Goal: Task Accomplishment & Management: Use online tool/utility

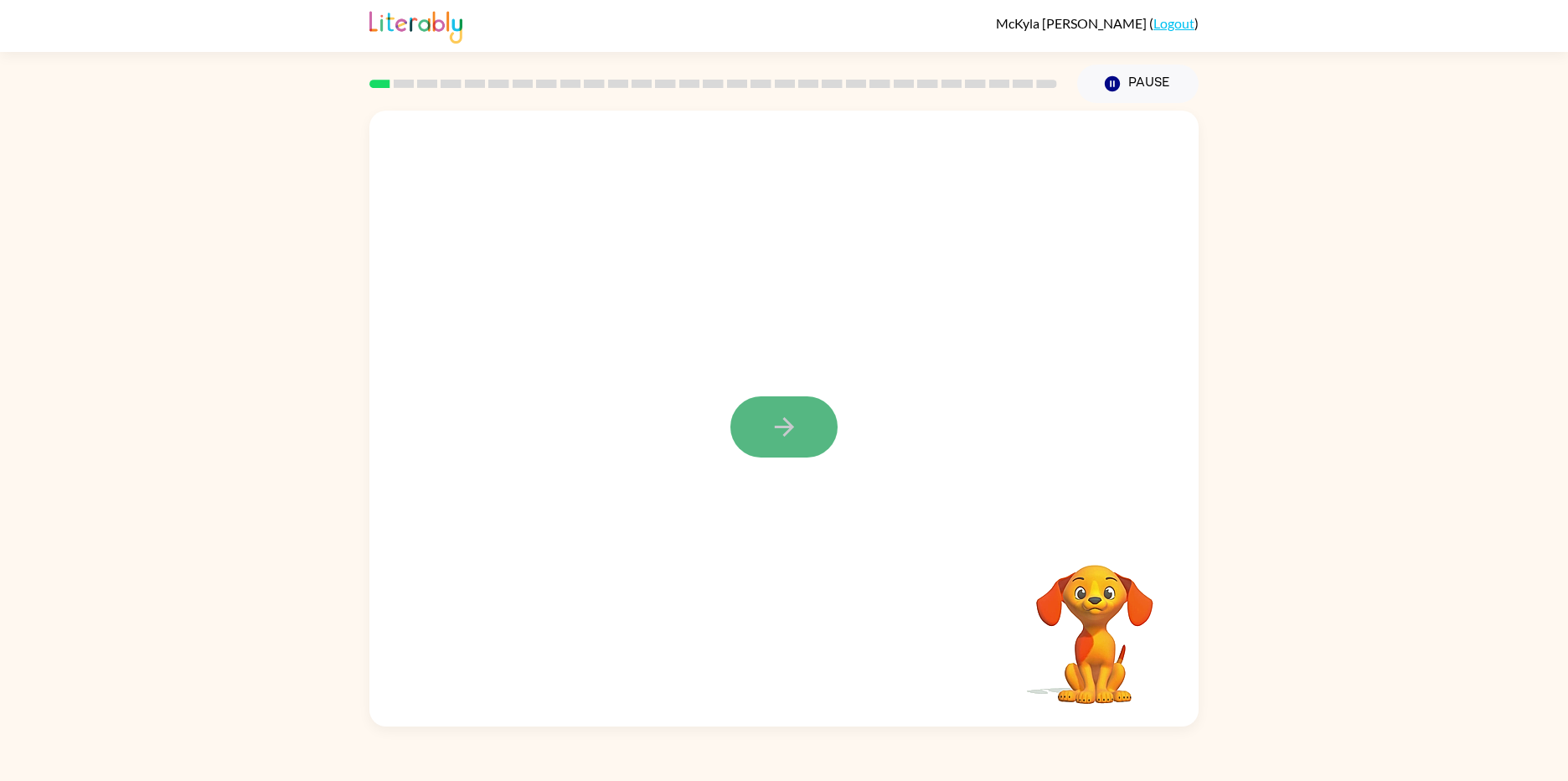
click at [816, 422] on button "button" at bounding box center [784, 427] width 107 height 61
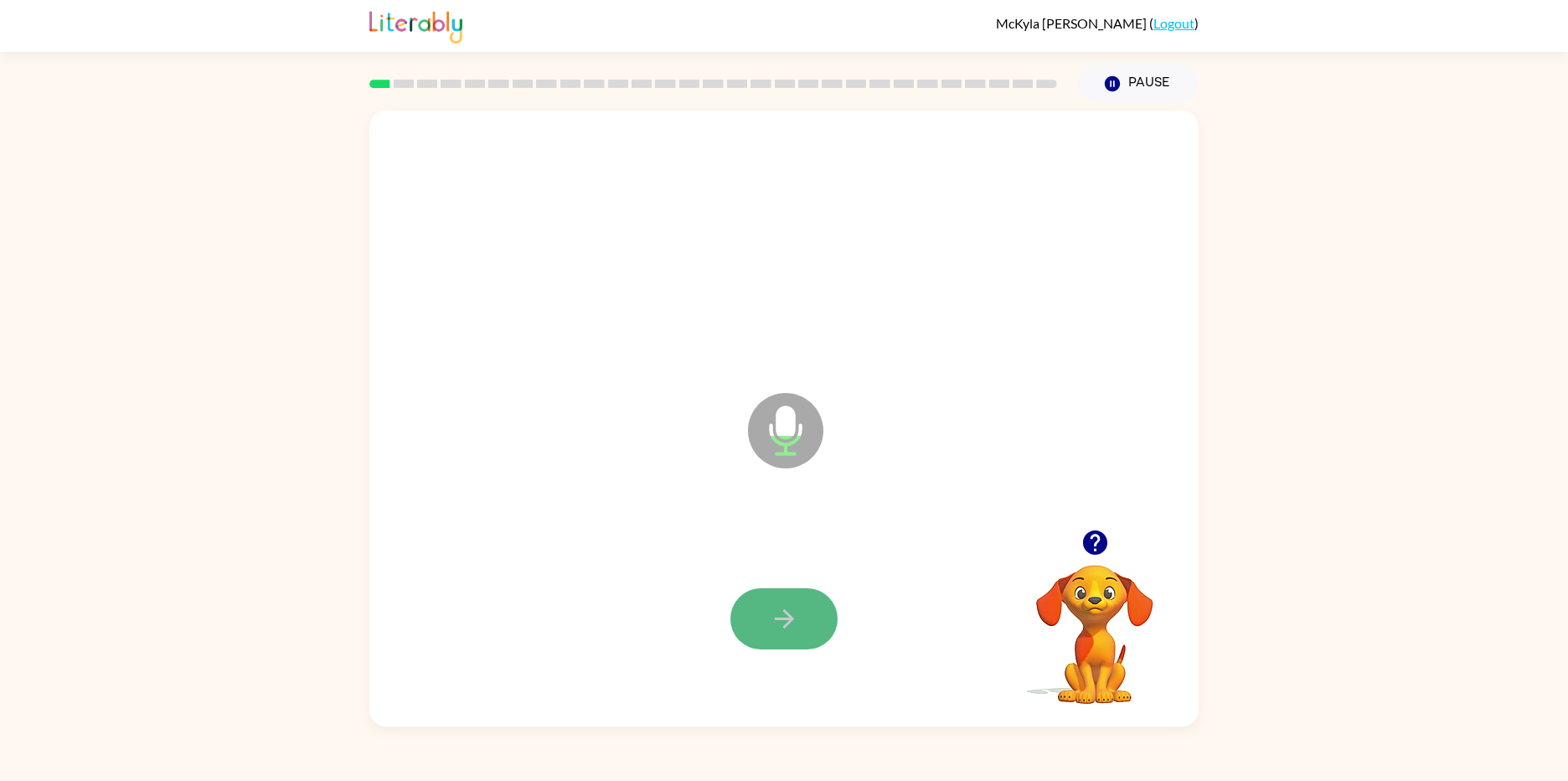
click at [806, 596] on button "button" at bounding box center [784, 619] width 107 height 61
click at [800, 626] on button "button" at bounding box center [784, 619] width 107 height 61
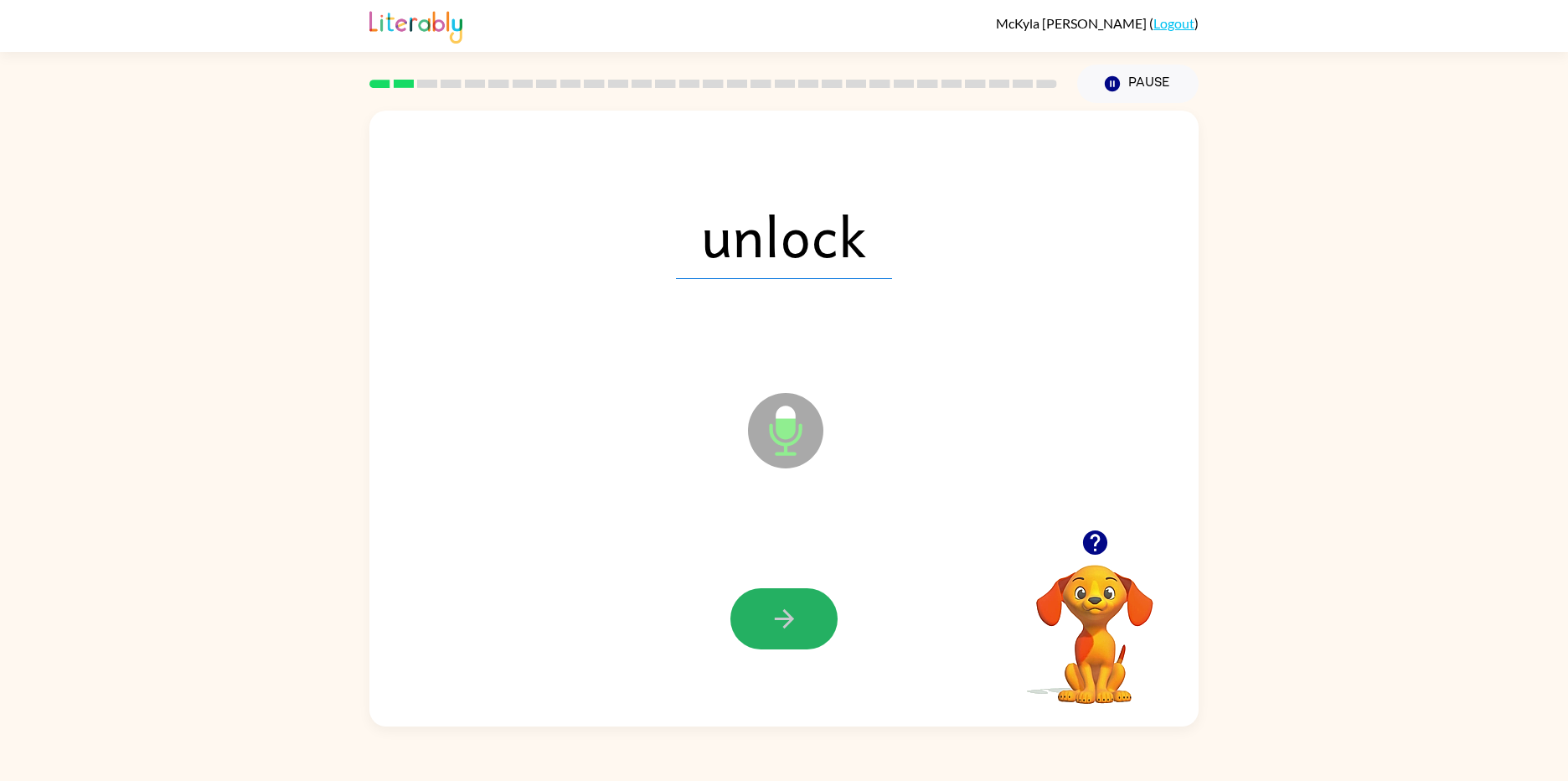
click at [796, 627] on icon "button" at bounding box center [784, 619] width 30 height 30
click at [800, 606] on button "button" at bounding box center [784, 619] width 107 height 61
click at [805, 611] on button "button" at bounding box center [784, 619] width 107 height 61
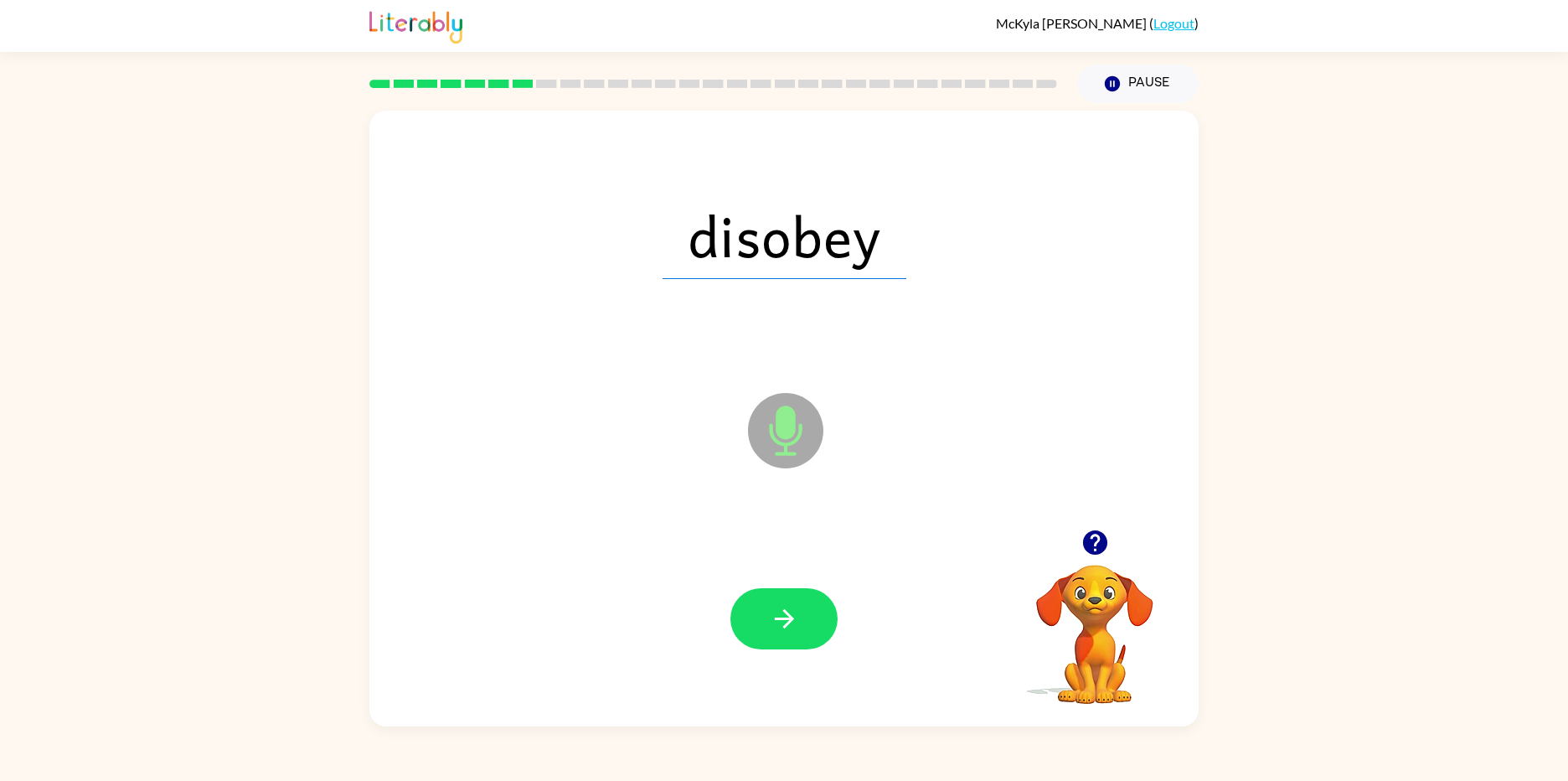
click at [805, 611] on button "button" at bounding box center [784, 619] width 107 height 61
click at [807, 616] on button "button" at bounding box center [784, 619] width 107 height 61
click at [798, 620] on icon "button" at bounding box center [784, 619] width 30 height 30
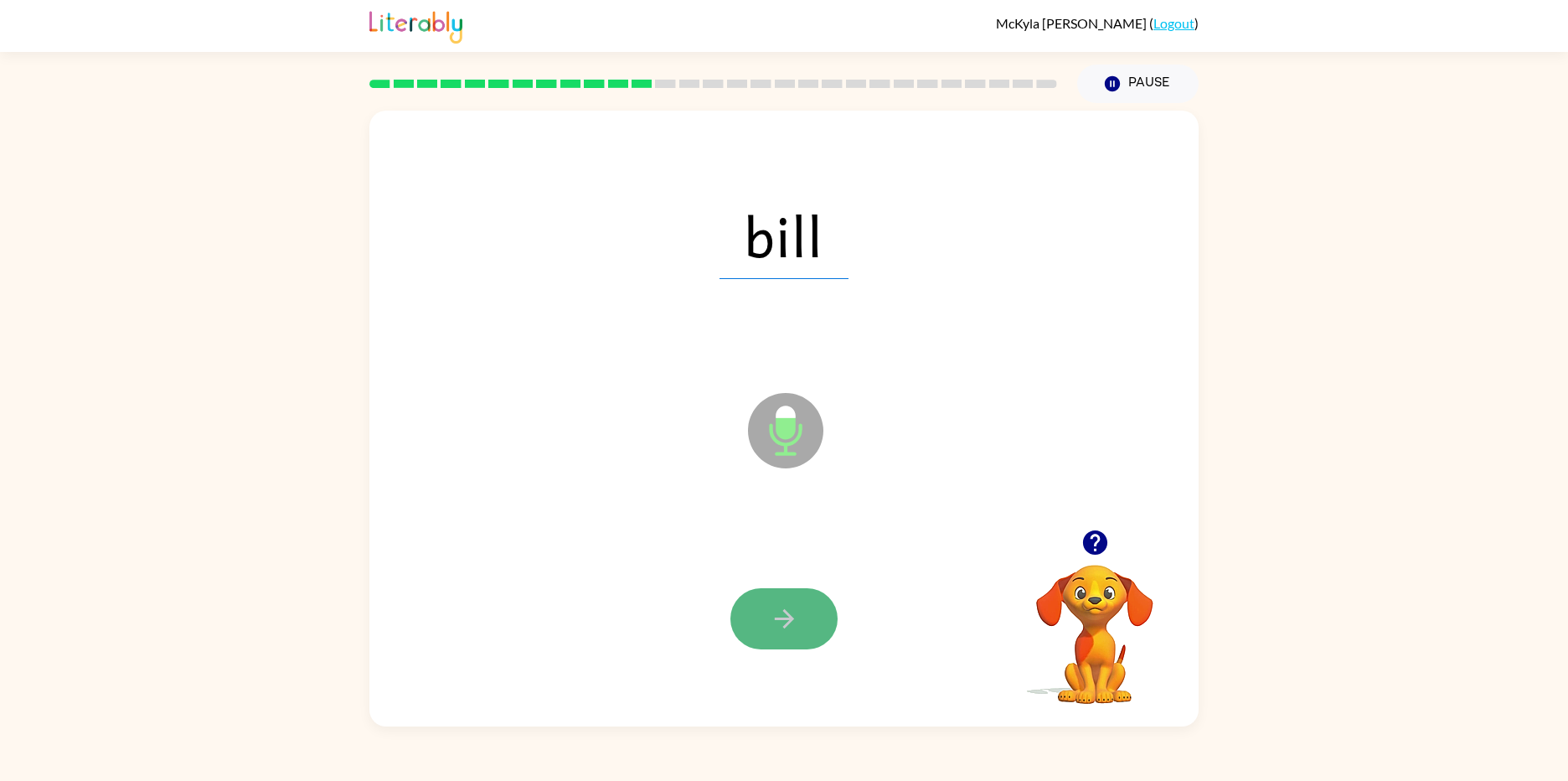
click at [783, 608] on icon "button" at bounding box center [784, 619] width 30 height 30
click at [782, 621] on icon "button" at bounding box center [784, 619] width 30 height 30
click at [802, 612] on button "button" at bounding box center [784, 619] width 107 height 61
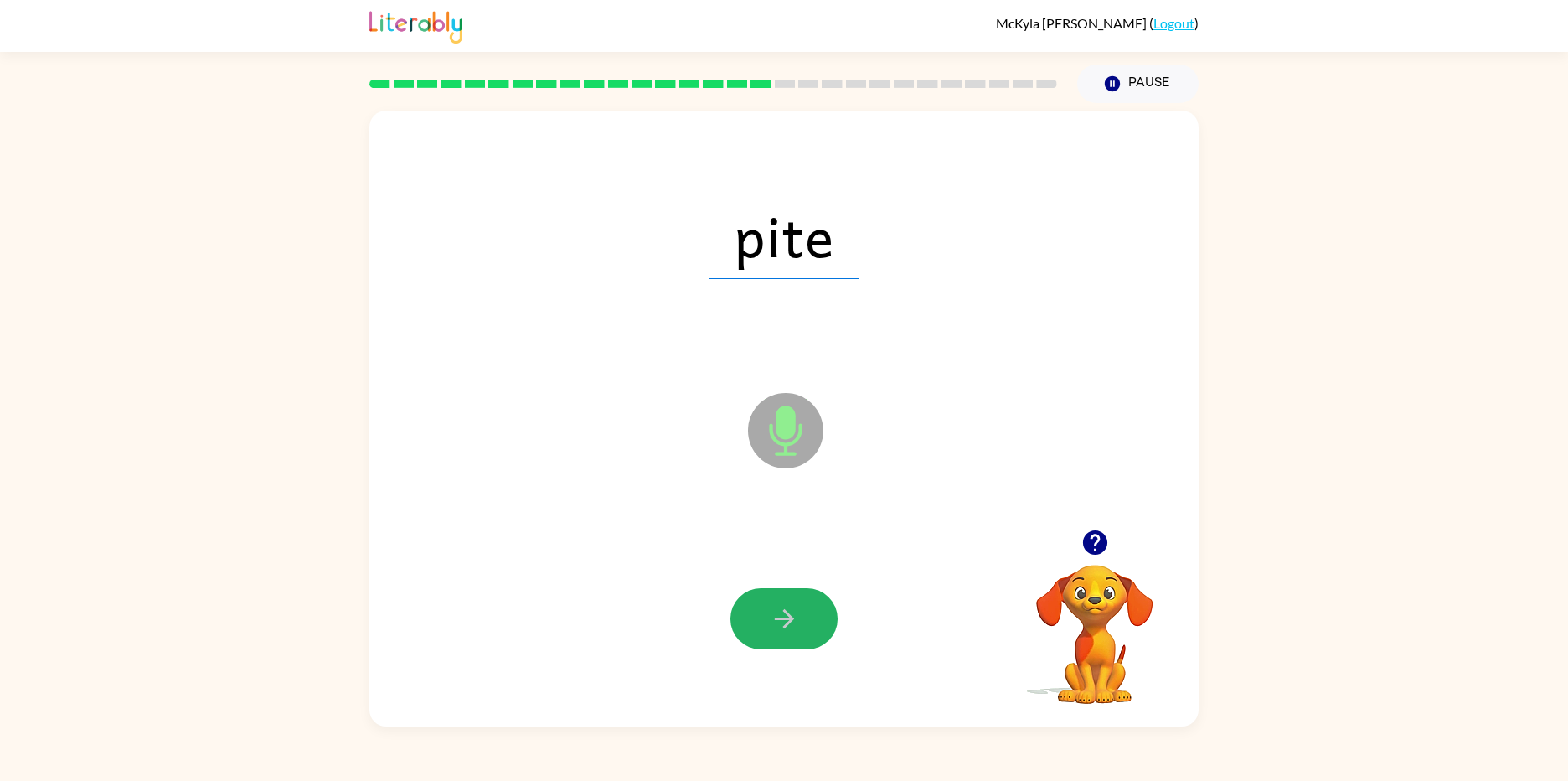
click at [790, 618] on icon "button" at bounding box center [783, 618] width 19 height 19
click at [773, 626] on icon "button" at bounding box center [784, 619] width 30 height 30
click at [805, 620] on button "button" at bounding box center [784, 619] width 107 height 61
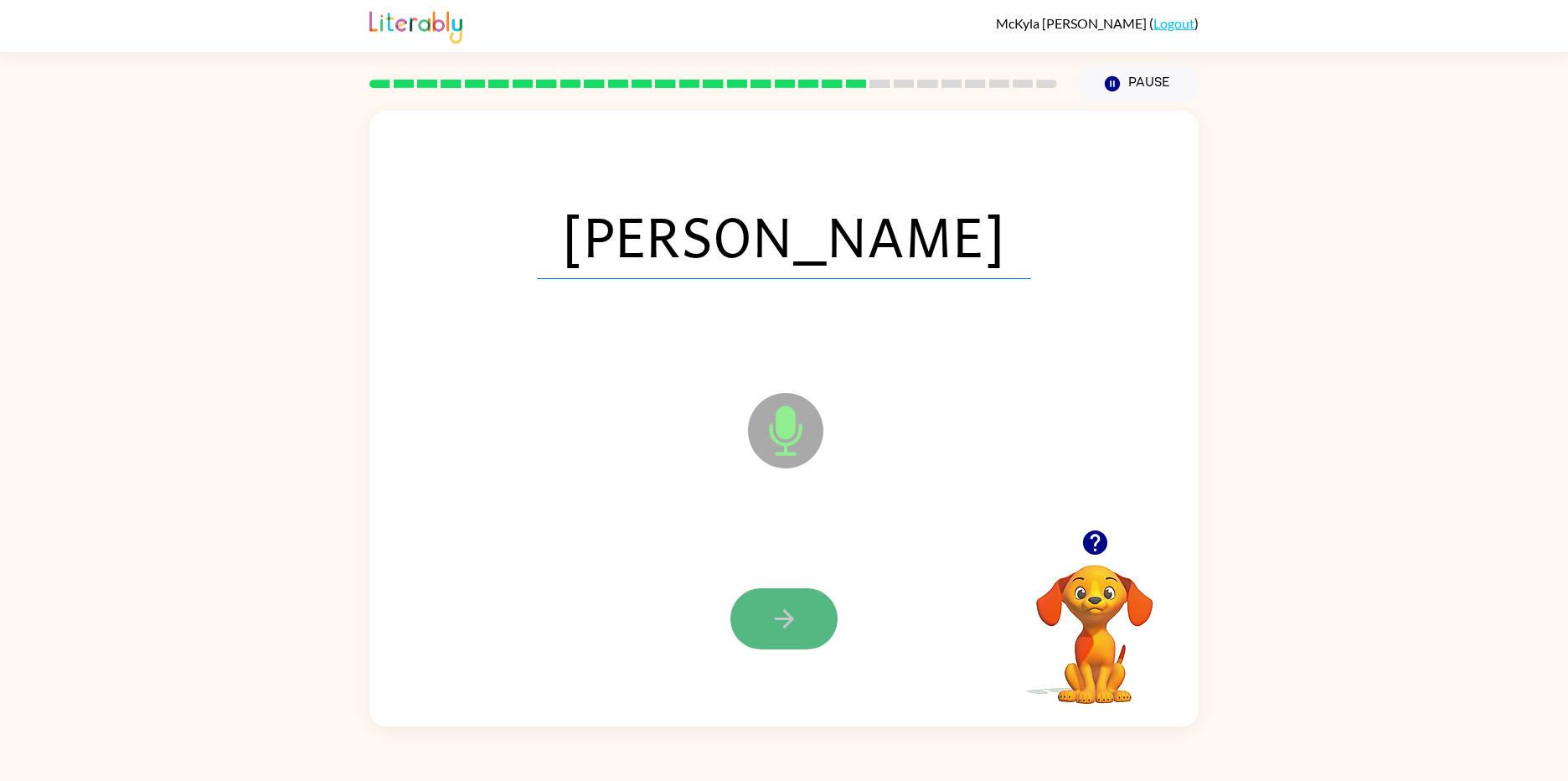
click at [808, 613] on button "button" at bounding box center [784, 619] width 107 height 61
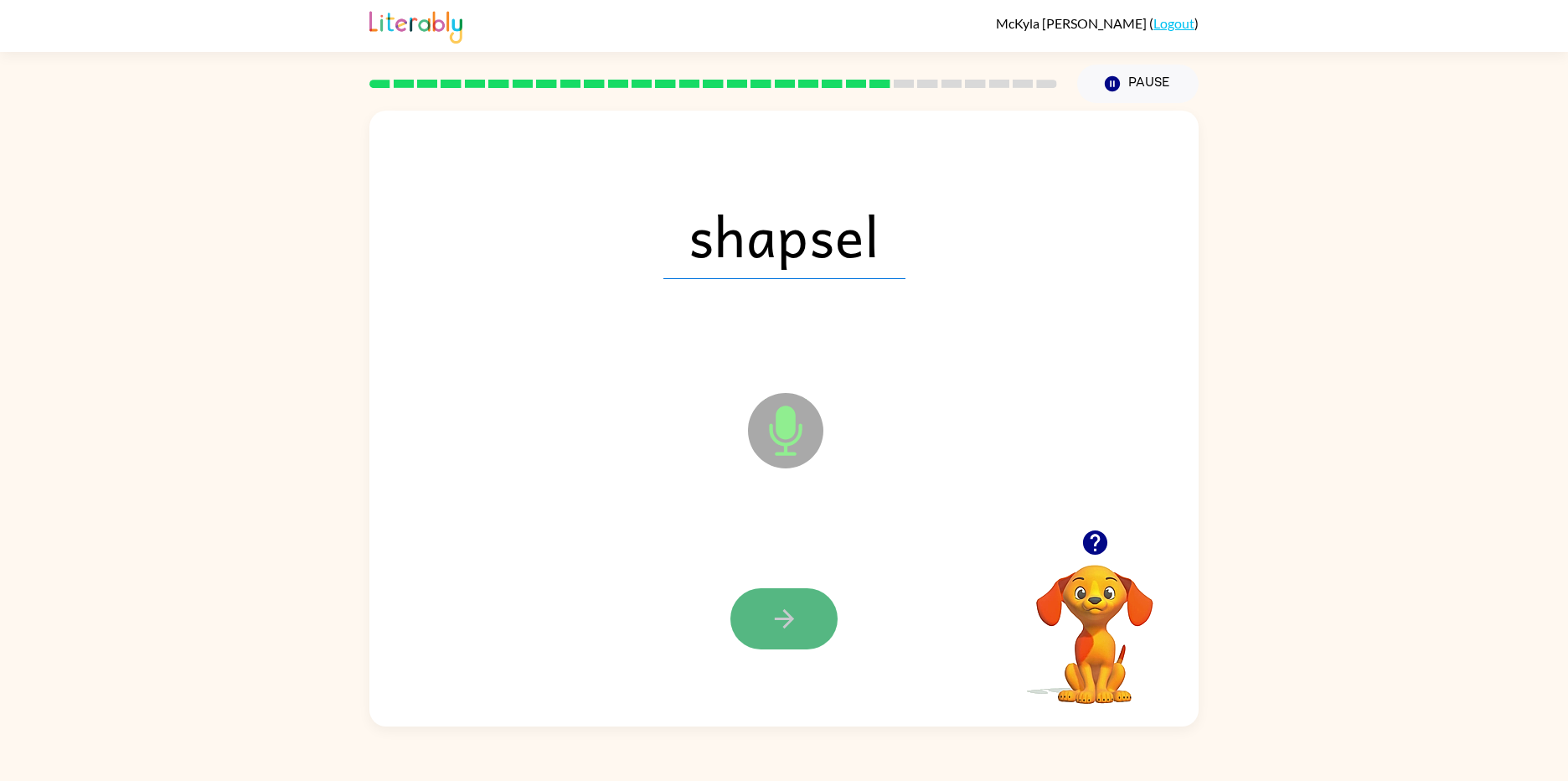
click at [813, 621] on button "button" at bounding box center [784, 619] width 107 height 61
click at [811, 599] on button "button" at bounding box center [784, 619] width 107 height 61
click at [785, 620] on icon "button" at bounding box center [784, 619] width 30 height 30
click at [809, 619] on button "button" at bounding box center [784, 619] width 107 height 61
click at [810, 620] on button "button" at bounding box center [784, 619] width 107 height 61
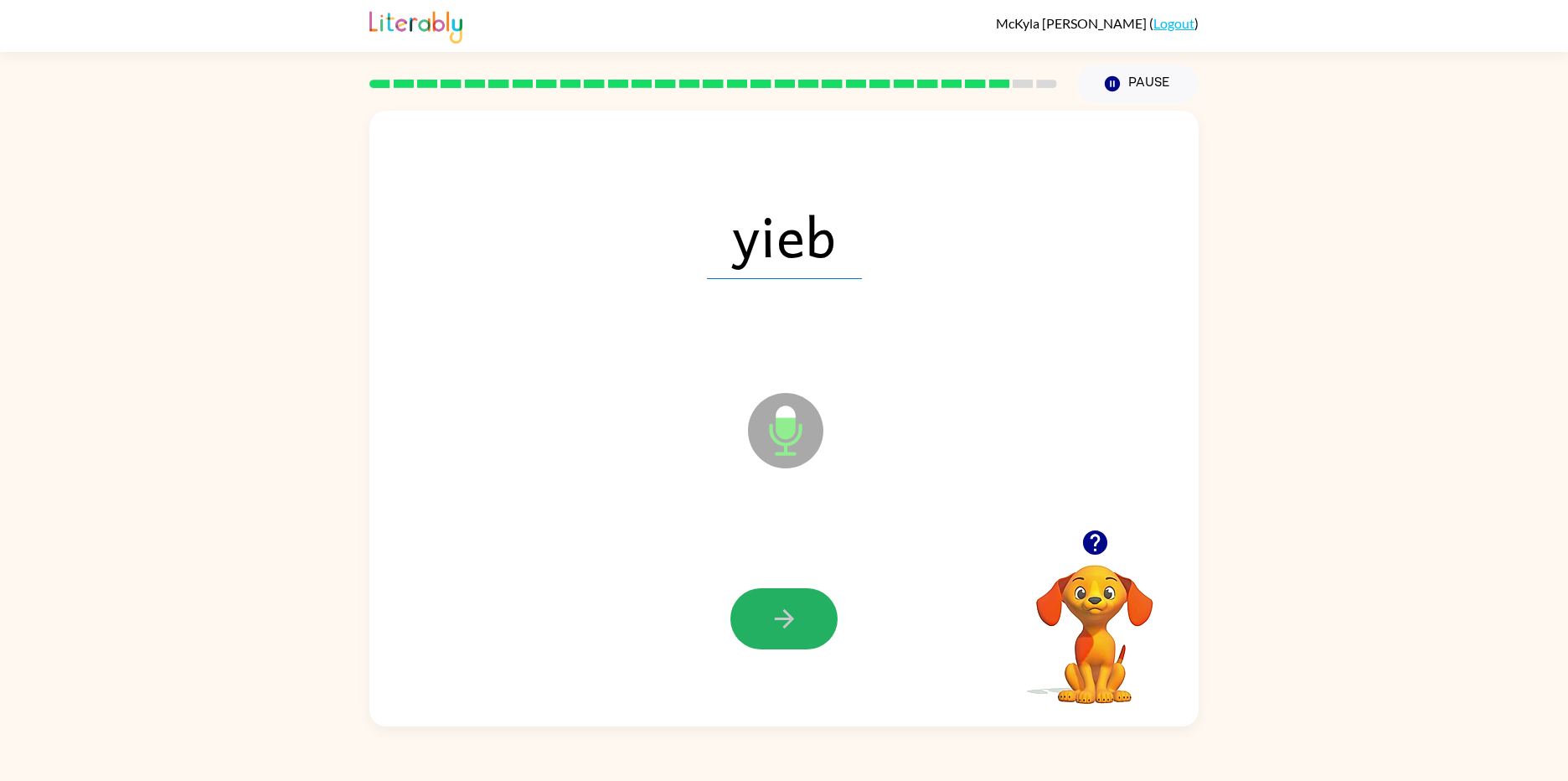
click at [810, 620] on button "button" at bounding box center [784, 619] width 107 height 61
click at [825, 611] on button "button" at bounding box center [784, 619] width 107 height 61
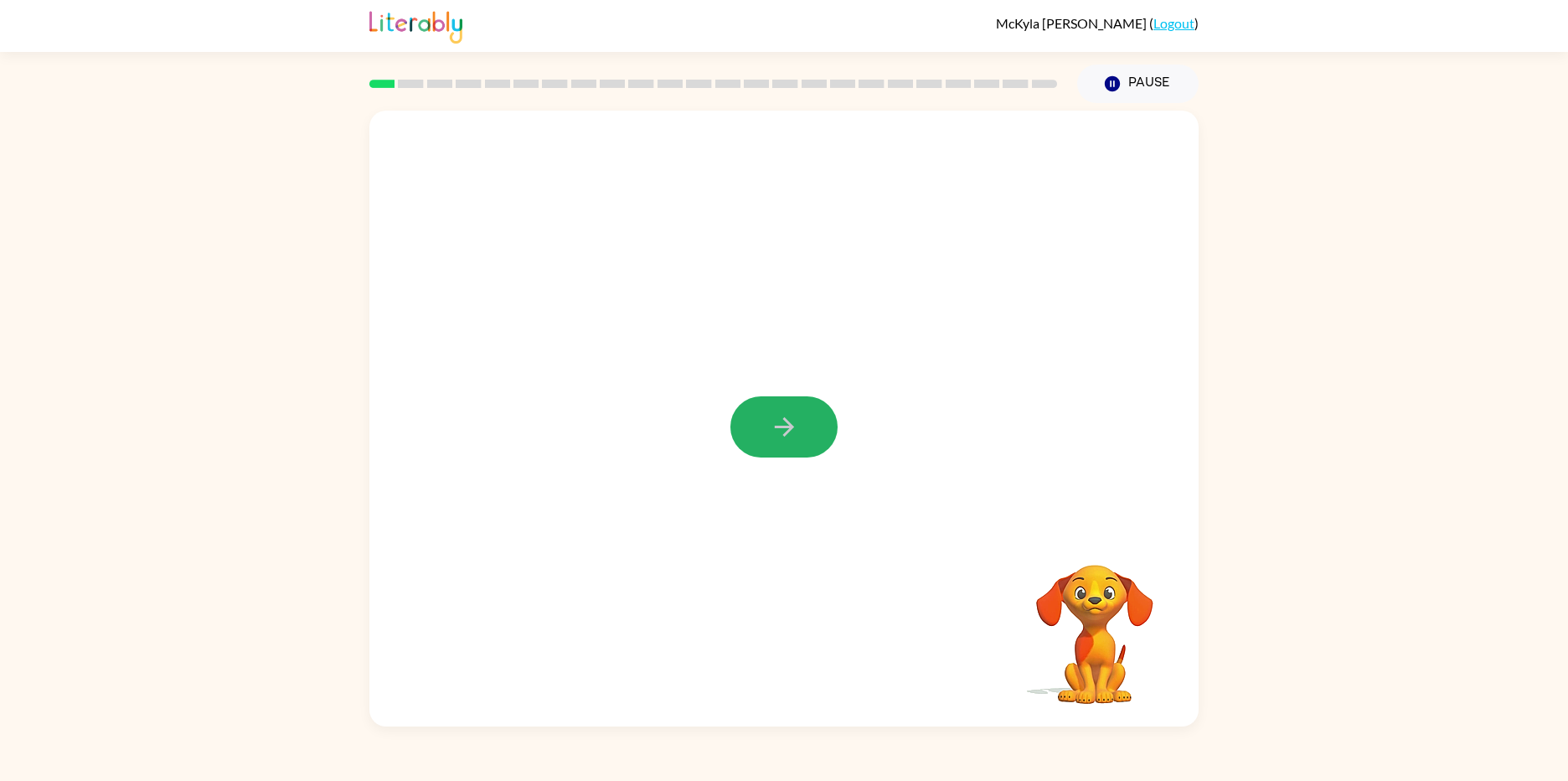
click at [796, 427] on icon "button" at bounding box center [784, 427] width 30 height 30
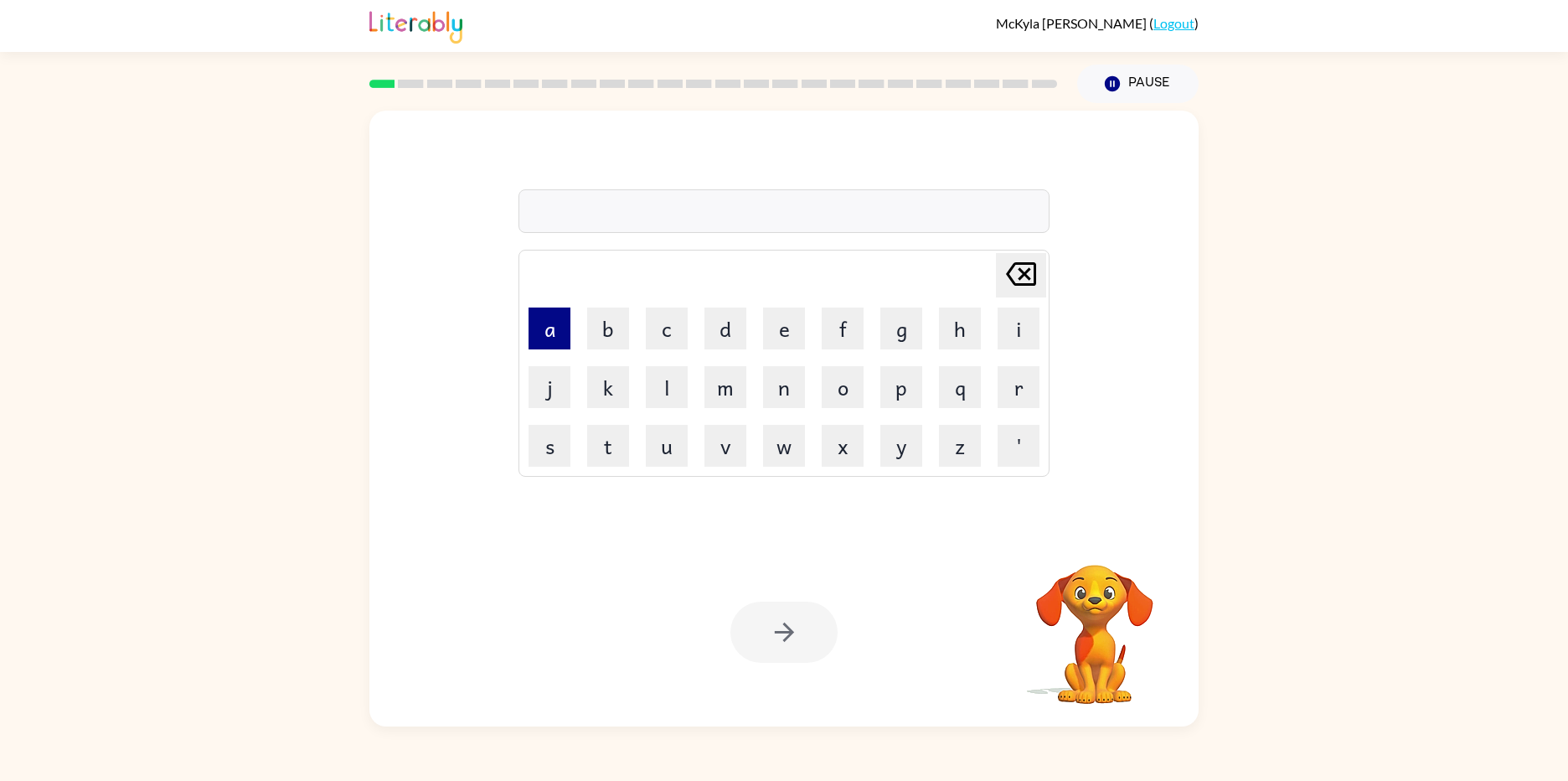
click at [557, 336] on button "a" at bounding box center [549, 328] width 42 height 42
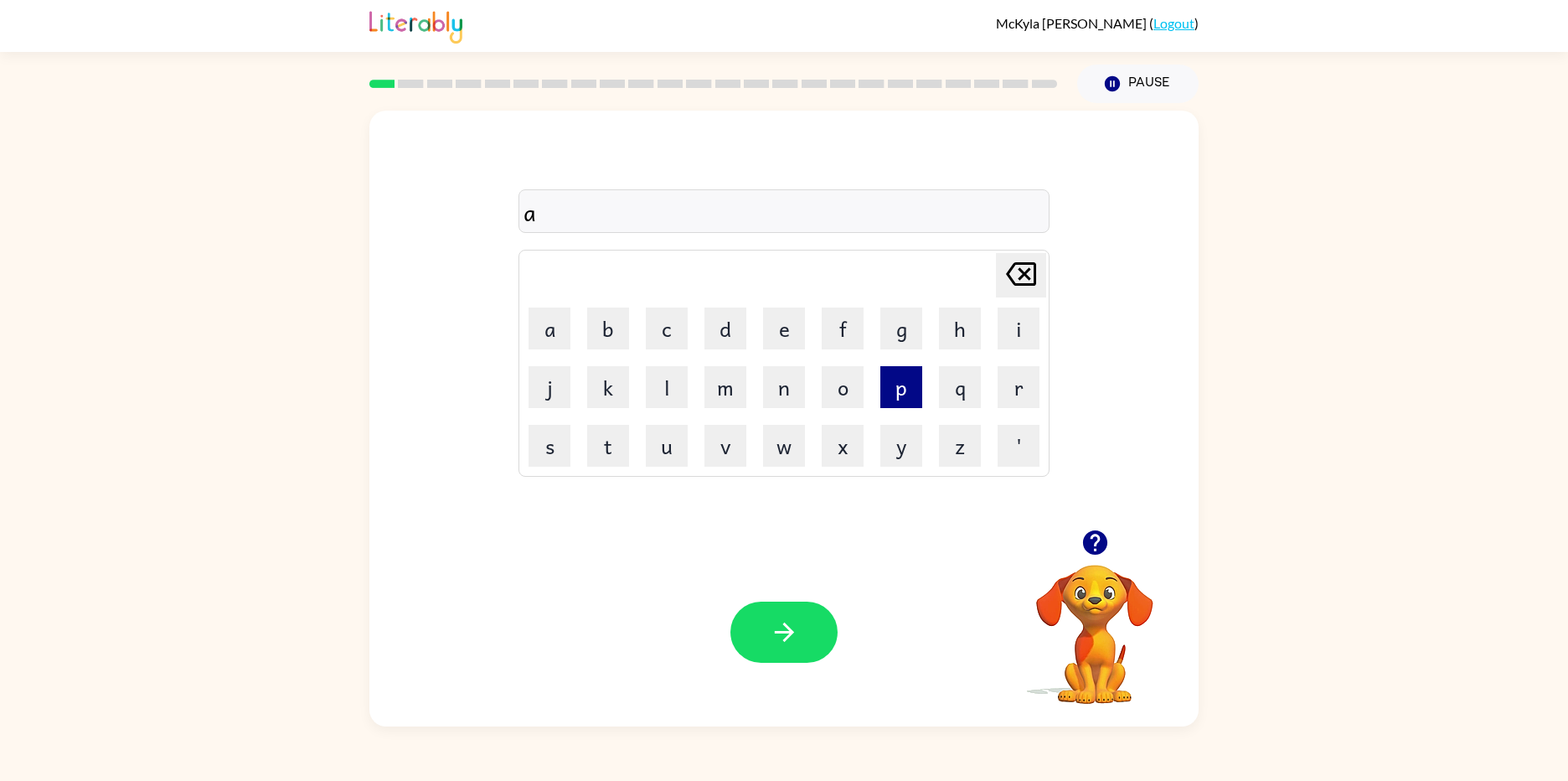
click at [902, 393] on button "p" at bounding box center [901, 387] width 42 height 42
click at [803, 340] on button "e" at bounding box center [784, 328] width 42 height 42
click at [551, 341] on button "a" at bounding box center [549, 328] width 42 height 42
click at [1003, 377] on button "r" at bounding box center [1018, 387] width 42 height 42
click at [798, 344] on button "e" at bounding box center [784, 328] width 42 height 42
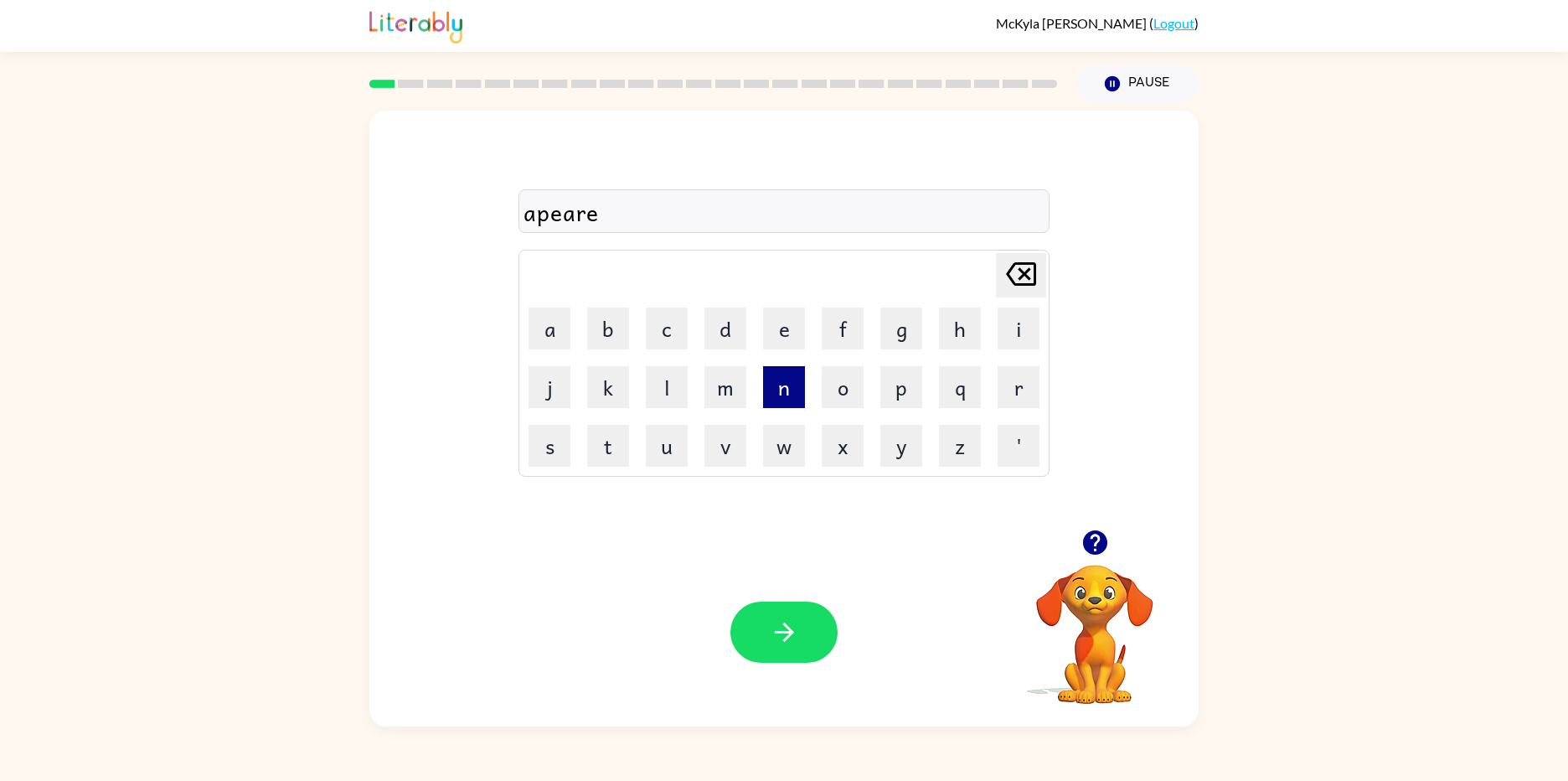
click at [802, 379] on button "n" at bounding box center [784, 387] width 42 height 42
click at [550, 427] on button "s" at bounding box center [549, 445] width 42 height 42
click at [1027, 319] on button "i" at bounding box center [1018, 328] width 42 height 42
click at [552, 445] on button "s" at bounding box center [549, 445] width 42 height 42
click at [763, 641] on button "button" at bounding box center [784, 632] width 107 height 61
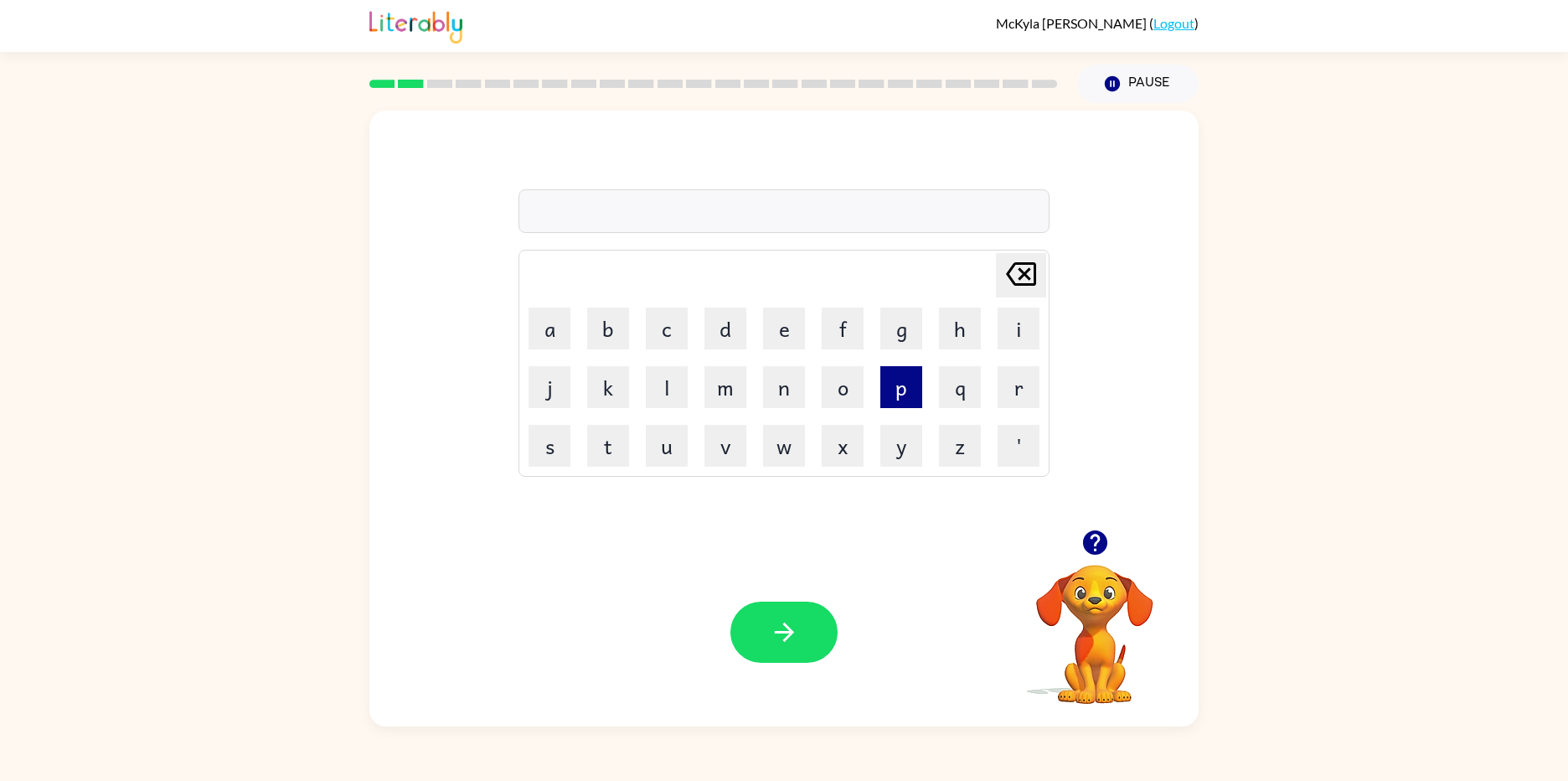
click at [911, 399] on button "p" at bounding box center [901, 387] width 42 height 42
click at [675, 404] on button "l" at bounding box center [666, 387] width 42 height 42
click at [559, 346] on button "a" at bounding box center [549, 328] width 42 height 42
click at [542, 448] on button "s" at bounding box center [549, 445] width 42 height 42
click at [609, 448] on button "t" at bounding box center [607, 445] width 42 height 42
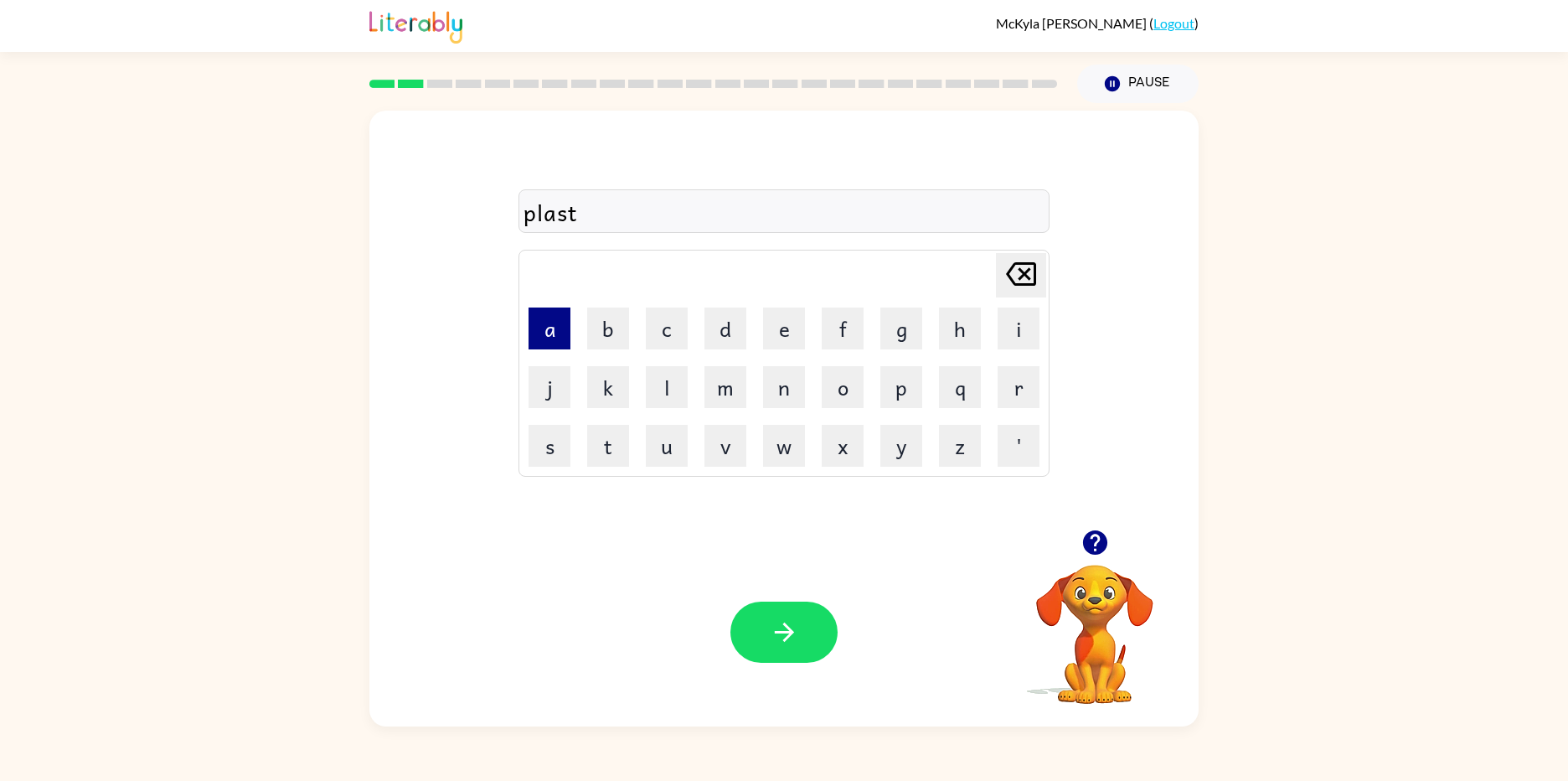
click at [566, 342] on button "a" at bounding box center [549, 328] width 42 height 42
click at [609, 405] on button "k" at bounding box center [607, 387] width 42 height 42
click at [784, 337] on button "e" at bounding box center [784, 328] width 42 height 42
click at [769, 611] on button "button" at bounding box center [784, 632] width 107 height 61
click at [604, 449] on button "t" at bounding box center [607, 445] width 42 height 42
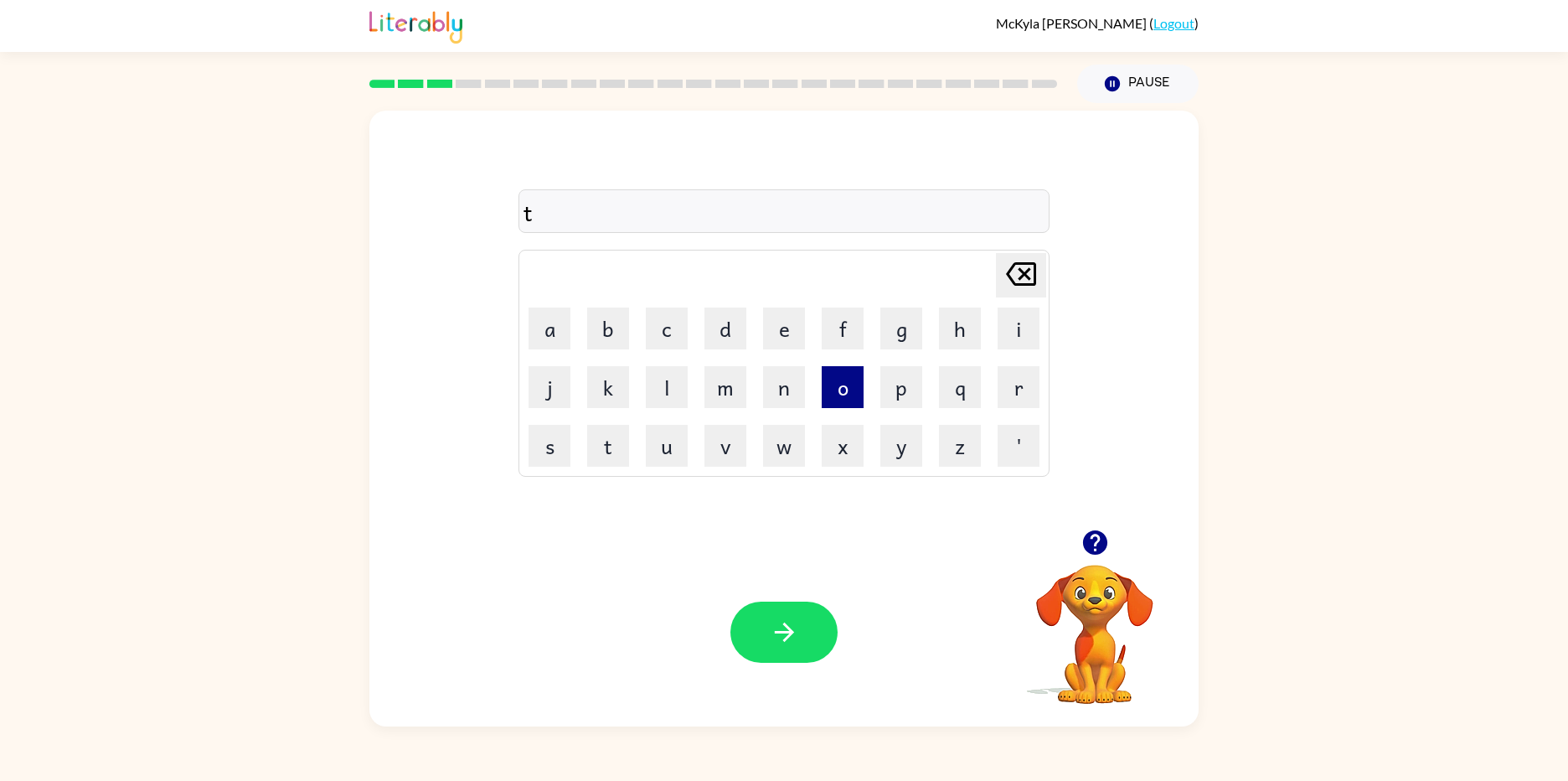
click at [843, 382] on button "o" at bounding box center [842, 387] width 42 height 42
click at [764, 435] on button "w" at bounding box center [784, 445] width 42 height 42
click at [1032, 333] on button "i" at bounding box center [1018, 328] width 42 height 42
click at [772, 385] on button "n" at bounding box center [784, 387] width 42 height 42
click at [1027, 282] on icon "Delete Delete last character input" at bounding box center [1021, 274] width 41 height 41
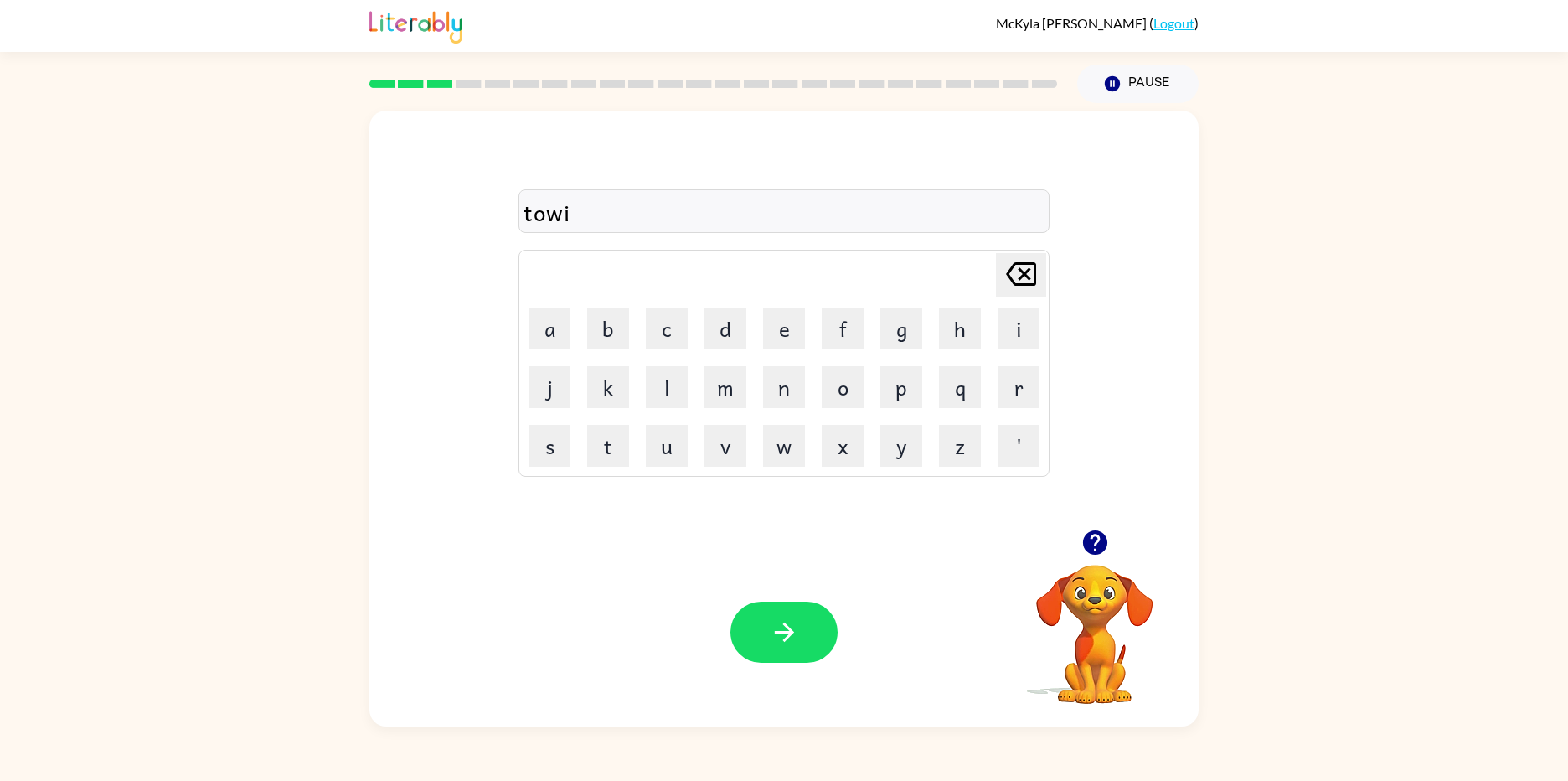
click at [1027, 282] on icon "Delete Delete last character input" at bounding box center [1021, 274] width 41 height 41
click at [781, 450] on button "w" at bounding box center [784, 445] width 42 height 42
click at [1027, 326] on button "i" at bounding box center [1018, 328] width 42 height 42
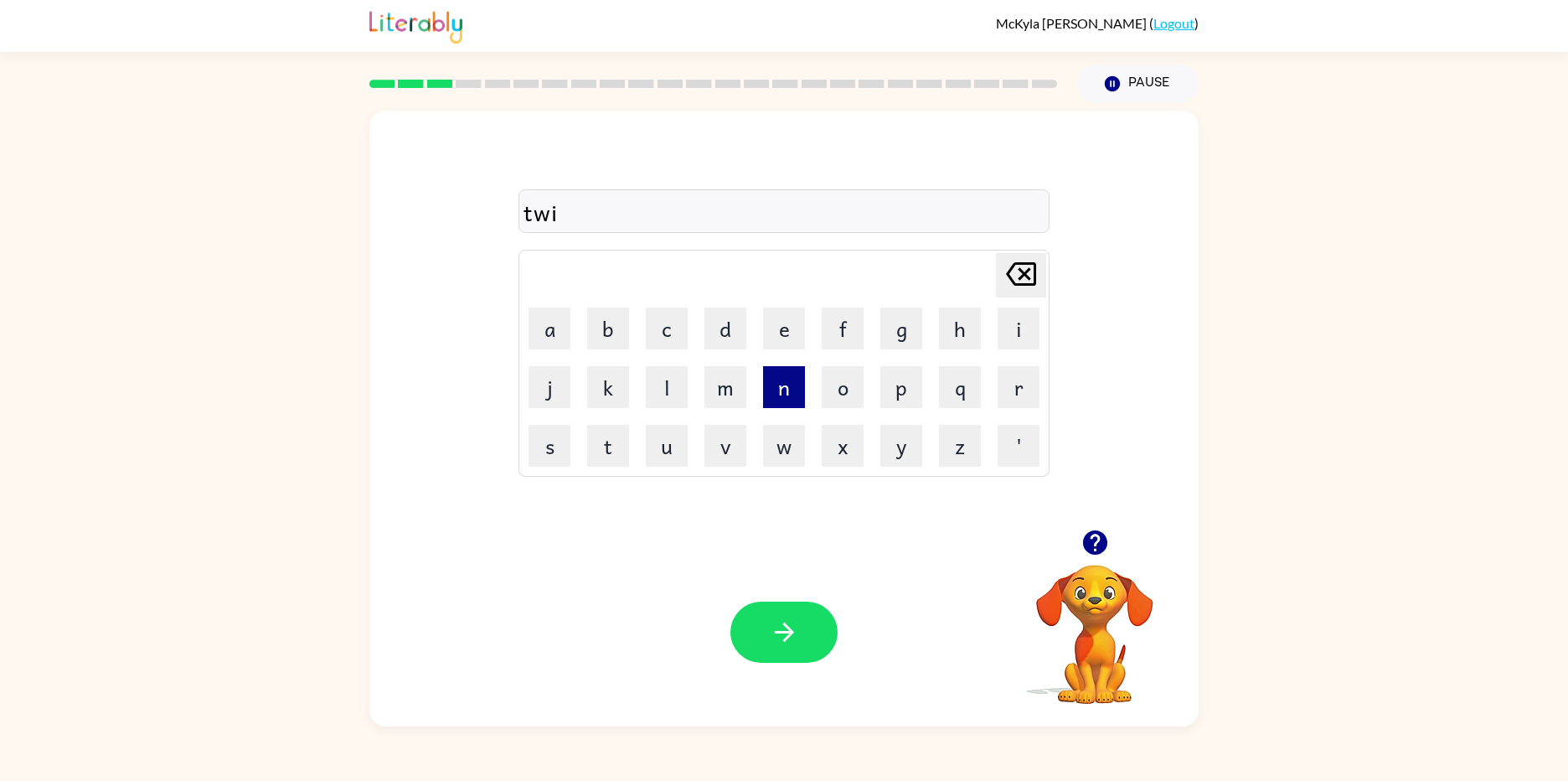
click at [790, 376] on button "n" at bounding box center [784, 387] width 42 height 42
click at [800, 619] on button "button" at bounding box center [784, 632] width 107 height 61
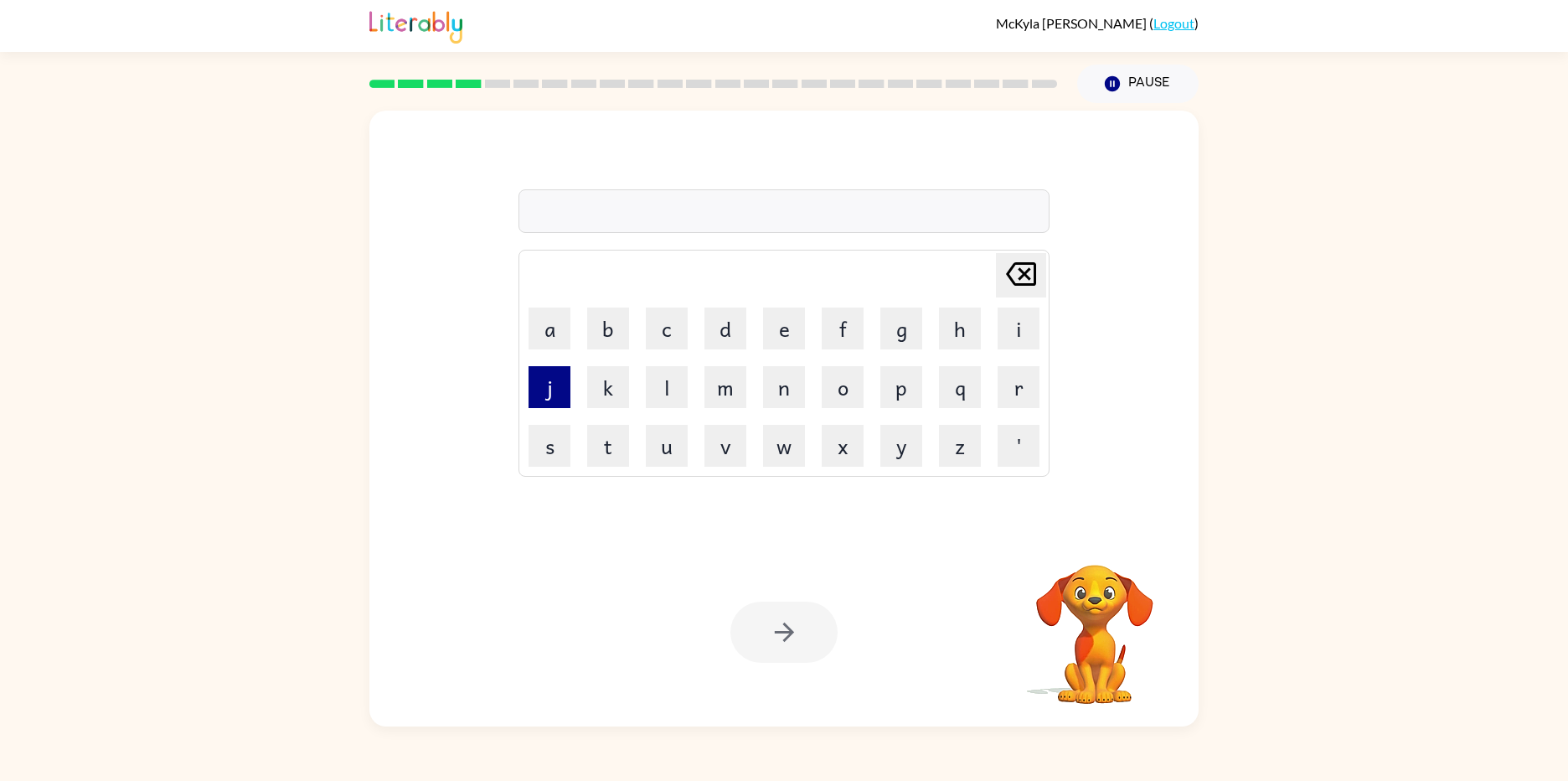
click at [551, 400] on button "j" at bounding box center [549, 387] width 42 height 42
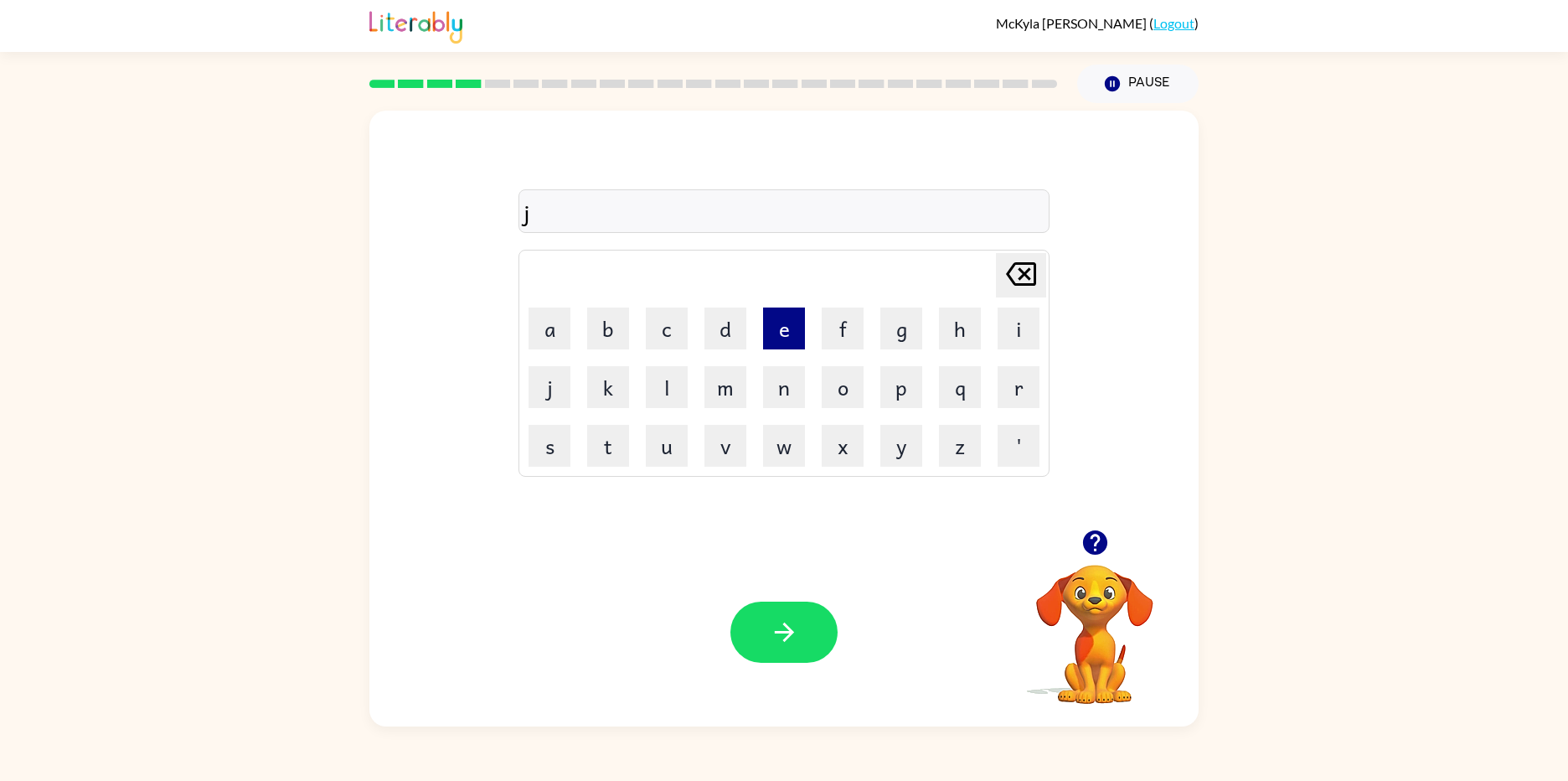
click at [795, 332] on button "e" at bounding box center [784, 328] width 42 height 42
click at [723, 379] on button "m" at bounding box center [724, 387] width 42 height 42
drag, startPoint x: 757, startPoint y: 607, endPoint x: 739, endPoint y: 637, distance: 35.0
click at [739, 637] on button "button" at bounding box center [784, 632] width 107 height 61
click at [620, 345] on button "b" at bounding box center [607, 328] width 42 height 42
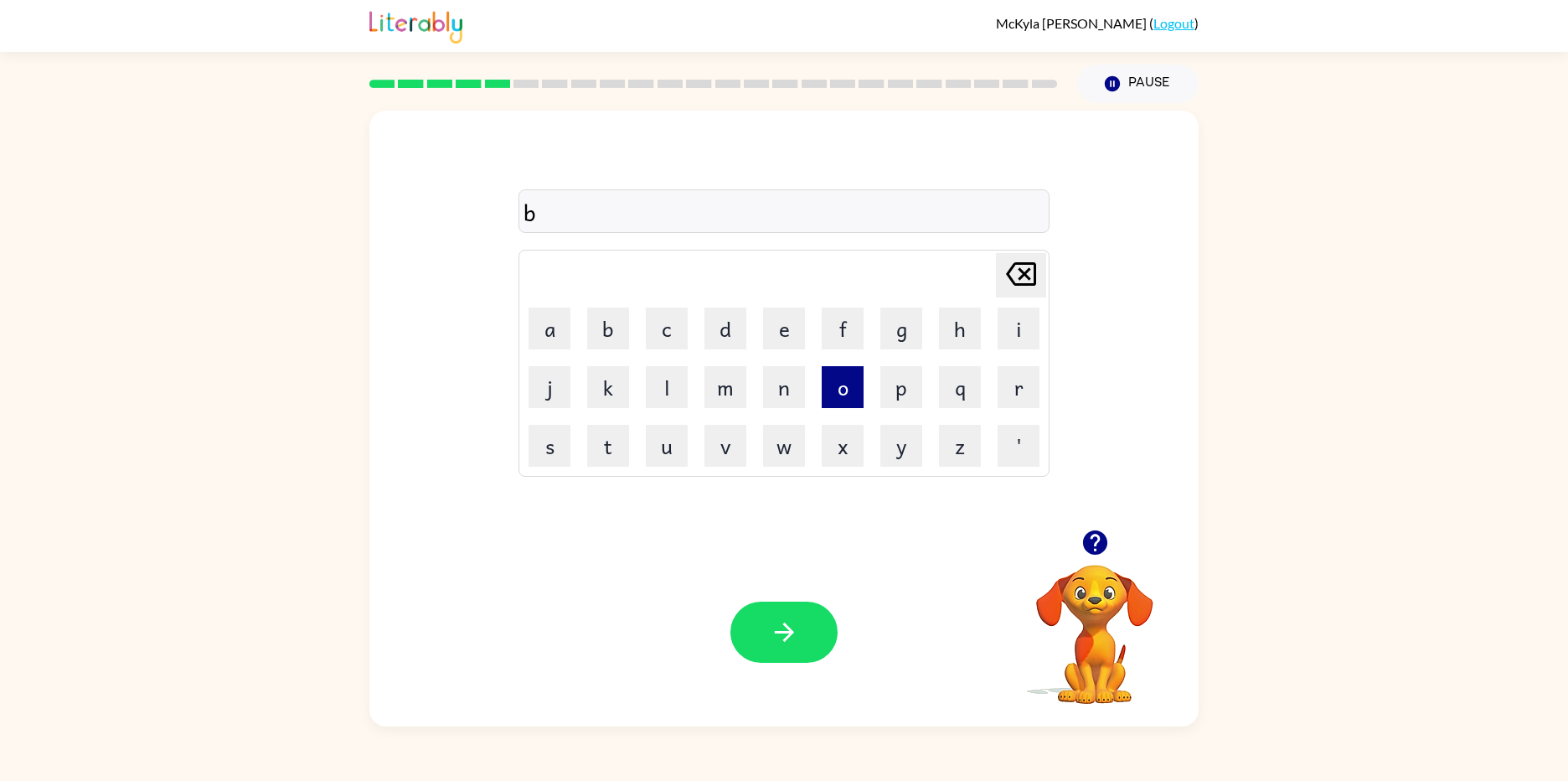
click at [852, 389] on button "o" at bounding box center [842, 387] width 42 height 42
click at [838, 439] on button "x" at bounding box center [842, 445] width 42 height 42
click at [541, 442] on button "s" at bounding box center [549, 445] width 42 height 42
click at [773, 631] on icon "button" at bounding box center [784, 632] width 30 height 30
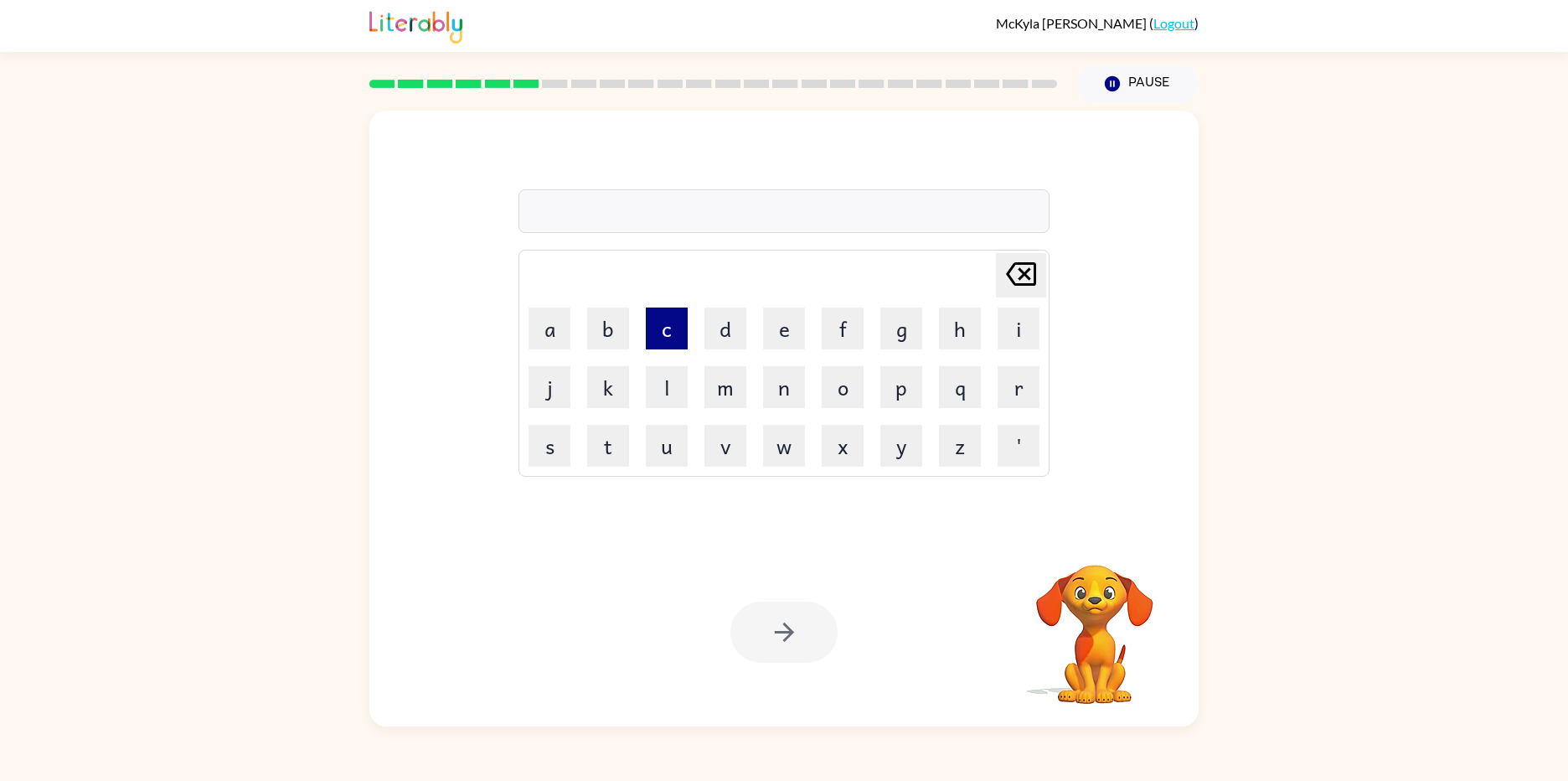
click at [665, 336] on button "c" at bounding box center [666, 328] width 42 height 42
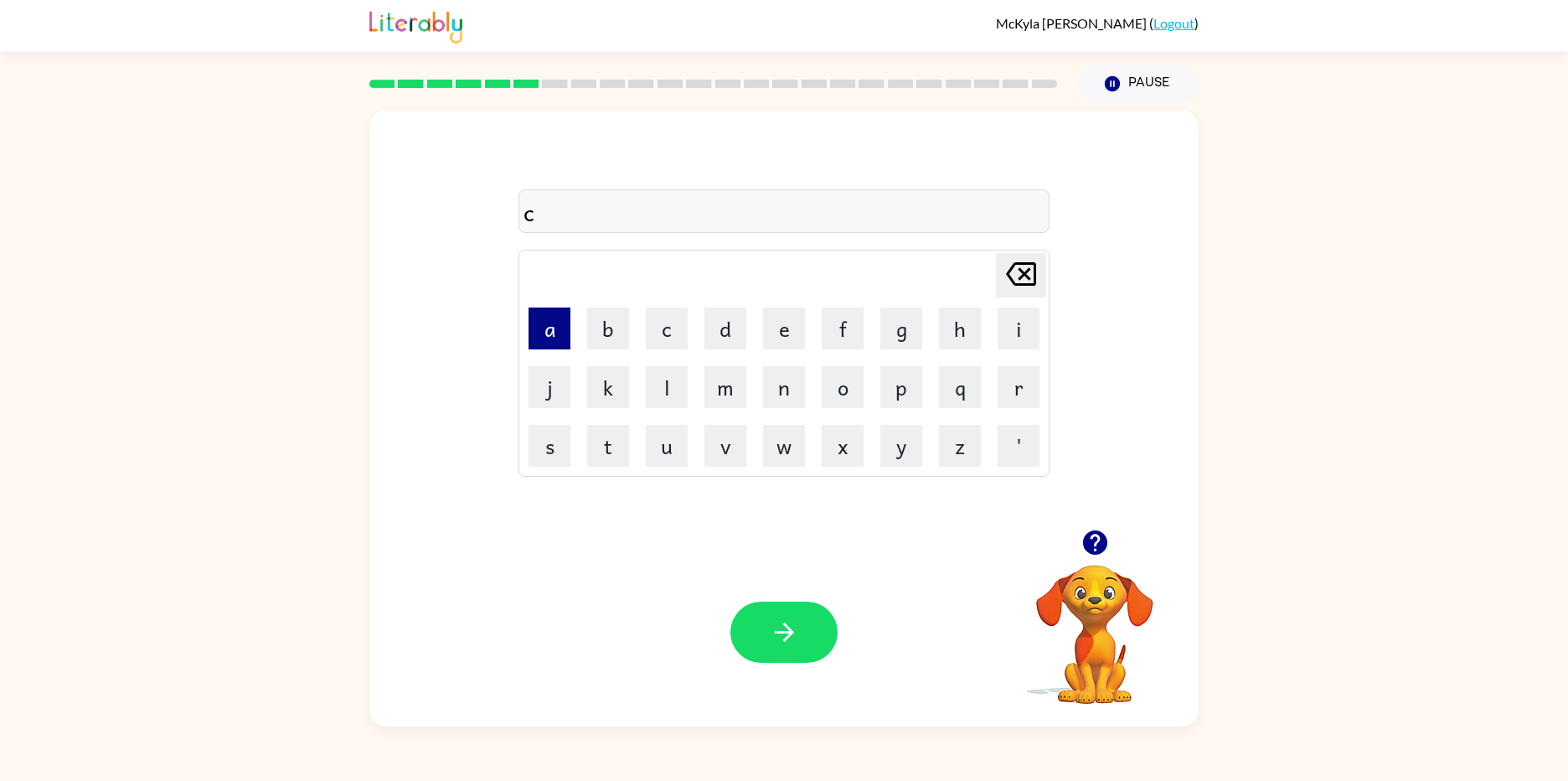
click at [547, 325] on button "a" at bounding box center [549, 328] width 42 height 42
click at [1017, 390] on button "r" at bounding box center [1018, 387] width 42 height 42
click at [909, 340] on button "g" at bounding box center [901, 328] width 42 height 42
click at [847, 377] on button "o" at bounding box center [842, 387] width 42 height 42
click at [807, 645] on button "button" at bounding box center [784, 632] width 107 height 61
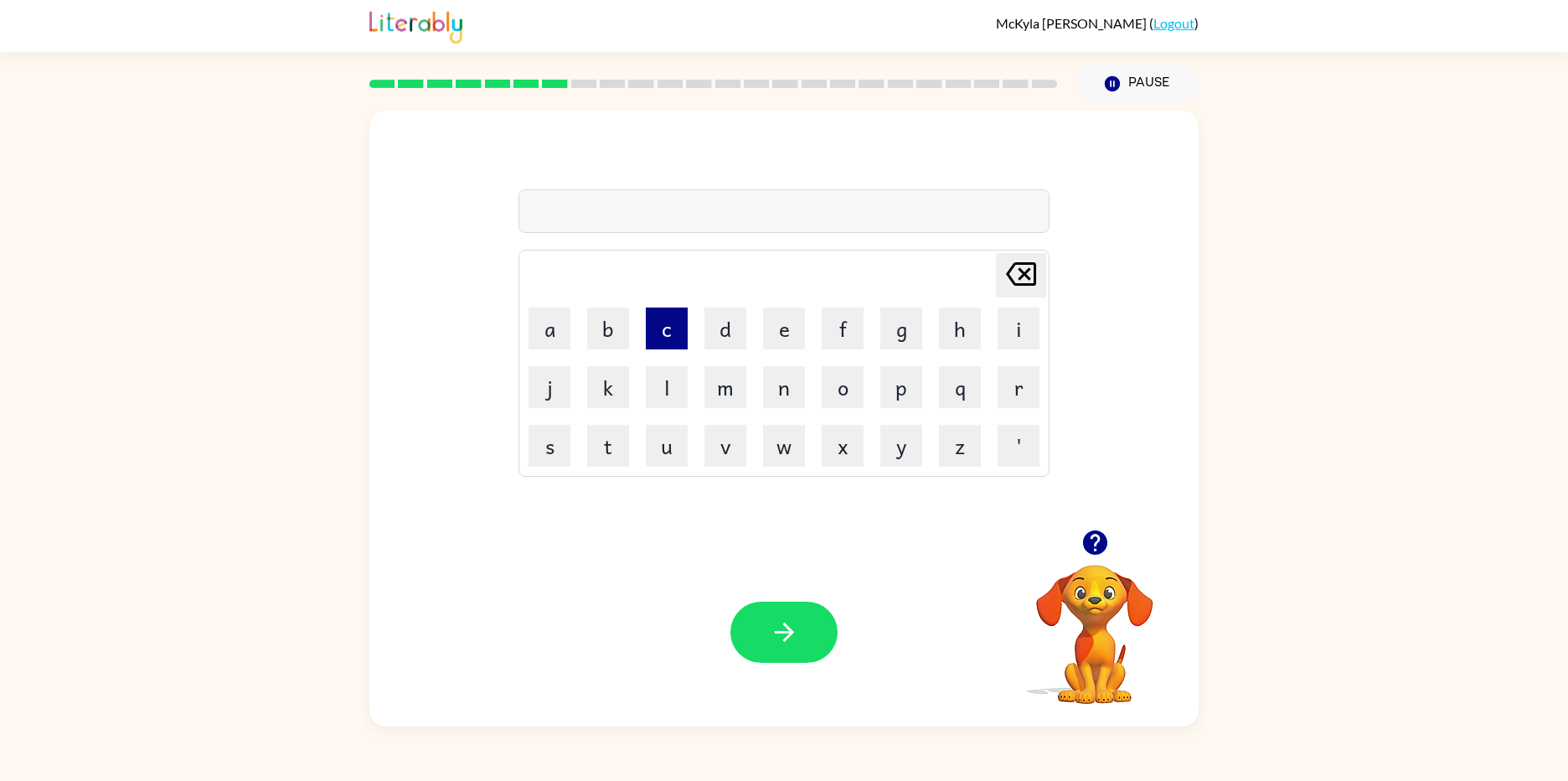
click at [668, 347] on button "c" at bounding box center [666, 328] width 42 height 42
click at [828, 386] on button "o" at bounding box center [842, 387] width 42 height 42
click at [1006, 386] on button "r" at bounding box center [1018, 387] width 42 height 42
click at [530, 339] on button "a" at bounding box center [549, 328] width 42 height 42
click at [896, 330] on button "g" at bounding box center [901, 328] width 42 height 42
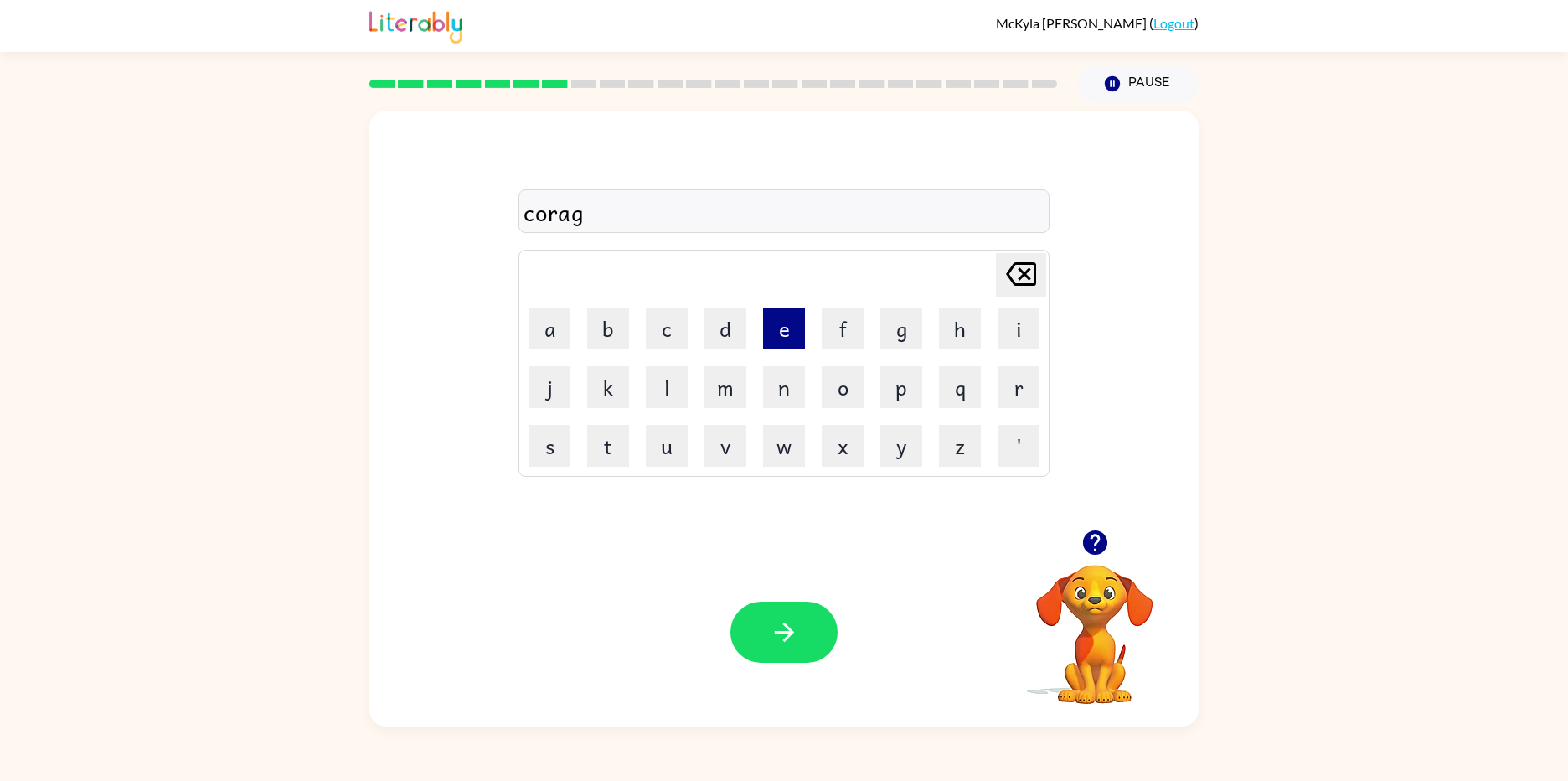
click at [773, 327] on button "e" at bounding box center [784, 328] width 42 height 42
click at [541, 436] on button "s" at bounding box center [549, 445] width 42 height 42
click at [784, 632] on icon "button" at bounding box center [783, 631] width 19 height 19
click at [954, 330] on button "h" at bounding box center [959, 328] width 42 height 42
click at [534, 320] on button "a" at bounding box center [549, 328] width 42 height 42
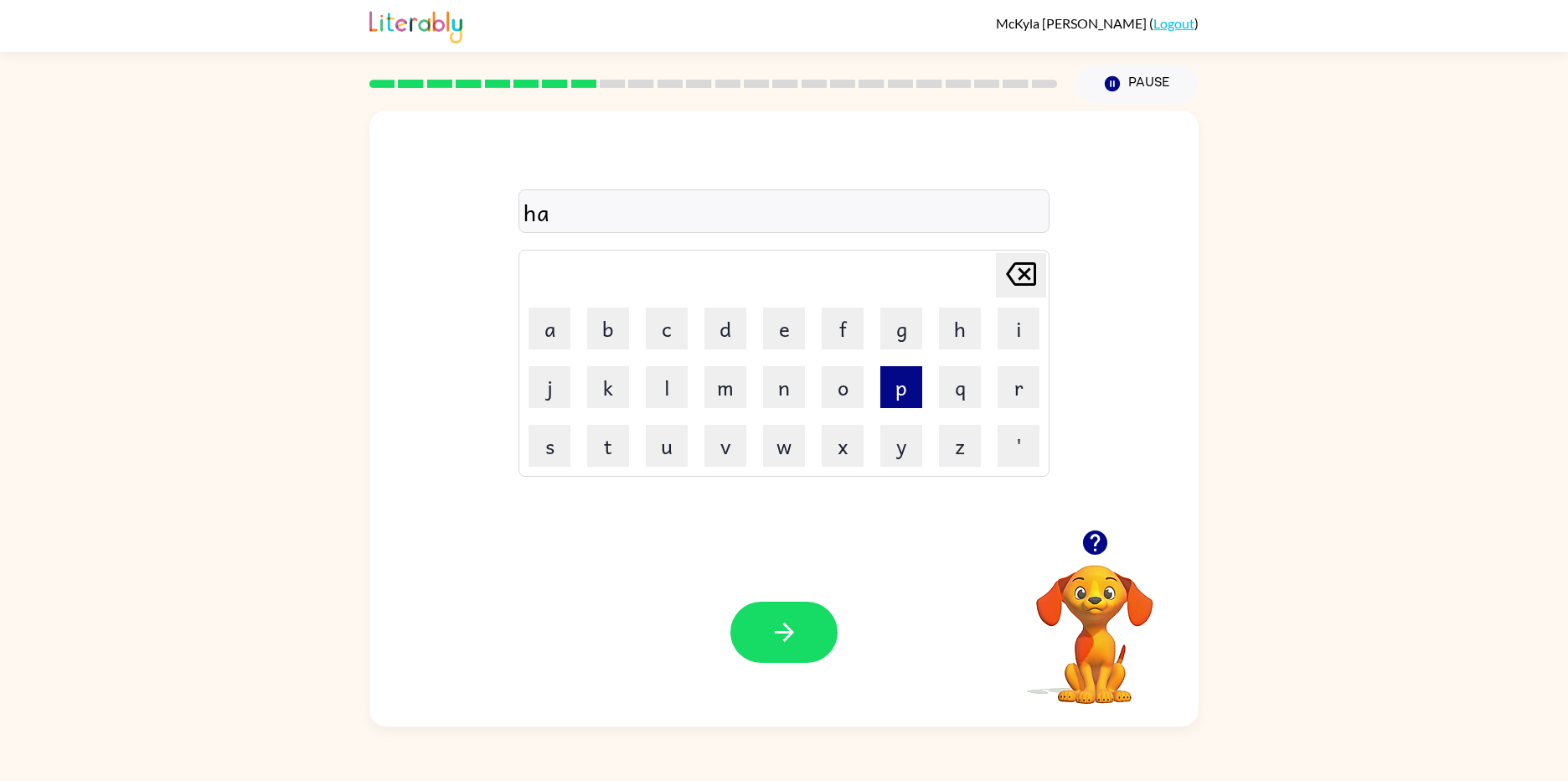
click at [904, 396] on button "p" at bounding box center [901, 387] width 42 height 42
click at [861, 386] on button "o" at bounding box center [842, 387] width 42 height 42
click at [953, 341] on button "h" at bounding box center [959, 328] width 42 height 42
click at [763, 612] on button "button" at bounding box center [784, 632] width 107 height 61
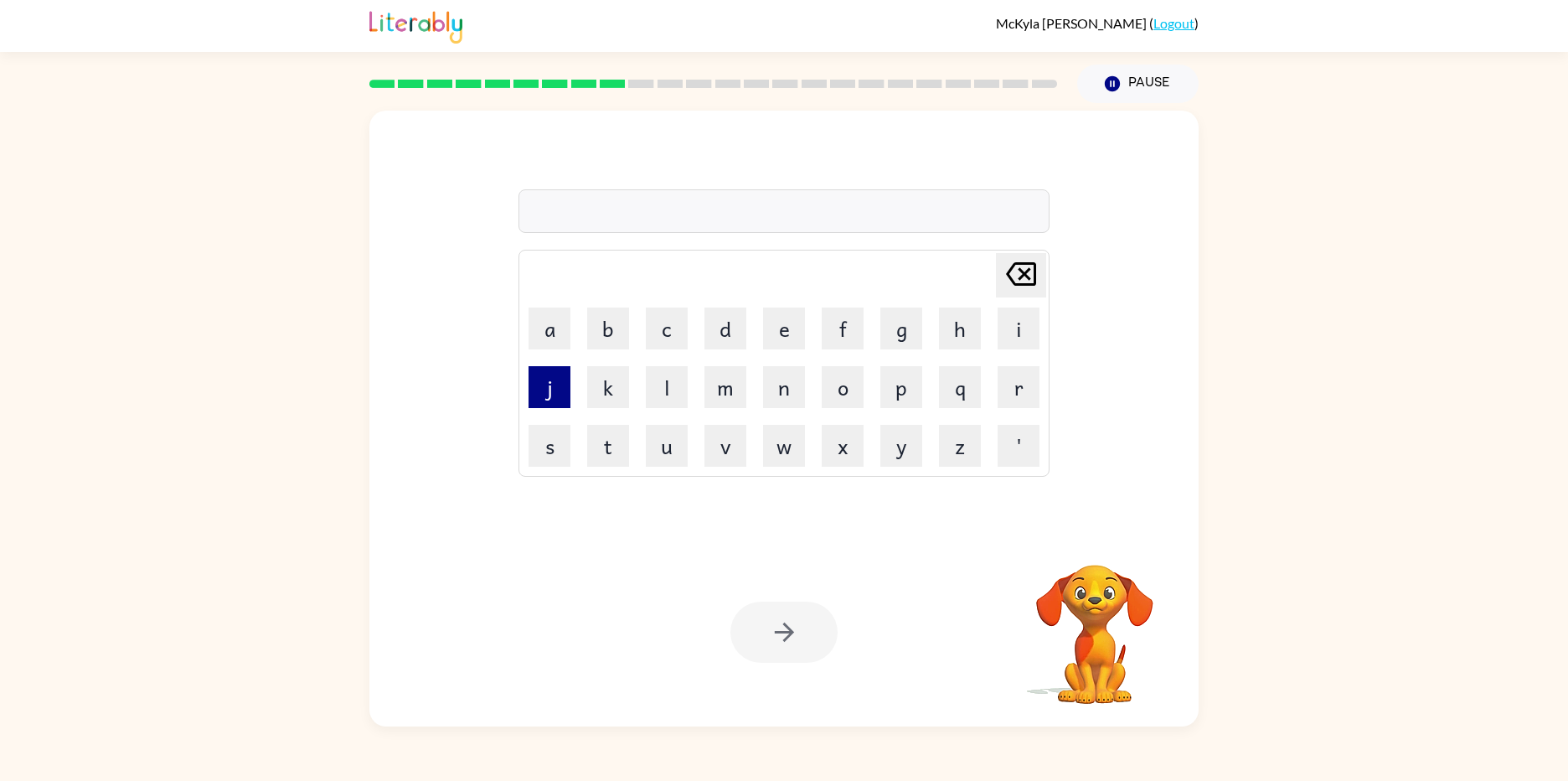
click at [543, 386] on button "j" at bounding box center [549, 387] width 42 height 42
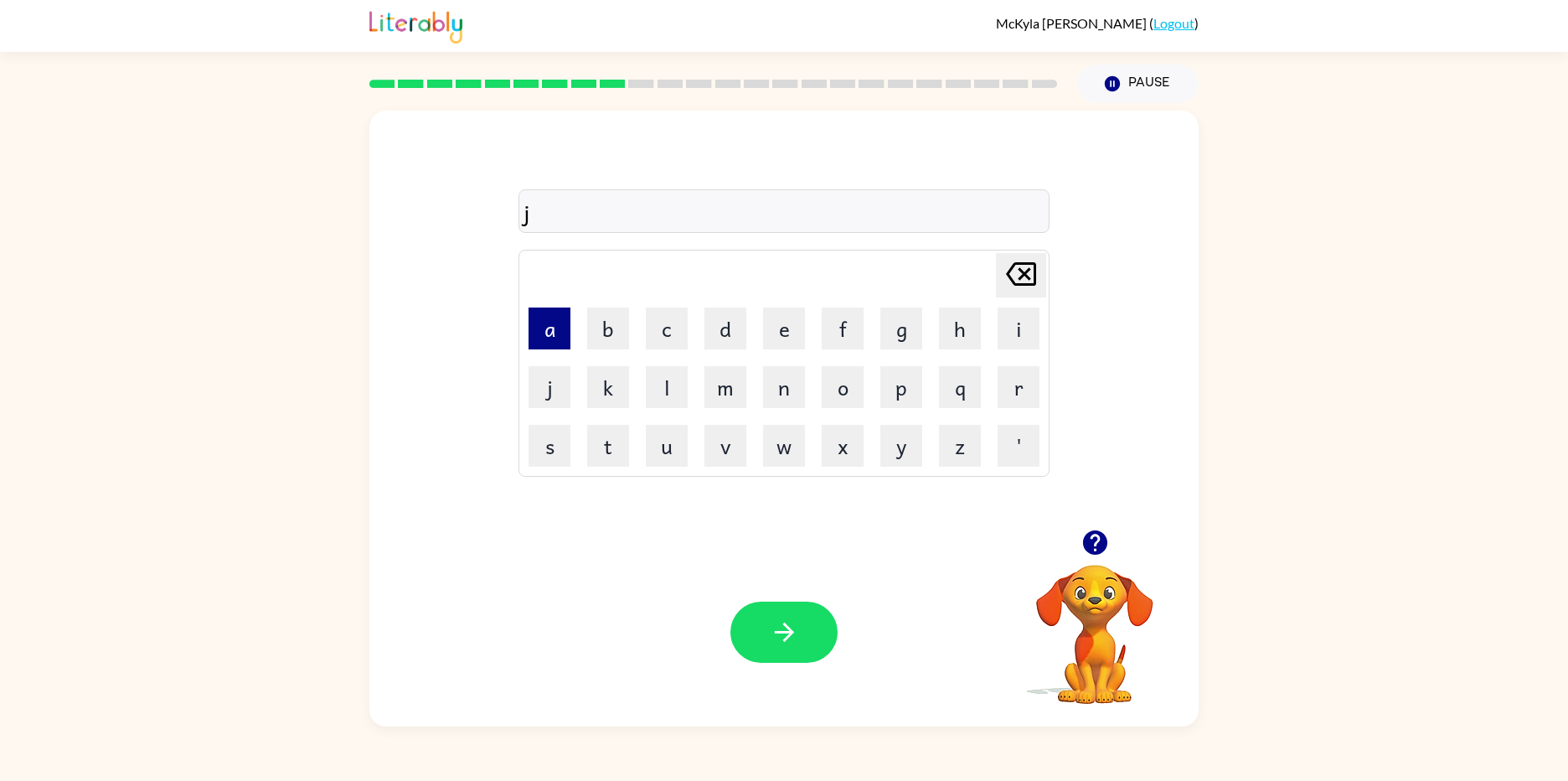
click at [552, 342] on button "a" at bounding box center [549, 328] width 42 height 42
click at [801, 446] on button "w" at bounding box center [784, 445] width 42 height 42
click at [602, 342] on button "b" at bounding box center [607, 328] width 42 height 42
click at [1037, 387] on button "r" at bounding box center [1018, 387] width 42 height 42
click at [539, 340] on button "a" at bounding box center [549, 328] width 42 height 42
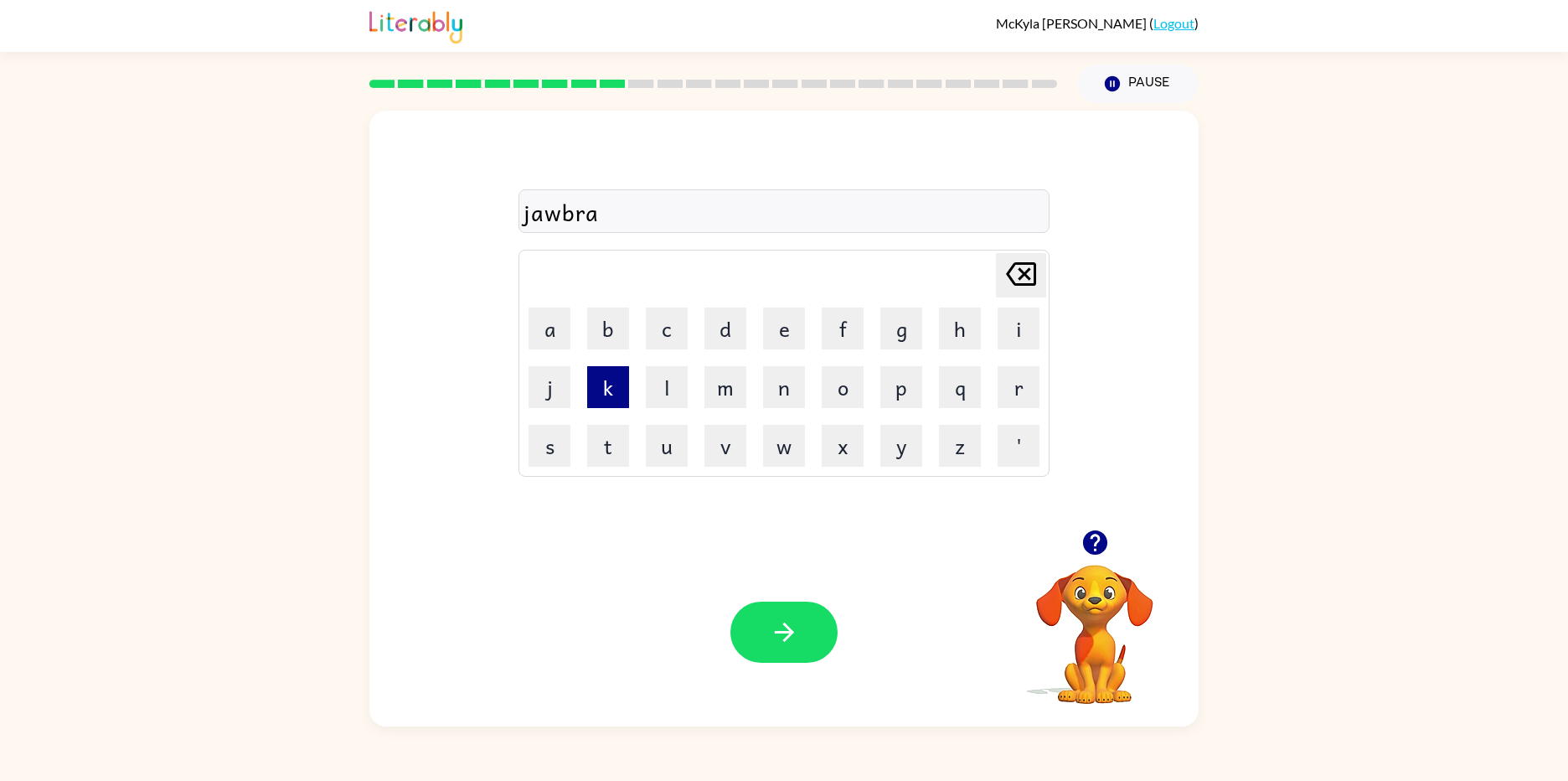
click at [594, 377] on button "k" at bounding box center [607, 387] width 42 height 42
click at [776, 338] on button "e" at bounding box center [784, 328] width 42 height 42
click at [1020, 383] on button "r" at bounding box center [1018, 387] width 42 height 42
click at [799, 620] on button "button" at bounding box center [784, 632] width 107 height 61
click at [797, 398] on button "n" at bounding box center [784, 387] width 42 height 42
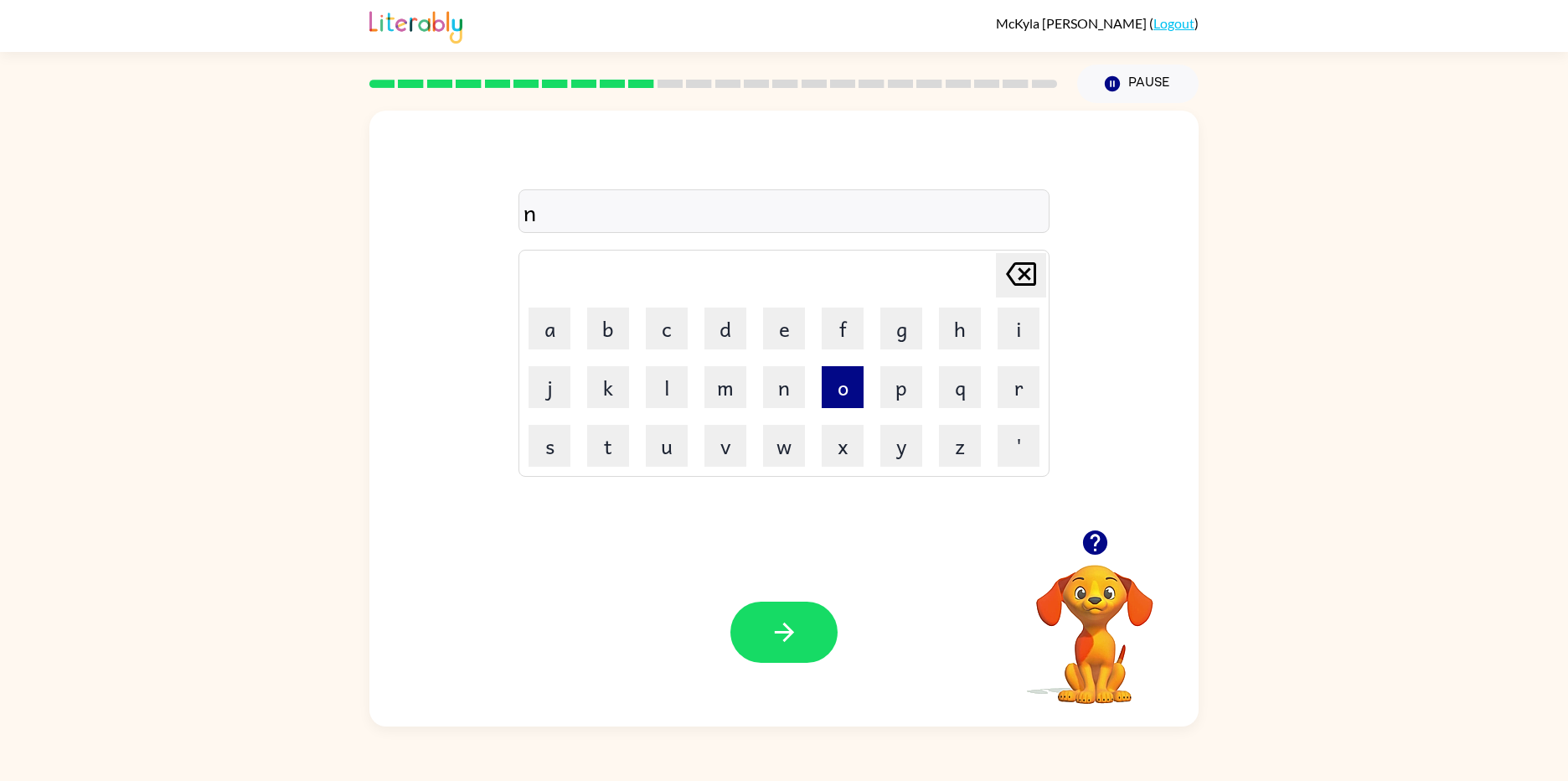
click at [833, 384] on button "o" at bounding box center [842, 387] width 42 height 42
click at [801, 457] on button "w" at bounding box center [784, 445] width 42 height 42
click at [627, 434] on button "t" at bounding box center [607, 445] width 42 height 42
click at [555, 328] on button "a" at bounding box center [549, 328] width 42 height 42
click at [968, 311] on button "h" at bounding box center [959, 328] width 42 height 42
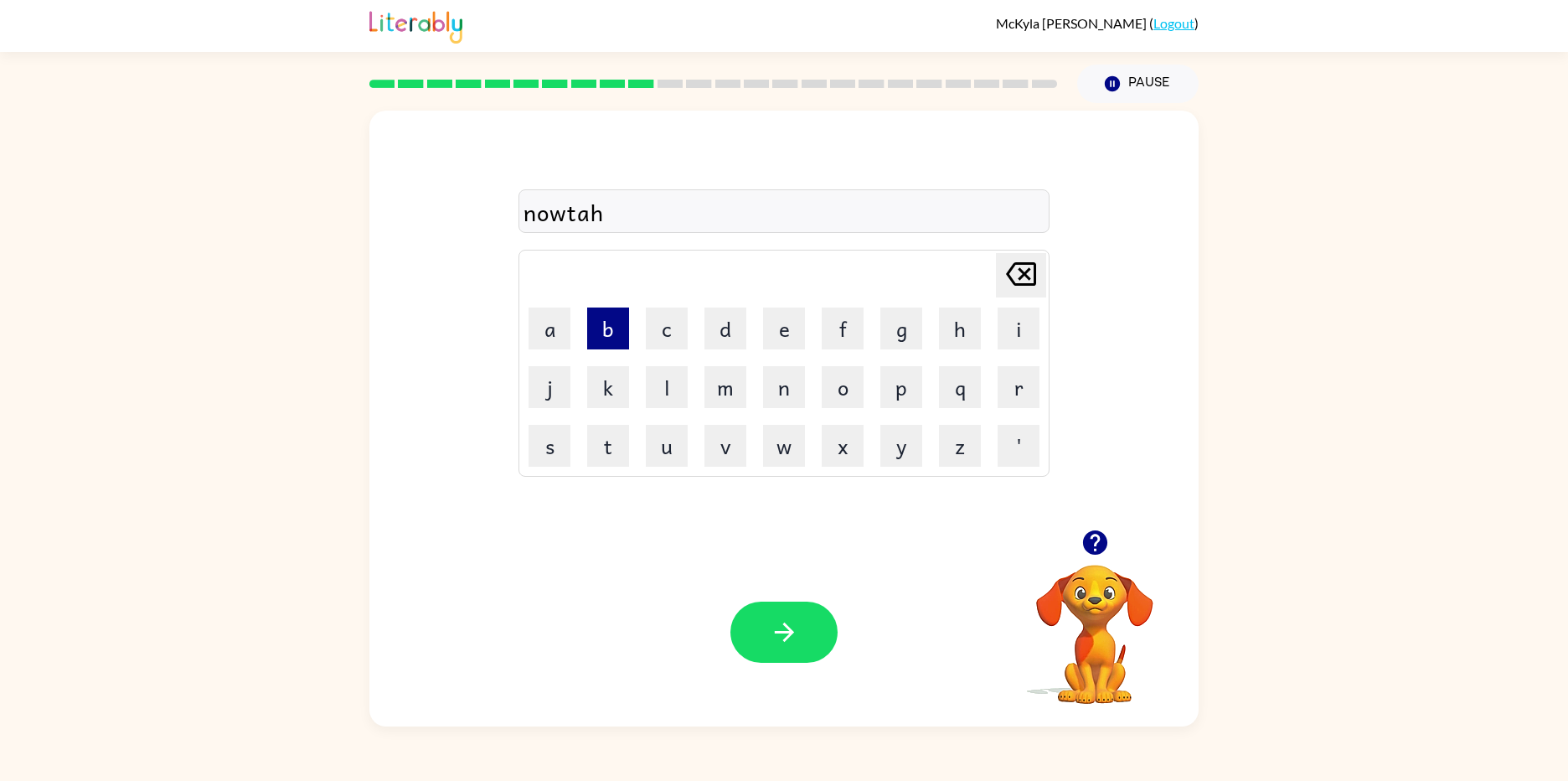
click at [601, 327] on button "b" at bounding box center [607, 328] width 42 height 42
click at [828, 387] on button "o" at bounding box center [842, 387] width 42 height 42
click at [651, 385] on button "l" at bounding box center [666, 387] width 42 height 42
click at [752, 606] on button "button" at bounding box center [784, 632] width 107 height 61
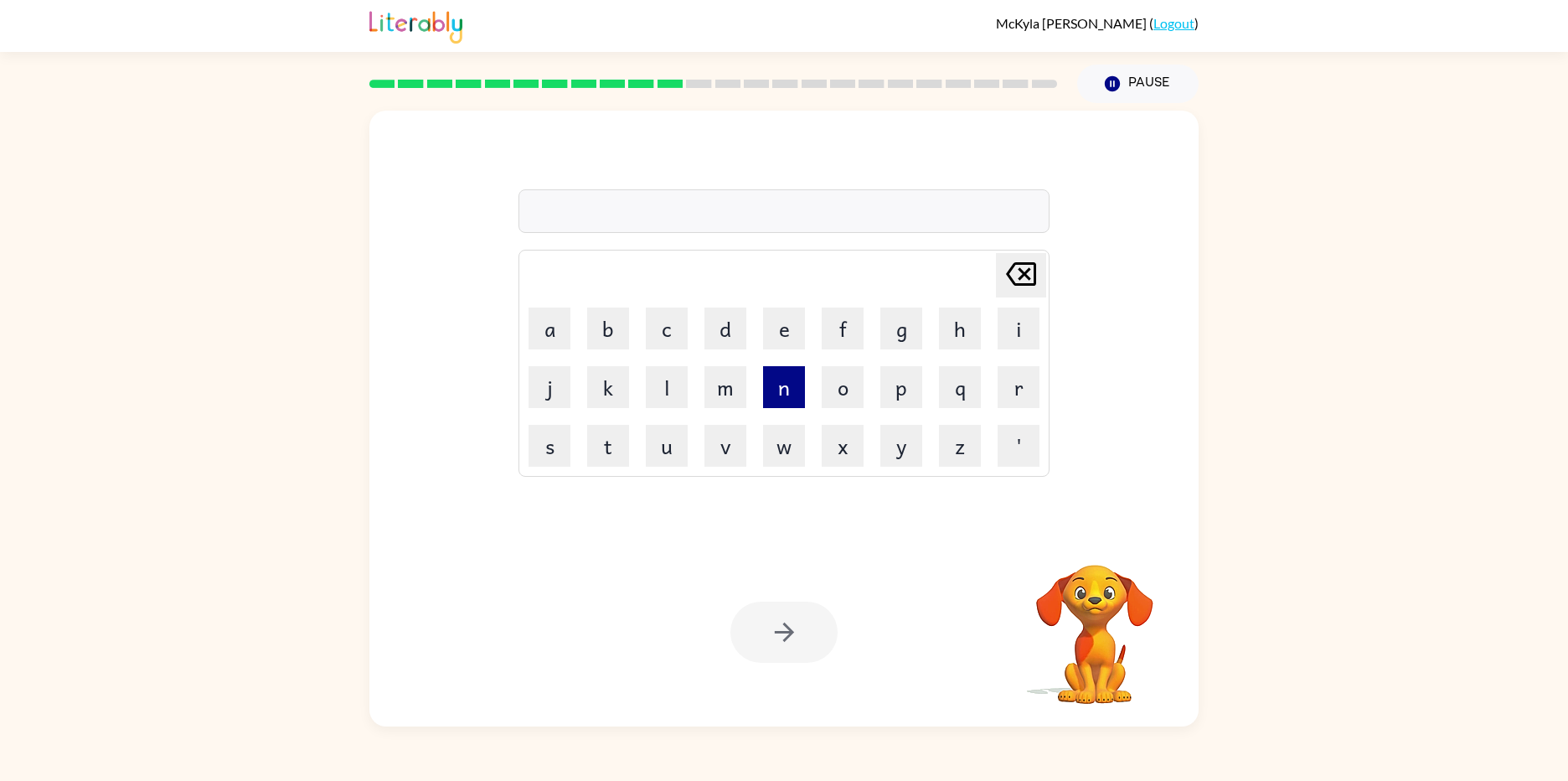
click at [780, 380] on button "n" at bounding box center [784, 387] width 42 height 42
click at [780, 330] on button "e" at bounding box center [784, 328] width 42 height 42
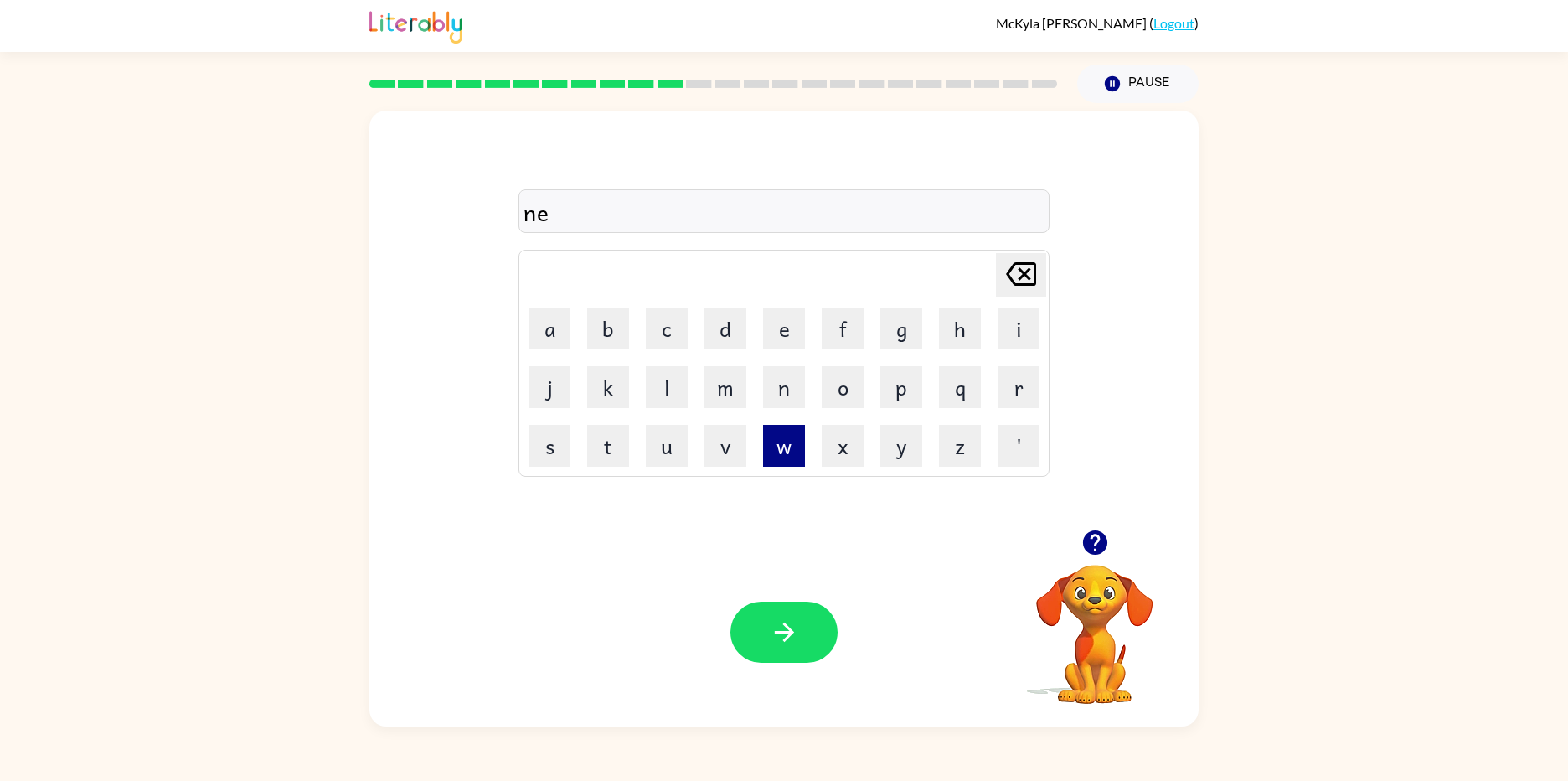
click at [783, 449] on button "w" at bounding box center [784, 445] width 42 height 42
click at [542, 446] on button "s" at bounding box center [549, 445] width 42 height 42
click at [1001, 383] on button "r" at bounding box center [1018, 387] width 42 height 42
click at [539, 323] on button "a" at bounding box center [549, 328] width 42 height 42
click at [800, 334] on button "e" at bounding box center [784, 328] width 42 height 42
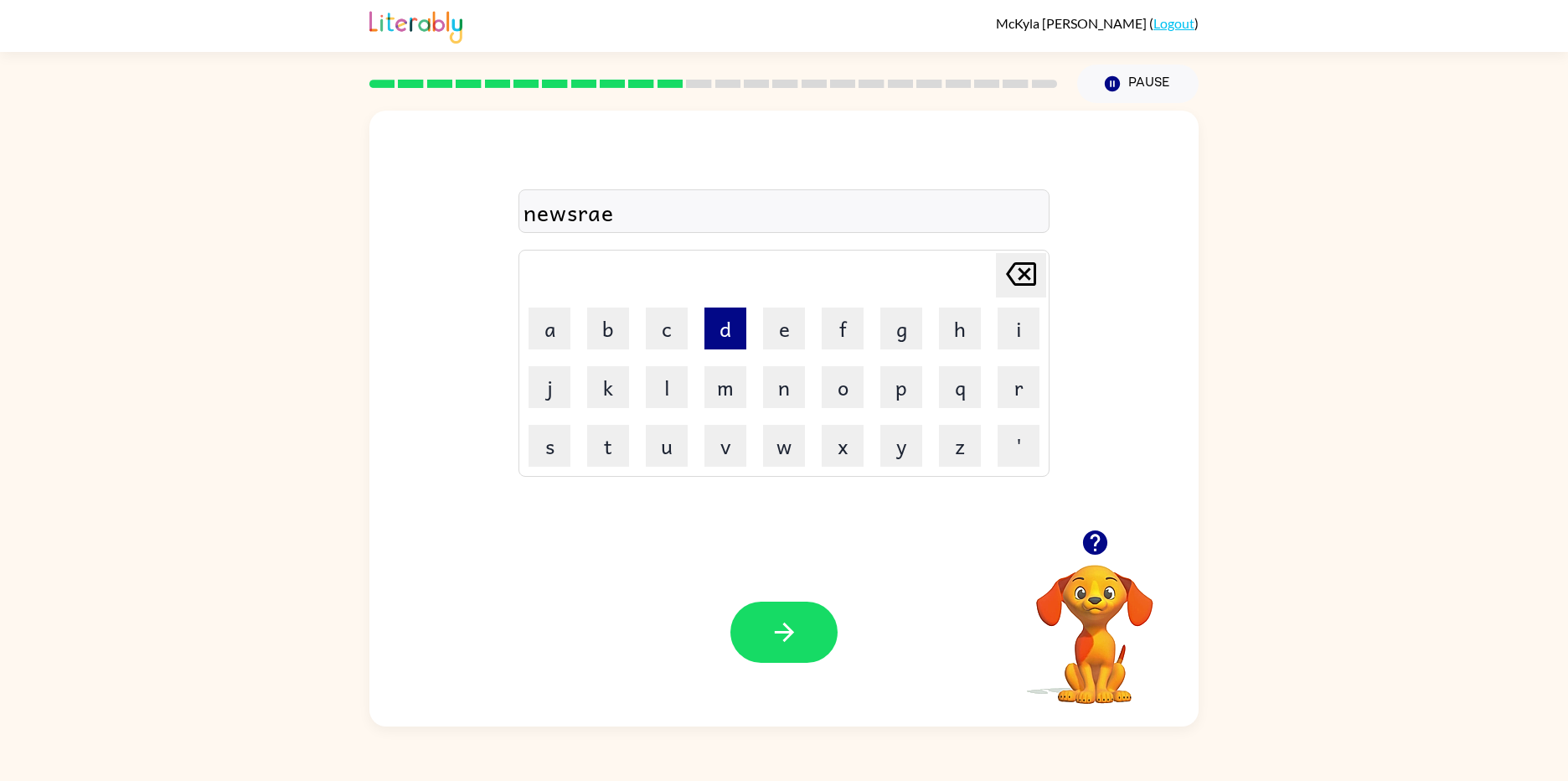
click at [738, 338] on button "d" at bounding box center [724, 328] width 42 height 42
click at [1039, 266] on icon "Delete Delete last character input" at bounding box center [1021, 274] width 41 height 41
click at [774, 340] on button "e" at bounding box center [784, 328] width 42 height 42
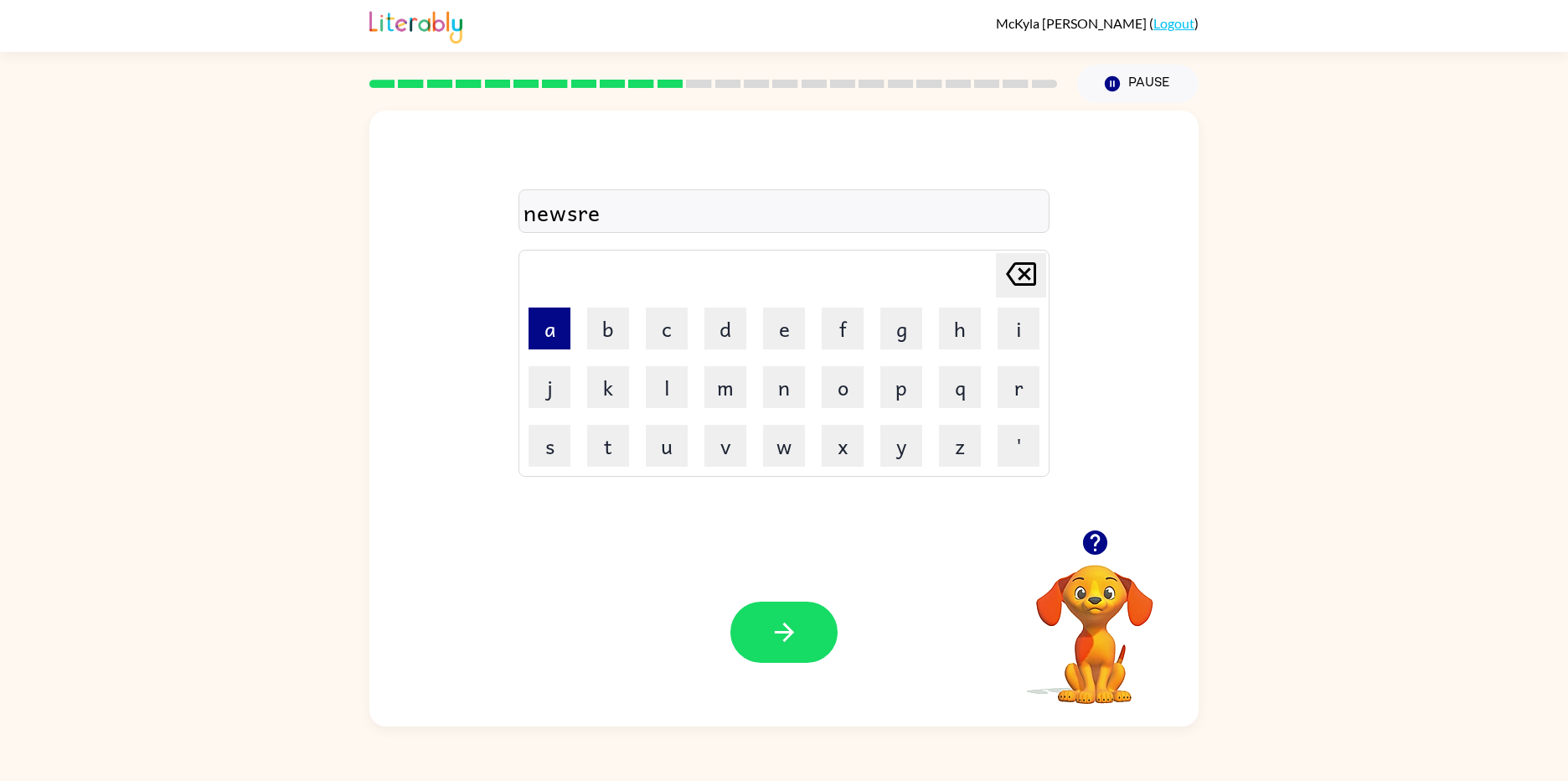
click at [533, 329] on button "a" at bounding box center [549, 328] width 42 height 42
click at [737, 337] on button "d" at bounding box center [724, 328] width 42 height 42
click at [800, 327] on button "e" at bounding box center [784, 328] width 42 height 42
click at [1001, 395] on button "r" at bounding box center [1018, 387] width 42 height 42
click at [775, 601] on div "Your browser must support playing .mp4 files to use Literably. Please try using…" at bounding box center [784, 632] width 829 height 188
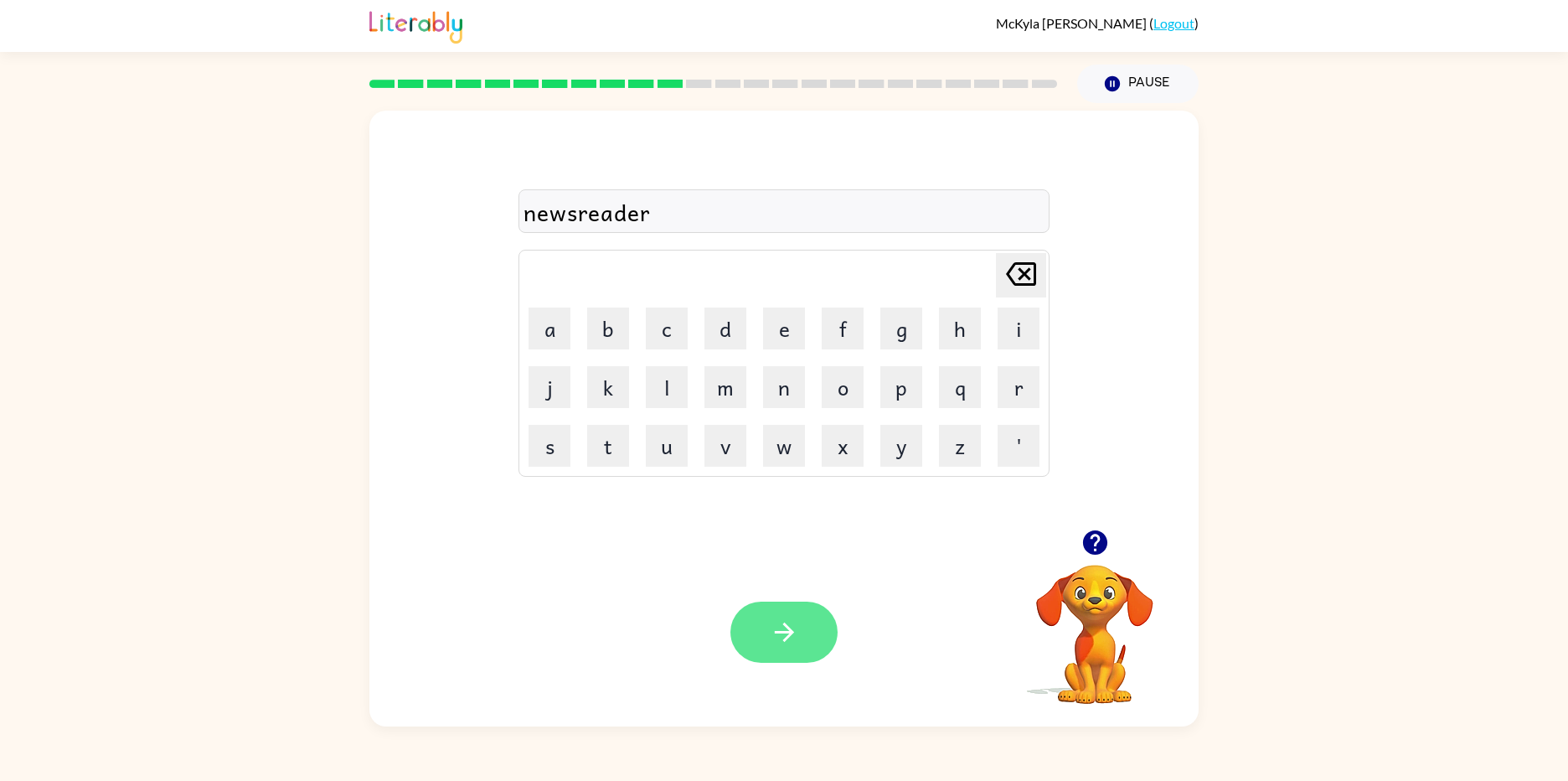
click at [775, 634] on icon "button" at bounding box center [784, 632] width 30 height 30
click at [914, 395] on button "p" at bounding box center [901, 387] width 42 height 42
drag, startPoint x: 857, startPoint y: 389, endPoint x: 868, endPoint y: 389, distance: 11.0
click at [868, 389] on td "o" at bounding box center [843, 387] width 57 height 57
click at [568, 336] on button "a" at bounding box center [549, 328] width 42 height 42
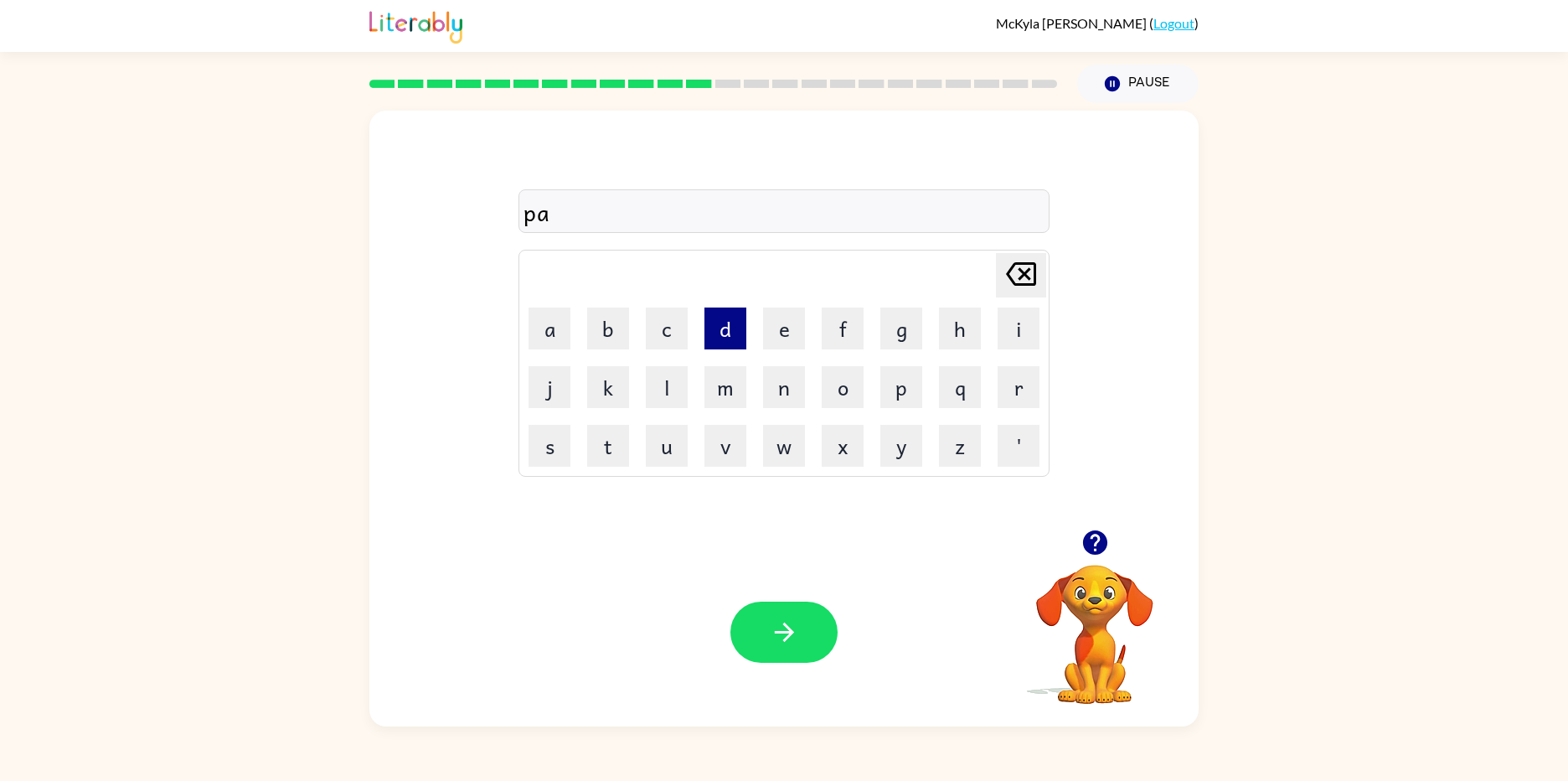
click at [716, 341] on button "d" at bounding box center [724, 328] width 42 height 42
click at [773, 645] on icon "button" at bounding box center [784, 632] width 30 height 30
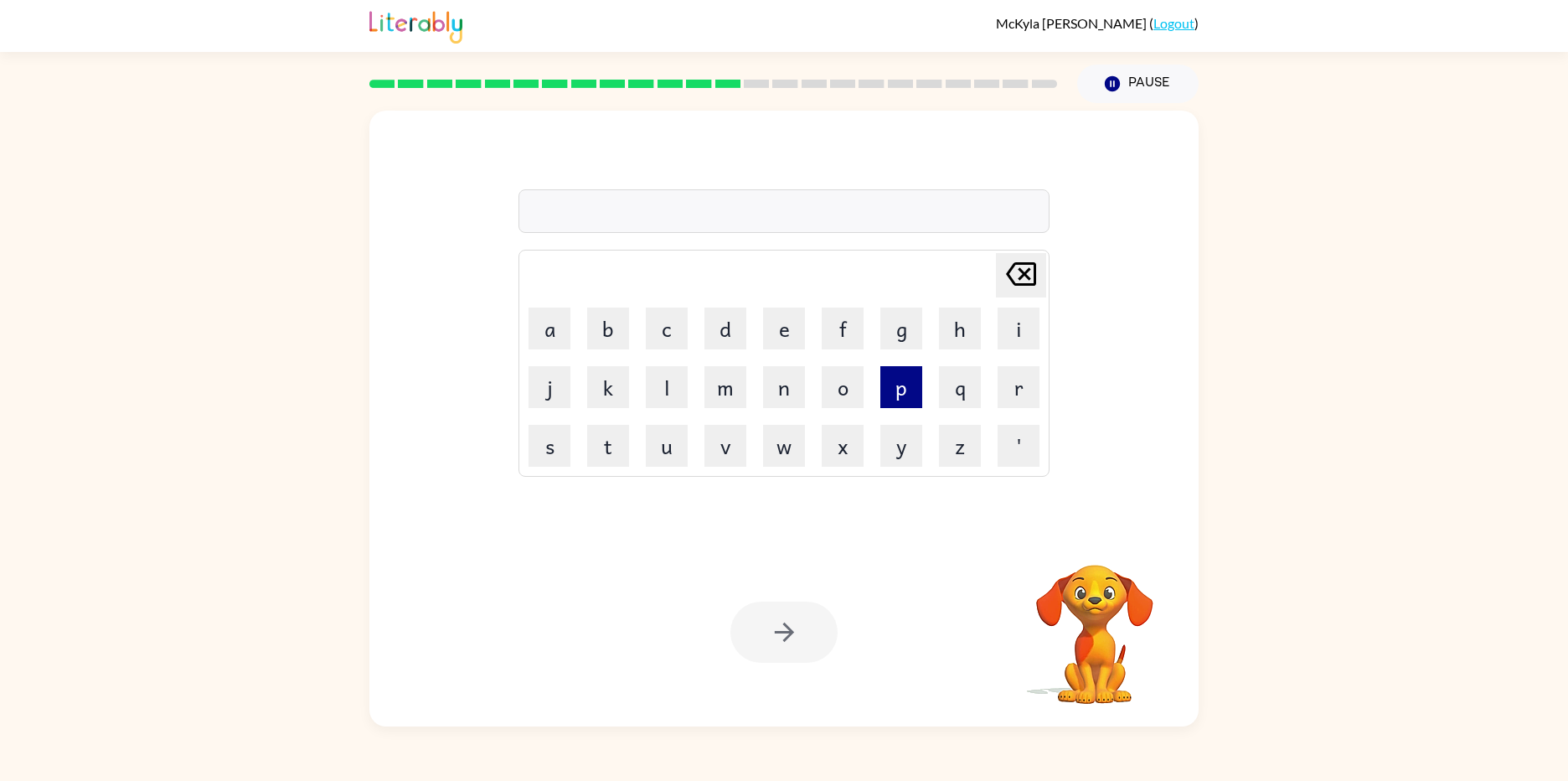
click at [894, 387] on button "p" at bounding box center [901, 387] width 42 height 42
click at [824, 393] on button "o" at bounding box center [842, 387] width 42 height 42
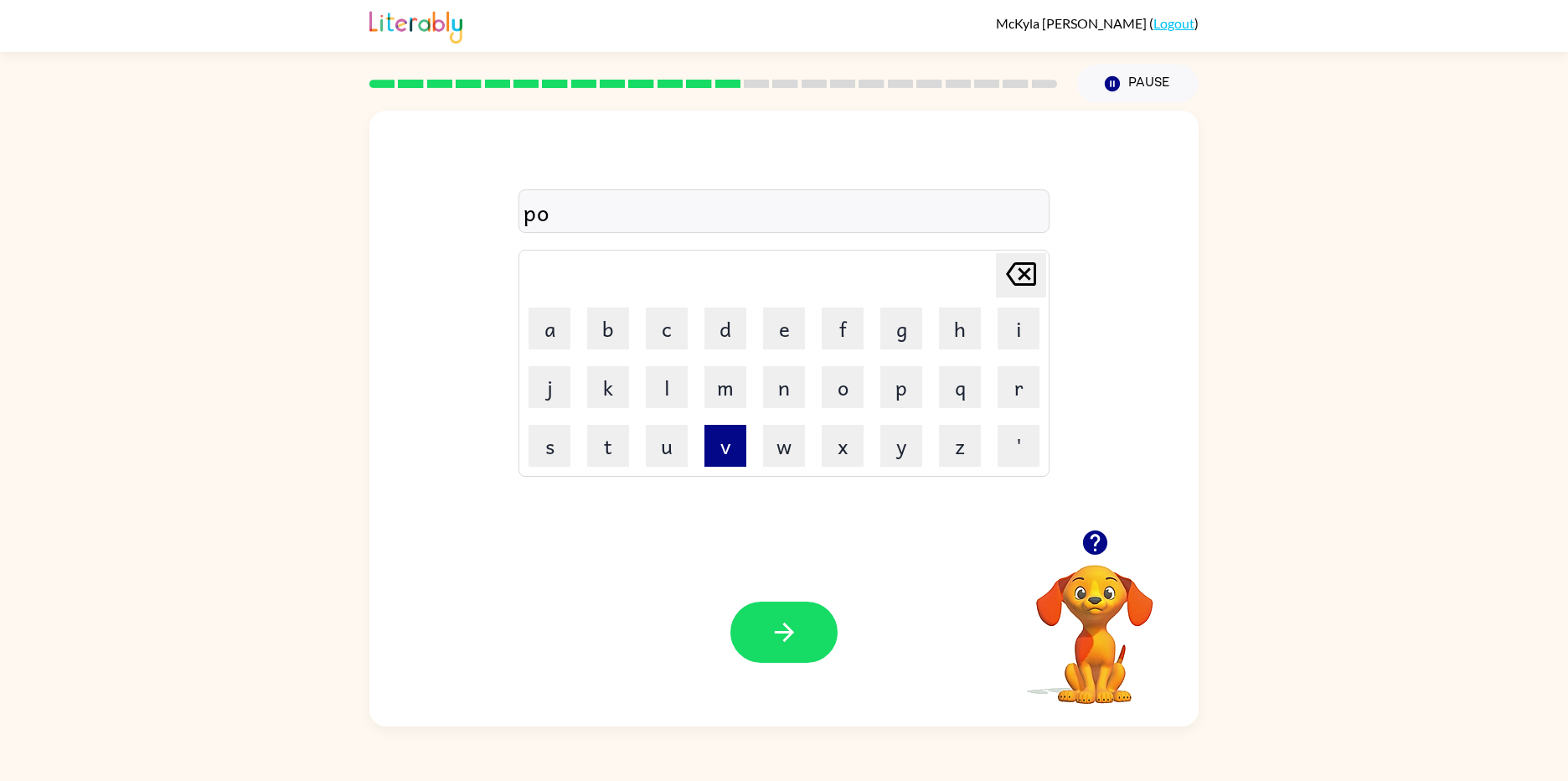
click at [711, 439] on button "v" at bounding box center [724, 445] width 42 height 42
click at [672, 393] on button "l" at bounding box center [666, 387] width 42 height 42
click at [785, 341] on button "e" at bounding box center [784, 328] width 42 height 42
click at [856, 392] on button "o" at bounding box center [842, 387] width 42 height 42
click at [796, 389] on button "n" at bounding box center [784, 387] width 42 height 42
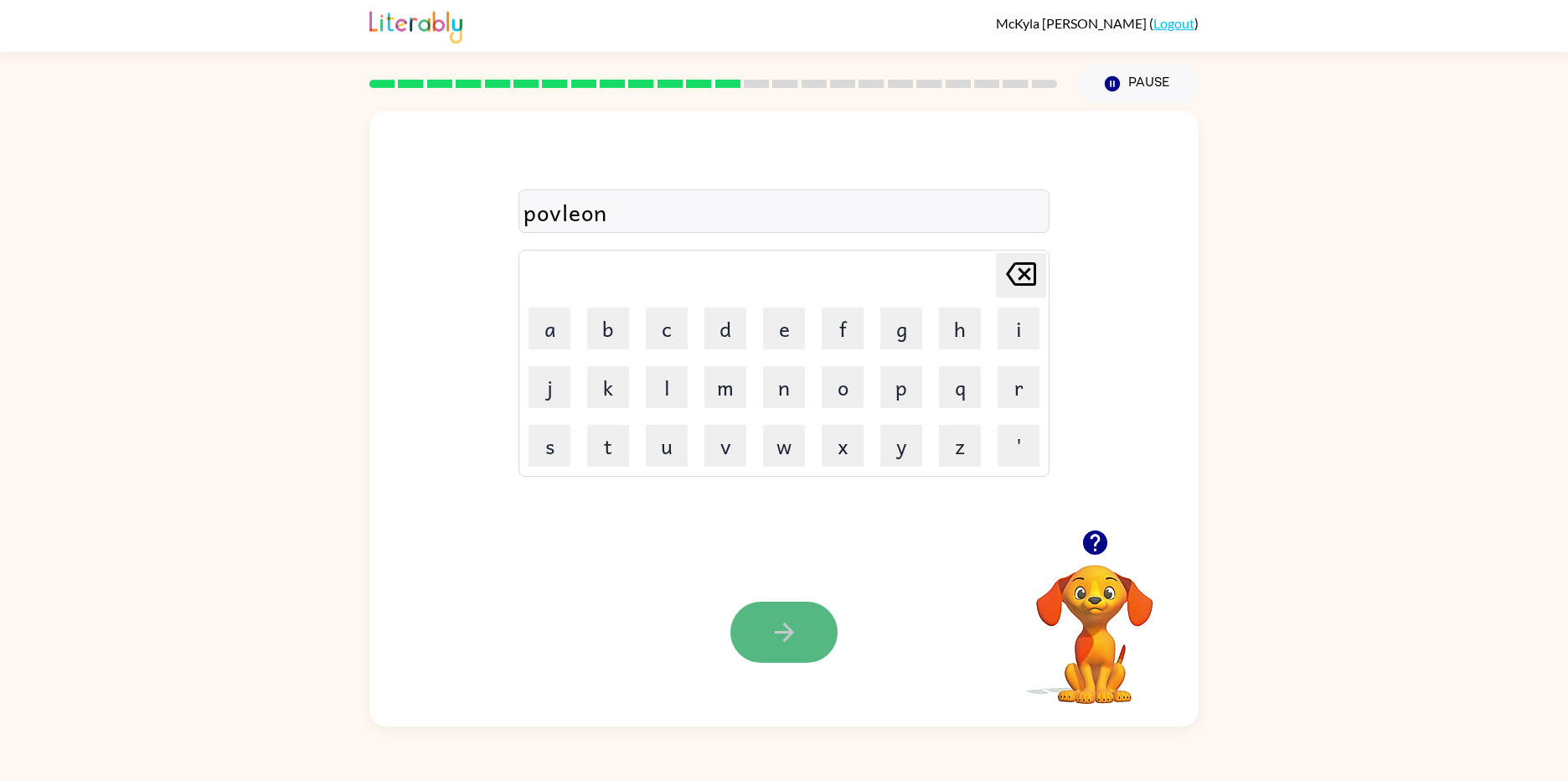
click at [787, 636] on icon "button" at bounding box center [783, 631] width 19 height 19
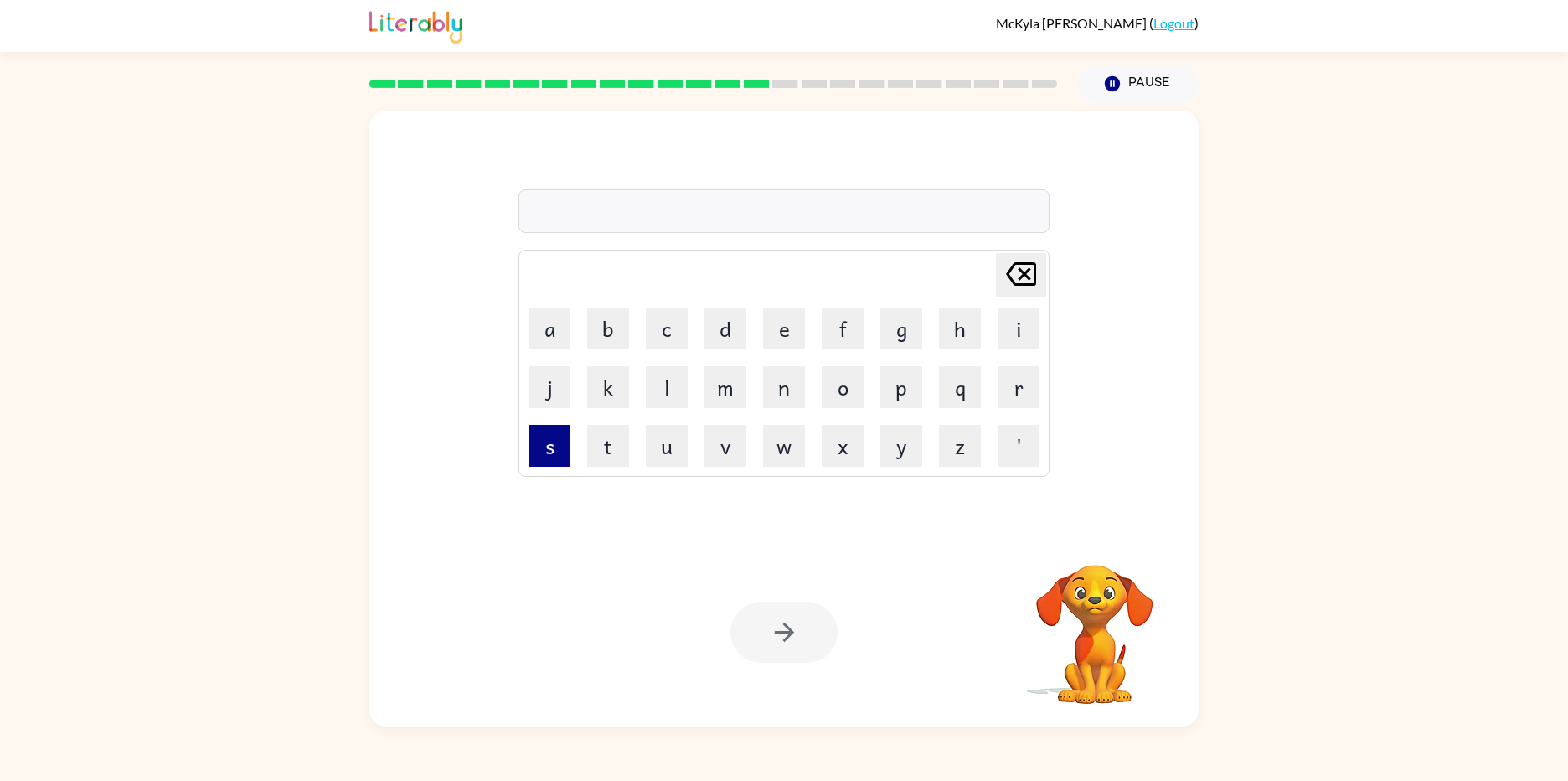
click at [560, 441] on button "s" at bounding box center [549, 445] width 42 height 42
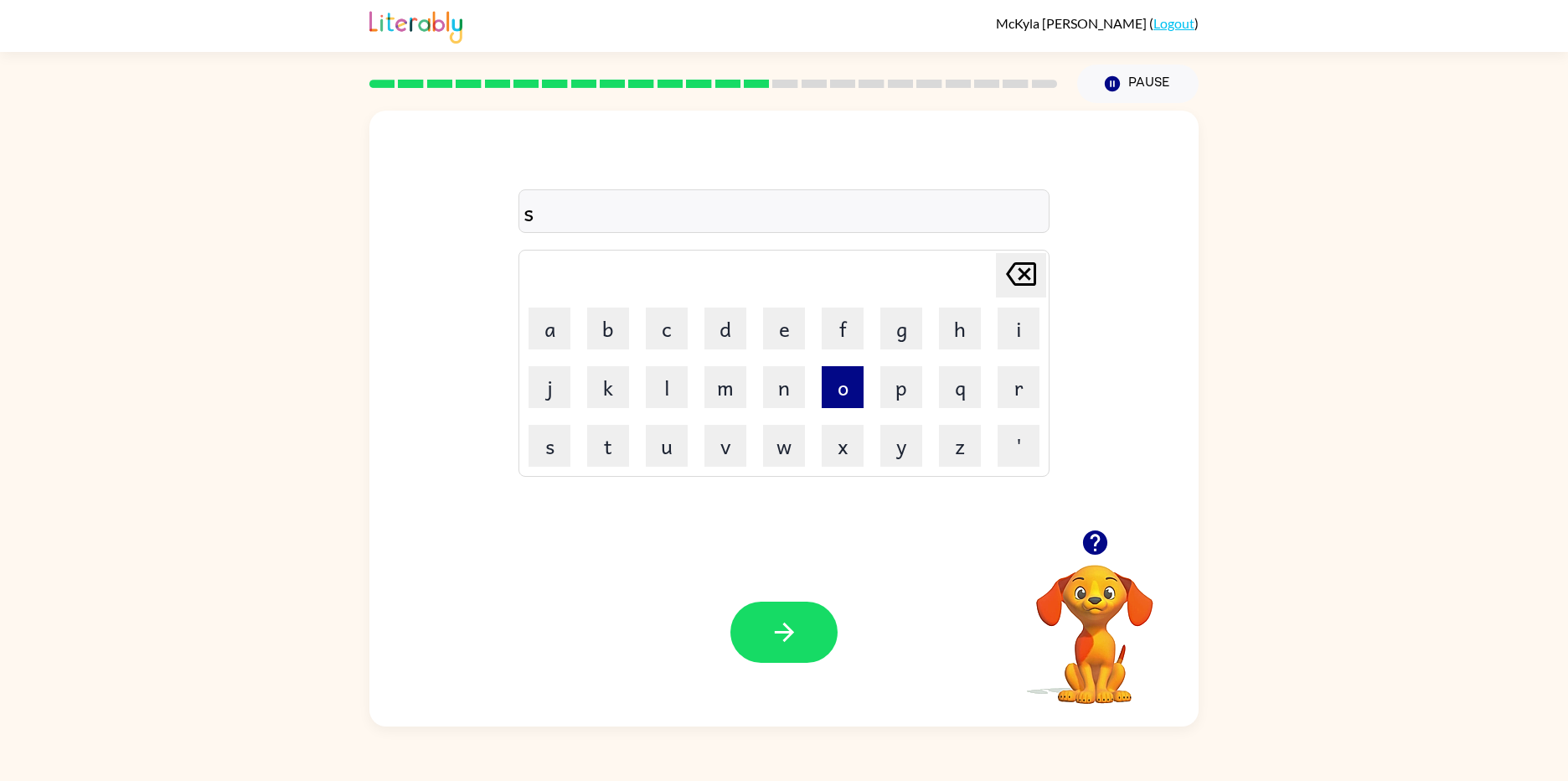
click at [828, 387] on button "o" at bounding box center [842, 387] width 42 height 42
click at [805, 414] on td "n" at bounding box center [784, 387] width 57 height 57
click at [799, 388] on button "n" at bounding box center [784, 387] width 42 height 42
click at [1016, 379] on button "r" at bounding box center [1018, 387] width 42 height 42
click at [797, 602] on button "button" at bounding box center [784, 632] width 107 height 61
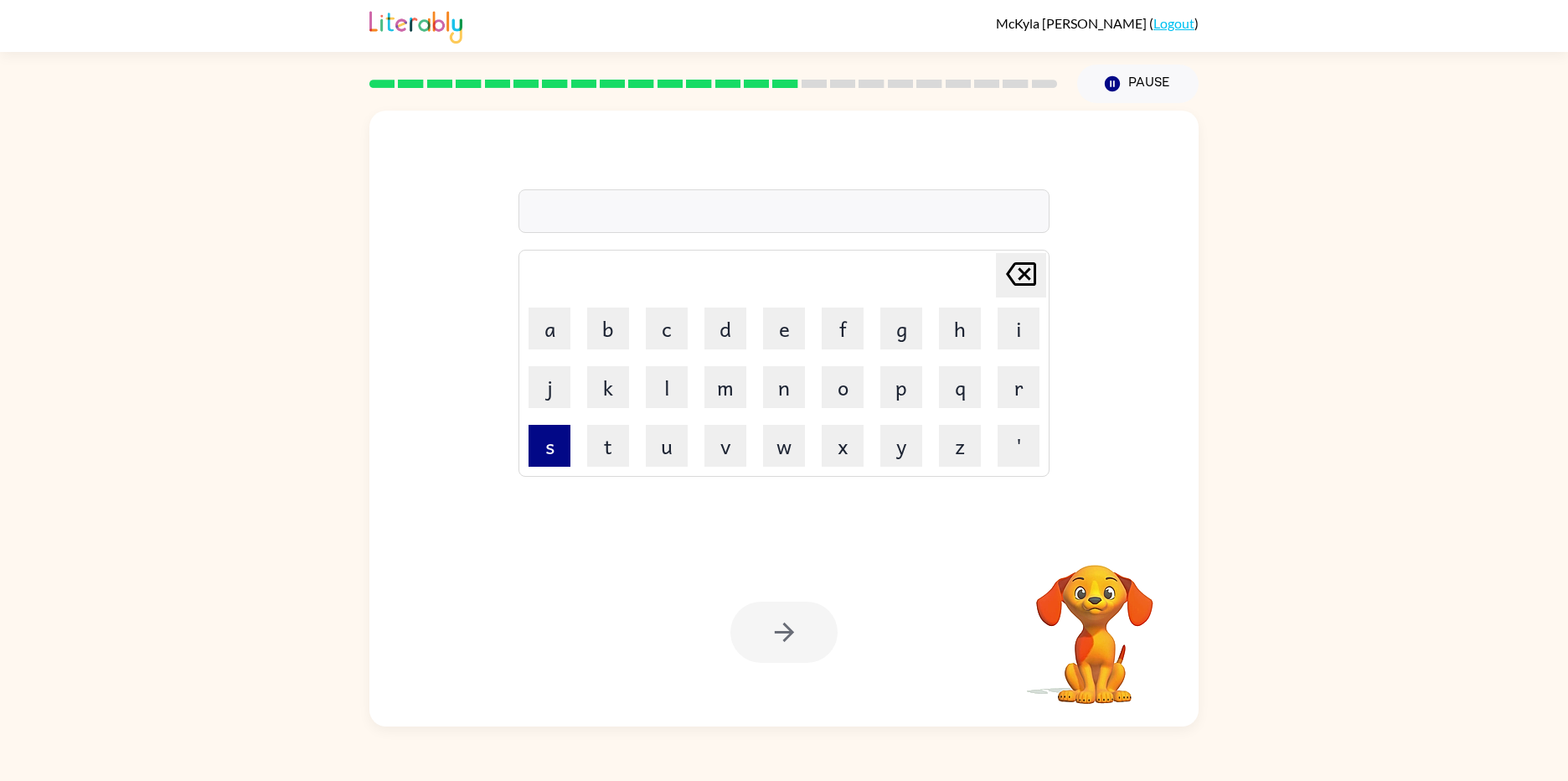
click at [533, 452] on button "s" at bounding box center [549, 445] width 42 height 42
click at [786, 343] on button "e" at bounding box center [784, 328] width 42 height 42
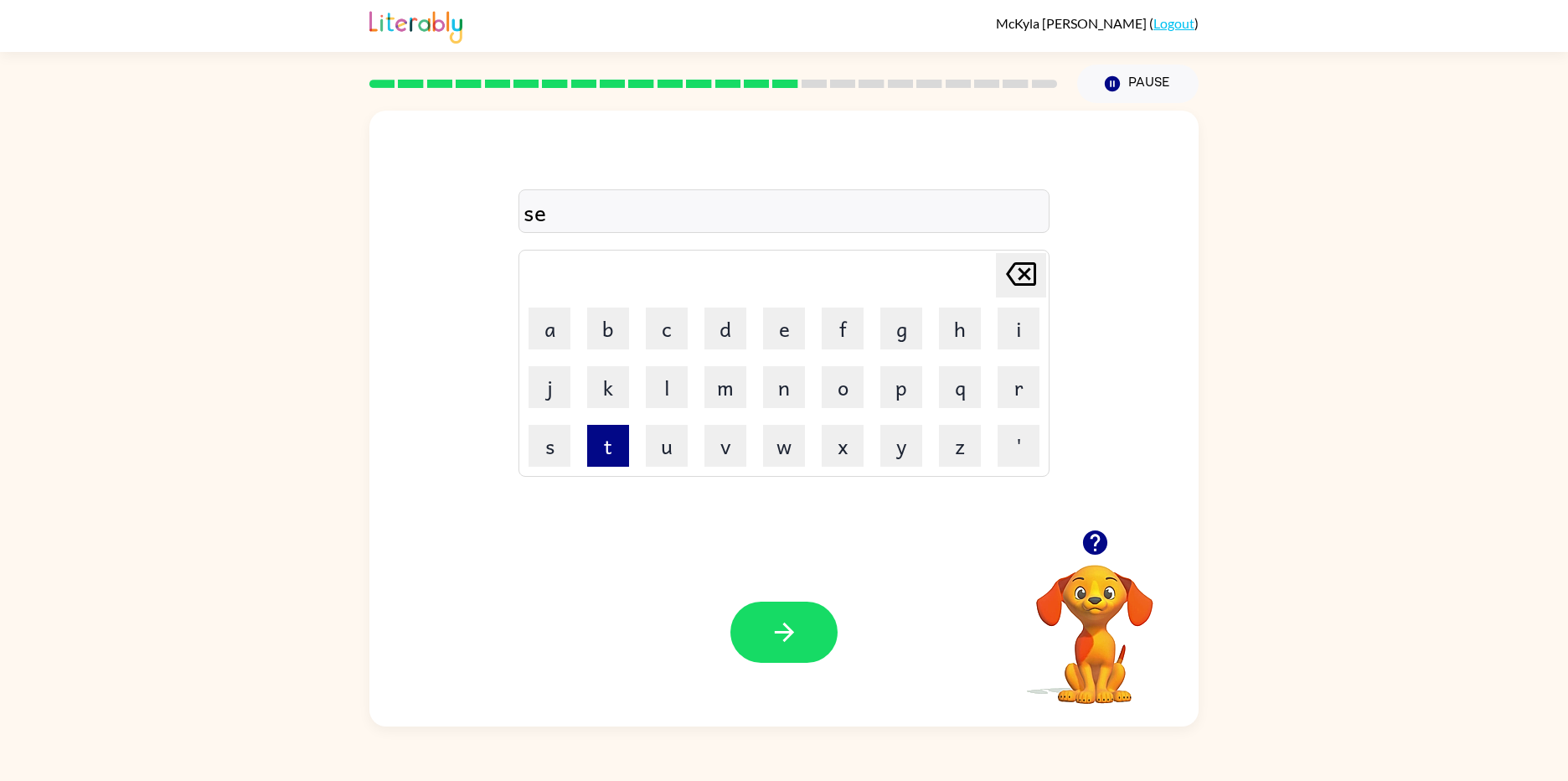
click at [613, 439] on button "t" at bounding box center [607, 445] width 42 height 42
click at [602, 433] on button "t" at bounding box center [607, 445] width 42 height 42
click at [778, 337] on button "e" at bounding box center [784, 328] width 42 height 42
click at [1022, 391] on button "r" at bounding box center [1018, 387] width 42 height 42
click at [775, 596] on div "Your browser must support playing .mp4 files to use Literably. Please try using…" at bounding box center [784, 632] width 829 height 188
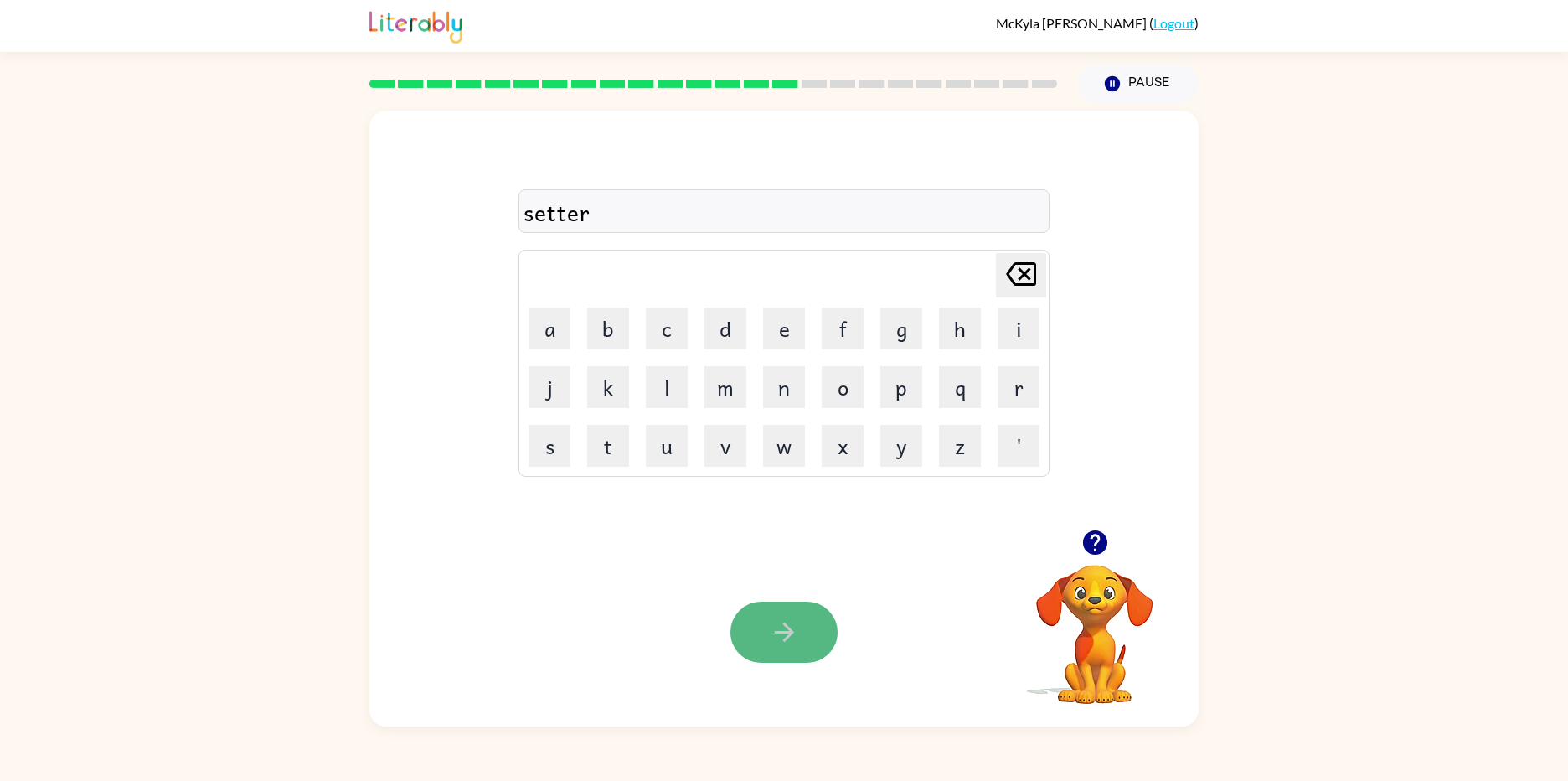
click at [774, 631] on icon "button" at bounding box center [783, 631] width 19 height 19
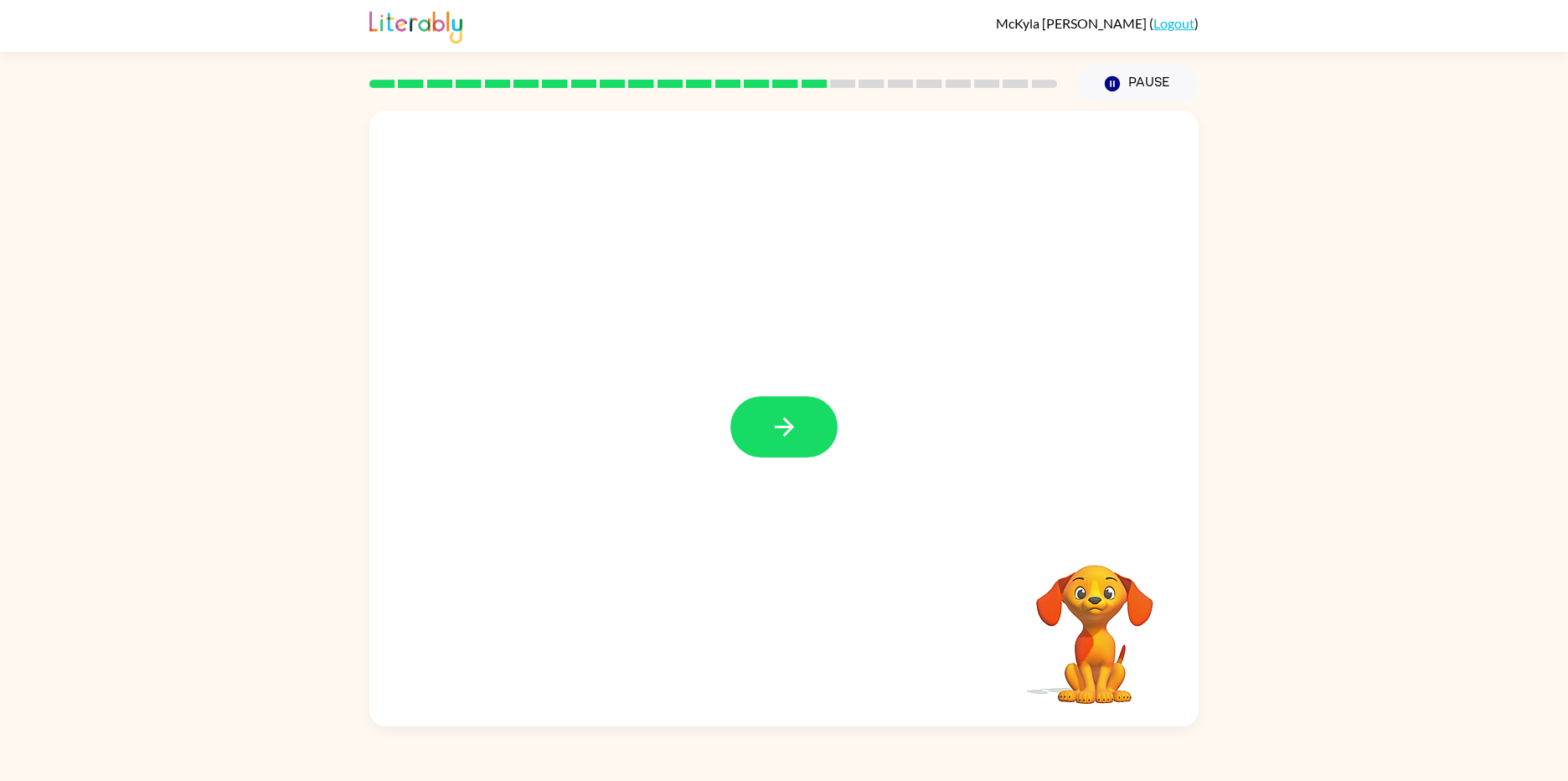
click at [783, 415] on icon "button" at bounding box center [784, 427] width 30 height 30
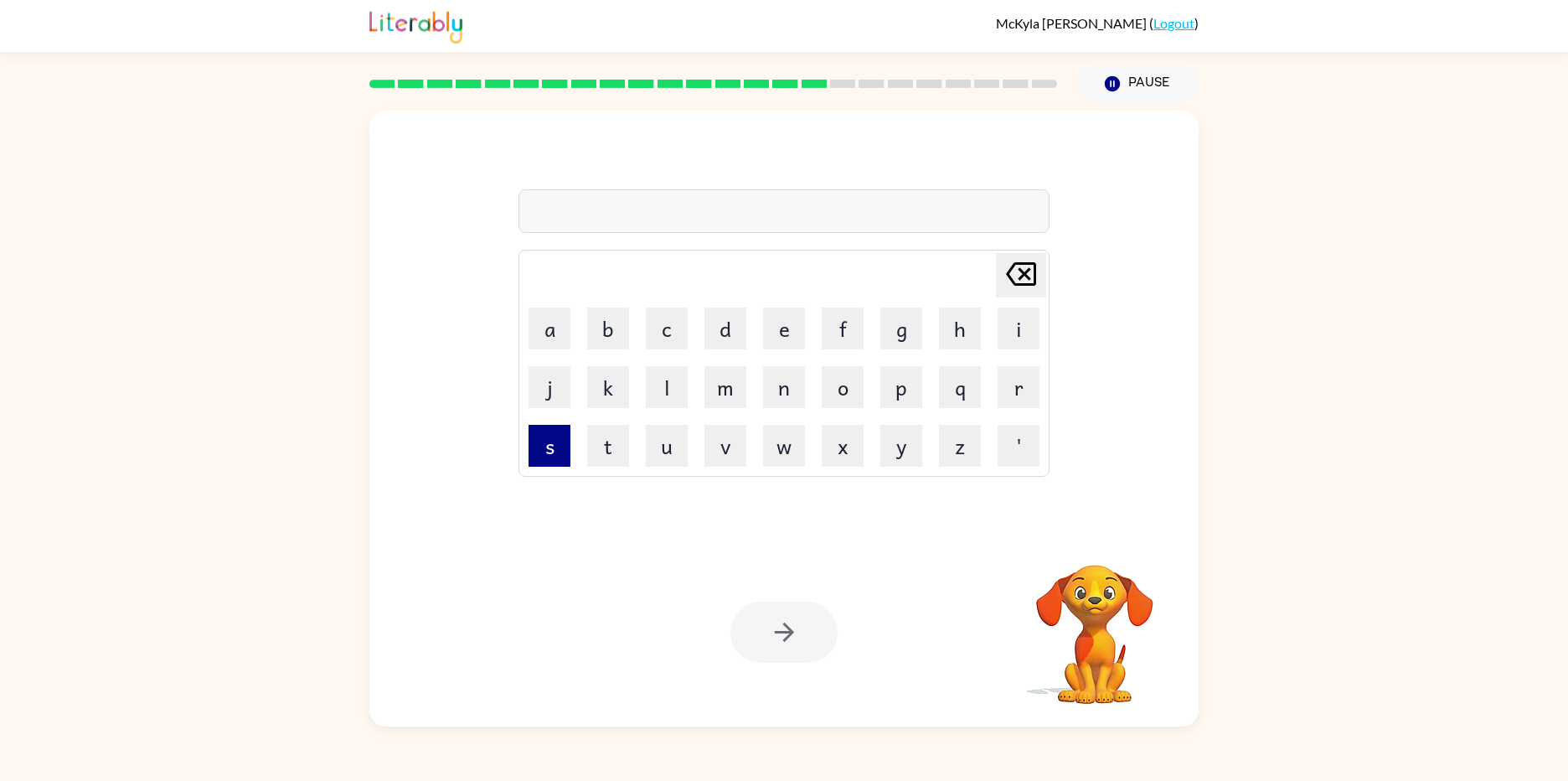
click at [533, 446] on button "s" at bounding box center [549, 445] width 42 height 42
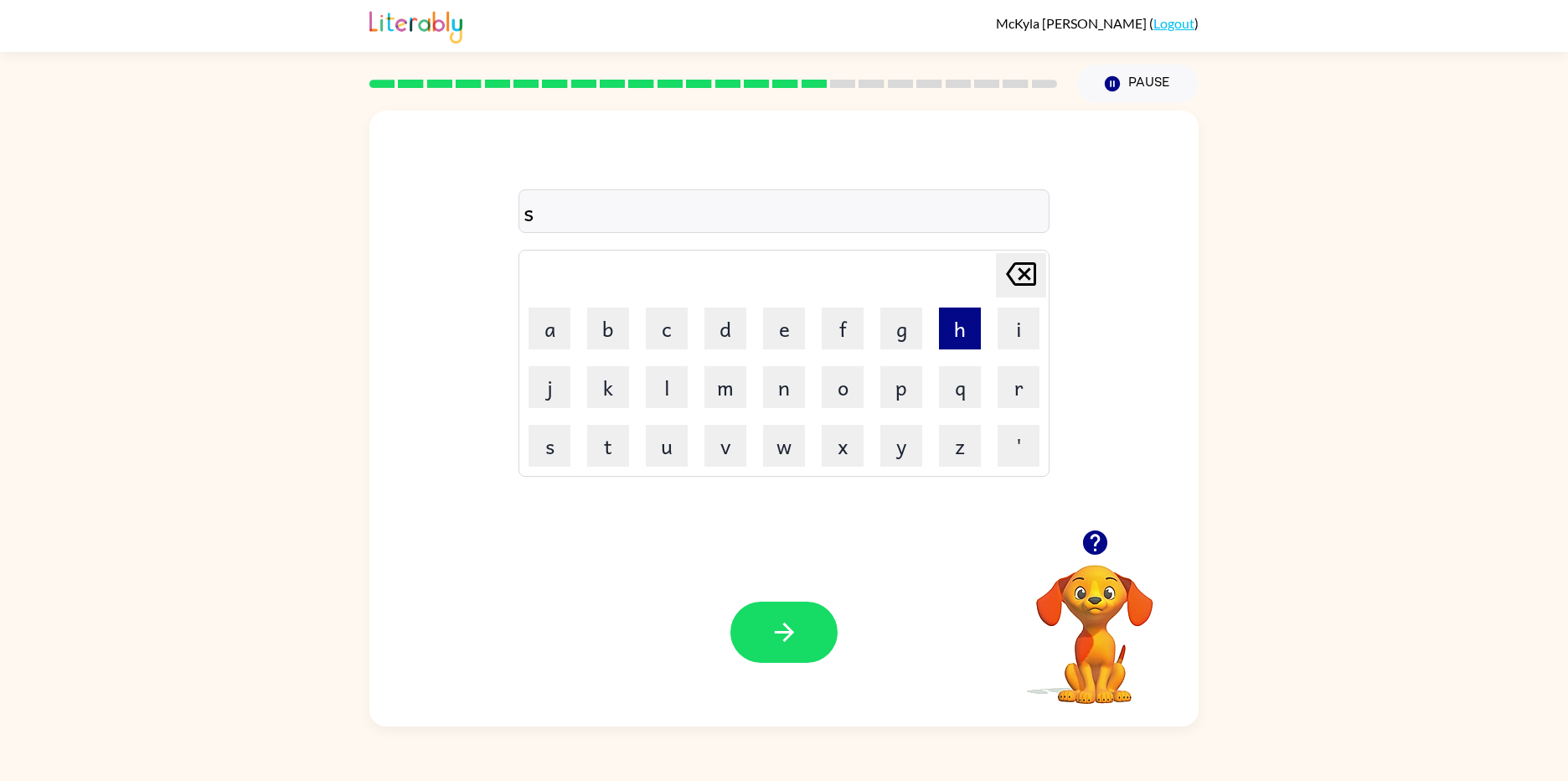
click at [948, 330] on button "h" at bounding box center [959, 328] width 42 height 42
click at [555, 340] on button "a" at bounding box center [549, 328] width 42 height 42
click at [714, 341] on button "d" at bounding box center [724, 328] width 42 height 42
click at [777, 624] on button "button" at bounding box center [784, 632] width 107 height 61
click at [547, 455] on button "s" at bounding box center [549, 445] width 42 height 42
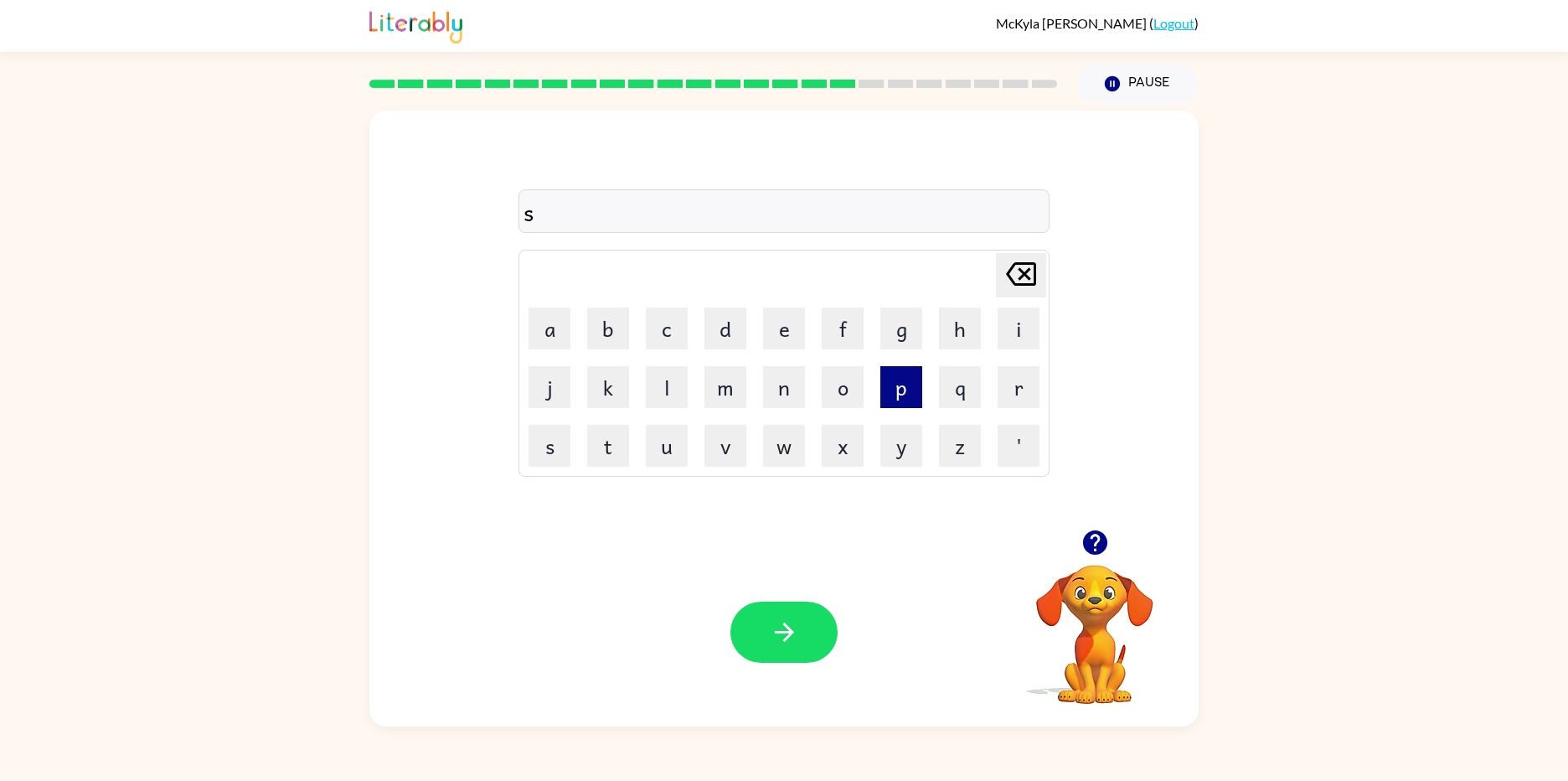
click at [909, 401] on button "p" at bounding box center [901, 387] width 42 height 42
click at [665, 399] on button "l" at bounding box center [666, 387] width 42 height 42
click at [551, 316] on button "a" at bounding box center [549, 328] width 42 height 42
click at [783, 387] on button "n" at bounding box center [784, 387] width 42 height 42
click at [781, 623] on icon "button" at bounding box center [784, 632] width 30 height 30
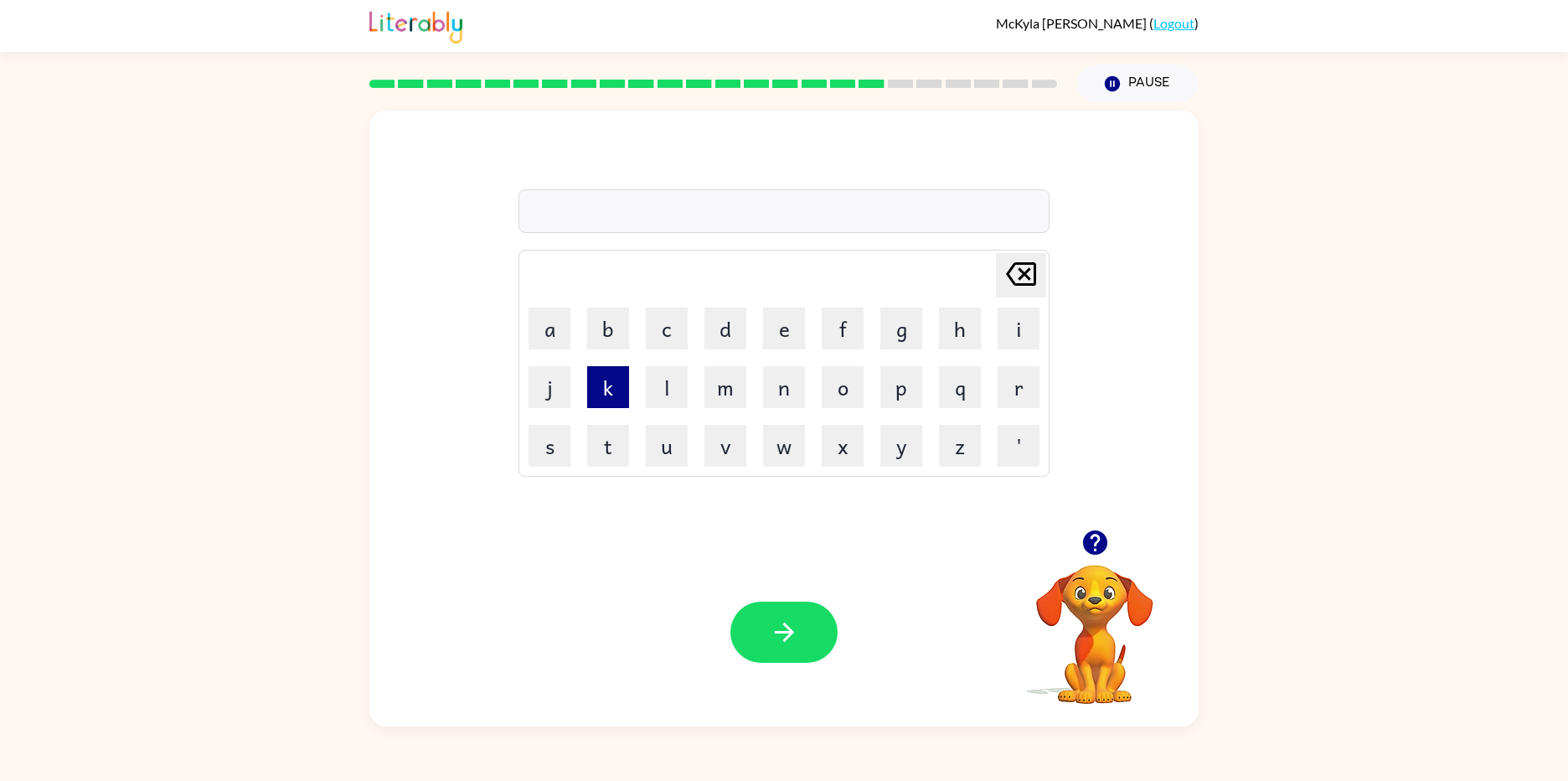
click at [607, 369] on button "k" at bounding box center [607, 387] width 42 height 42
click at [1013, 275] on icon "[PERSON_NAME] last character input" at bounding box center [1021, 274] width 41 height 41
click at [533, 451] on button "s" at bounding box center [549, 445] width 42 height 42
click at [780, 433] on button "w" at bounding box center [784, 445] width 42 height 42
click at [841, 397] on button "o" at bounding box center [842, 387] width 42 height 42
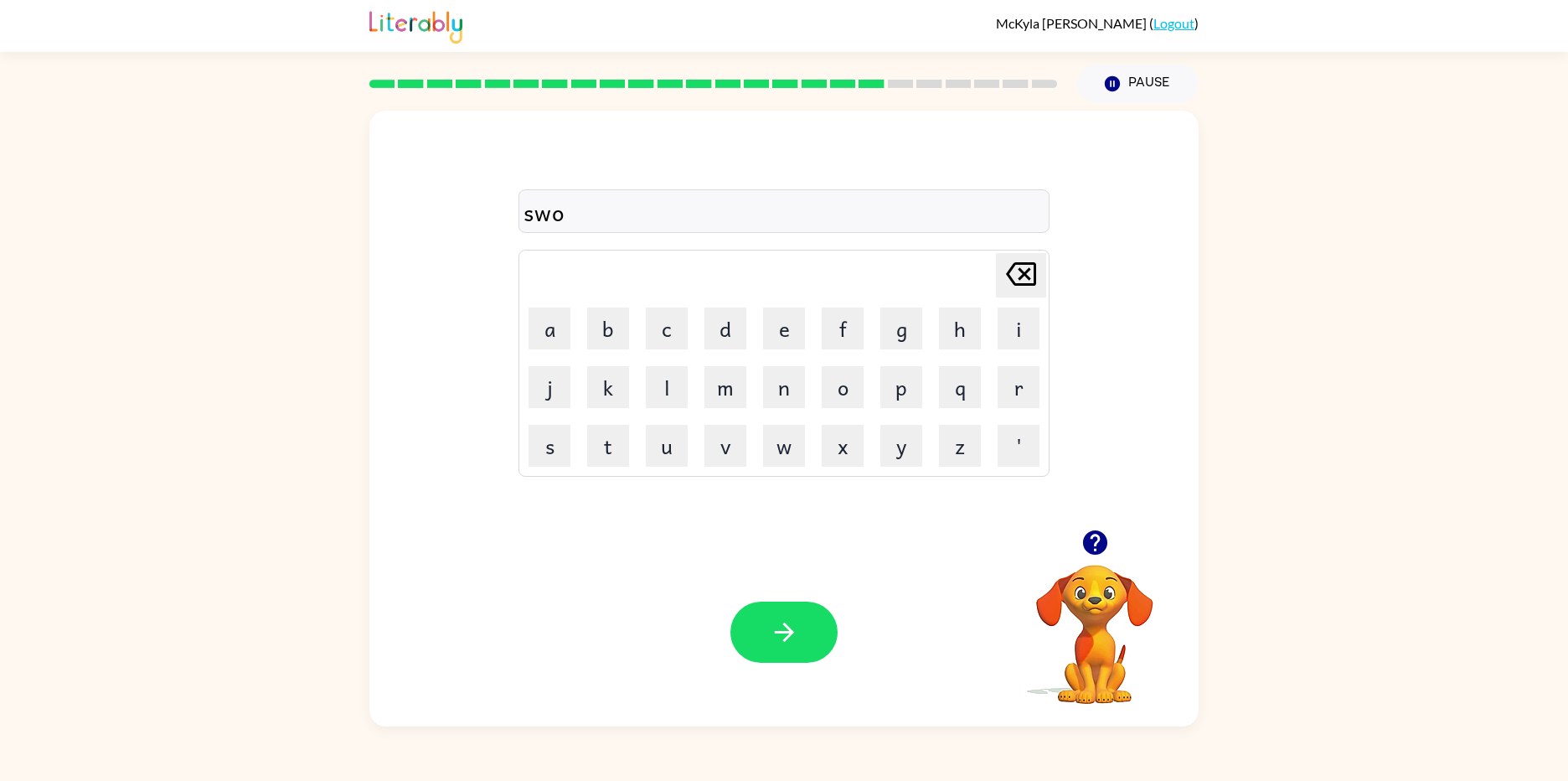
click at [1048, 398] on div "Delete Delete last character input a b c d e f g h i j k l m n o p q r s t u v …" at bounding box center [784, 363] width 531 height 227
click at [1006, 394] on button "r" at bounding box center [1018, 387] width 42 height 42
click at [768, 638] on button "button" at bounding box center [784, 632] width 107 height 61
drag, startPoint x: 768, startPoint y: 638, endPoint x: 540, endPoint y: 447, distance: 297.4
click at [540, 447] on button "s" at bounding box center [549, 445] width 42 height 42
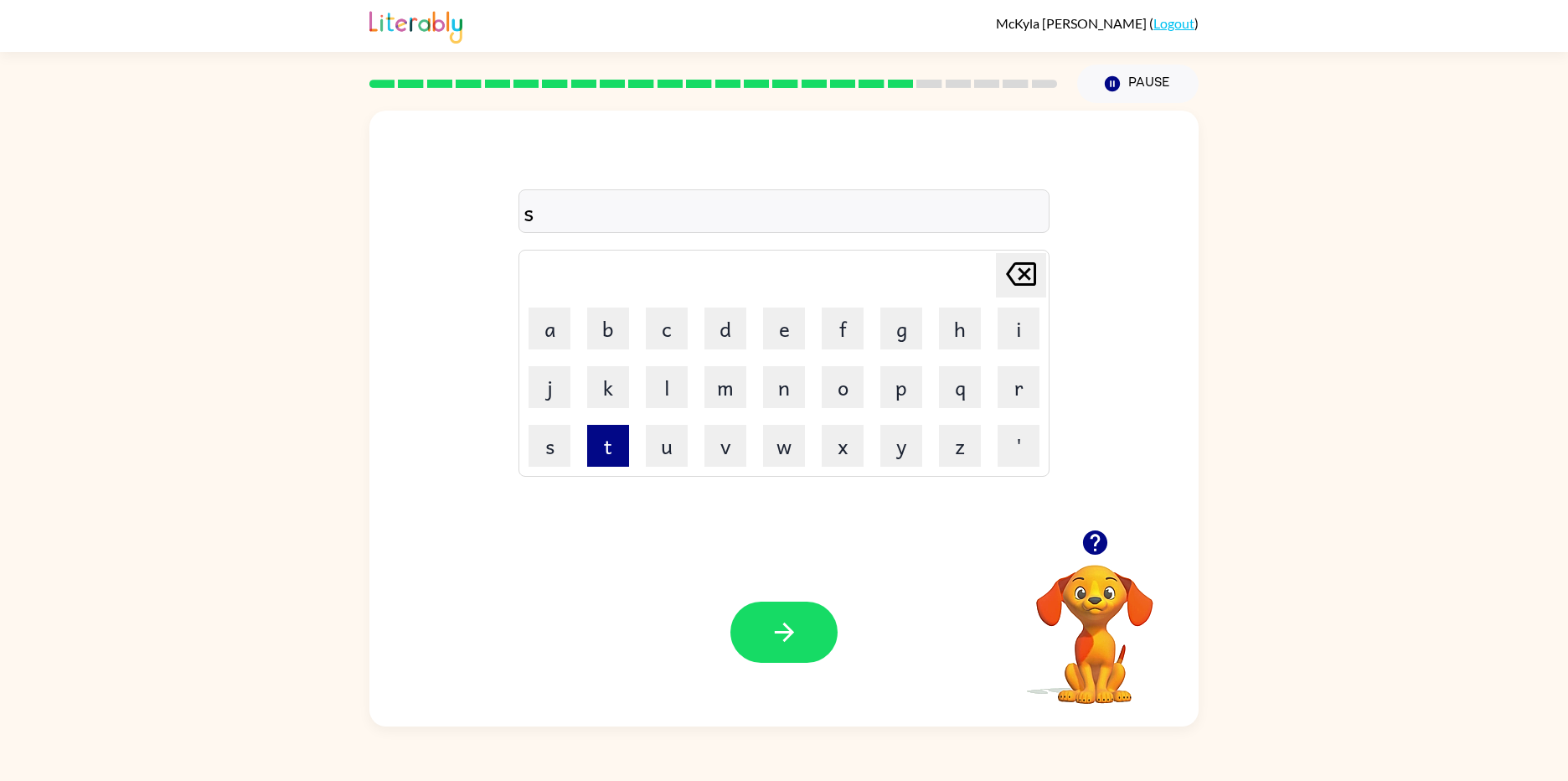
click at [588, 466] on button "t" at bounding box center [607, 445] width 42 height 42
click at [563, 344] on button "a" at bounding box center [549, 328] width 42 height 42
click at [1011, 372] on button "r" at bounding box center [1018, 387] width 42 height 42
click at [547, 463] on button "s" at bounding box center [549, 445] width 42 height 42
click at [964, 340] on button "h" at bounding box center [959, 328] width 42 height 42
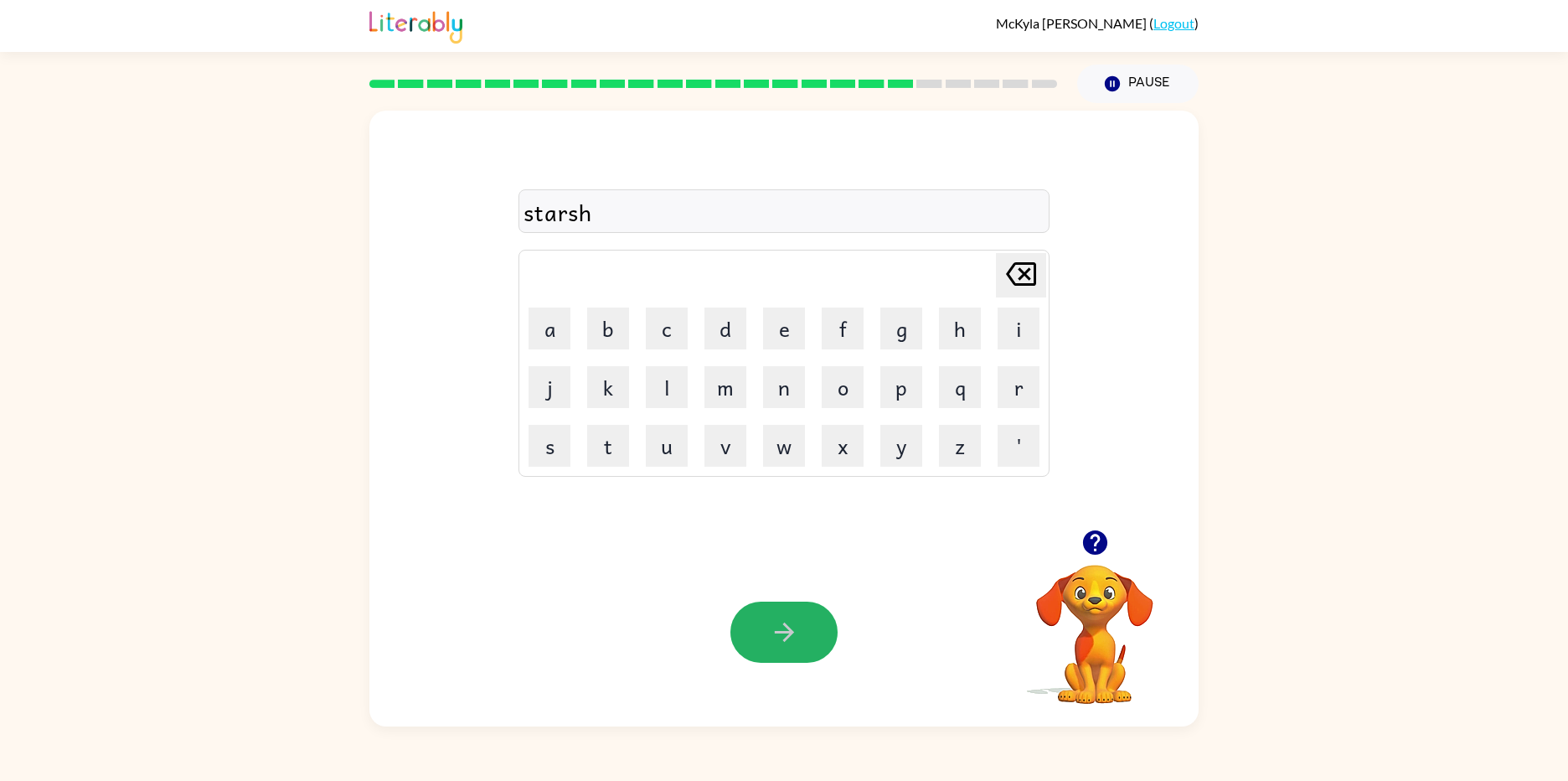
click at [774, 611] on button "button" at bounding box center [784, 632] width 107 height 61
click at [889, 333] on button "g" at bounding box center [901, 328] width 42 height 42
click at [542, 342] on button "a" at bounding box center [549, 328] width 42 height 42
click at [590, 447] on button "t" at bounding box center [607, 445] width 42 height 42
click at [976, 335] on button "h" at bounding box center [959, 328] width 42 height 42
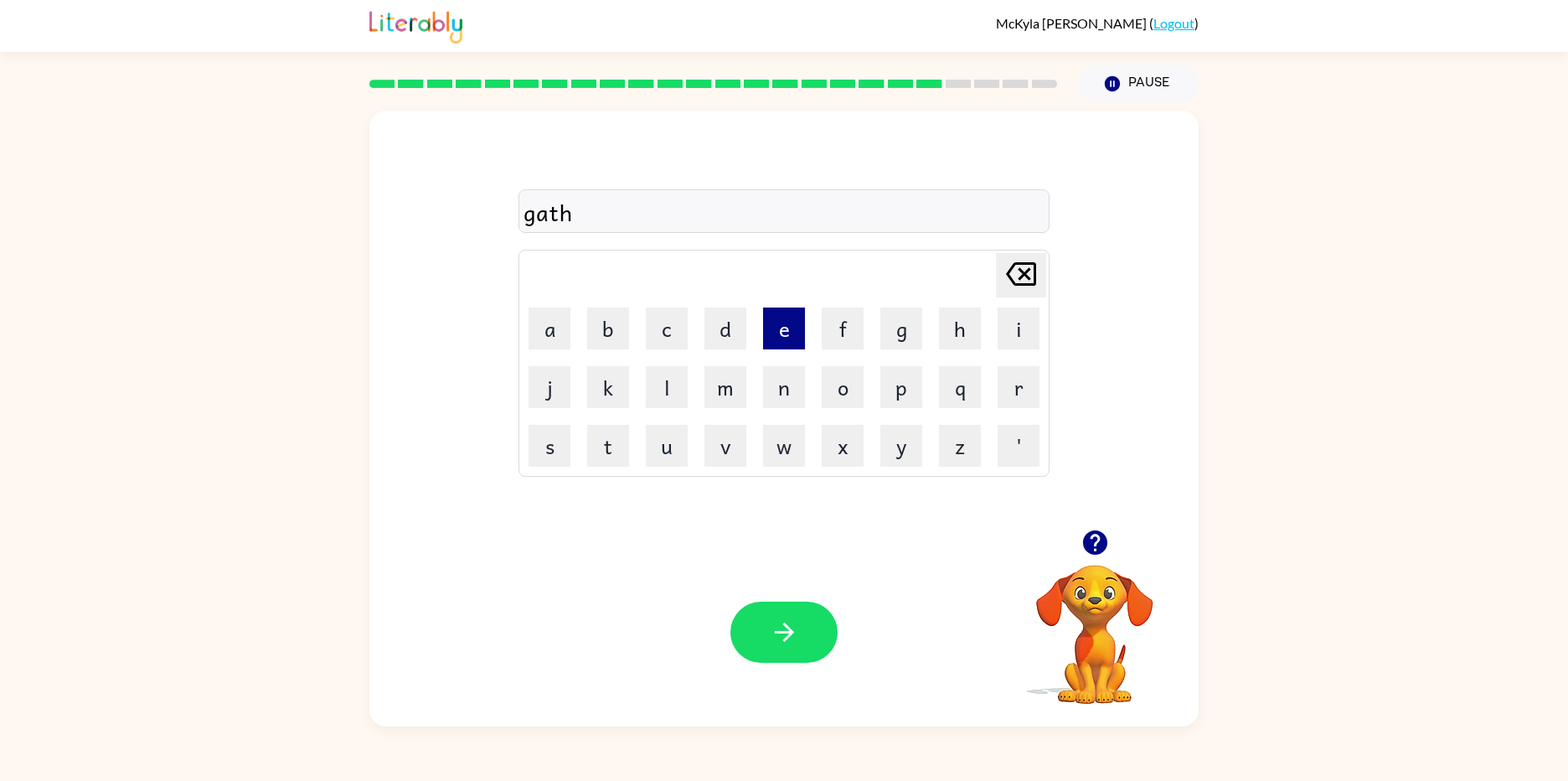
click at [770, 342] on button "e" at bounding box center [784, 328] width 42 height 42
click at [760, 642] on button "button" at bounding box center [784, 632] width 107 height 61
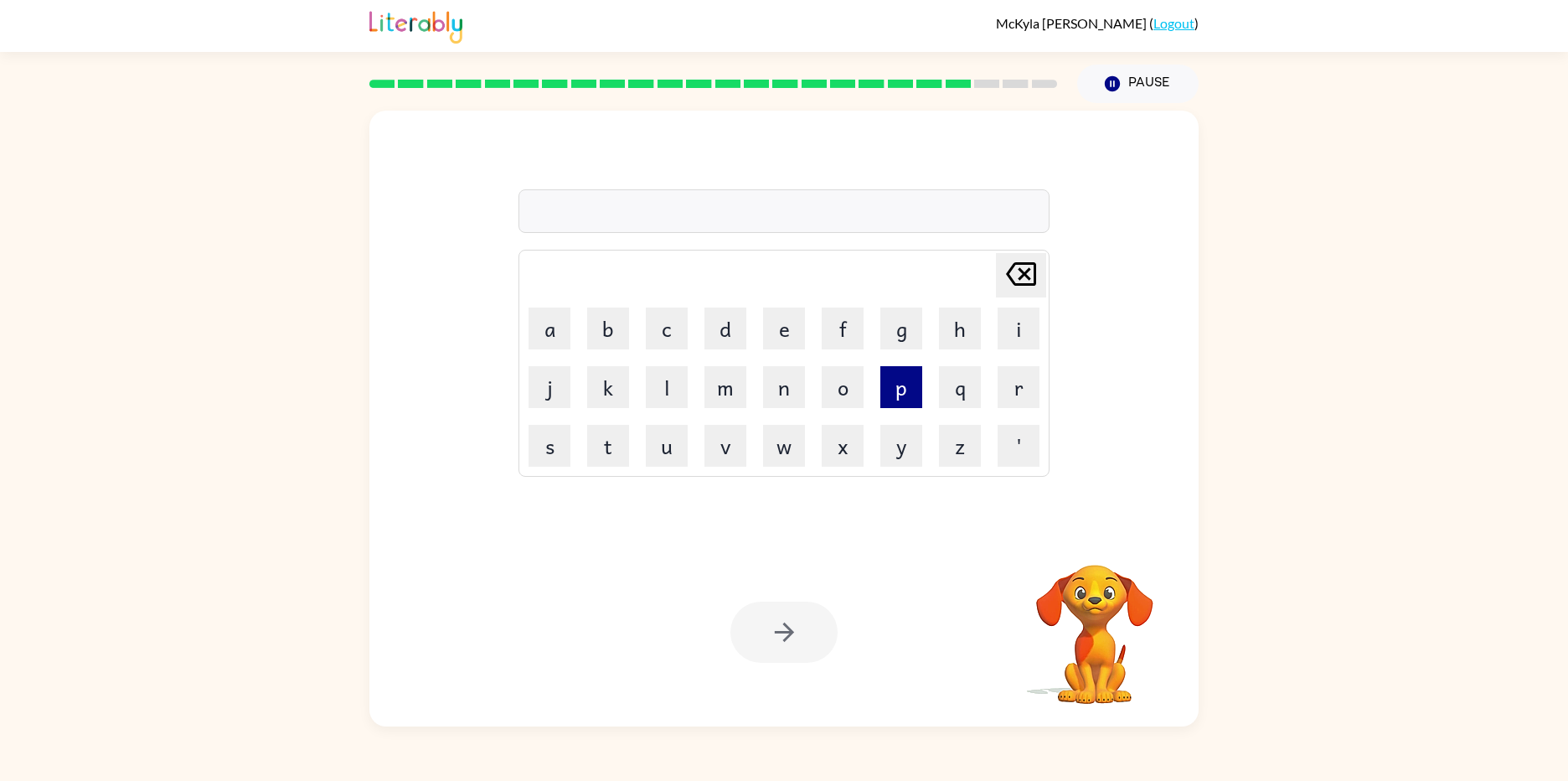
click at [904, 400] on button "p" at bounding box center [901, 387] width 42 height 42
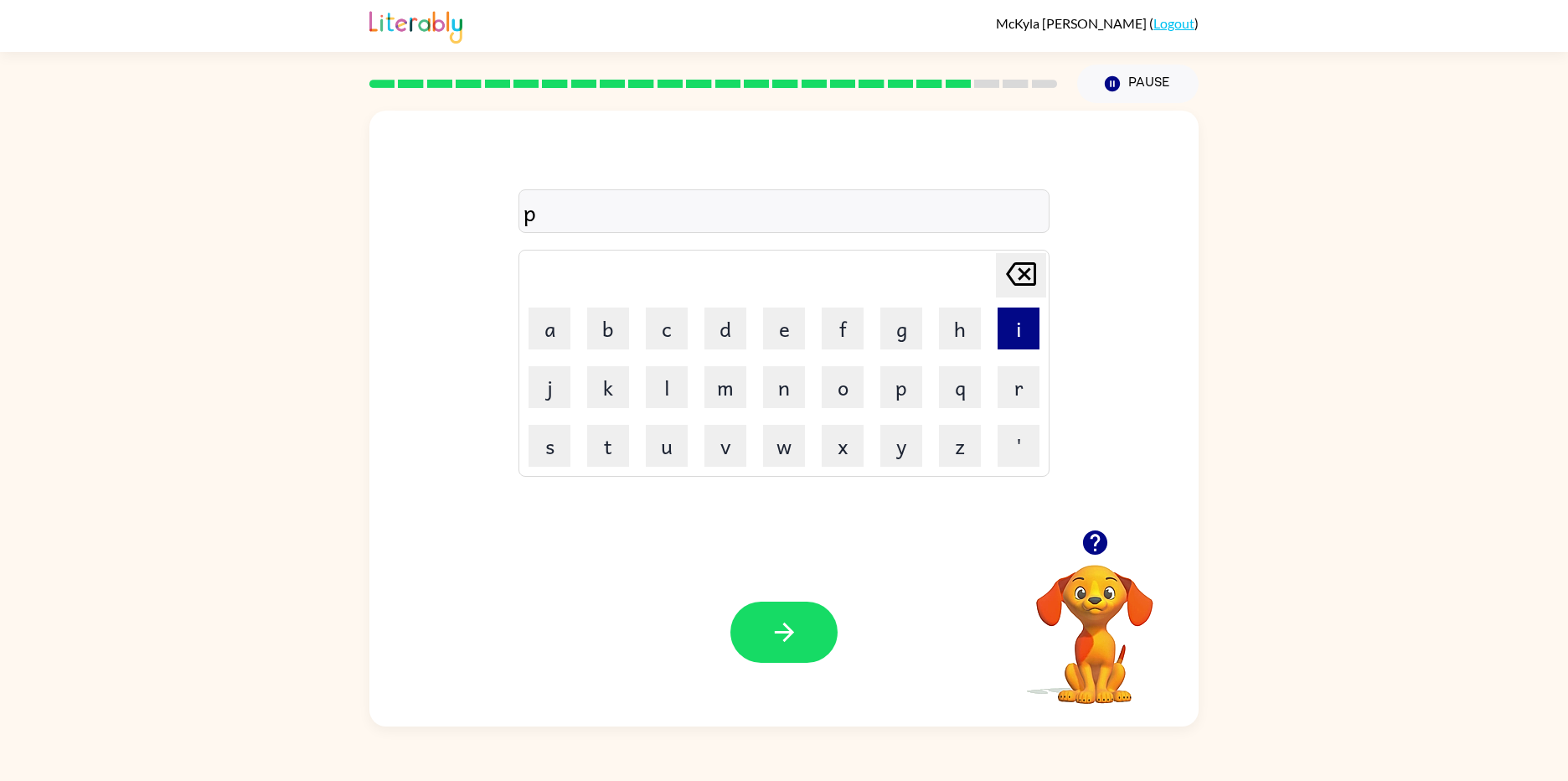
click at [1026, 323] on button "i" at bounding box center [1018, 328] width 42 height 42
click at [905, 340] on button "g" at bounding box center [901, 328] width 42 height 42
click at [824, 634] on button "button" at bounding box center [784, 632] width 107 height 61
click at [913, 398] on button "p" at bounding box center [901, 387] width 42 height 42
click at [547, 343] on button "a" at bounding box center [549, 328] width 42 height 42
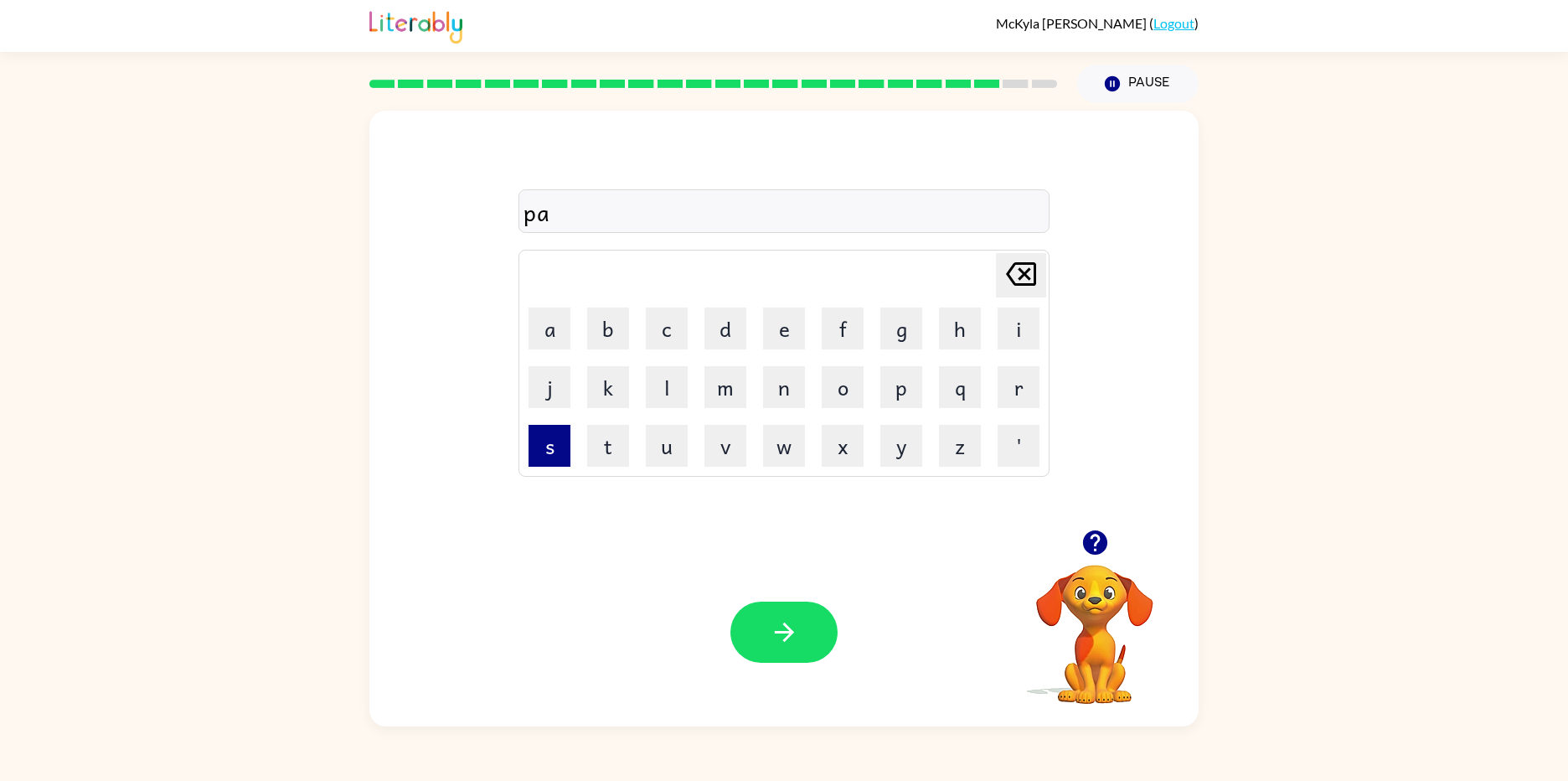
click at [538, 460] on button "s" at bounding box center [549, 445] width 42 height 42
click at [960, 322] on button "h" at bounding box center [959, 328] width 42 height 42
click at [801, 616] on button "button" at bounding box center [784, 632] width 107 height 61
click at [794, 445] on button "w" at bounding box center [784, 445] width 42 height 42
click at [784, 345] on button "e" at bounding box center [784, 328] width 42 height 42
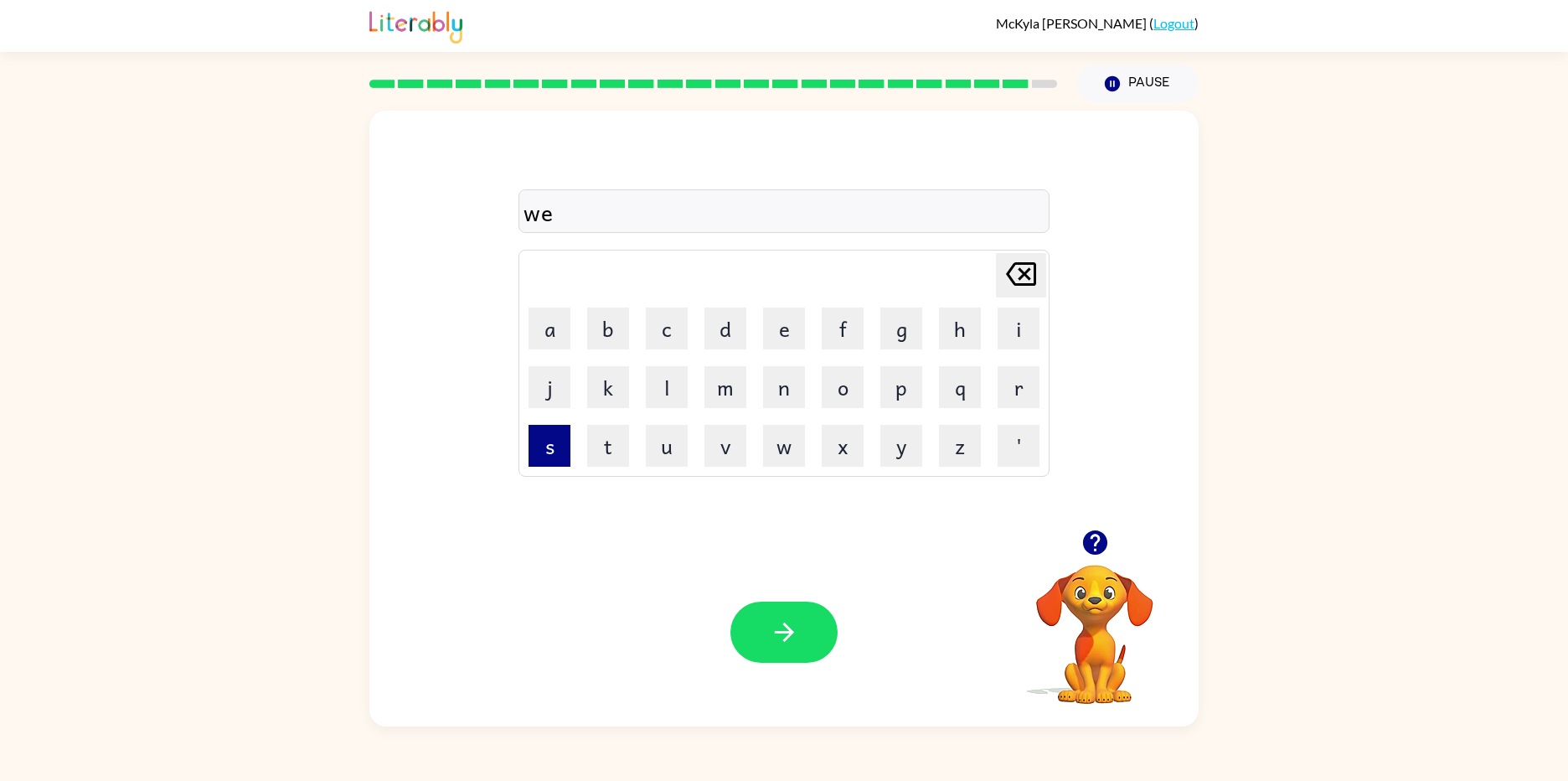
click at [568, 455] on button "s" at bounding box center [549, 445] width 42 height 42
click at [772, 625] on button "button" at bounding box center [784, 632] width 107 height 61
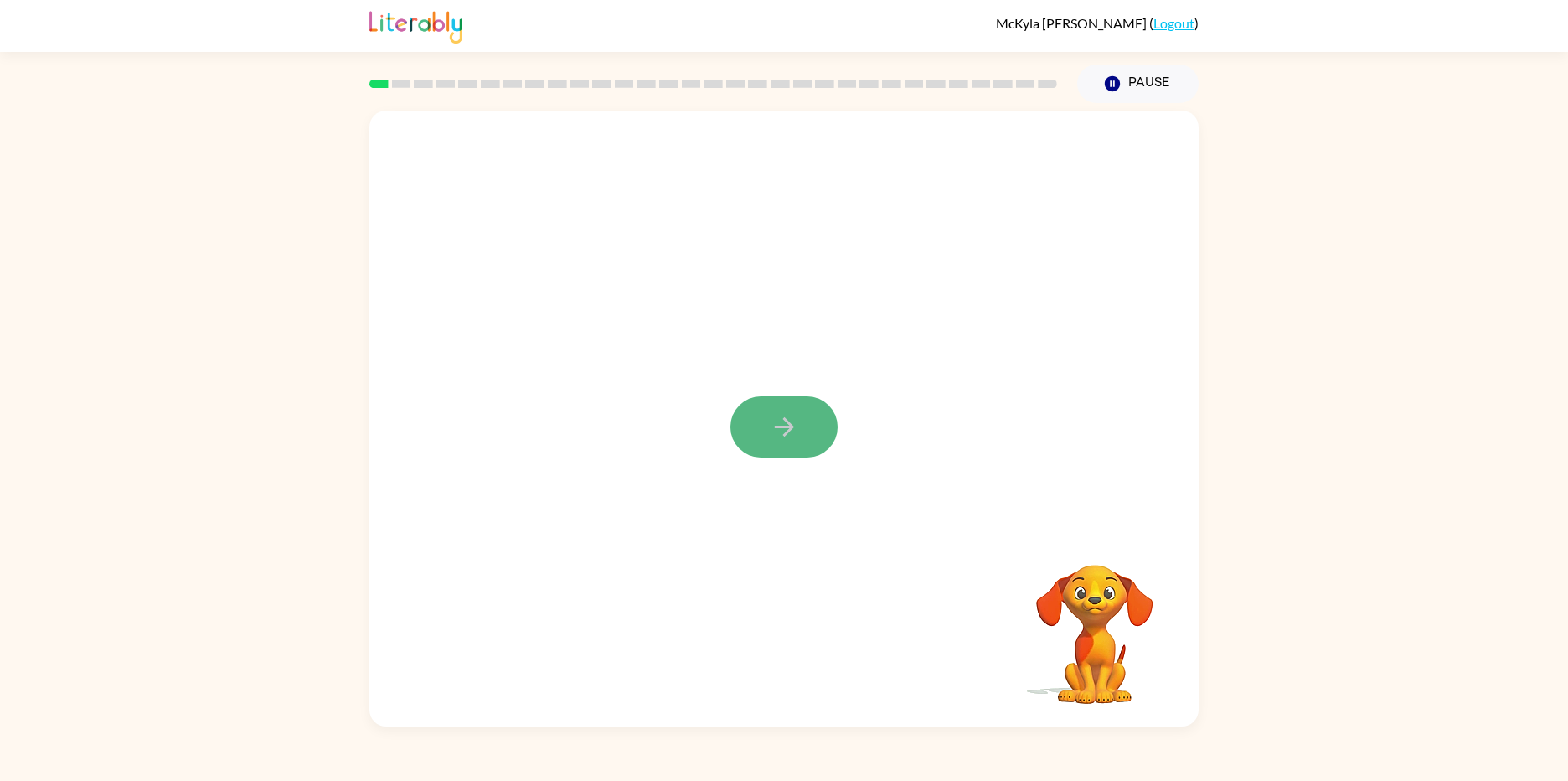
click at [768, 421] on button "button" at bounding box center [784, 427] width 107 height 61
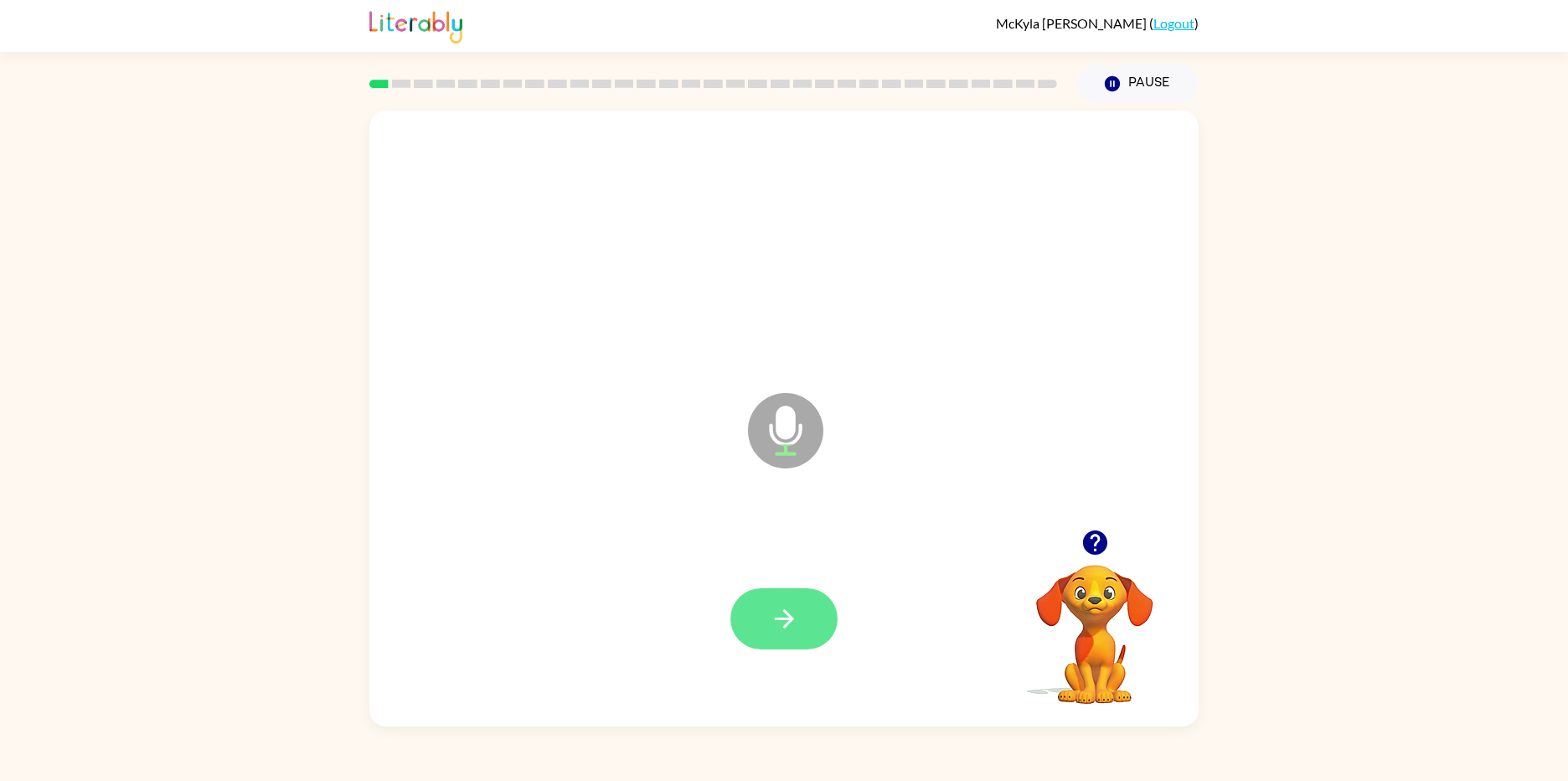
click at [733, 631] on button "button" at bounding box center [784, 619] width 107 height 61
click at [764, 611] on button "button" at bounding box center [784, 619] width 107 height 61
click at [770, 611] on icon "button" at bounding box center [784, 619] width 30 height 30
click at [764, 618] on button "button" at bounding box center [784, 619] width 107 height 61
click at [765, 616] on button "button" at bounding box center [784, 619] width 107 height 61
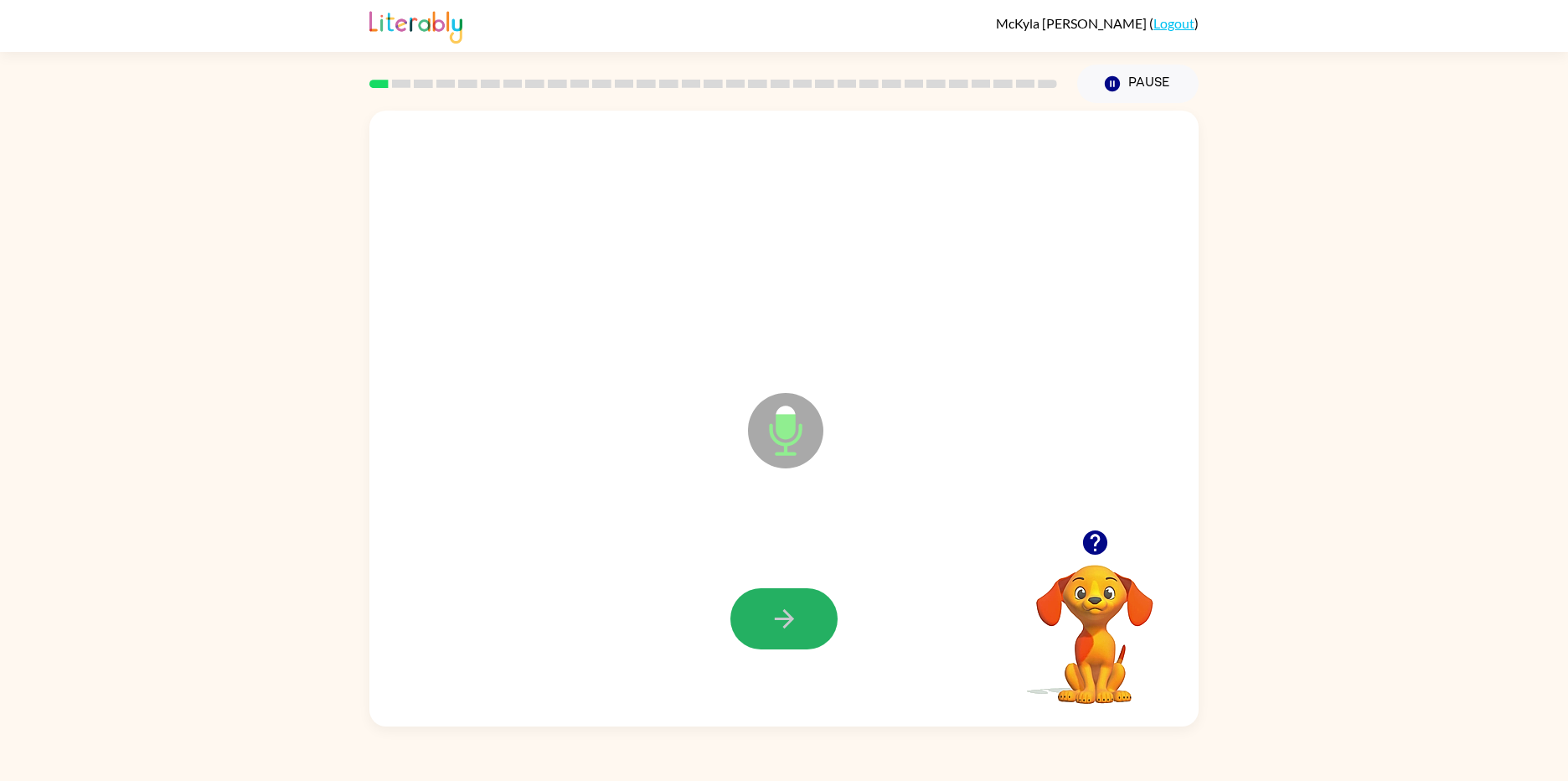
click at [765, 616] on button "button" at bounding box center [784, 619] width 107 height 61
click at [772, 625] on icon "button" at bounding box center [784, 619] width 30 height 30
click at [779, 604] on icon "button" at bounding box center [784, 619] width 30 height 30
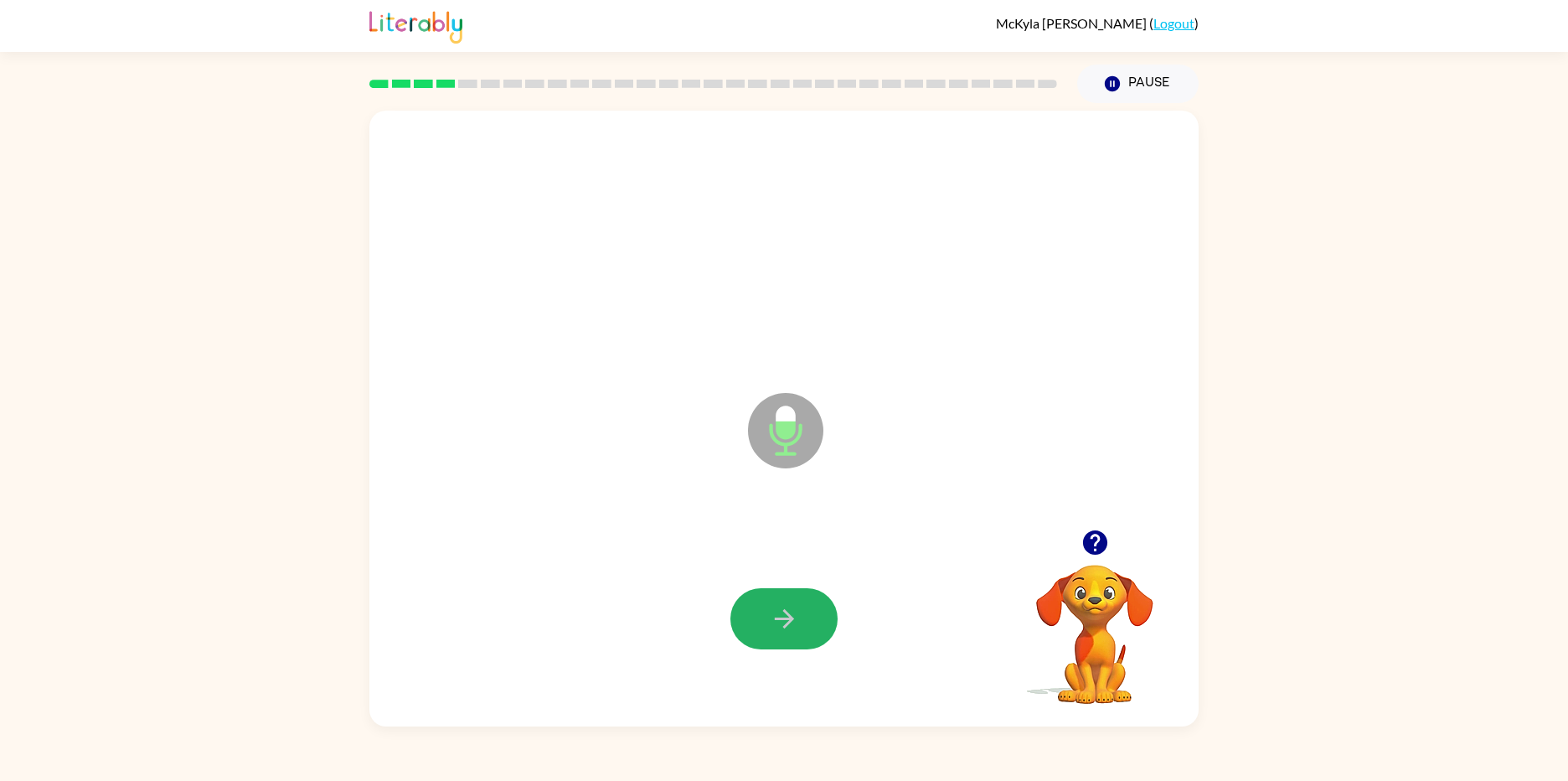
click at [779, 610] on icon "button" at bounding box center [784, 619] width 30 height 30
click at [780, 618] on icon "button" at bounding box center [783, 618] width 19 height 19
click at [773, 618] on icon "button" at bounding box center [784, 619] width 30 height 30
click at [781, 617] on icon "button" at bounding box center [784, 619] width 30 height 30
click at [776, 623] on icon "button" at bounding box center [784, 619] width 30 height 30
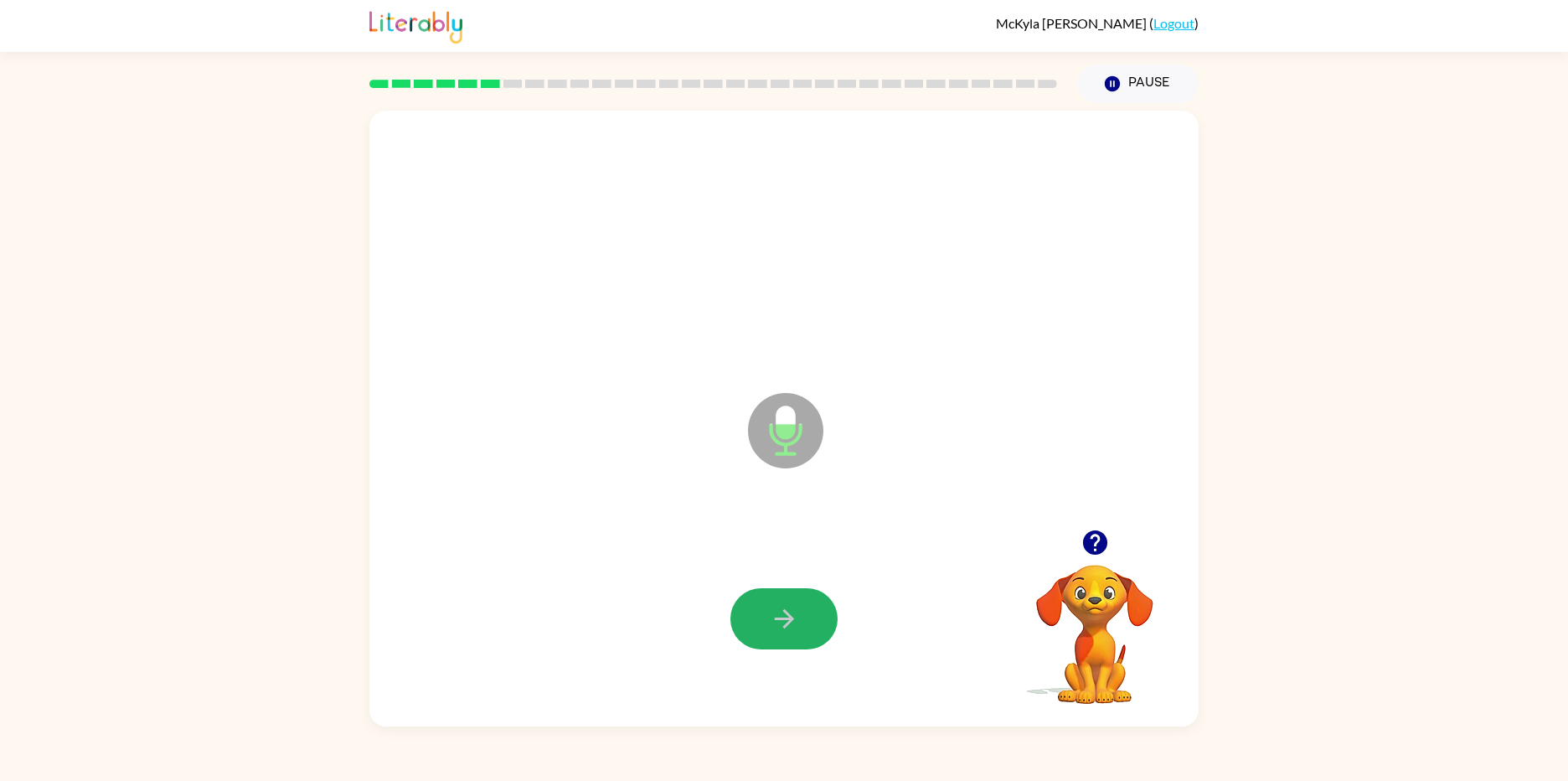
click at [783, 611] on icon "button" at bounding box center [783, 618] width 19 height 19
click at [781, 611] on icon "button" at bounding box center [784, 619] width 30 height 30
click at [784, 619] on icon "button" at bounding box center [783, 618] width 19 height 19
click at [784, 611] on icon "button" at bounding box center [783, 618] width 19 height 19
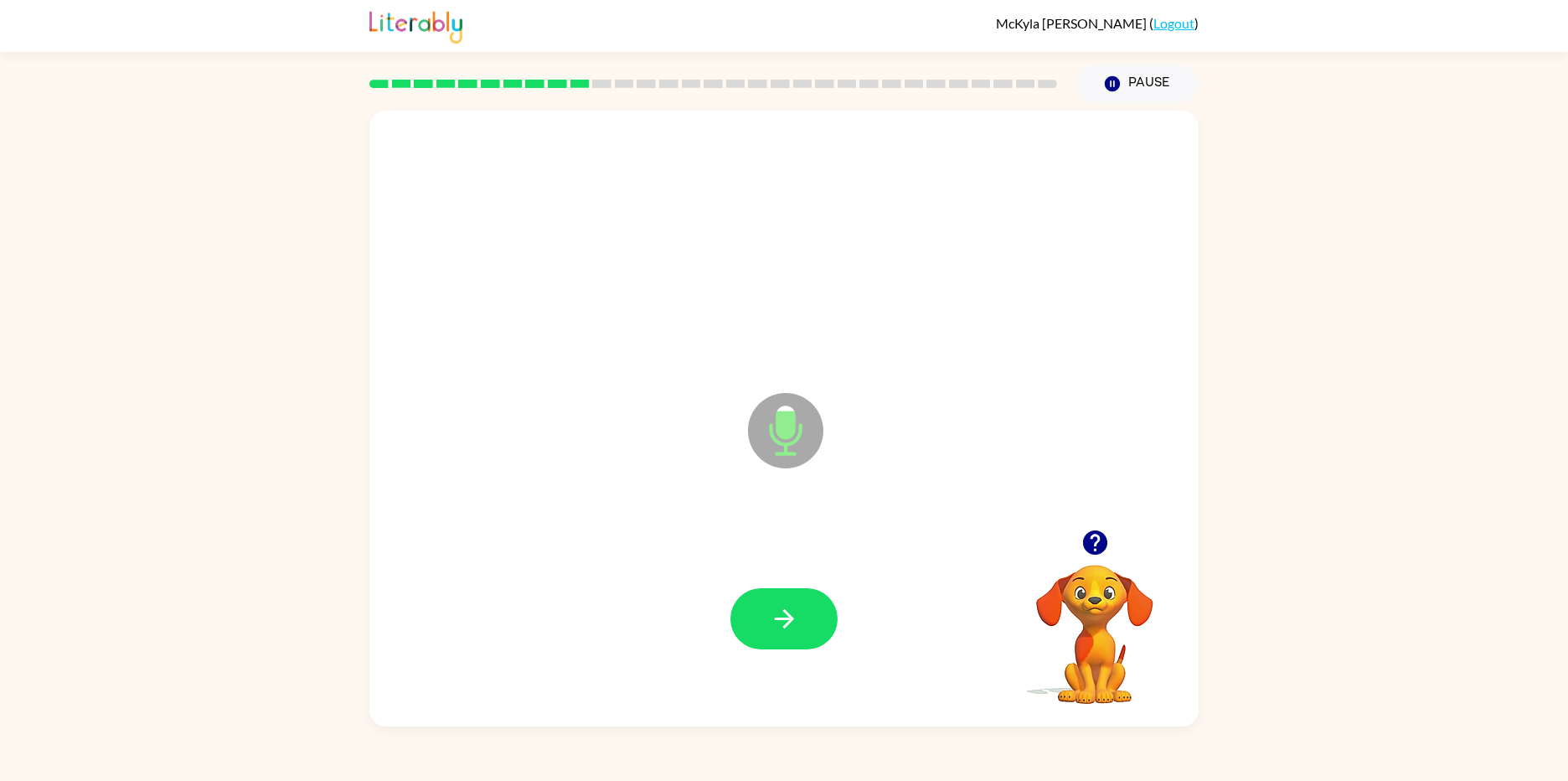
click at [784, 611] on icon "button" at bounding box center [783, 618] width 19 height 19
click at [815, 627] on button "button" at bounding box center [784, 619] width 107 height 61
click at [813, 631] on button "button" at bounding box center [784, 619] width 107 height 61
click at [770, 619] on icon "button" at bounding box center [784, 619] width 30 height 30
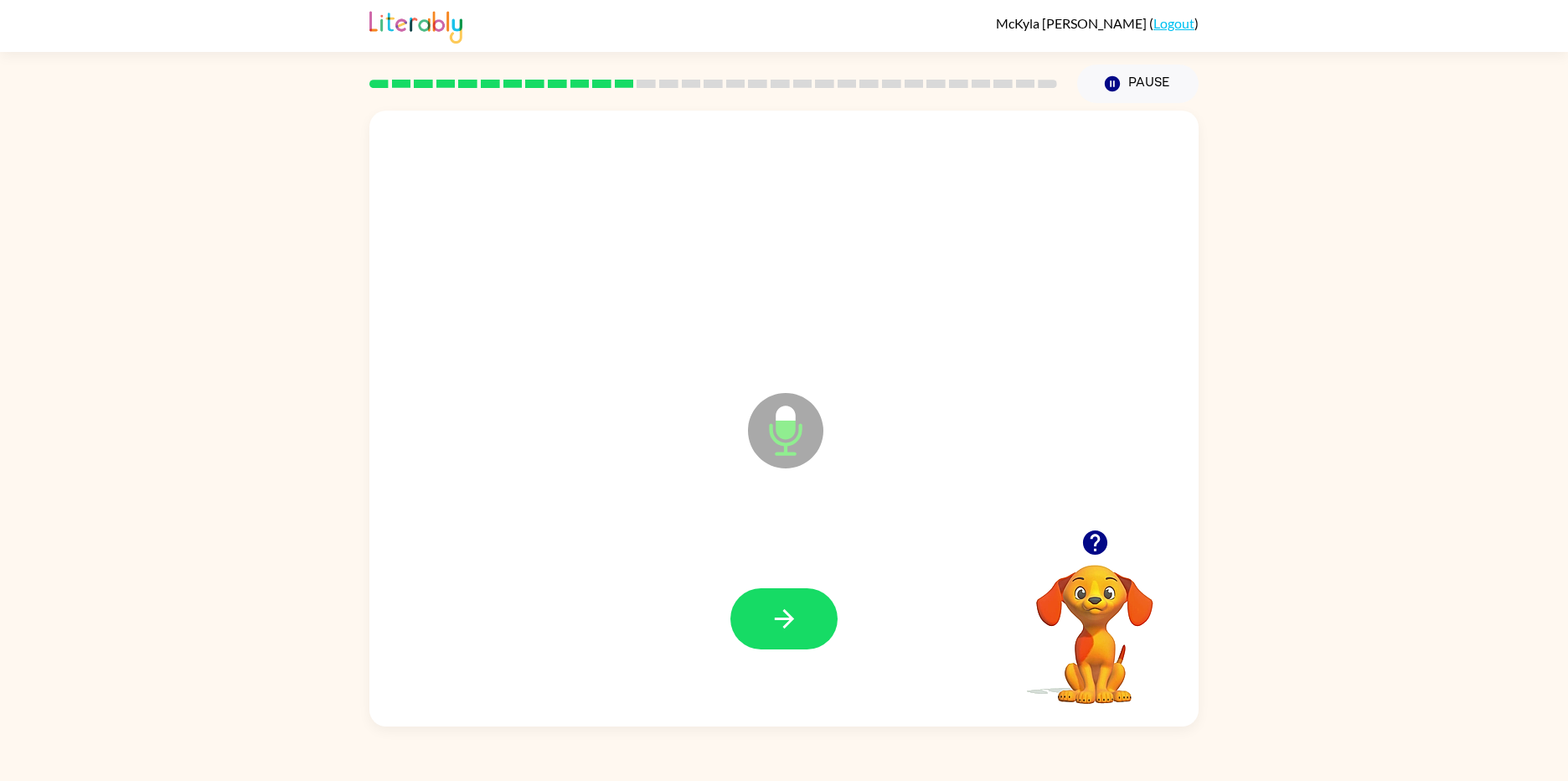
click at [770, 619] on icon "button" at bounding box center [784, 619] width 30 height 30
click at [786, 625] on icon "button" at bounding box center [783, 618] width 19 height 19
click at [781, 607] on icon "button" at bounding box center [784, 619] width 30 height 30
click at [807, 607] on button "button" at bounding box center [784, 619] width 107 height 61
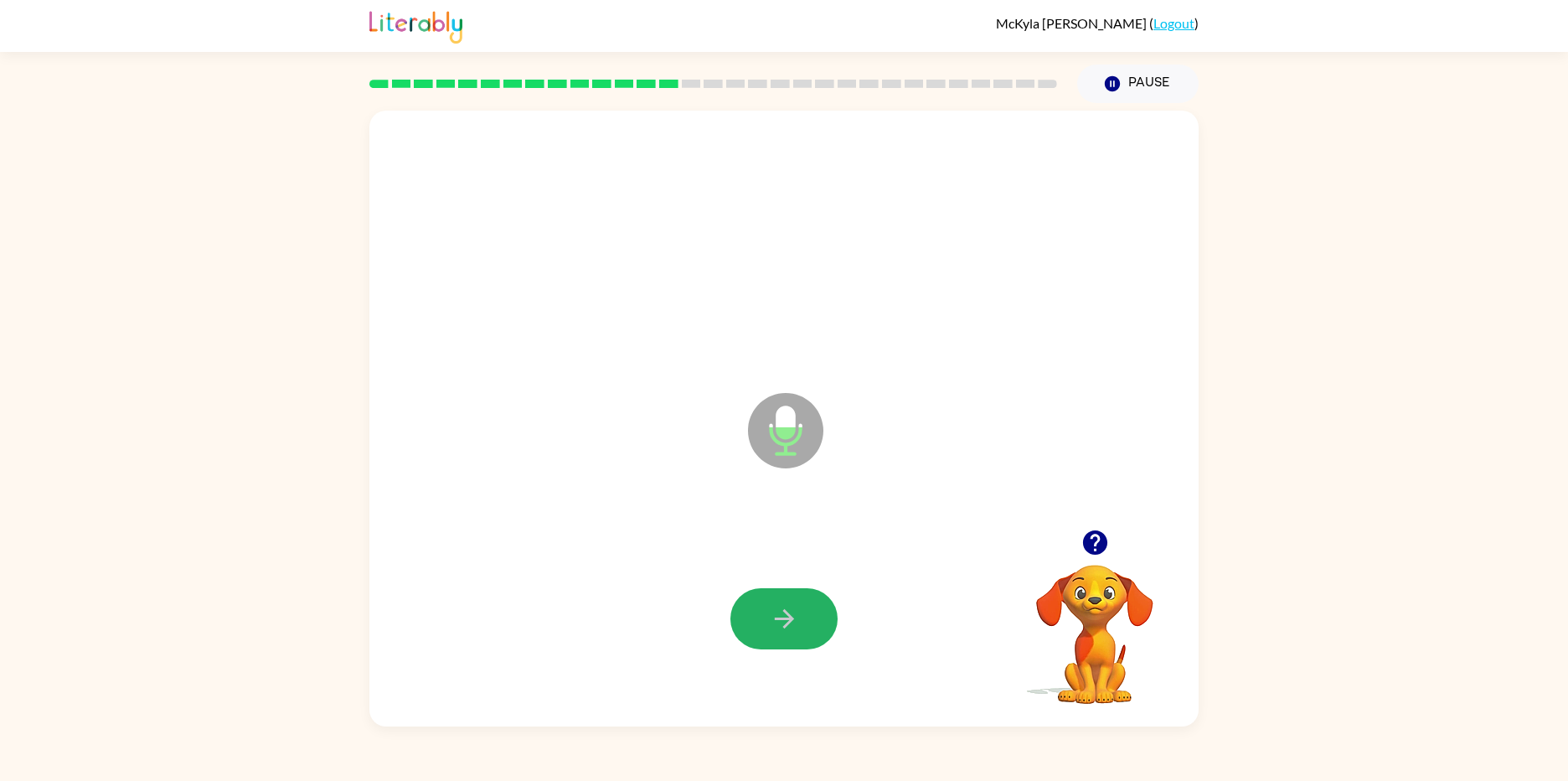
click at [807, 607] on button "button" at bounding box center [784, 619] width 107 height 61
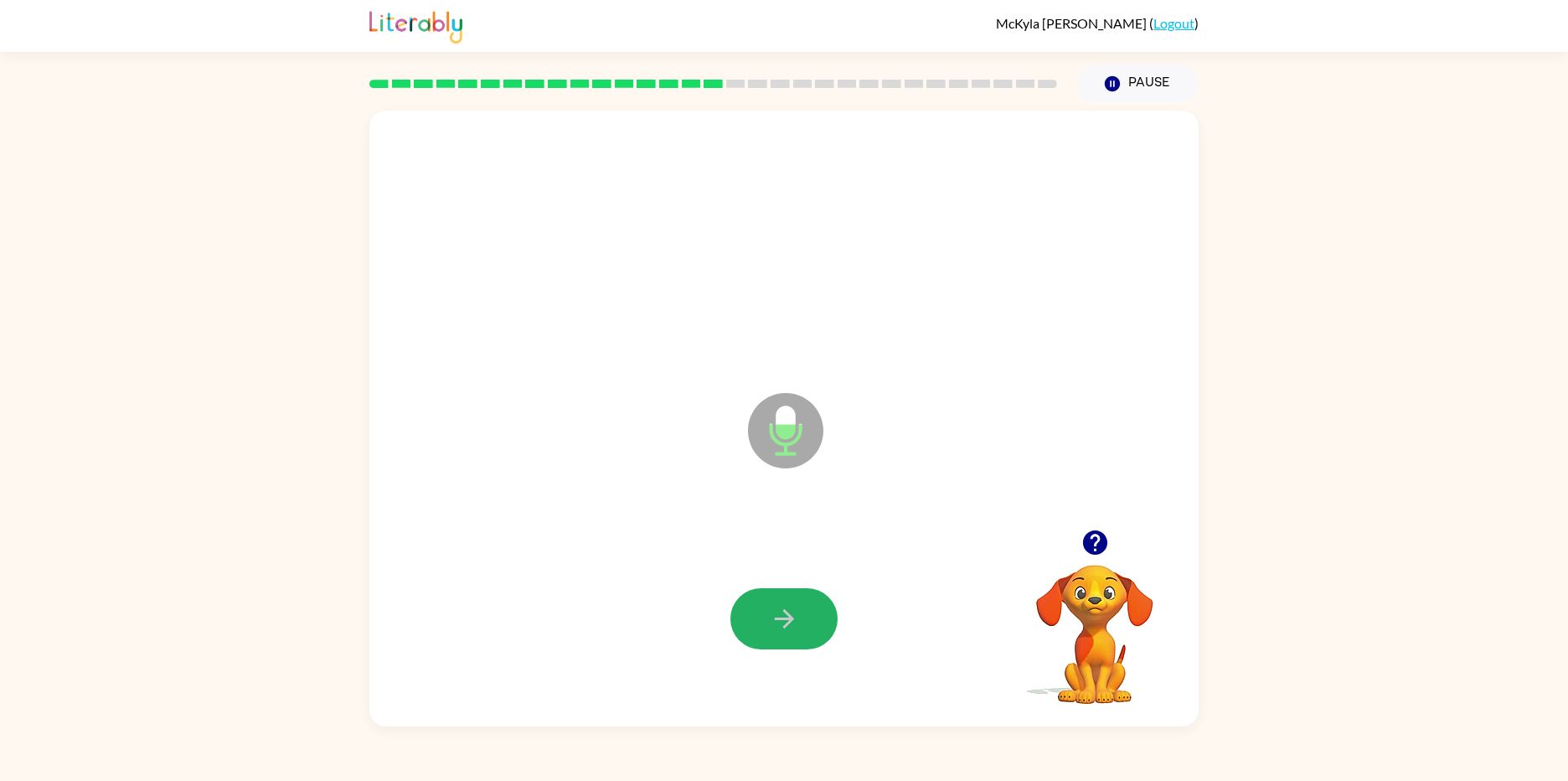
click at [807, 607] on button "button" at bounding box center [784, 619] width 107 height 61
click at [808, 603] on button "button" at bounding box center [784, 619] width 107 height 61
click at [808, 615] on button "button" at bounding box center [784, 619] width 107 height 61
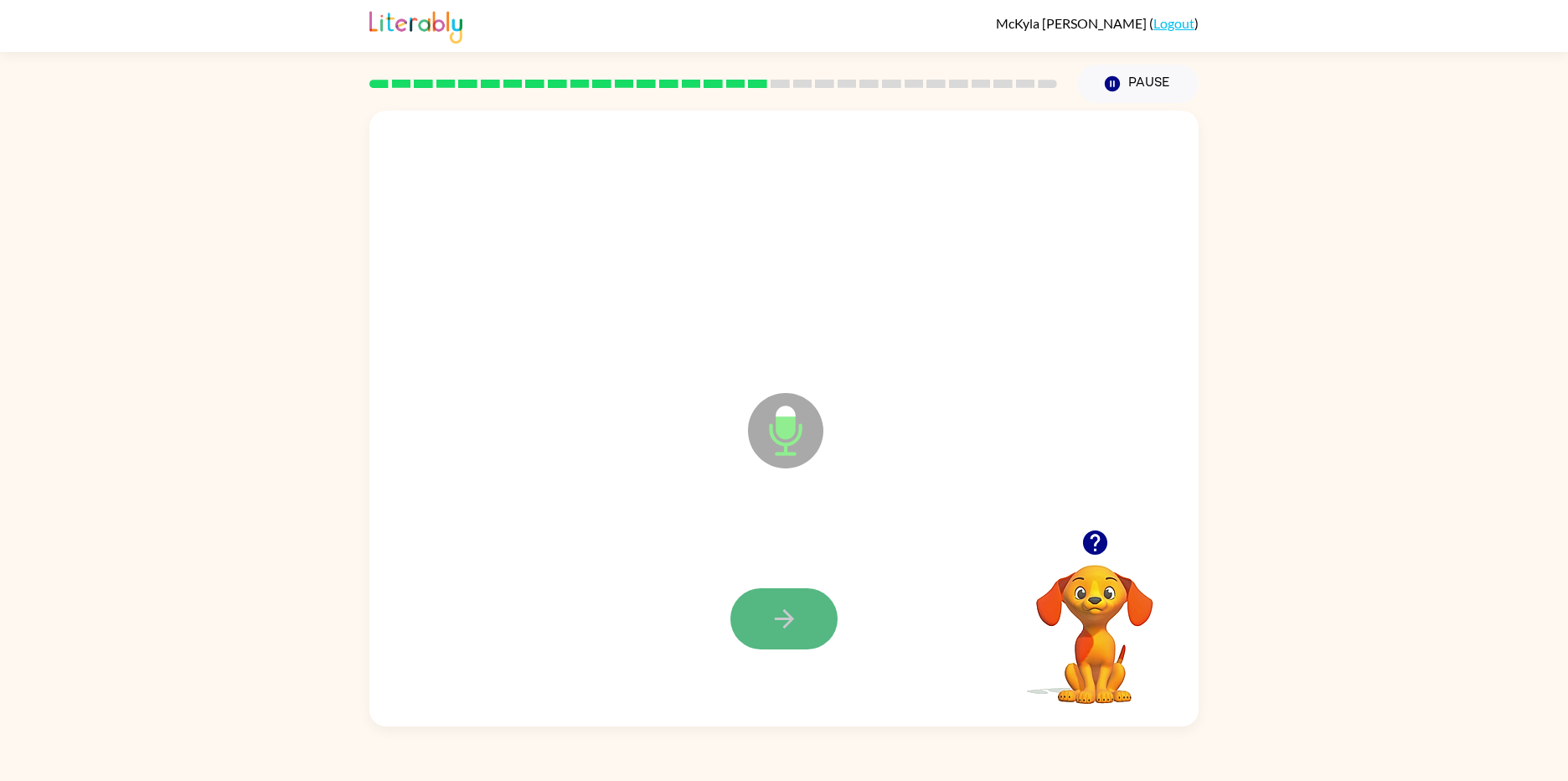
click at [799, 611] on button "button" at bounding box center [784, 619] width 107 height 61
click at [813, 608] on button "button" at bounding box center [784, 619] width 107 height 61
click at [810, 621] on button "button" at bounding box center [784, 619] width 107 height 61
click at [816, 619] on button "button" at bounding box center [784, 619] width 107 height 61
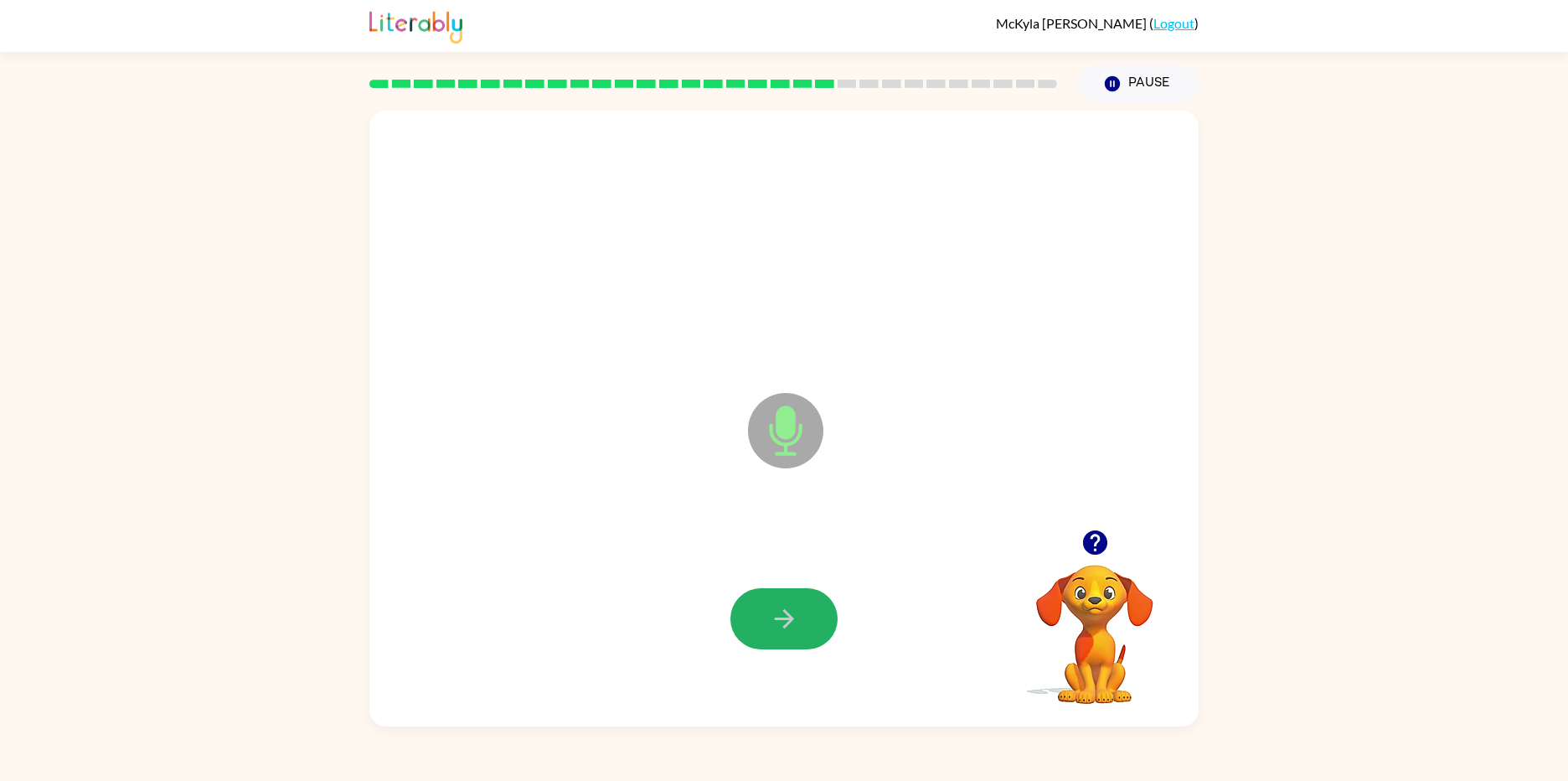
click at [820, 619] on button "button" at bounding box center [784, 619] width 107 height 61
click at [812, 619] on button "button" at bounding box center [784, 619] width 107 height 61
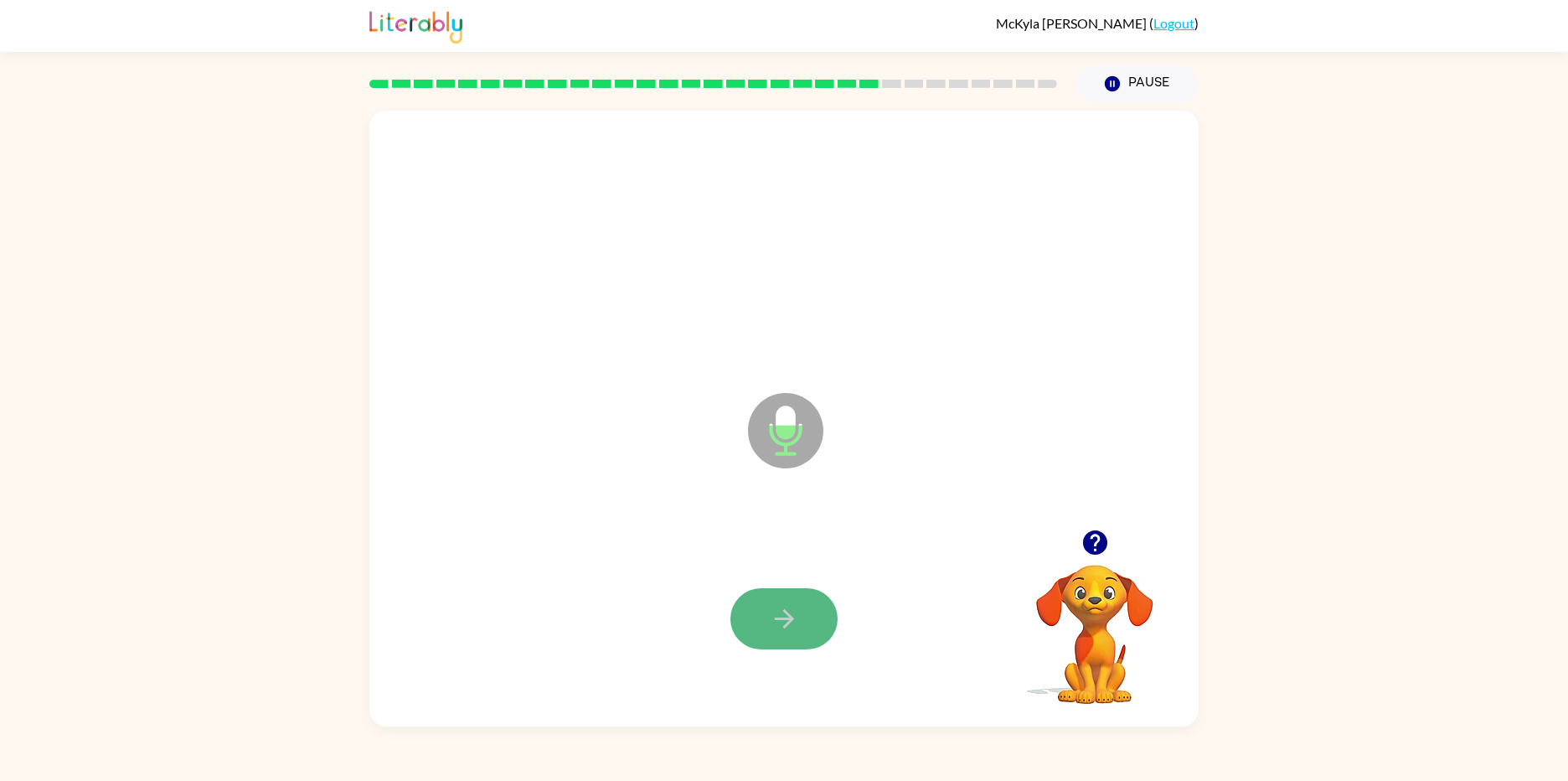
click at [825, 620] on button "button" at bounding box center [784, 619] width 107 height 61
click at [788, 626] on icon "button" at bounding box center [784, 619] width 30 height 30
click at [791, 617] on icon "button" at bounding box center [783, 618] width 19 height 19
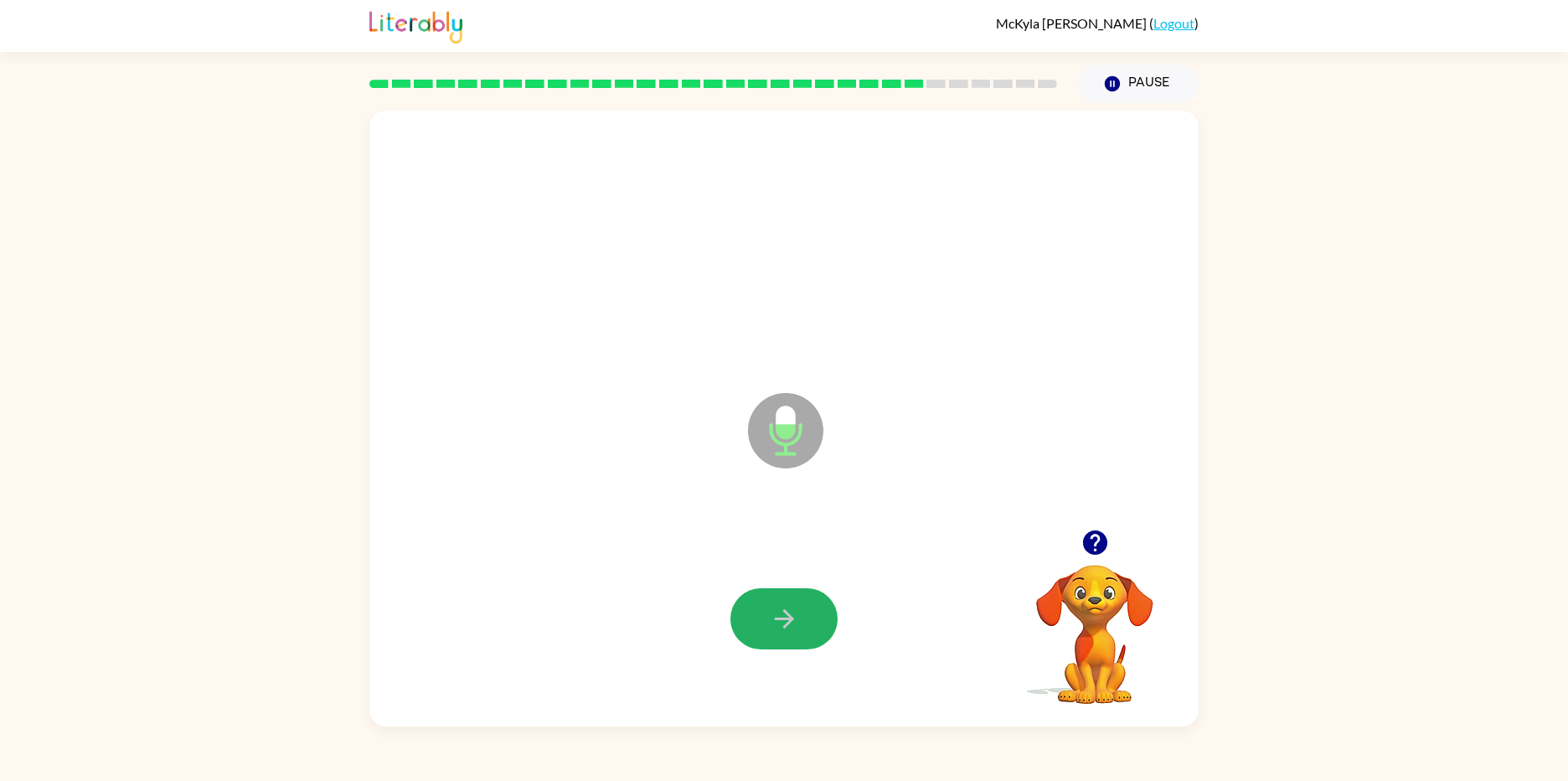
click at [792, 620] on icon "button" at bounding box center [784, 619] width 30 height 30
click at [792, 617] on icon "button" at bounding box center [783, 618] width 19 height 19
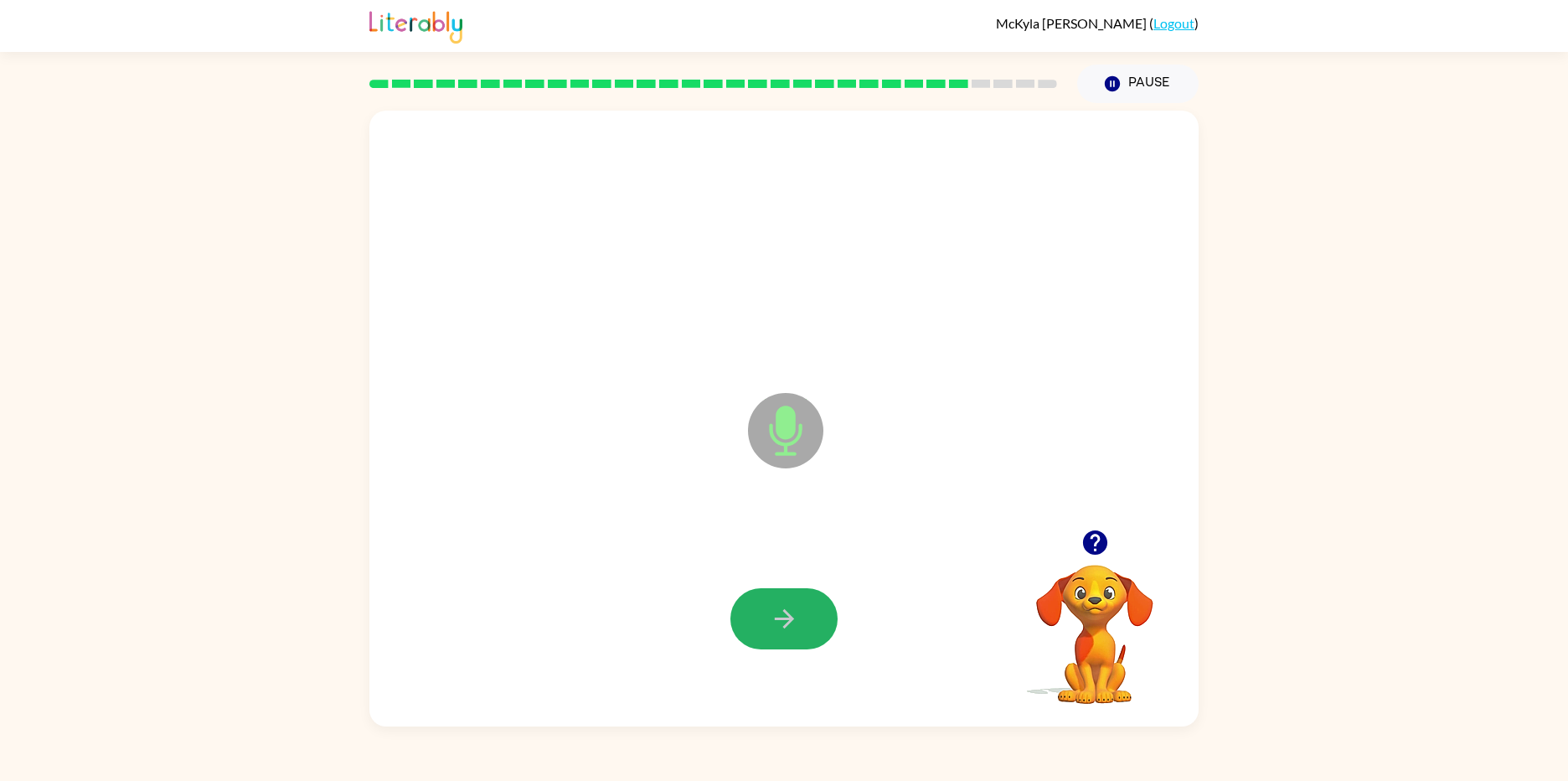
click at [792, 617] on icon "button" at bounding box center [783, 618] width 19 height 19
click at [788, 608] on icon "button" at bounding box center [784, 619] width 30 height 30
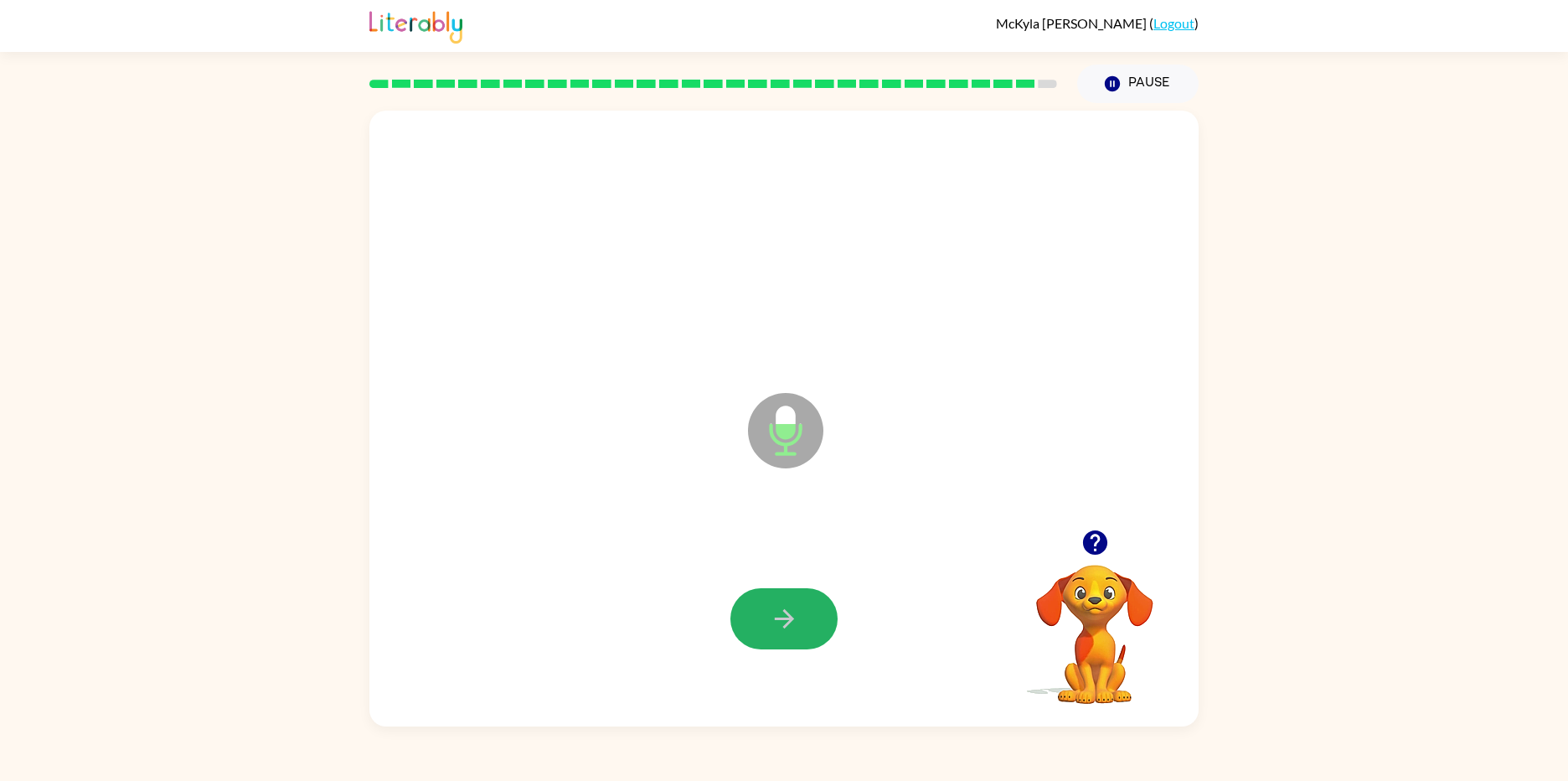
click at [788, 608] on icon "button" at bounding box center [784, 619] width 30 height 30
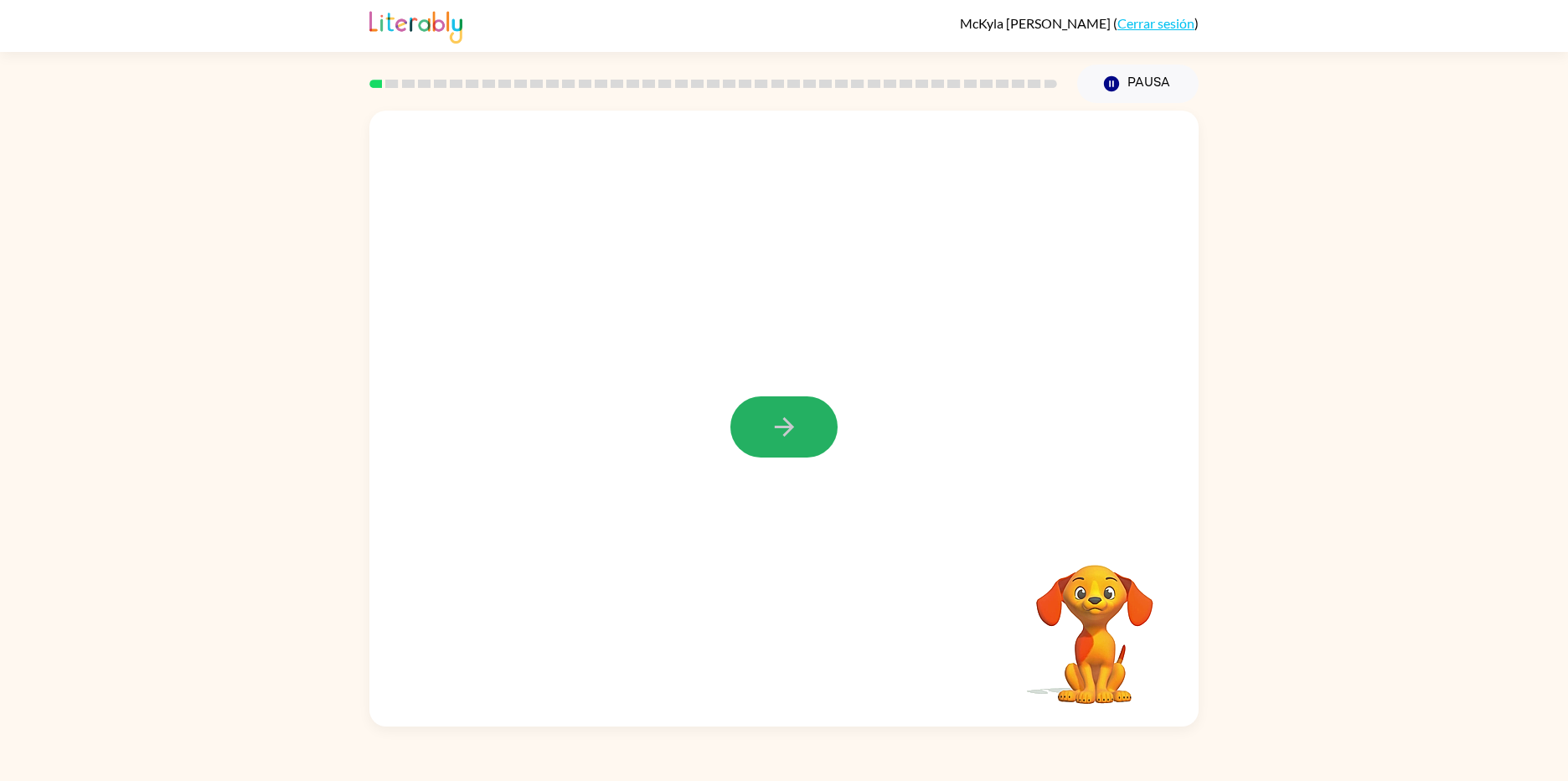
click at [802, 428] on button "button" at bounding box center [784, 427] width 107 height 61
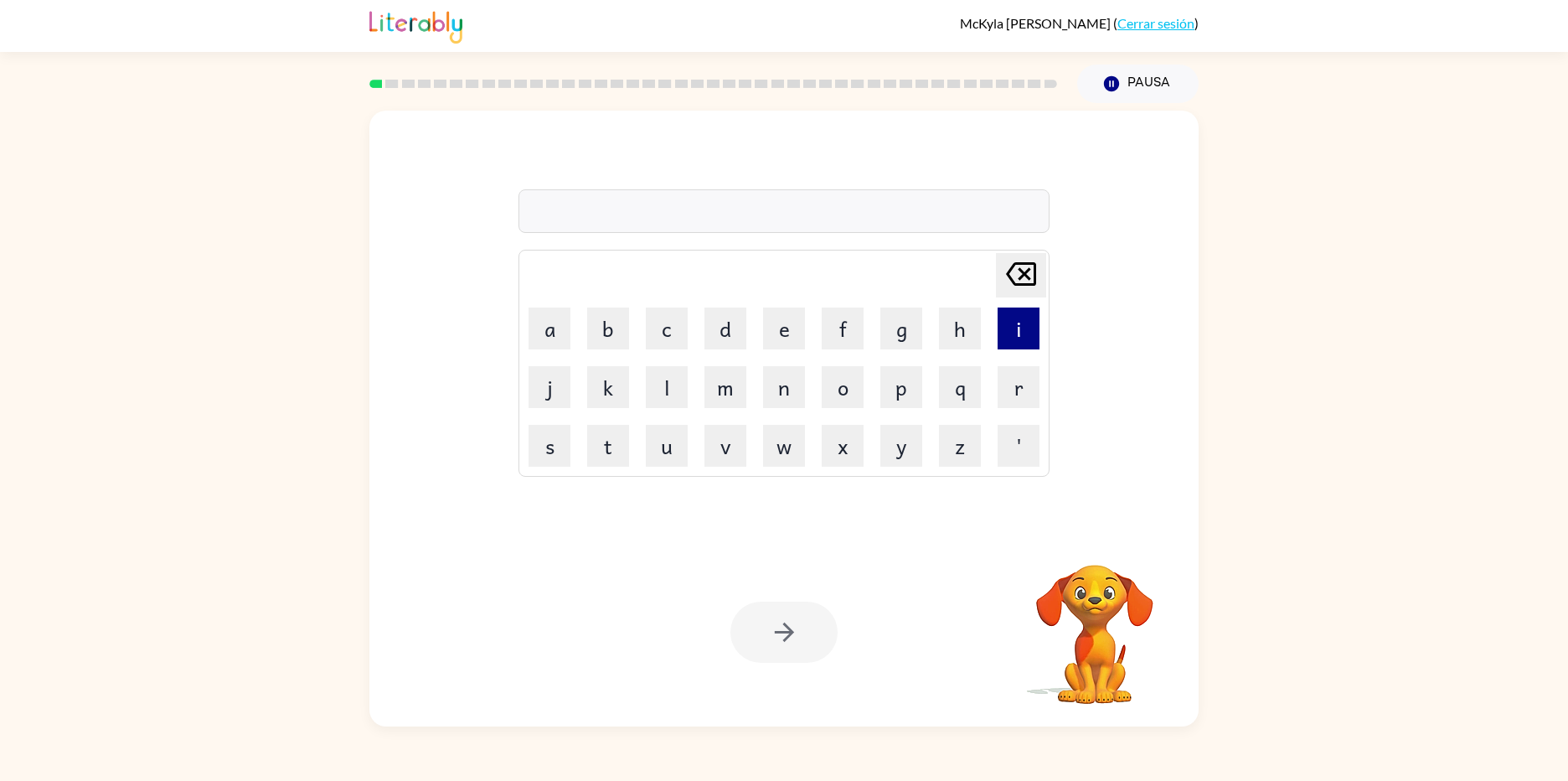
click at [1003, 335] on button "i" at bounding box center [1018, 328] width 42 height 42
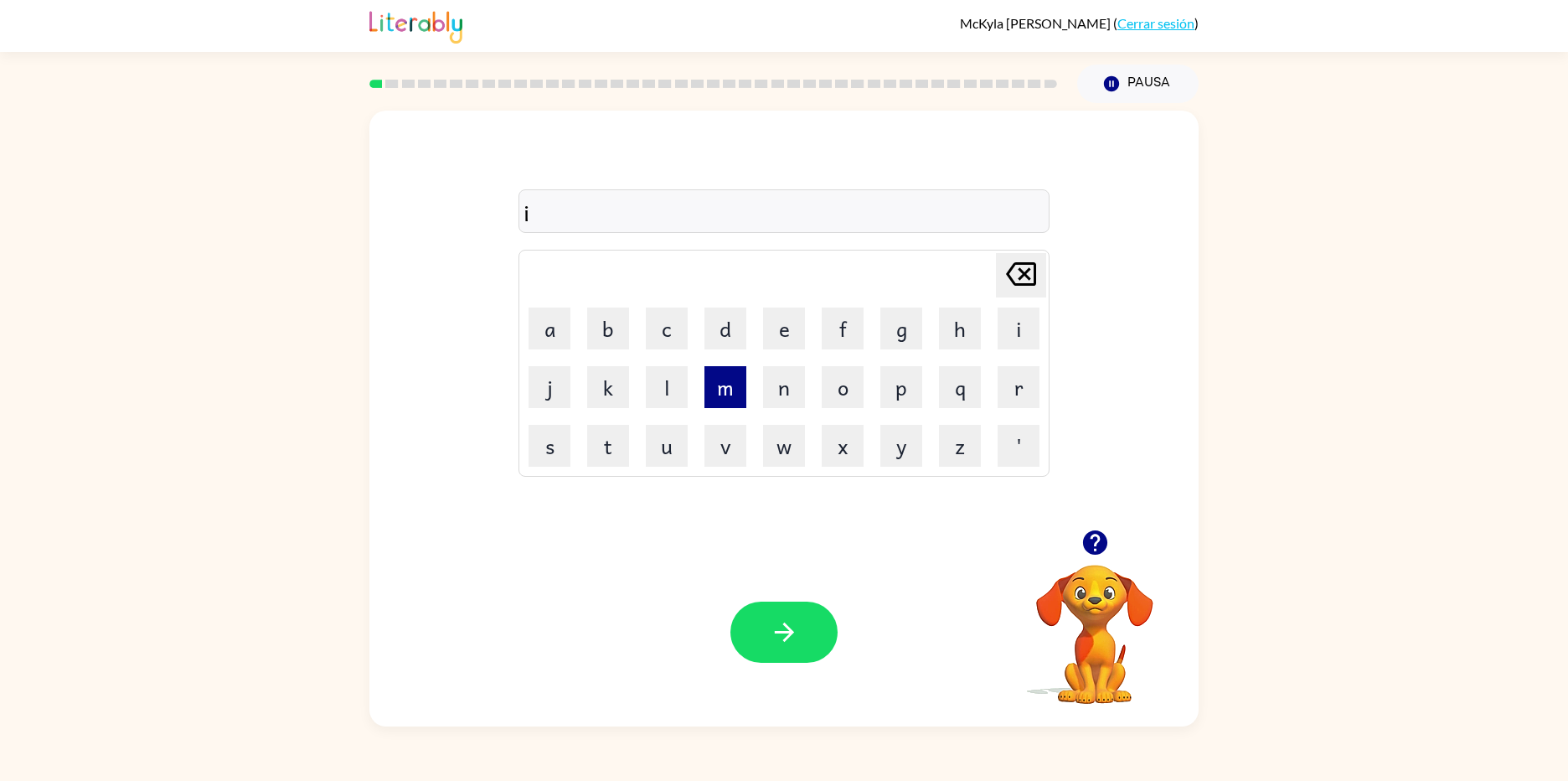
click at [728, 383] on button "m" at bounding box center [724, 387] width 42 height 42
click at [547, 328] on button "a" at bounding box center [549, 328] width 42 height 42
click at [952, 345] on button "h" at bounding box center [959, 328] width 42 height 42
click at [1029, 320] on button "i" at bounding box center [1018, 328] width 42 height 42
click at [798, 394] on button "n" at bounding box center [784, 387] width 42 height 42
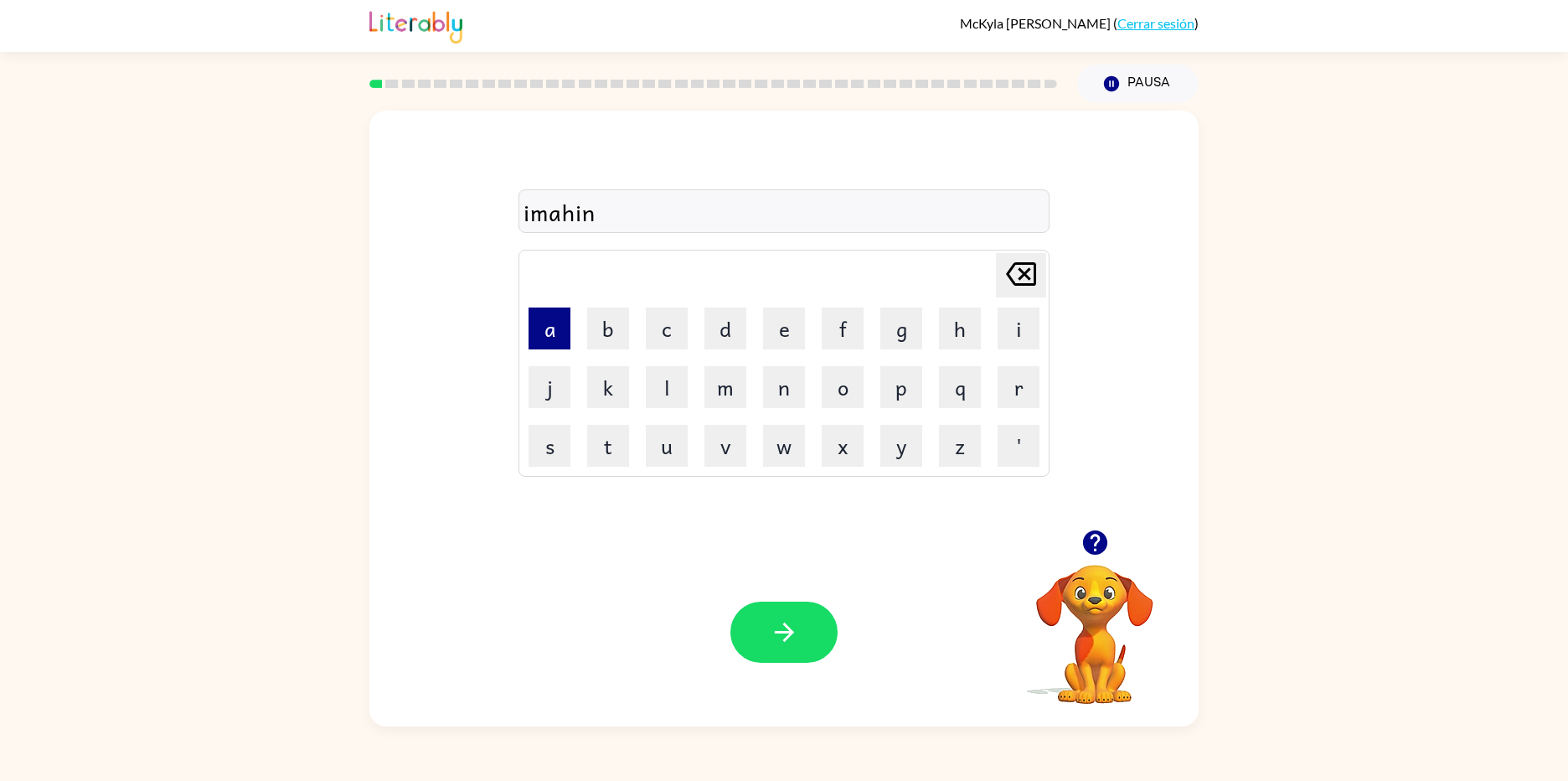
click at [562, 330] on button "a" at bounding box center [549, 328] width 42 height 42
click at [610, 442] on button "t" at bounding box center [607, 445] width 42 height 42
click at [800, 611] on button "button" at bounding box center [784, 632] width 107 height 61
click at [547, 319] on button "a" at bounding box center [549, 328] width 42 height 42
click at [1007, 275] on icon at bounding box center [1021, 273] width 30 height 23
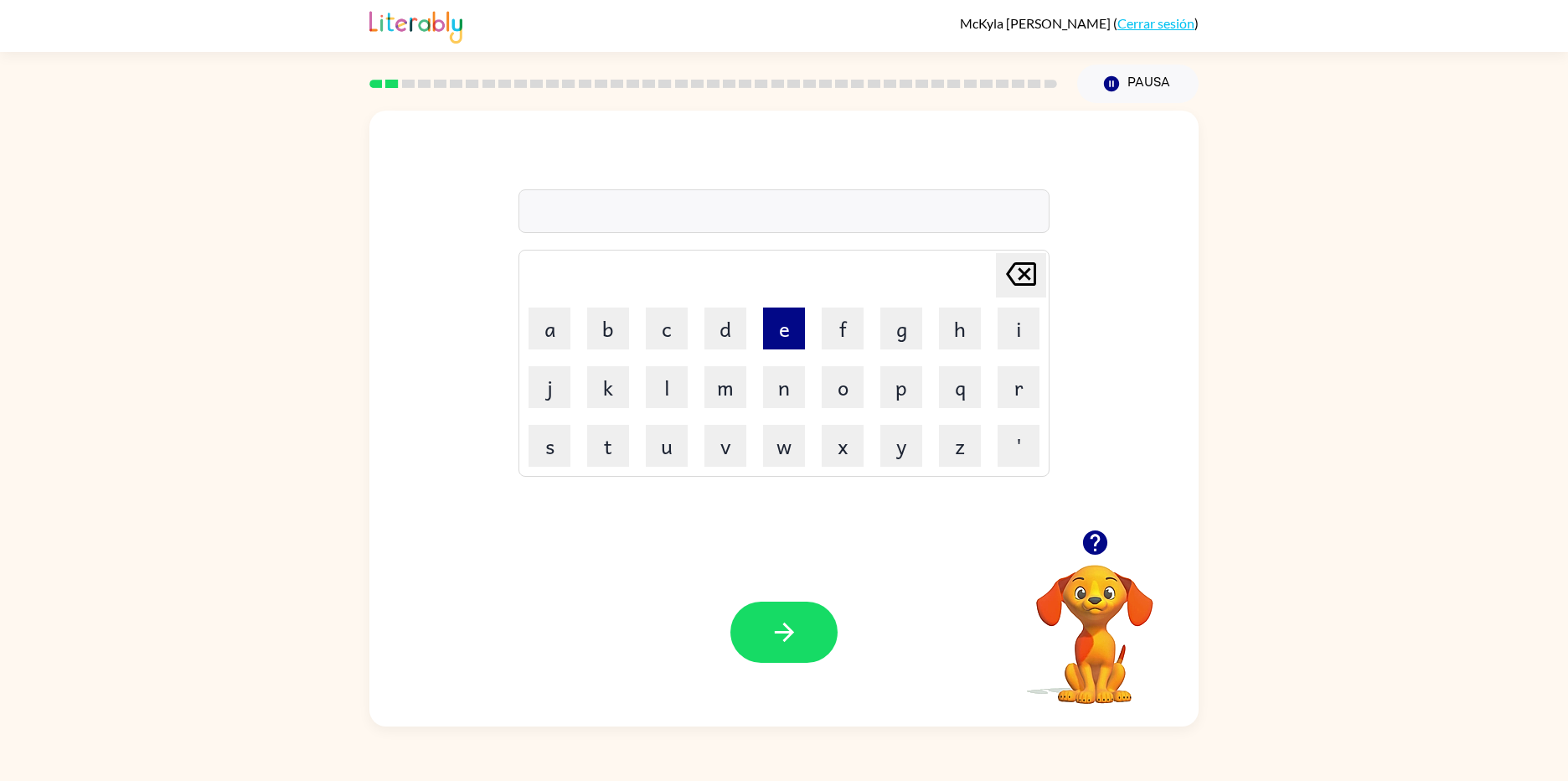
click at [773, 340] on button "e" at bounding box center [784, 328] width 42 height 42
click at [910, 325] on button "g" at bounding box center [901, 328] width 42 height 42
click at [732, 448] on button "v" at bounding box center [724, 445] width 42 height 42
click at [545, 330] on button "a" at bounding box center [549, 328] width 42 height 42
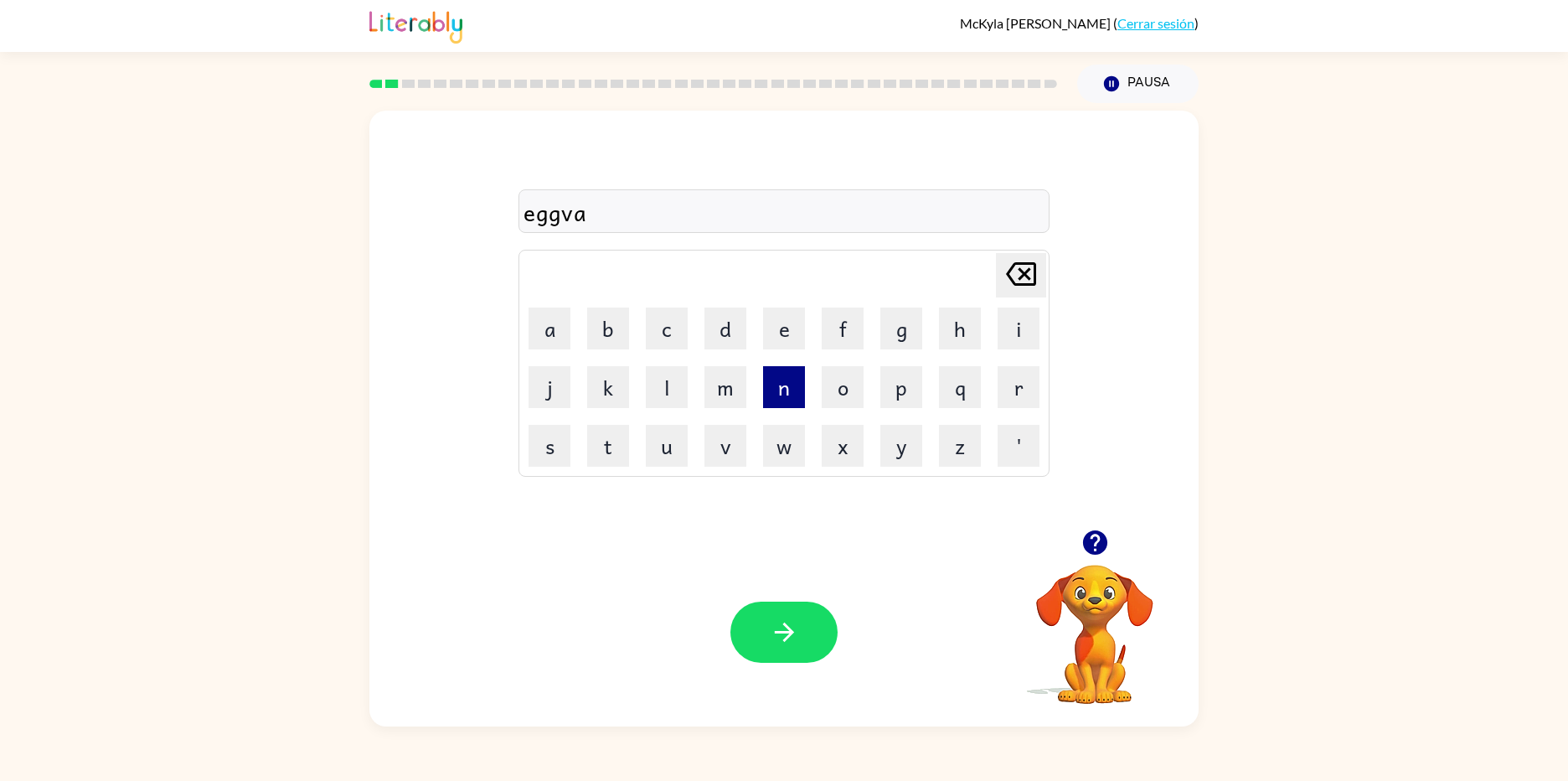
click at [797, 378] on button "n" at bounding box center [784, 387] width 42 height 42
click at [550, 439] on button "s" at bounding box center [549, 445] width 42 height 42
click at [1032, 321] on button "i" at bounding box center [1018, 328] width 42 height 42
click at [783, 391] on button "n" at bounding box center [784, 387] width 42 height 42
click at [908, 318] on button "g" at bounding box center [901, 328] width 42 height 42
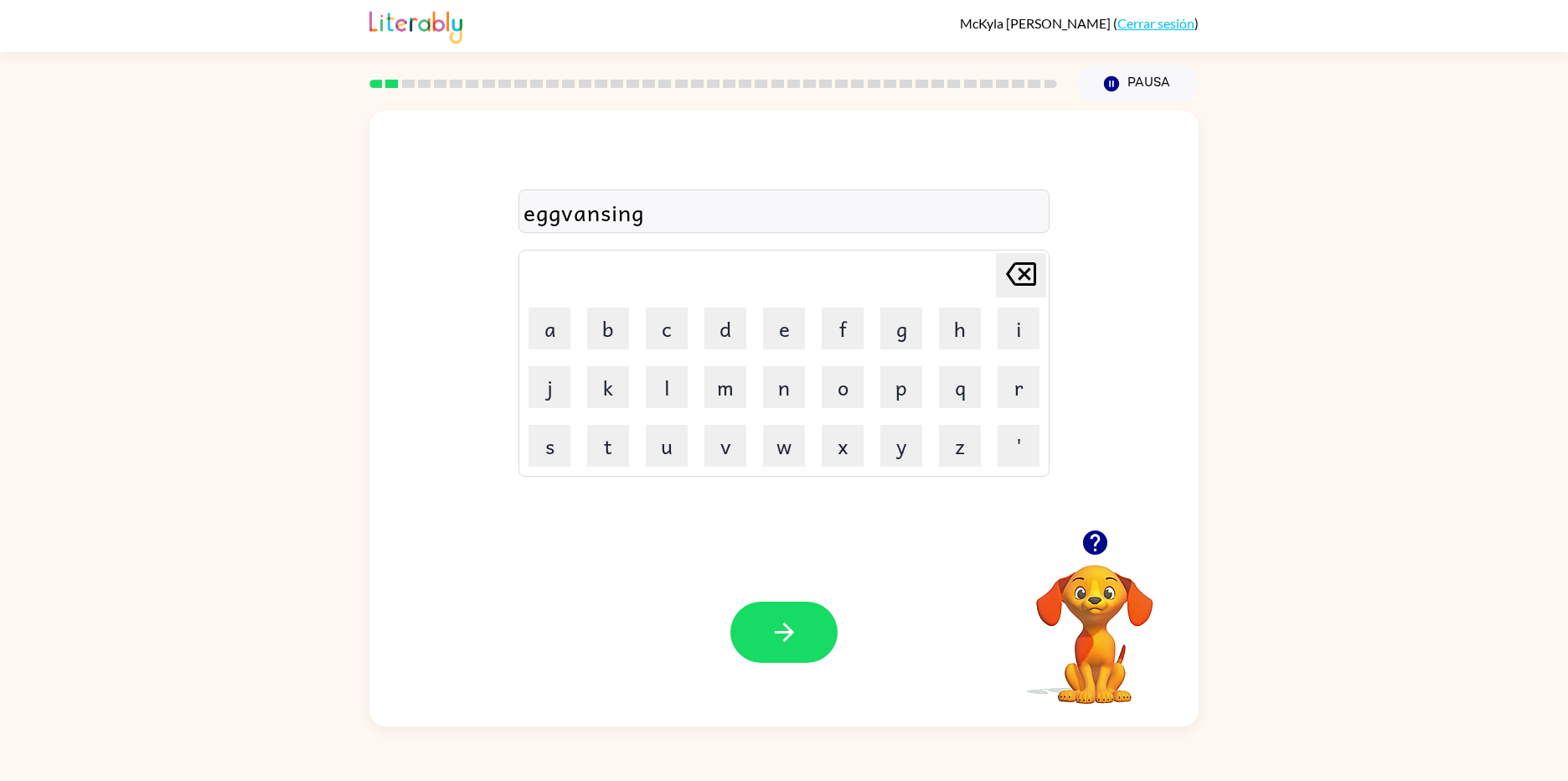
click at [830, 628] on button "button" at bounding box center [784, 632] width 107 height 61
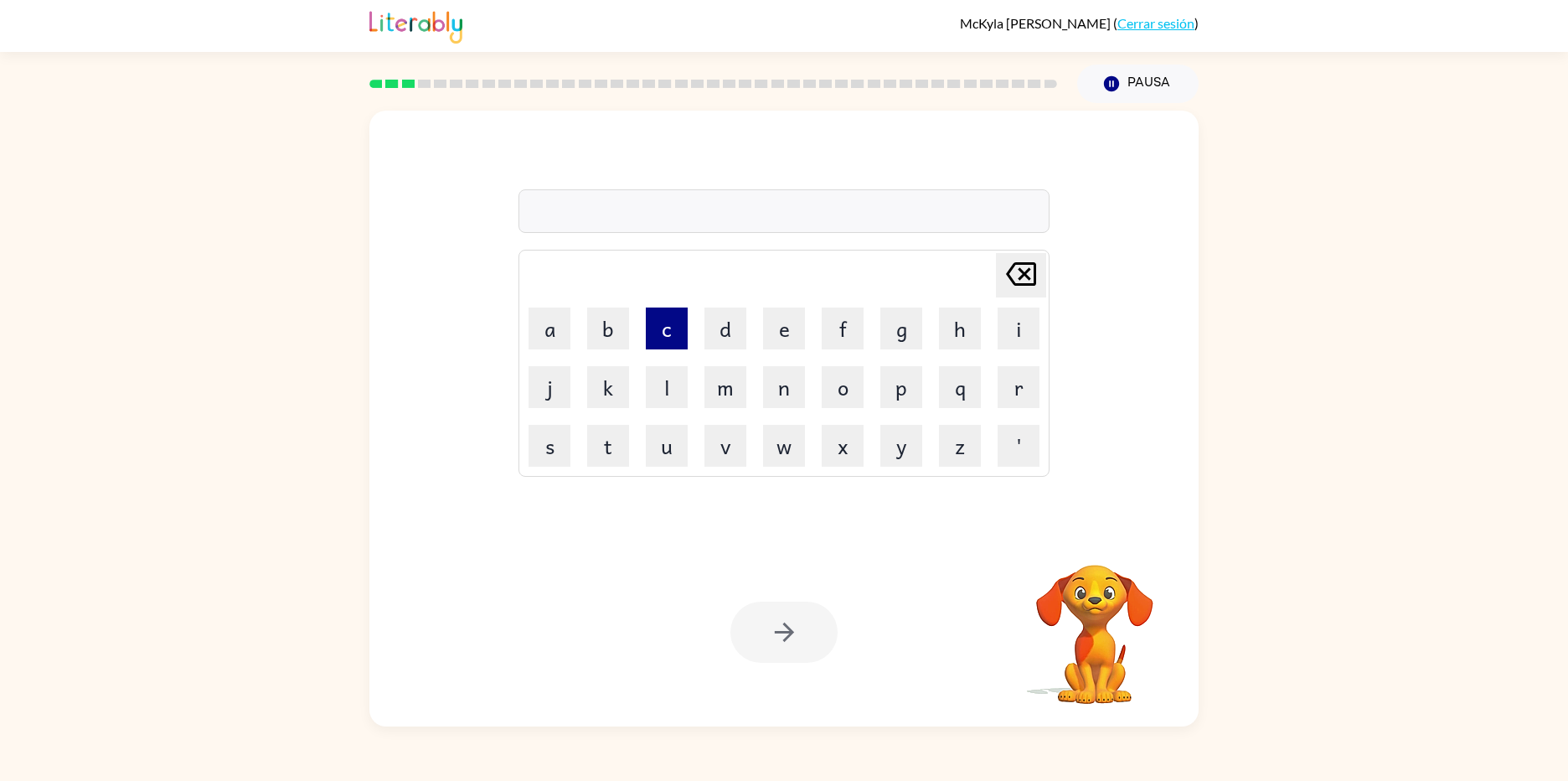
click at [670, 330] on button "c" at bounding box center [666, 328] width 42 height 42
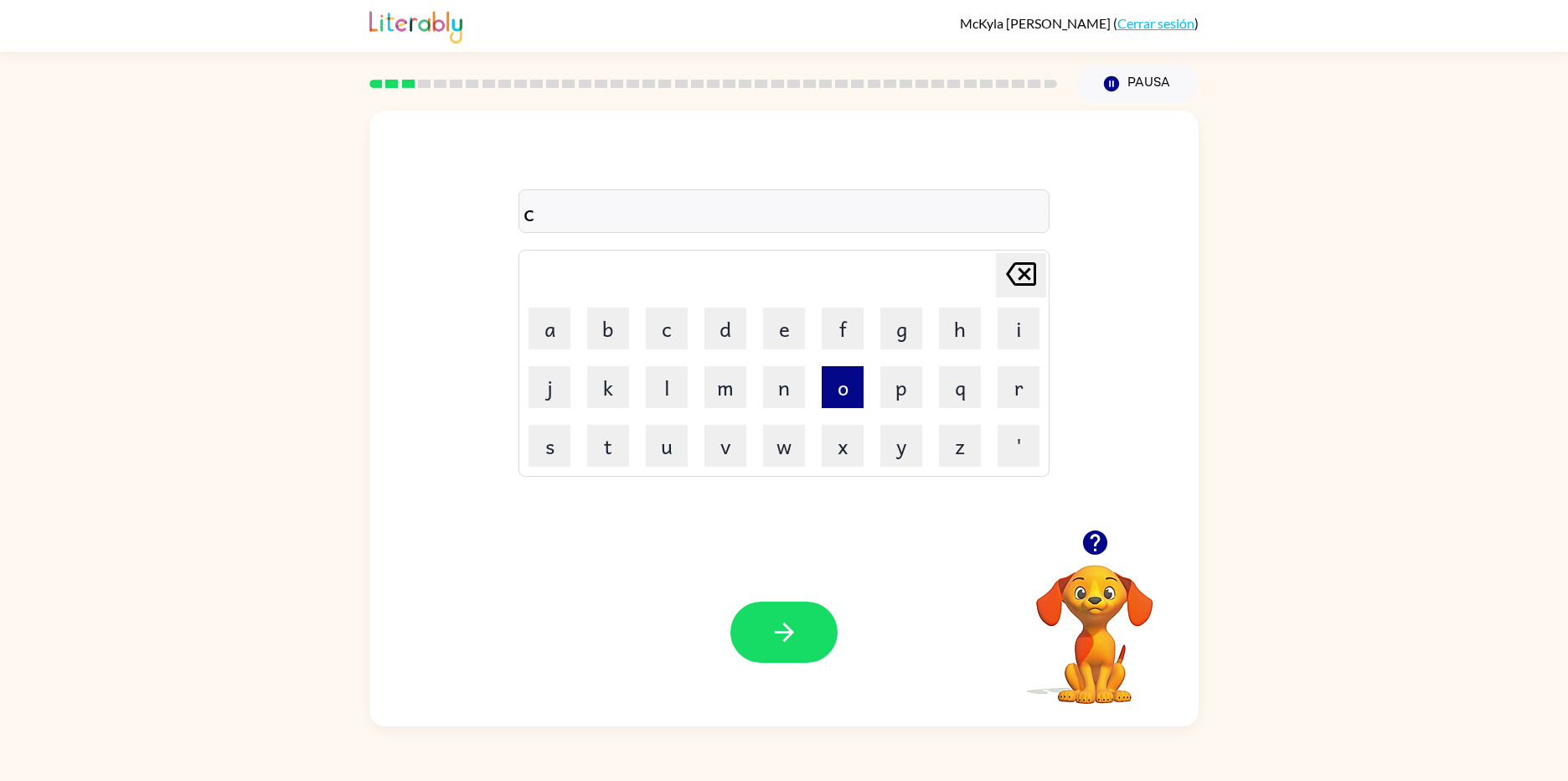
click at [847, 392] on button "o" at bounding box center [842, 387] width 42 height 42
click at [999, 381] on button "r" at bounding box center [1018, 387] width 42 height 42
click at [556, 332] on button "a" at bounding box center [549, 328] width 42 height 42
click at [621, 452] on button "t" at bounding box center [607, 445] width 42 height 42
click at [1008, 318] on button "i" at bounding box center [1018, 328] width 42 height 42
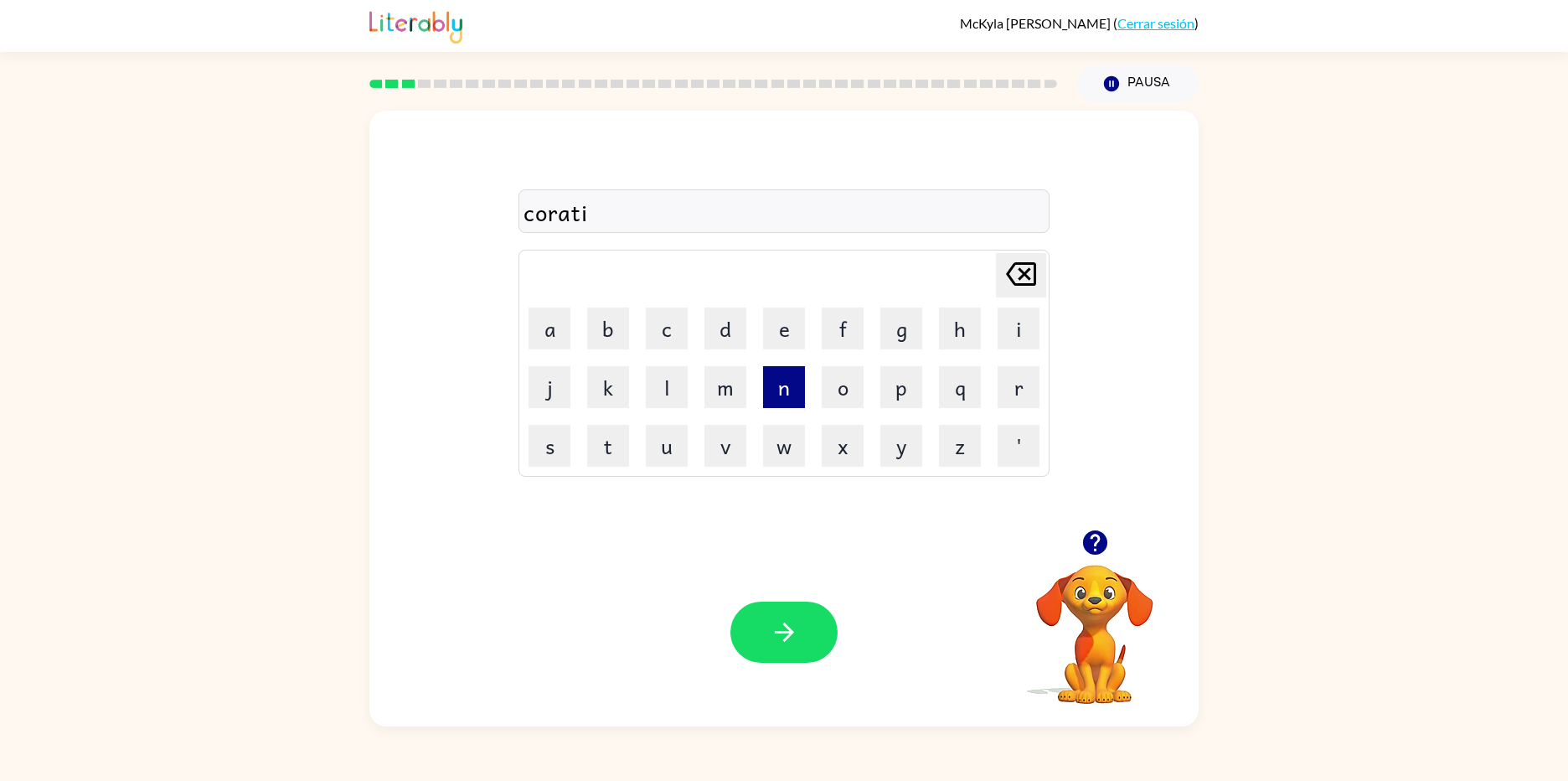
click at [769, 399] on button "n" at bounding box center [784, 387] width 42 height 42
click at [907, 339] on button "g" at bounding box center [901, 328] width 42 height 42
drag, startPoint x: 773, startPoint y: 648, endPoint x: 764, endPoint y: 638, distance: 13.5
click at [772, 647] on button "button" at bounding box center [784, 632] width 107 height 61
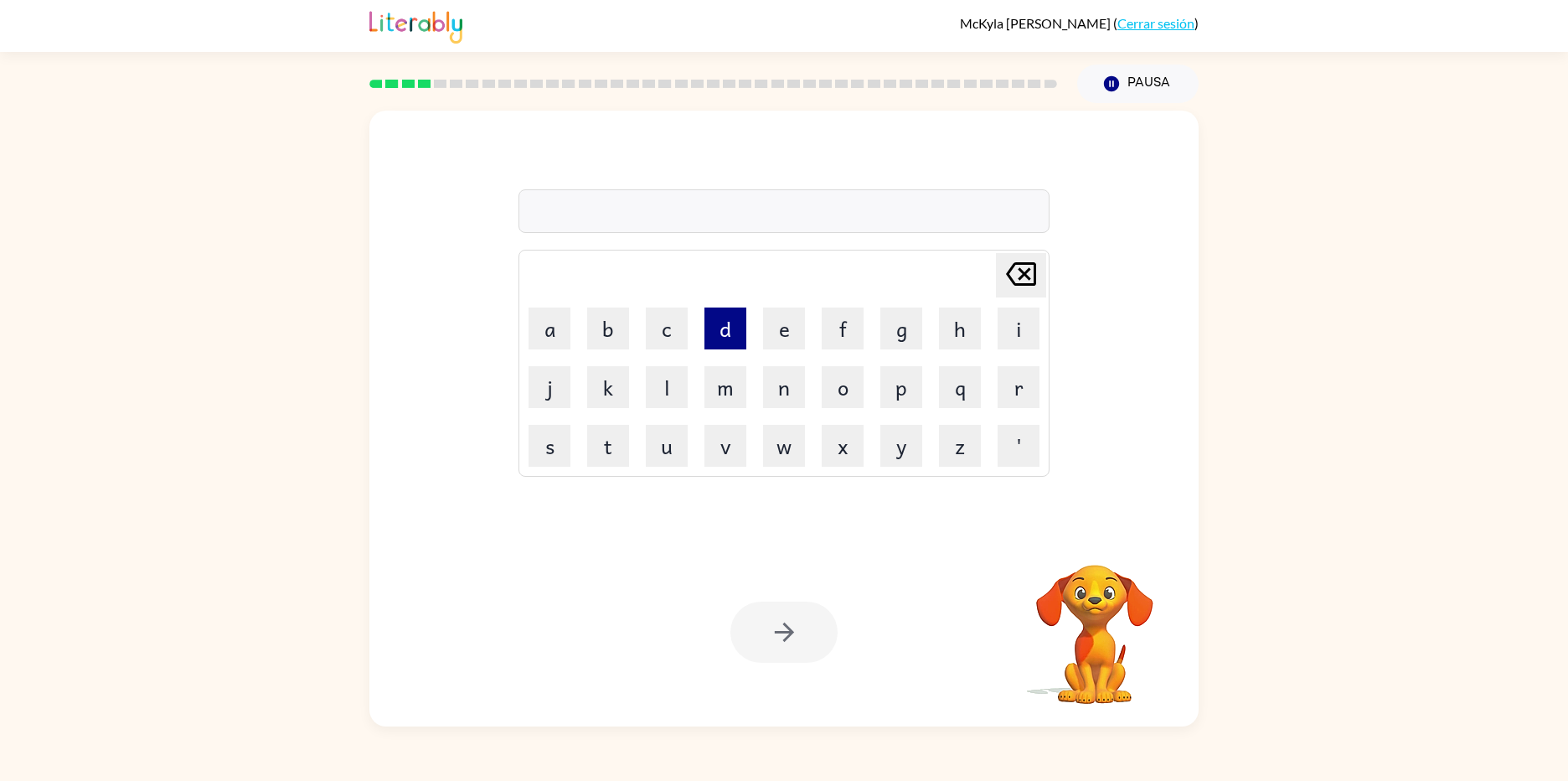
click at [721, 340] on button "d" at bounding box center [724, 328] width 42 height 42
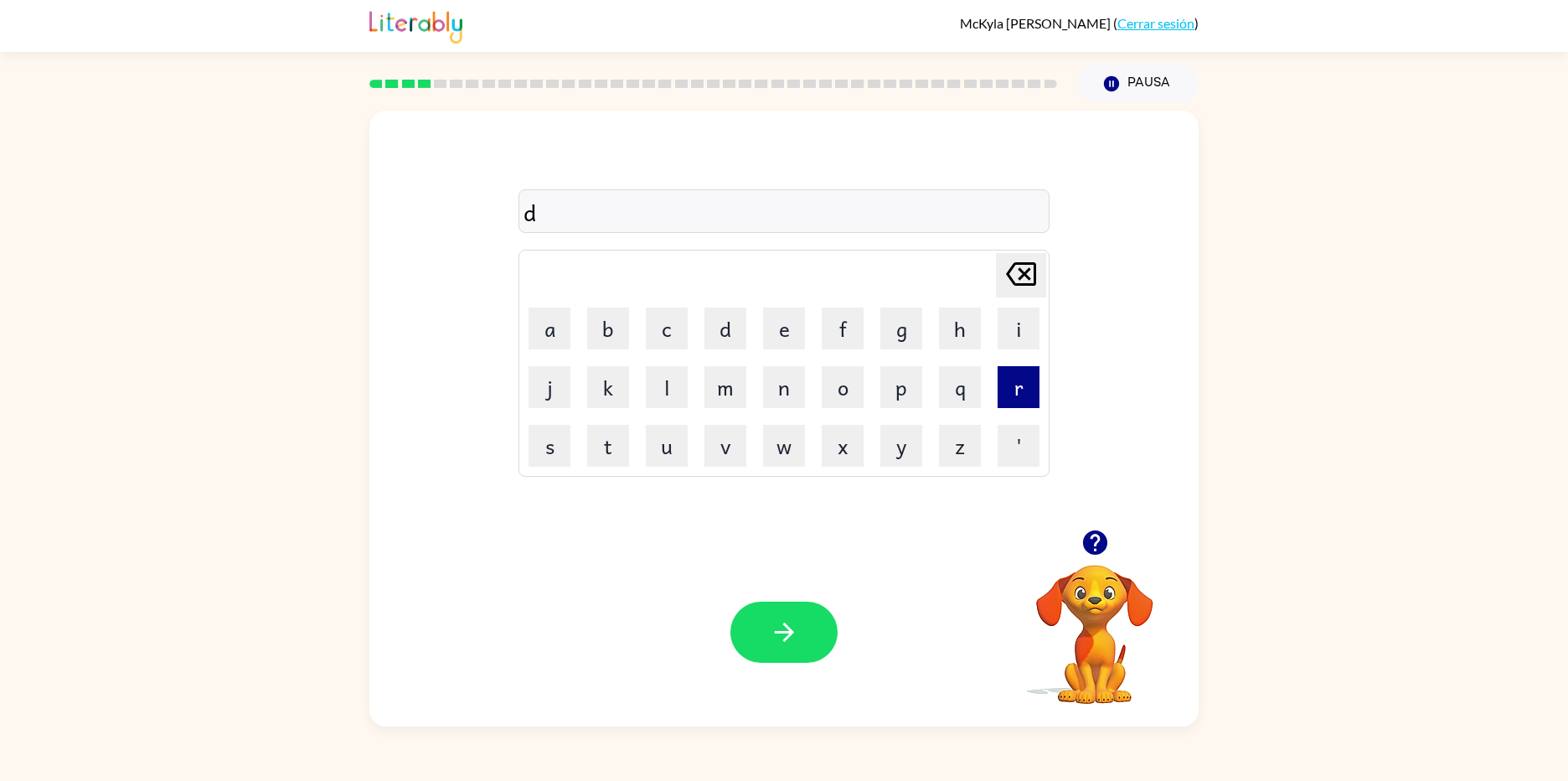
click at [1011, 387] on button "r" at bounding box center [1018, 387] width 42 height 42
click at [792, 335] on button "e" at bounding box center [784, 328] width 42 height 42
click at [534, 448] on button "s" at bounding box center [549, 445] width 42 height 42
click at [618, 444] on button "t" at bounding box center [607, 445] width 42 height 42
click at [1030, 257] on icon "[PERSON_NAME] last character input" at bounding box center [1021, 274] width 41 height 41
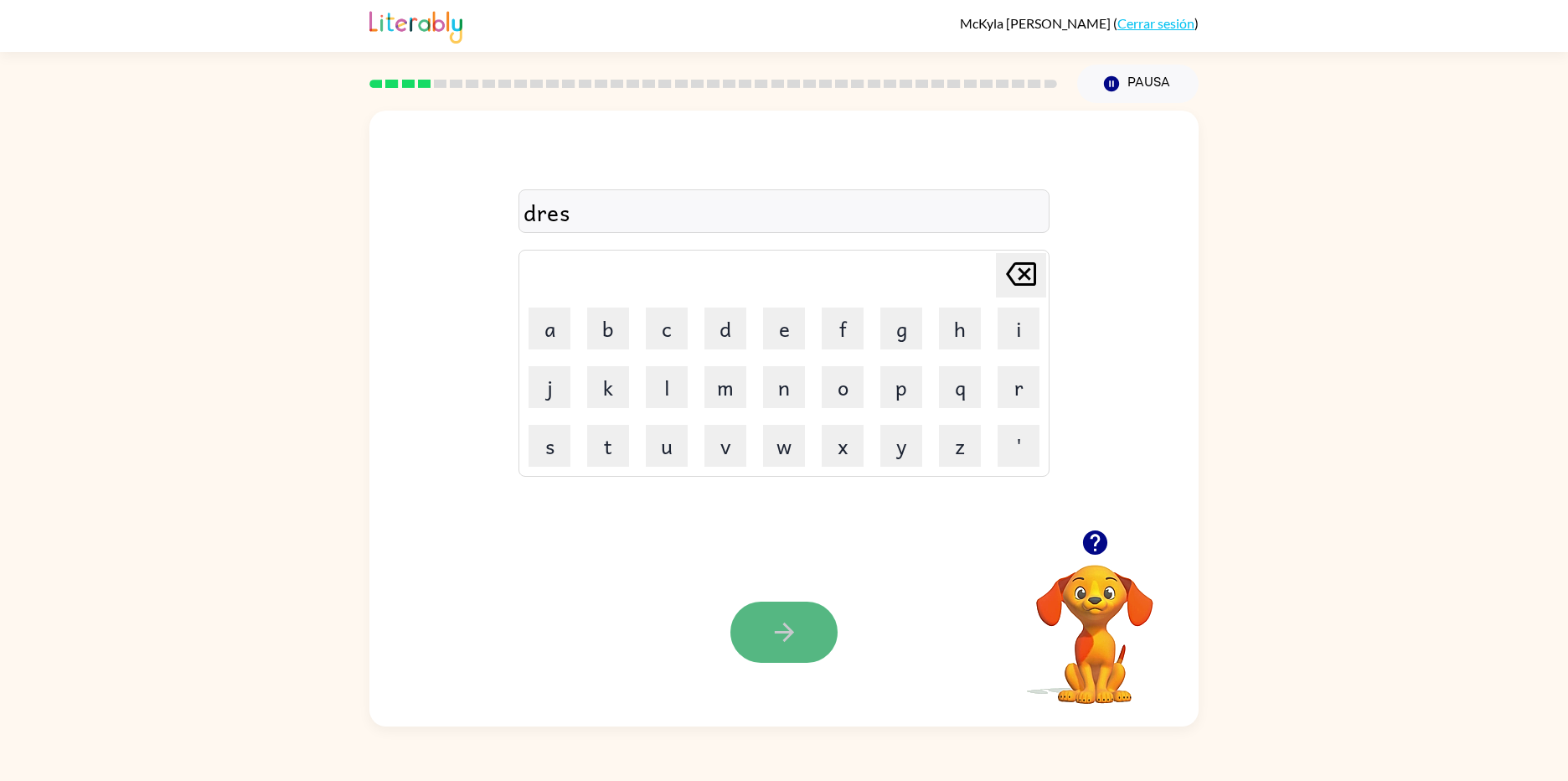
click at [763, 658] on button "button" at bounding box center [784, 632] width 107 height 61
click at [533, 454] on button "s" at bounding box center [549, 445] width 42 height 42
click at [1020, 396] on button "r" at bounding box center [1018, 387] width 42 height 42
click at [559, 333] on button "a" at bounding box center [549, 328] width 42 height 42
click at [599, 333] on button "b" at bounding box center [607, 328] width 42 height 42
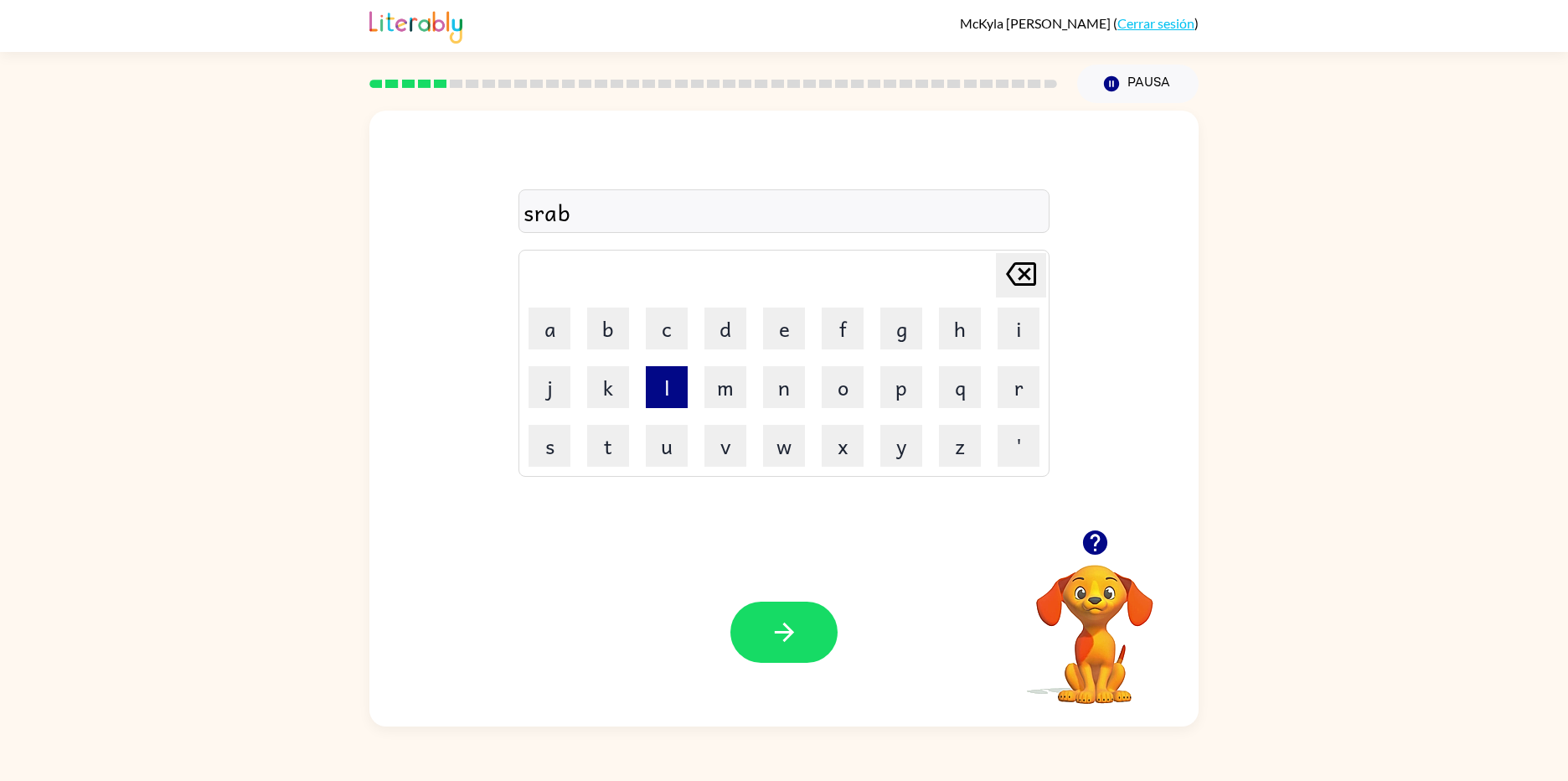
click at [677, 394] on button "l" at bounding box center [666, 387] width 42 height 42
click at [1030, 269] on icon at bounding box center [1021, 273] width 30 height 23
click at [794, 611] on button "button" at bounding box center [784, 632] width 107 height 61
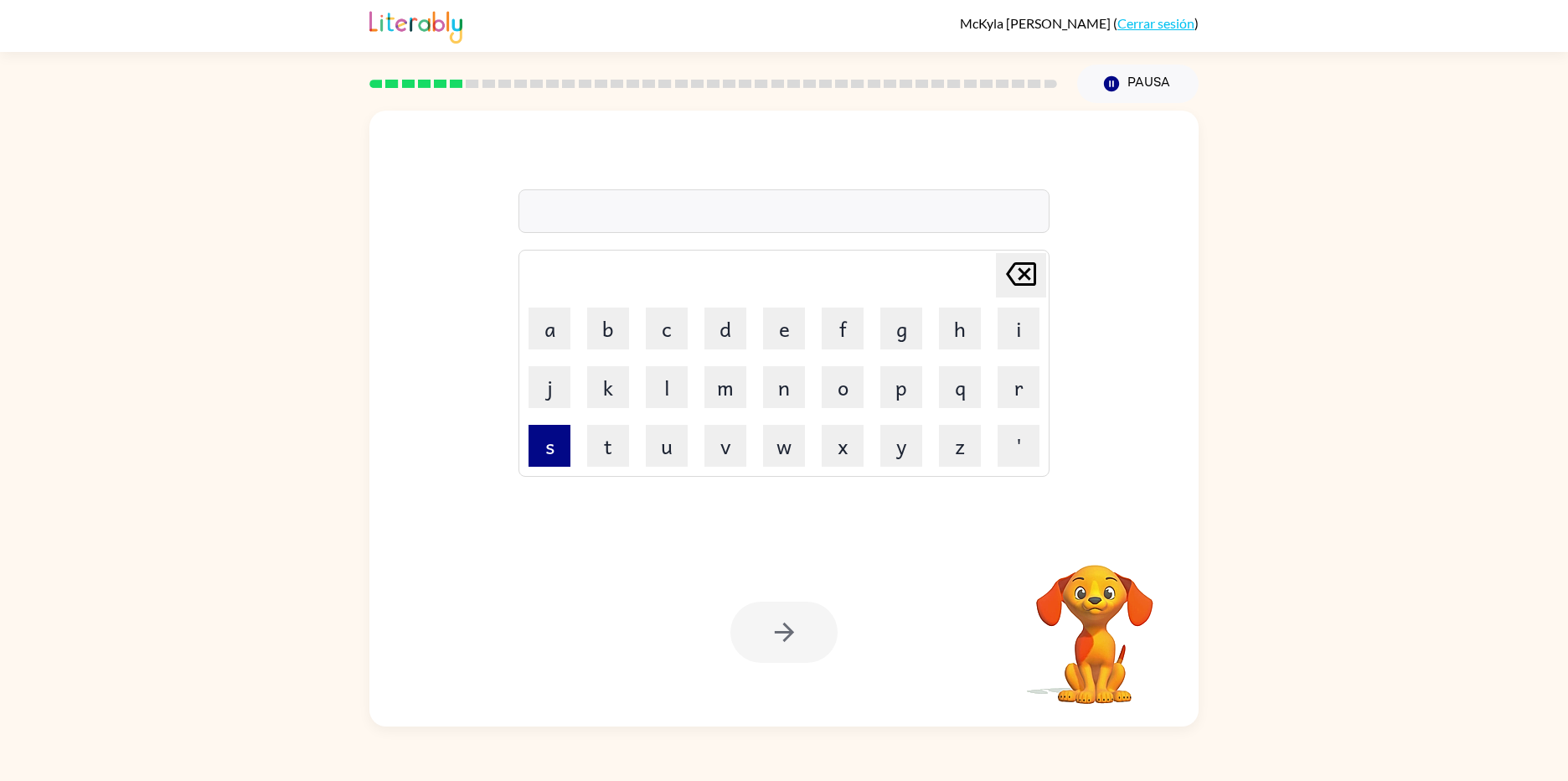
click at [536, 463] on button "s" at bounding box center [549, 445] width 42 height 42
click at [736, 396] on button "m" at bounding box center [724, 387] width 42 height 42
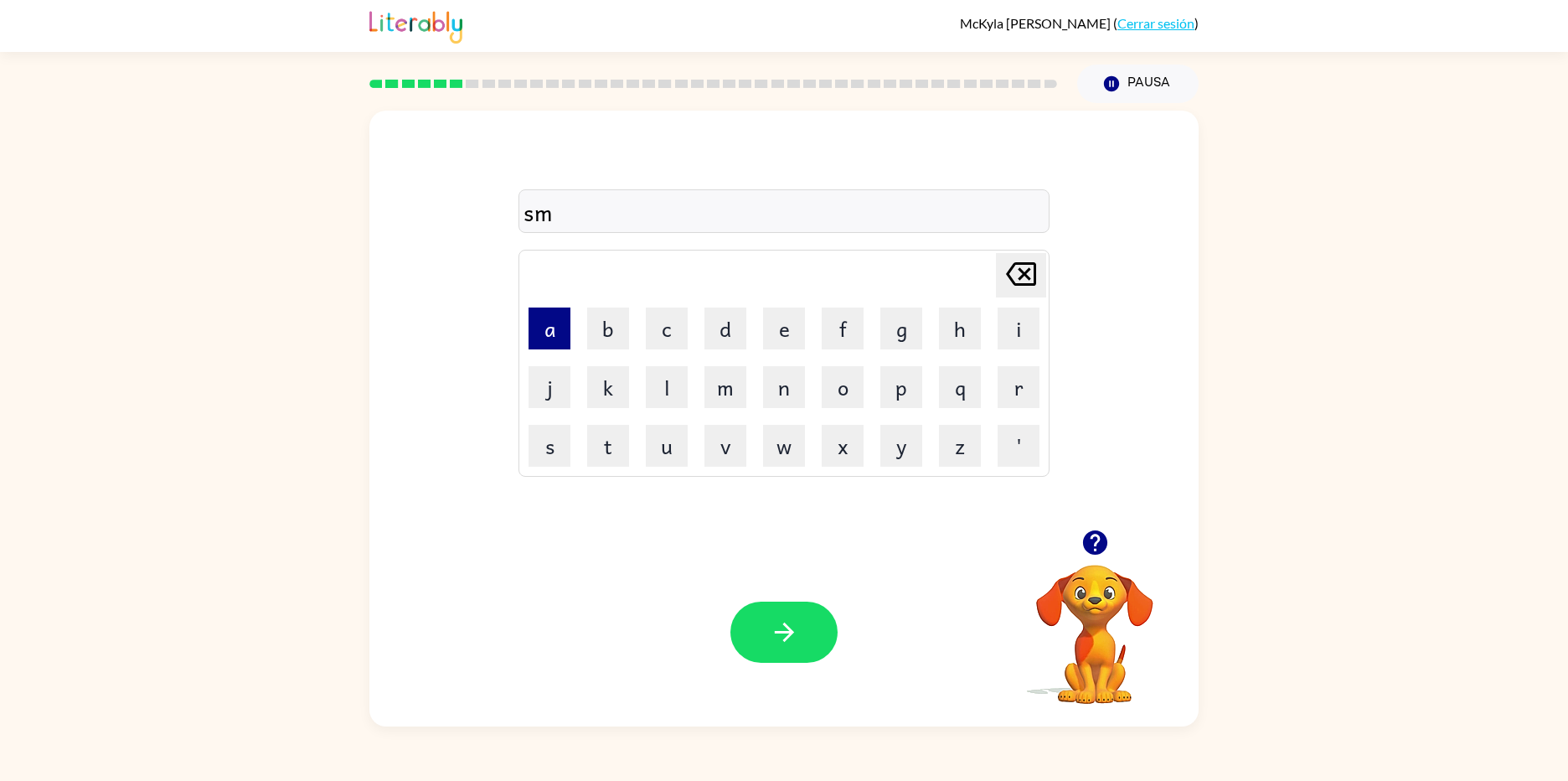
click at [544, 342] on button "a" at bounding box center [549, 328] width 42 height 42
click at [662, 403] on button "l" at bounding box center [666, 387] width 42 height 42
click at [846, 596] on div "Tu navegador debe admitir la reproducción de archivos .mp4 para usar Literably.…" at bounding box center [784, 632] width 829 height 188
drag, startPoint x: 837, startPoint y: 613, endPoint x: 811, endPoint y: 619, distance: 26.7
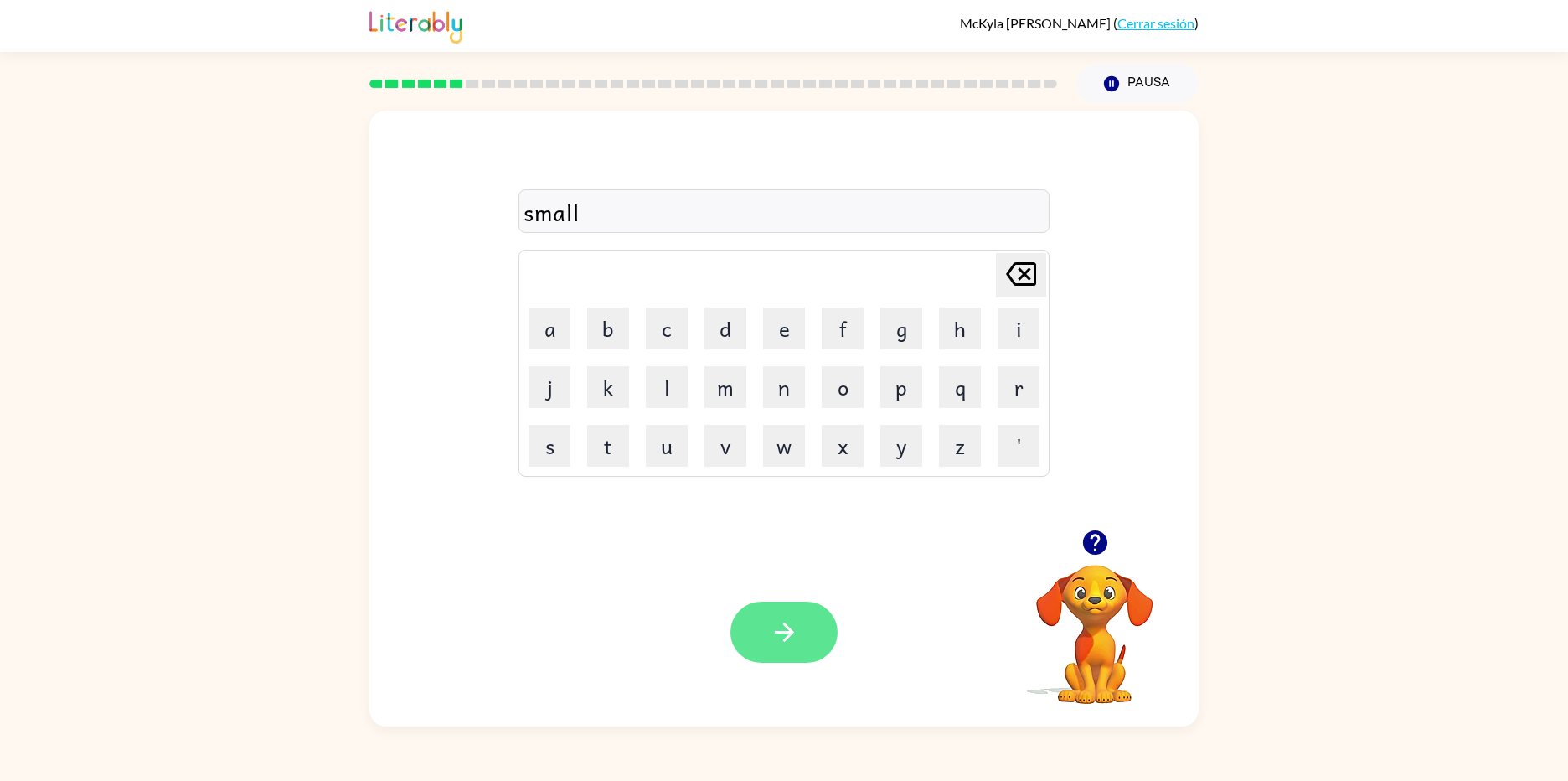
click at [834, 614] on div "Tu navegador debe admitir la reproducción de archivos .mp4 para usar Literably.…" at bounding box center [784, 632] width 829 height 188
click at [818, 619] on button "button" at bounding box center [784, 632] width 107 height 61
click at [547, 456] on button "s" at bounding box center [549, 445] width 42 height 42
click at [604, 449] on button "t" at bounding box center [607, 445] width 42 height 42
click at [847, 379] on button "o" at bounding box center [842, 387] width 42 height 42
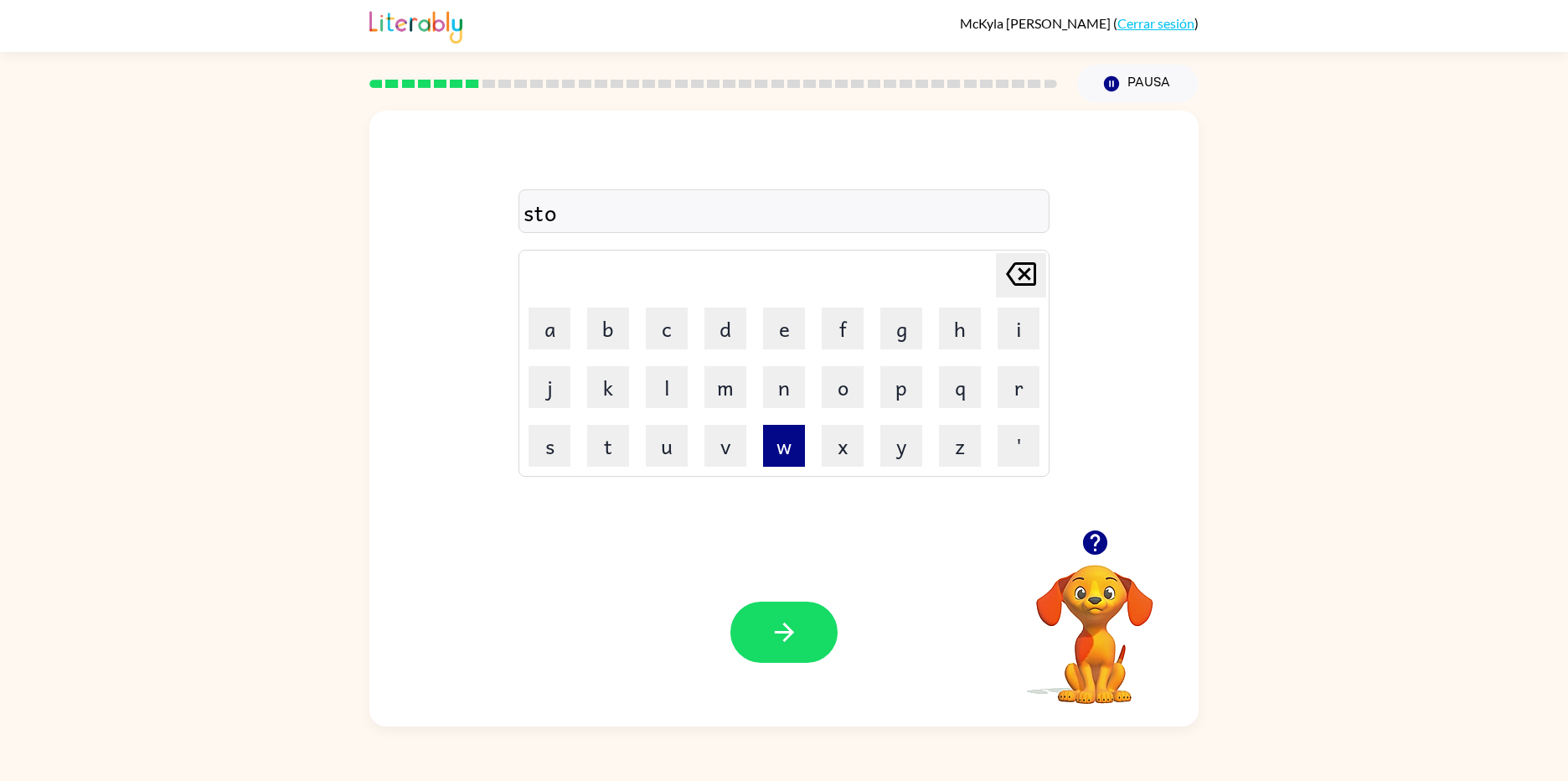
click at [782, 450] on button "w" at bounding box center [784, 445] width 42 height 42
click at [1006, 269] on icon "[PERSON_NAME] last character input" at bounding box center [1021, 274] width 41 height 41
click at [548, 320] on button "a" at bounding box center [549, 328] width 42 height 42
click at [763, 440] on button "w" at bounding box center [784, 445] width 42 height 42
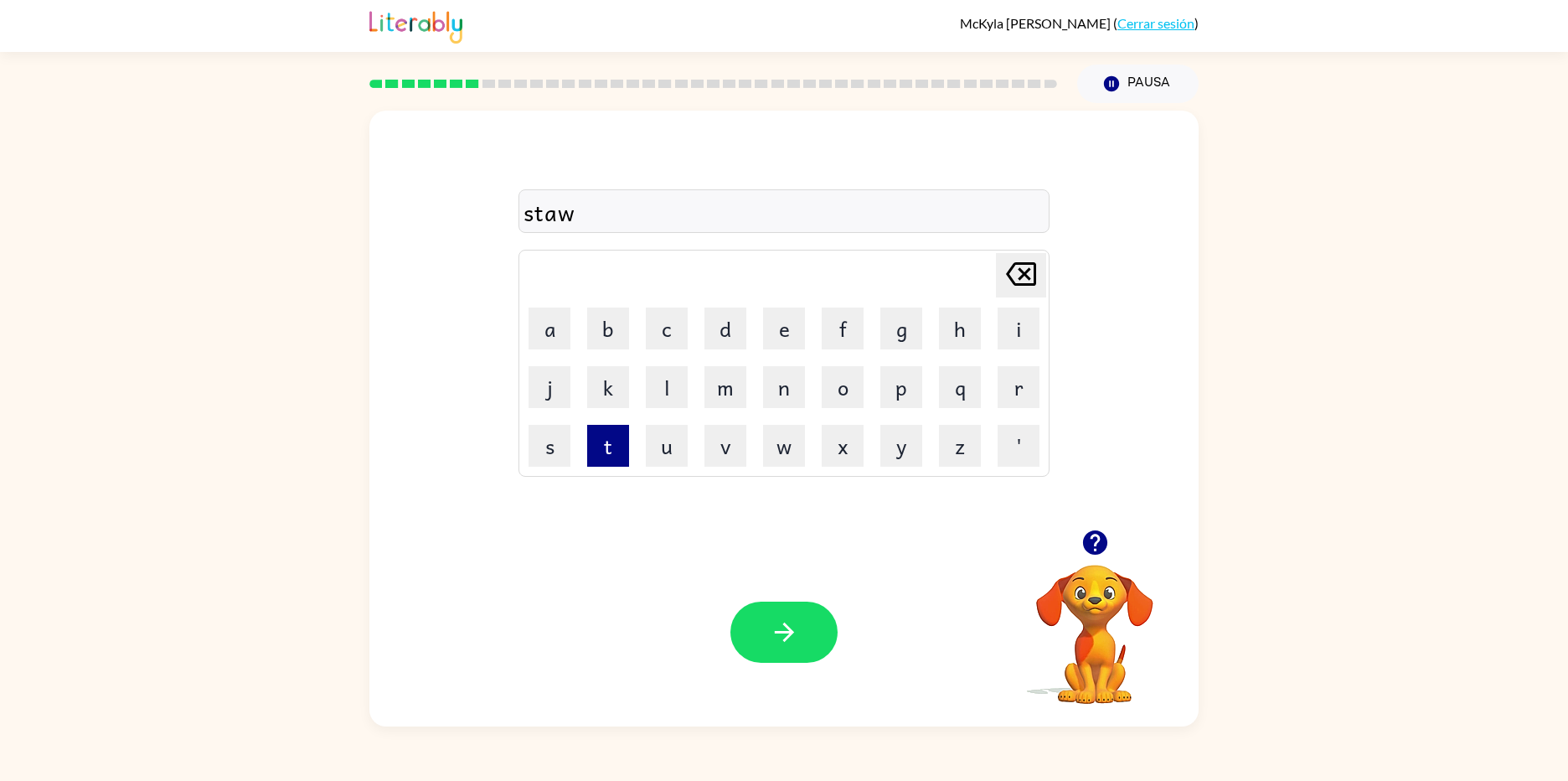
click at [604, 449] on button "t" at bounding box center [607, 445] width 42 height 42
click at [793, 387] on button "n" at bounding box center [784, 387] width 42 height 42
click at [795, 329] on button "e" at bounding box center [784, 328] width 42 height 42
click at [531, 458] on button "s" at bounding box center [549, 445] width 42 height 42
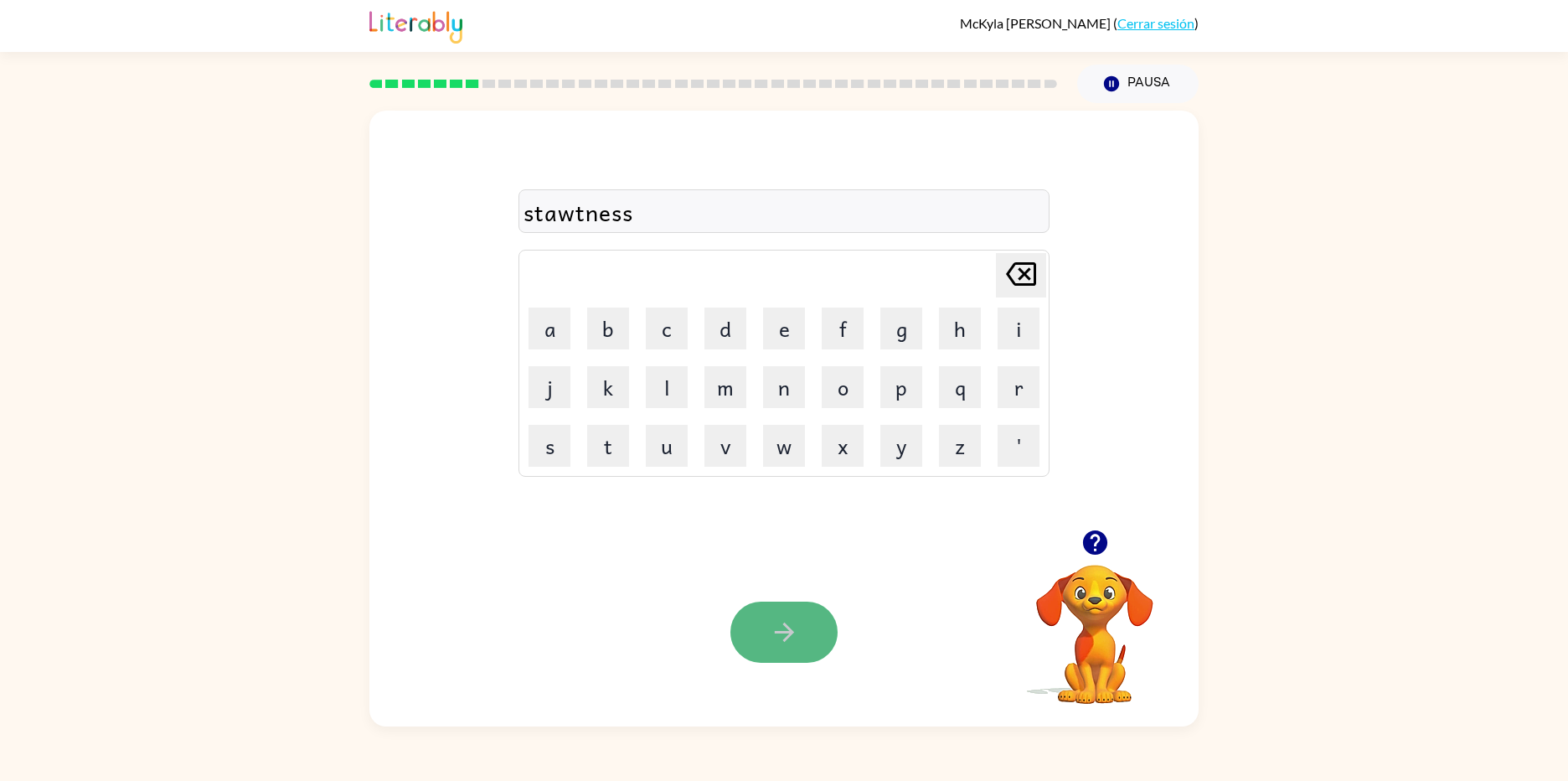
click at [780, 632] on icon "button" at bounding box center [783, 631] width 19 height 19
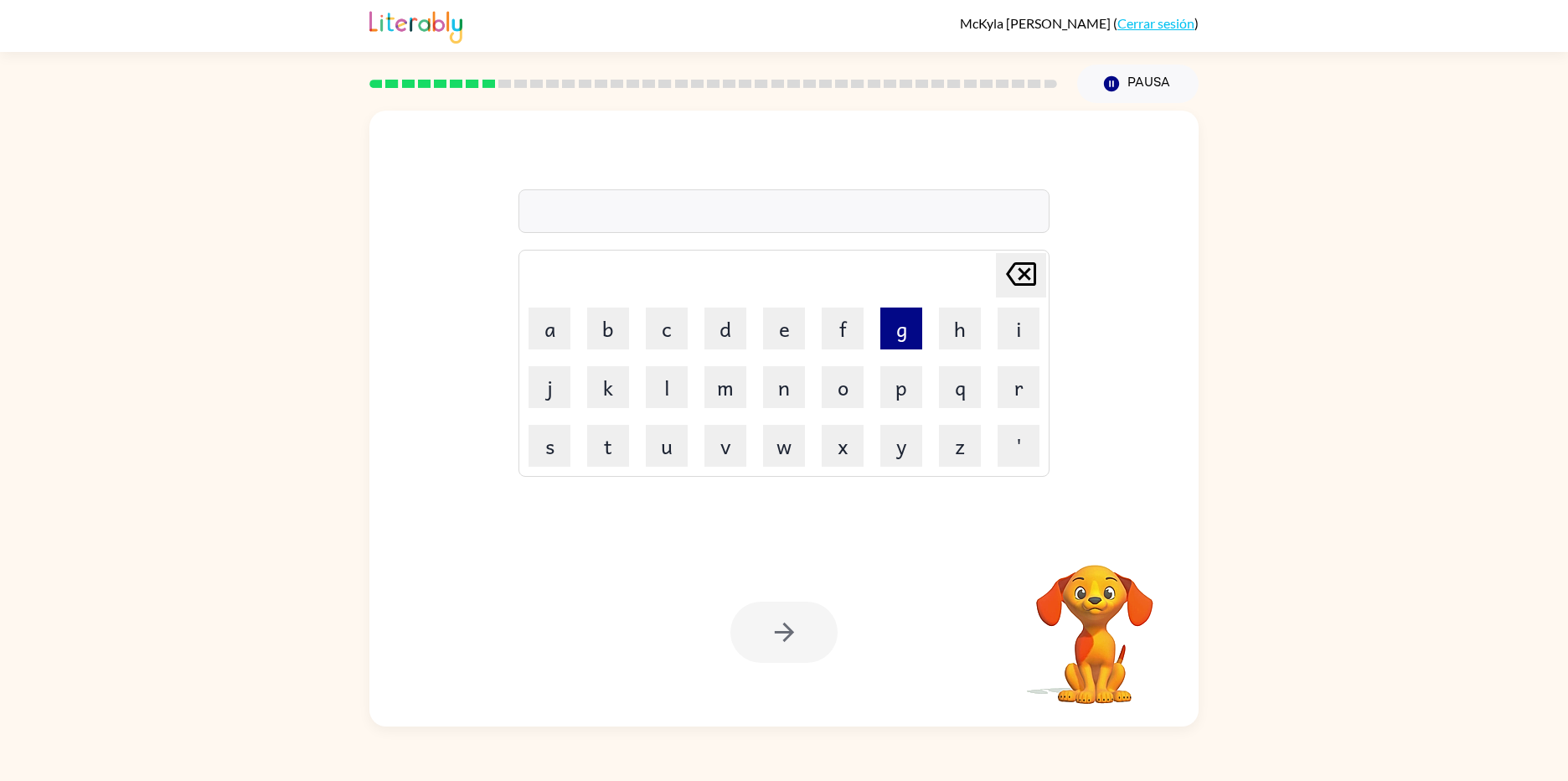
click at [894, 341] on button "g" at bounding box center [901, 328] width 42 height 42
click at [791, 317] on button "e" at bounding box center [784, 328] width 42 height 42
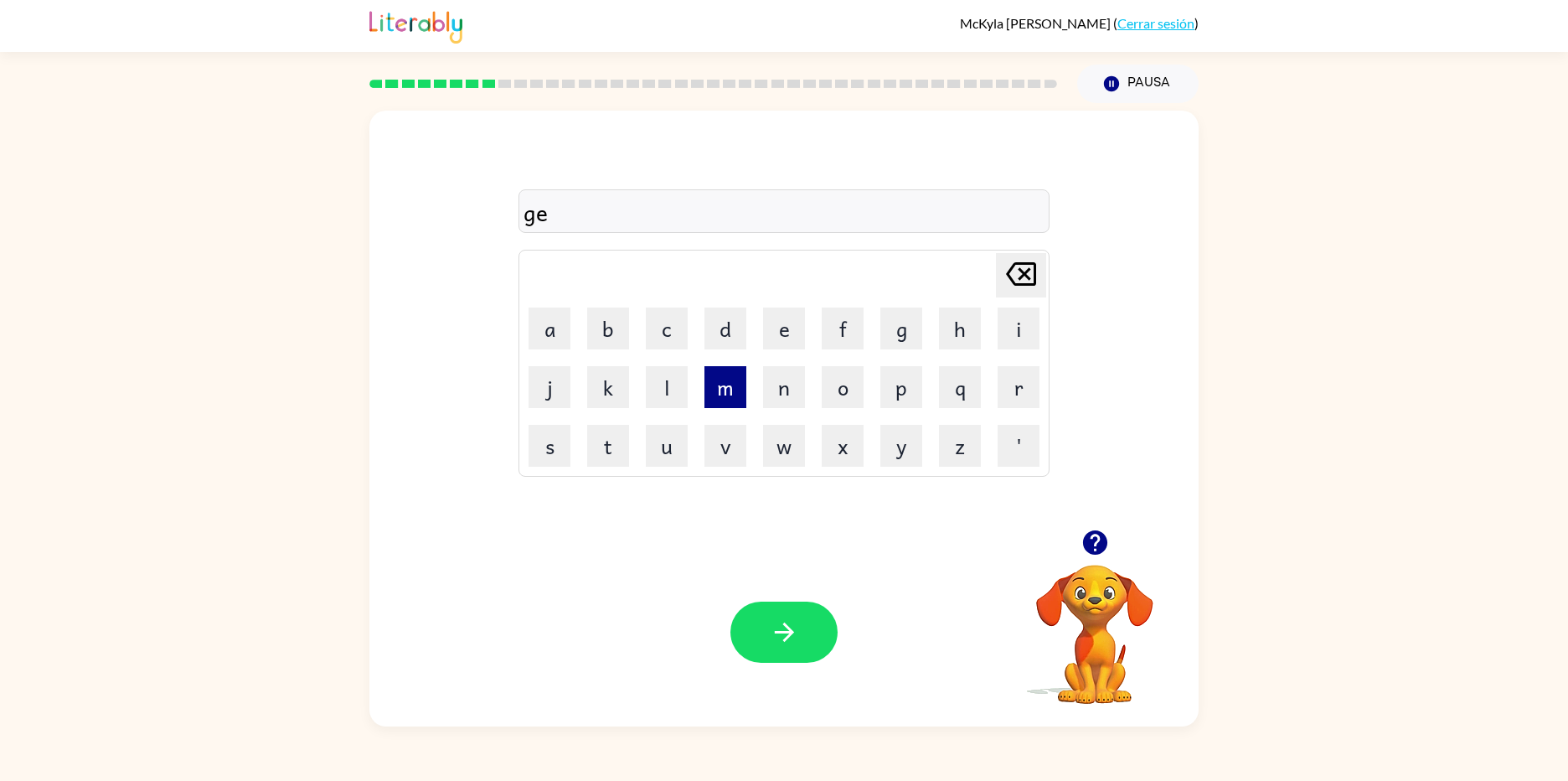
click at [732, 376] on button "m" at bounding box center [724, 387] width 42 height 42
click at [810, 634] on button "button" at bounding box center [784, 632] width 107 height 61
click at [603, 340] on button "b" at bounding box center [607, 328] width 42 height 42
click at [533, 335] on button "a" at bounding box center [549, 328] width 42 height 42
click at [662, 382] on button "l" at bounding box center [666, 387] width 42 height 42
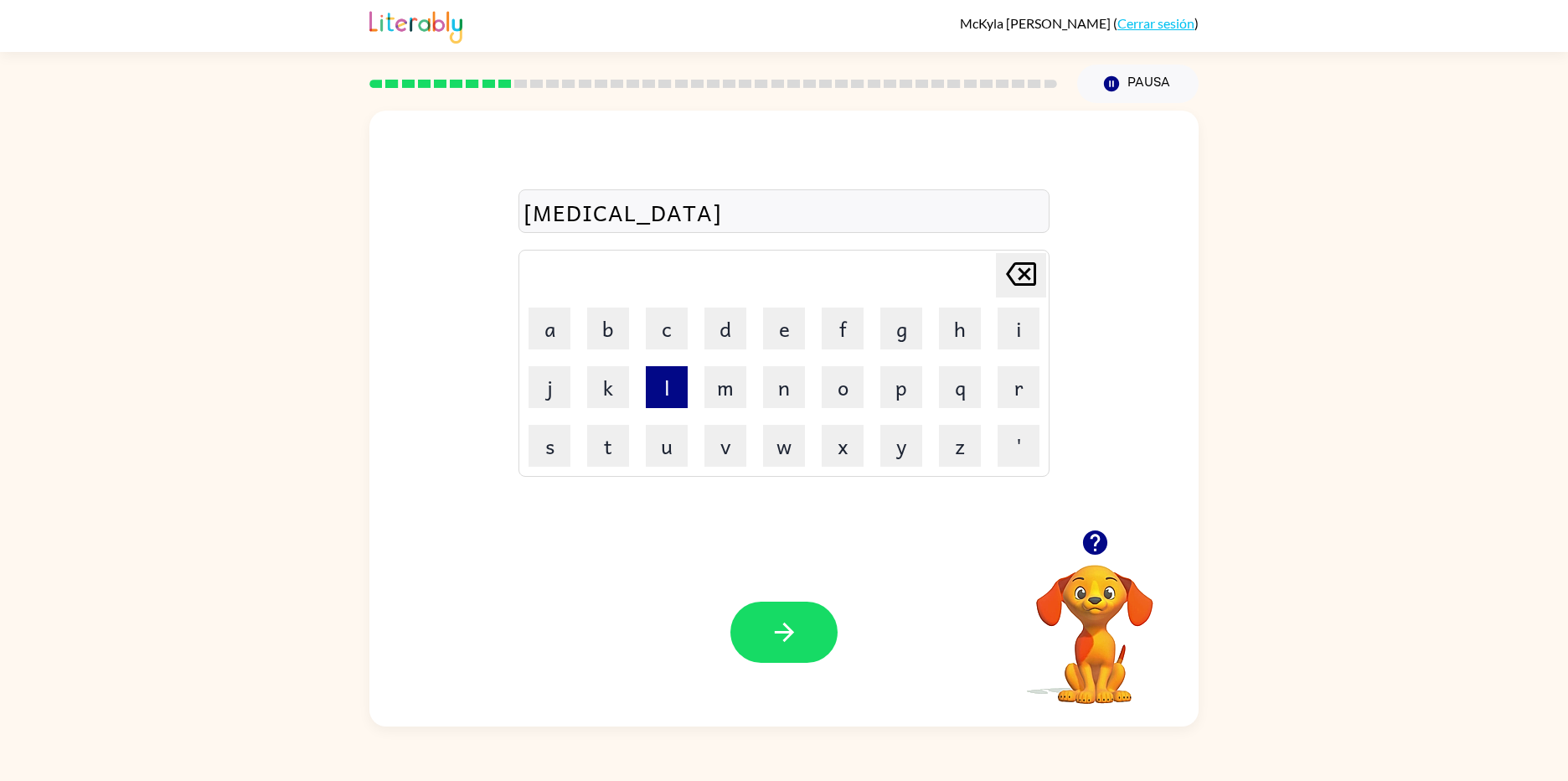
click at [664, 382] on button "l" at bounding box center [666, 387] width 42 height 42
drag, startPoint x: 1016, startPoint y: 380, endPoint x: 1035, endPoint y: 378, distance: 19.1
click at [1035, 378] on button "r" at bounding box center [1018, 387] width 42 height 42
click at [855, 386] on button "o" at bounding box center [842, 387] width 42 height 42
click at [731, 388] on button "m" at bounding box center [724, 387] width 42 height 42
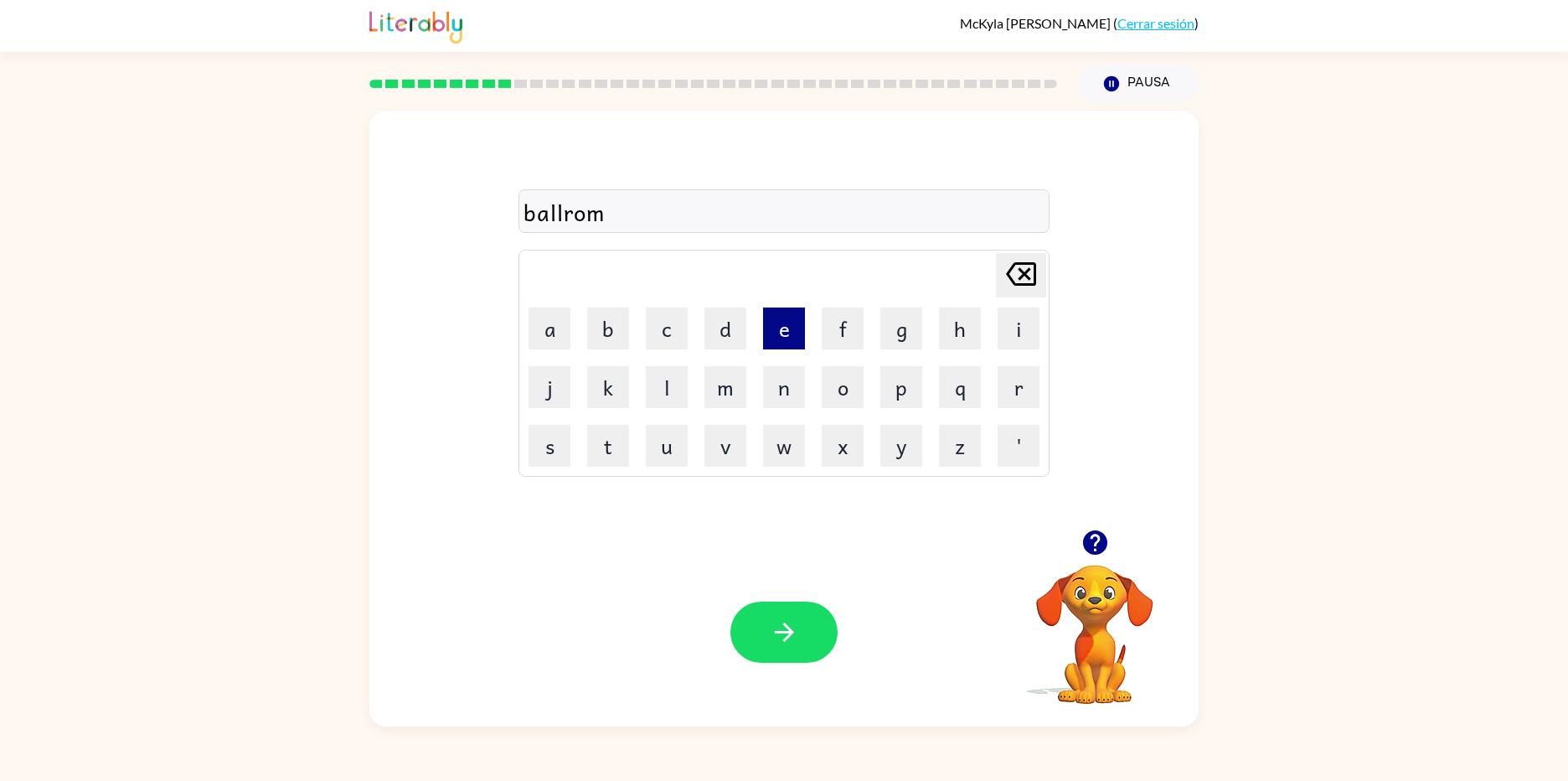
click at [800, 337] on button "e" at bounding box center [784, 328] width 42 height 42
click at [1035, 271] on icon "[PERSON_NAME] last character input" at bounding box center [1021, 274] width 41 height 41
click at [1035, 271] on icon at bounding box center [1021, 273] width 30 height 23
click at [841, 391] on button "o" at bounding box center [842, 387] width 42 height 42
click at [713, 399] on button "m" at bounding box center [724, 387] width 42 height 42
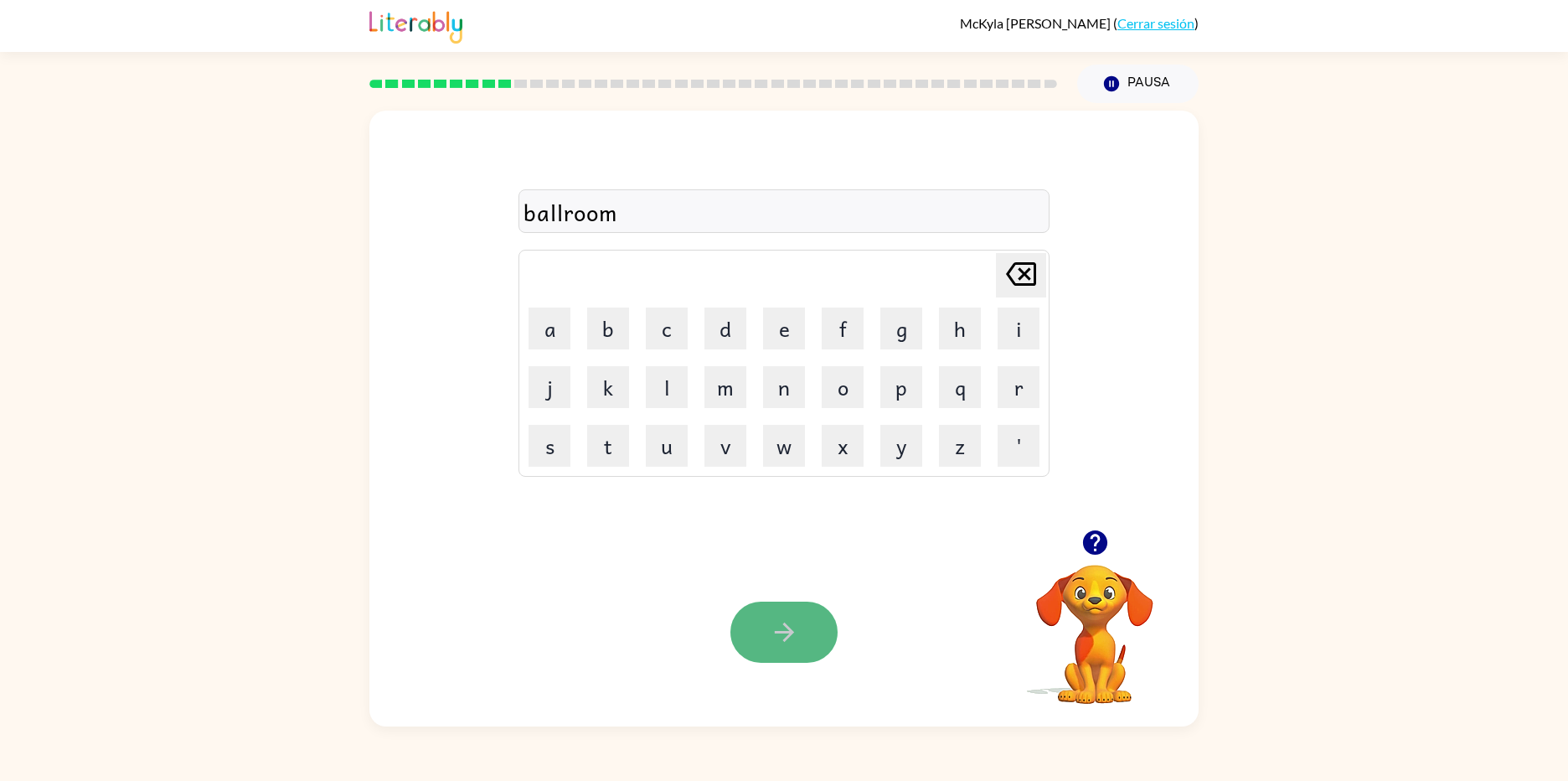
click at [758, 639] on button "button" at bounding box center [784, 632] width 107 height 61
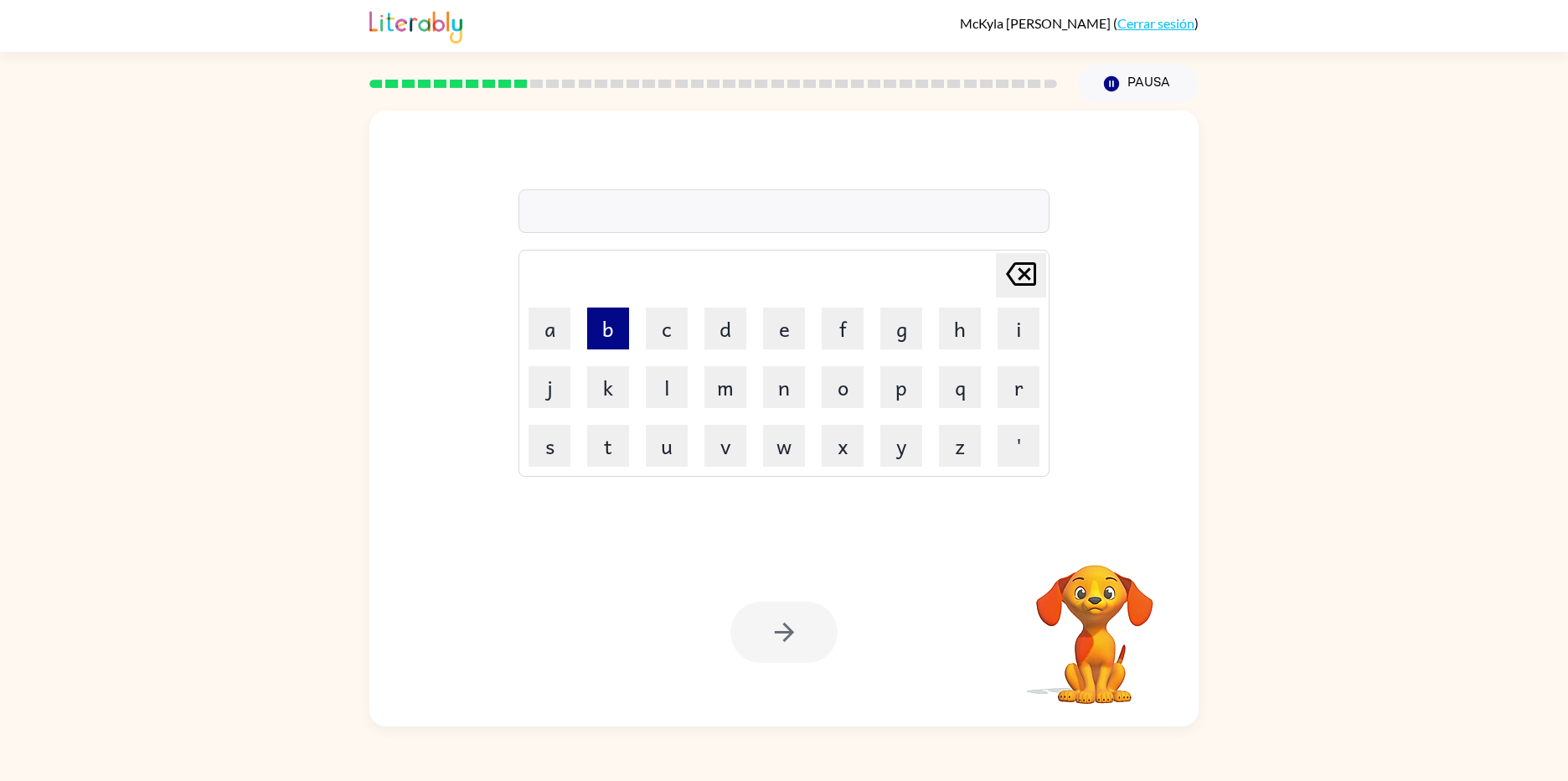
click at [613, 335] on button "b" at bounding box center [607, 328] width 42 height 42
click at [861, 403] on button "o" at bounding box center [842, 387] width 42 height 42
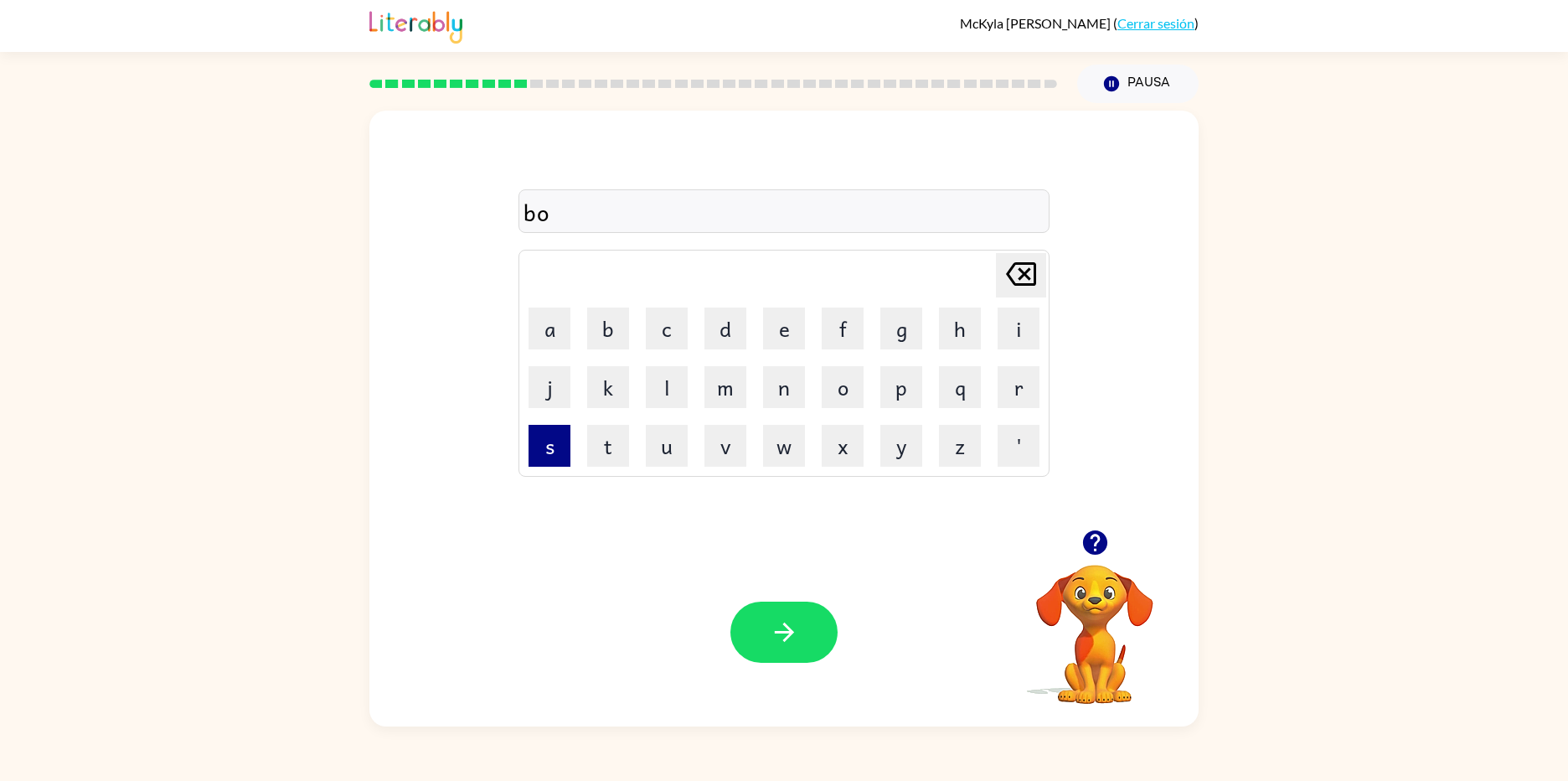
click at [552, 451] on button "s" at bounding box center [549, 445] width 42 height 42
click at [556, 452] on button "s" at bounding box center [549, 445] width 42 height 42
drag, startPoint x: 757, startPoint y: 631, endPoint x: 773, endPoint y: 609, distance: 27.2
click at [769, 617] on button "button" at bounding box center [784, 632] width 107 height 61
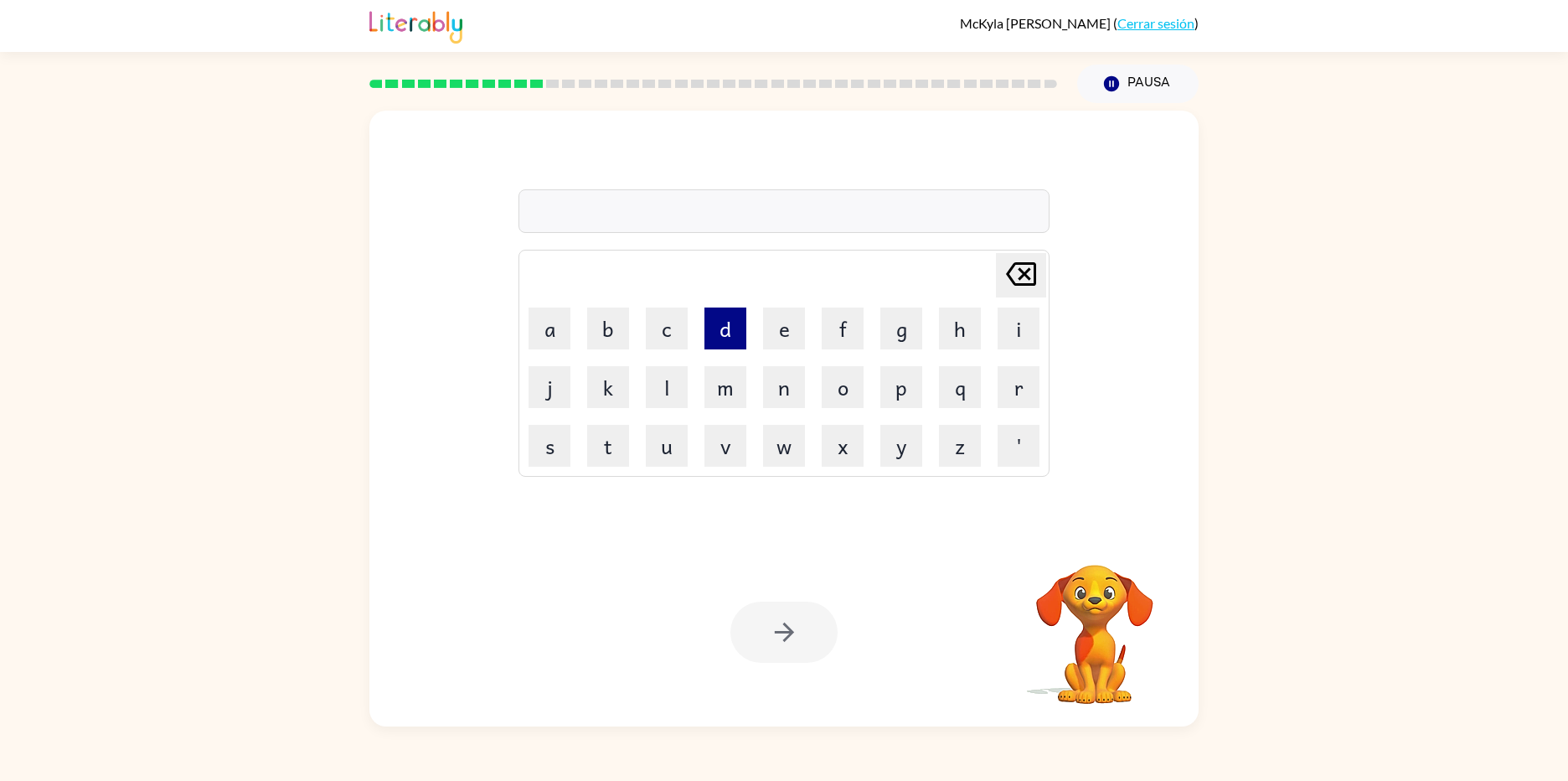
click at [709, 342] on button "d" at bounding box center [724, 328] width 42 height 42
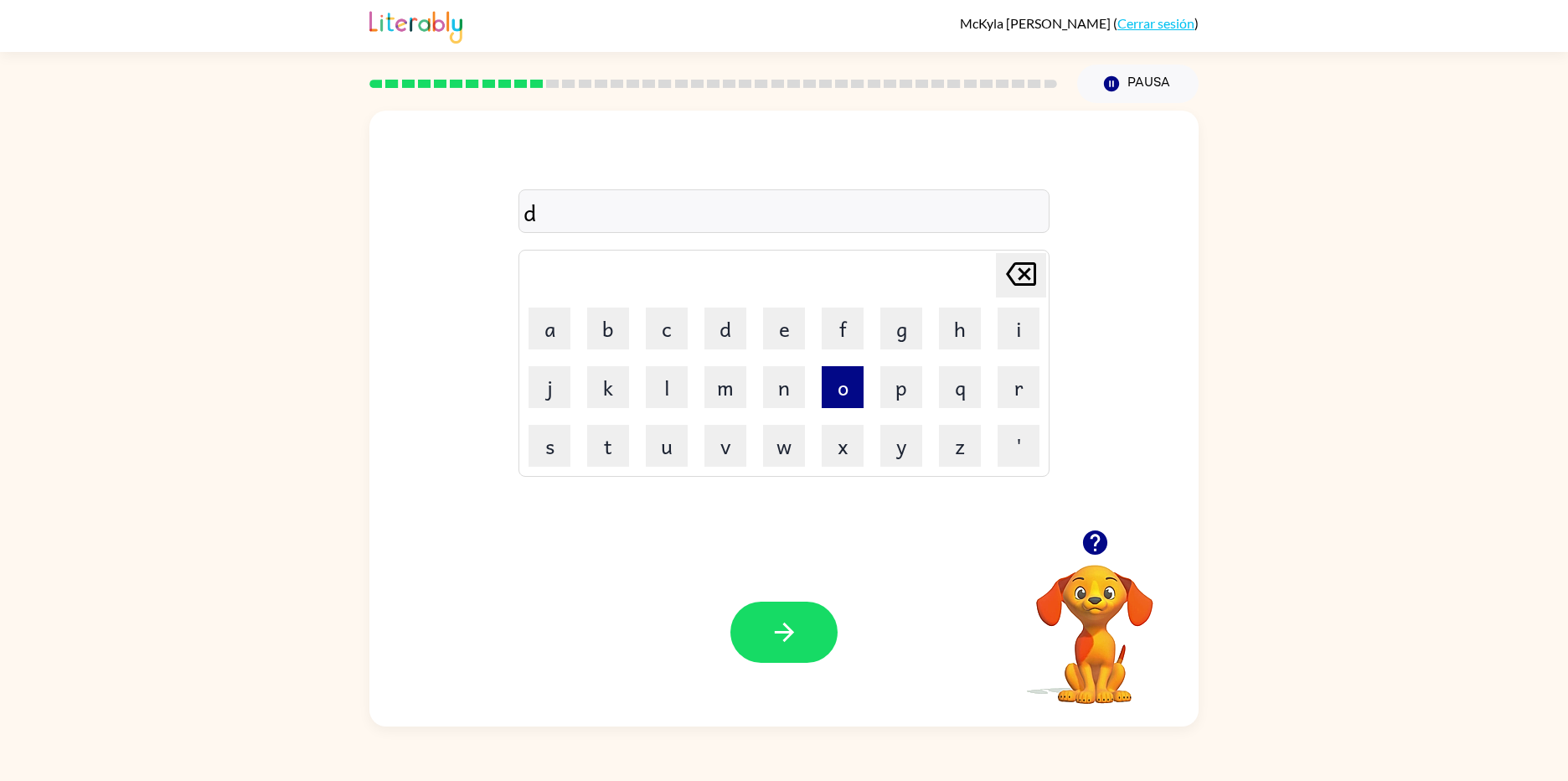
click at [848, 387] on button "o" at bounding box center [842, 387] width 42 height 42
click at [787, 439] on button "w" at bounding box center [784, 445] width 42 height 42
click at [605, 446] on button "t" at bounding box center [607, 445] width 42 height 42
click at [830, 398] on button "o" at bounding box center [842, 387] width 42 height 42
click at [756, 390] on tr "j k l m n o p q r" at bounding box center [784, 387] width 526 height 57
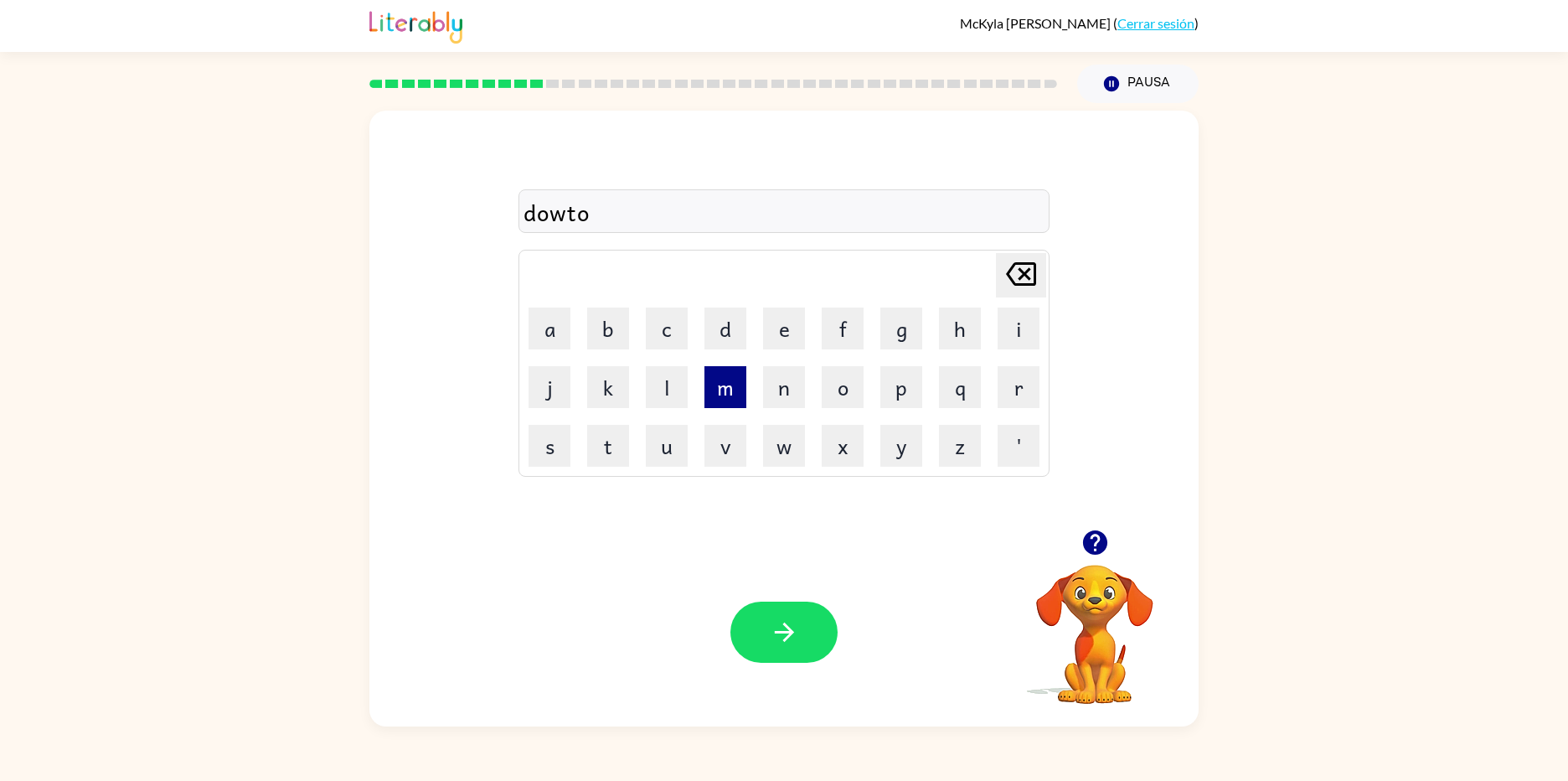
click at [743, 391] on button "m" at bounding box center [724, 387] width 42 height 42
click at [772, 647] on button "button" at bounding box center [784, 632] width 107 height 61
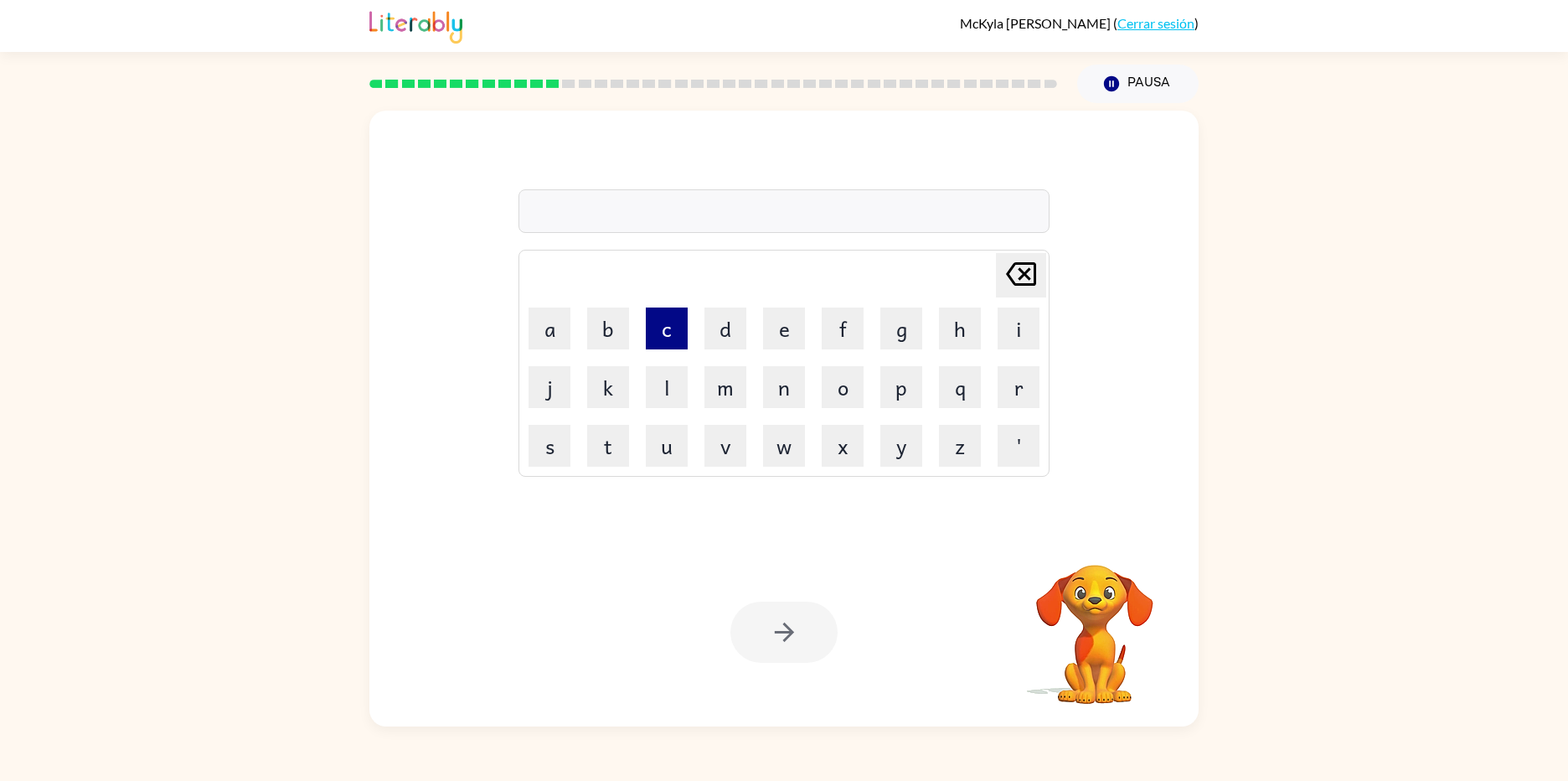
click at [671, 329] on button "c" at bounding box center [666, 328] width 42 height 42
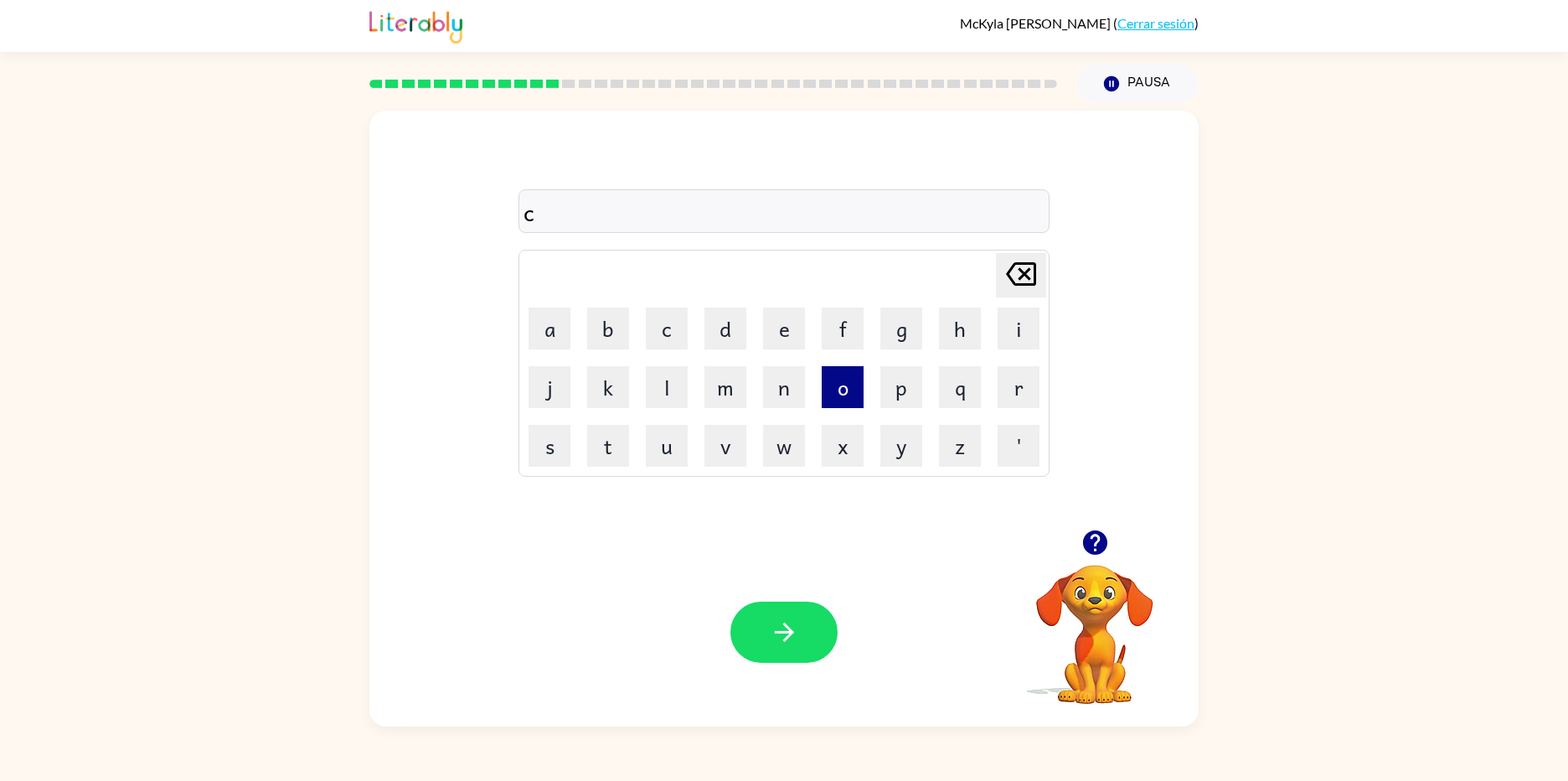
click at [852, 391] on button "o" at bounding box center [842, 387] width 42 height 42
click at [675, 385] on button "l" at bounding box center [666, 387] width 42 height 42
click at [741, 330] on button "d" at bounding box center [724, 328] width 42 height 42
click at [769, 333] on button "e" at bounding box center [784, 328] width 42 height 42
click at [1061, 388] on div "colde Delete Delete last character input a b c d e f g h i j k l m n o p q r s …" at bounding box center [784, 320] width 829 height 419
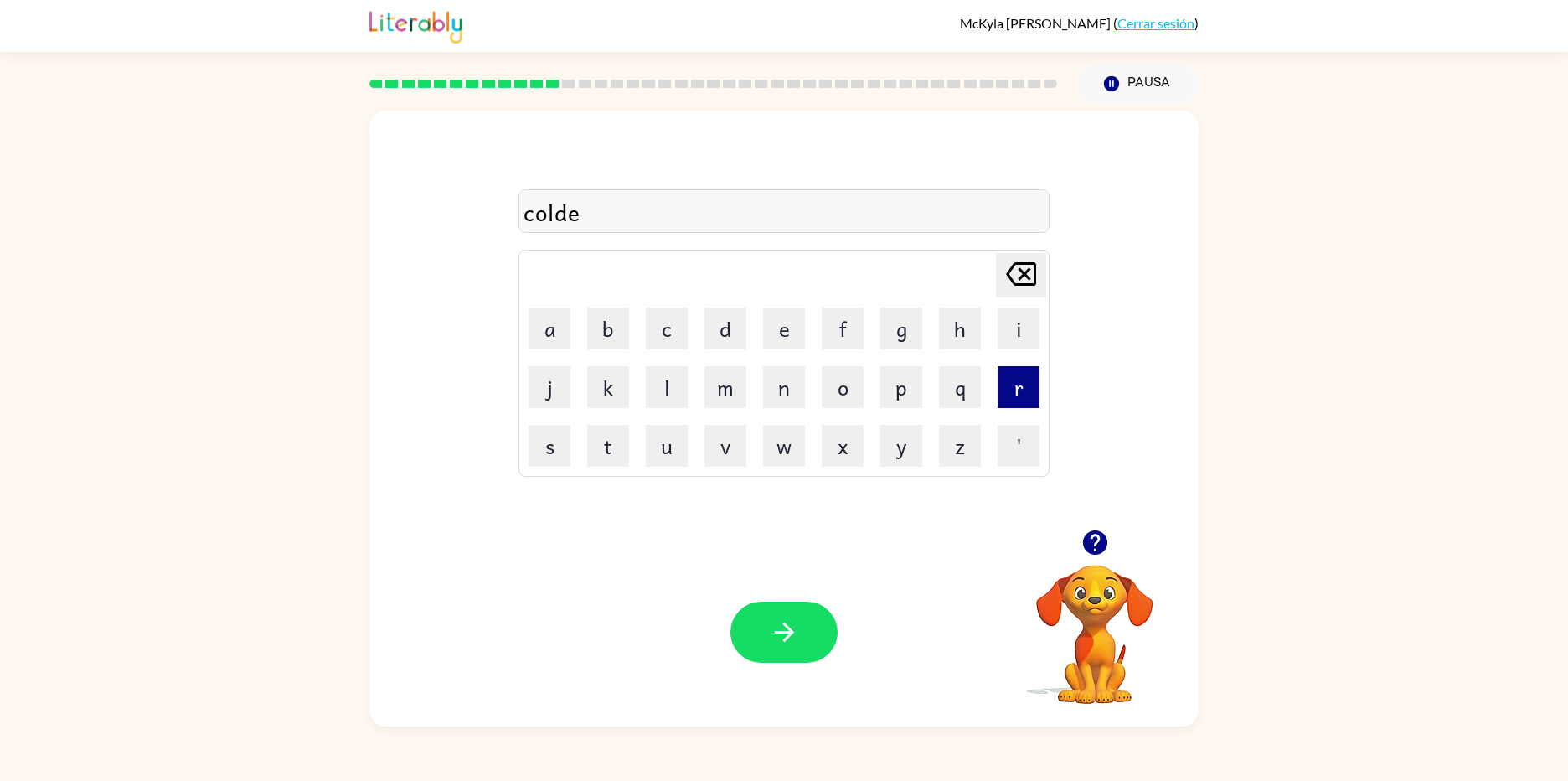
click at [1028, 400] on button "r" at bounding box center [1018, 387] width 42 height 42
click at [802, 639] on button "button" at bounding box center [784, 632] width 107 height 61
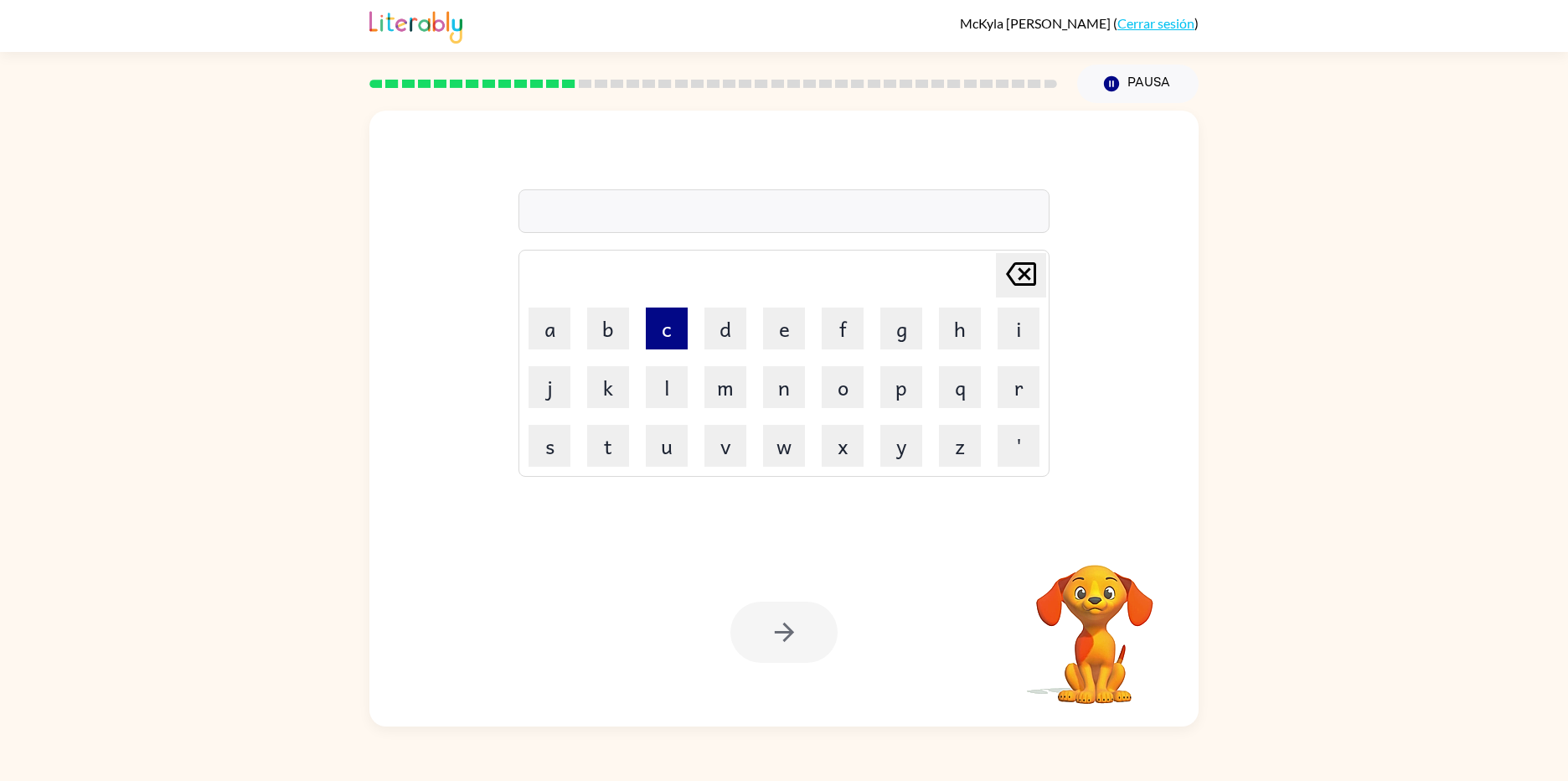
drag, startPoint x: 664, startPoint y: 340, endPoint x: 687, endPoint y: 337, distance: 23.2
click at [687, 337] on button "c" at bounding box center [666, 328] width 42 height 42
click at [547, 330] on button "a" at bounding box center [549, 328] width 42 height 42
click at [658, 398] on button "l" at bounding box center [666, 387] width 42 height 42
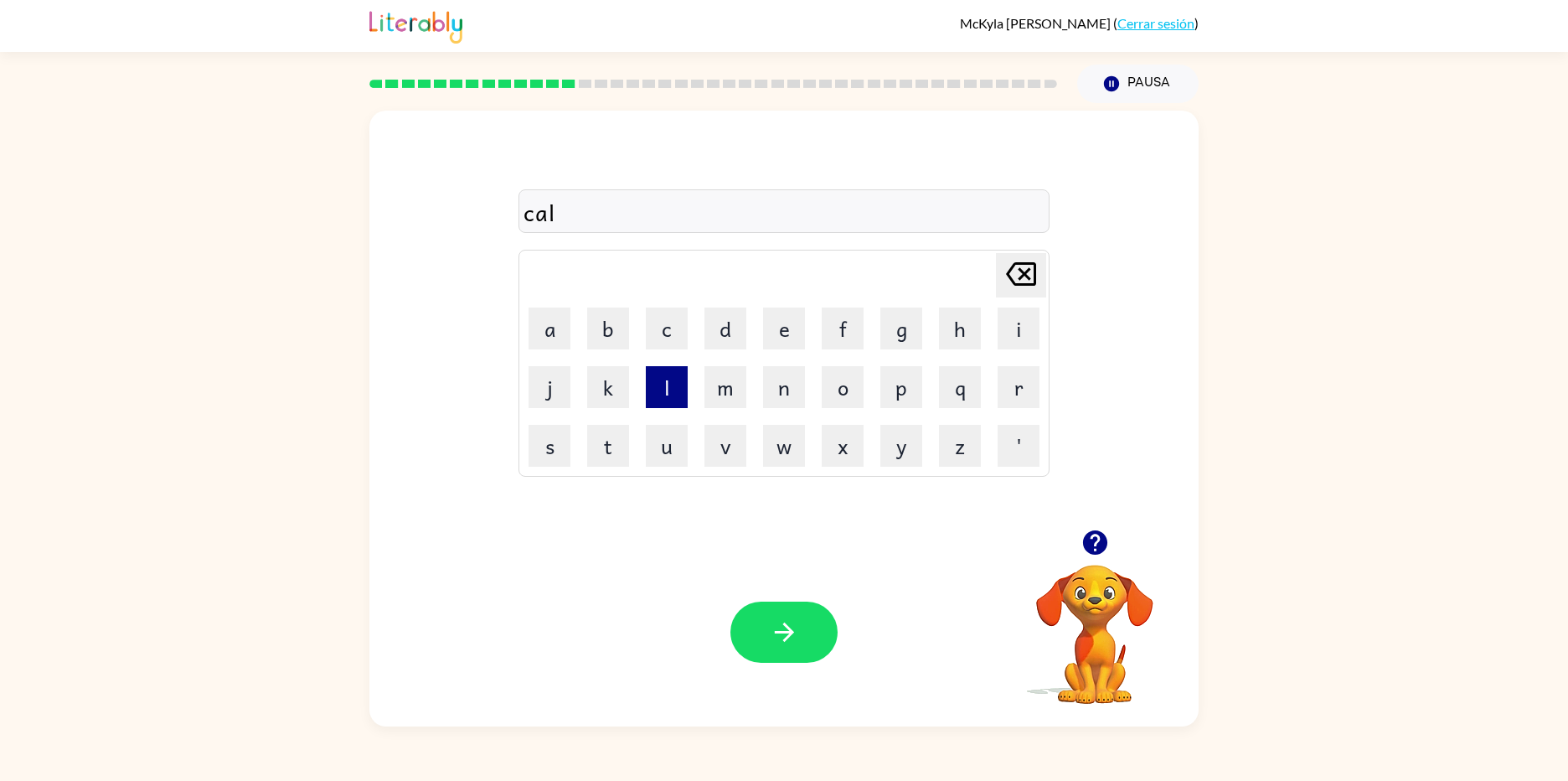
click at [658, 398] on button "l" at bounding box center [666, 387] width 42 height 42
click at [808, 639] on button "button" at bounding box center [784, 632] width 107 height 61
click at [740, 318] on button "d" at bounding box center [724, 328] width 42 height 42
click at [1033, 320] on button "i" at bounding box center [1018, 328] width 42 height 42
click at [539, 455] on button "s" at bounding box center [549, 445] width 42 height 42
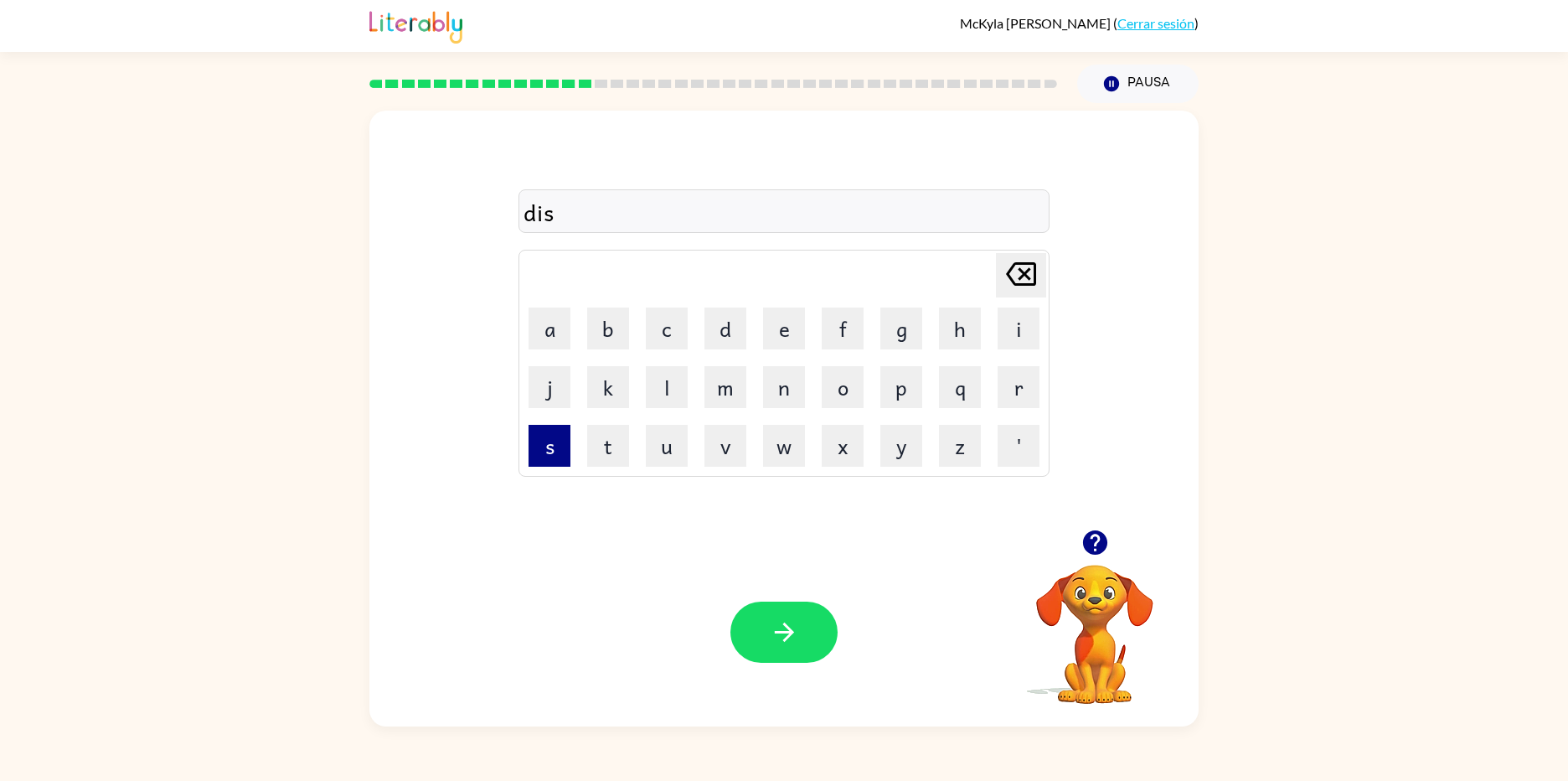
click at [542, 455] on button "s" at bounding box center [549, 445] width 42 height 42
drag, startPoint x: 798, startPoint y: 643, endPoint x: 809, endPoint y: 644, distance: 11.0
click at [808, 644] on button "button" at bounding box center [784, 632] width 107 height 61
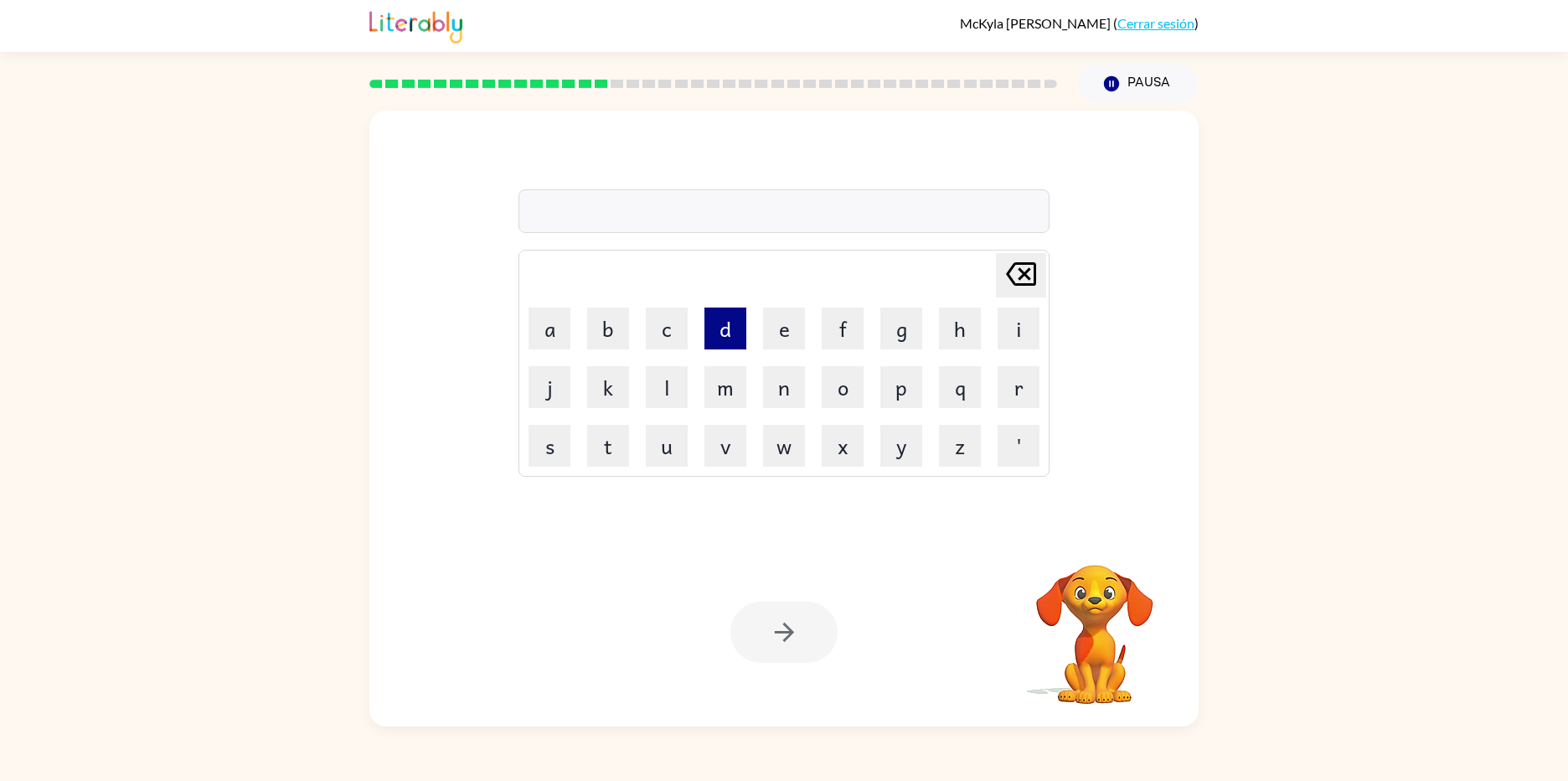
click at [724, 338] on button "d" at bounding box center [724, 328] width 42 height 42
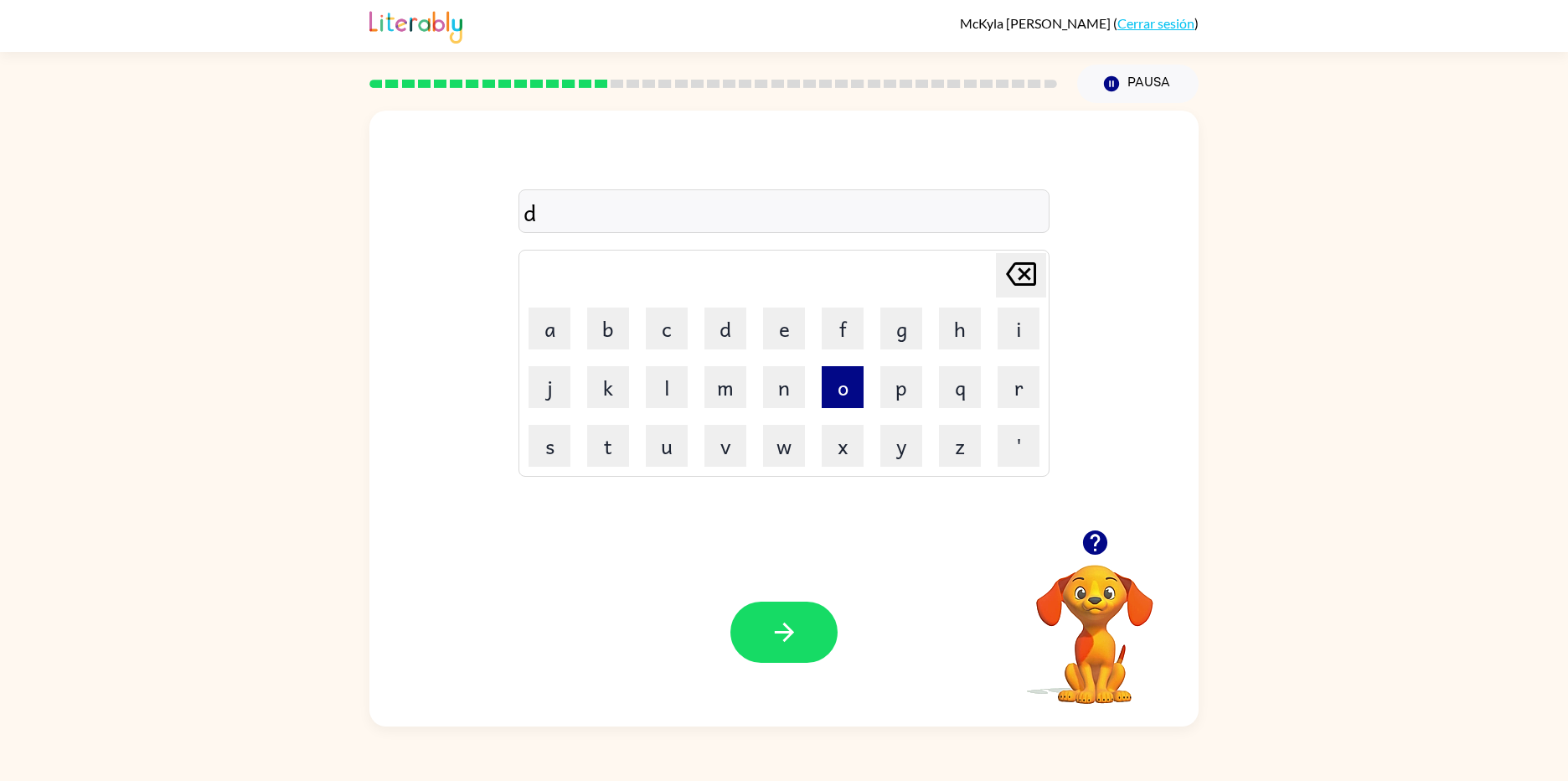
click at [828, 393] on button "o" at bounding box center [842, 387] width 42 height 42
click at [648, 388] on button "l" at bounding box center [666, 387] width 42 height 42
click at [807, 624] on button "button" at bounding box center [784, 632] width 107 height 61
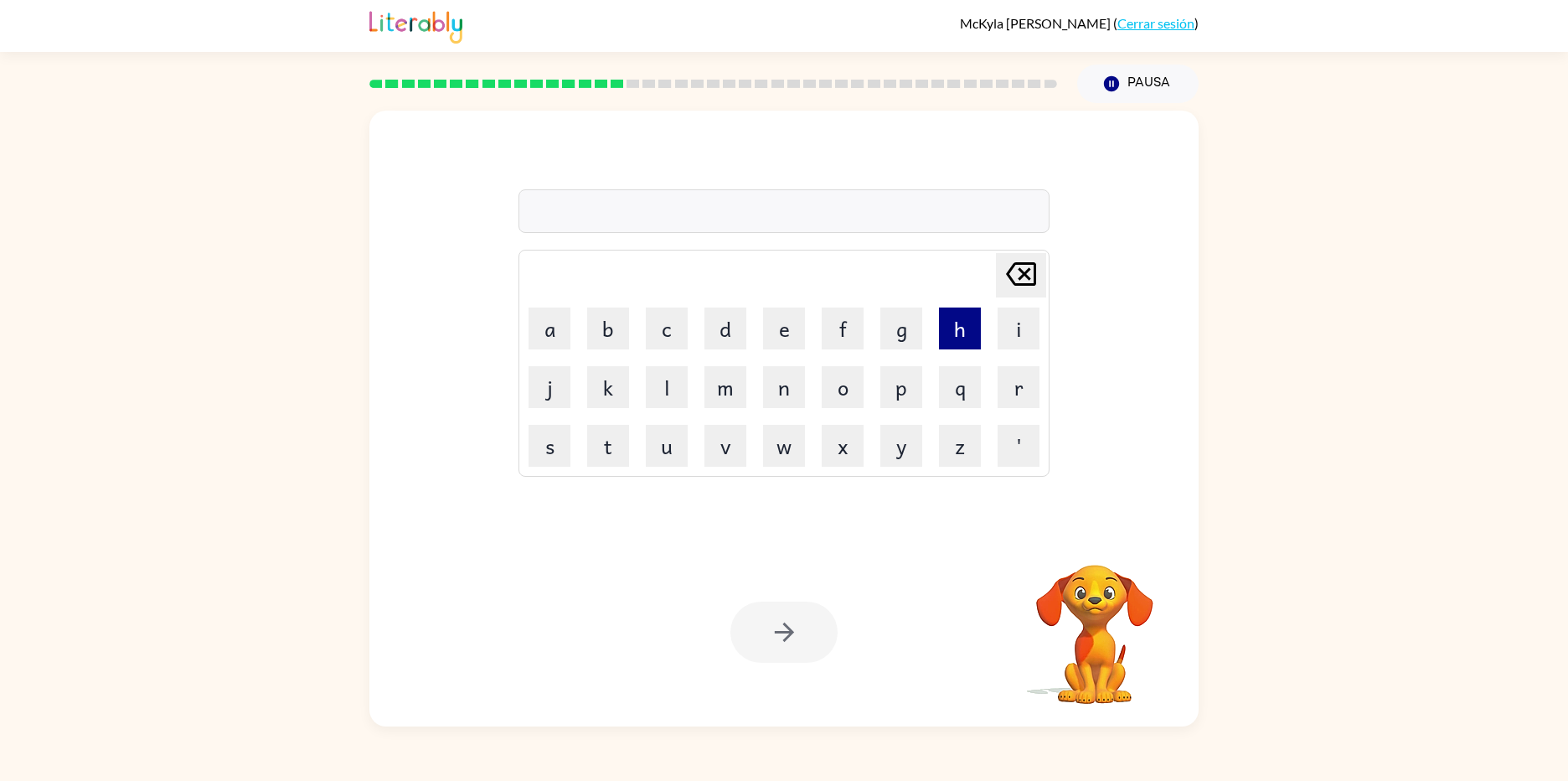
click at [948, 334] on button "h" at bounding box center [959, 328] width 42 height 42
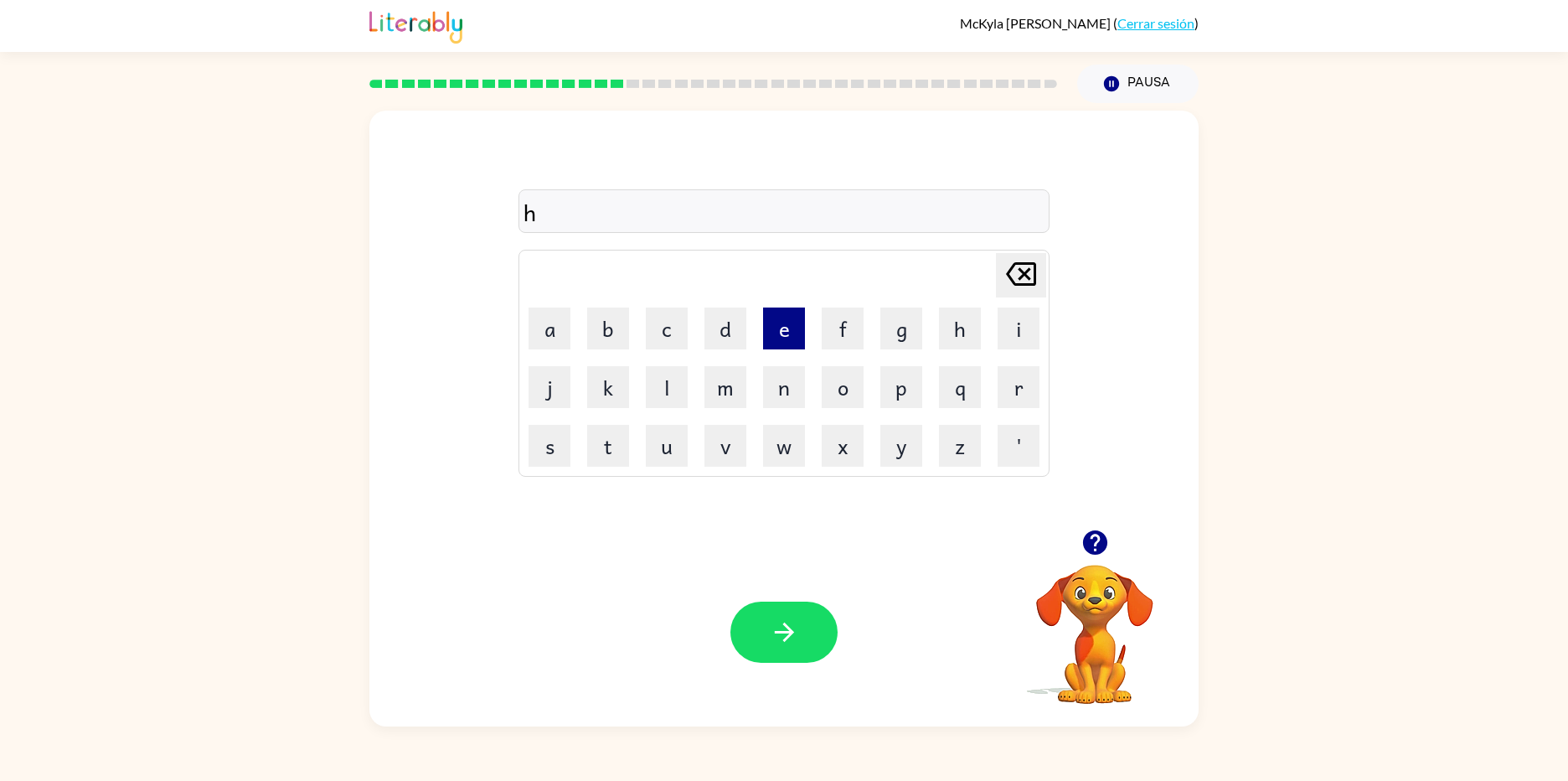
click at [770, 335] on button "e" at bounding box center [784, 328] width 42 height 42
click at [538, 342] on button "a" at bounding box center [549, 328] width 42 height 42
click at [736, 336] on button "d" at bounding box center [724, 328] width 42 height 42
click at [1011, 271] on icon "Delete Delete last character input" at bounding box center [1021, 274] width 41 height 41
click at [1011, 271] on icon "Delete Delete last character input" at bounding box center [1021, 274] width 41 height 41
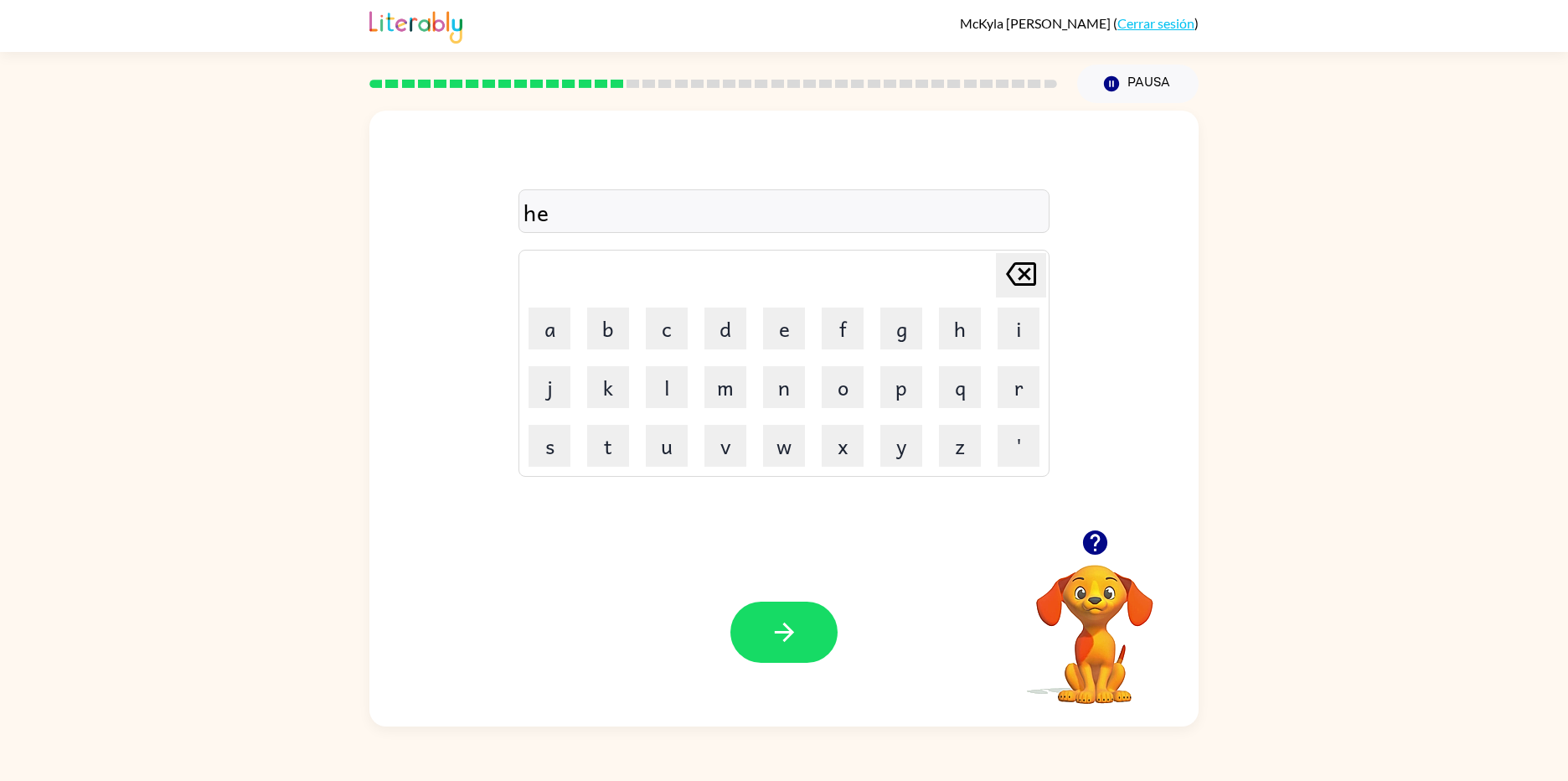
click at [1011, 271] on icon "Delete Delete last character input" at bounding box center [1021, 274] width 41 height 41
click at [1019, 391] on button "r" at bounding box center [1018, 387] width 42 height 42
click at [783, 329] on button "e" at bounding box center [784, 328] width 42 height 42
click at [553, 340] on button "a" at bounding box center [549, 328] width 42 height 42
click at [724, 343] on button "d" at bounding box center [724, 328] width 42 height 42
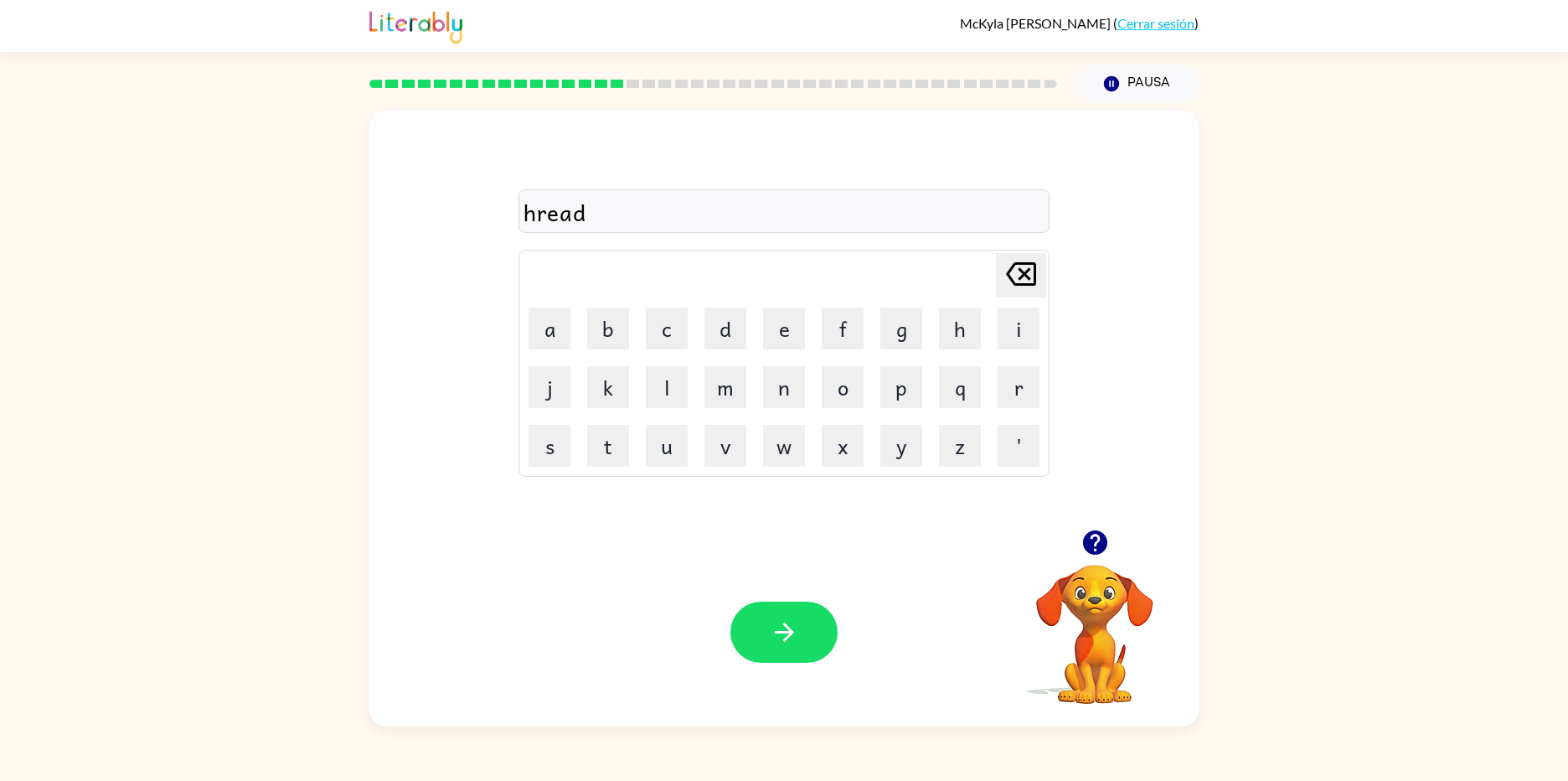
click at [782, 620] on icon "button" at bounding box center [784, 632] width 30 height 30
click at [890, 330] on button "g" at bounding box center [901, 328] width 42 height 42
click at [545, 334] on button "a" at bounding box center [549, 328] width 42 height 42
click at [559, 435] on button "s" at bounding box center [549, 445] width 42 height 42
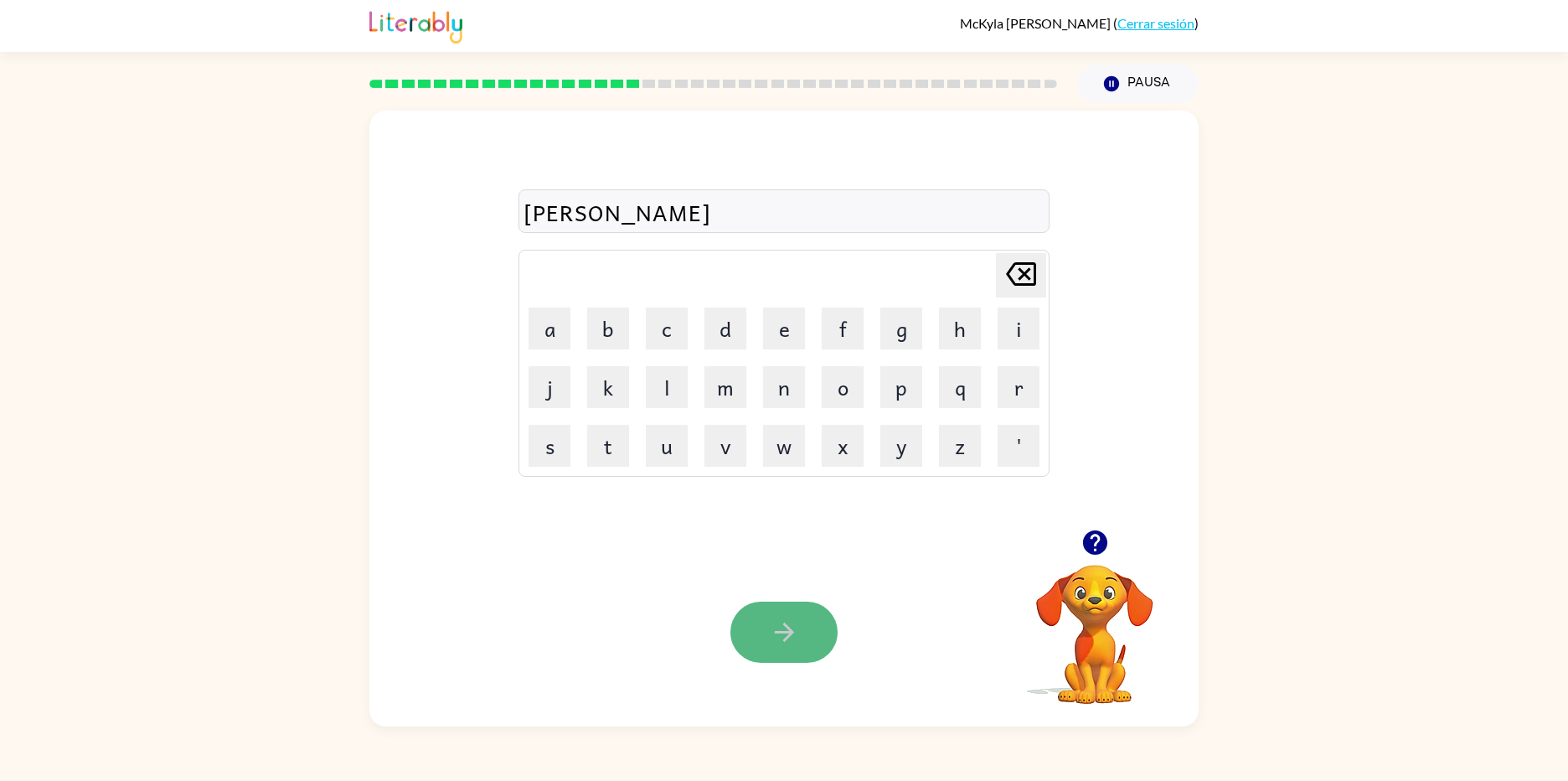
click at [818, 619] on button "button" at bounding box center [784, 632] width 107 height 61
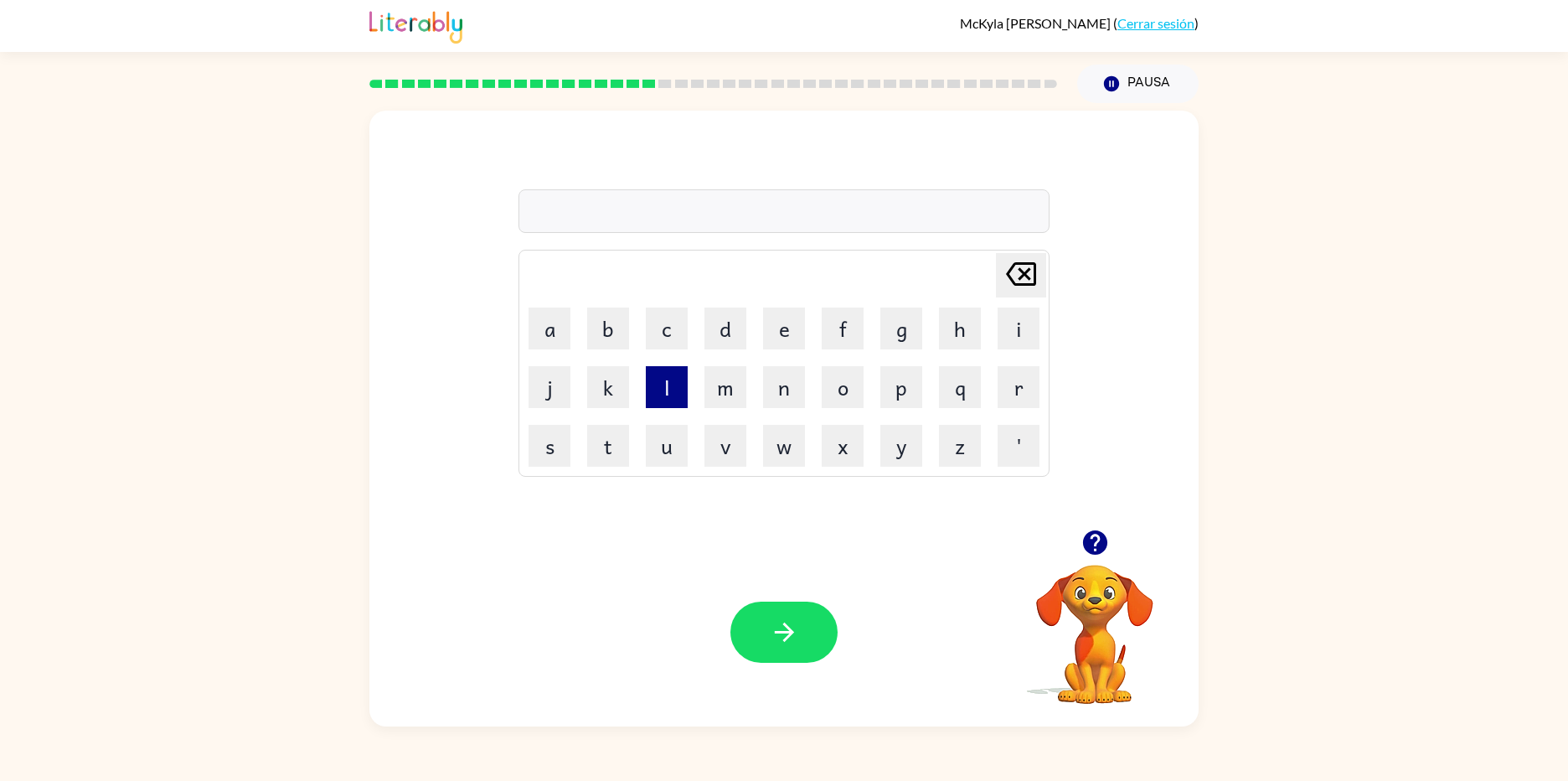
click at [672, 394] on button "l" at bounding box center [666, 387] width 42 height 42
click at [793, 326] on button "e" at bounding box center [784, 328] width 42 height 42
click at [543, 443] on button "s" at bounding box center [549, 445] width 42 height 42
click at [1046, 334] on td "i" at bounding box center [1019, 329] width 57 height 57
click at [784, 390] on button "n" at bounding box center [784, 387] width 42 height 42
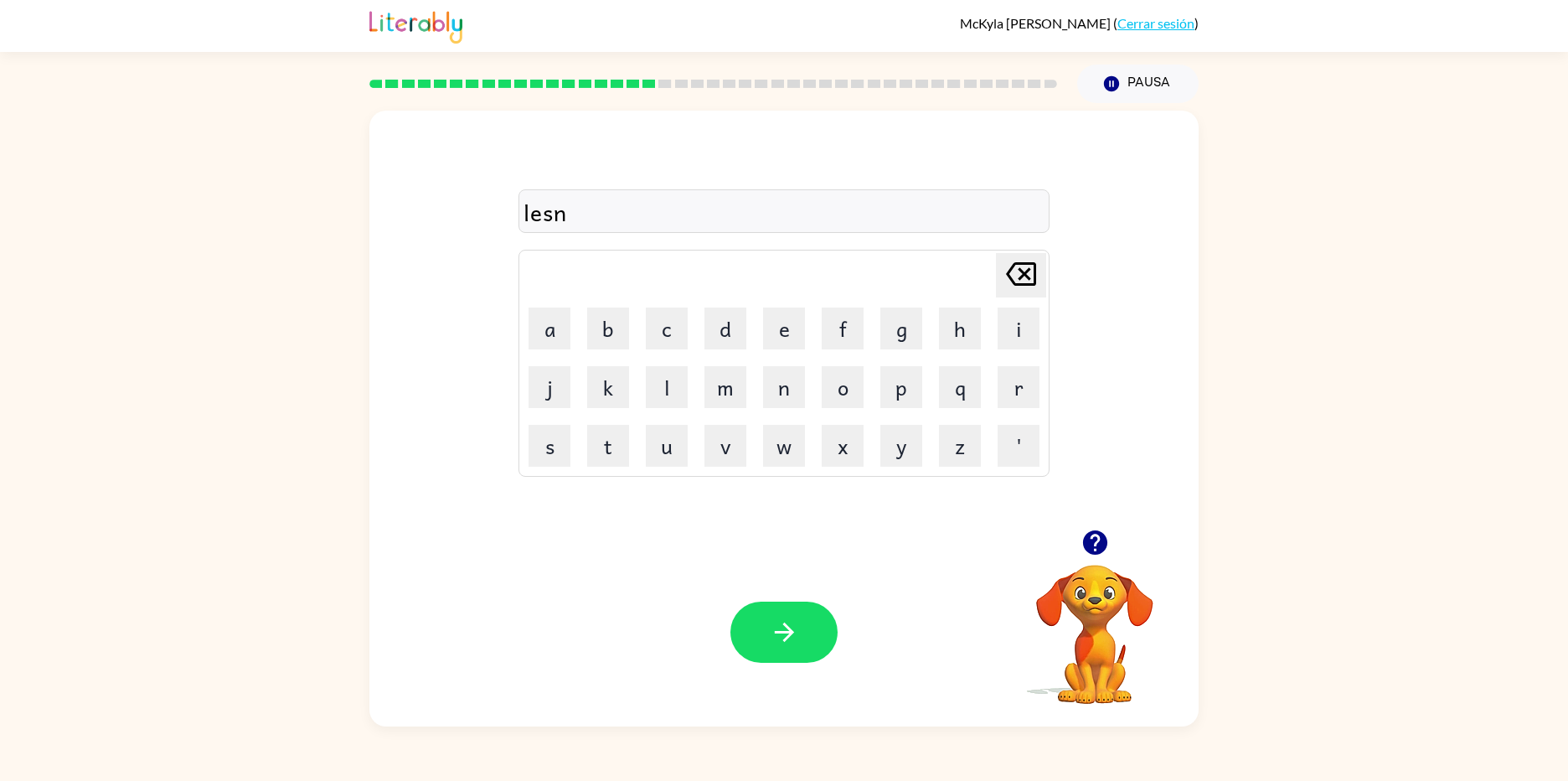
click at [1015, 270] on icon "Delete Delete last character input" at bounding box center [1021, 274] width 41 height 41
click at [1018, 329] on button "i" at bounding box center [1018, 328] width 42 height 42
click at [781, 386] on button "n" at bounding box center [784, 387] width 42 height 42
click at [832, 654] on div at bounding box center [784, 632] width 107 height 61
drag, startPoint x: 818, startPoint y: 637, endPoint x: 808, endPoint y: 625, distance: 15.6
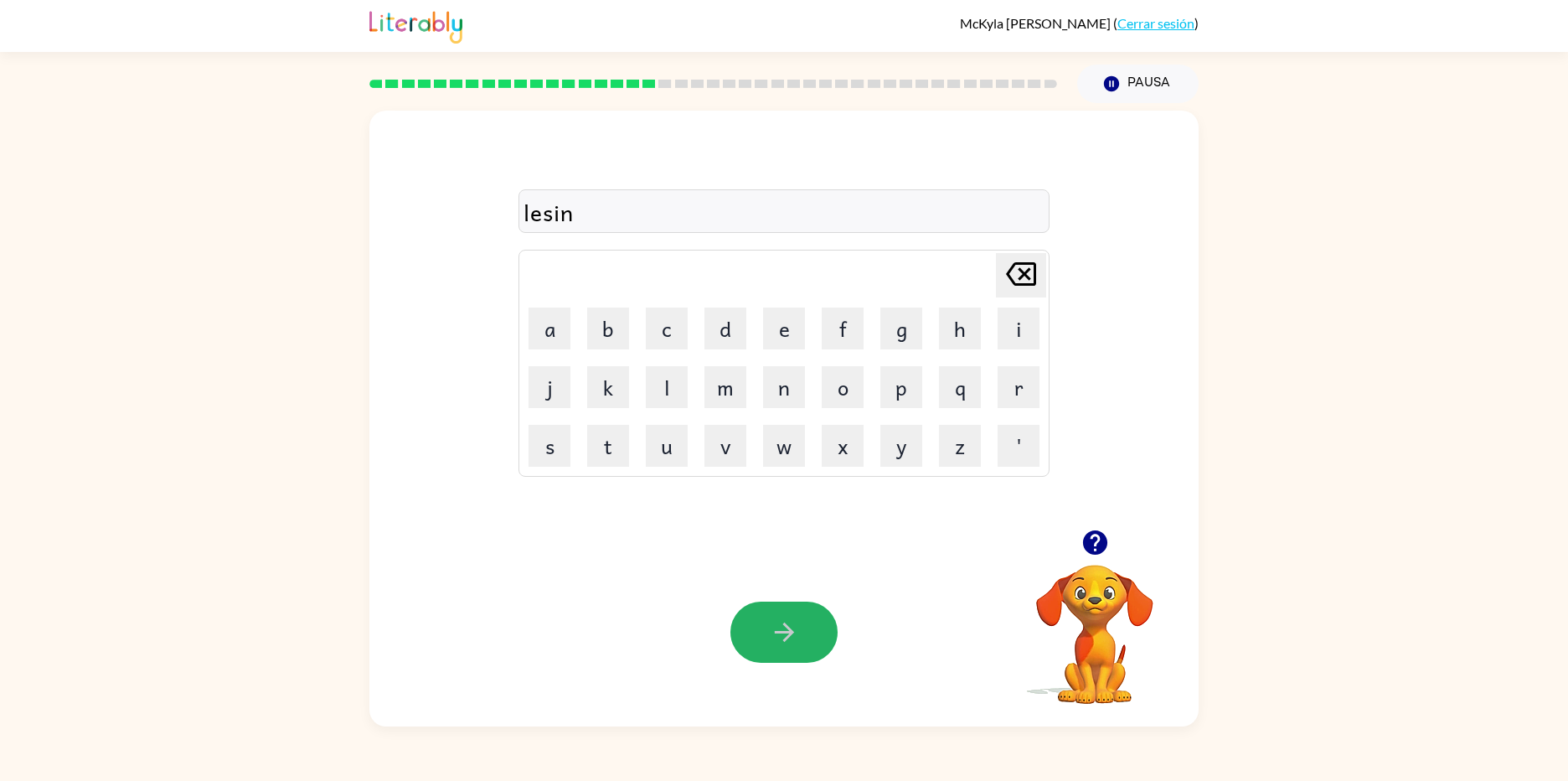
click at [816, 631] on button "button" at bounding box center [784, 632] width 107 height 61
click at [646, 387] on button "l" at bounding box center [666, 387] width 42 height 42
click at [848, 390] on button "o" at bounding box center [842, 387] width 42 height 42
click at [723, 377] on button "m" at bounding box center [724, 387] width 42 height 42
click at [718, 333] on button "d" at bounding box center [724, 328] width 42 height 42
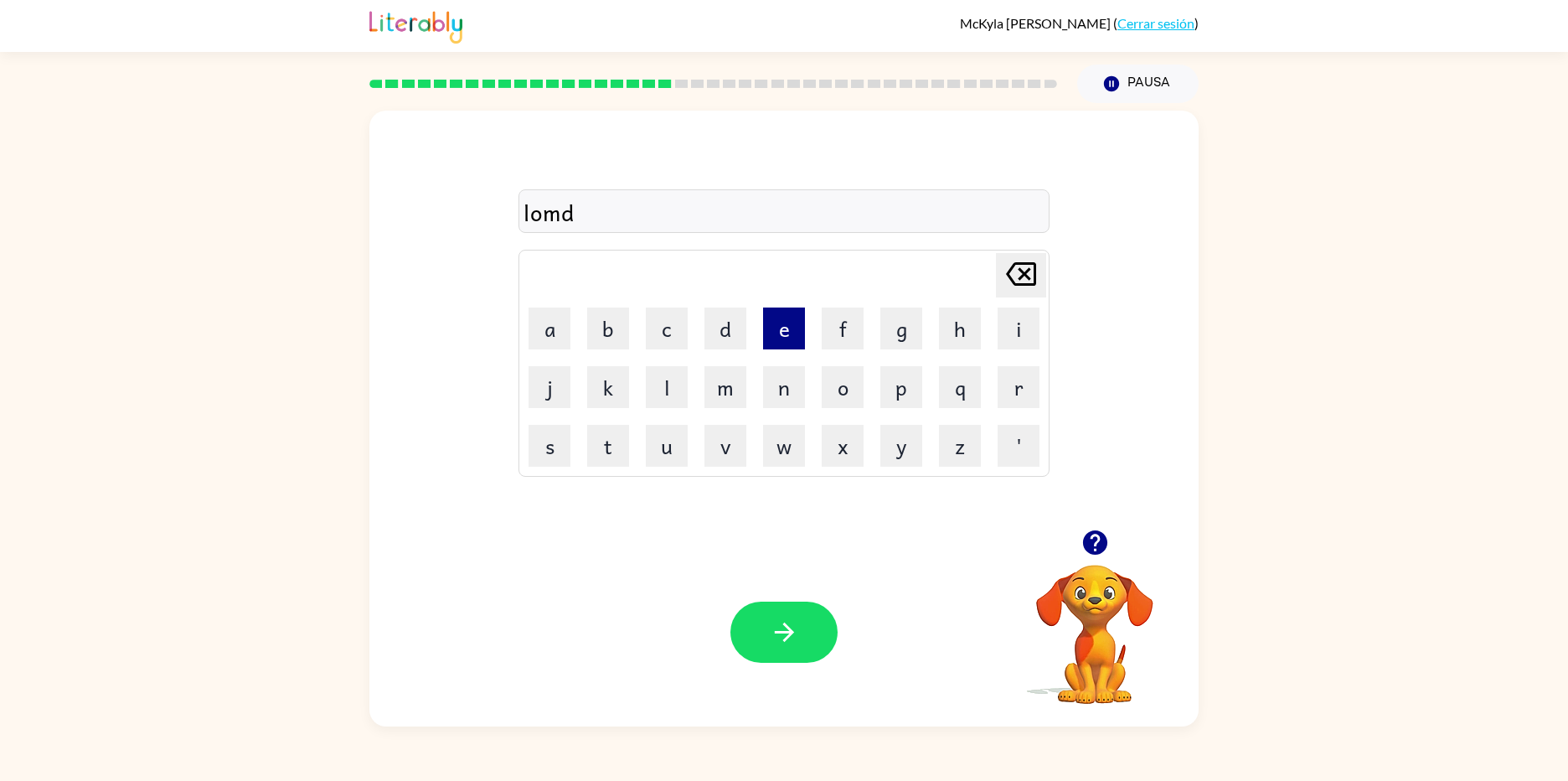
click at [784, 338] on button "e" at bounding box center [784, 328] width 42 height 42
click at [1003, 404] on button "r" at bounding box center [1018, 387] width 42 height 42
click at [661, 384] on button "l" at bounding box center [666, 387] width 42 height 42
click at [837, 391] on button "o" at bounding box center [842, 387] width 42 height 42
click at [661, 458] on button "u" at bounding box center [666, 445] width 42 height 42
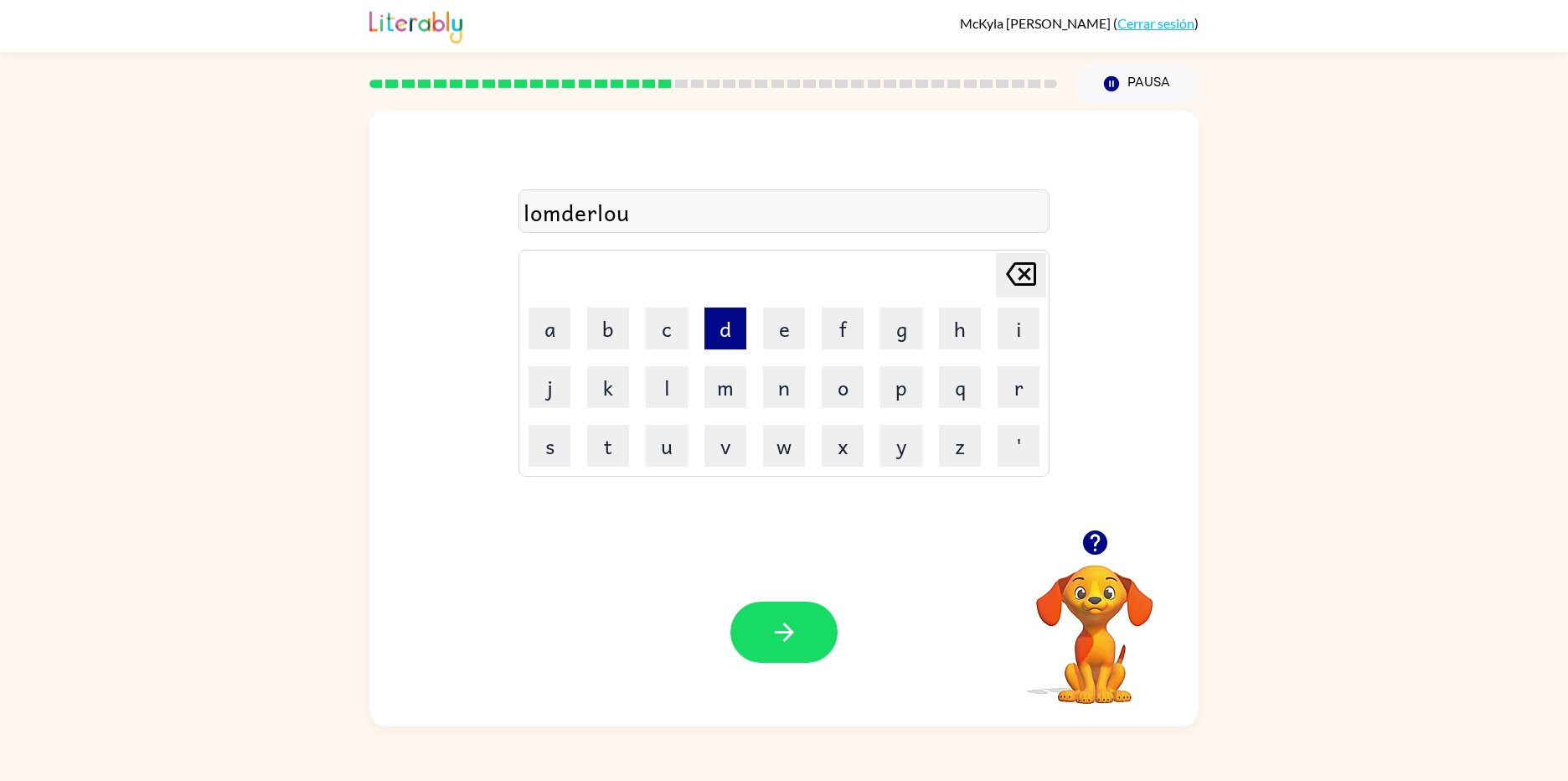
click at [732, 332] on button "d" at bounding box center [724, 328] width 42 height 42
click at [790, 607] on button "button" at bounding box center [784, 632] width 107 height 61
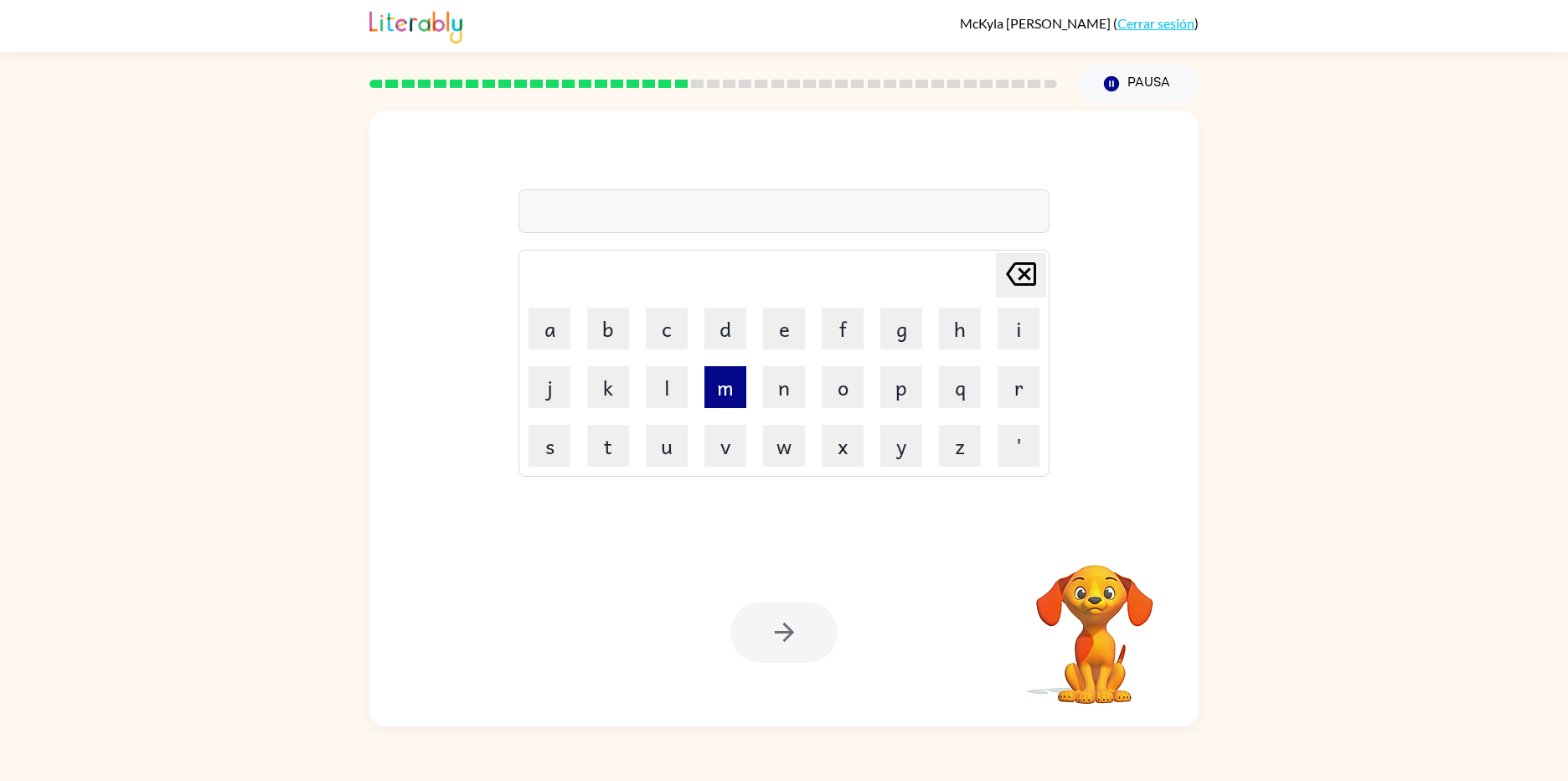
click at [743, 393] on button "m" at bounding box center [724, 387] width 42 height 42
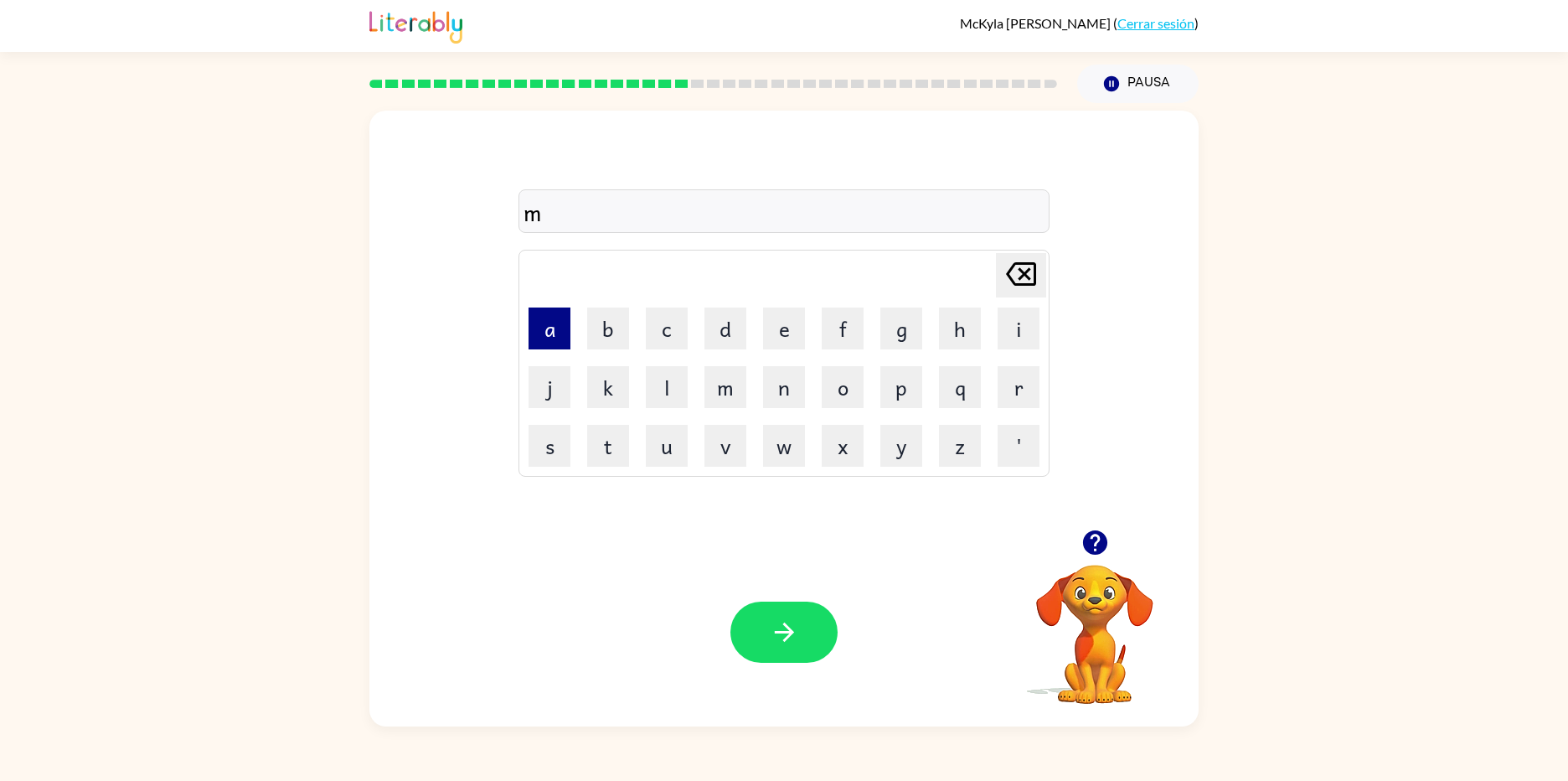
click at [552, 329] on button "a" at bounding box center [549, 328] width 42 height 42
click at [745, 321] on button "d" at bounding box center [724, 328] width 42 height 42
click at [786, 376] on button "n" at bounding box center [784, 387] width 42 height 42
click at [796, 330] on button "e" at bounding box center [784, 328] width 42 height 42
click at [539, 440] on button "s" at bounding box center [549, 445] width 42 height 42
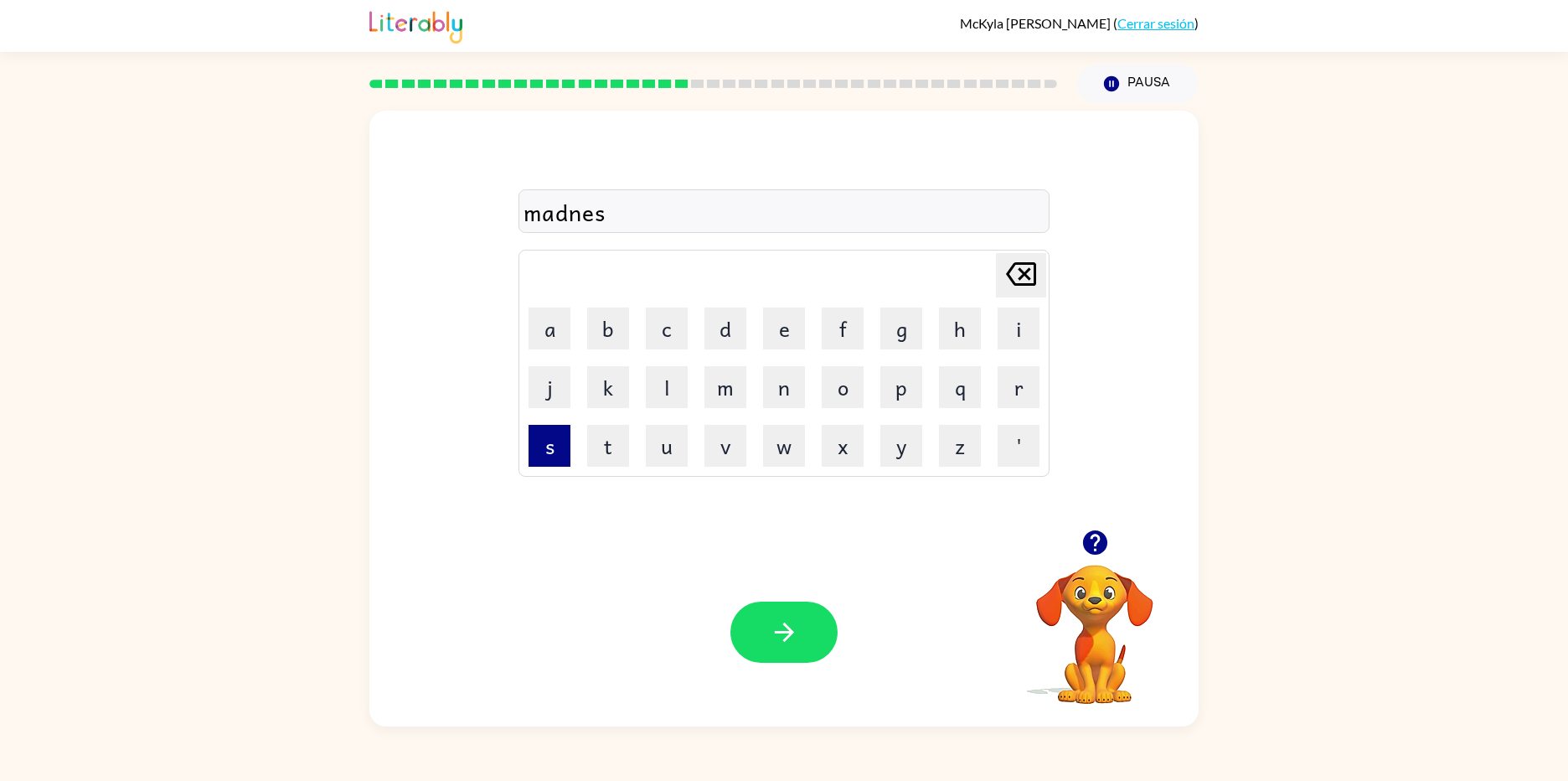
click at [539, 440] on button "s" at bounding box center [549, 445] width 42 height 42
click at [766, 647] on button "button" at bounding box center [784, 632] width 107 height 61
click at [724, 387] on button "m" at bounding box center [724, 387] width 42 height 42
click at [1013, 373] on button "r" at bounding box center [1018, 387] width 42 height 42
click at [711, 331] on button "d" at bounding box center [724, 328] width 42 height 42
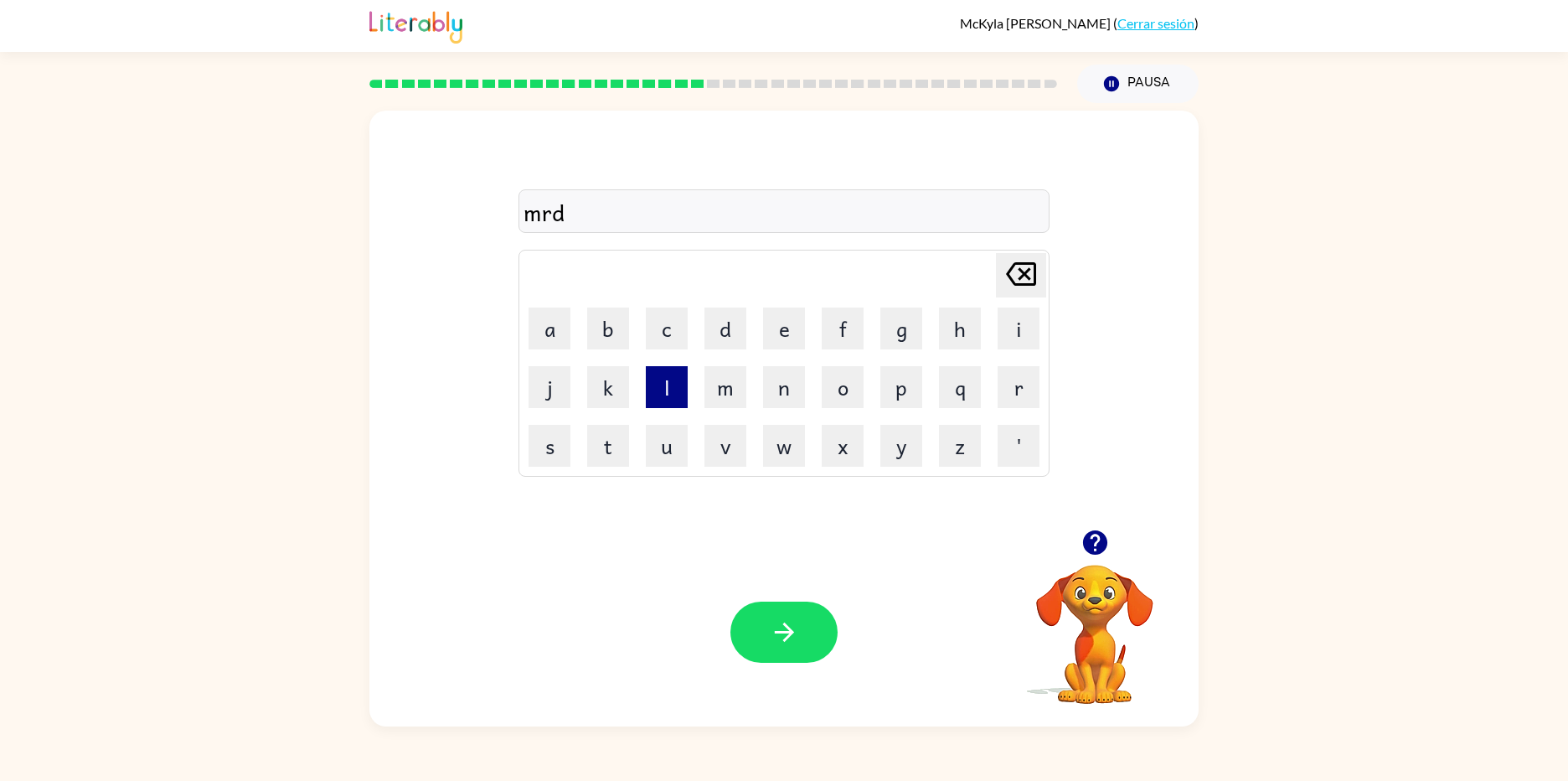
click at [665, 378] on button "l" at bounding box center [666, 387] width 42 height 42
click at [783, 337] on button "e" at bounding box center [784, 328] width 42 height 42
click at [773, 630] on icon "button" at bounding box center [784, 632] width 30 height 30
click at [903, 385] on button "p" at bounding box center [901, 387] width 42 height 42
click at [861, 385] on button "o" at bounding box center [842, 387] width 42 height 42
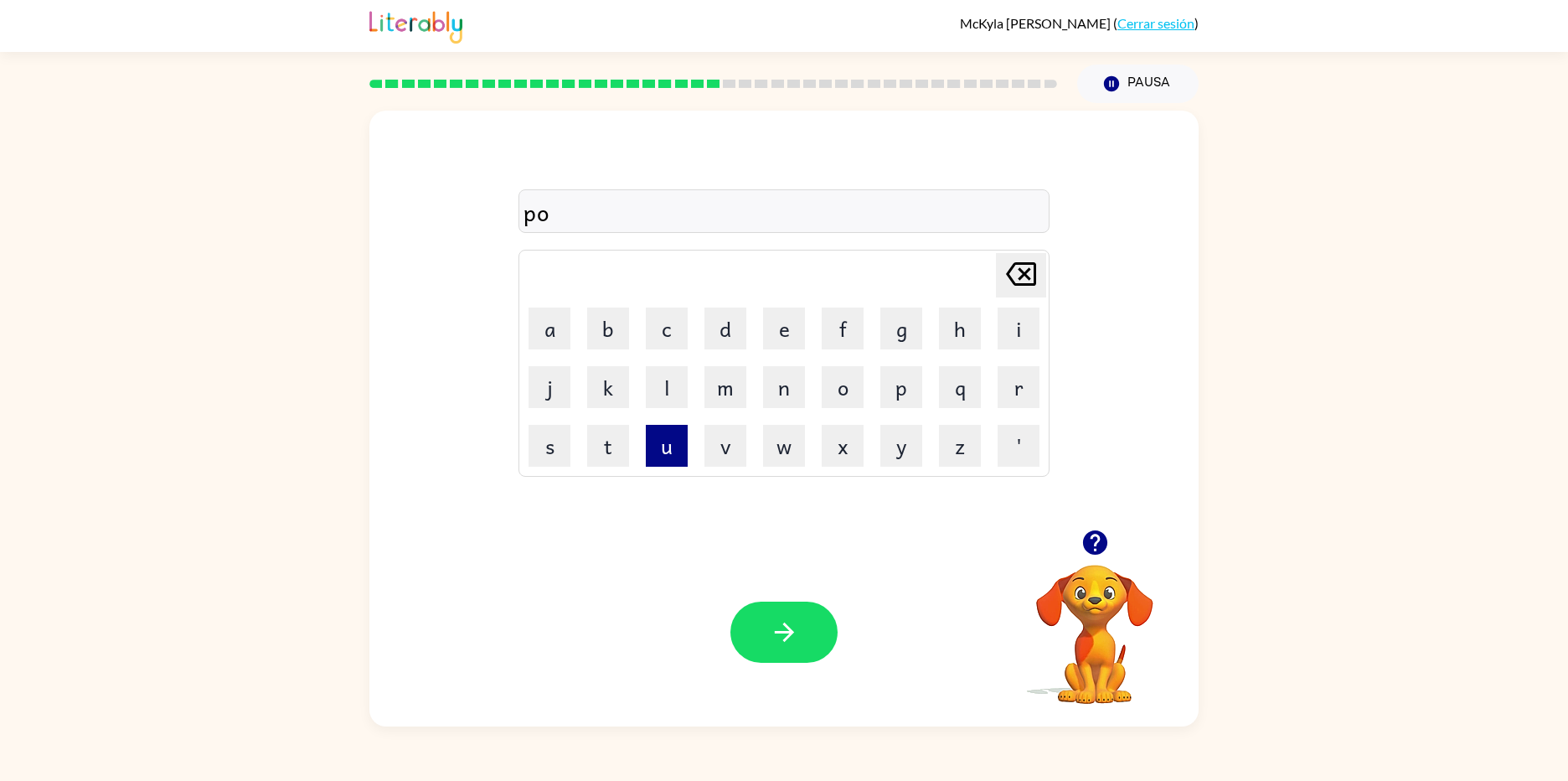
click at [685, 454] on button "u" at bounding box center [666, 445] width 42 height 42
click at [798, 321] on button "e" at bounding box center [784, 328] width 42 height 42
click at [735, 324] on button "d" at bounding box center [724, 328] width 42 height 42
click at [546, 323] on button "a" at bounding box center [549, 328] width 42 height 42
click at [590, 381] on button "k" at bounding box center [607, 387] width 42 height 42
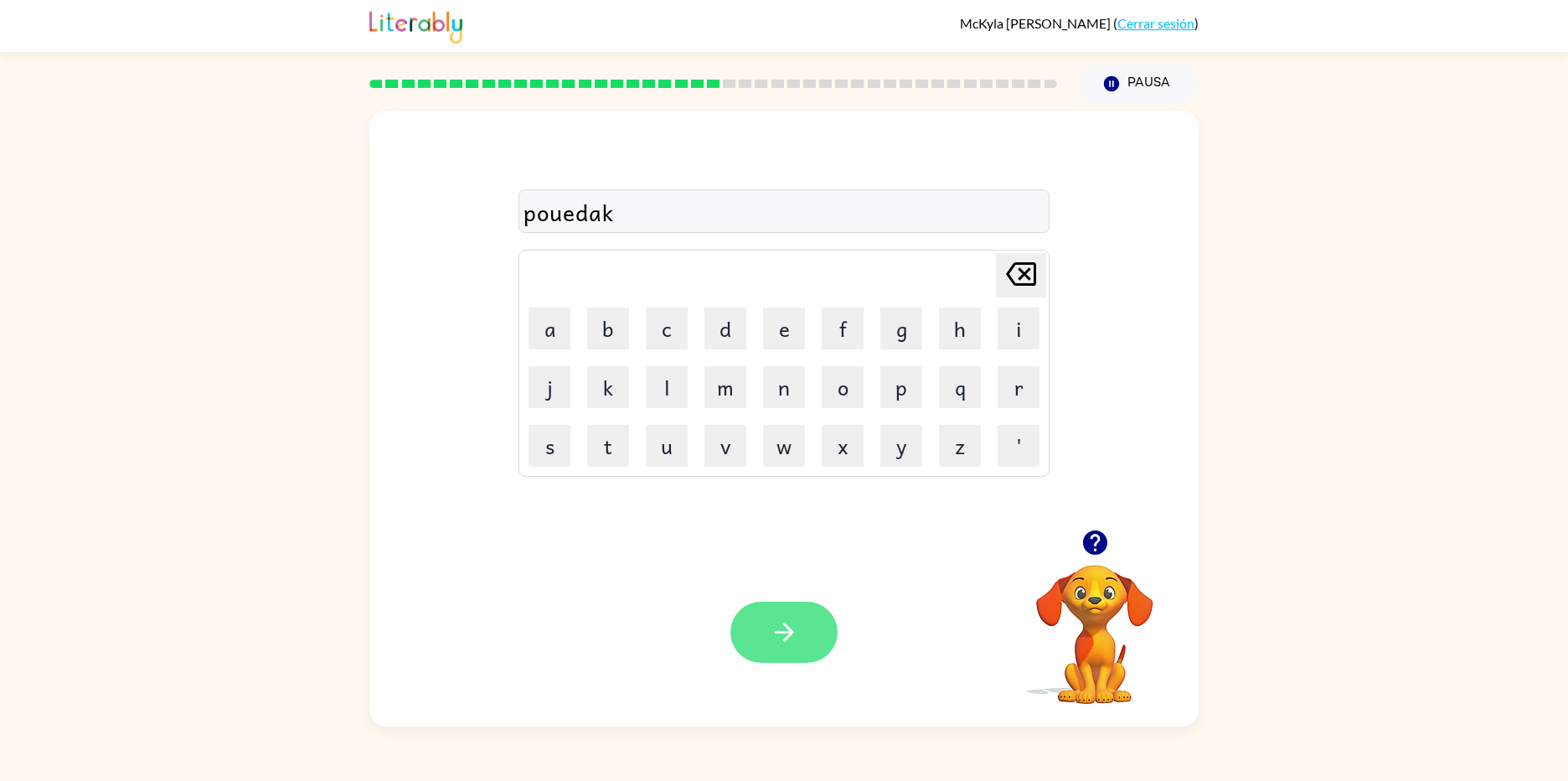
click at [777, 626] on icon "button" at bounding box center [784, 632] width 30 height 30
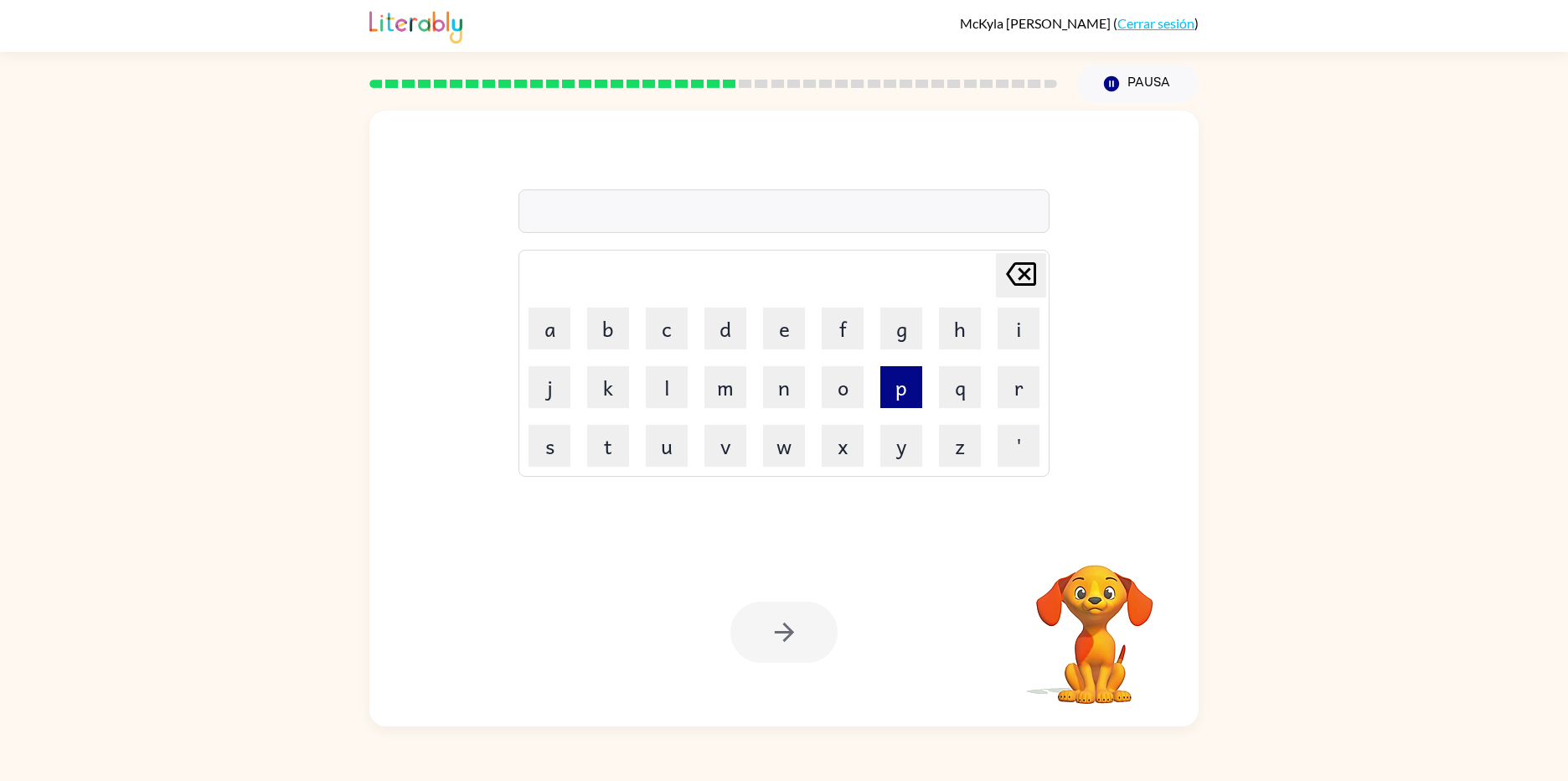
click at [898, 376] on button "p" at bounding box center [901, 387] width 42 height 42
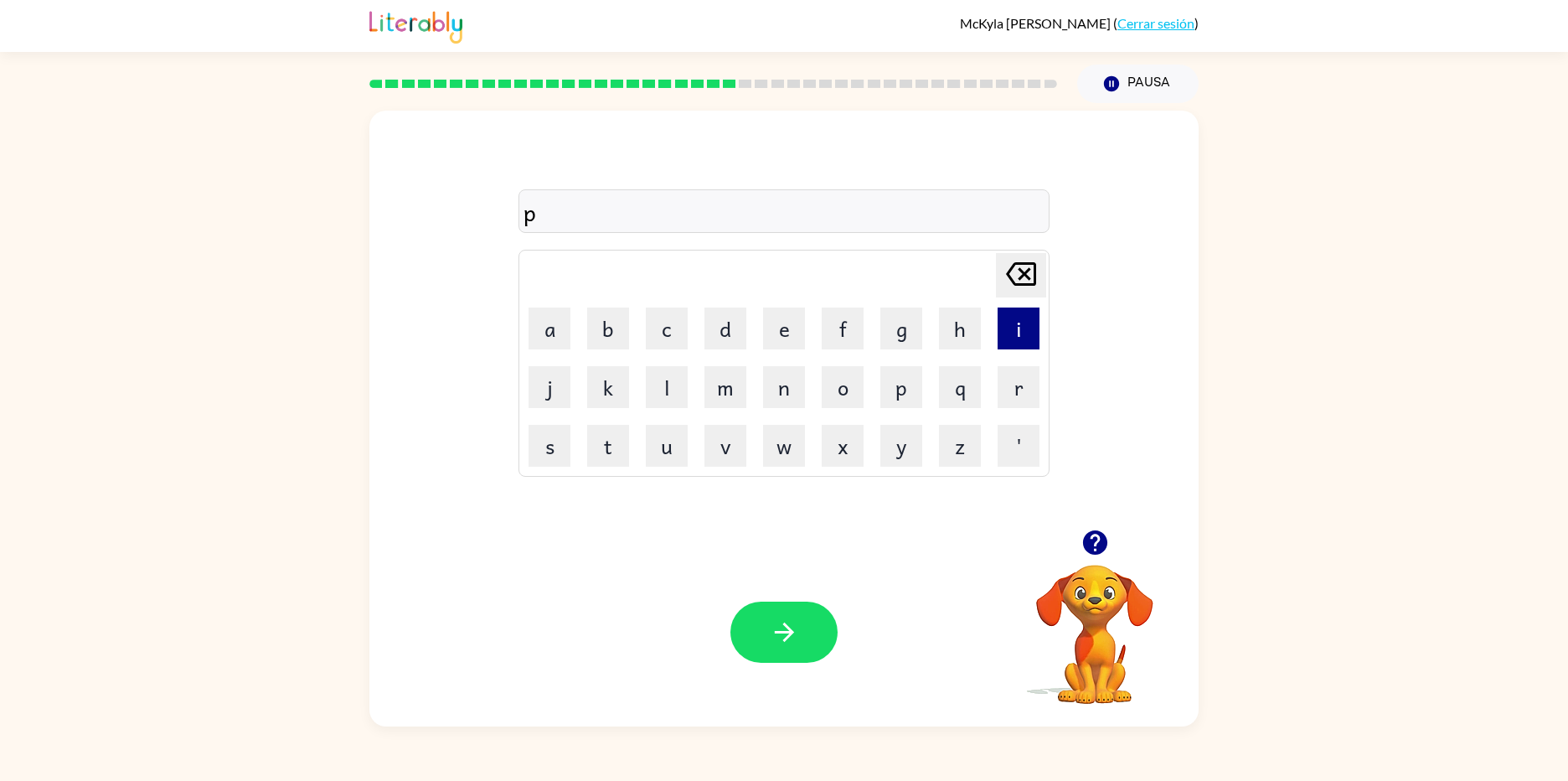
click at [1023, 337] on button "i" at bounding box center [1018, 328] width 42 height 42
click at [784, 394] on button "n" at bounding box center [784, 387] width 42 height 42
click at [602, 385] on button "k" at bounding box center [607, 387] width 42 height 42
click at [768, 638] on button "button" at bounding box center [784, 632] width 107 height 61
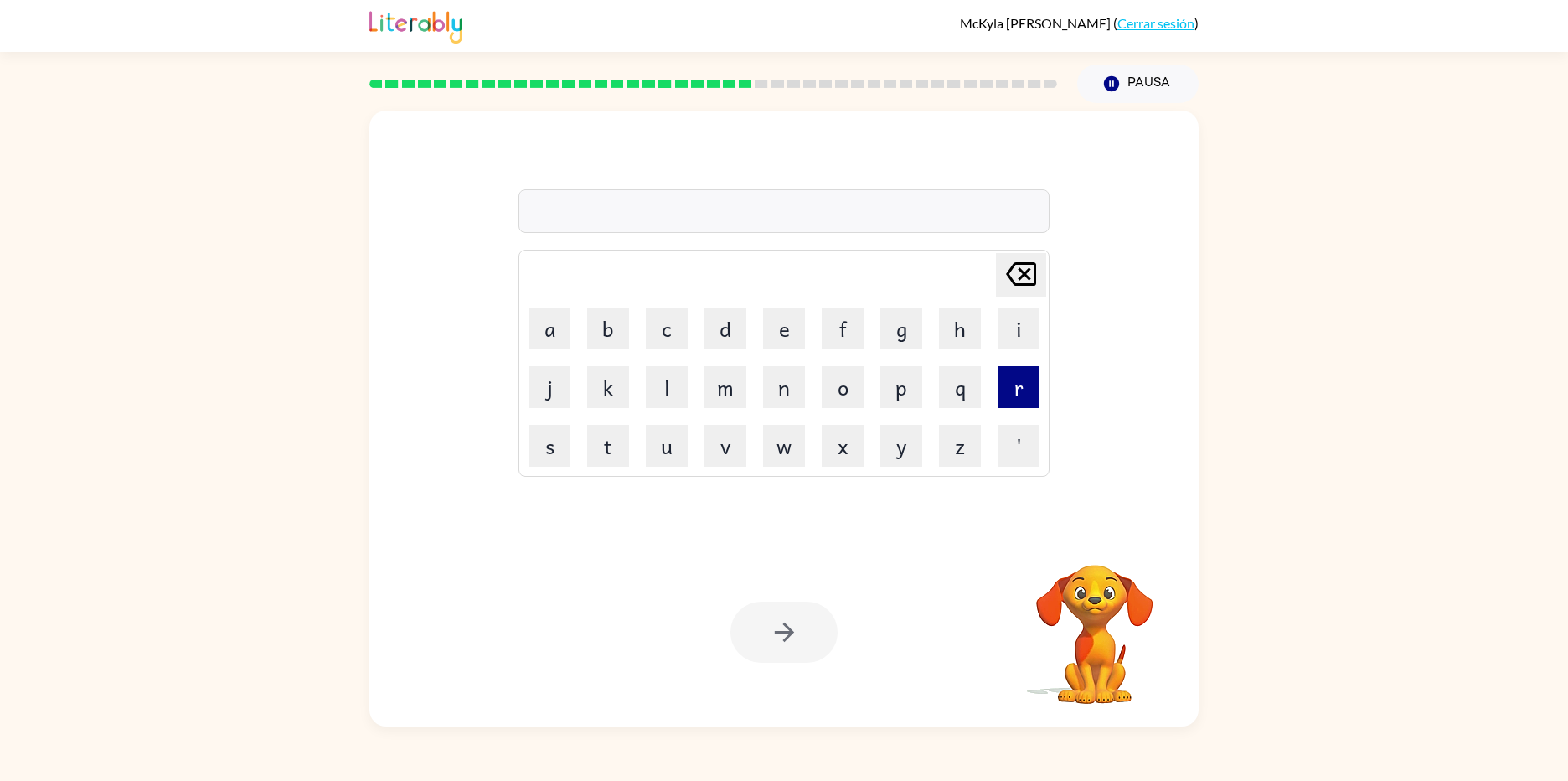
click at [1034, 394] on button "r" at bounding box center [1018, 387] width 42 height 42
click at [866, 390] on td "o" at bounding box center [843, 387] width 57 height 57
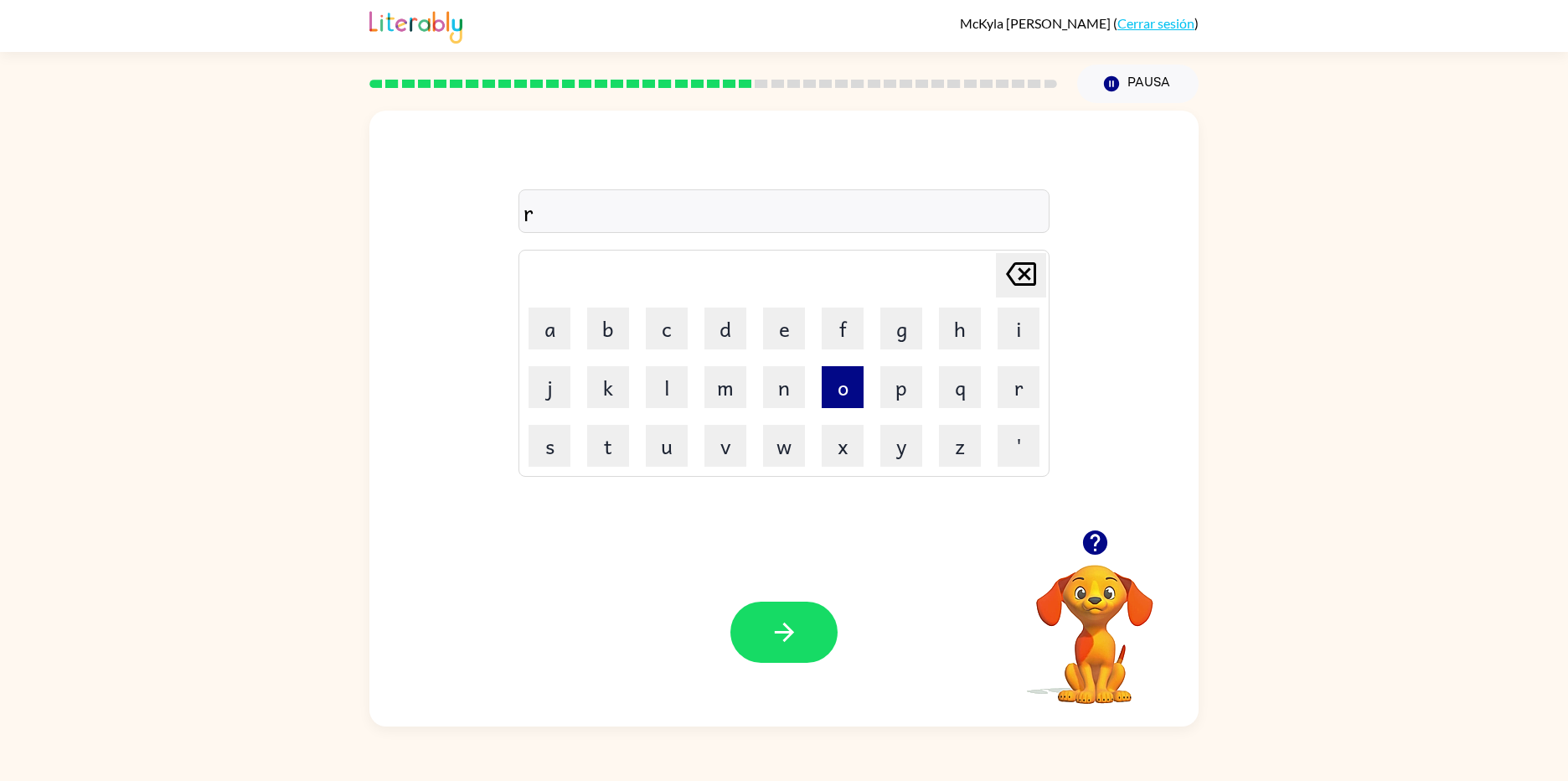
click at [850, 394] on button "o" at bounding box center [842, 387] width 42 height 42
click at [784, 325] on button "e" at bounding box center [784, 328] width 42 height 42
click at [670, 386] on button "l" at bounding box center [666, 387] width 42 height 42
click at [1021, 279] on icon "[PERSON_NAME] last character input" at bounding box center [1021, 274] width 41 height 41
click at [1023, 279] on icon "[PERSON_NAME] last character input" at bounding box center [1021, 274] width 41 height 41
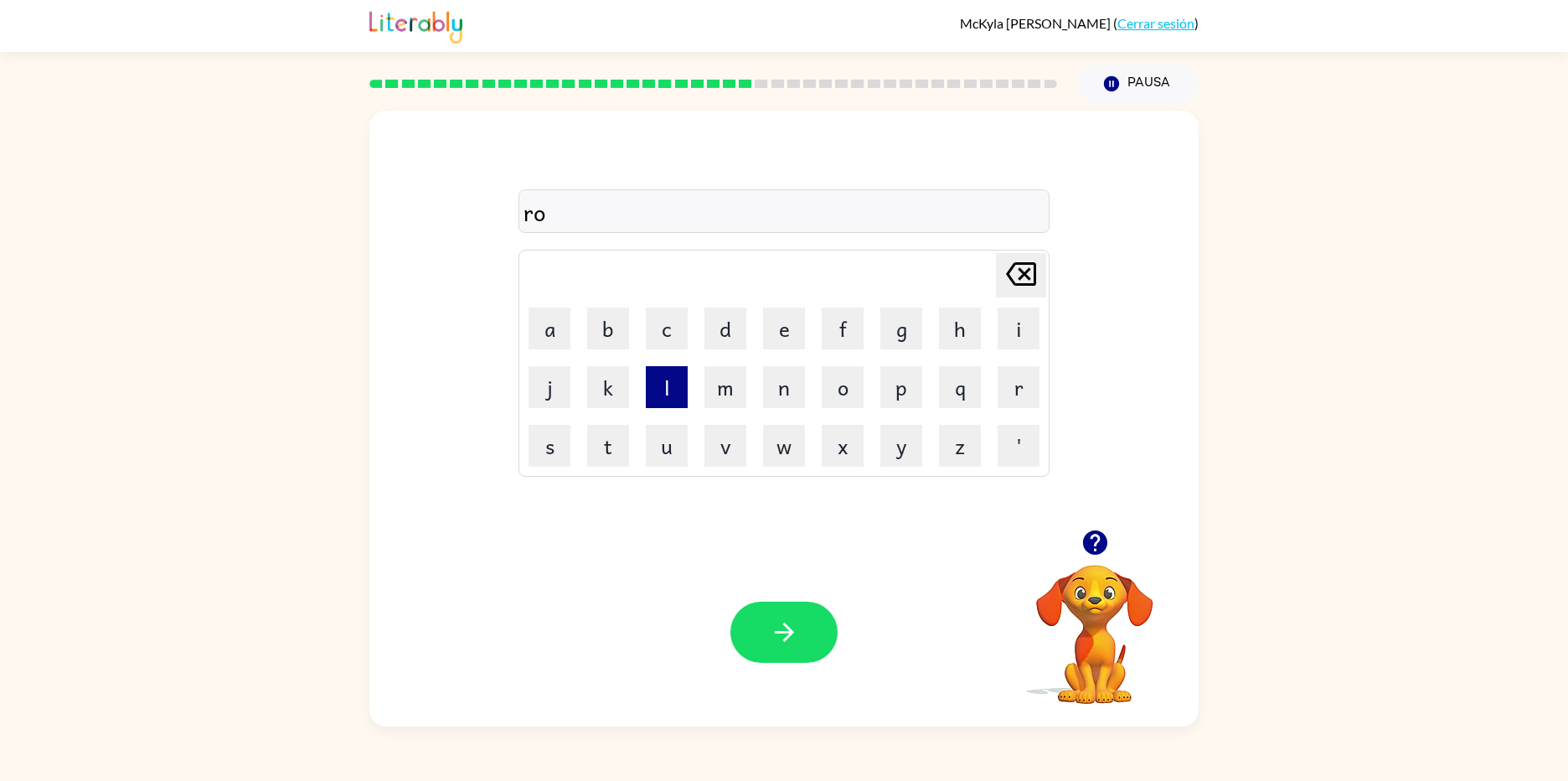
click at [673, 390] on button "l" at bounding box center [666, 387] width 42 height 42
click at [592, 440] on button "t" at bounding box center [607, 445] width 42 height 42
click at [787, 624] on icon "button" at bounding box center [784, 632] width 30 height 30
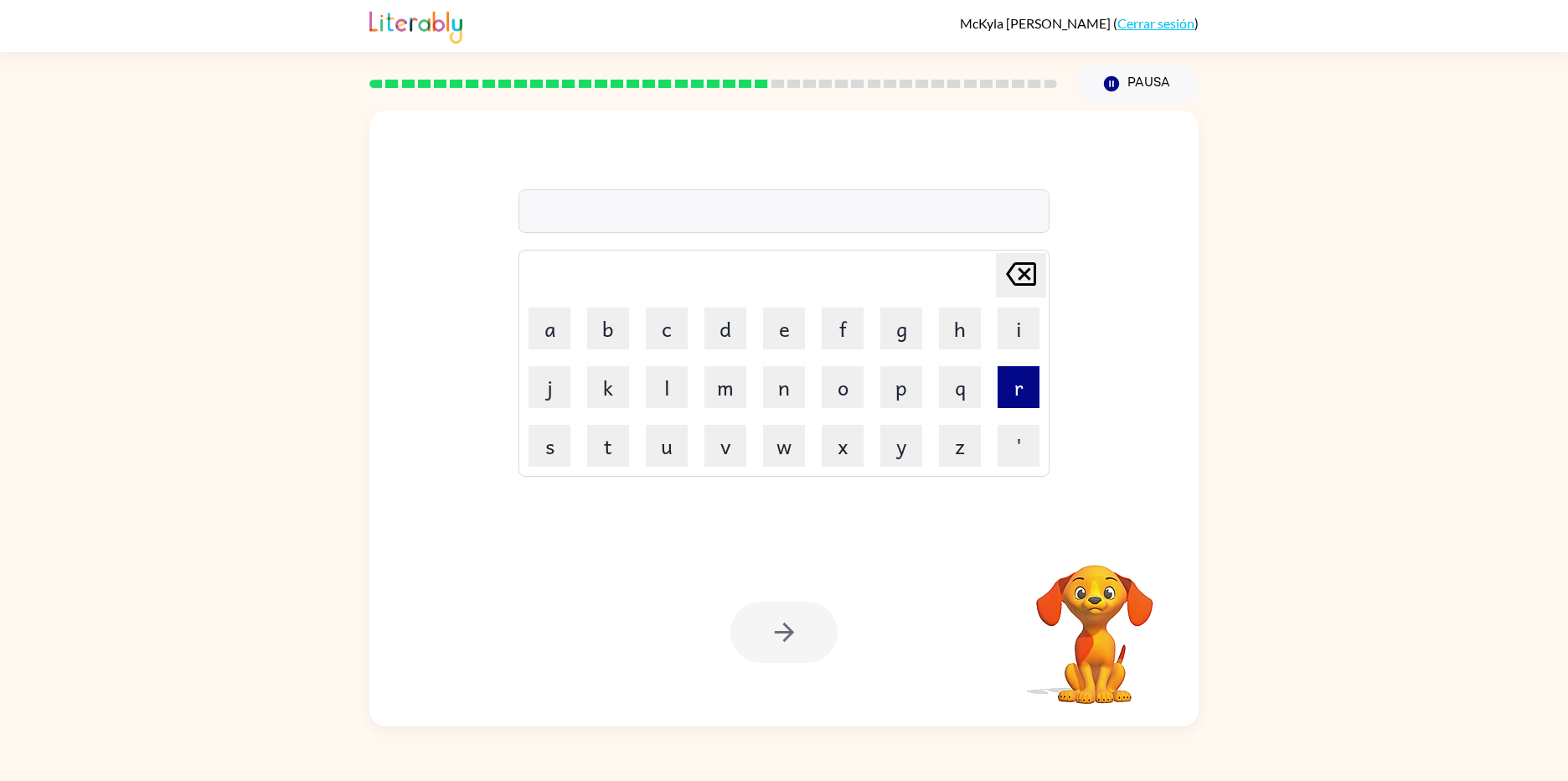
click at [1001, 378] on button "r" at bounding box center [1018, 387] width 42 height 42
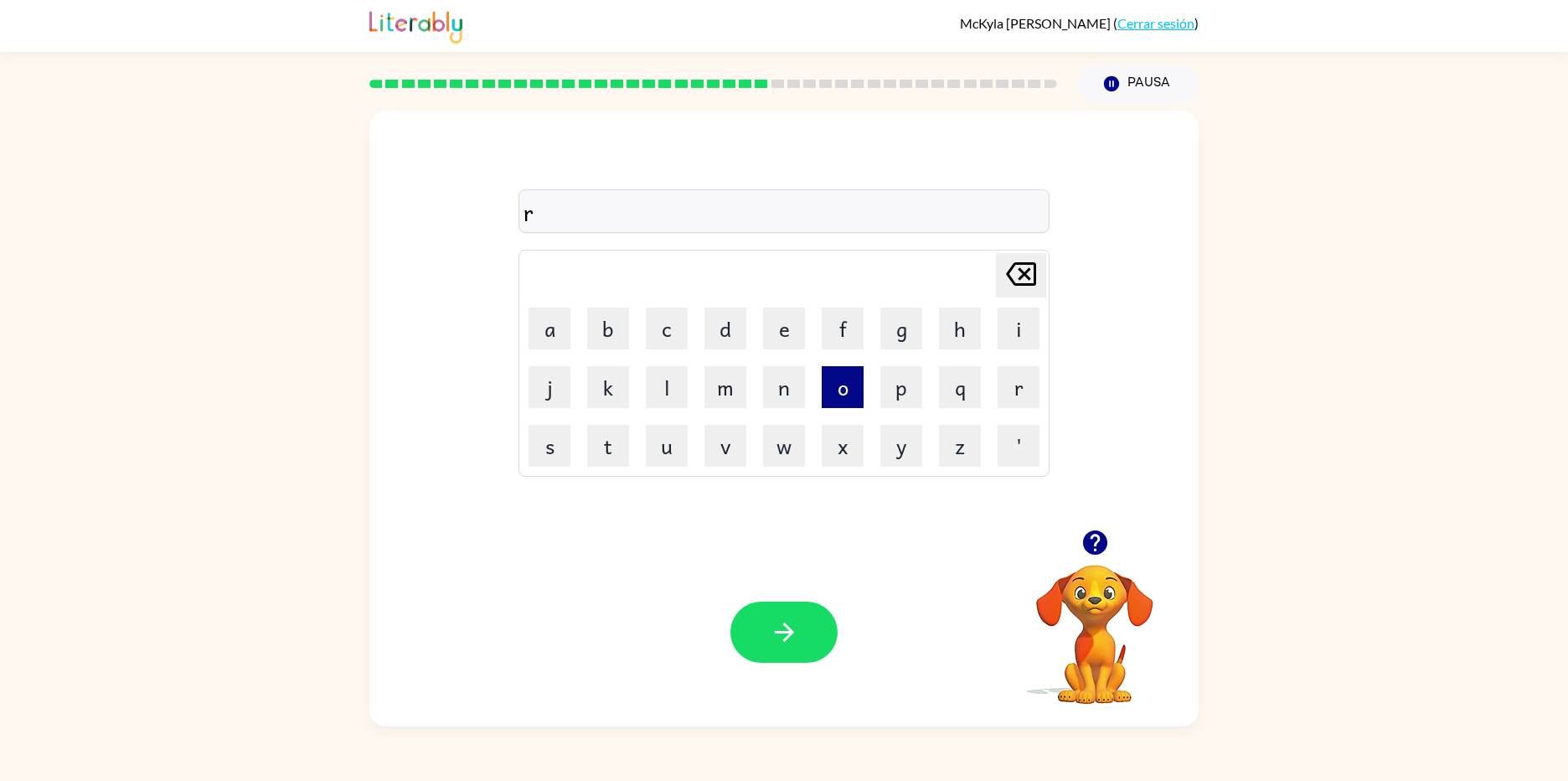
click at [831, 382] on button "o" at bounding box center [842, 387] width 42 height 42
click at [787, 449] on button "w" at bounding box center [784, 445] width 42 height 42
click at [748, 335] on td "d" at bounding box center [725, 329] width 57 height 57
click at [740, 340] on button "d" at bounding box center [724, 328] width 42 height 42
click at [775, 619] on icon "button" at bounding box center [784, 632] width 30 height 30
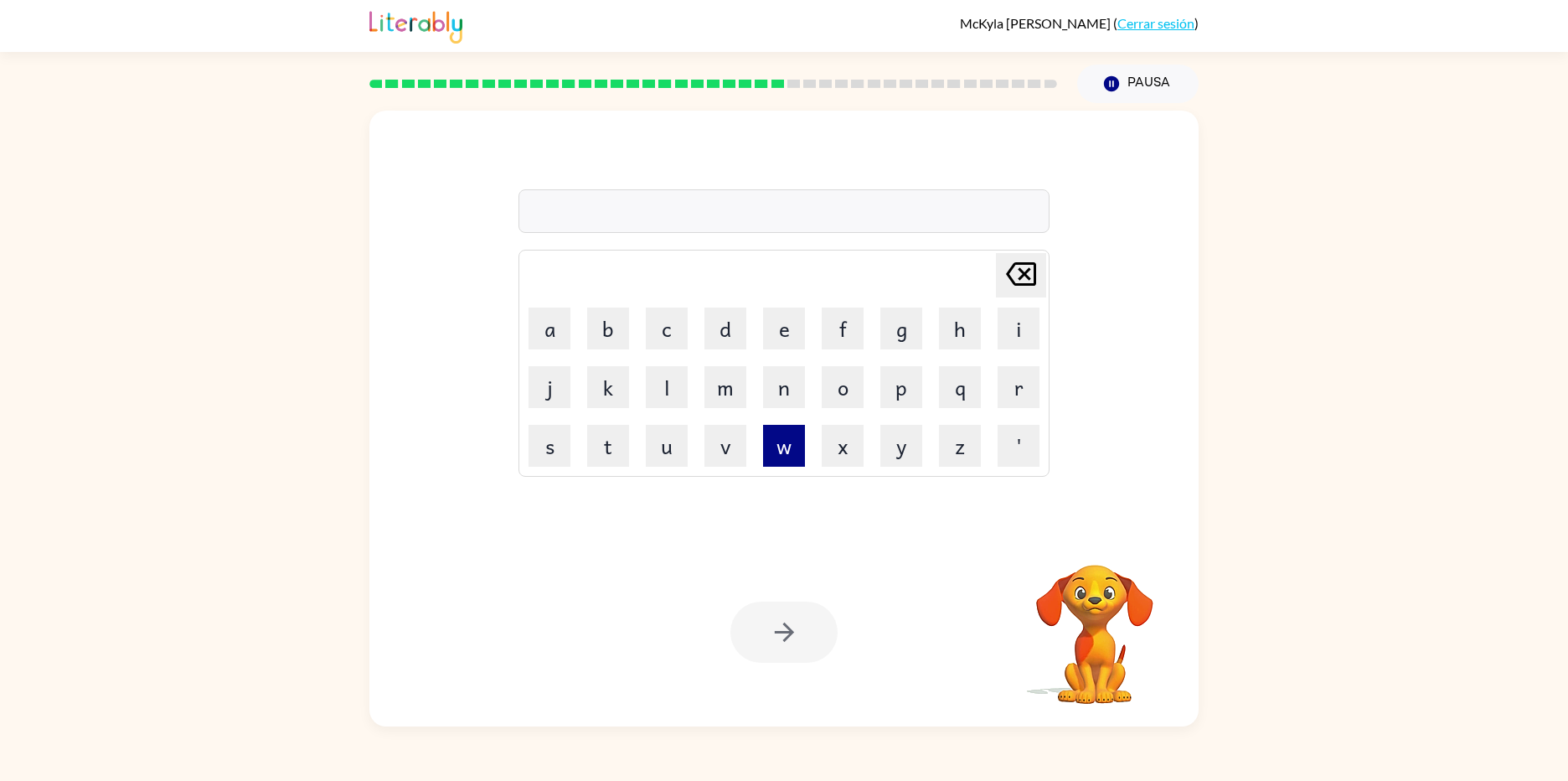
click at [771, 442] on button "w" at bounding box center [784, 445] width 42 height 42
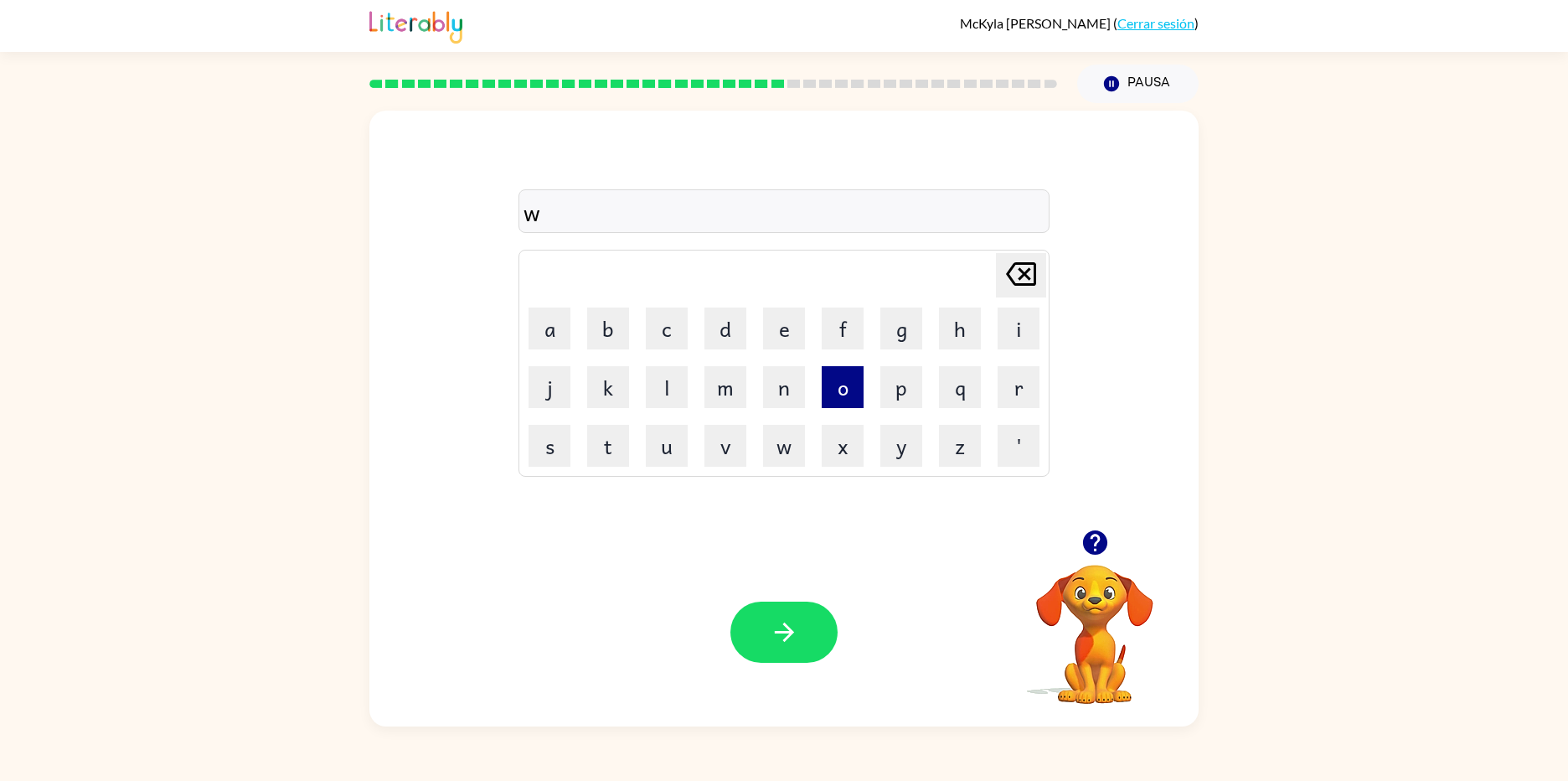
click at [858, 381] on button "o" at bounding box center [842, 387] width 42 height 42
click at [666, 373] on button "l" at bounding box center [666, 387] width 42 height 42
click at [1026, 274] on icon at bounding box center [1021, 273] width 30 height 23
click at [846, 381] on button "o" at bounding box center [842, 387] width 42 height 42
click at [1024, 275] on icon at bounding box center [1021, 273] width 30 height 23
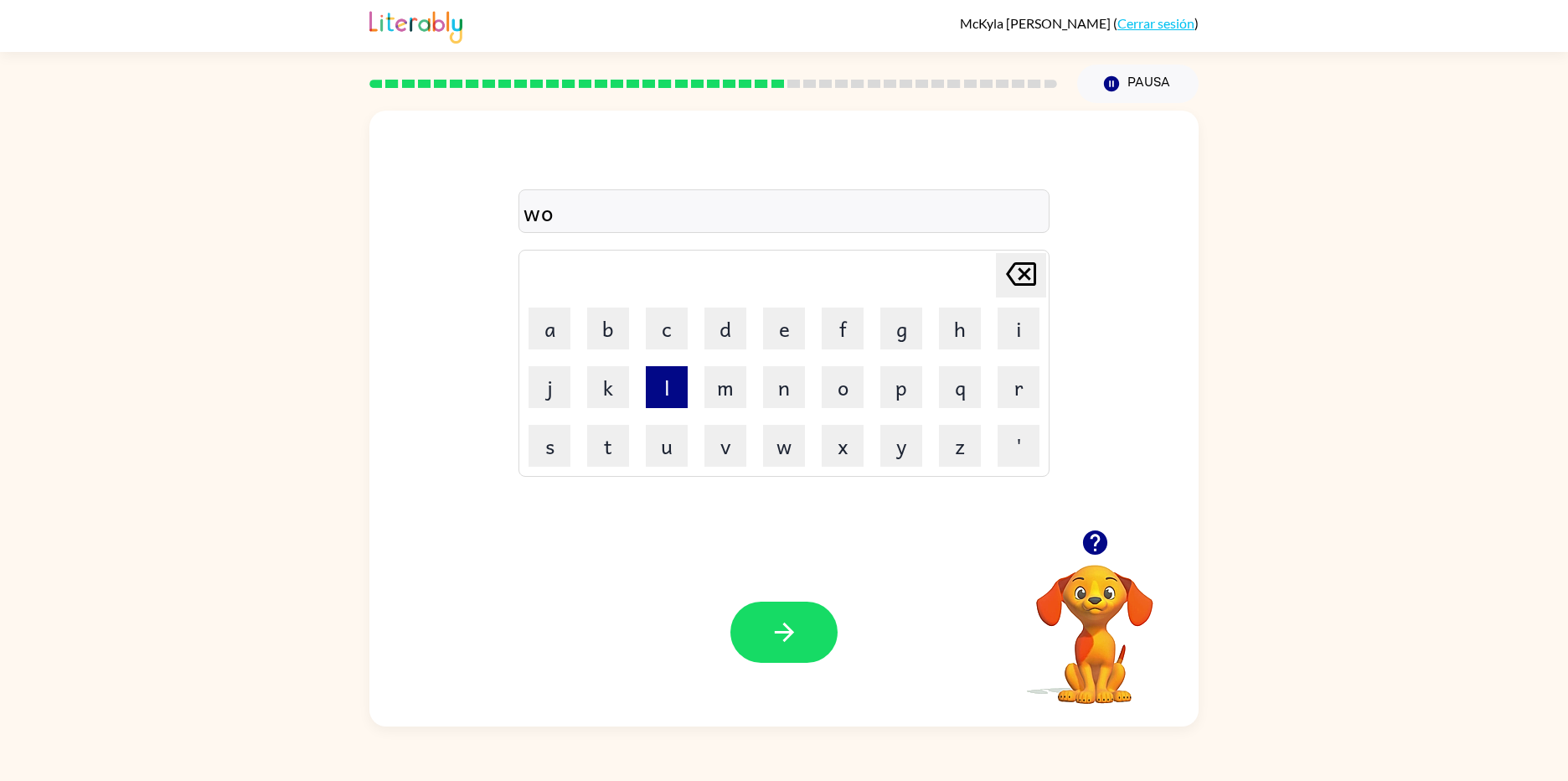
click at [665, 382] on button "l" at bounding box center [666, 387] width 42 height 42
click at [756, 637] on button "button" at bounding box center [784, 632] width 107 height 61
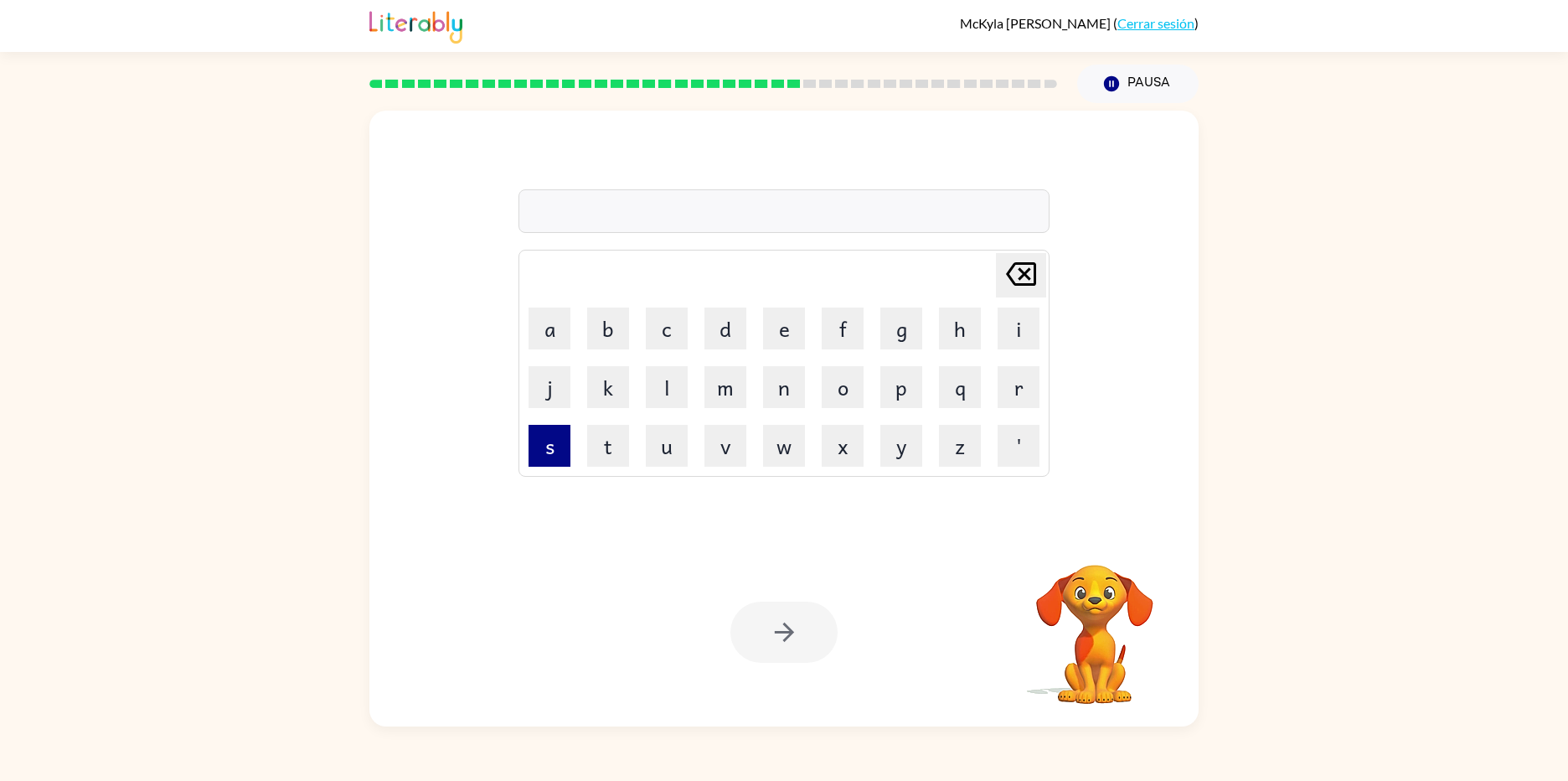
click at [538, 457] on button "s" at bounding box center [549, 445] width 42 height 42
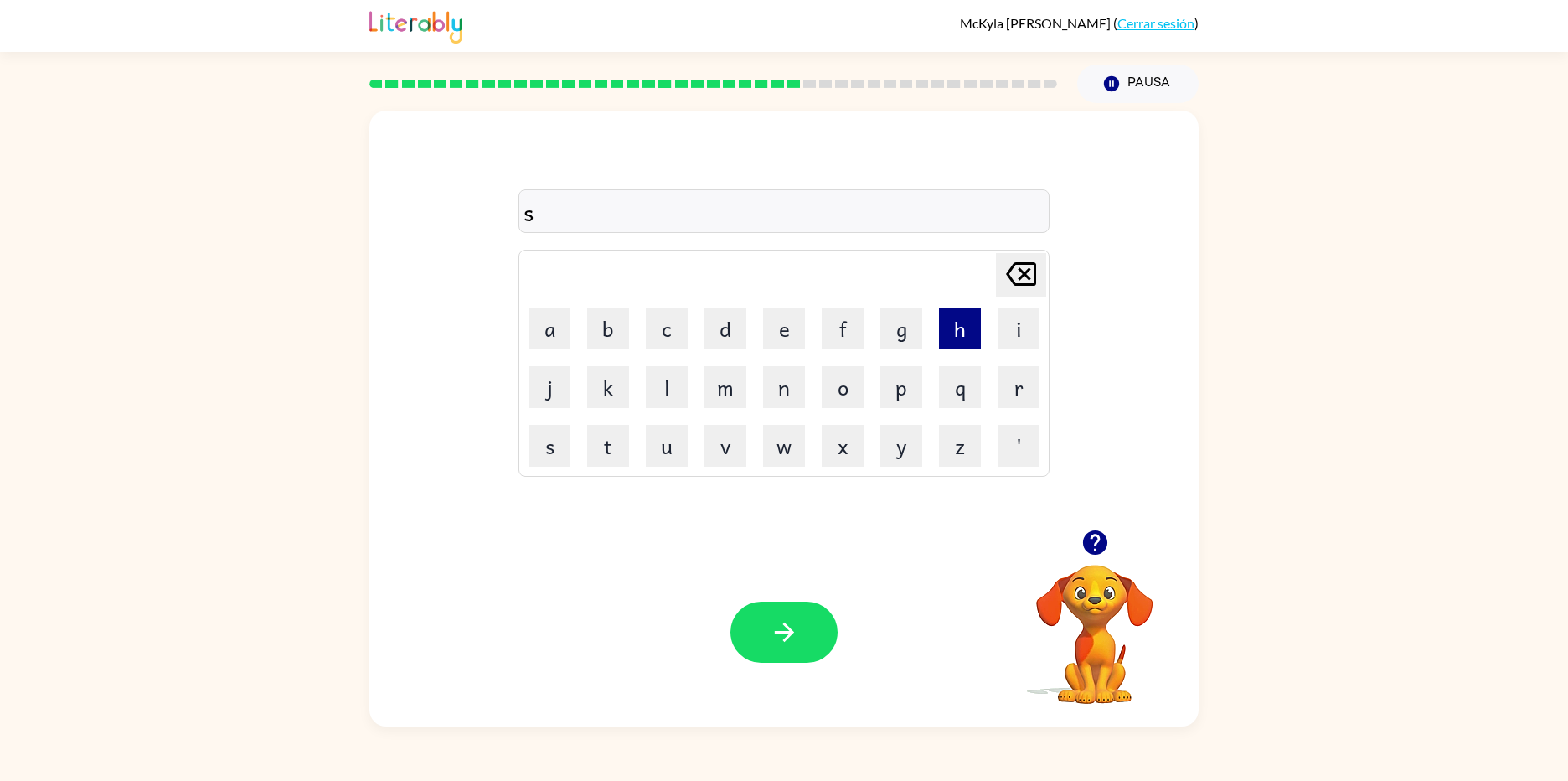
click at [954, 341] on button "h" at bounding box center [959, 328] width 42 height 42
click at [1033, 259] on icon "Delete Delete last character input" at bounding box center [1021, 274] width 41 height 41
click at [676, 325] on button "c" at bounding box center [666, 328] width 42 height 42
click at [958, 331] on button "h" at bounding box center [959, 328] width 42 height 42
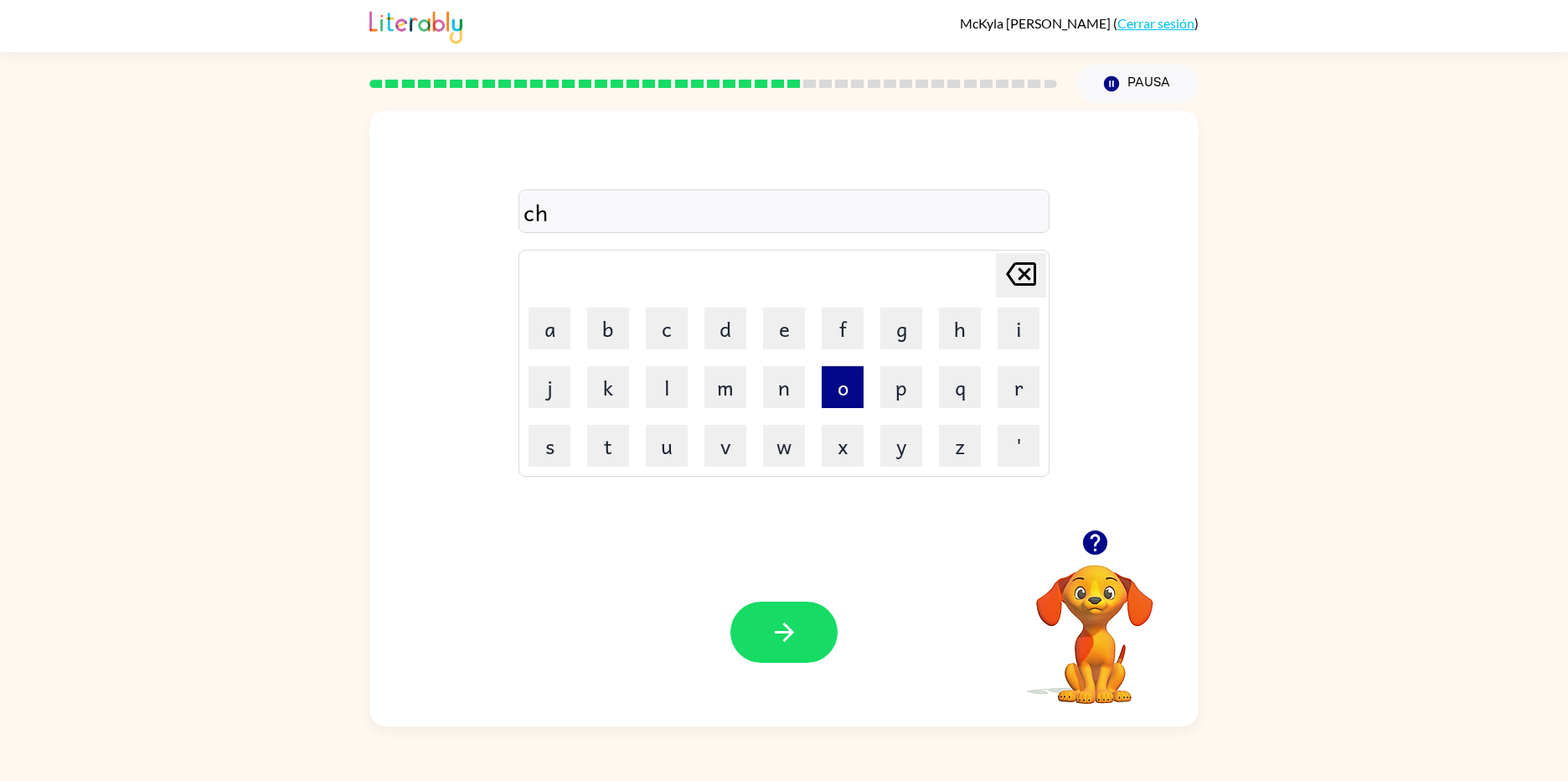
click at [849, 385] on button "o" at bounding box center [842, 387] width 42 height 42
click at [791, 399] on button "n" at bounding box center [784, 387] width 42 height 42
click at [592, 391] on button "k" at bounding box center [607, 387] width 42 height 42
click at [764, 611] on button "button" at bounding box center [784, 632] width 107 height 61
click at [684, 324] on button "c" at bounding box center [666, 328] width 42 height 42
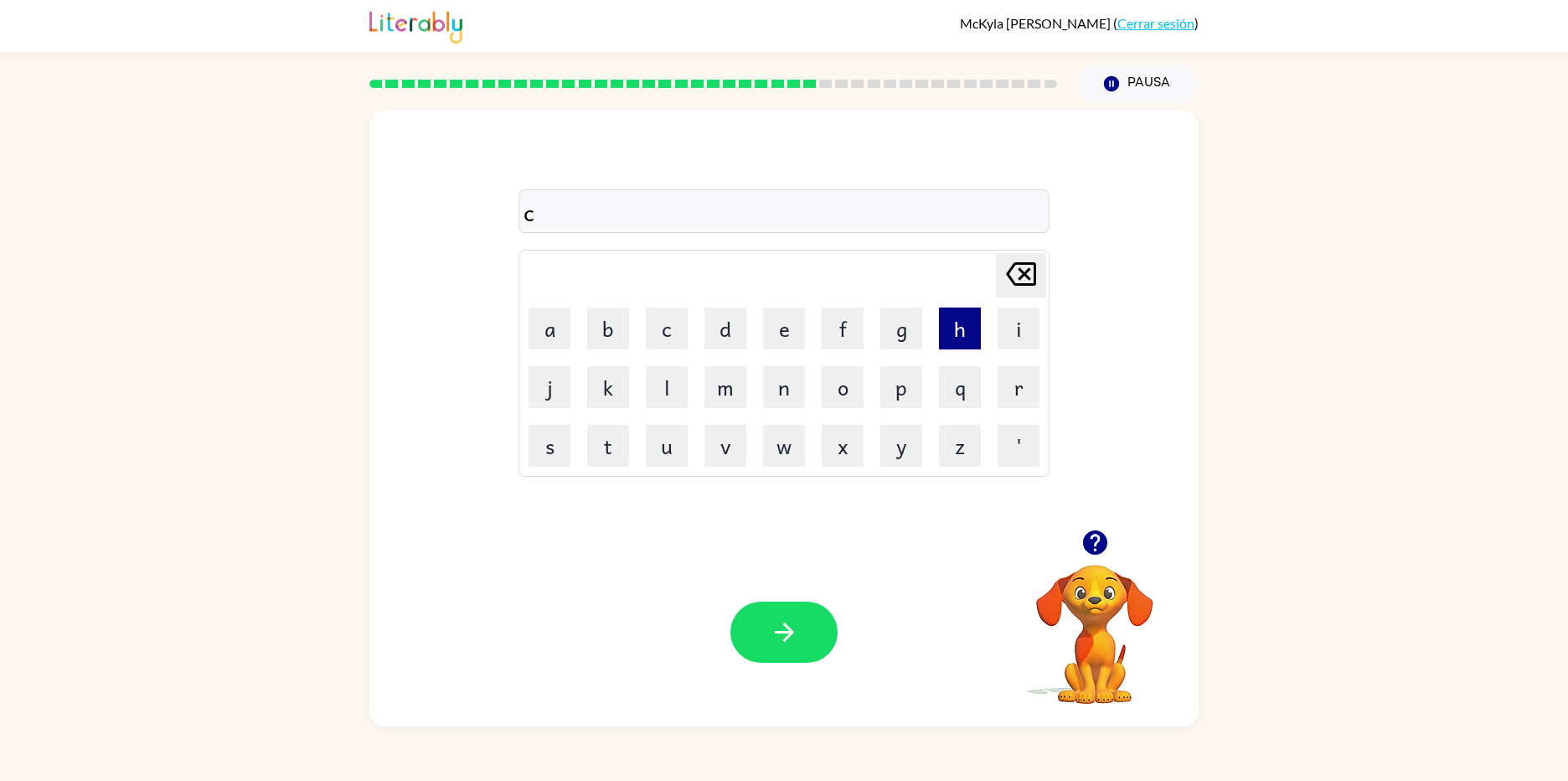
click at [952, 340] on button "h" at bounding box center [959, 328] width 42 height 42
click at [544, 331] on button "a" at bounding box center [549, 328] width 42 height 42
click at [1036, 382] on button "r" at bounding box center [1018, 387] width 42 height 42
click at [907, 334] on button "g" at bounding box center [901, 328] width 42 height 42
click at [800, 616] on button "button" at bounding box center [784, 632] width 107 height 61
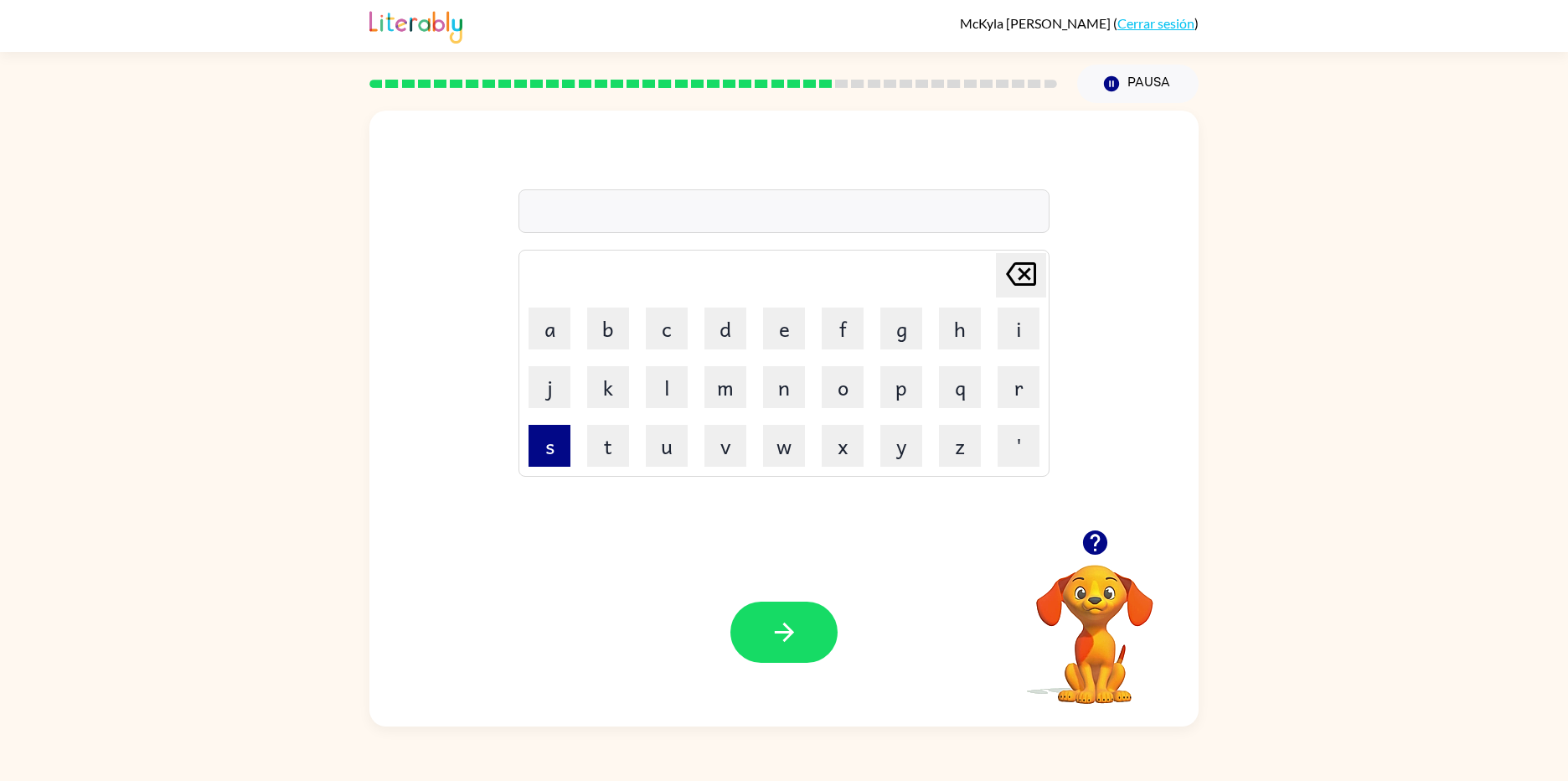
click at [546, 460] on button "s" at bounding box center [549, 445] width 42 height 42
click at [769, 335] on button "e" at bounding box center [784, 328] width 42 height 42
click at [799, 388] on button "n" at bounding box center [784, 387] width 42 height 42
click at [557, 337] on button "a" at bounding box center [549, 328] width 42 height 42
click at [903, 394] on button "p" at bounding box center [901, 387] width 42 height 42
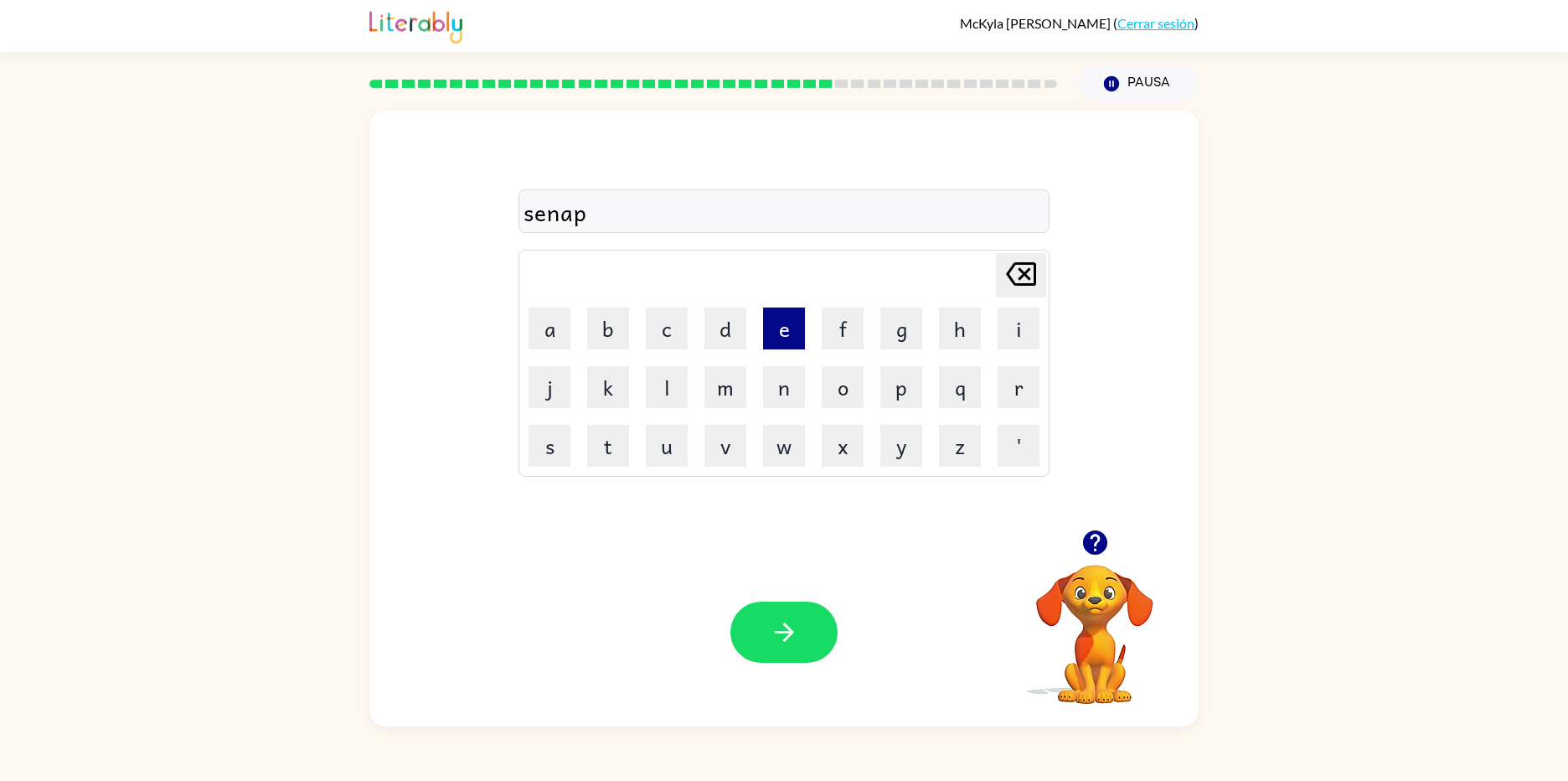
click at [801, 340] on button "e" at bounding box center [784, 328] width 42 height 42
click at [824, 642] on button "button" at bounding box center [784, 632] width 107 height 61
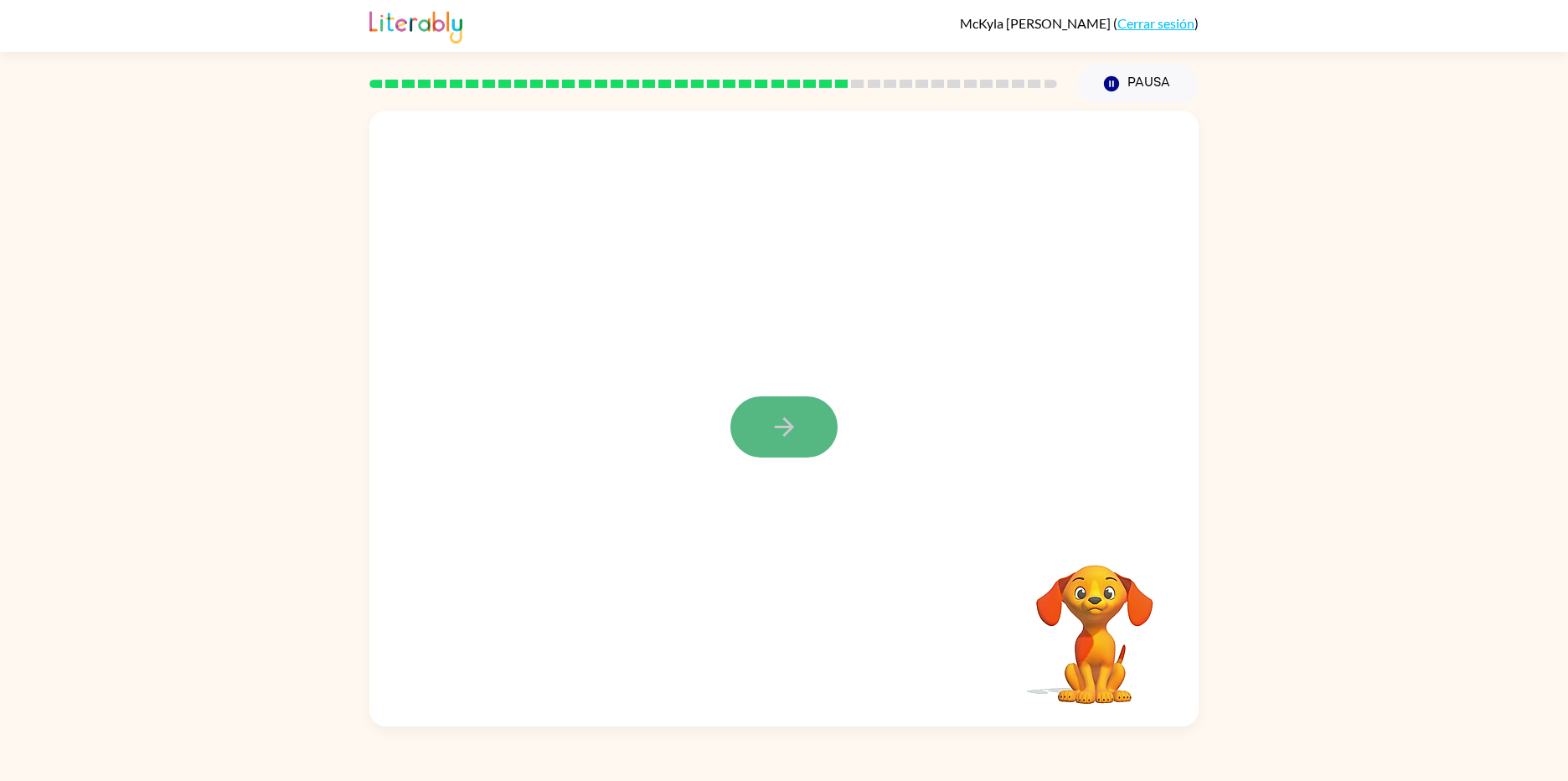
click at [815, 423] on button "button" at bounding box center [784, 427] width 107 height 61
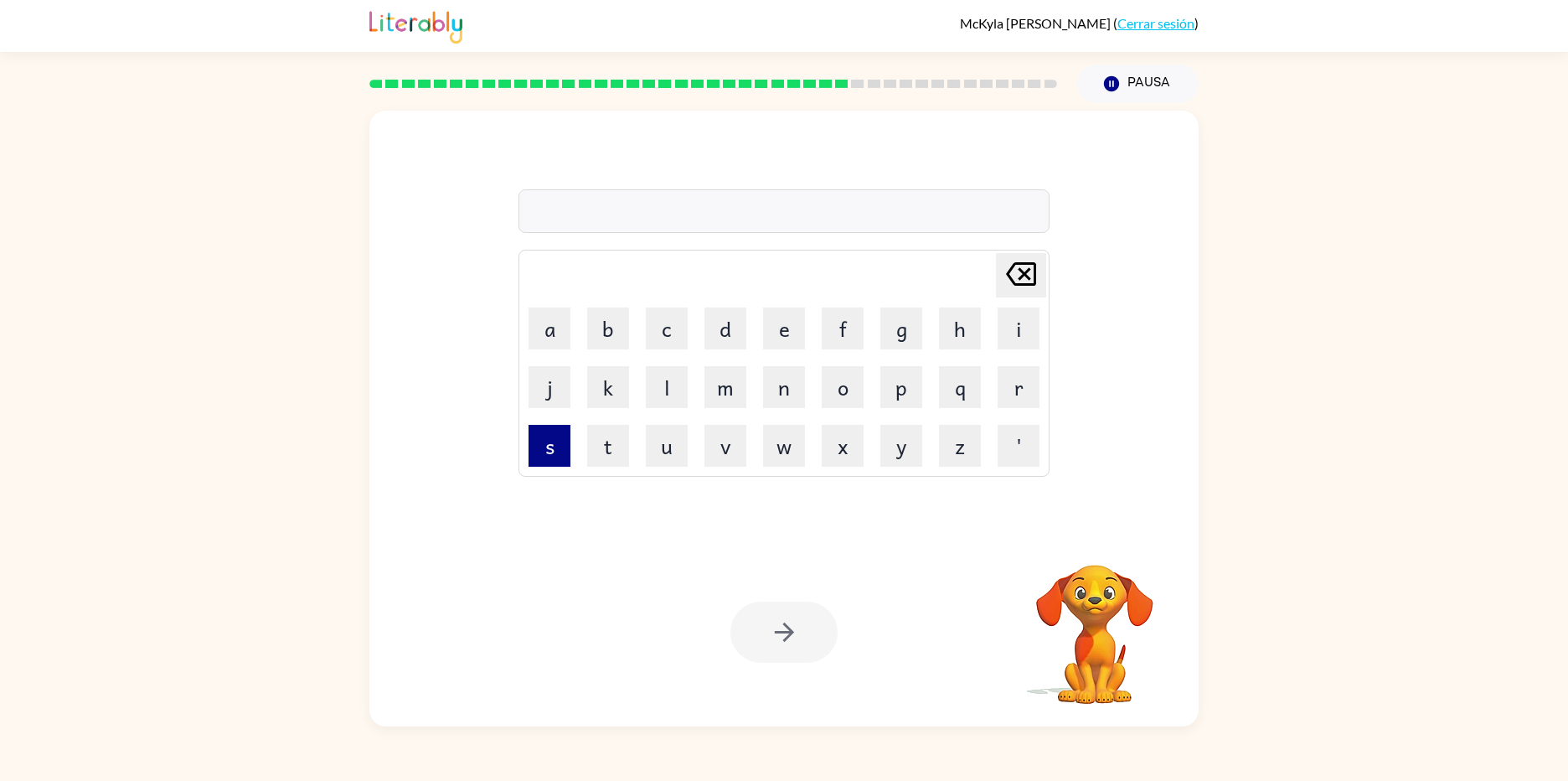
click at [541, 451] on button "s" at bounding box center [549, 445] width 42 height 42
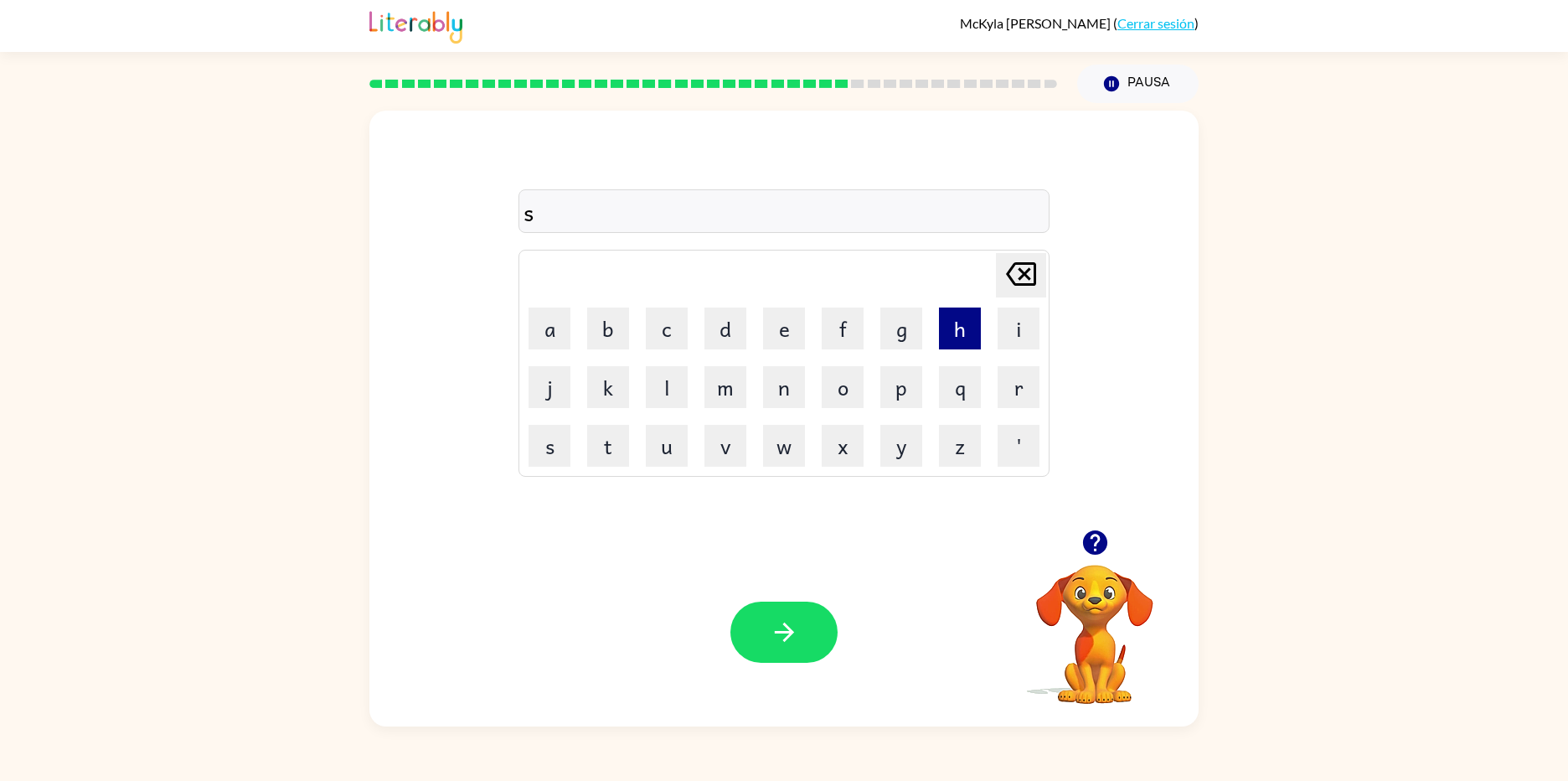
click at [950, 330] on button "h" at bounding box center [959, 328] width 42 height 42
click at [549, 331] on button "a" at bounding box center [549, 328] width 42 height 42
click at [737, 330] on button "d" at bounding box center [724, 328] width 42 height 42
click at [796, 626] on icon "button" at bounding box center [784, 632] width 30 height 30
click at [839, 330] on button "f" at bounding box center [842, 328] width 42 height 42
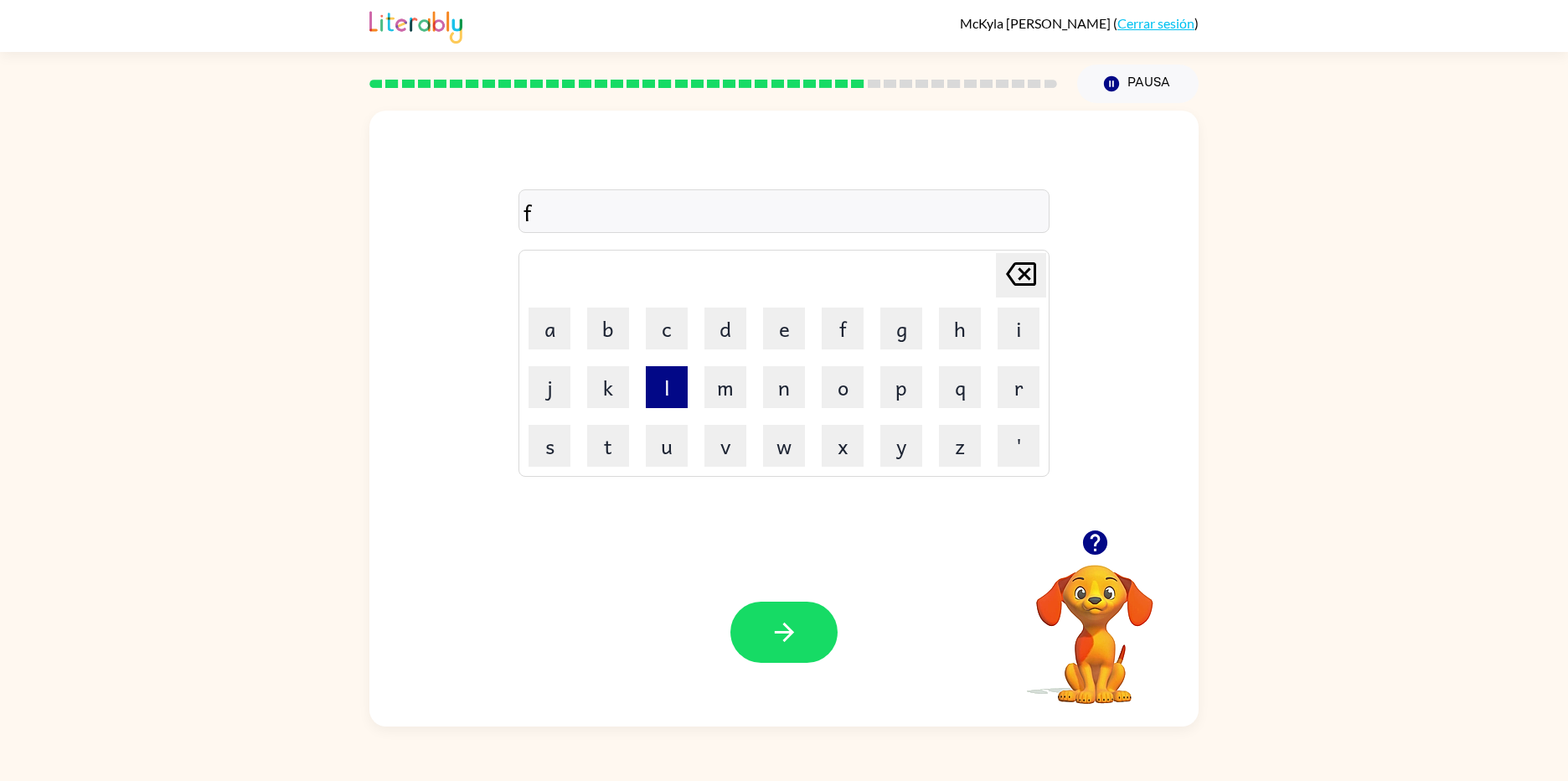
click at [655, 397] on button "l" at bounding box center [666, 387] width 42 height 42
click at [545, 318] on button "a" at bounding box center [549, 328] width 42 height 42
click at [717, 329] on button "d" at bounding box center [724, 328] width 42 height 42
drag, startPoint x: 786, startPoint y: 662, endPoint x: 790, endPoint y: 610, distance: 52.2
click at [791, 625] on button "button" at bounding box center [784, 632] width 107 height 61
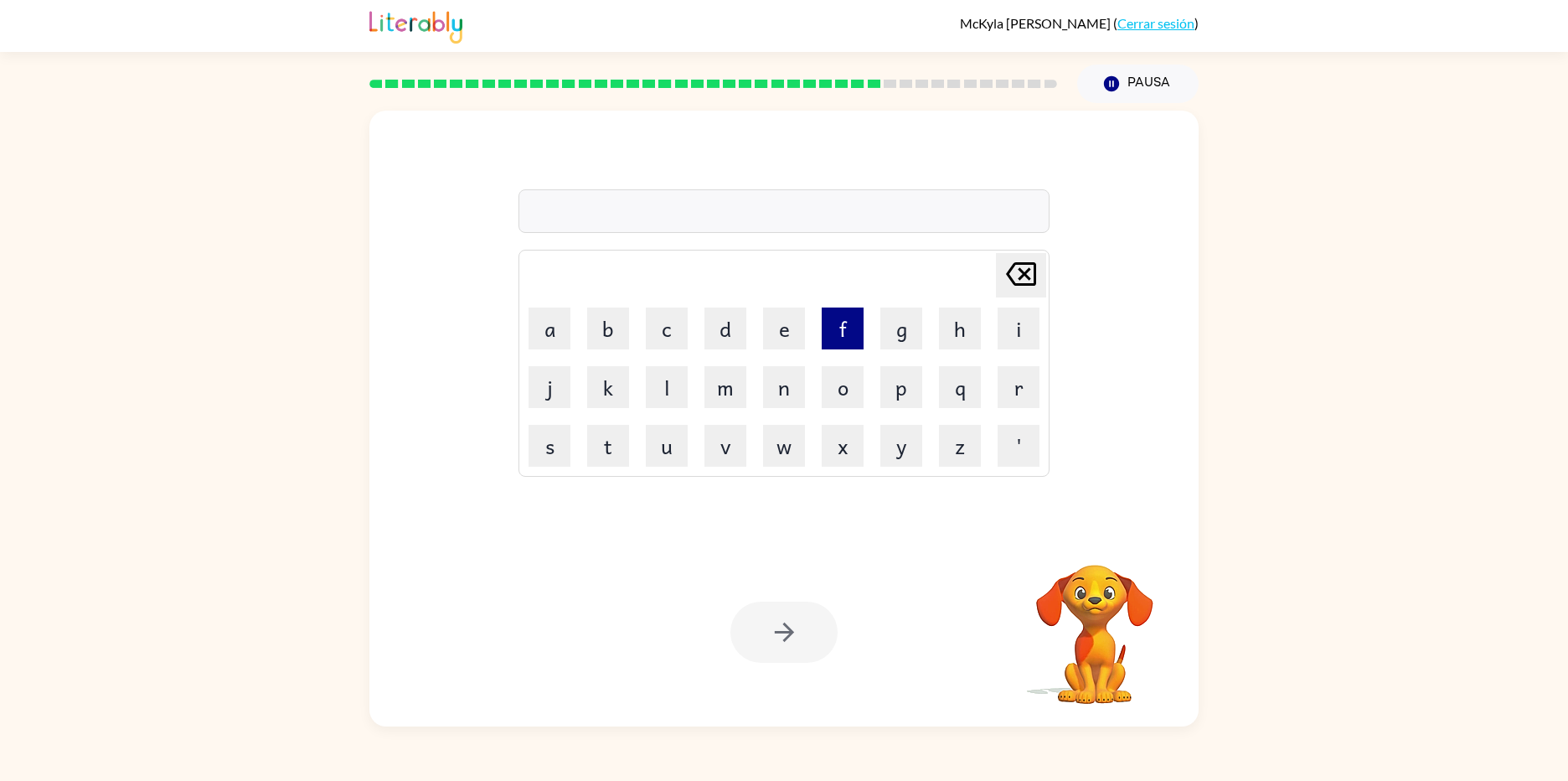
click at [837, 340] on button "f" at bounding box center [842, 328] width 42 height 42
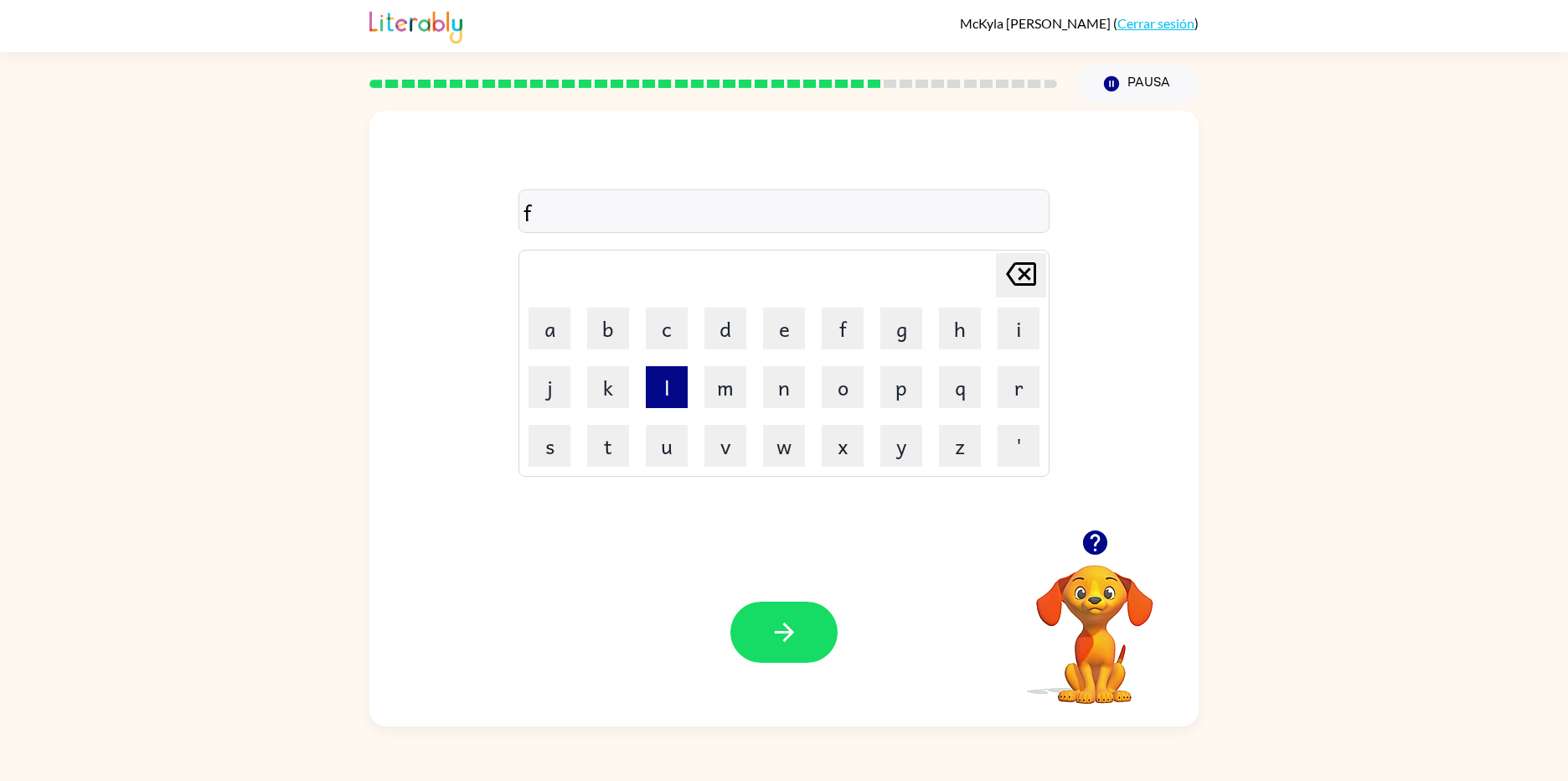
click at [676, 395] on button "l" at bounding box center [666, 387] width 42 height 42
click at [555, 340] on button "a" at bounding box center [549, 328] width 42 height 42
click at [812, 380] on table "Delete Delete last character input a b c d e f g h i j k l m n o p q r s t u v …" at bounding box center [784, 363] width 530 height 225
click at [775, 387] on button "n" at bounding box center [784, 387] width 42 height 42
click at [725, 335] on button "d" at bounding box center [724, 328] width 42 height 42
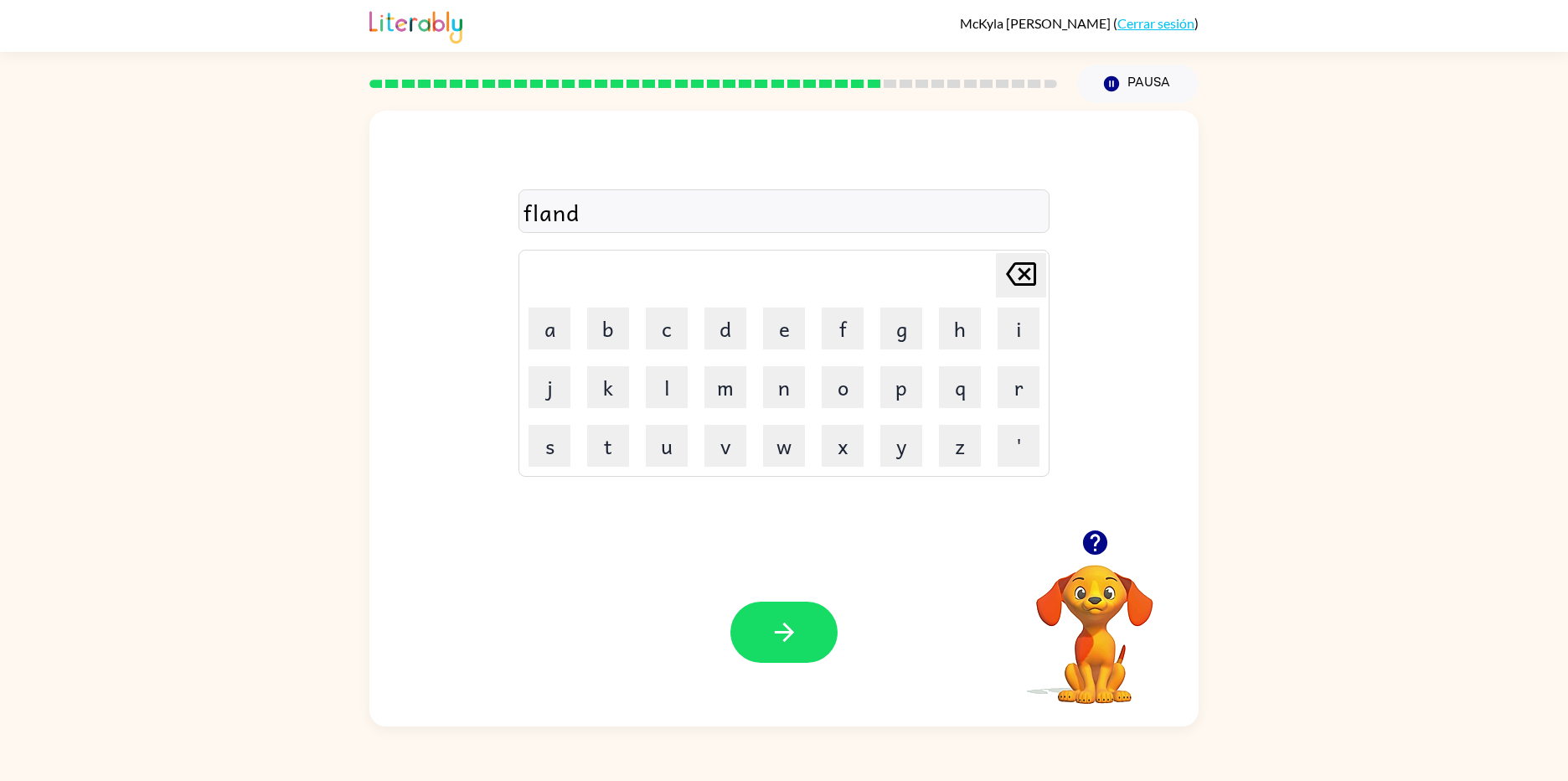
click at [865, 628] on div "Tu navegador debe admitir la reproducción de archivos .mp4 para usar Literably.…" at bounding box center [784, 632] width 829 height 188
click at [760, 632] on button "button" at bounding box center [784, 632] width 107 height 61
click at [1003, 383] on button "r" at bounding box center [1018, 387] width 42 height 42
click at [781, 343] on button "e" at bounding box center [784, 328] width 42 height 42
click at [786, 387] on button "n" at bounding box center [784, 387] width 42 height 42
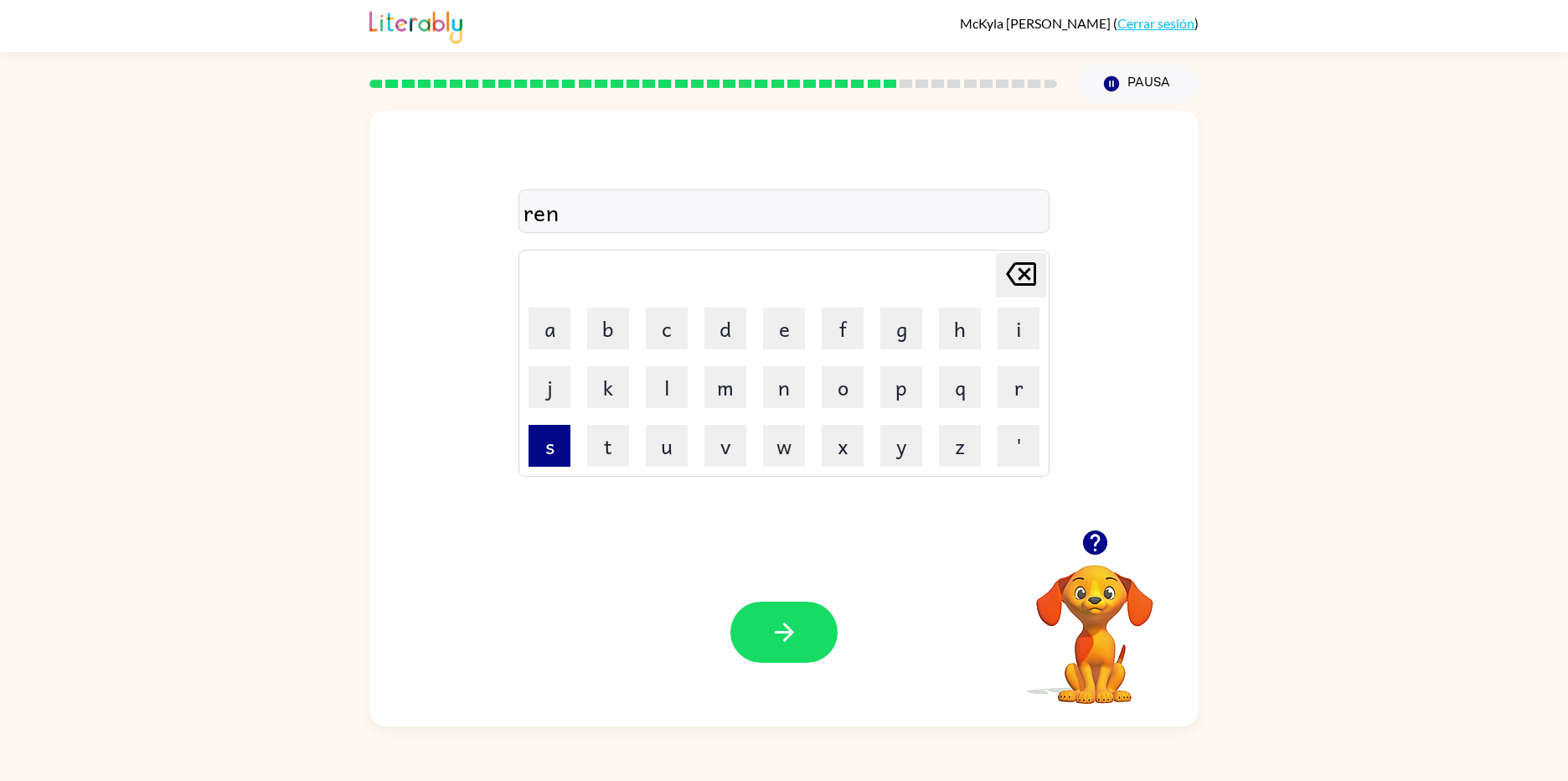
click at [561, 442] on button "s" at bounding box center [549, 445] width 42 height 42
click at [973, 330] on button "h" at bounding box center [959, 328] width 42 height 42
click at [791, 634] on icon "button" at bounding box center [784, 632] width 30 height 30
click at [547, 447] on button "s" at bounding box center [549, 445] width 42 height 42
click at [793, 446] on button "w" at bounding box center [784, 445] width 42 height 42
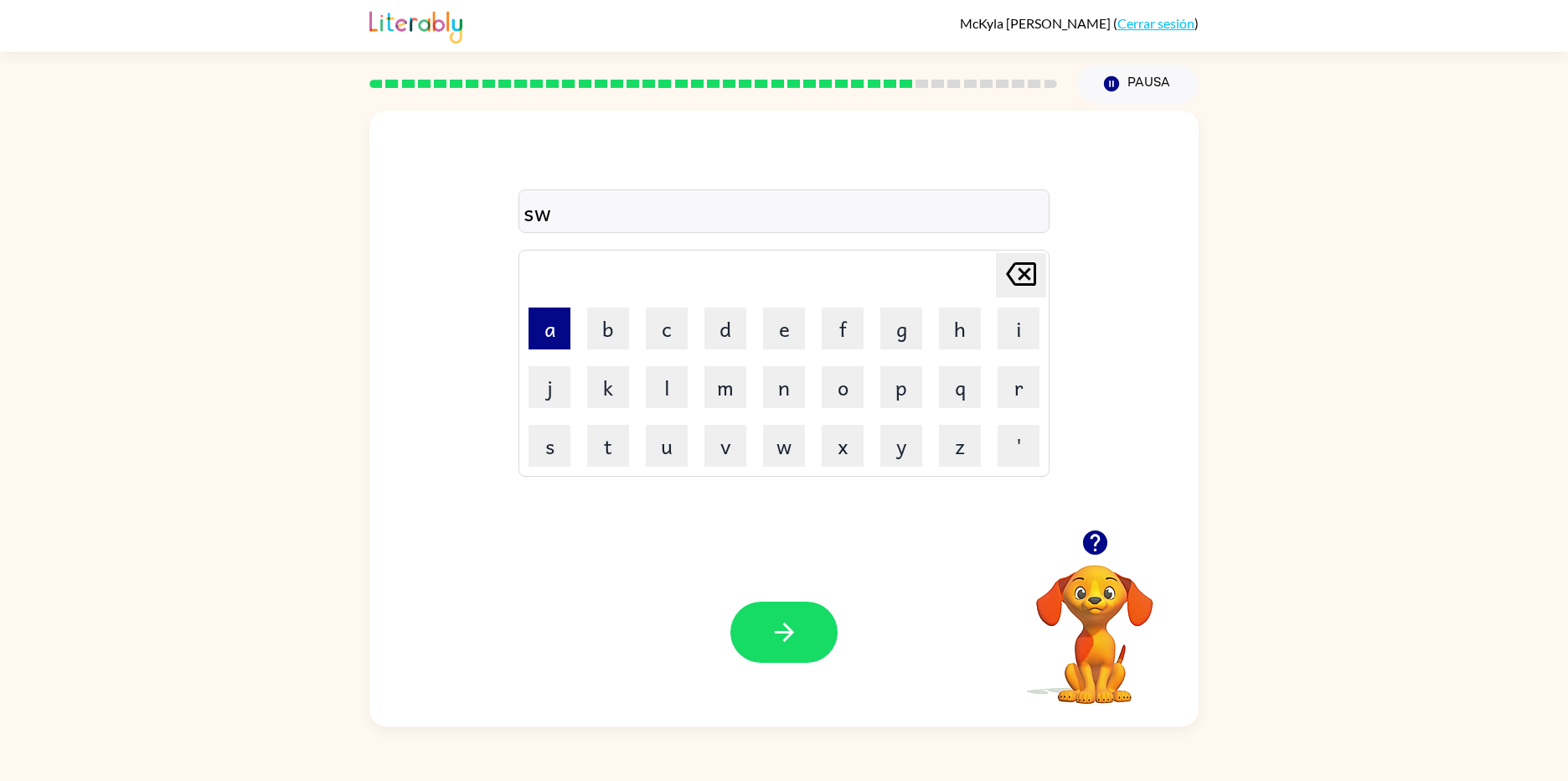
click at [546, 326] on button "a" at bounding box center [549, 328] width 42 height 42
click at [1027, 394] on button "r" at bounding box center [1018, 387] width 42 height 42
click at [786, 617] on button "button" at bounding box center [784, 632] width 107 height 61
drag, startPoint x: 557, startPoint y: 456, endPoint x: 565, endPoint y: 455, distance: 8.1
click at [565, 455] on button "s" at bounding box center [549, 445] width 42 height 42
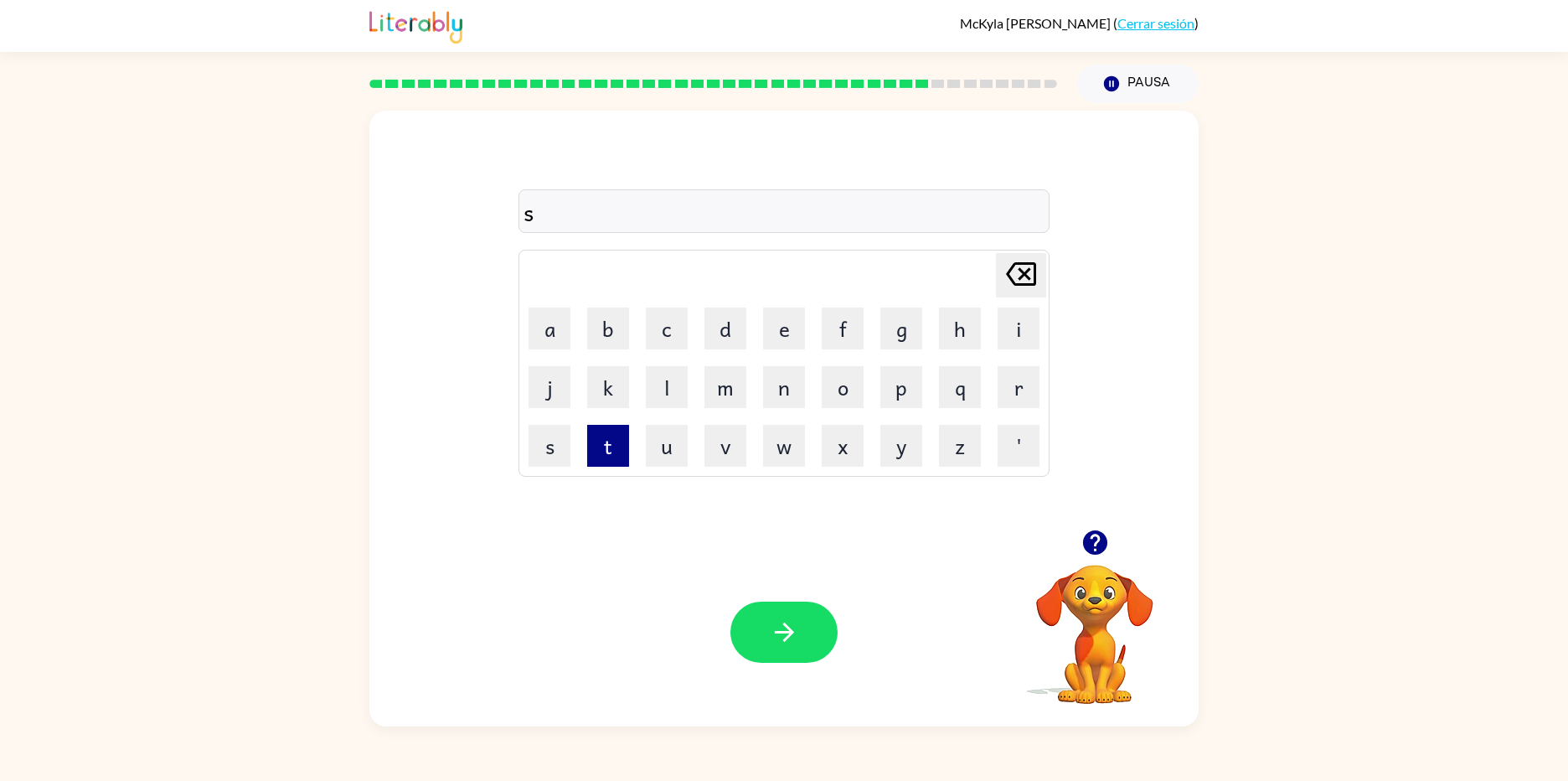
click at [627, 447] on button "t" at bounding box center [607, 445] width 42 height 42
click at [557, 336] on button "a" at bounding box center [549, 328] width 42 height 42
click at [1027, 389] on button "r" at bounding box center [1018, 387] width 42 height 42
click at [538, 445] on button "s" at bounding box center [549, 445] width 42 height 42
click at [962, 321] on button "h" at bounding box center [959, 328] width 42 height 42
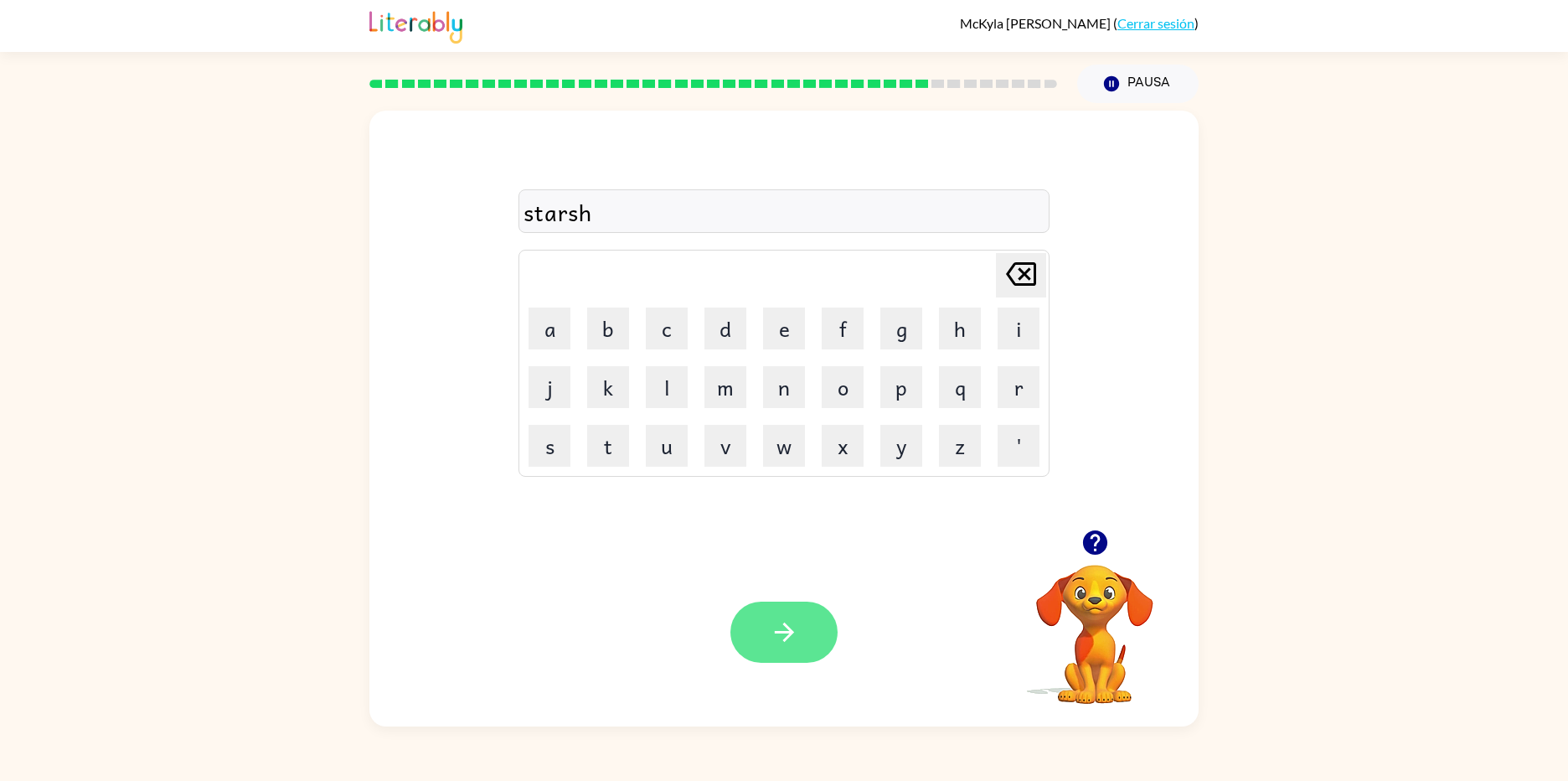
click at [812, 639] on button "button" at bounding box center [784, 632] width 107 height 61
click at [904, 312] on button "g" at bounding box center [901, 328] width 42 height 42
click at [674, 398] on button "l" at bounding box center [666, 387] width 42 height 42
click at [843, 396] on button "o" at bounding box center [842, 387] width 42 height 42
click at [840, 333] on button "f" at bounding box center [842, 328] width 42 height 42
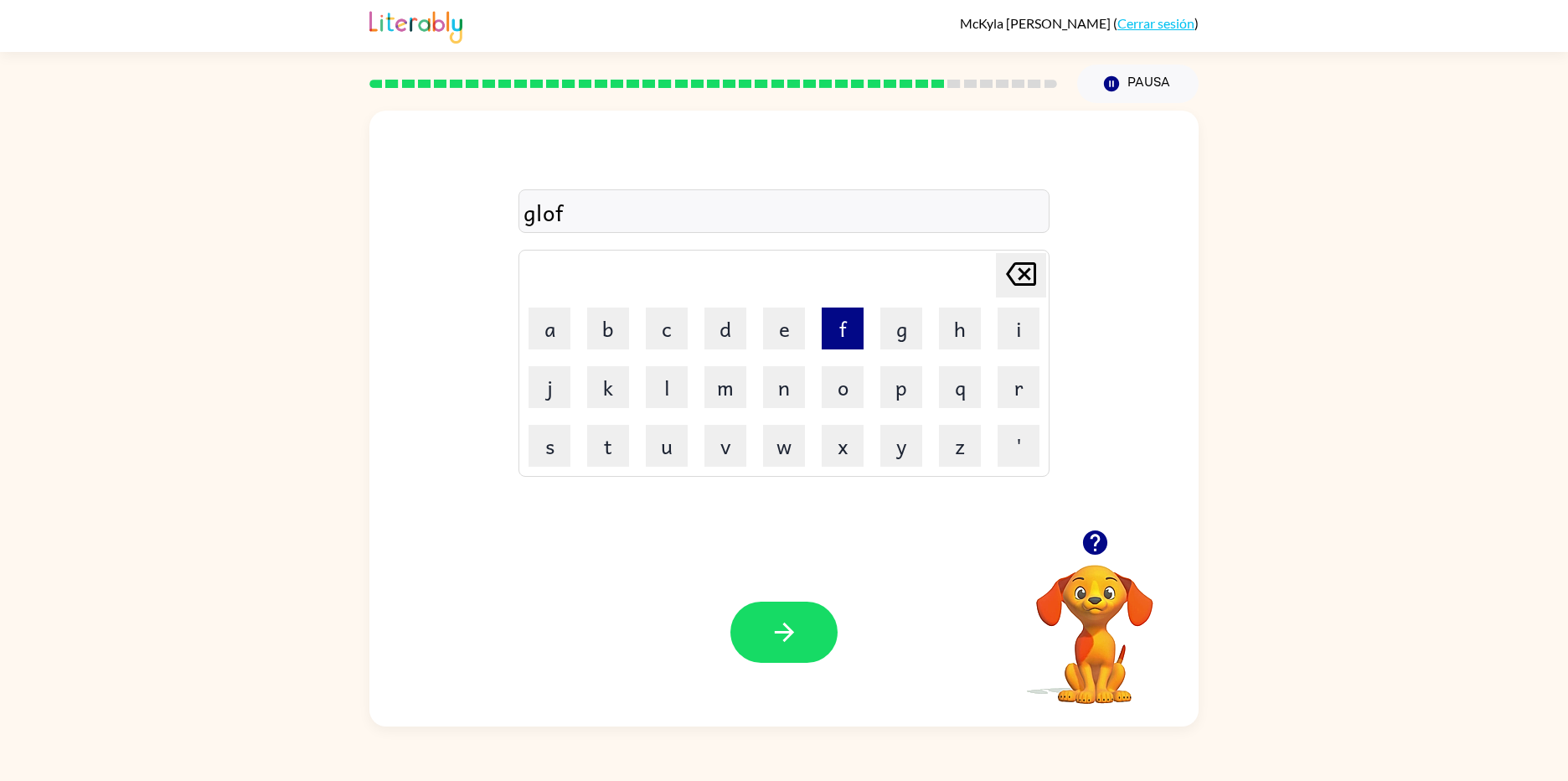
click at [841, 334] on button "f" at bounding box center [842, 328] width 42 height 42
click at [795, 649] on button "button" at bounding box center [784, 632] width 107 height 61
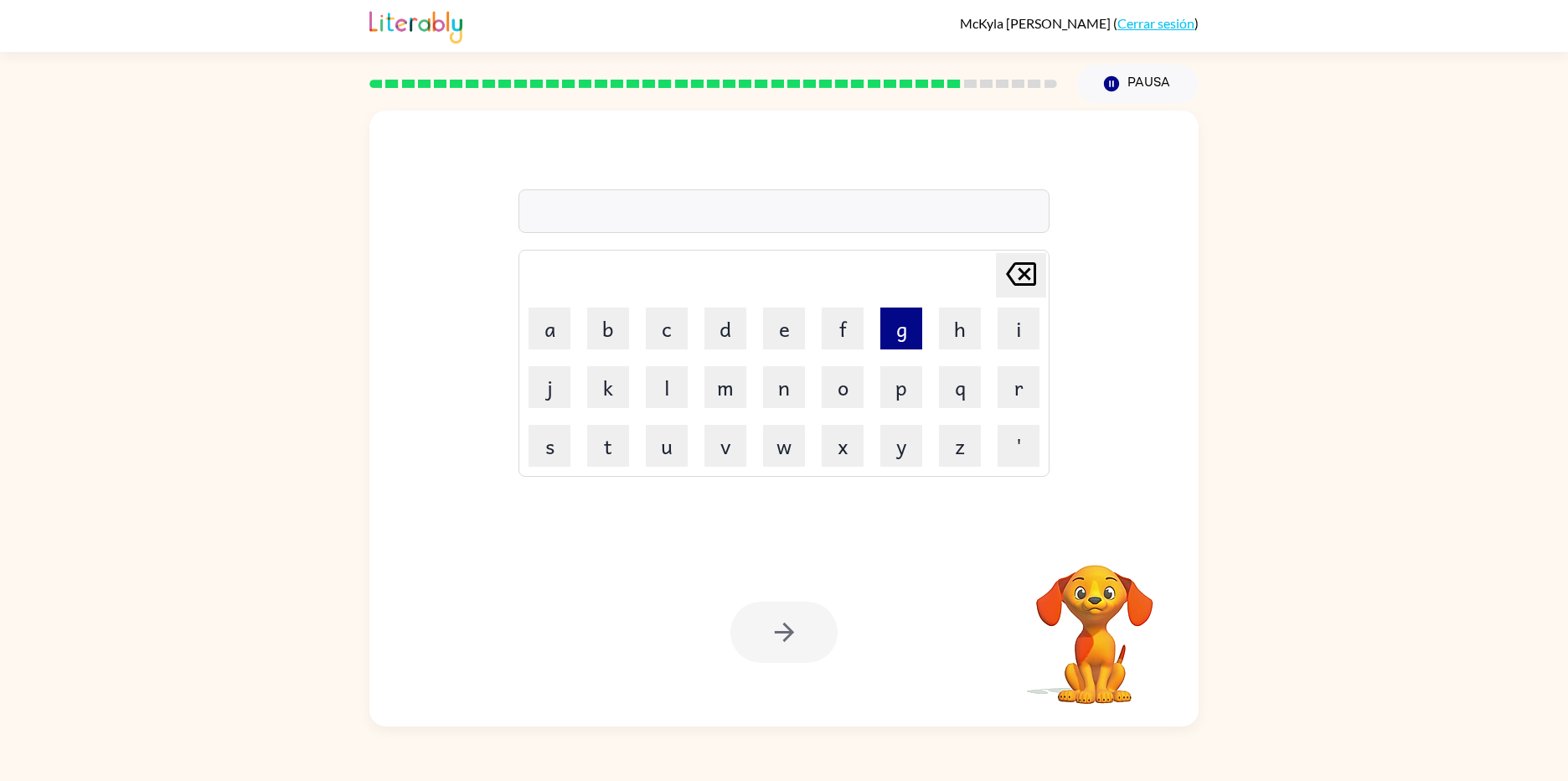
click at [885, 329] on button "g" at bounding box center [901, 328] width 42 height 42
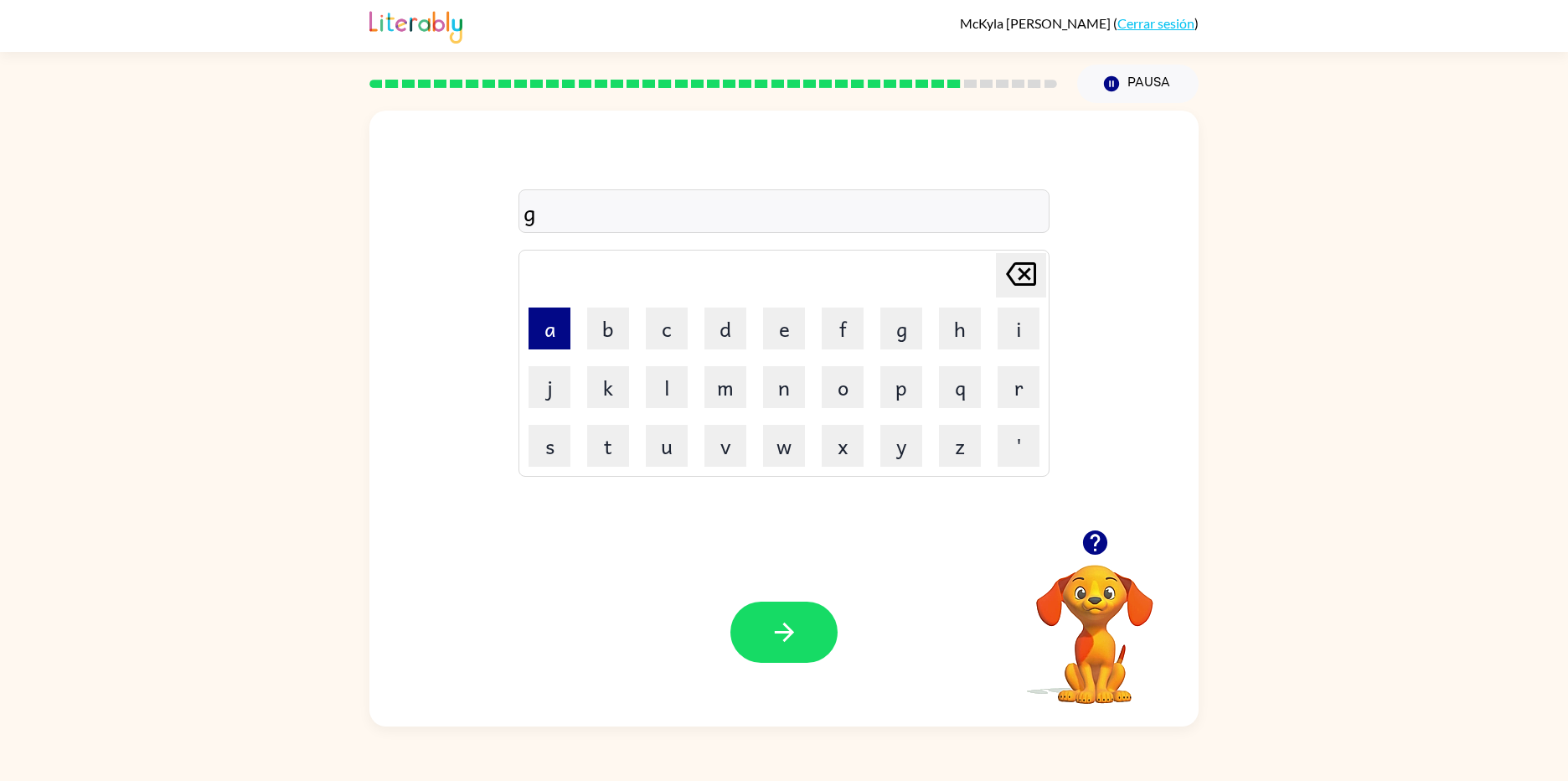
click at [554, 330] on button "a" at bounding box center [549, 328] width 42 height 42
click at [842, 326] on button "f" at bounding box center [842, 328] width 42 height 42
click at [800, 330] on button "e" at bounding box center [784, 328] width 42 height 42
click at [1039, 270] on icon "Delete Delete last character input" at bounding box center [1021, 274] width 41 height 41
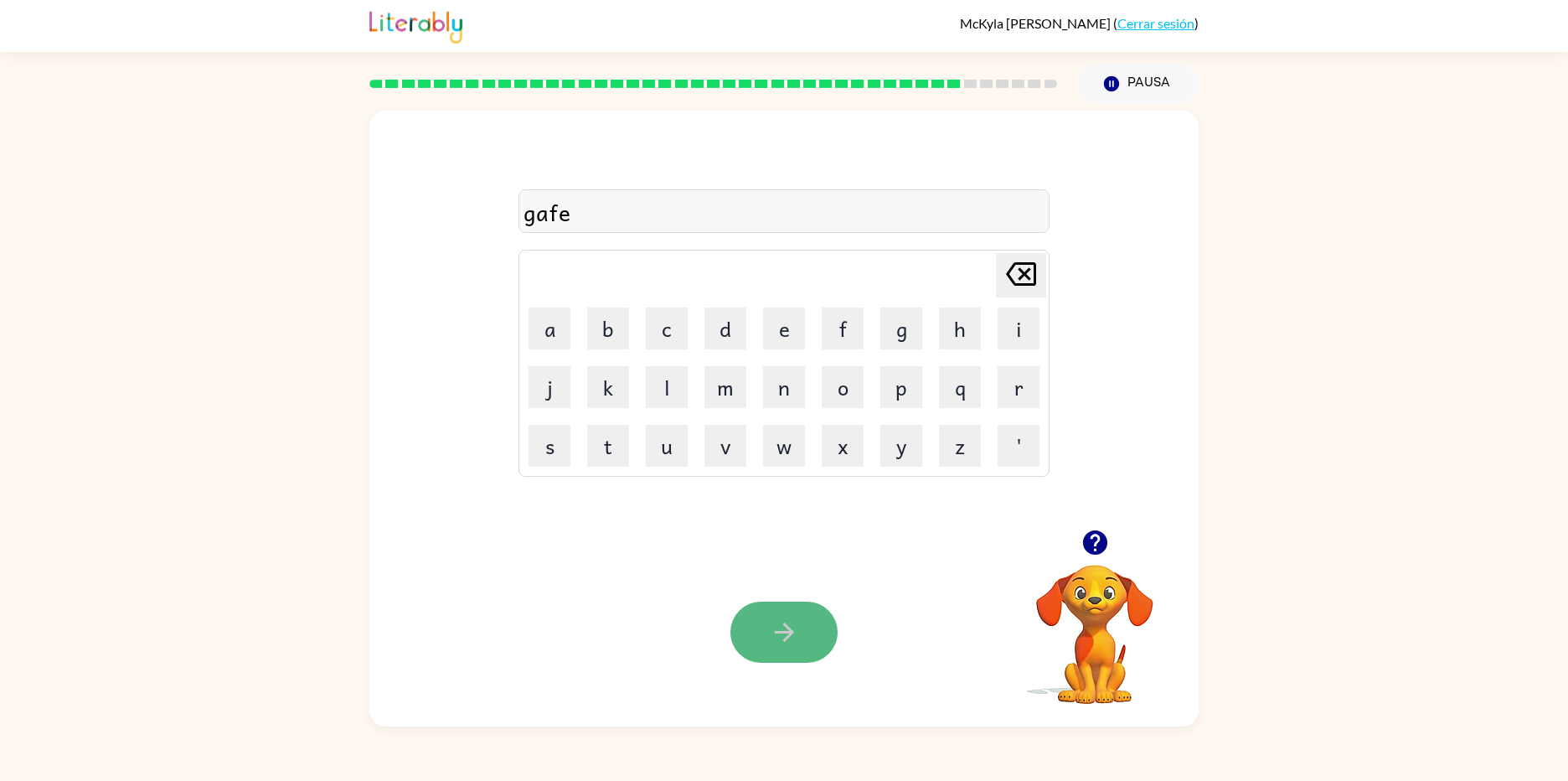
click at [817, 626] on button "button" at bounding box center [784, 632] width 107 height 61
click at [931, 382] on td "q" at bounding box center [960, 387] width 57 height 57
click at [907, 383] on button "p" at bounding box center [901, 387] width 42 height 42
click at [542, 324] on button "a" at bounding box center [549, 328] width 42 height 42
click at [547, 452] on button "s" at bounding box center [549, 445] width 42 height 42
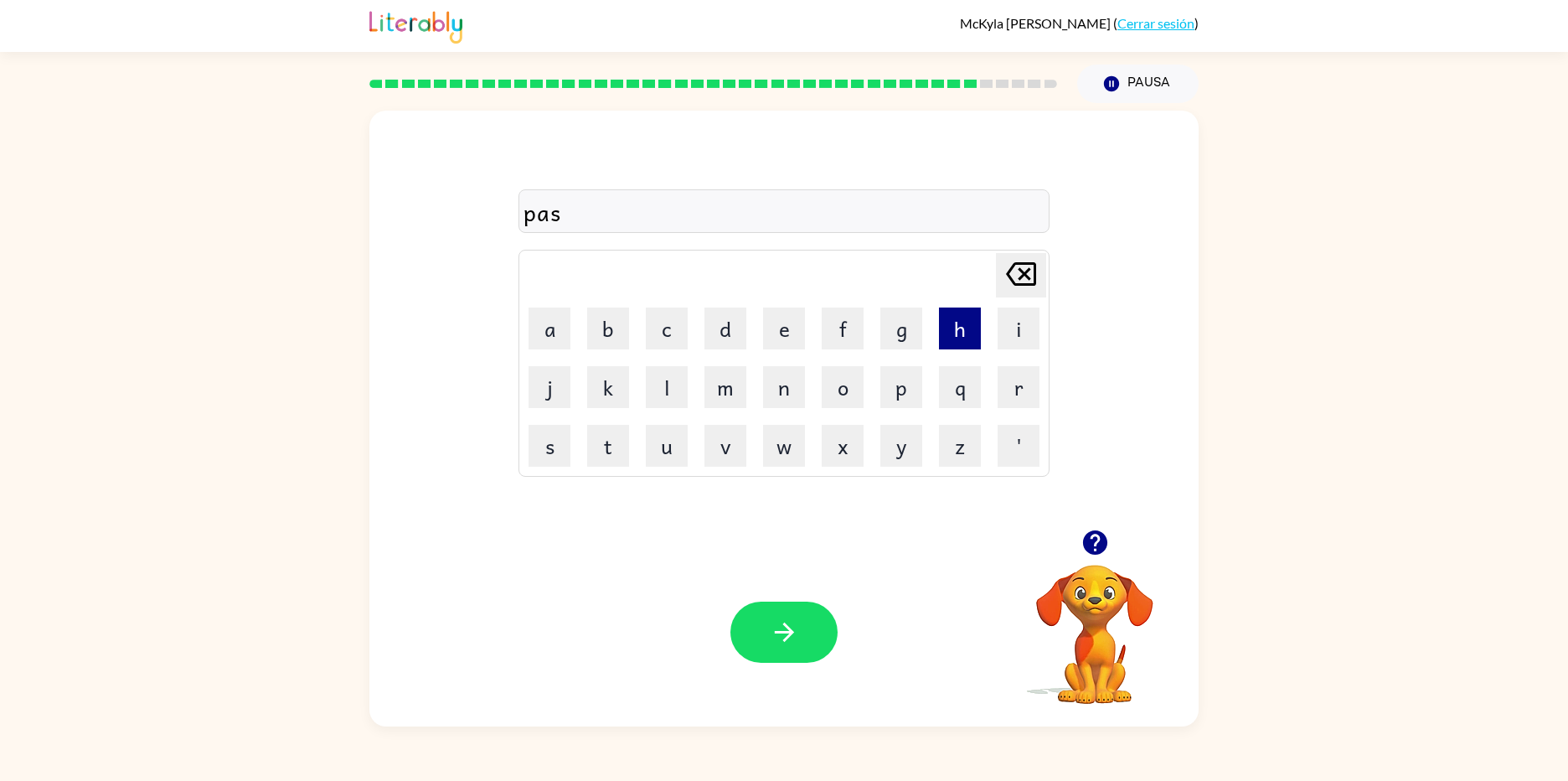
click at [953, 313] on button "h" at bounding box center [959, 328] width 42 height 42
click at [760, 630] on button "button" at bounding box center [784, 632] width 107 height 61
click at [918, 392] on button "p" at bounding box center [901, 387] width 42 height 42
drag, startPoint x: 548, startPoint y: 321, endPoint x: 549, endPoint y: 333, distance: 12.0
click at [549, 330] on button "a" at bounding box center [549, 328] width 42 height 42
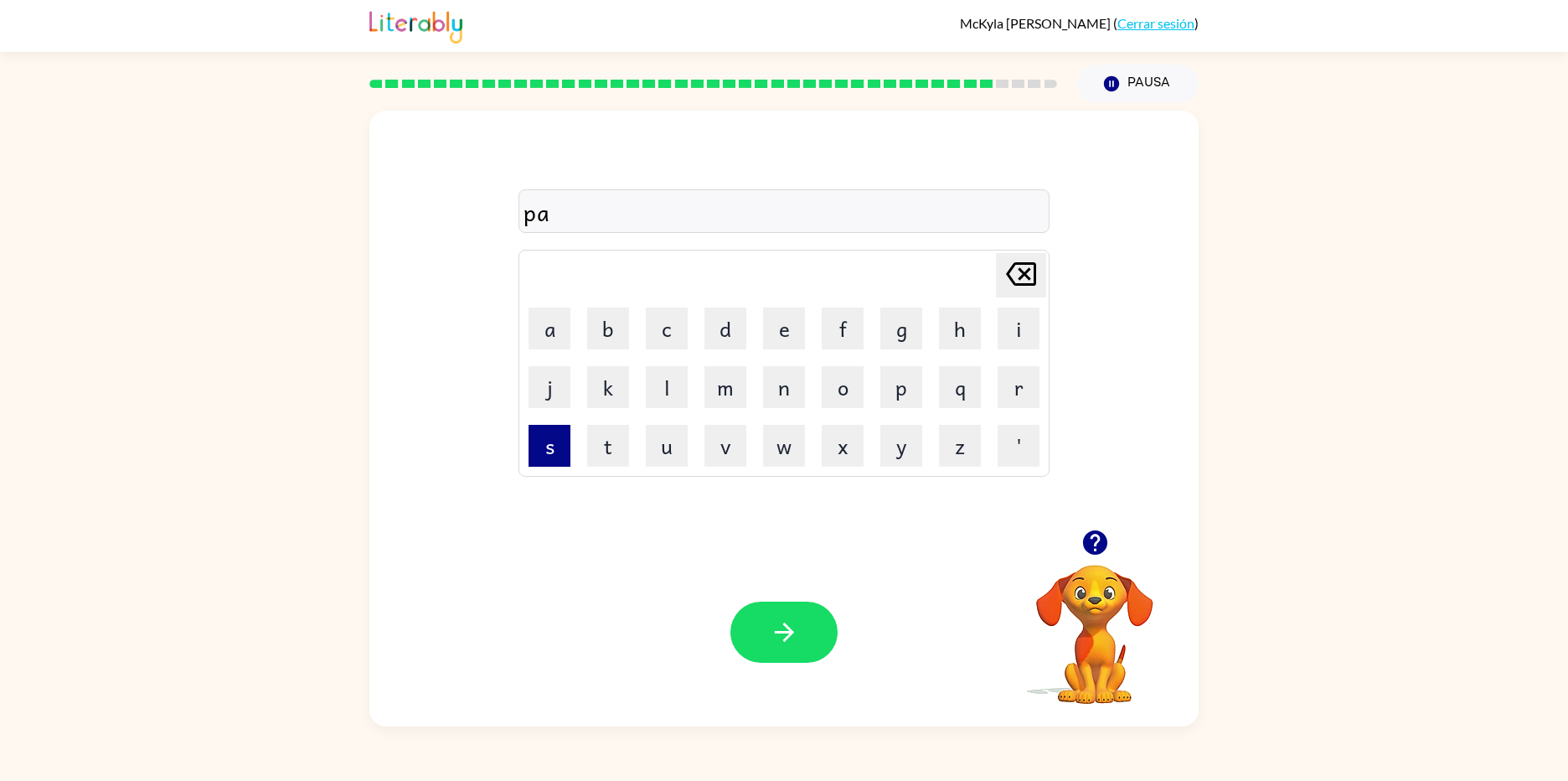
click at [533, 439] on button "s" at bounding box center [549, 445] width 42 height 42
click at [758, 643] on button "button" at bounding box center [784, 632] width 107 height 61
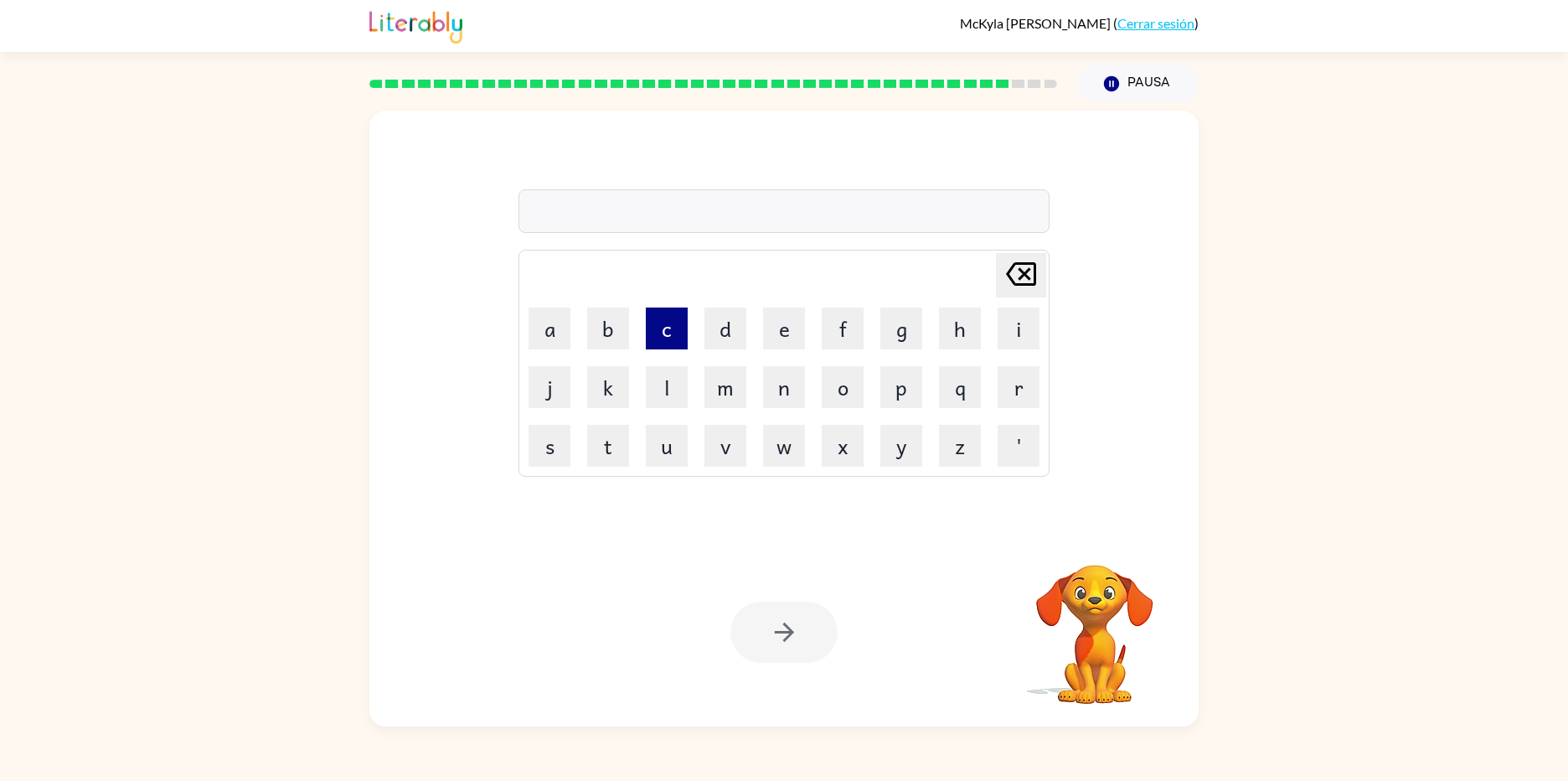
click at [650, 339] on button "c" at bounding box center [666, 328] width 42 height 42
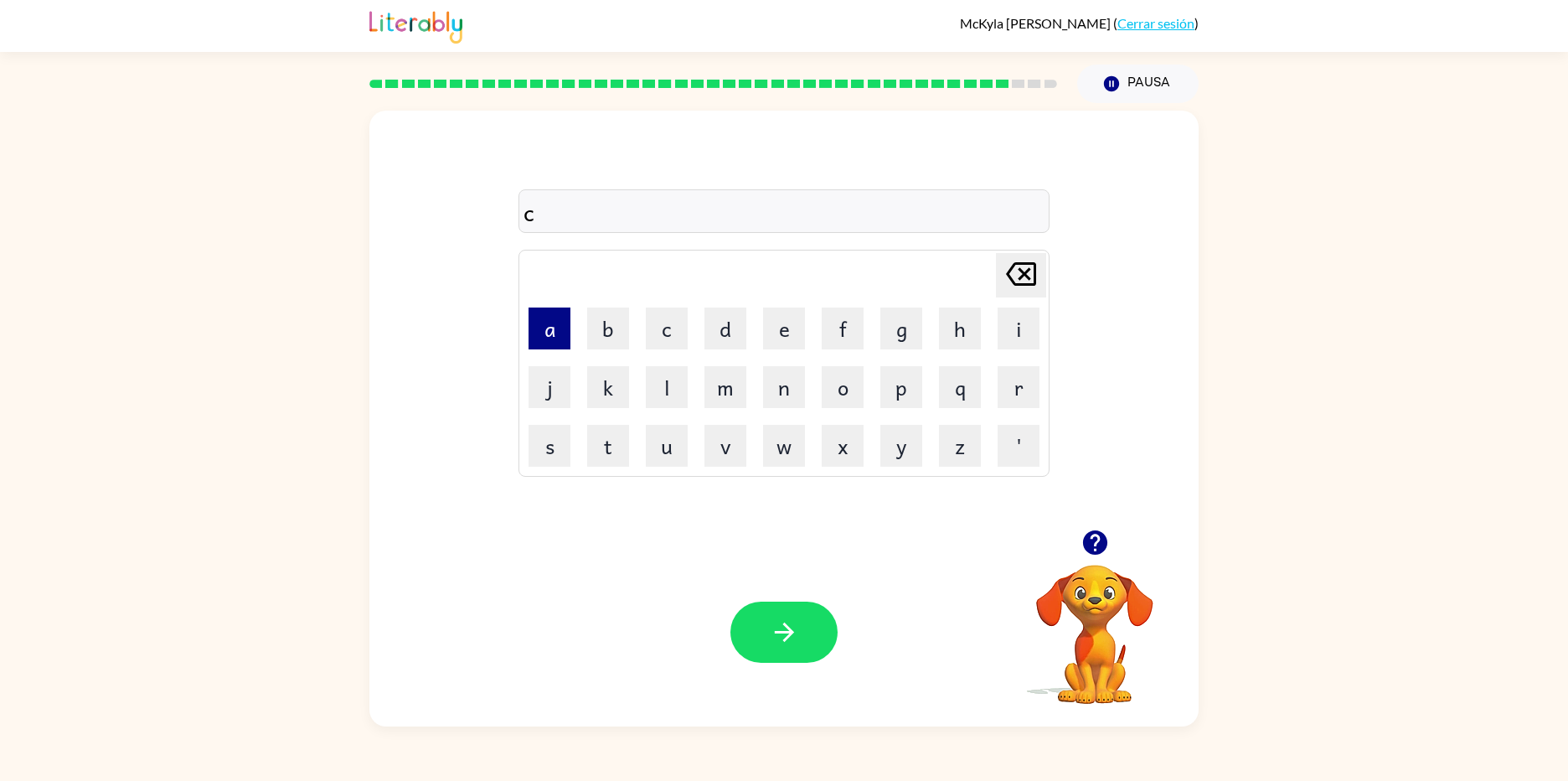
click at [547, 331] on button "a" at bounding box center [549, 328] width 42 height 42
click at [842, 337] on button "f" at bounding box center [842, 328] width 42 height 42
click at [823, 635] on button "button" at bounding box center [784, 632] width 107 height 61
click at [785, 442] on button "w" at bounding box center [784, 445] width 42 height 42
click at [785, 322] on button "e" at bounding box center [784, 328] width 42 height 42
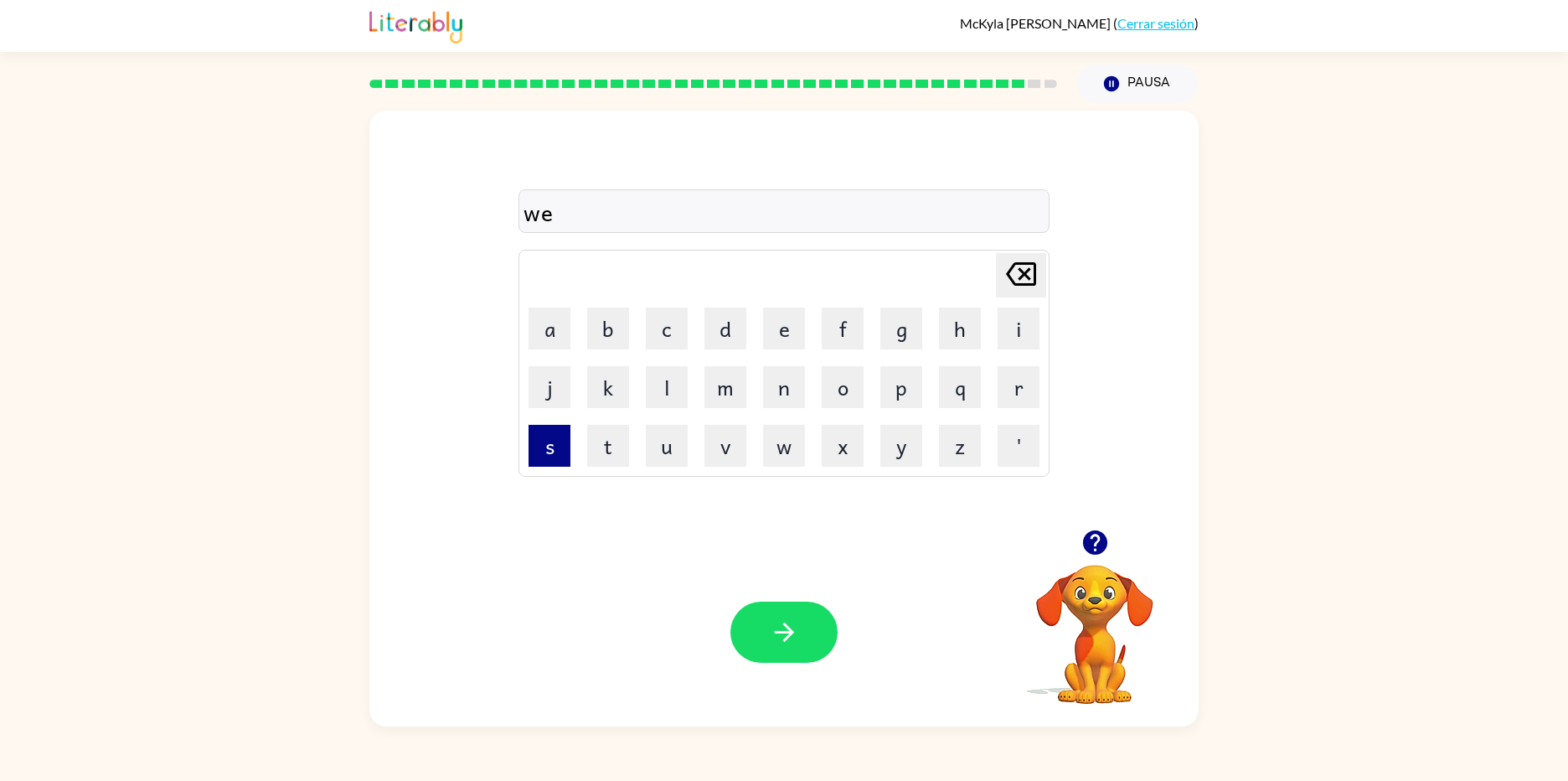
click at [534, 437] on button "s" at bounding box center [549, 445] width 42 height 42
click at [730, 335] on button "d" at bounding box center [724, 328] width 42 height 42
click at [807, 631] on button "button" at bounding box center [784, 632] width 107 height 61
click at [969, 448] on button "z" at bounding box center [959, 445] width 42 height 42
click at [858, 389] on button "o" at bounding box center [842, 387] width 42 height 42
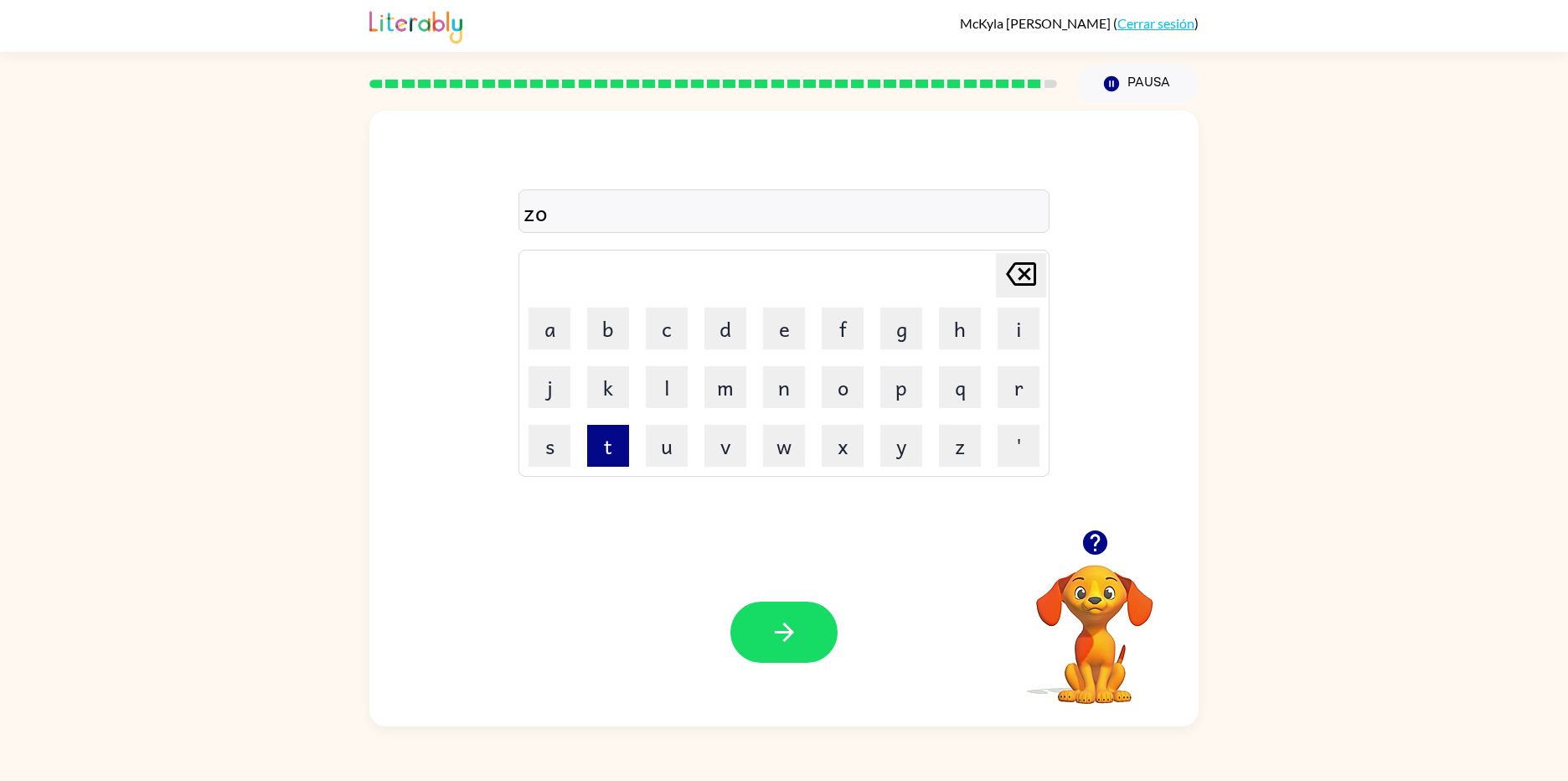
click at [606, 439] on button "t" at bounding box center [607, 445] width 42 height 42
click at [665, 403] on button "l" at bounding box center [666, 387] width 42 height 42
click at [757, 647] on button "button" at bounding box center [784, 632] width 107 height 61
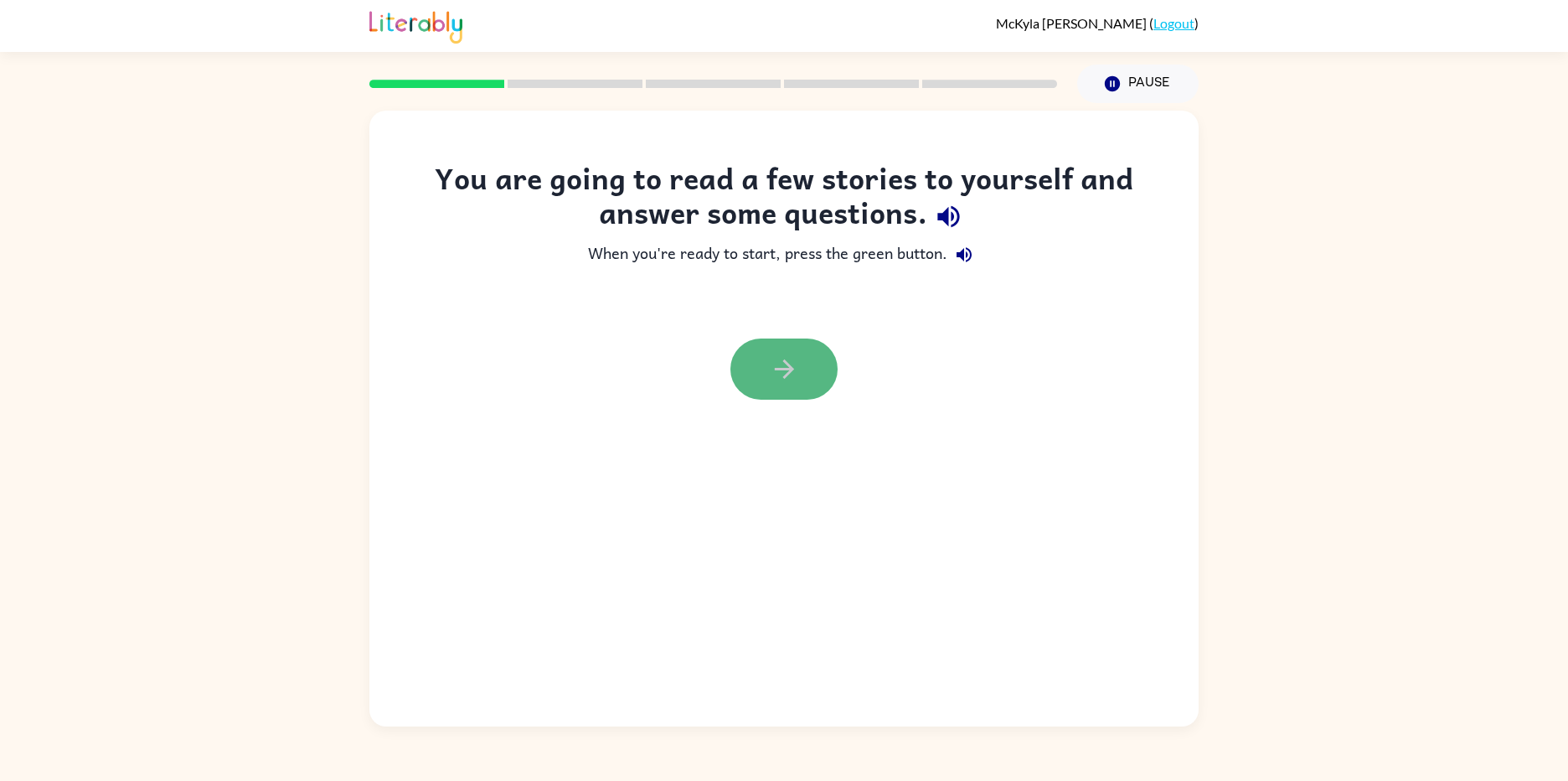
click at [815, 372] on button "button" at bounding box center [784, 369] width 107 height 61
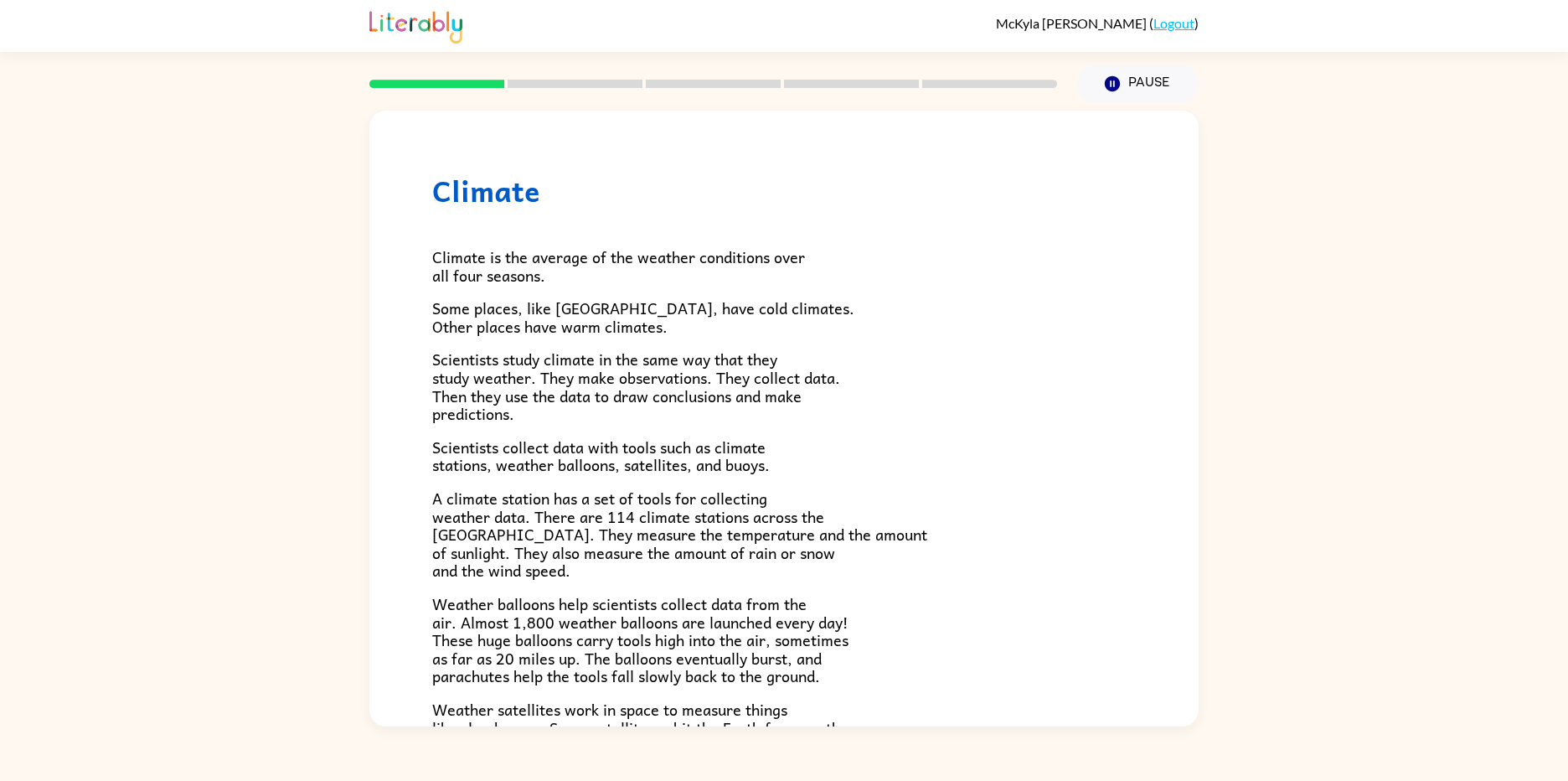
drag, startPoint x: 1182, startPoint y: 234, endPoint x: 1193, endPoint y: 241, distance: 13.0
click at [1193, 241] on div "Climate Climate is the average of the weather conditions over all four seasons.…" at bounding box center [784, 418] width 829 height 616
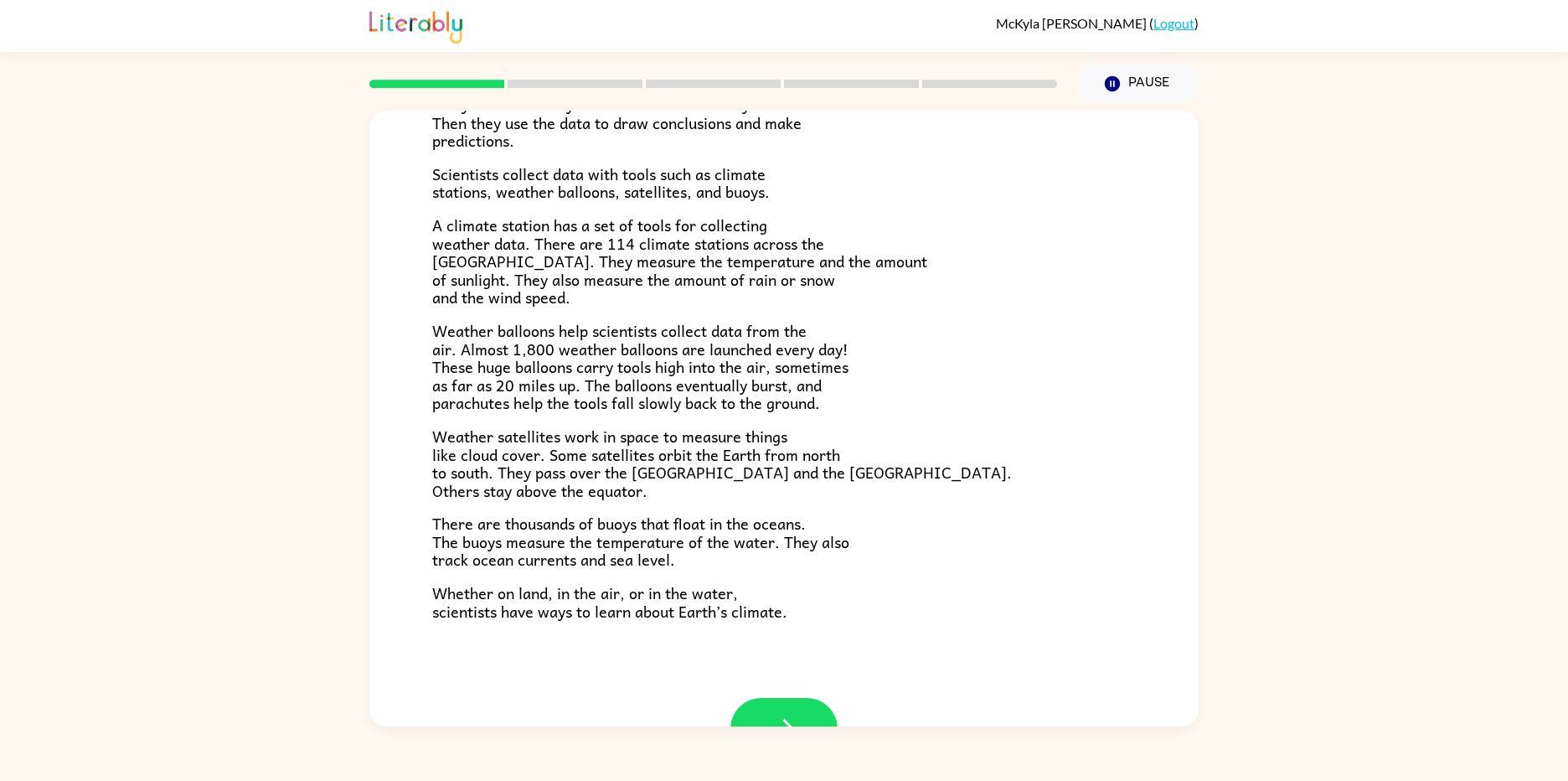
scroll to position [290, 0]
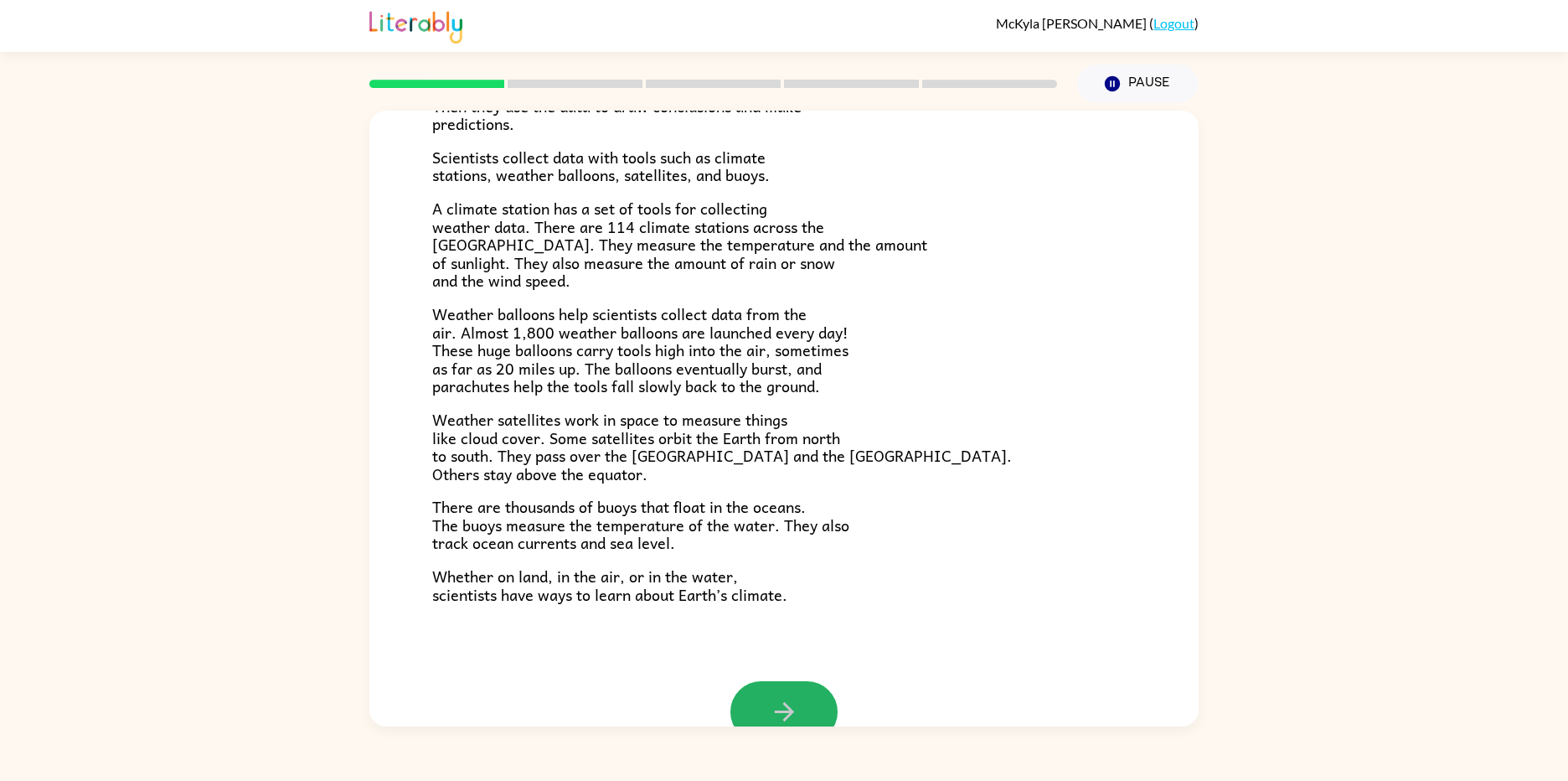
click at [740, 695] on button "button" at bounding box center [784, 712] width 107 height 61
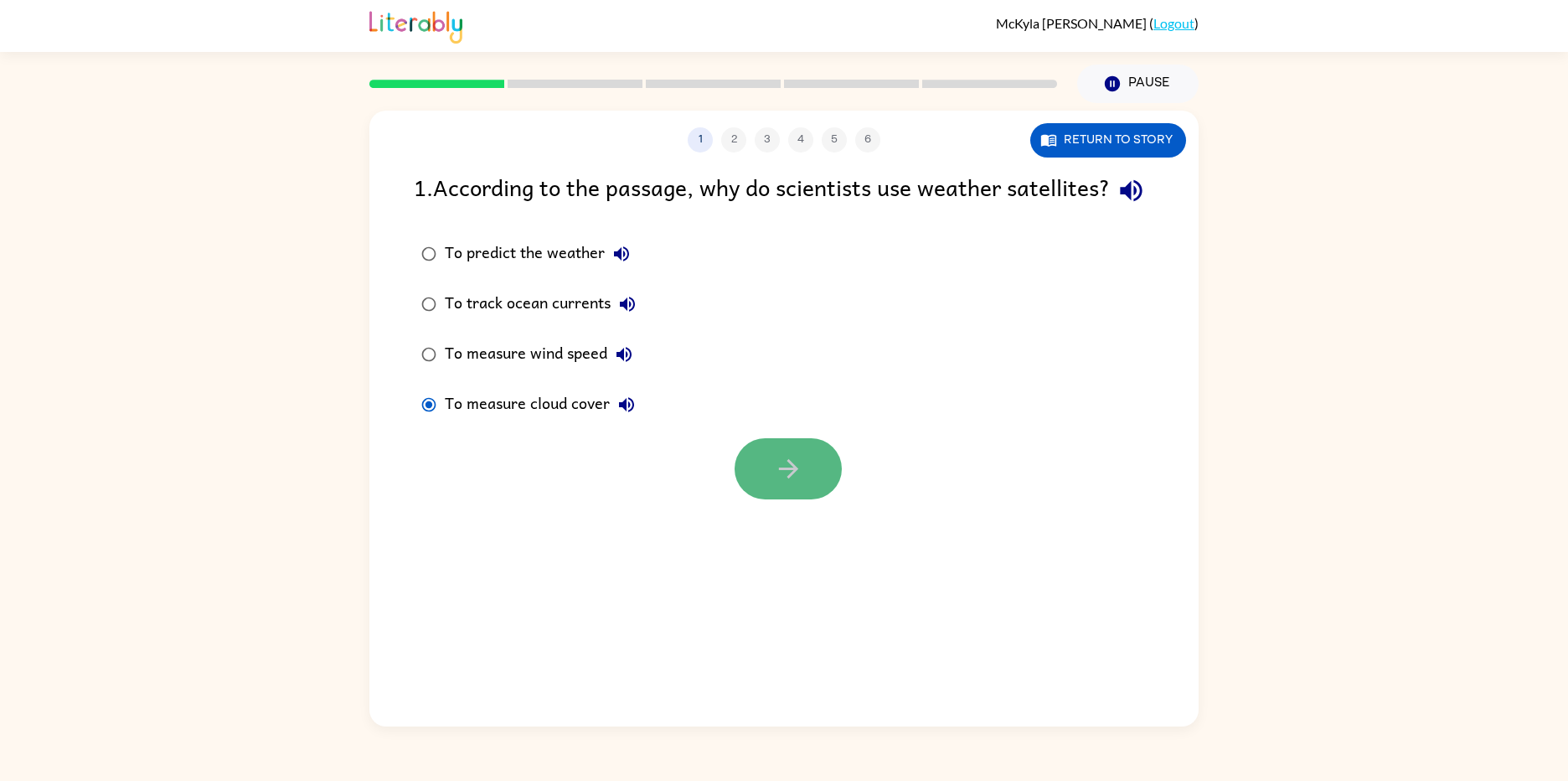
click at [810, 499] on button "button" at bounding box center [788, 469] width 107 height 61
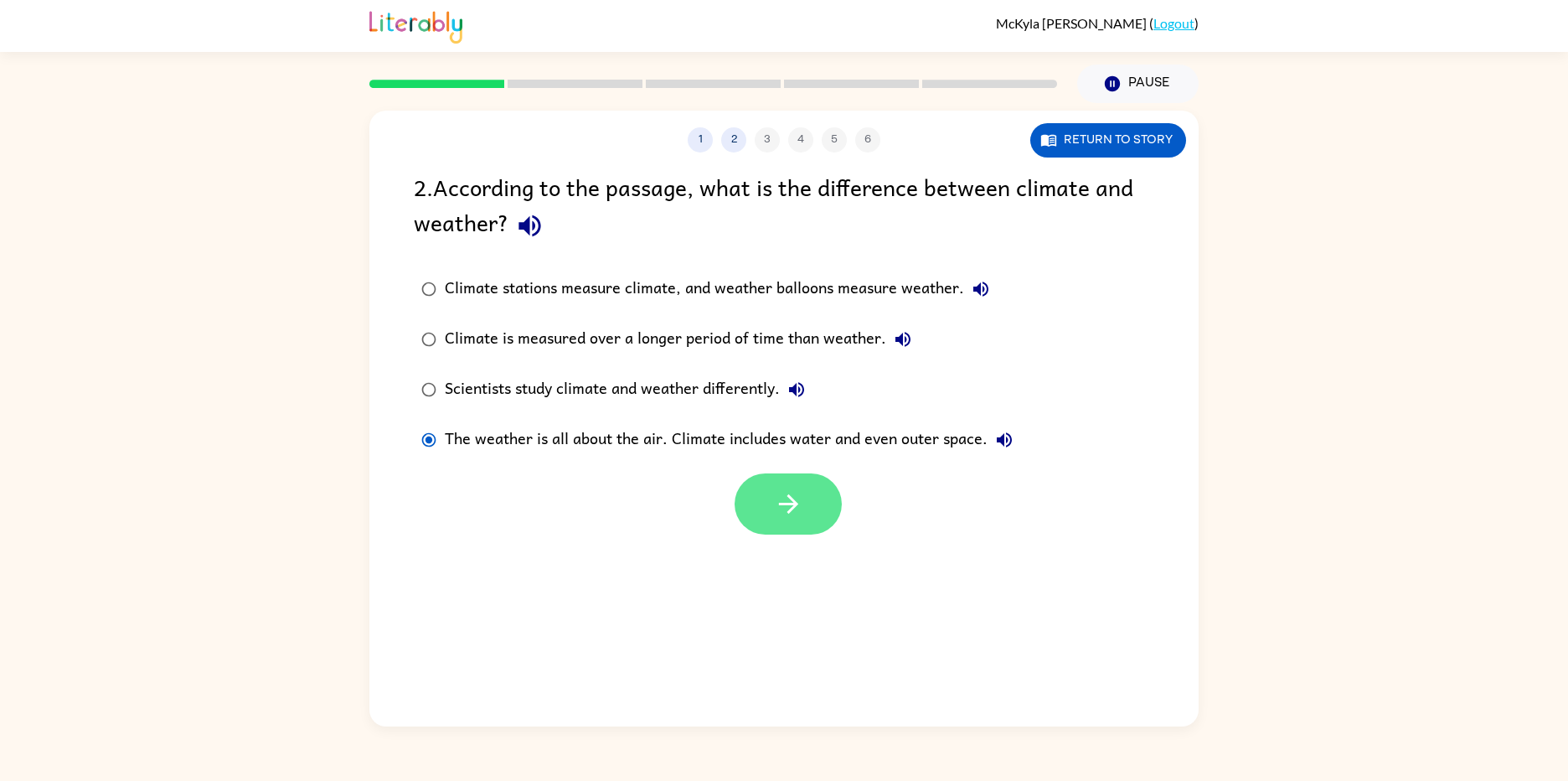
click at [792, 490] on icon "button" at bounding box center [788, 504] width 30 height 30
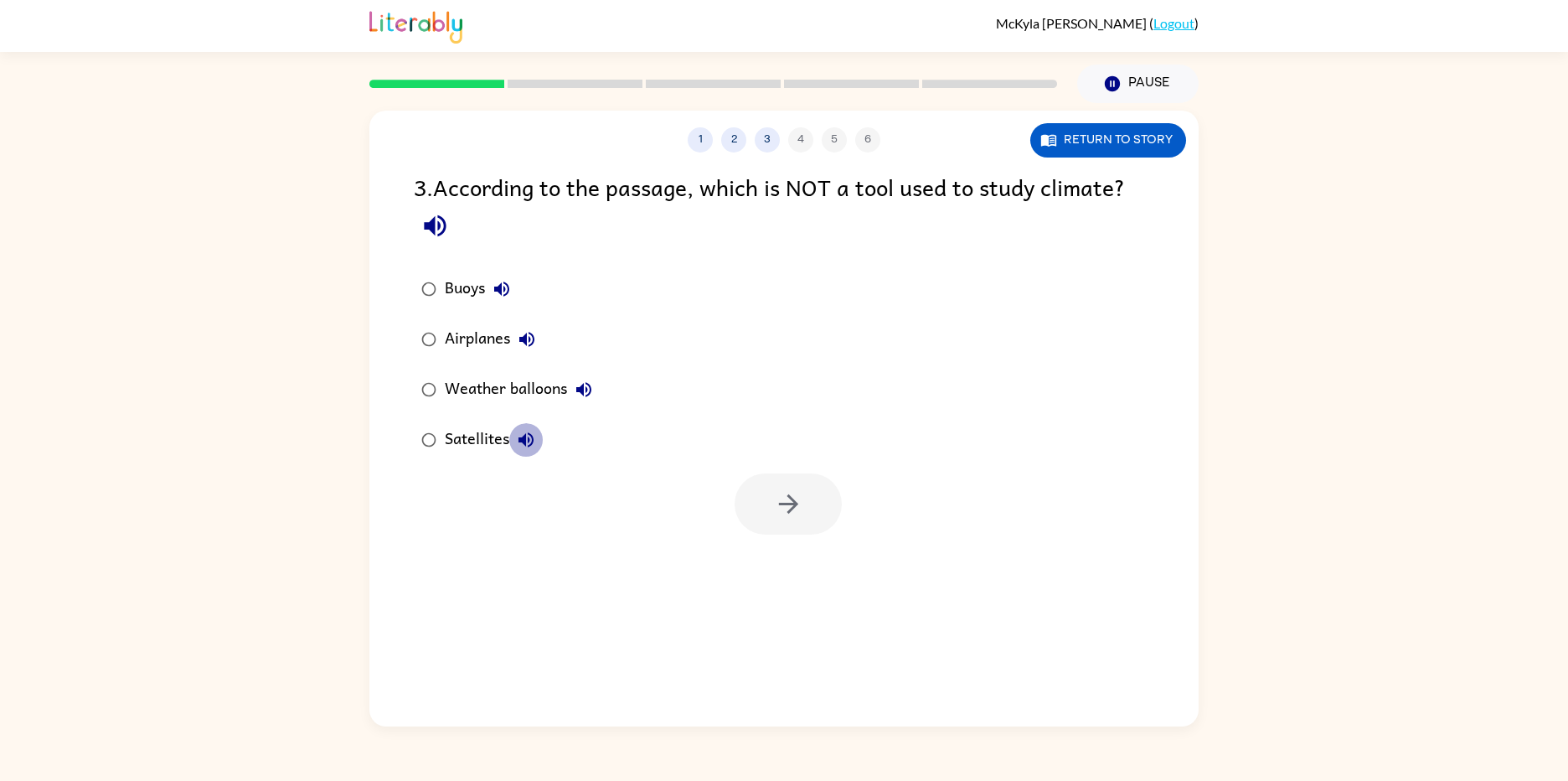
click at [535, 439] on icon "button" at bounding box center [526, 440] width 20 height 20
click at [780, 513] on icon "button" at bounding box center [788, 504] width 30 height 30
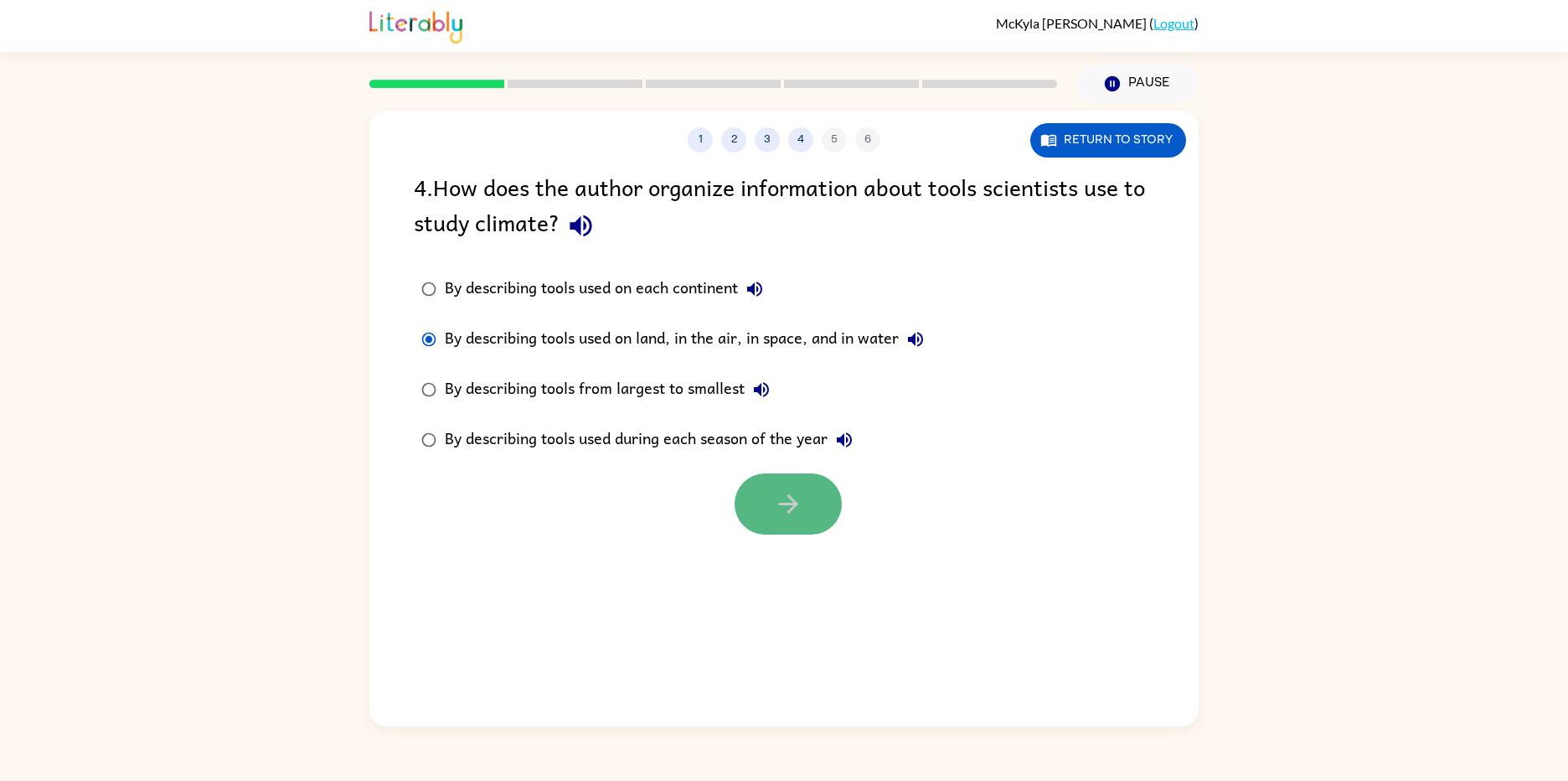
click at [770, 485] on button "button" at bounding box center [788, 504] width 107 height 61
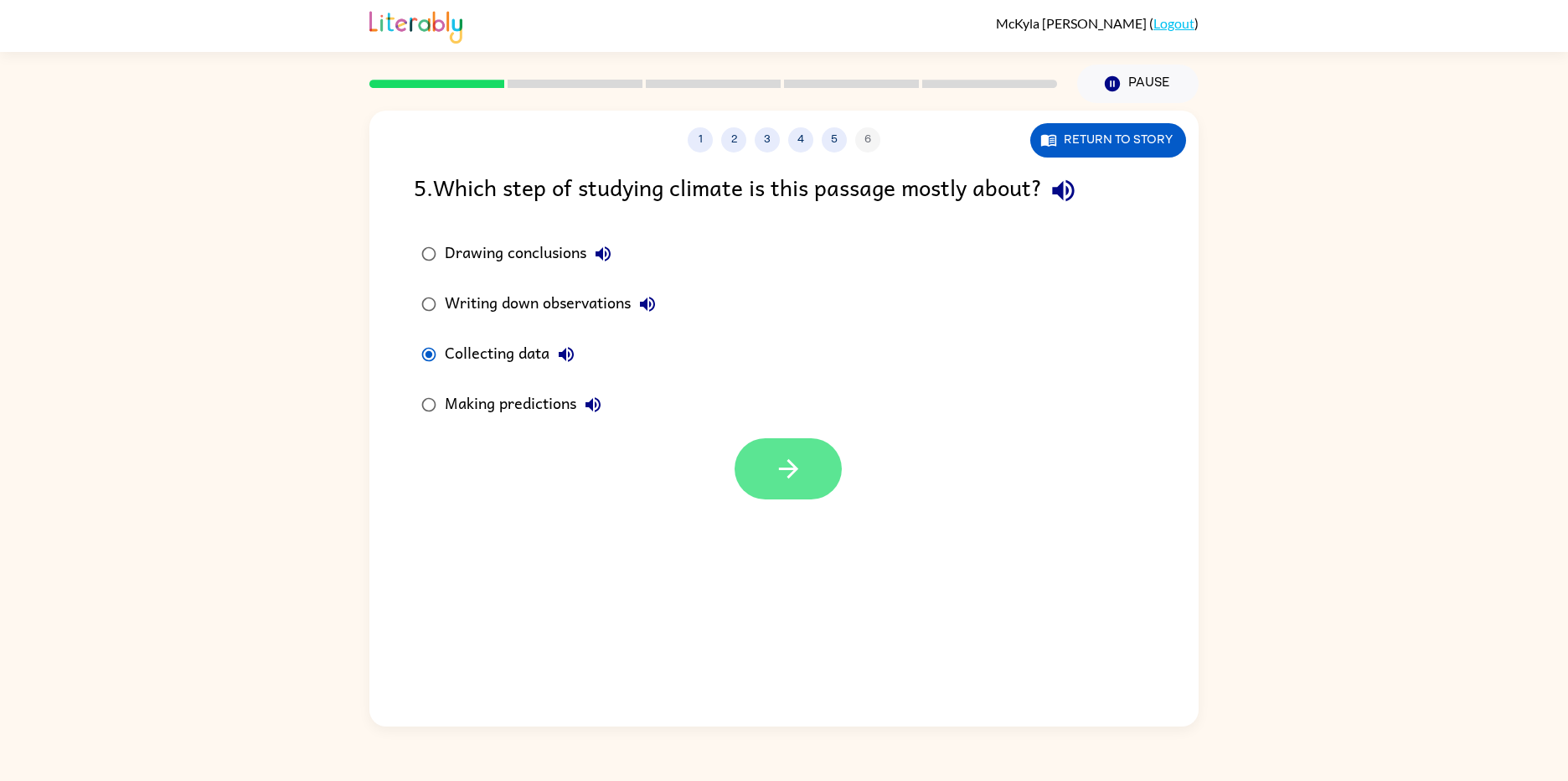
click at [821, 487] on button "button" at bounding box center [788, 469] width 107 height 61
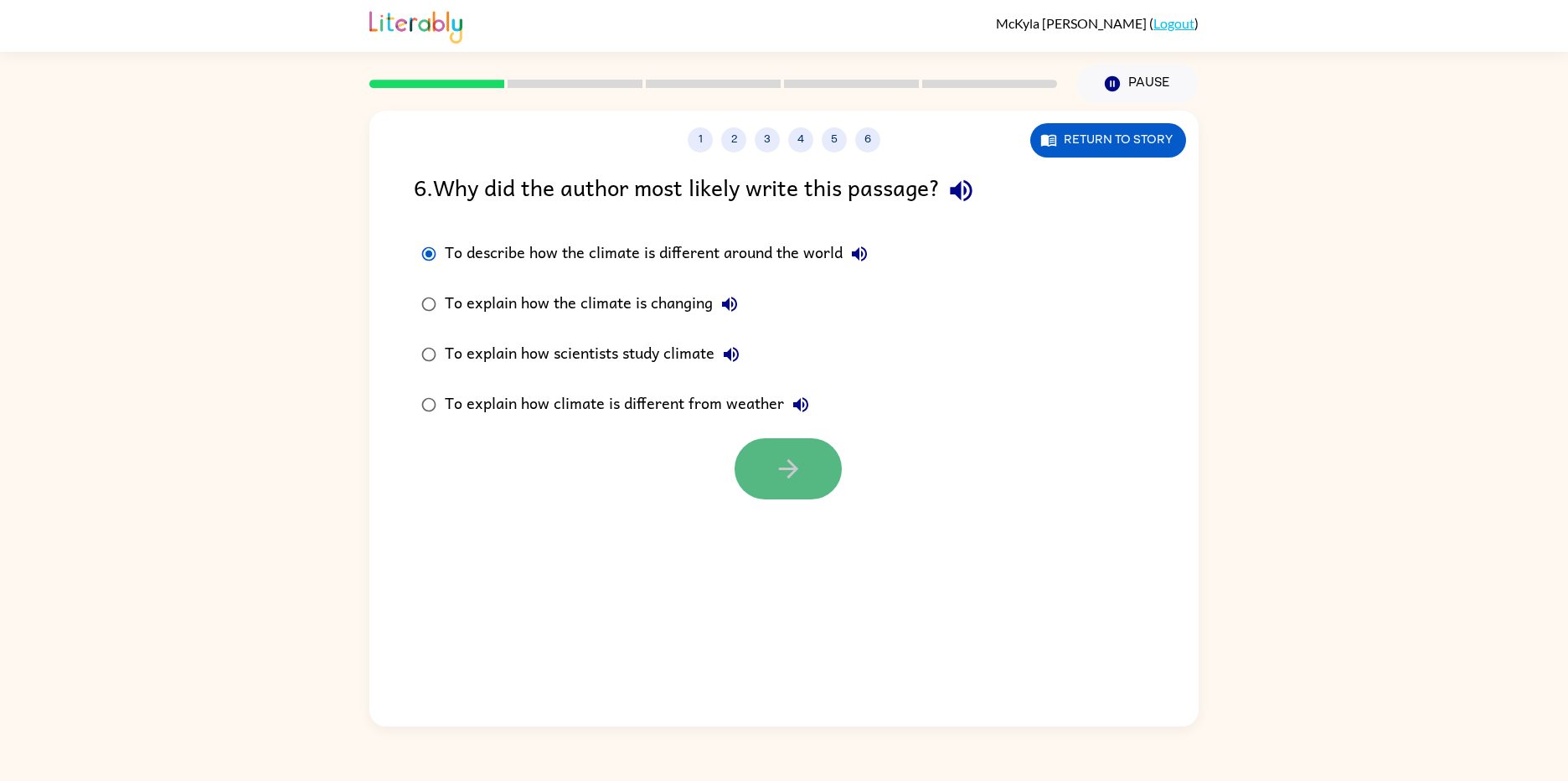
click at [800, 463] on icon "button" at bounding box center [788, 469] width 30 height 30
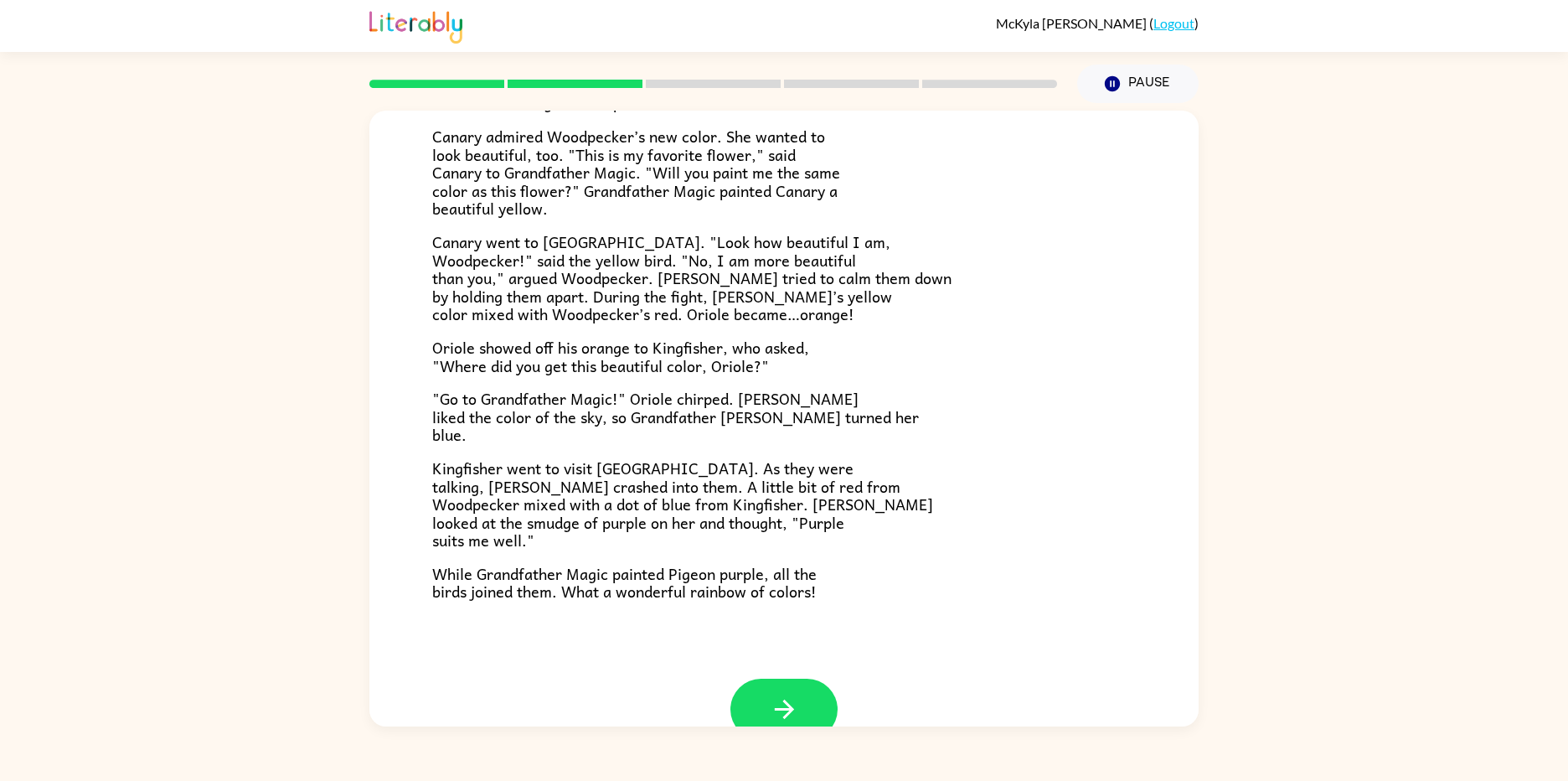
scroll to position [258, 0]
click at [739, 696] on button "button" at bounding box center [784, 707] width 107 height 61
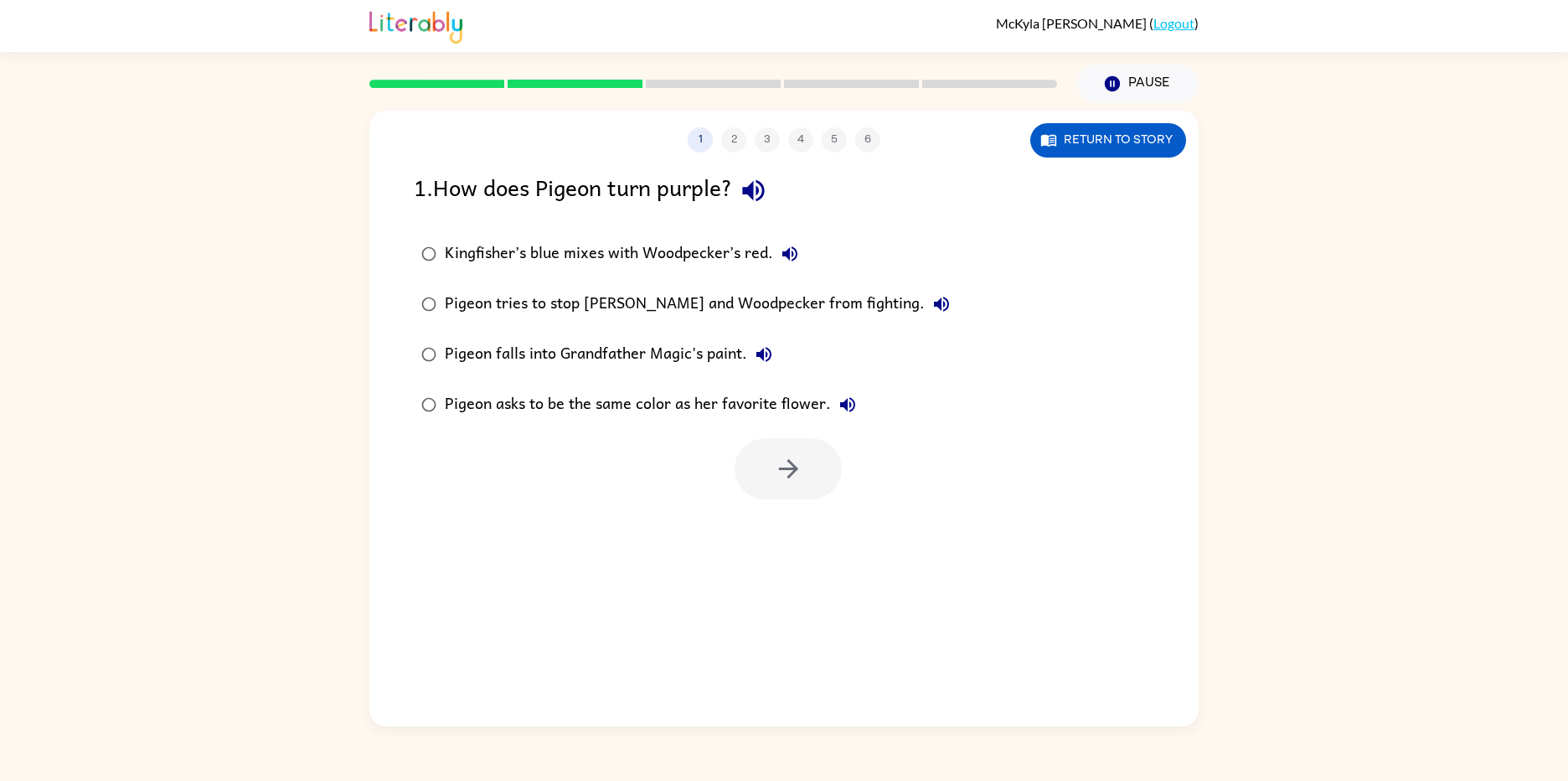
scroll to position [0, 0]
click at [755, 457] on button "button" at bounding box center [788, 469] width 107 height 61
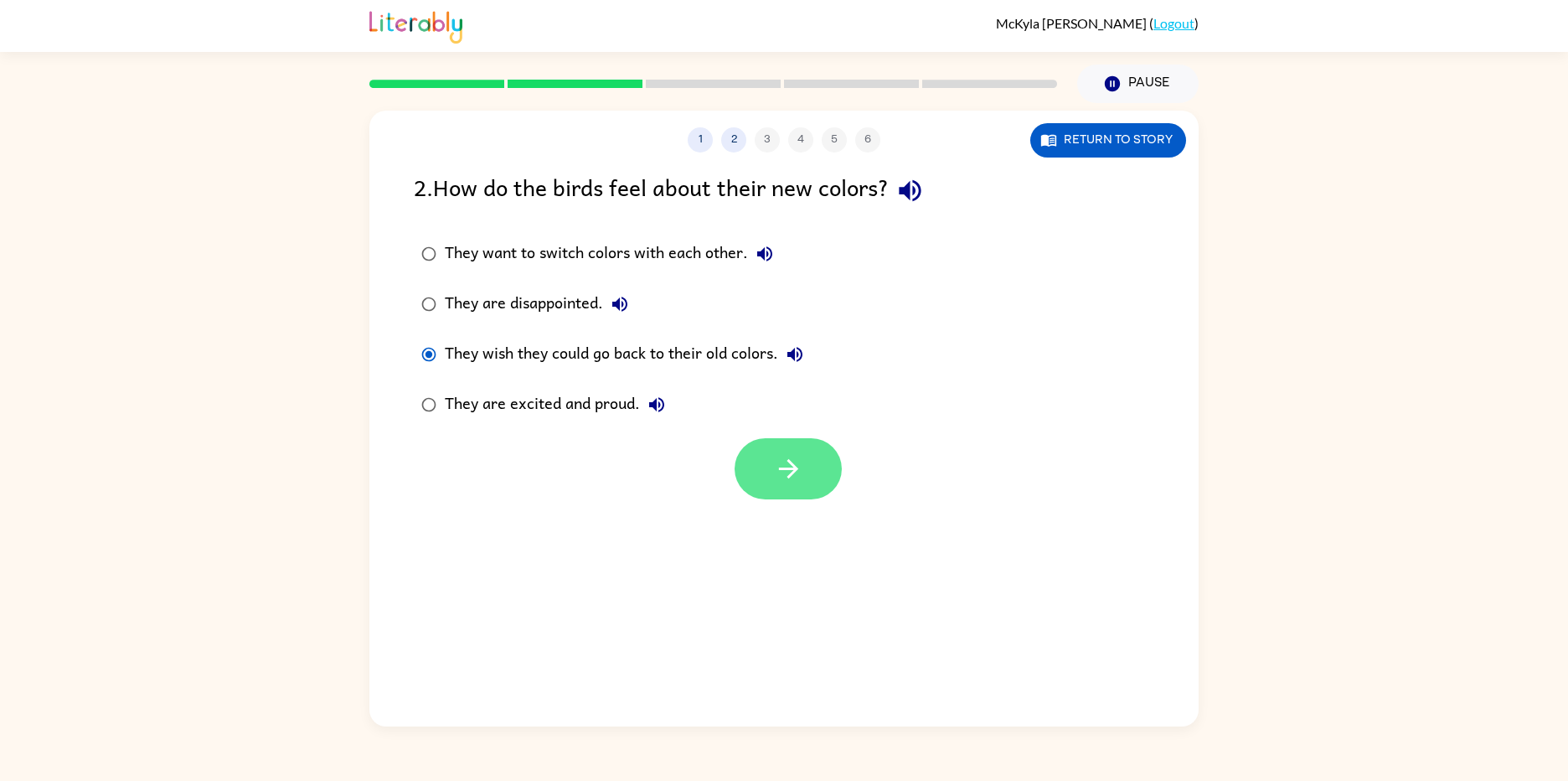
click at [783, 453] on button "button" at bounding box center [788, 469] width 107 height 61
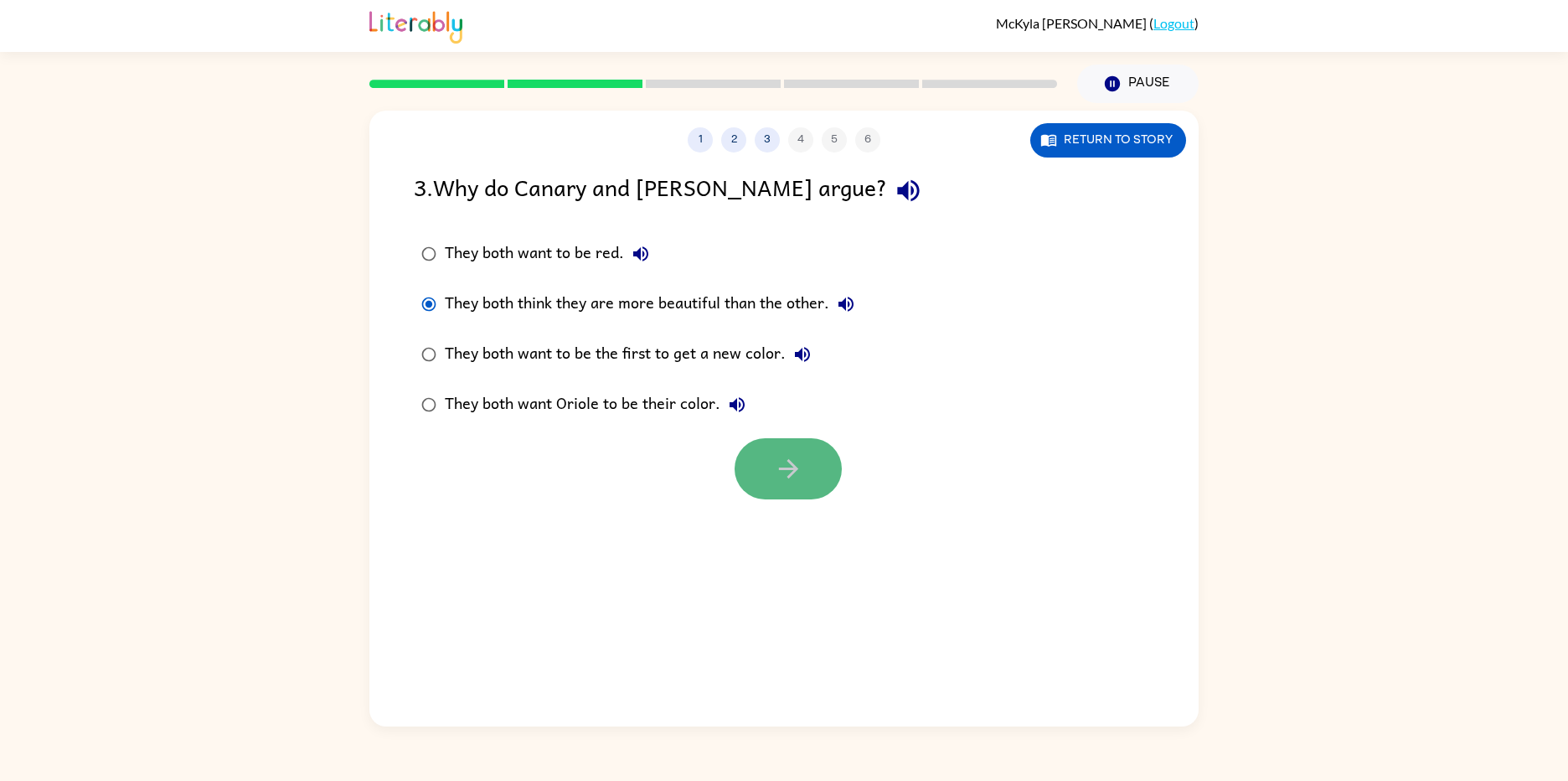
click at [781, 450] on button "button" at bounding box center [788, 469] width 107 height 61
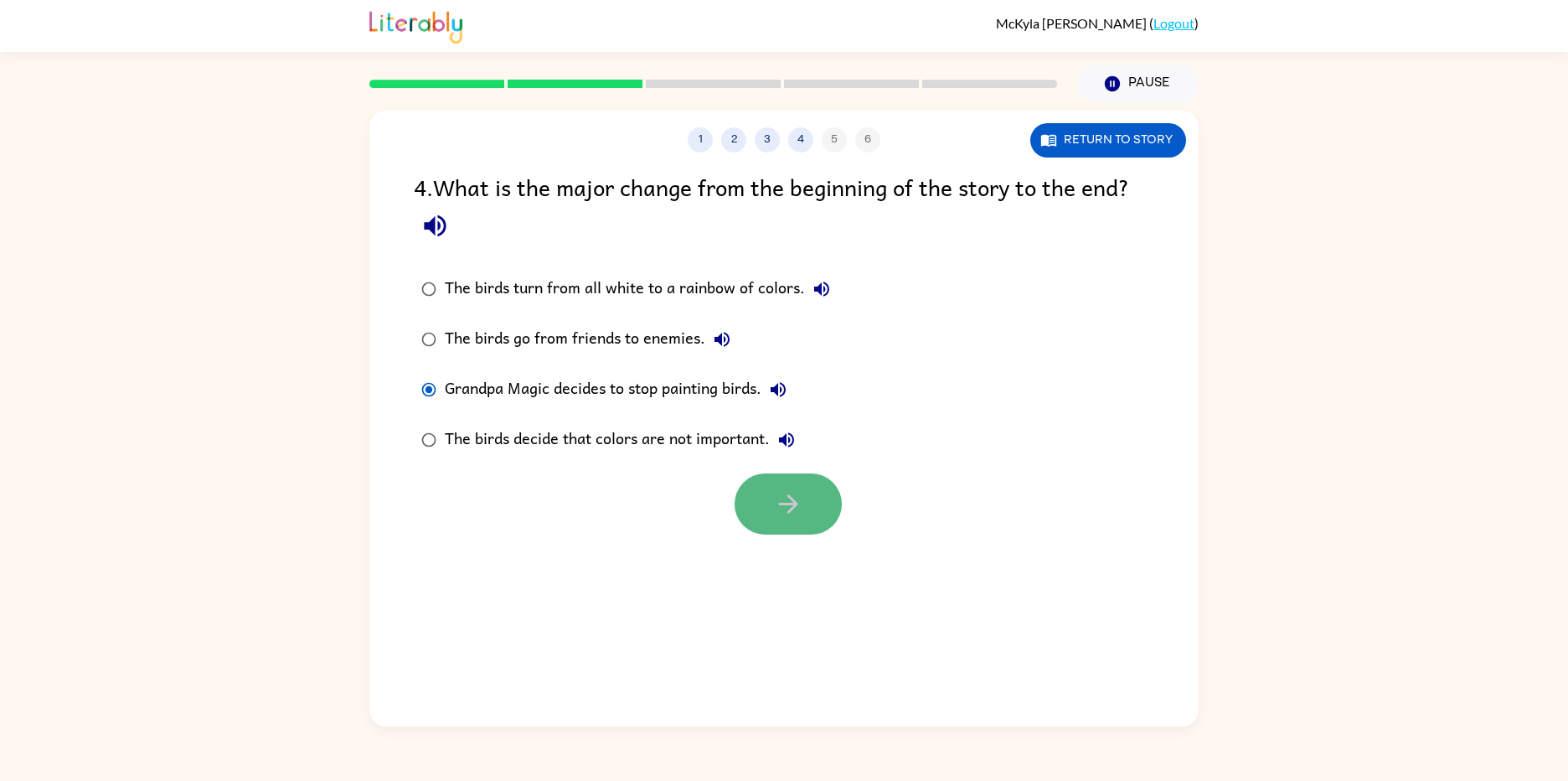
click at [765, 475] on button "button" at bounding box center [788, 504] width 107 height 61
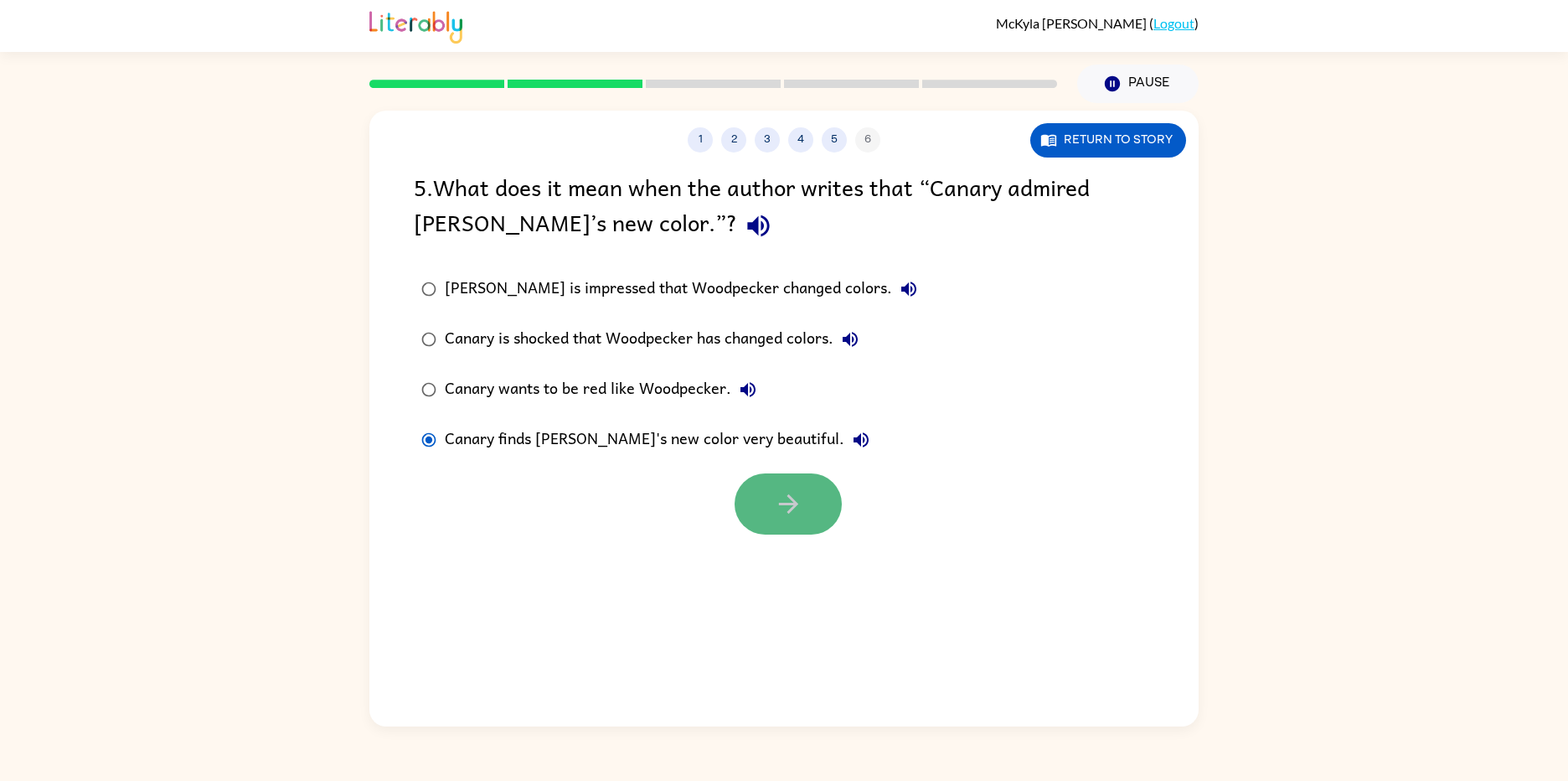
click at [768, 481] on button "button" at bounding box center [788, 504] width 107 height 61
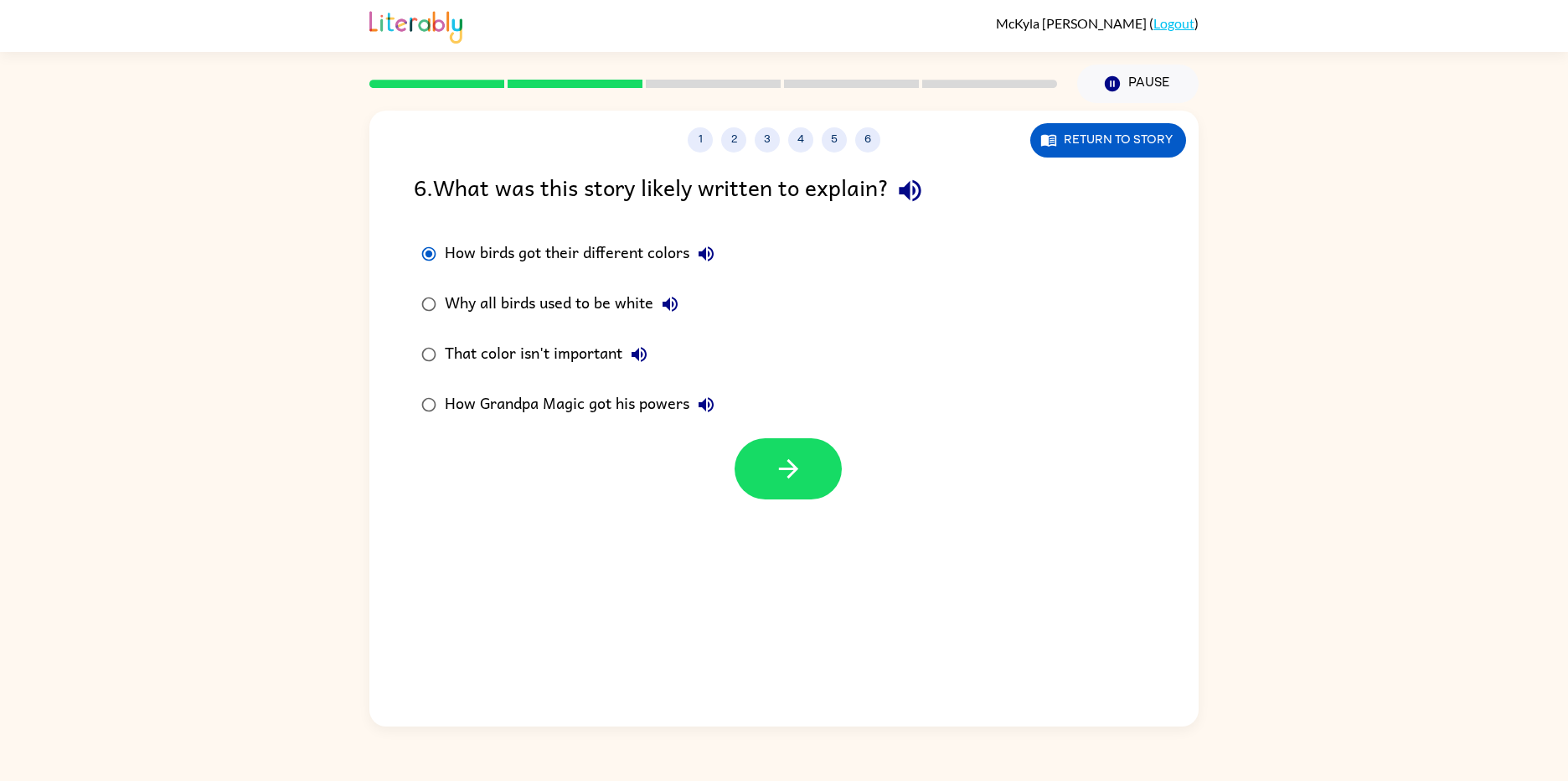
drag, startPoint x: 791, startPoint y: 471, endPoint x: 804, endPoint y: 470, distance: 13.0
click at [803, 470] on button "button" at bounding box center [788, 469] width 107 height 61
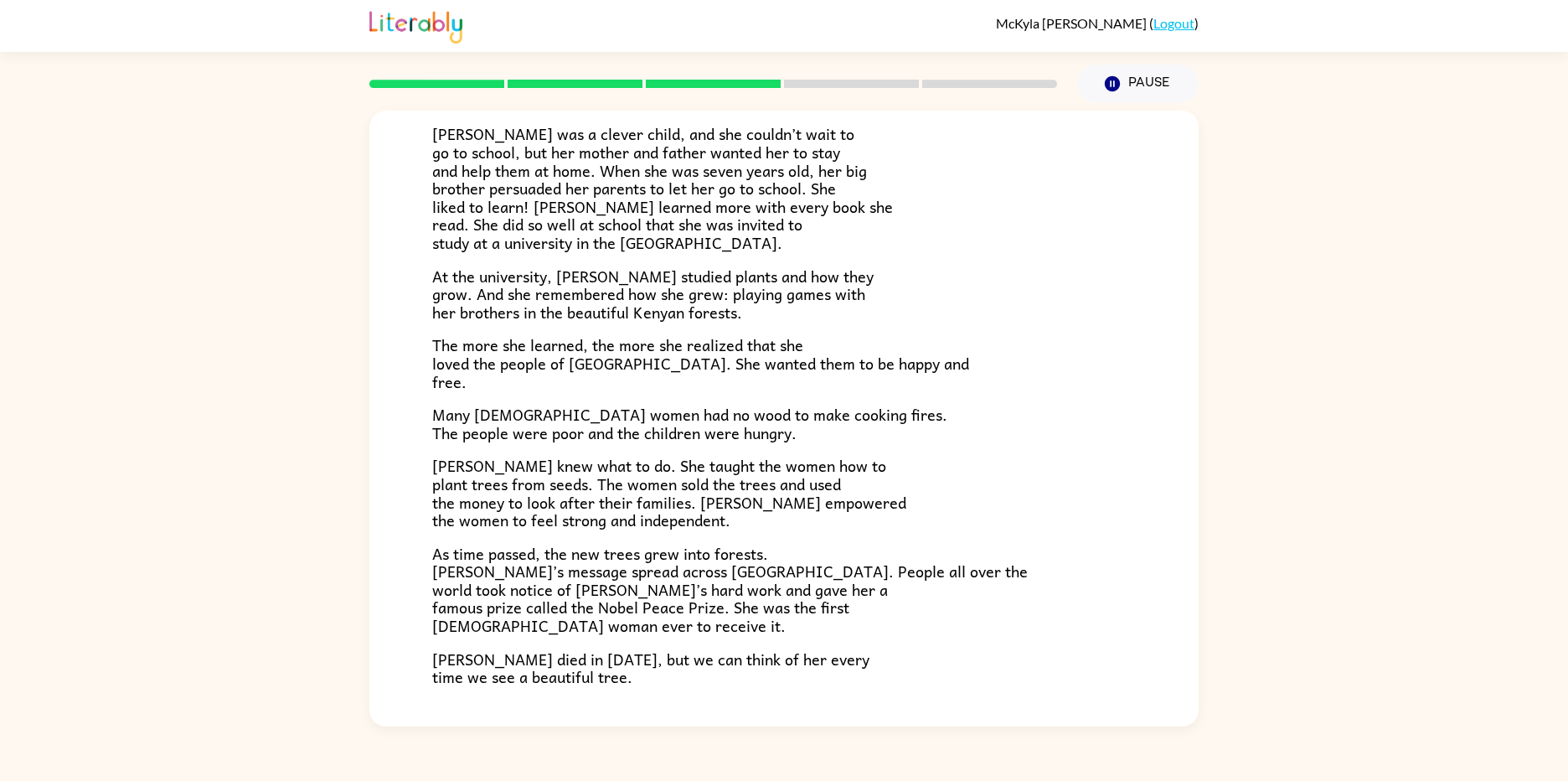
scroll to position [211, 0]
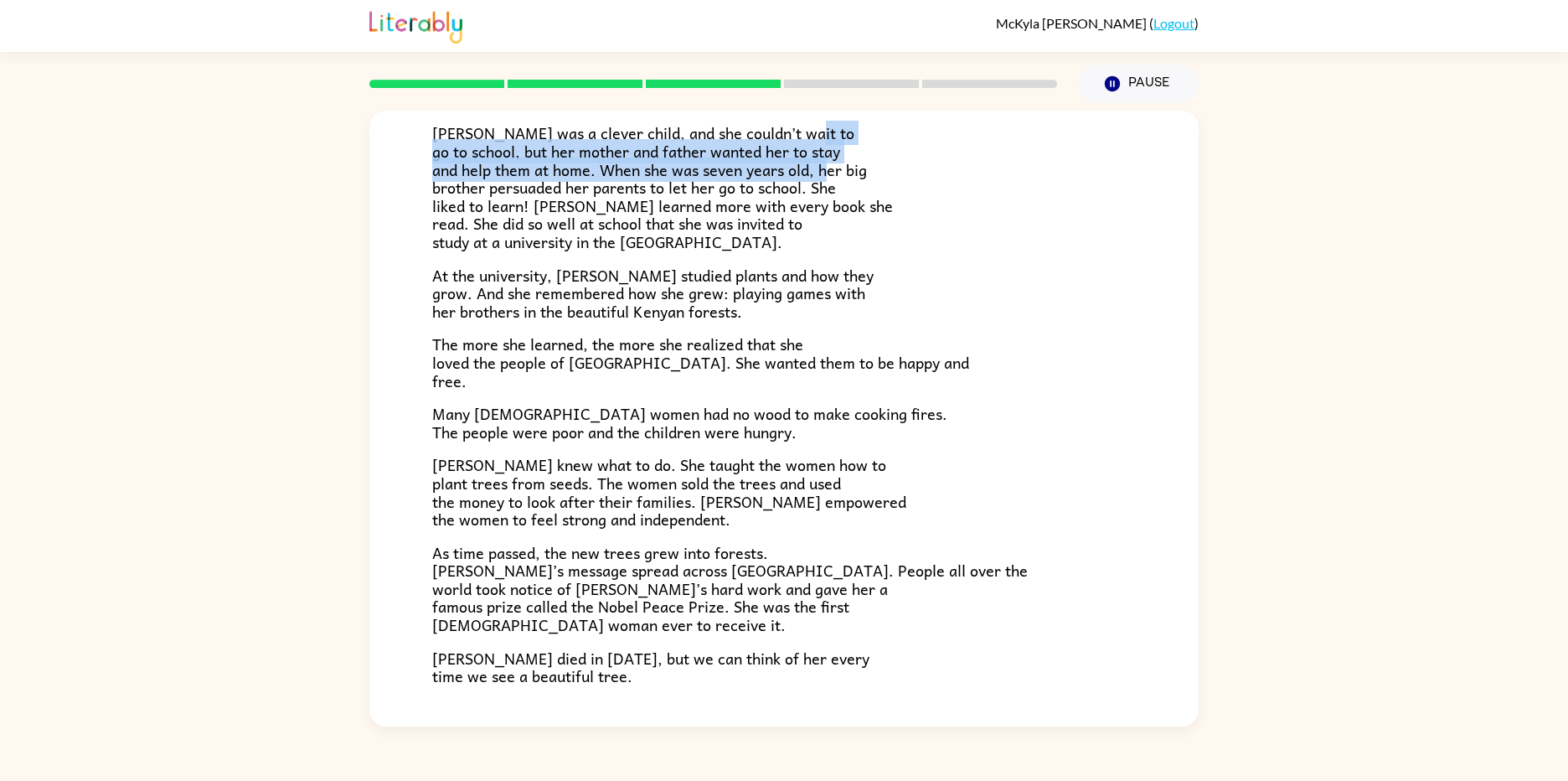
drag, startPoint x: 1199, startPoint y: 130, endPoint x: 1189, endPoint y: 163, distance: 34.5
click at [1189, 163] on div "A Tiny Seed In a village on the slopes of [GEOGRAPHIC_DATA] in [GEOGRAPHIC_DATA…" at bounding box center [784, 415] width 1568 height 623
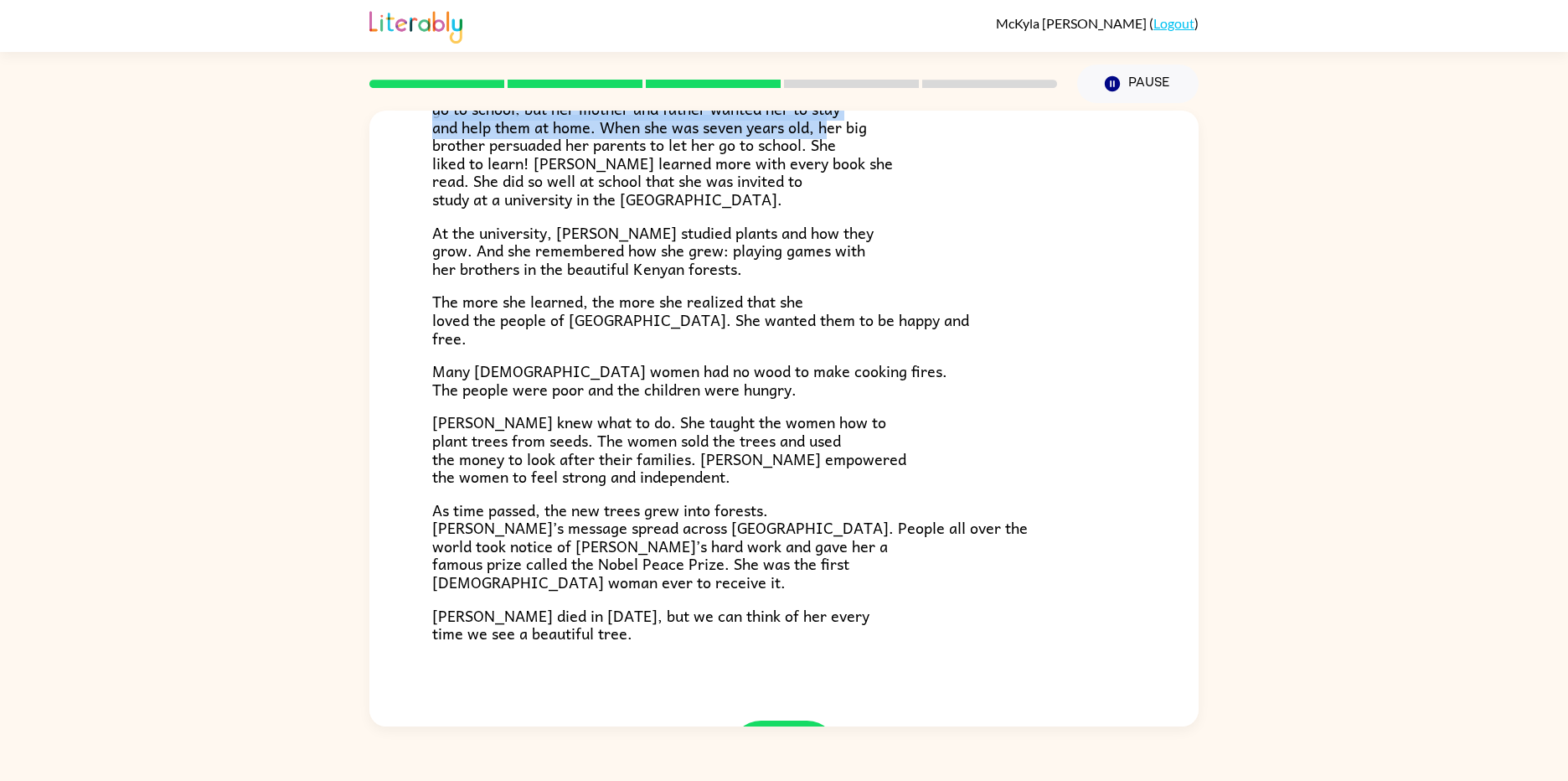
scroll to position [0, 0]
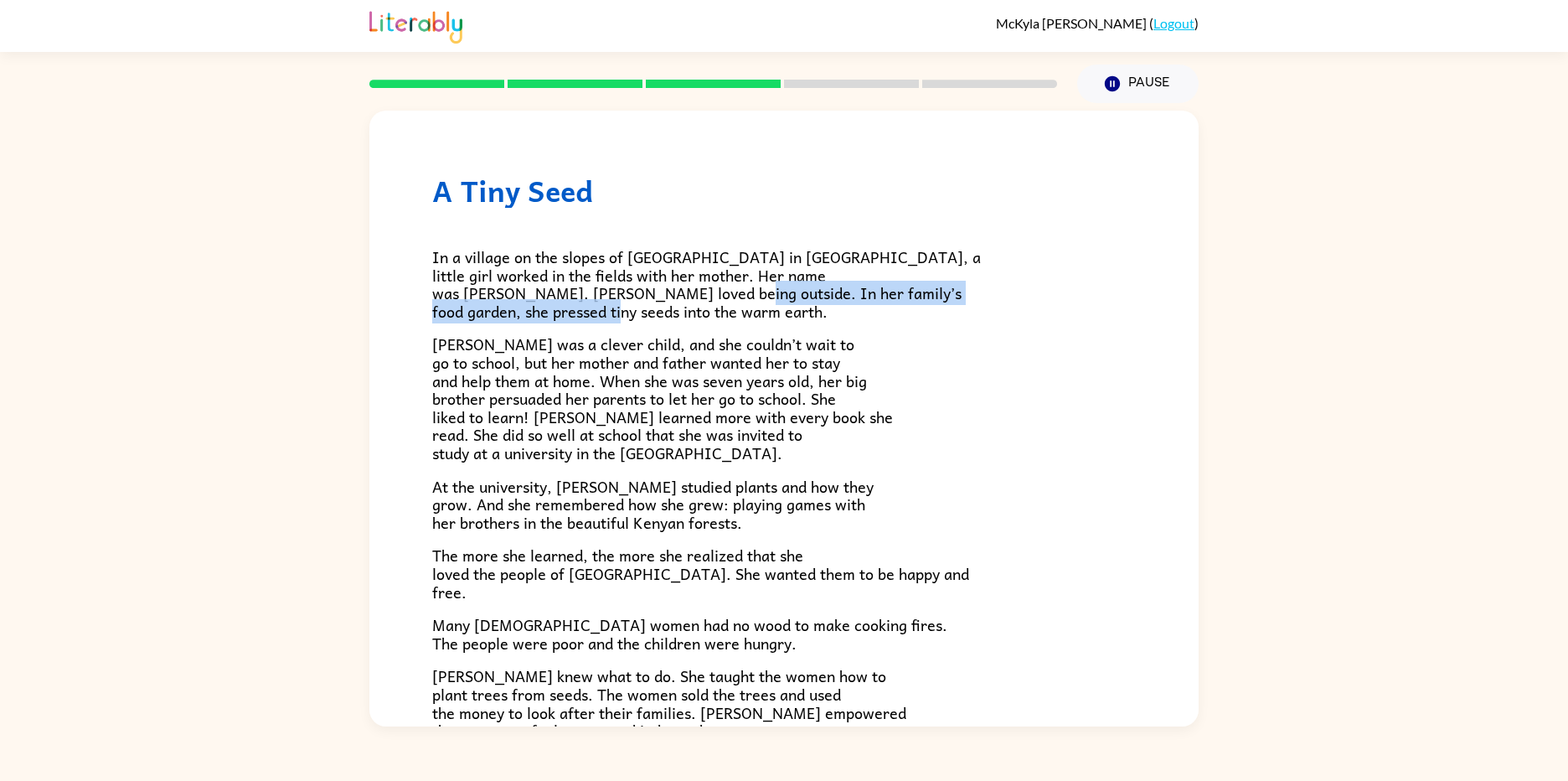
drag, startPoint x: 1184, startPoint y: 286, endPoint x: 1188, endPoint y: 318, distance: 32.2
click at [1188, 318] on div "A Tiny Seed In a village on the slopes of [GEOGRAPHIC_DATA] in [GEOGRAPHIC_DATA…" at bounding box center [784, 418] width 829 height 616
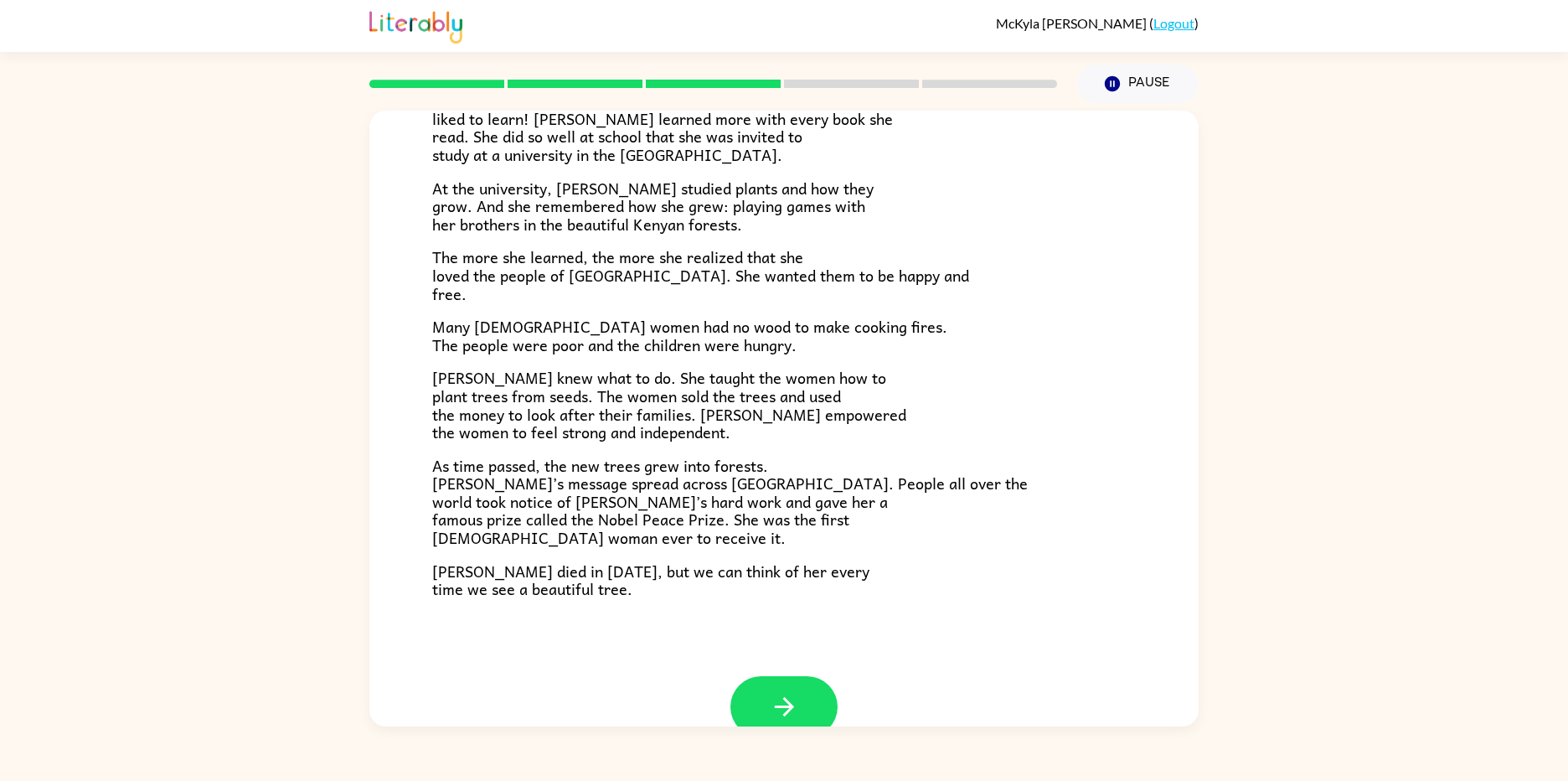
scroll to position [311, 0]
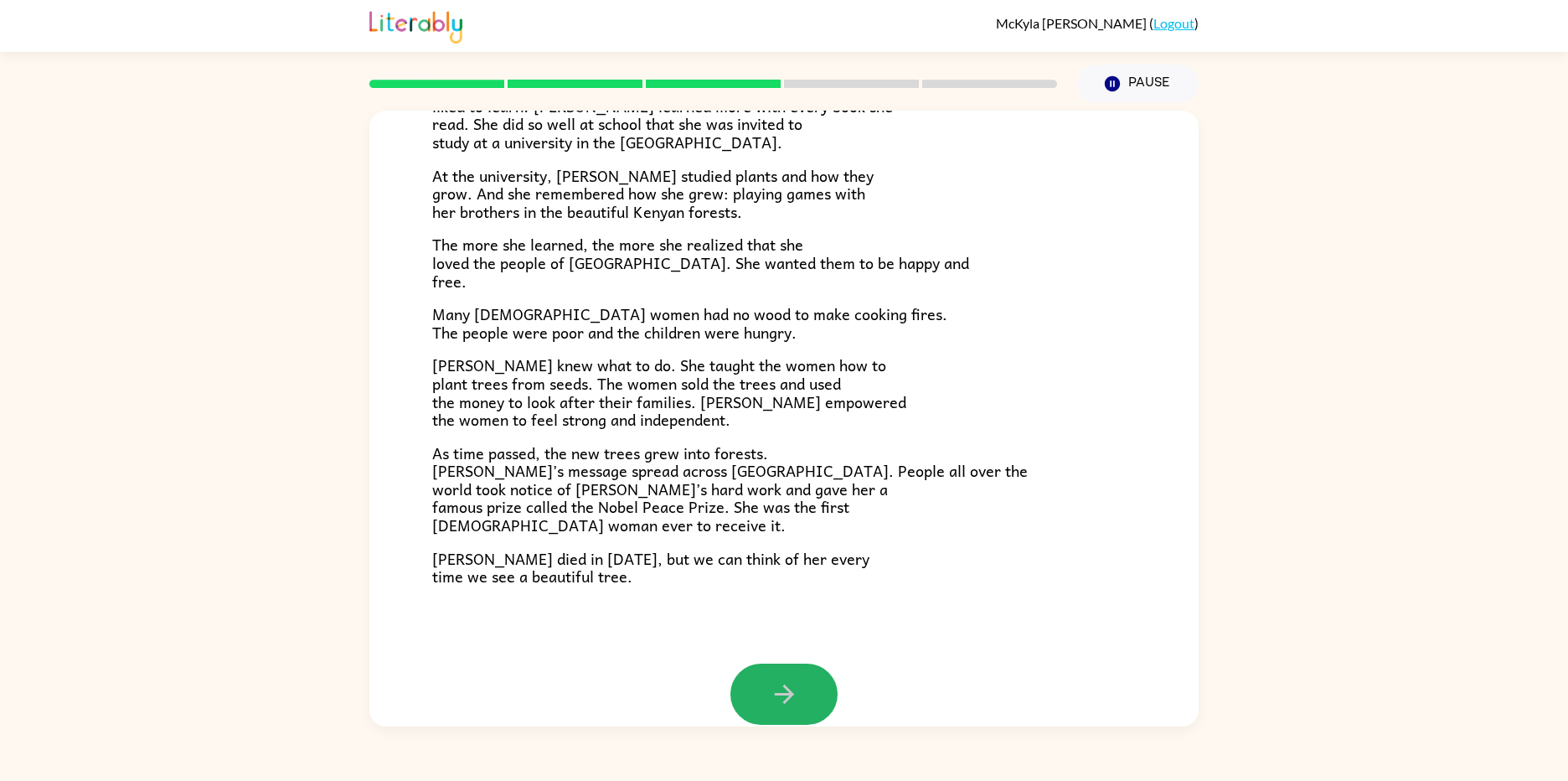
click at [735, 672] on button "button" at bounding box center [784, 694] width 107 height 61
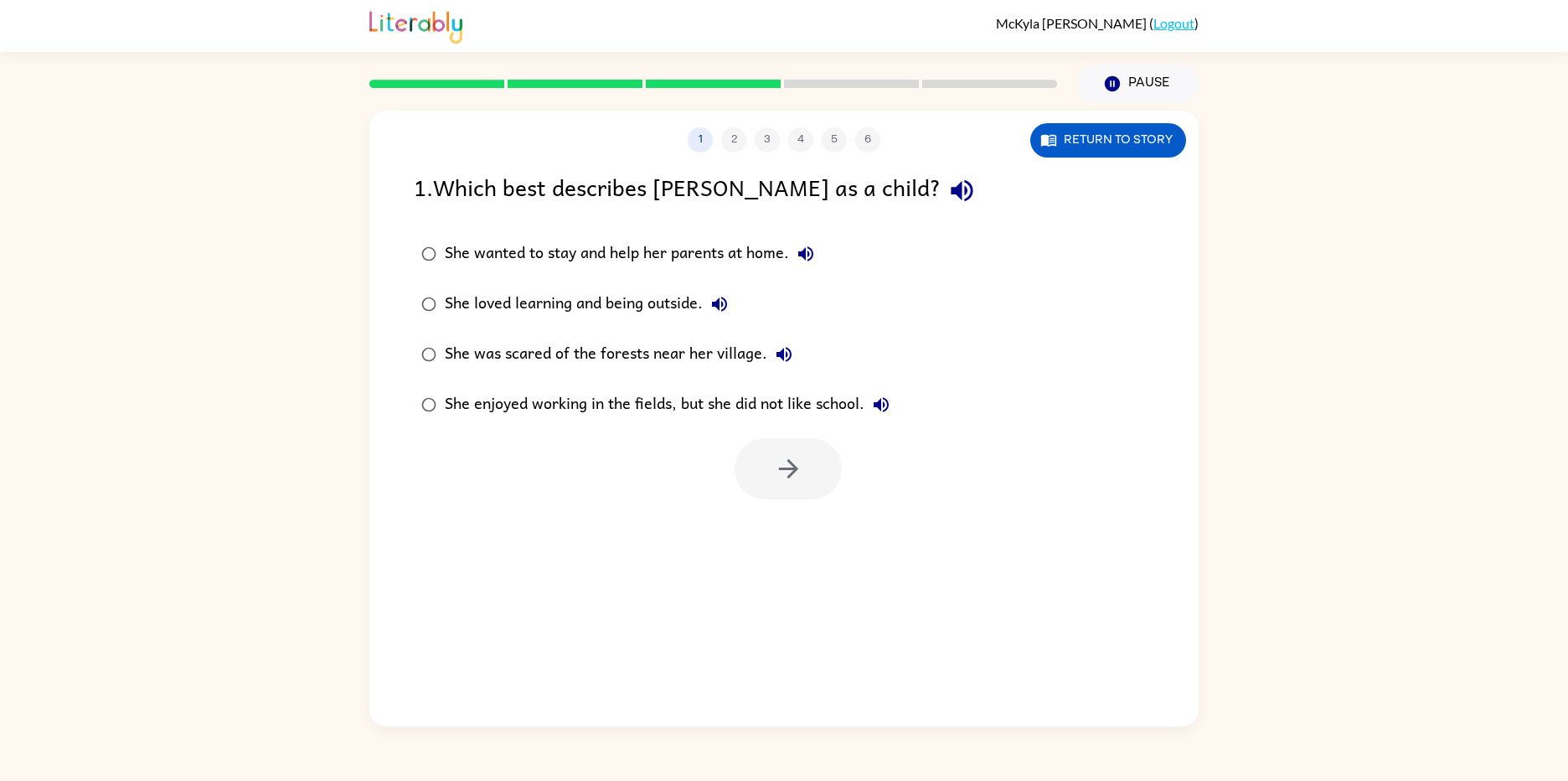
scroll to position [0, 0]
click at [450, 308] on label "She loved learning and being outside." at bounding box center [655, 304] width 502 height 50
click at [826, 470] on button "button" at bounding box center [788, 469] width 107 height 61
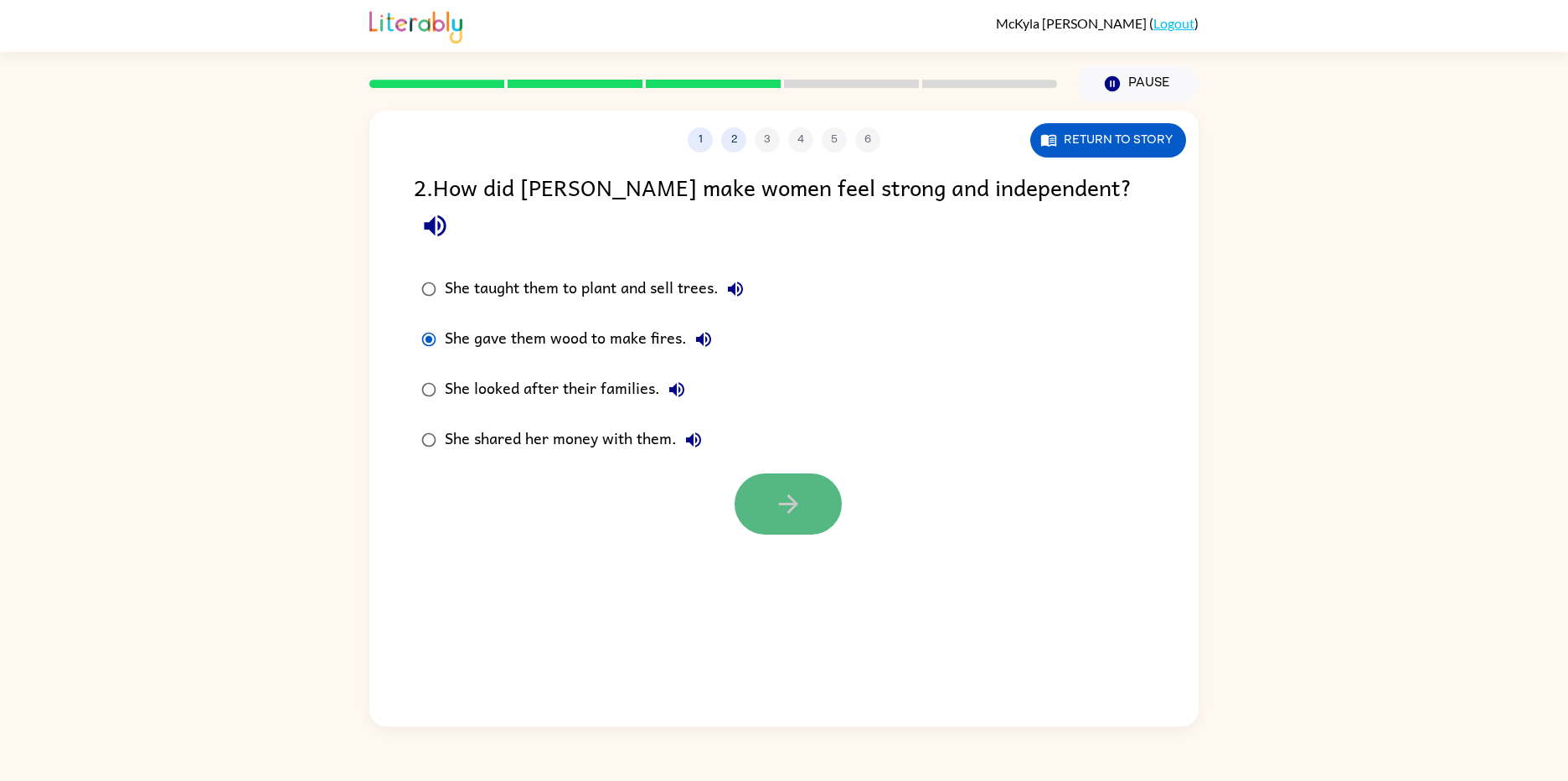
click at [771, 474] on button "button" at bounding box center [788, 504] width 107 height 61
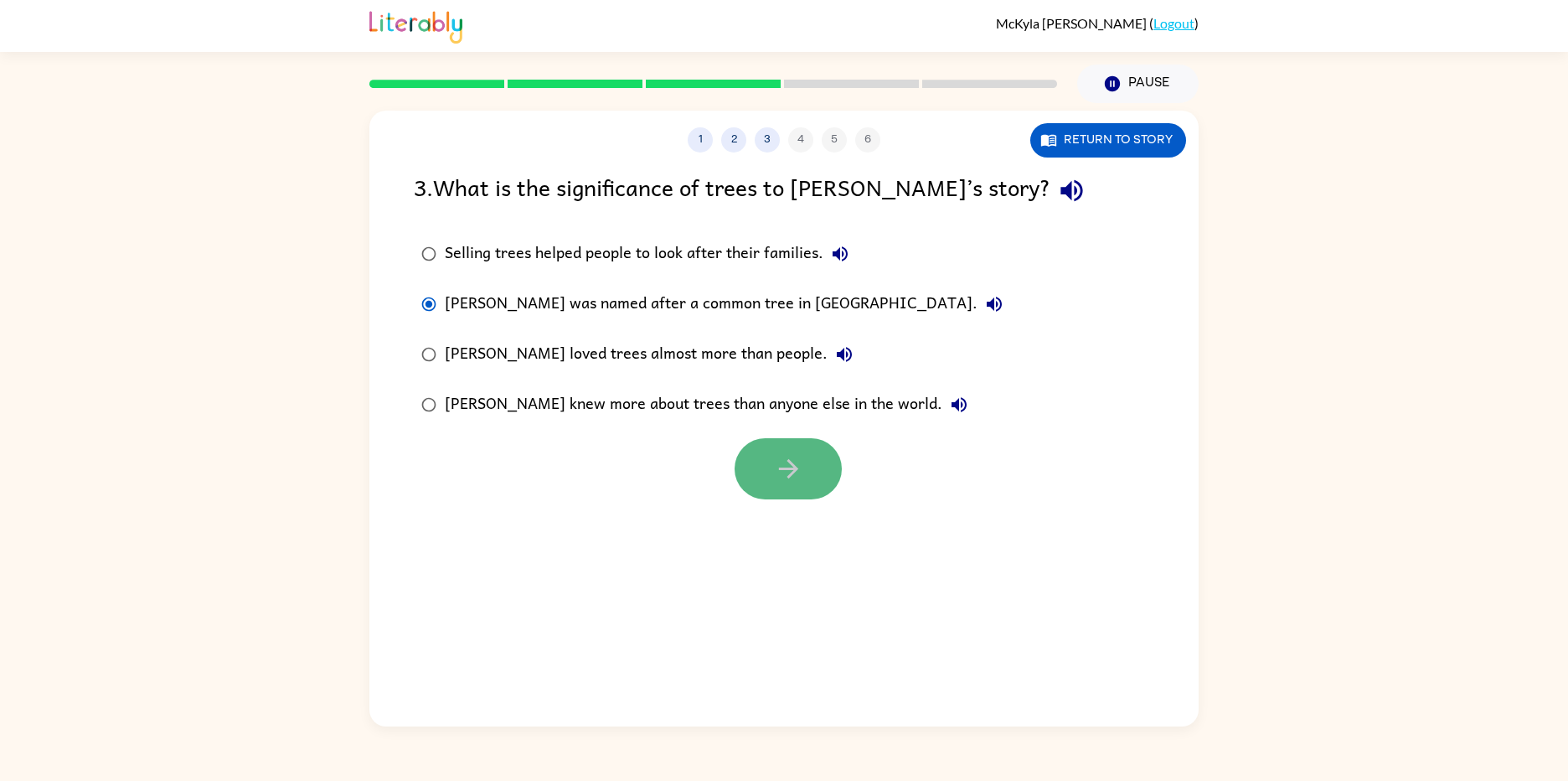
click at [810, 469] on button "button" at bounding box center [788, 469] width 107 height 61
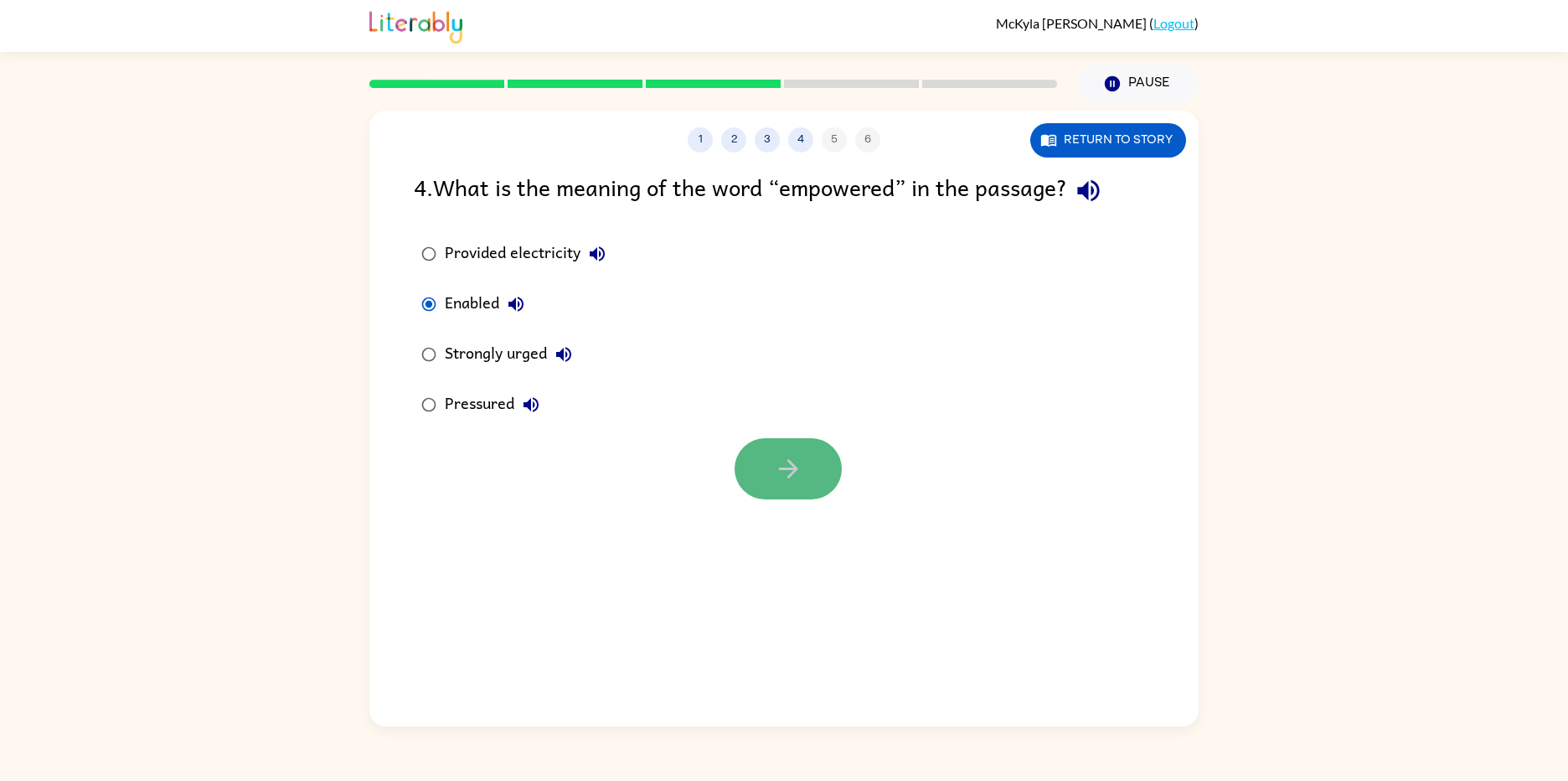
click at [773, 480] on icon "button" at bounding box center [788, 469] width 30 height 30
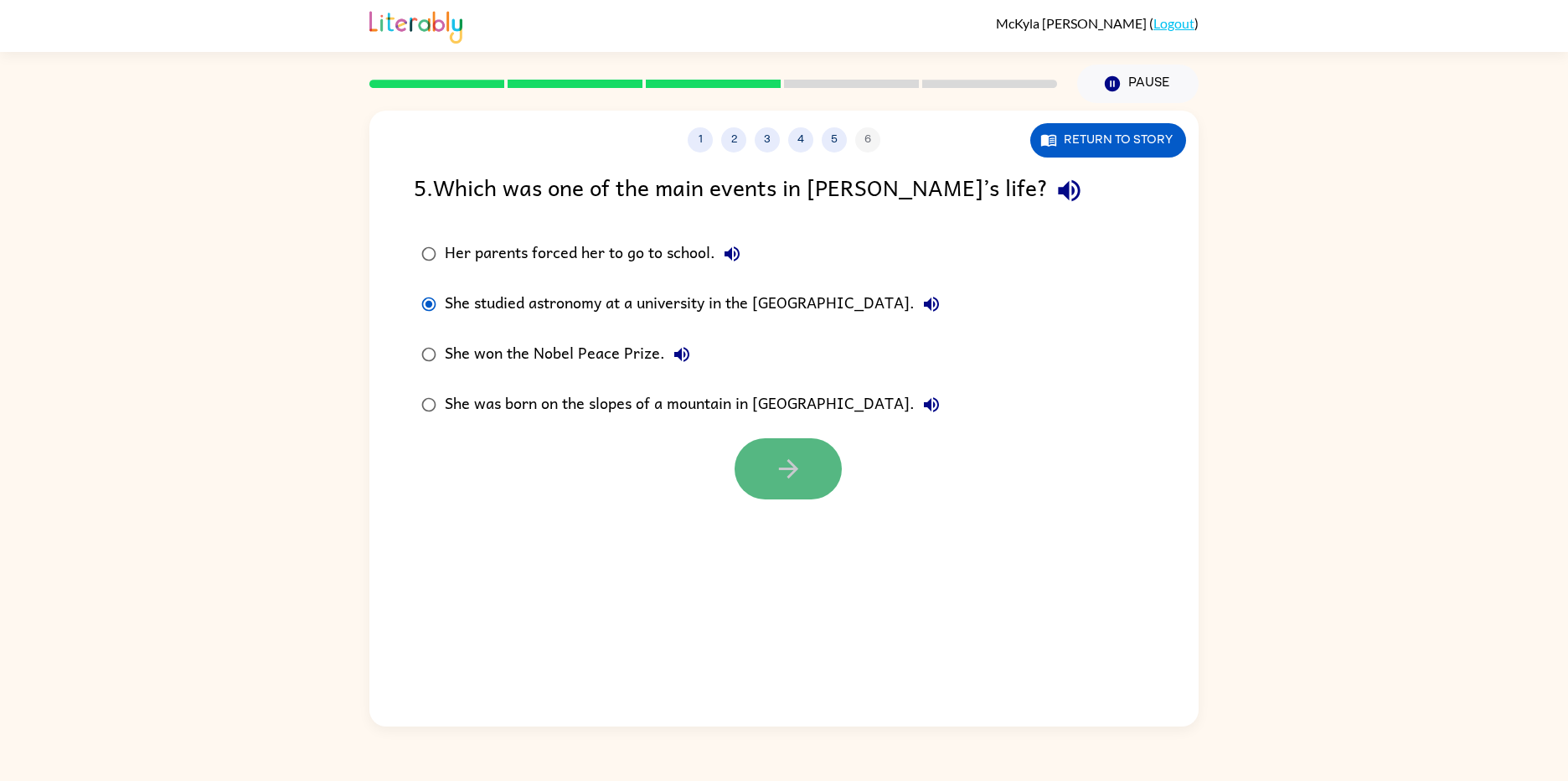
click at [756, 471] on button "button" at bounding box center [788, 469] width 107 height 61
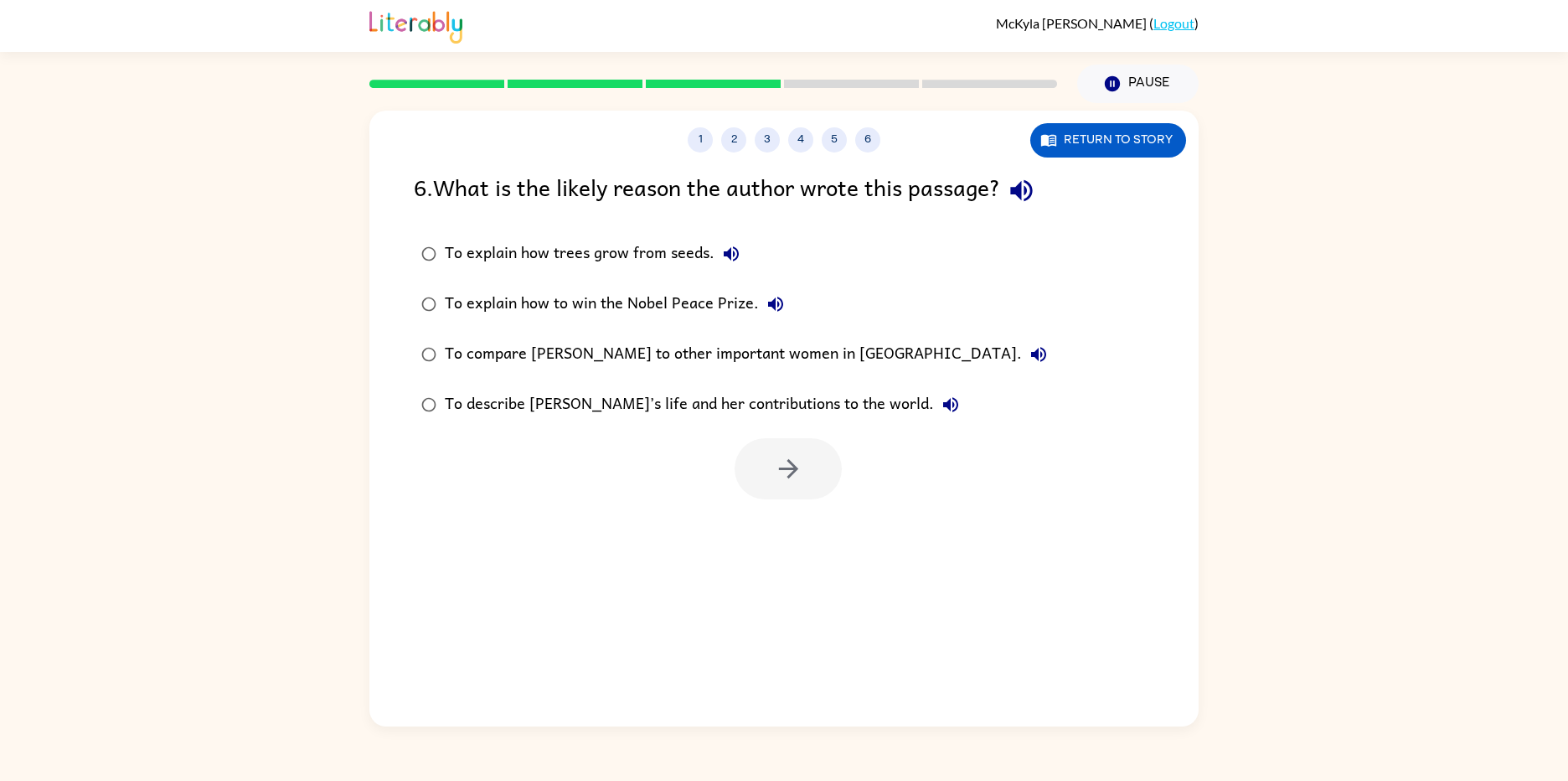
click at [463, 389] on div "To describe Wangari’s life and her contributions to the world." at bounding box center [706, 404] width 522 height 33
click at [795, 481] on icon "button" at bounding box center [788, 469] width 30 height 30
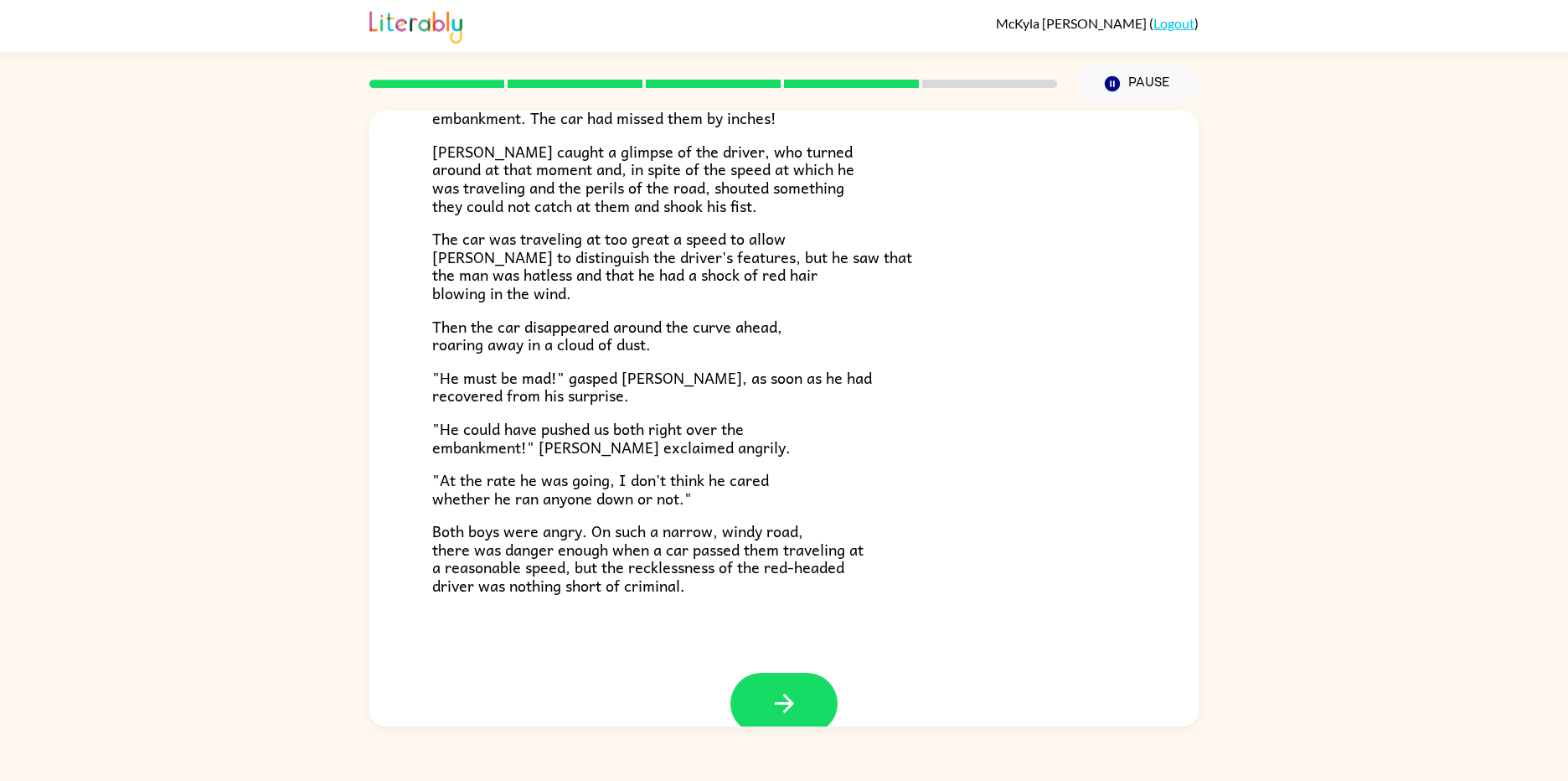
scroll to position [298, 0]
click at [753, 697] on button "button" at bounding box center [784, 701] width 107 height 61
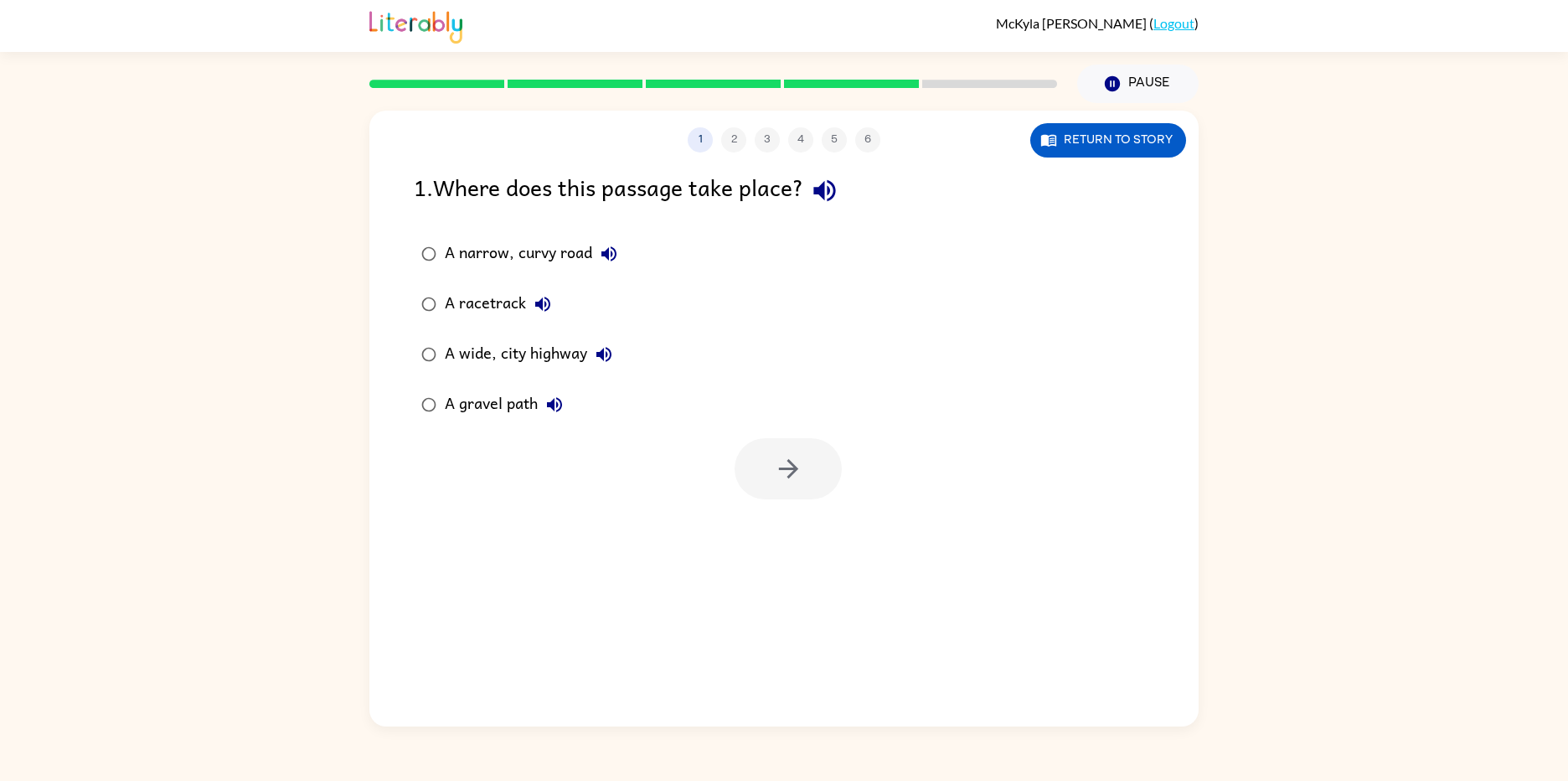
scroll to position [0, 0]
click at [777, 487] on button "button" at bounding box center [788, 469] width 107 height 61
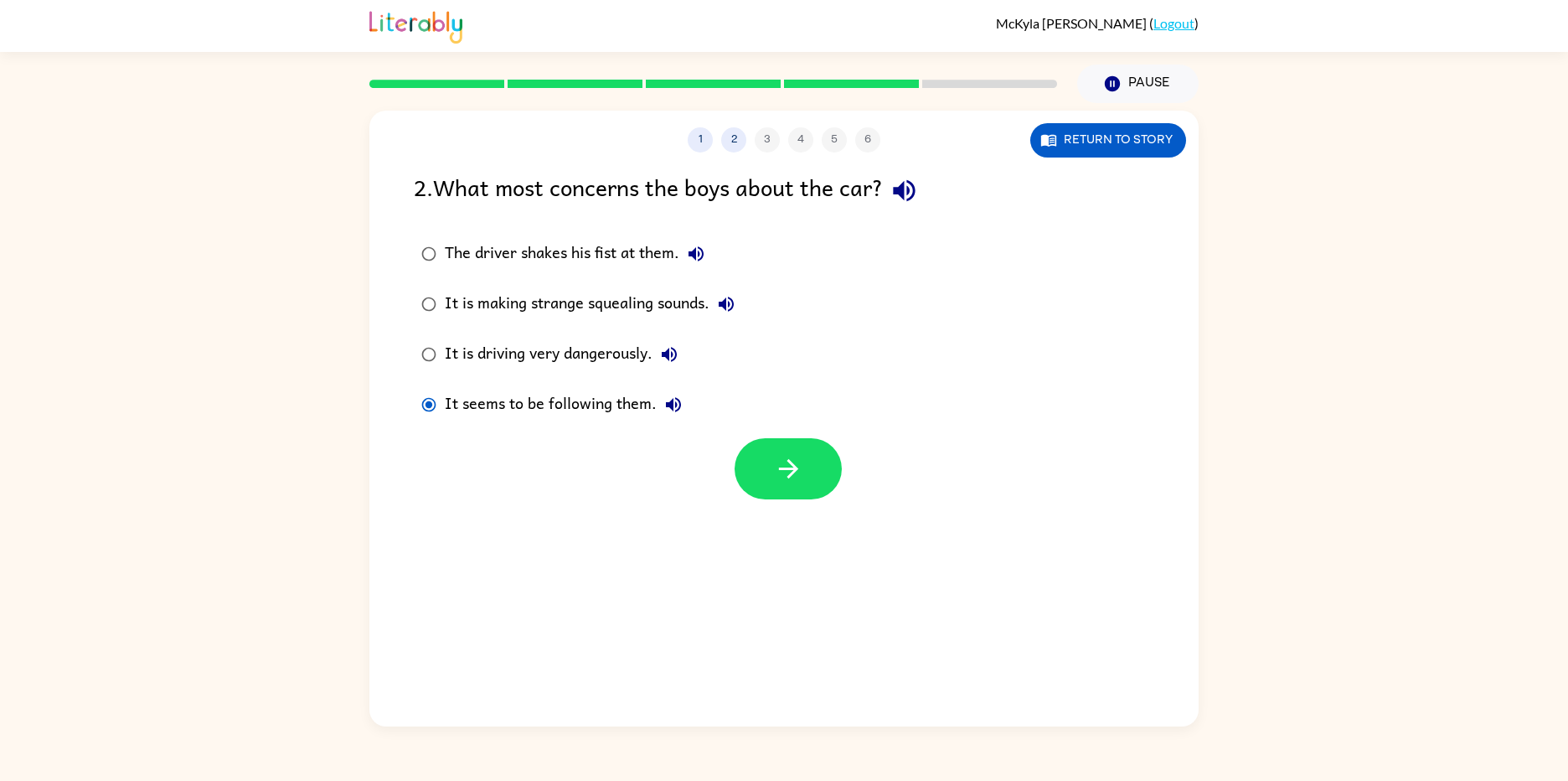
click at [803, 348] on div "2 . What most concerns the boys about the car? The driver shakes his fist at th…" at bounding box center [784, 334] width 829 height 330
click at [796, 483] on icon "button" at bounding box center [788, 469] width 30 height 30
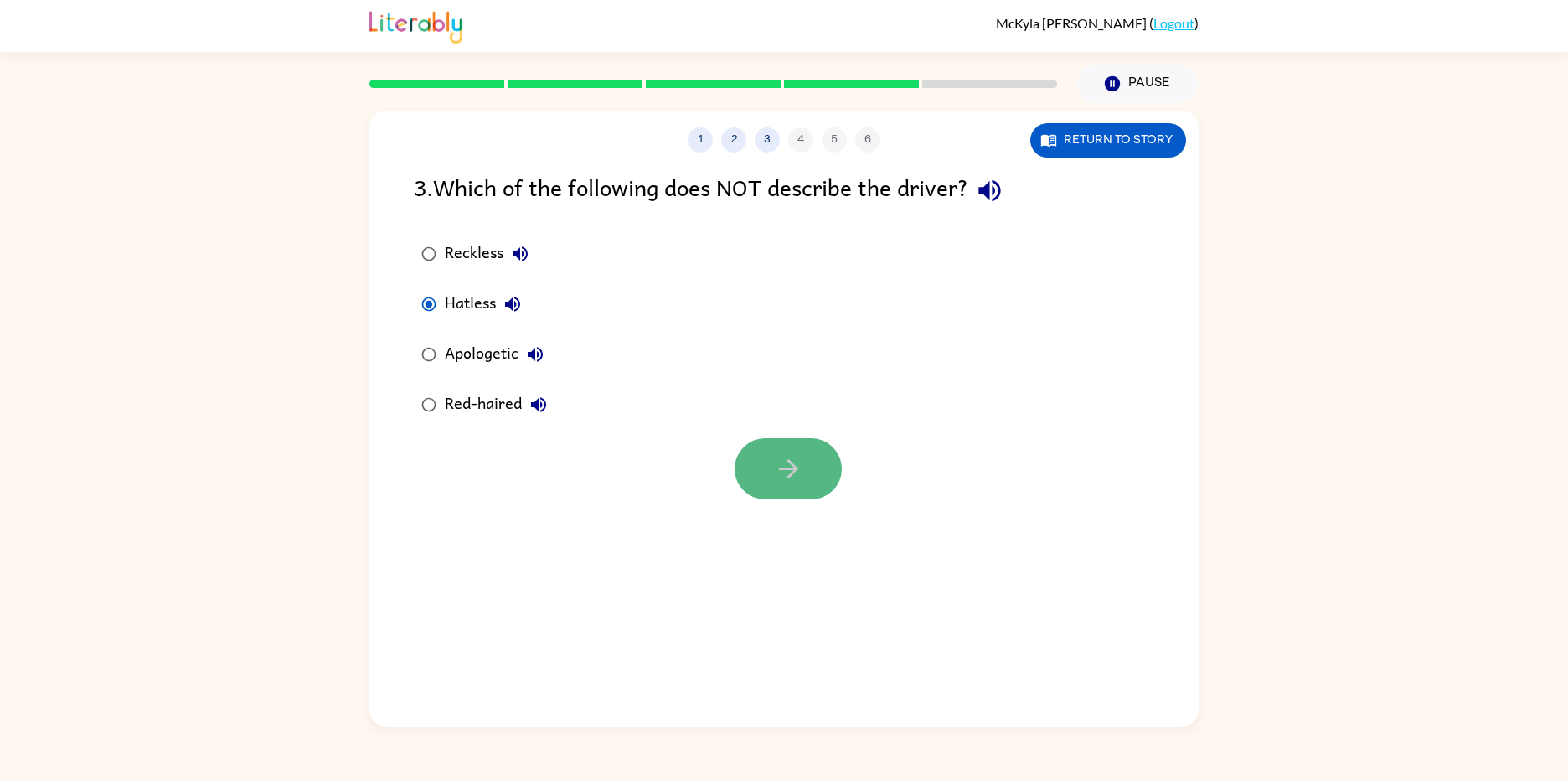
click at [772, 453] on button "button" at bounding box center [788, 469] width 107 height 61
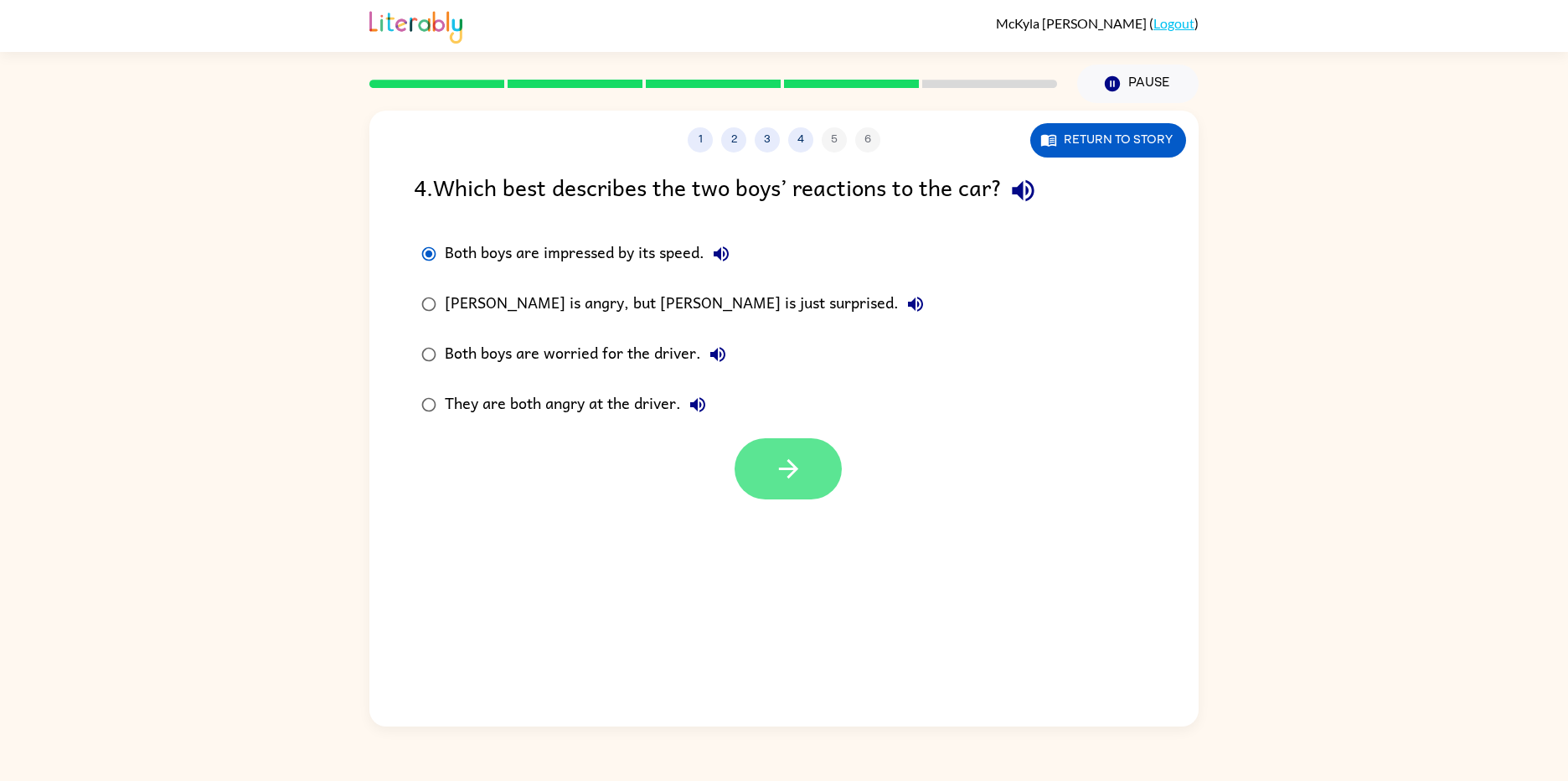
click at [759, 480] on button "button" at bounding box center [788, 469] width 107 height 61
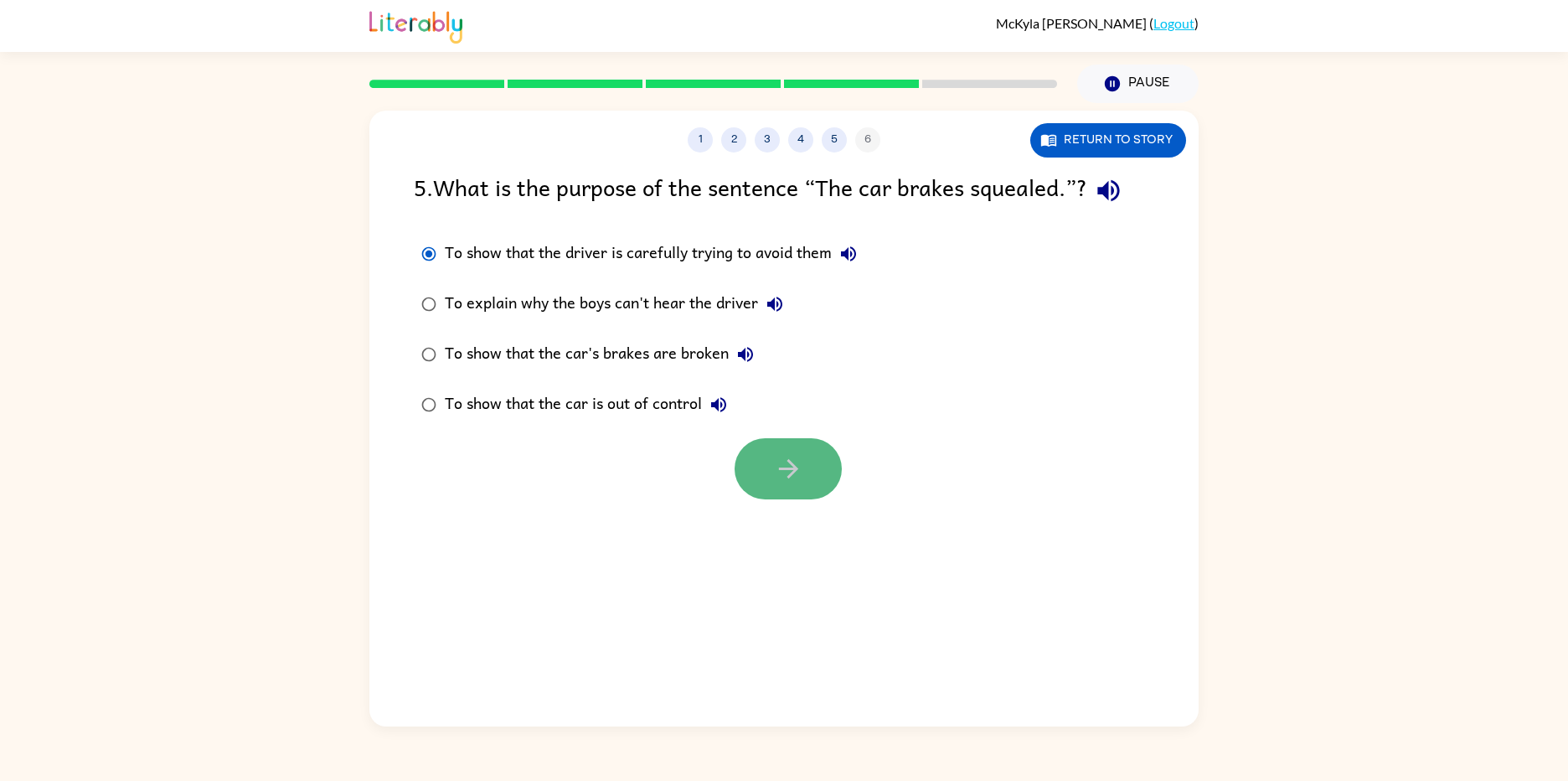
click at [799, 482] on icon "button" at bounding box center [788, 469] width 30 height 30
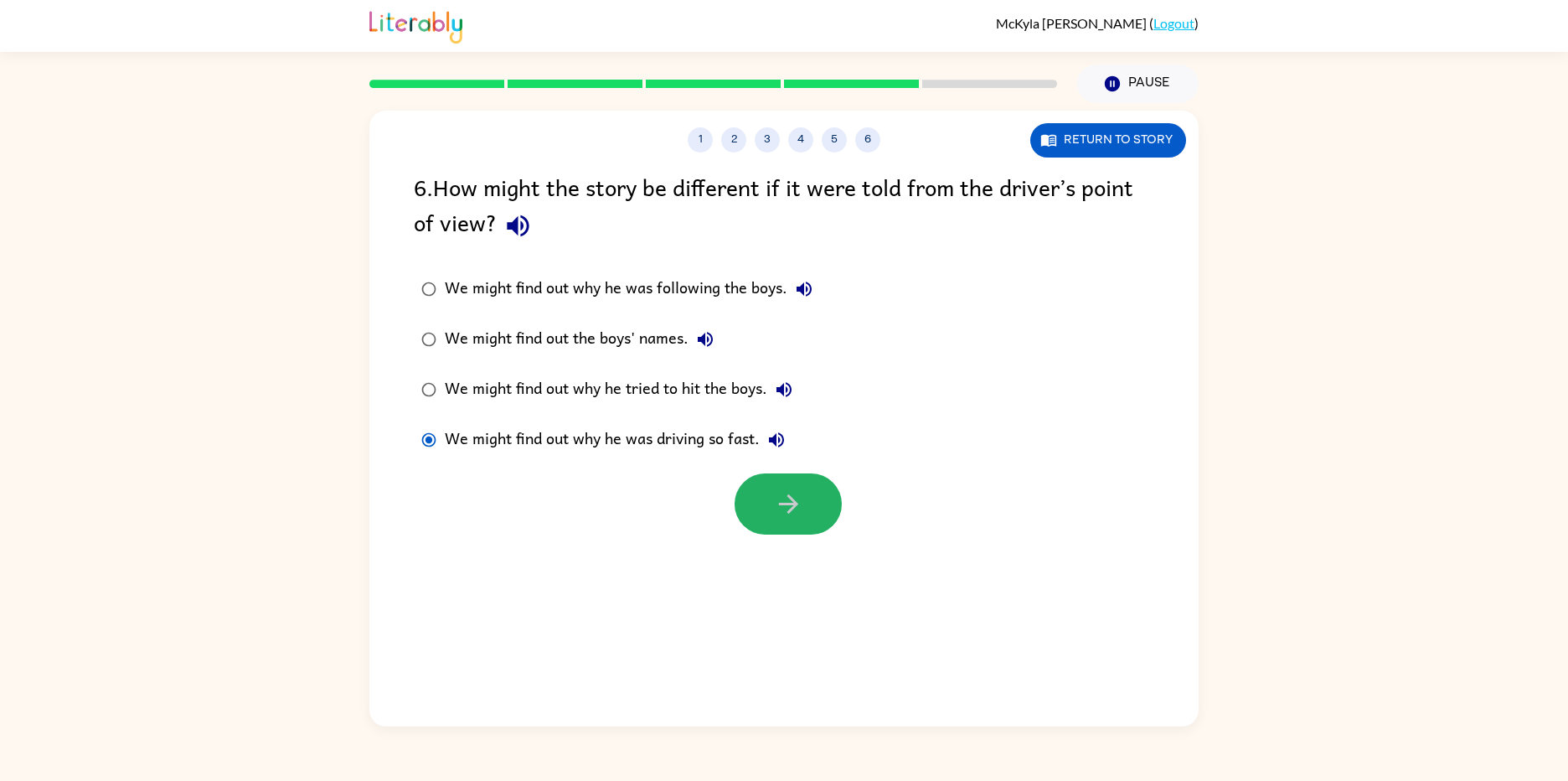
click at [832, 500] on button "button" at bounding box center [788, 504] width 107 height 61
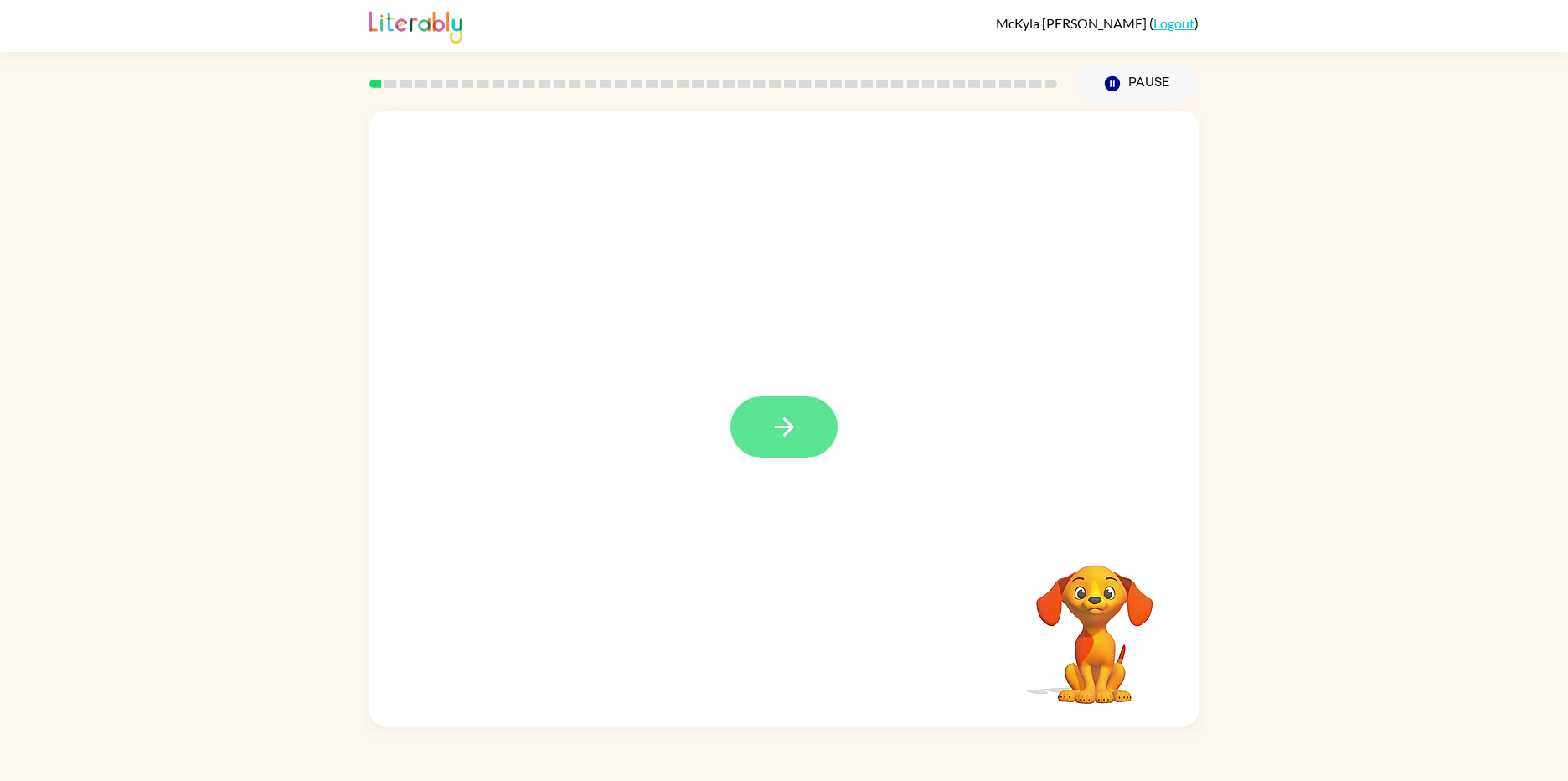
click at [791, 439] on icon "button" at bounding box center [784, 427] width 30 height 30
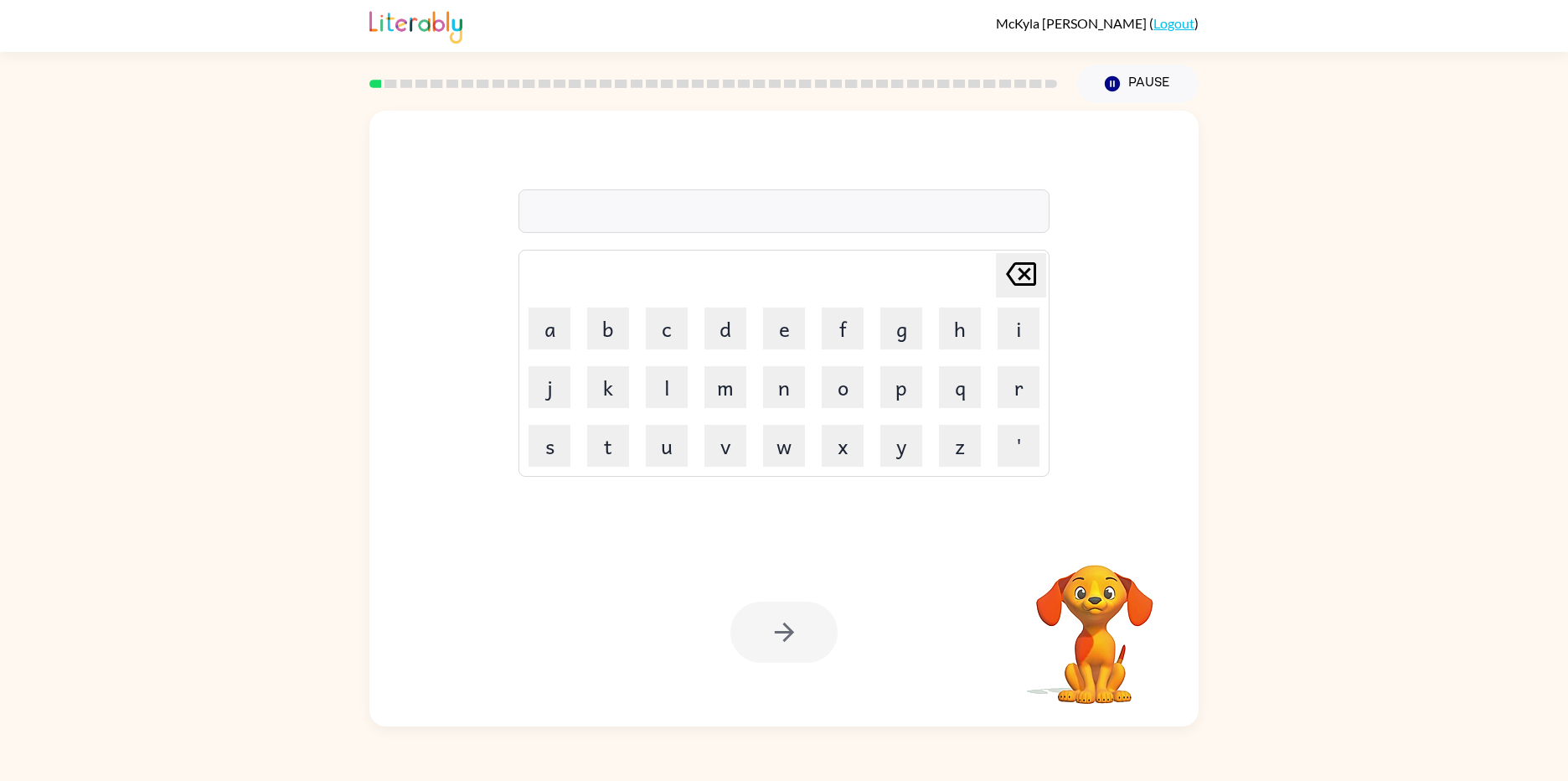
drag, startPoint x: 784, startPoint y: 451, endPoint x: 750, endPoint y: 398, distance: 63.0
click at [783, 451] on button "w" at bounding box center [784, 445] width 42 height 42
click at [768, 330] on button "e" at bounding box center [784, 328] width 42 height 42
click at [542, 340] on button "a" at bounding box center [549, 328] width 42 height 42
click at [649, 383] on button "l" at bounding box center [666, 387] width 42 height 42
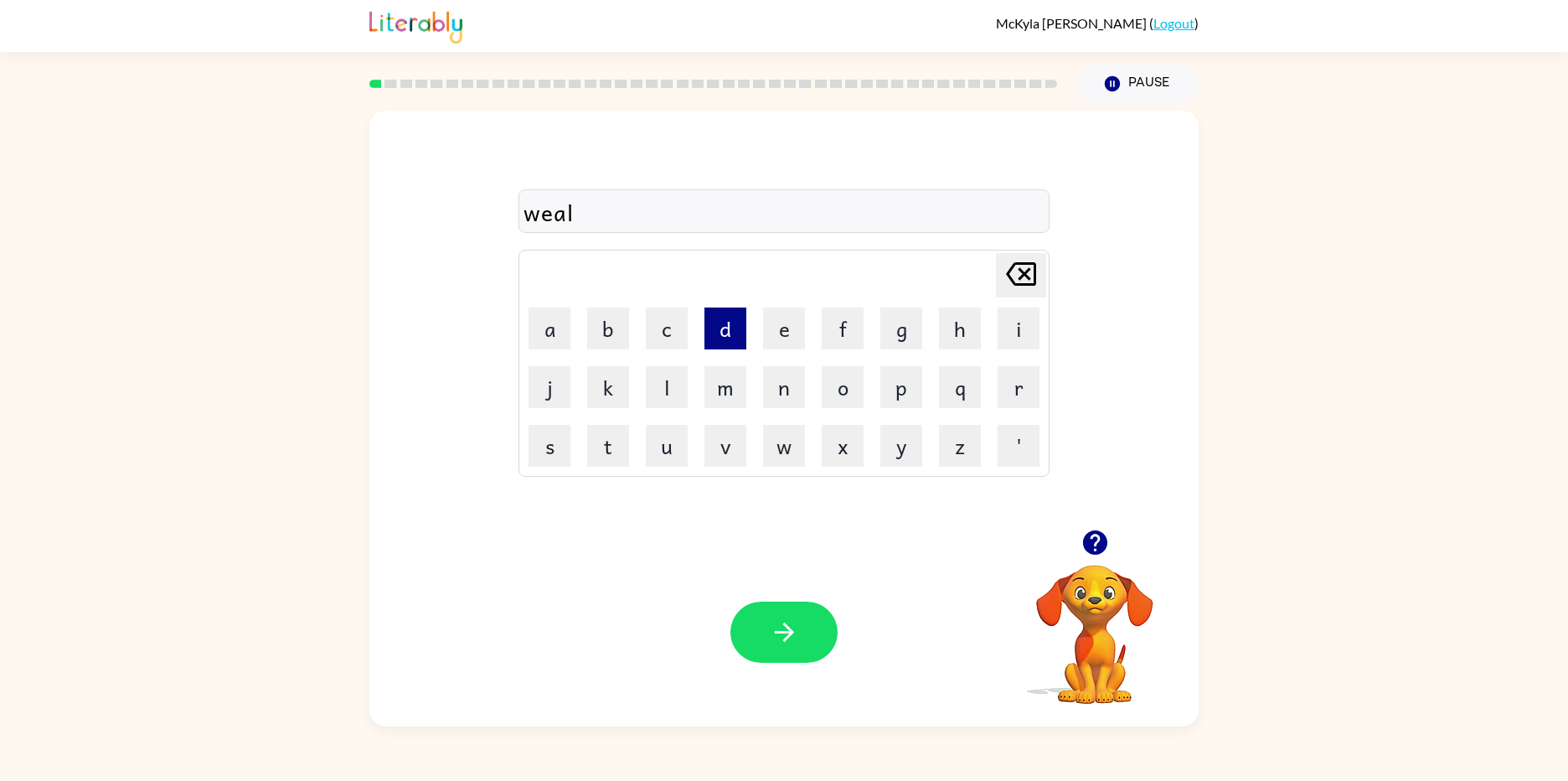
click at [724, 331] on button "d" at bounding box center [724, 328] width 42 height 42
drag, startPoint x: 830, startPoint y: 378, endPoint x: 809, endPoint y: 397, distance: 28.3
click at [823, 384] on button "o" at bounding box center [842, 387] width 42 height 42
drag, startPoint x: 788, startPoint y: 453, endPoint x: 769, endPoint y: 394, distance: 62.0
click at [781, 439] on button "w" at bounding box center [784, 445] width 42 height 42
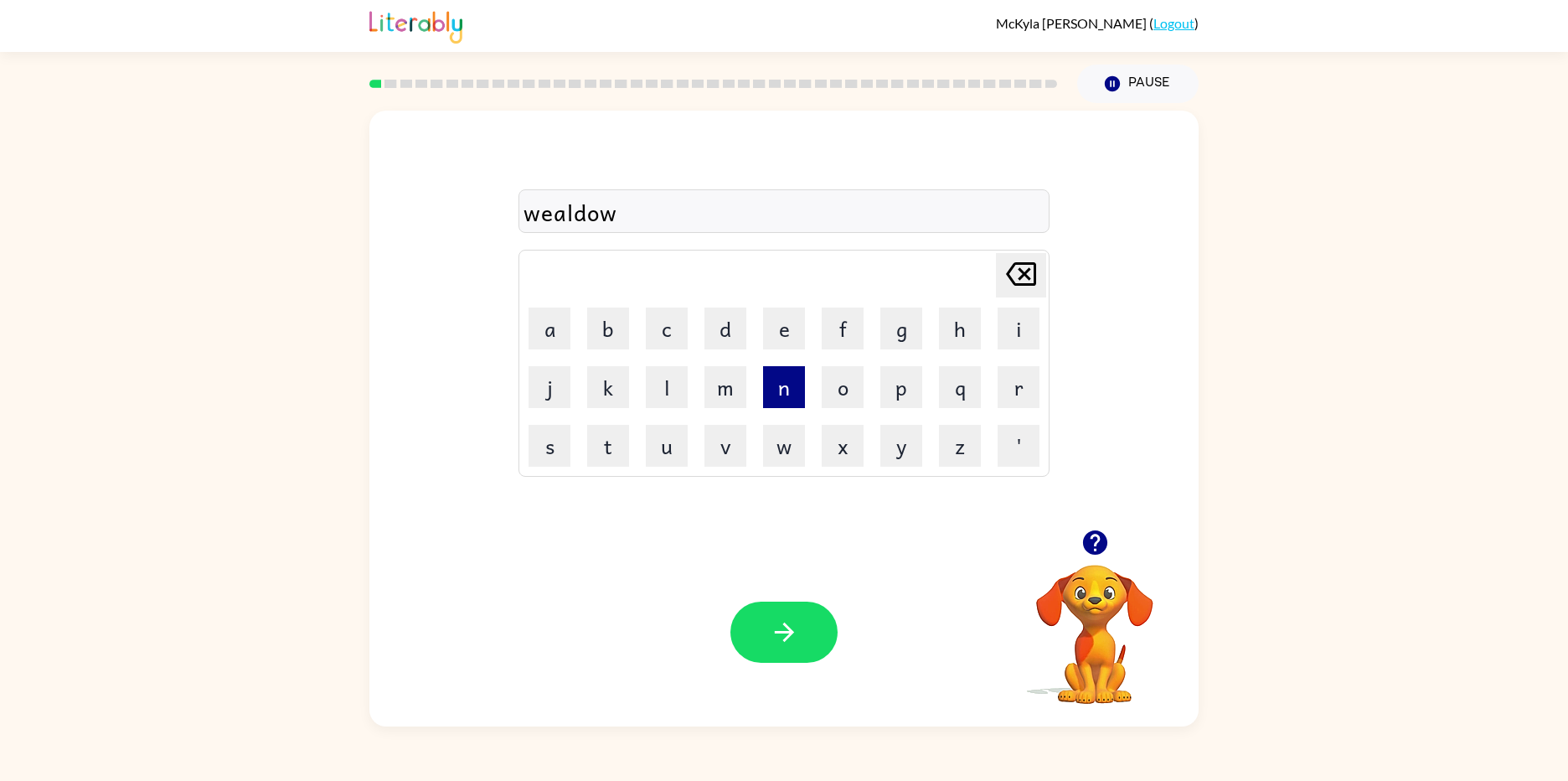
click at [769, 390] on button "n" at bounding box center [784, 387] width 42 height 42
click at [778, 629] on icon "button" at bounding box center [784, 632] width 30 height 30
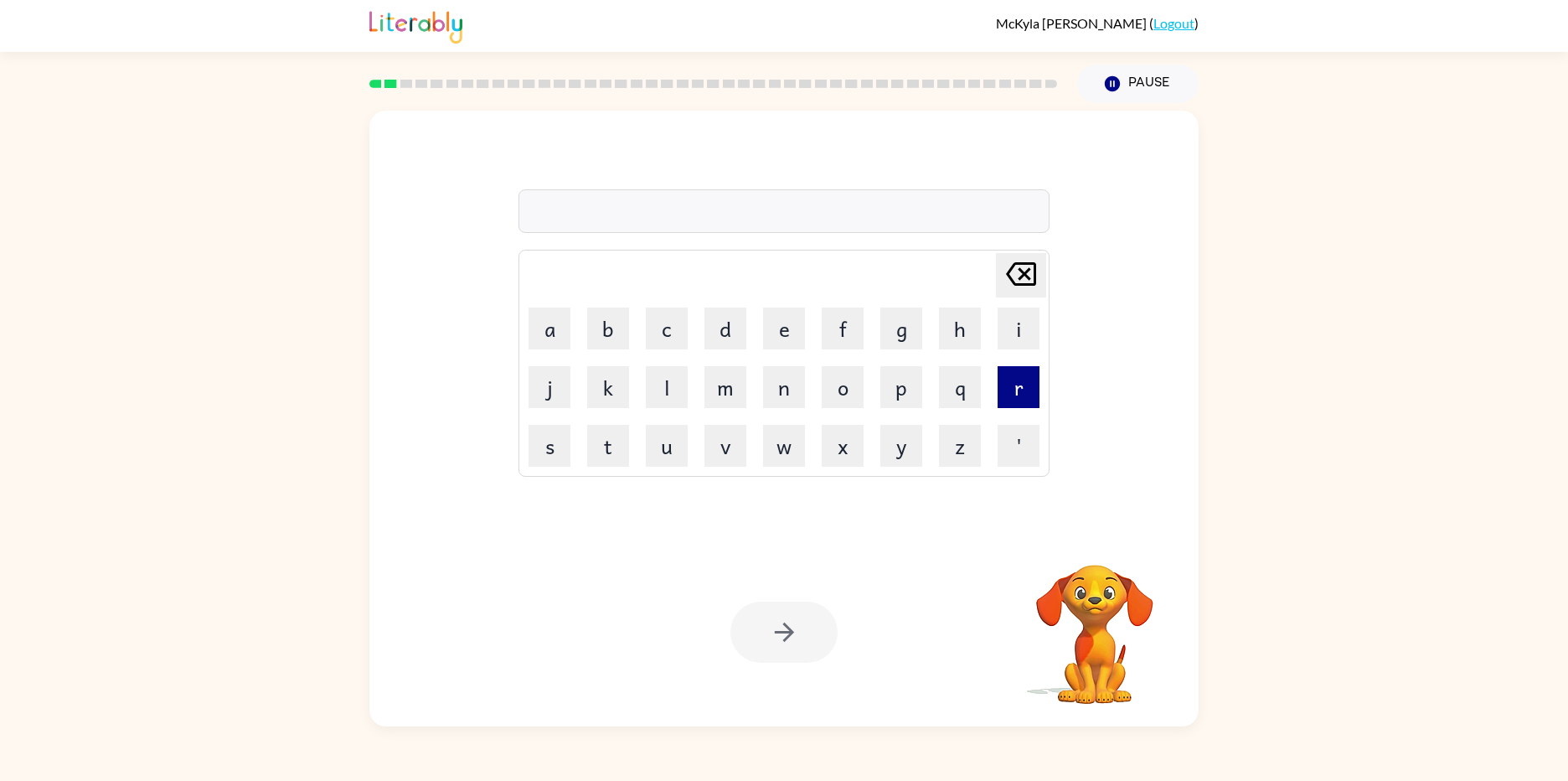
click at [1009, 378] on button "r" at bounding box center [1018, 387] width 42 height 42
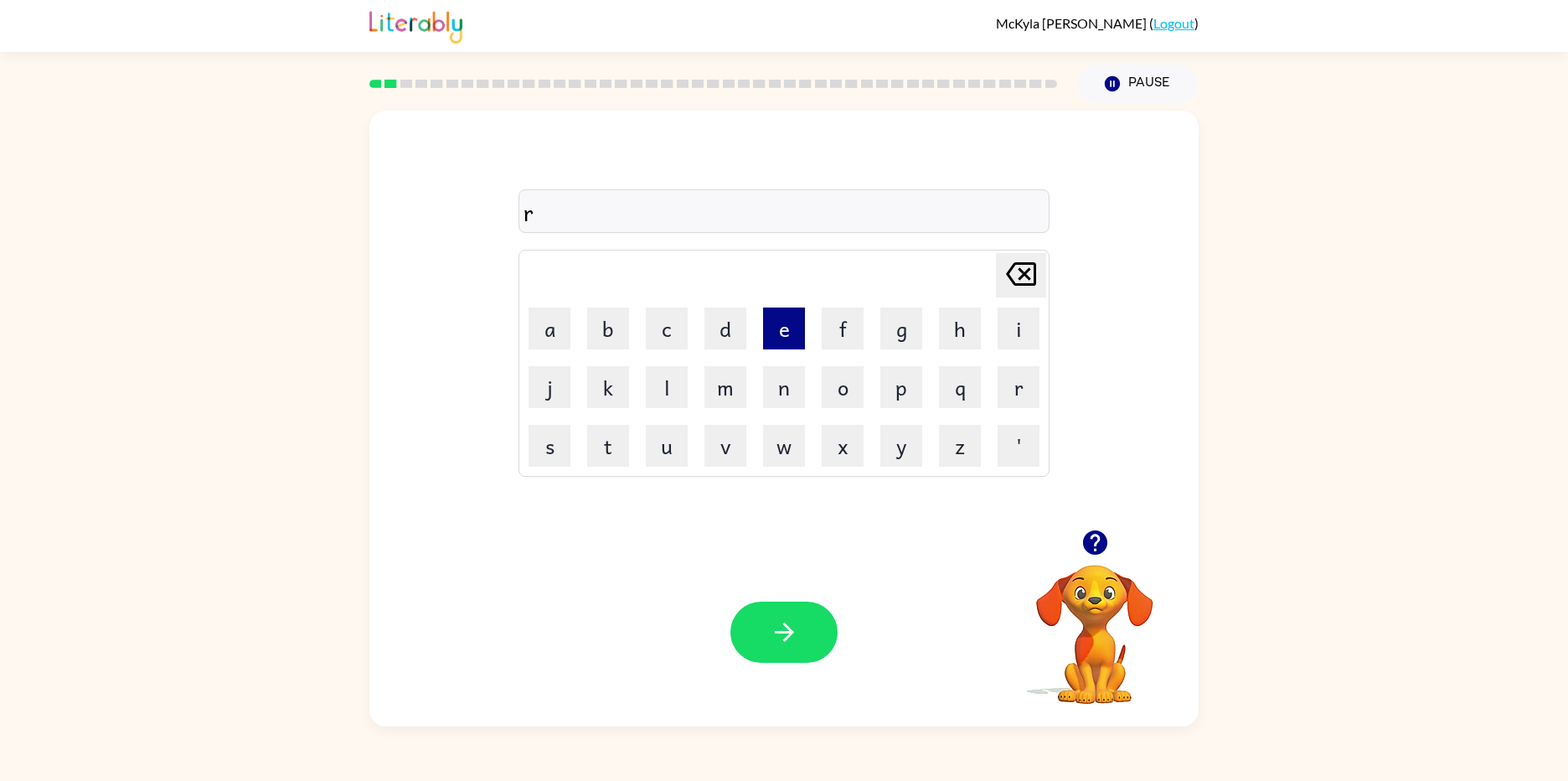
click at [775, 331] on button "e" at bounding box center [784, 328] width 42 height 42
drag, startPoint x: 917, startPoint y: 388, endPoint x: 901, endPoint y: 386, distance: 16.1
click at [916, 388] on button "p" at bounding box center [901, 387] width 42 height 42
click at [794, 327] on button "e" at bounding box center [784, 328] width 42 height 42
click at [740, 329] on button "d" at bounding box center [724, 328] width 42 height 42
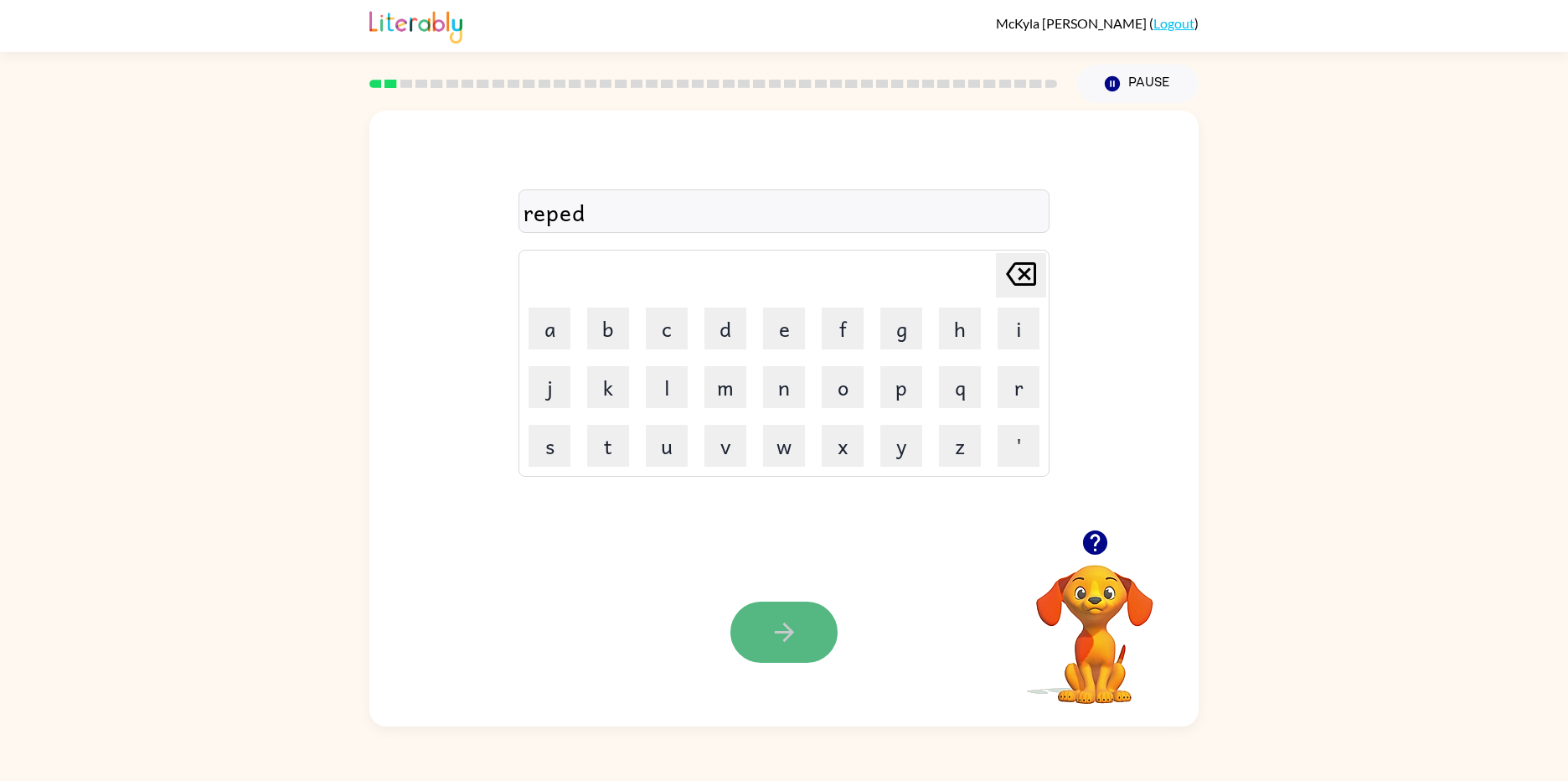
click at [804, 613] on button "button" at bounding box center [784, 632] width 107 height 61
click at [771, 329] on button "e" at bounding box center [784, 328] width 42 height 42
click at [836, 454] on button "x" at bounding box center [842, 445] width 42 height 42
click at [899, 366] on button "p" at bounding box center [901, 387] width 42 height 42
click at [679, 383] on button "l" at bounding box center [666, 387] width 42 height 42
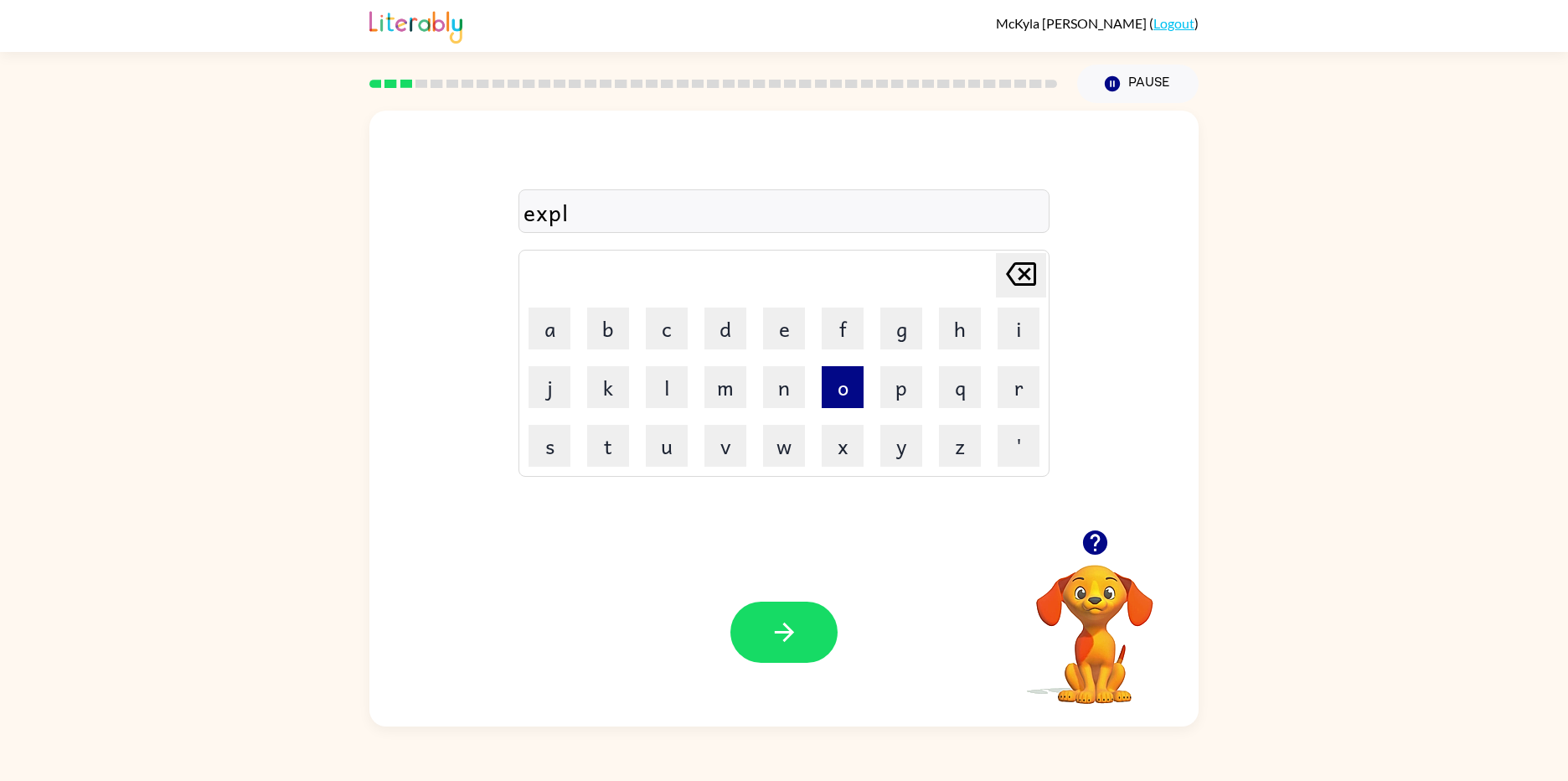
click at [834, 394] on button "o" at bounding box center [842, 387] width 42 height 42
click at [1010, 399] on button "r" at bounding box center [1018, 387] width 42 height 42
click at [798, 630] on icon "button" at bounding box center [784, 632] width 30 height 30
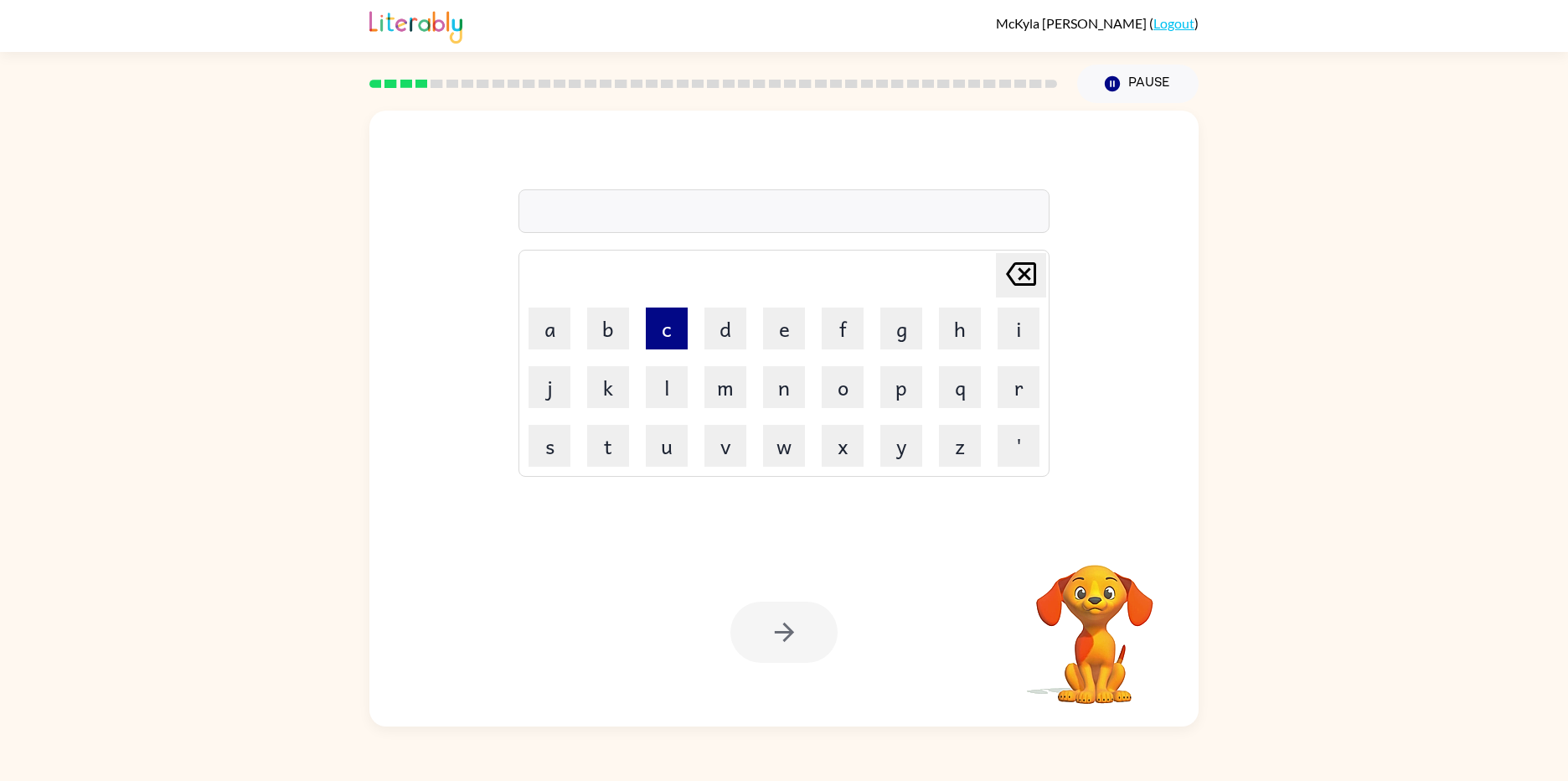
click at [664, 339] on button "c" at bounding box center [666, 328] width 42 height 42
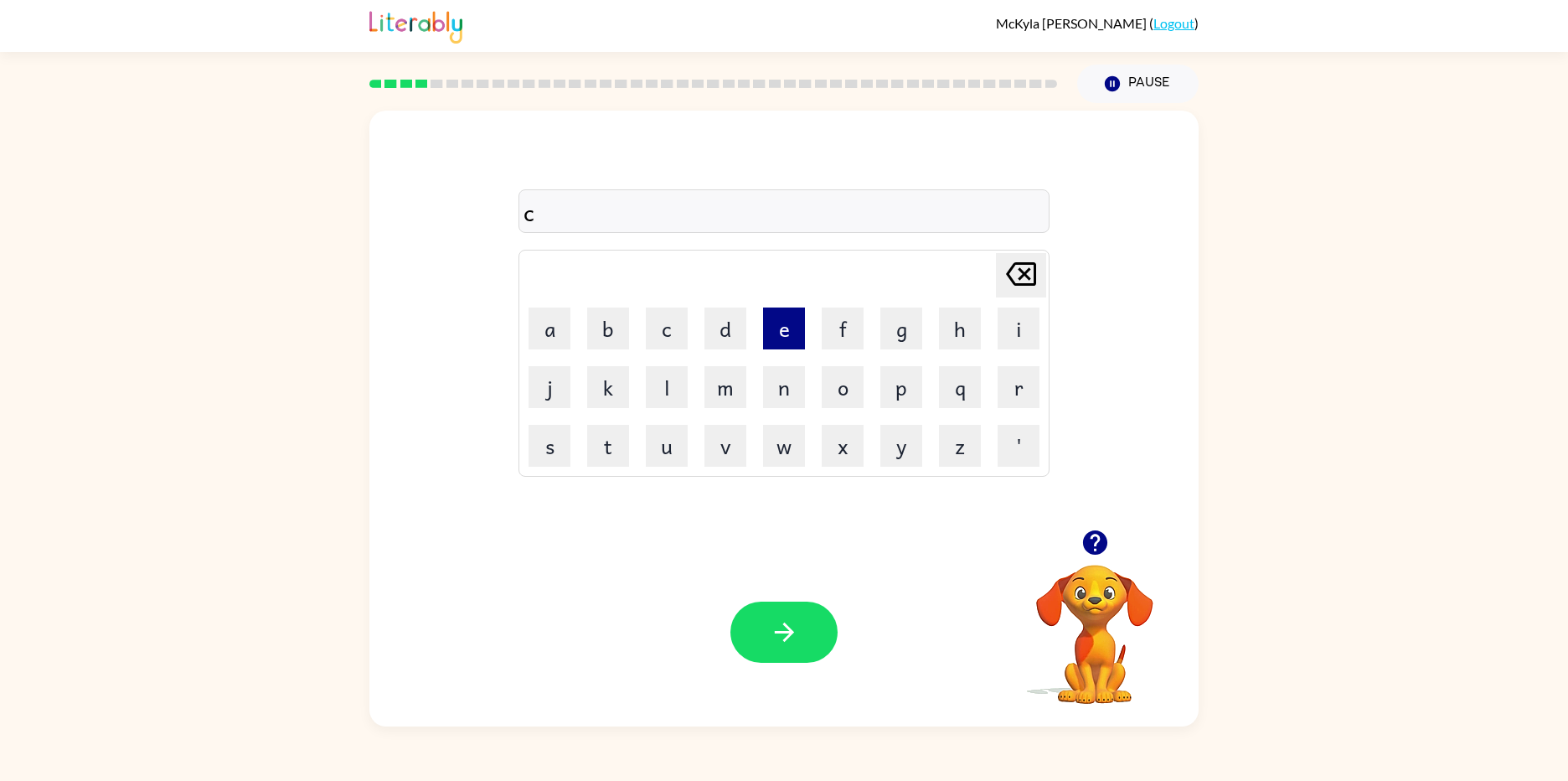
click at [776, 342] on button "e" at bounding box center [784, 328] width 42 height 42
click at [541, 345] on button "a" at bounding box center [549, 328] width 42 height 42
click at [613, 441] on button "t" at bounding box center [607, 445] width 42 height 42
click at [784, 333] on button "e" at bounding box center [784, 328] width 42 height 42
click at [1015, 336] on button "i" at bounding box center [1018, 328] width 42 height 42
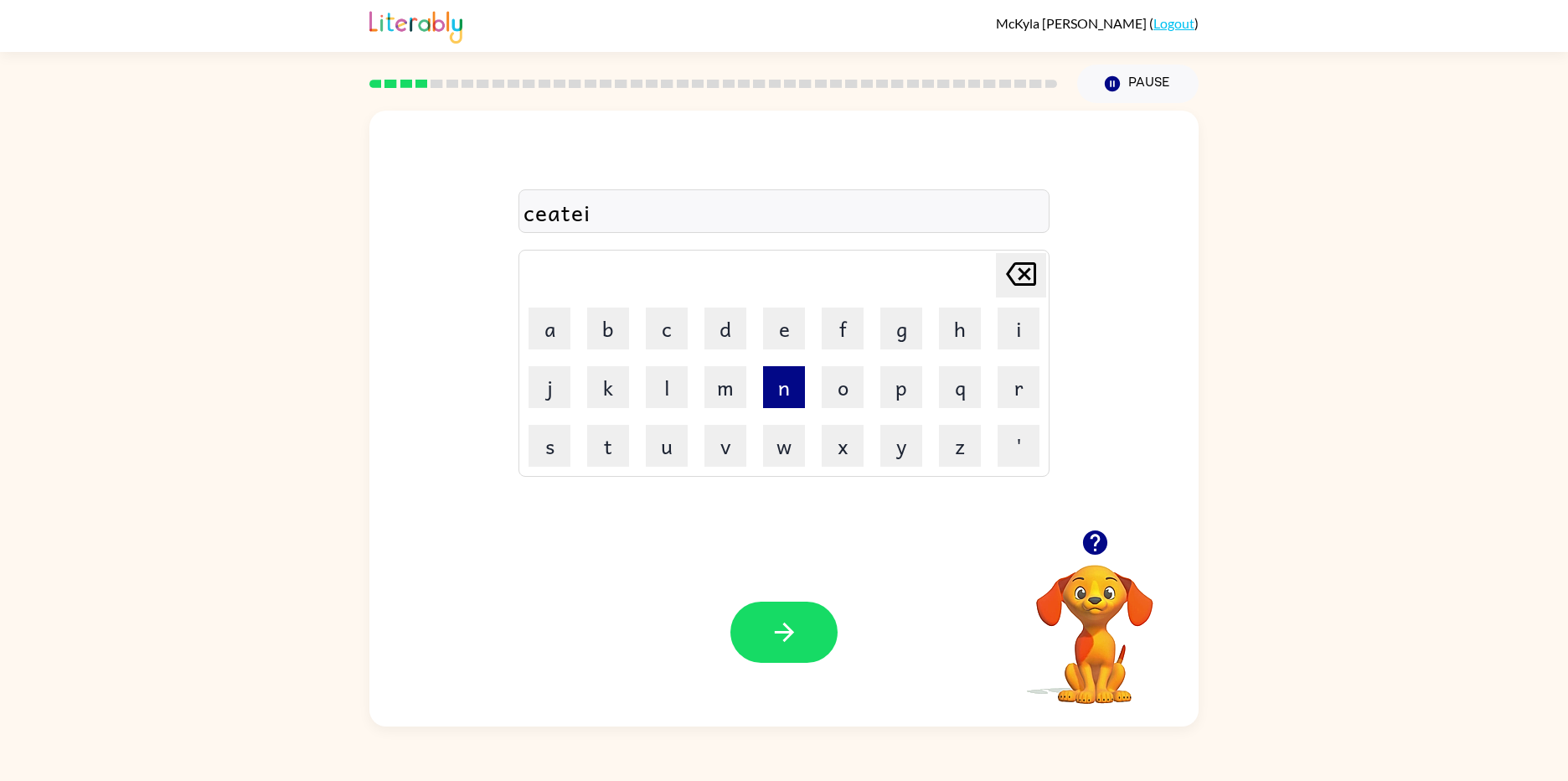
click at [796, 376] on button "n" at bounding box center [784, 387] width 42 height 42
click at [918, 330] on button "g" at bounding box center [901, 328] width 42 height 42
click at [810, 650] on button "button" at bounding box center [784, 632] width 107 height 61
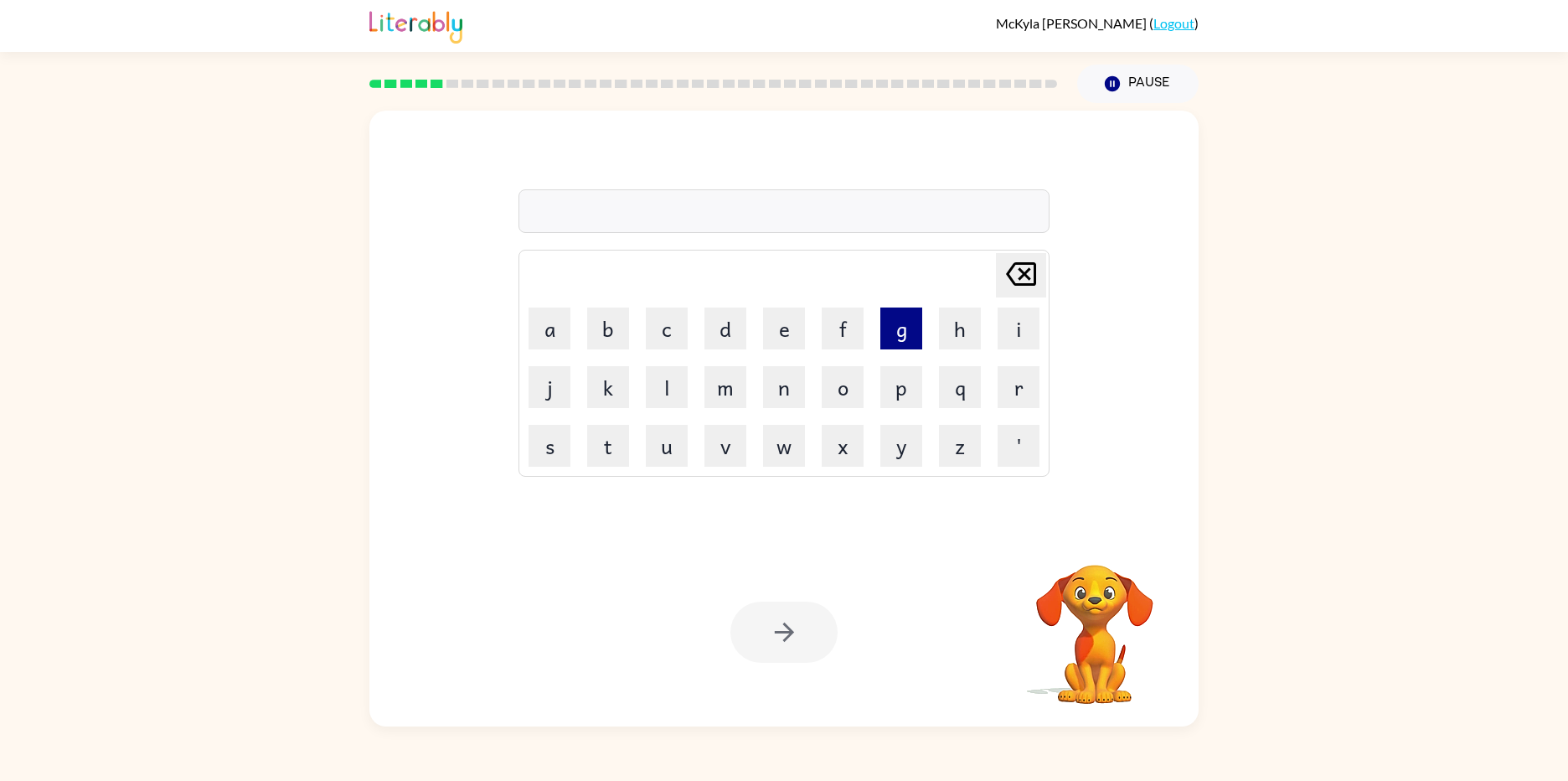
click at [891, 333] on button "g" at bounding box center [901, 328] width 42 height 42
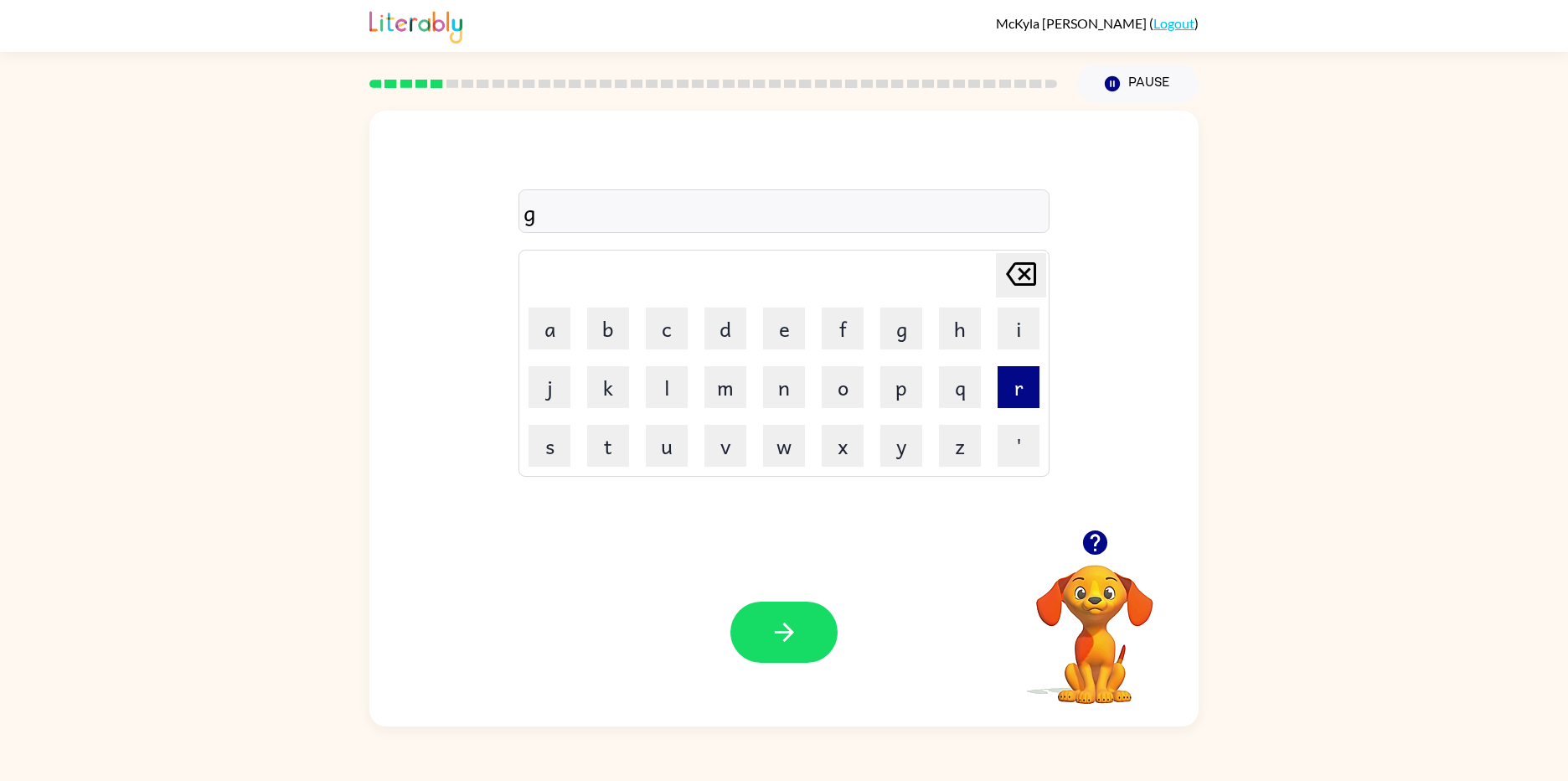
click at [1018, 385] on button "r" at bounding box center [1018, 387] width 42 height 42
click at [1005, 325] on button "i" at bounding box center [1018, 328] width 42 height 42
drag, startPoint x: 714, startPoint y: 333, endPoint x: 768, endPoint y: 452, distance: 130.7
click at [735, 376] on tbody "Delete Delete last character input a b c d e f g h i j k l m n o p q r s t u v …" at bounding box center [784, 363] width 526 height 222
click at [733, 330] on button "d" at bounding box center [724, 328] width 42 height 42
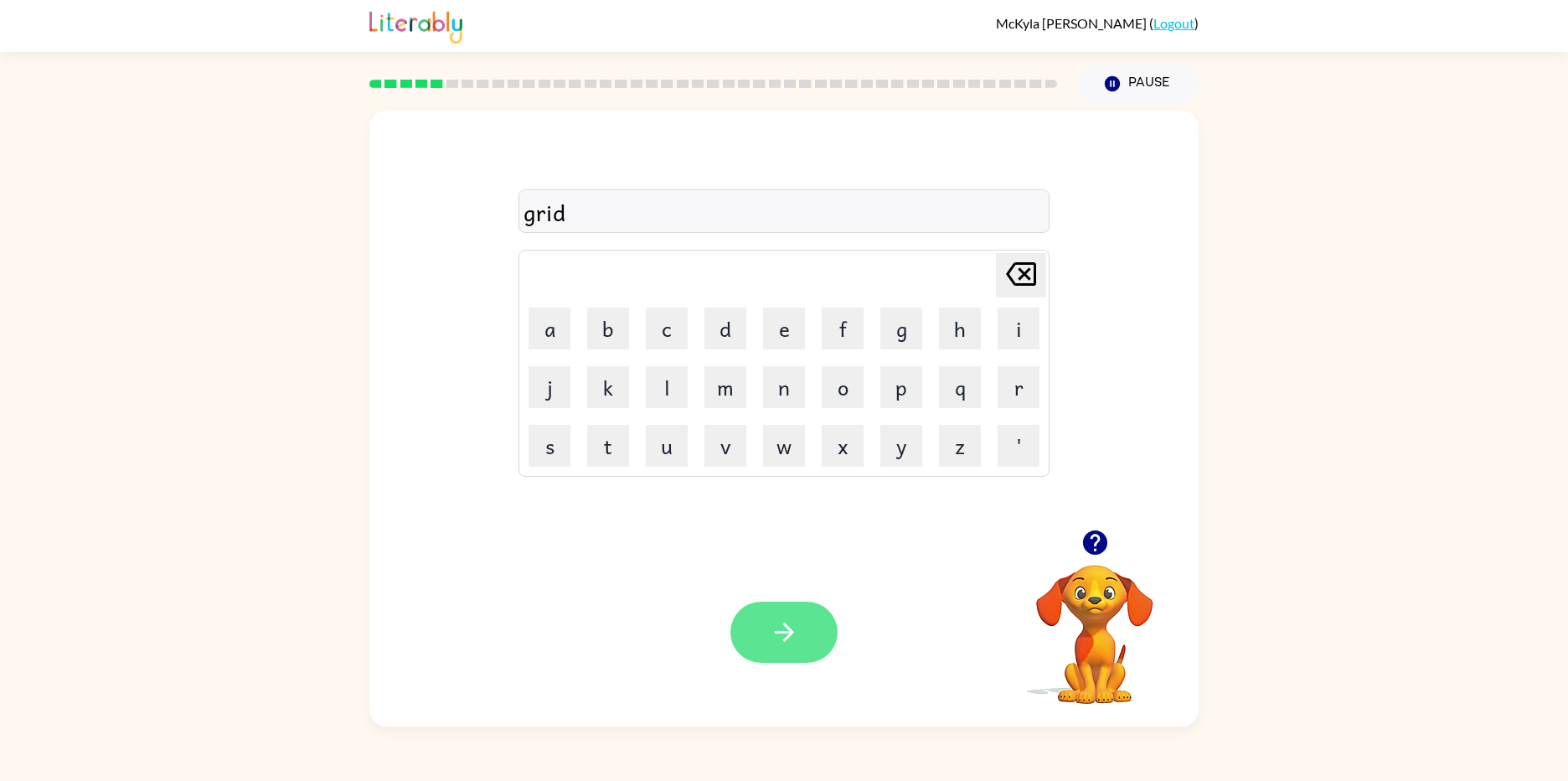
click at [801, 629] on button "button" at bounding box center [784, 632] width 107 height 61
click at [550, 454] on button "s" at bounding box center [549, 445] width 42 height 42
click at [608, 407] on button "k" at bounding box center [607, 387] width 42 height 42
click at [545, 321] on button "a" at bounding box center [549, 328] width 42 height 42
click at [901, 390] on button "p" at bounding box center [901, 387] width 42 height 42
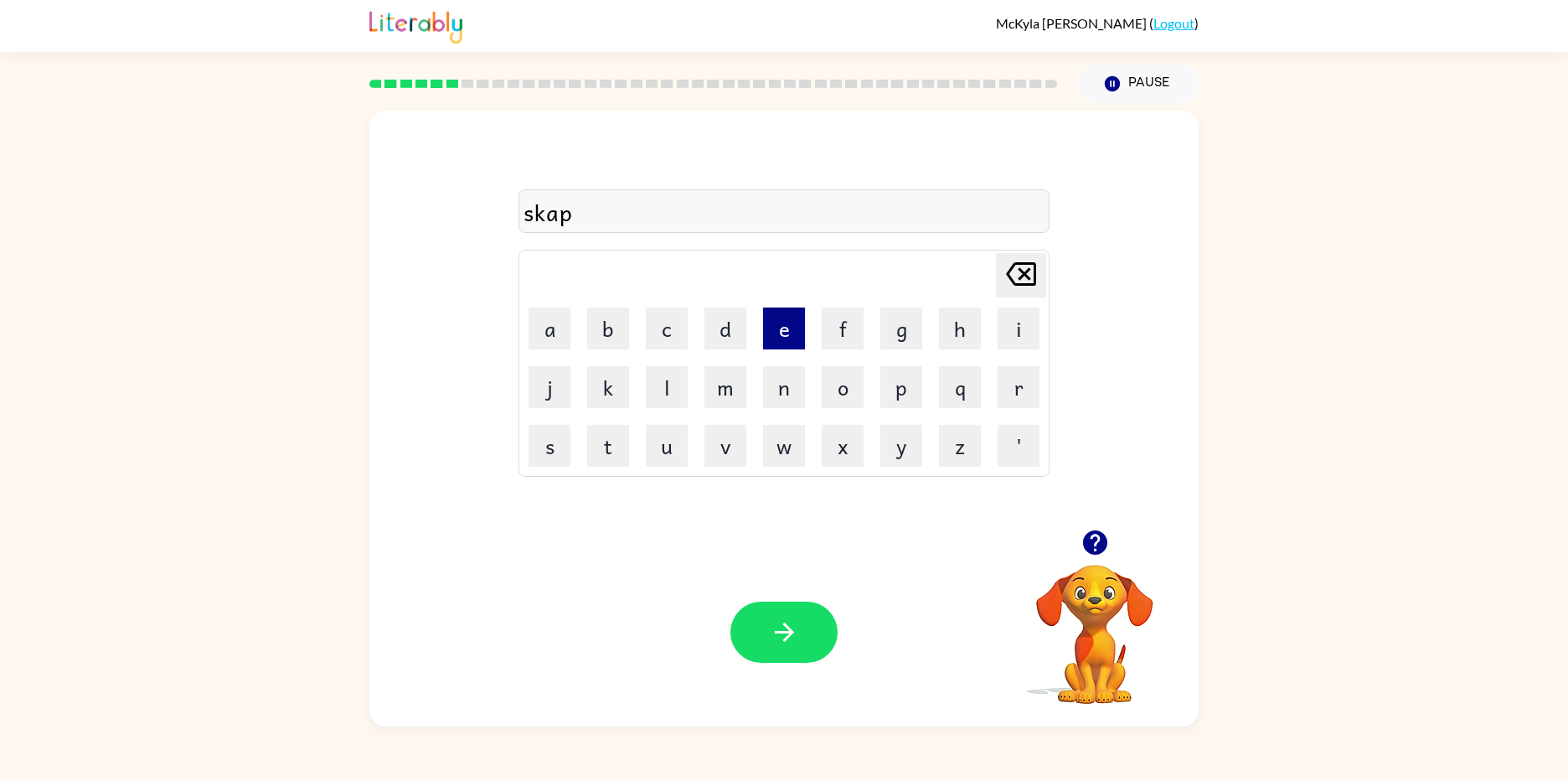
click at [780, 333] on button "e" at bounding box center [784, 328] width 42 height 42
click at [733, 333] on button "d" at bounding box center [724, 328] width 42 height 42
click at [770, 599] on div "Your browser must support playing .mp4 files to use Literably. Please try using…" at bounding box center [784, 632] width 829 height 188
click at [773, 621] on icon "button" at bounding box center [784, 632] width 30 height 30
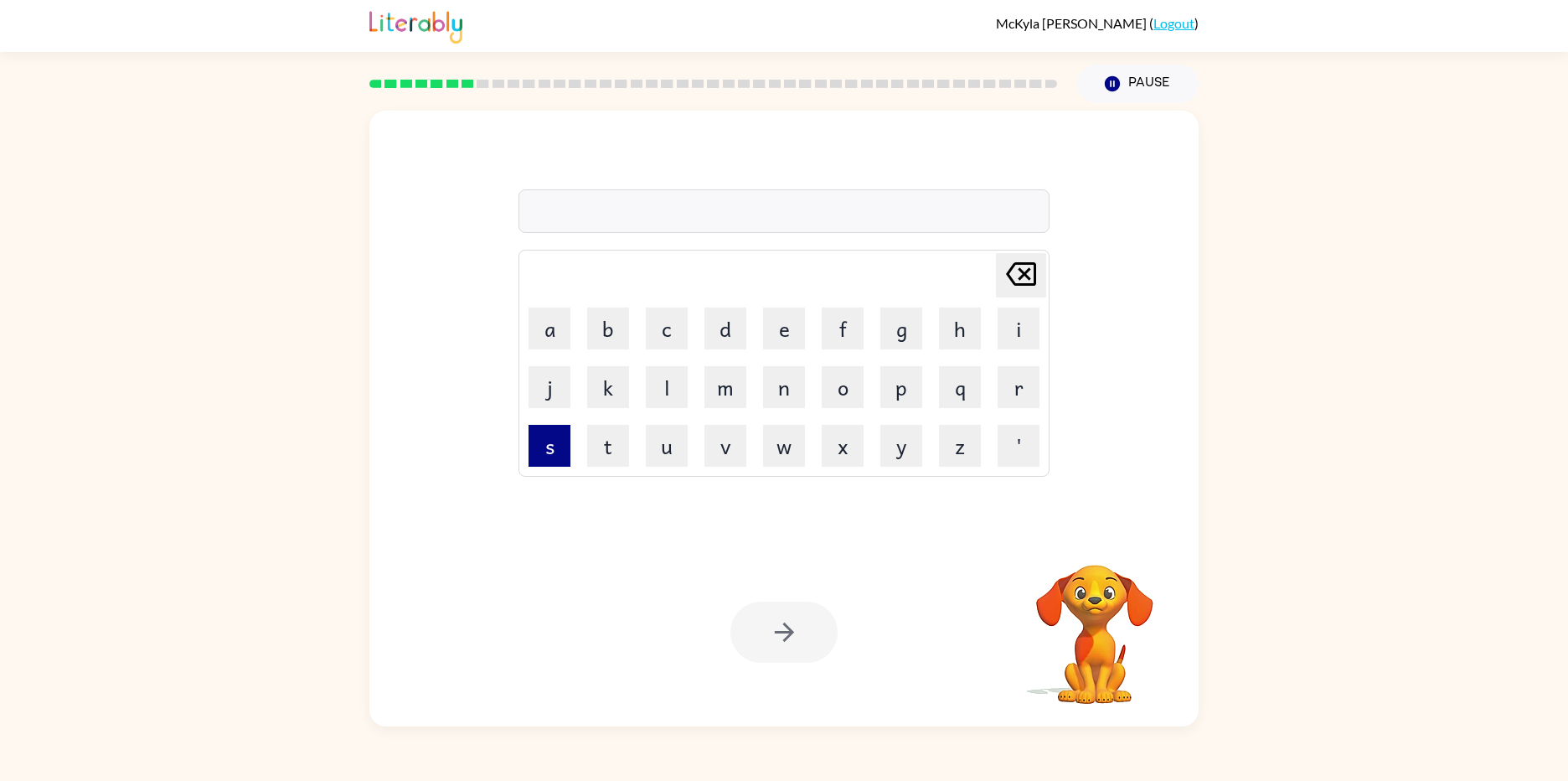
click at [550, 462] on button "s" at bounding box center [549, 445] width 42 height 42
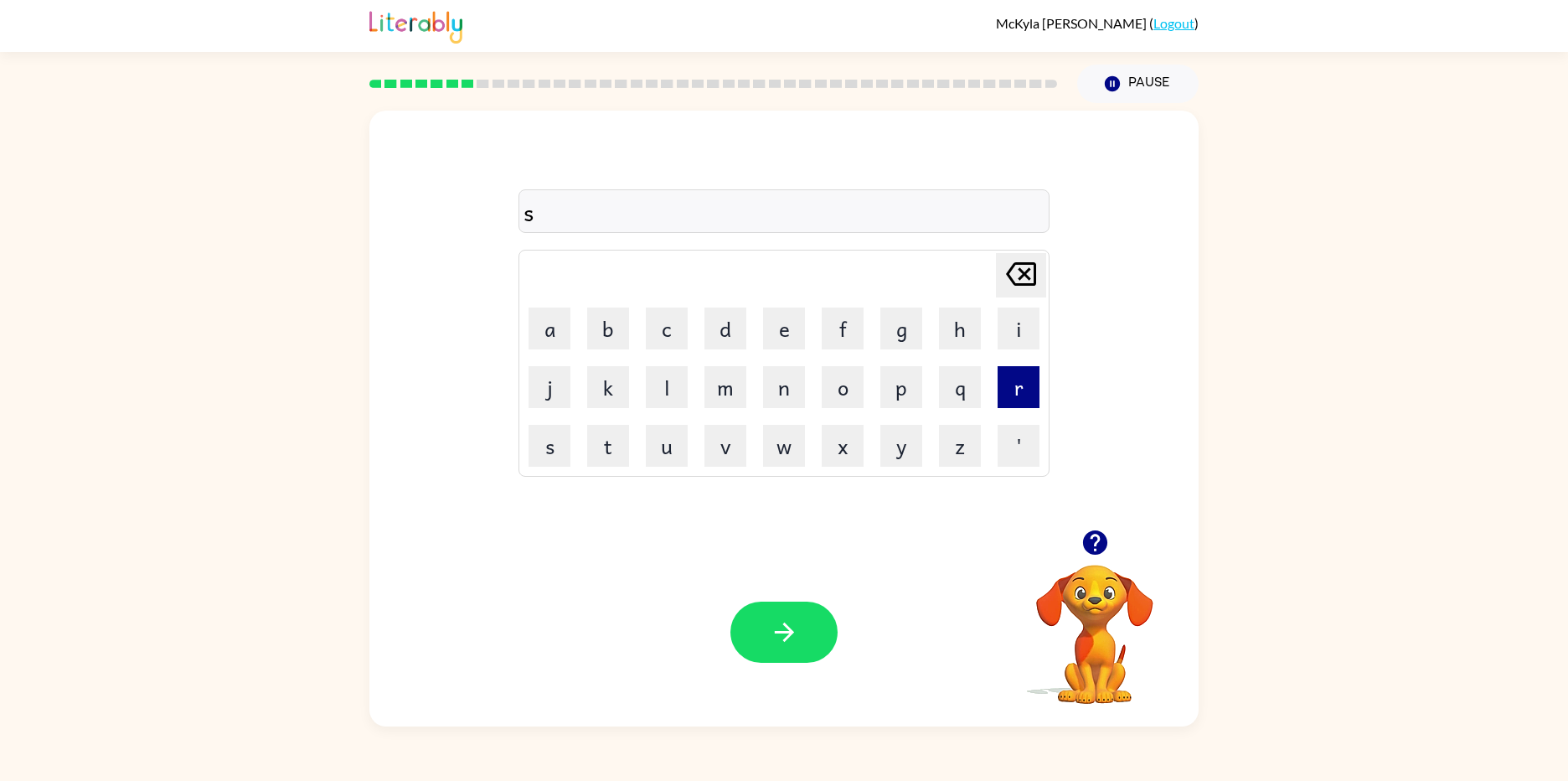
click at [1017, 378] on button "r" at bounding box center [1018, 387] width 42 height 42
click at [1018, 321] on button "i" at bounding box center [1018, 328] width 42 height 42
click at [721, 331] on button "d" at bounding box center [724, 328] width 42 height 42
click at [786, 637] on icon "button" at bounding box center [784, 632] width 30 height 30
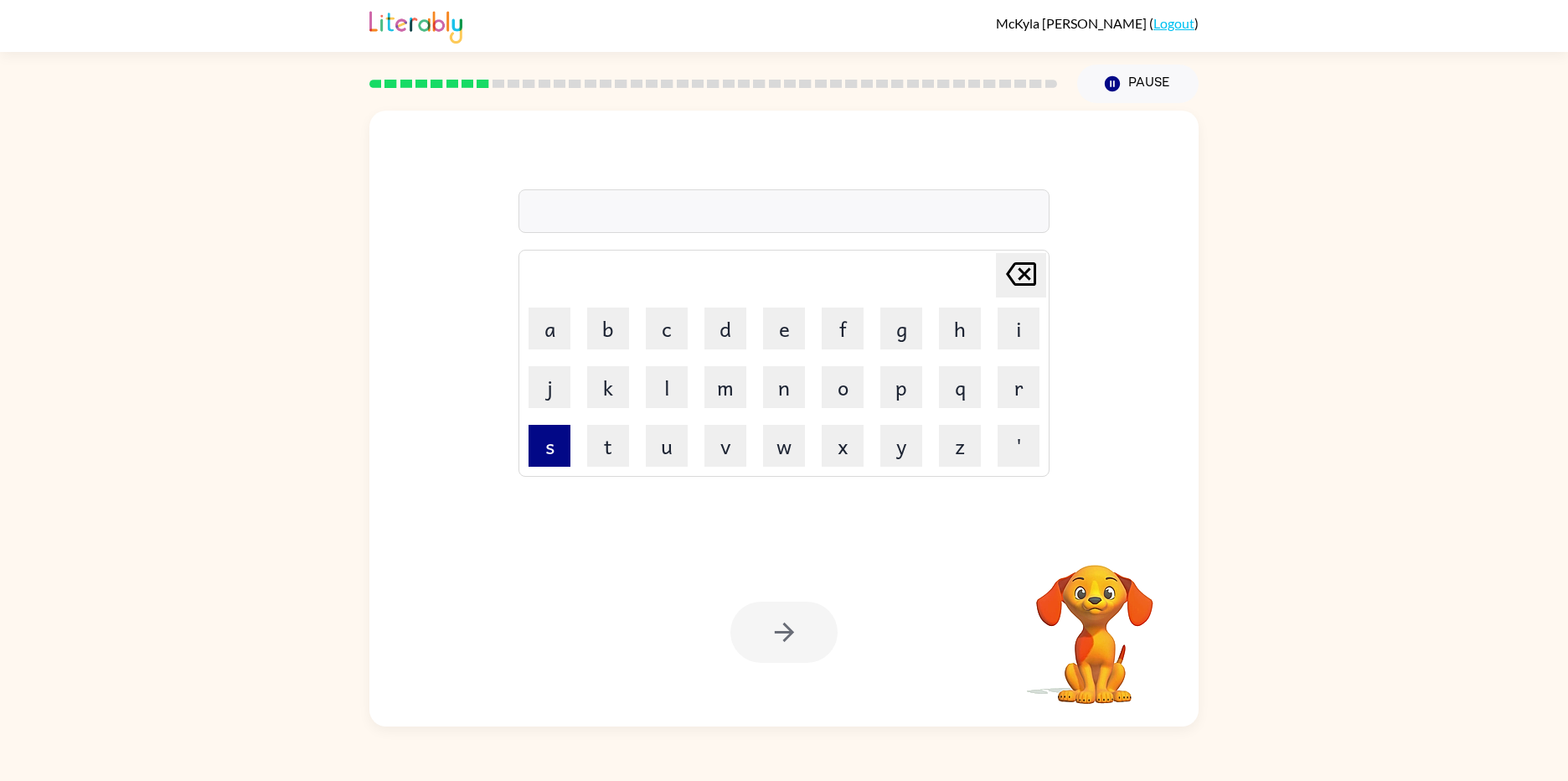
click at [548, 458] on button "s" at bounding box center [549, 445] width 42 height 42
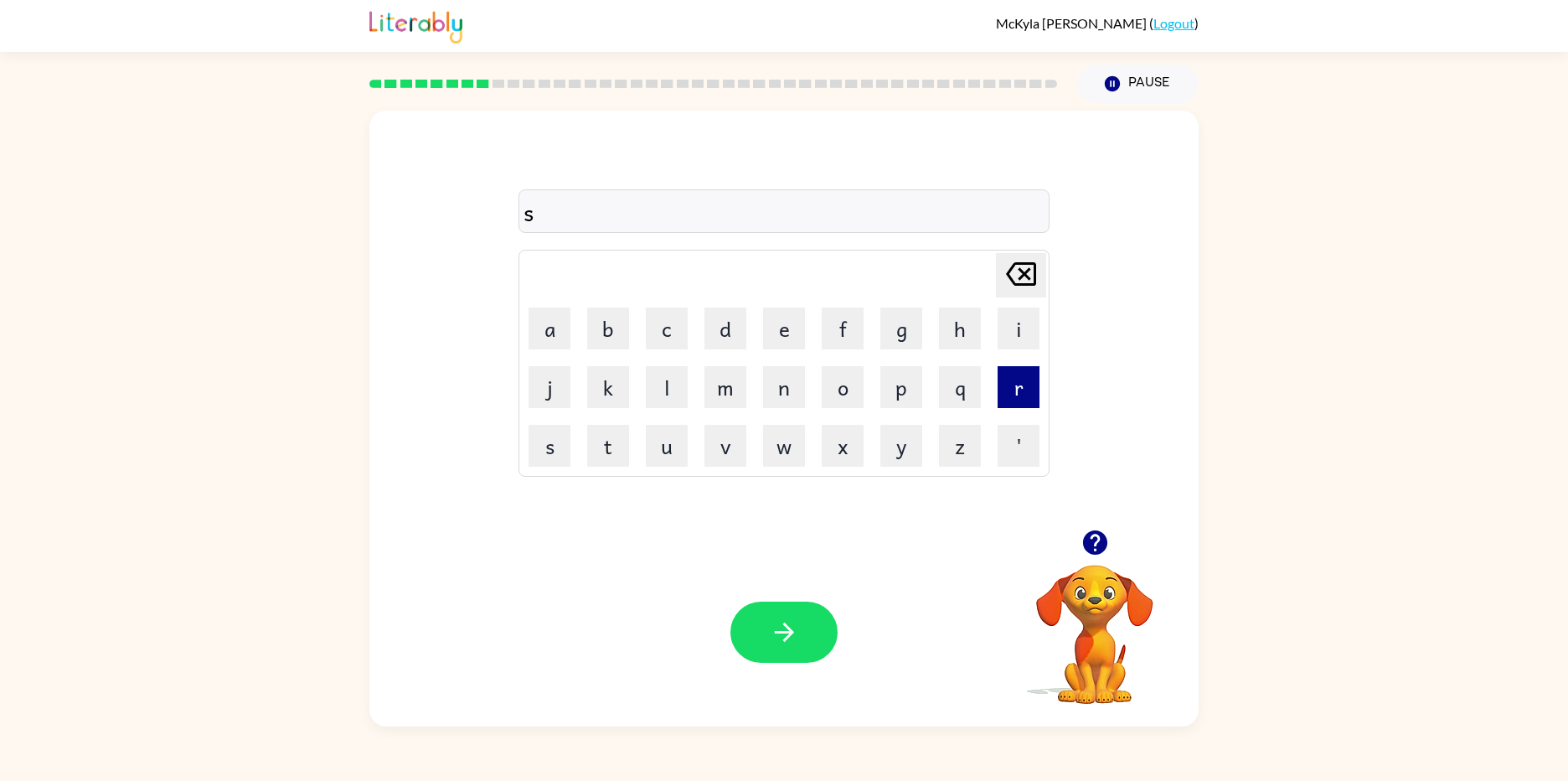
click at [1022, 394] on button "r" at bounding box center [1018, 387] width 42 height 42
click at [537, 329] on button "a" at bounding box center [549, 328] width 42 height 42
click at [737, 330] on button "d" at bounding box center [724, 328] width 42 height 42
click at [664, 403] on button "l" at bounding box center [666, 387] width 42 height 42
click at [798, 630] on icon "button" at bounding box center [784, 632] width 30 height 30
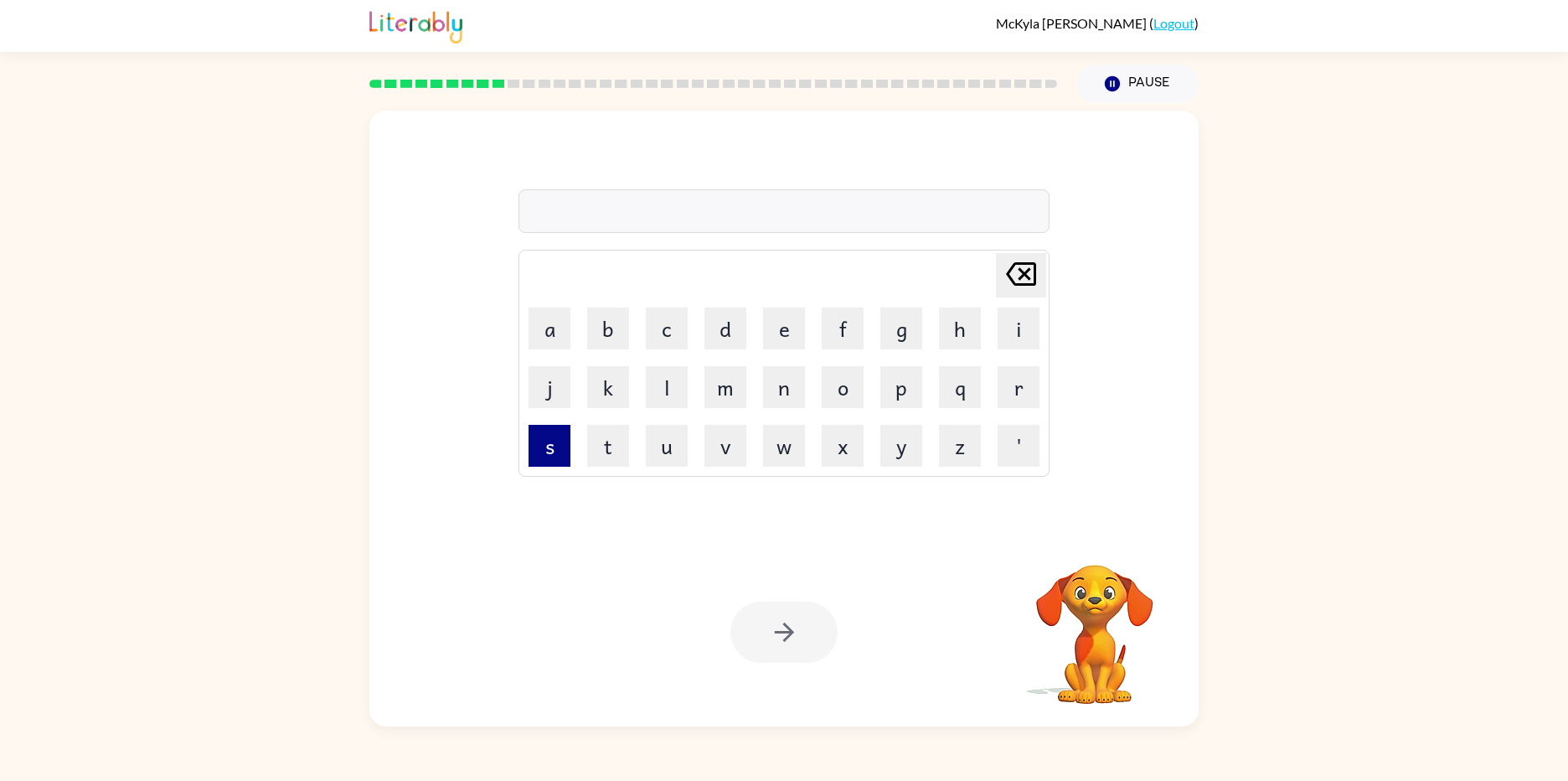
click at [531, 459] on button "s" at bounding box center [549, 445] width 42 height 42
click at [611, 378] on button "k" at bounding box center [607, 387] width 42 height 42
click at [778, 342] on button "e" at bounding box center [784, 328] width 42 height 42
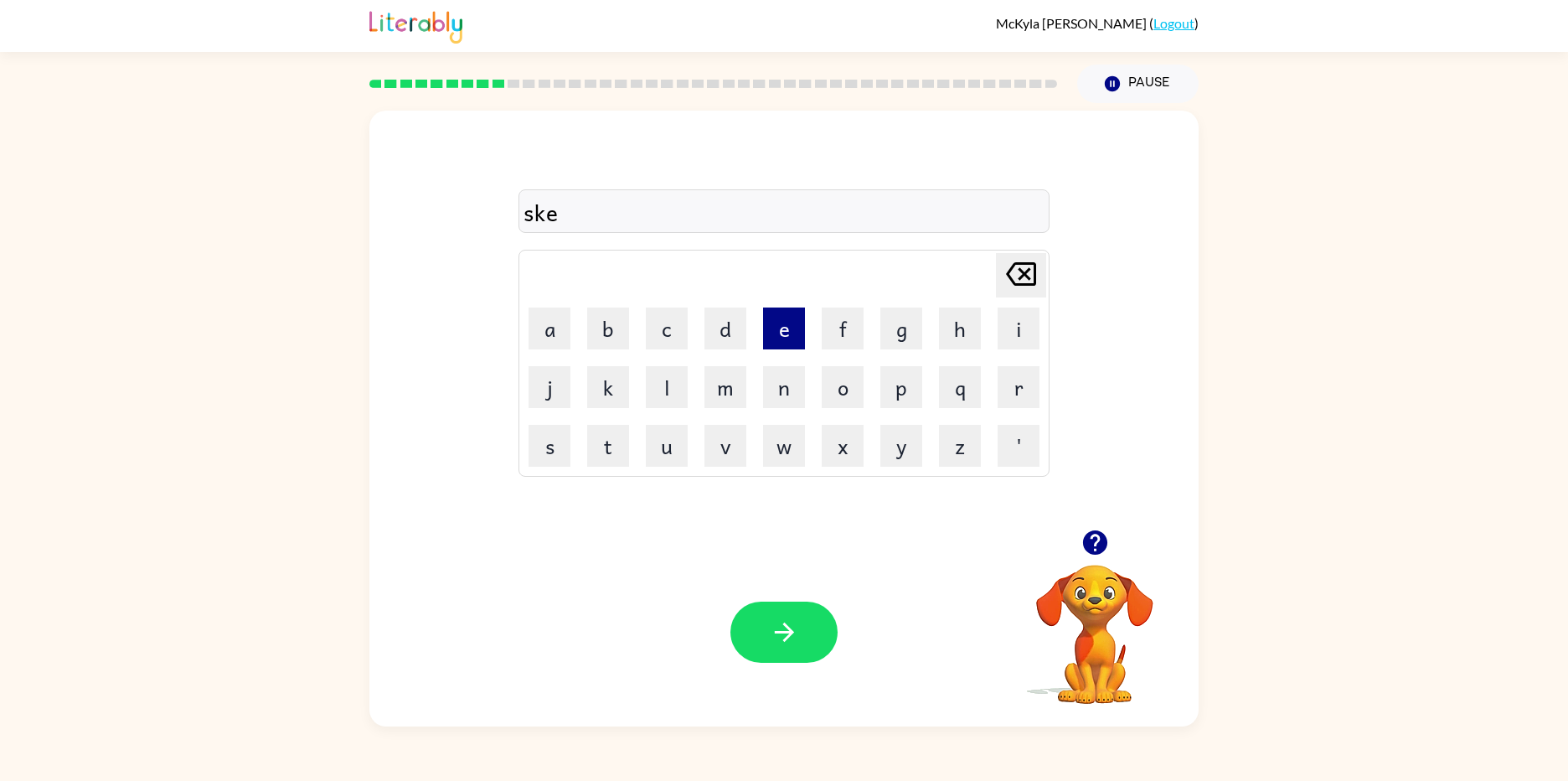
click at [778, 342] on button "e" at bounding box center [784, 328] width 42 height 42
click at [790, 390] on button "n" at bounding box center [784, 387] width 42 height 42
click at [803, 631] on button "button" at bounding box center [784, 632] width 107 height 61
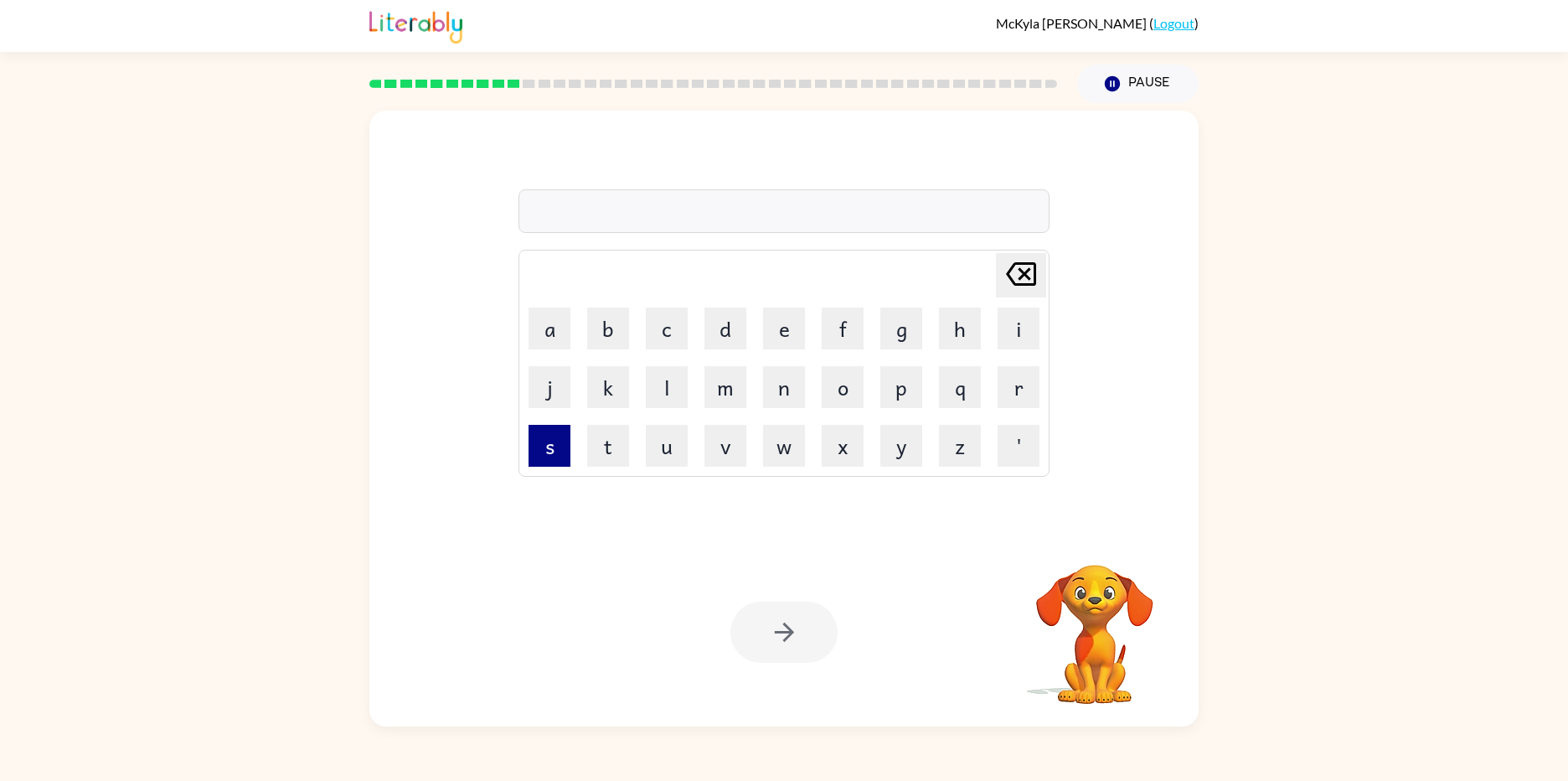
click at [545, 444] on button "s" at bounding box center [549, 445] width 42 height 42
click at [620, 451] on button "t" at bounding box center [607, 445] width 42 height 42
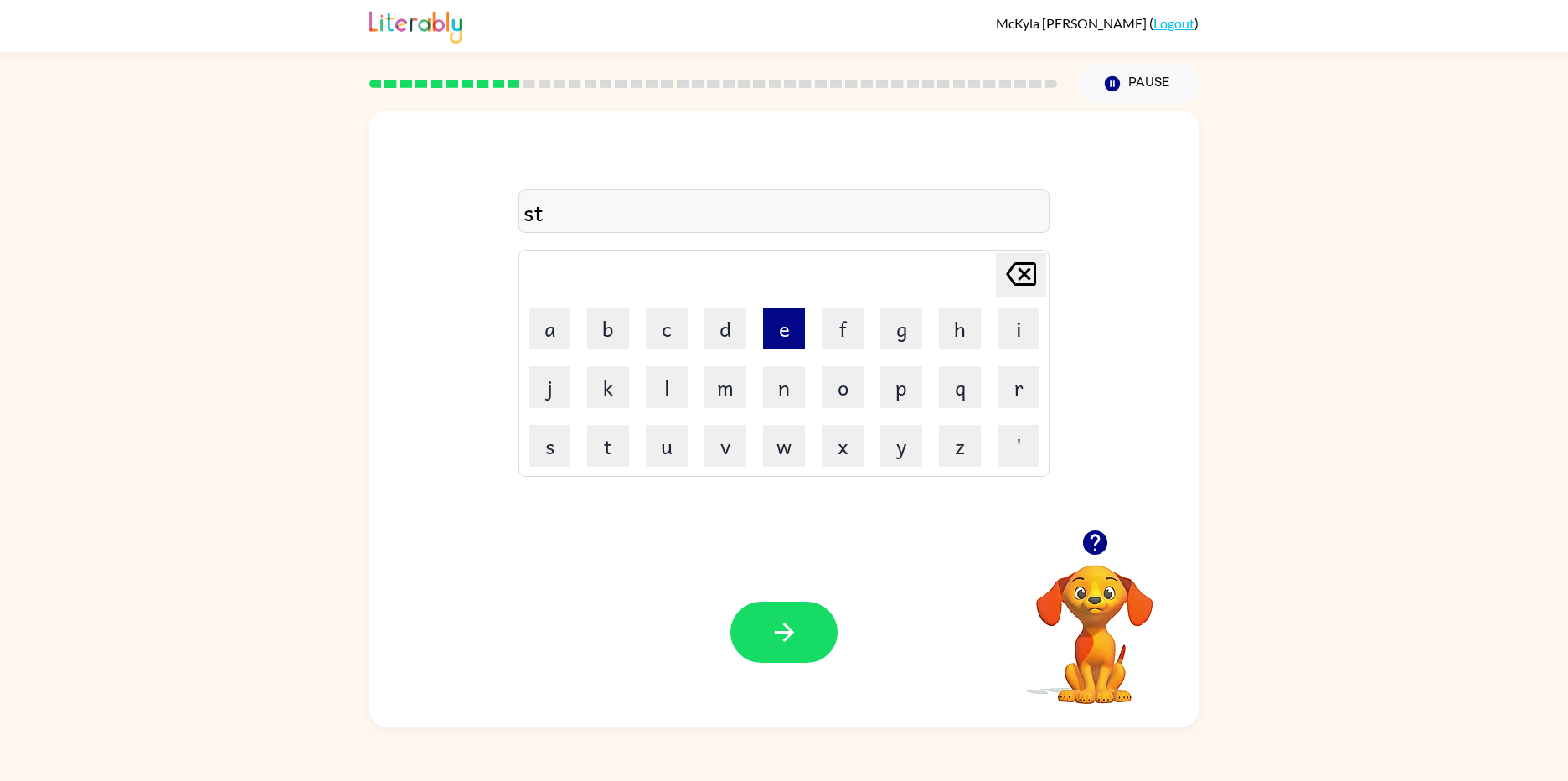
click at [792, 345] on button "e" at bounding box center [784, 328] width 42 height 42
click at [913, 406] on button "p" at bounding box center [901, 387] width 42 height 42
click at [619, 436] on button "t" at bounding box center [607, 445] width 42 height 42
drag, startPoint x: 783, startPoint y: 335, endPoint x: 762, endPoint y: 379, distance: 48.8
click at [783, 342] on button "e" at bounding box center [784, 328] width 42 height 42
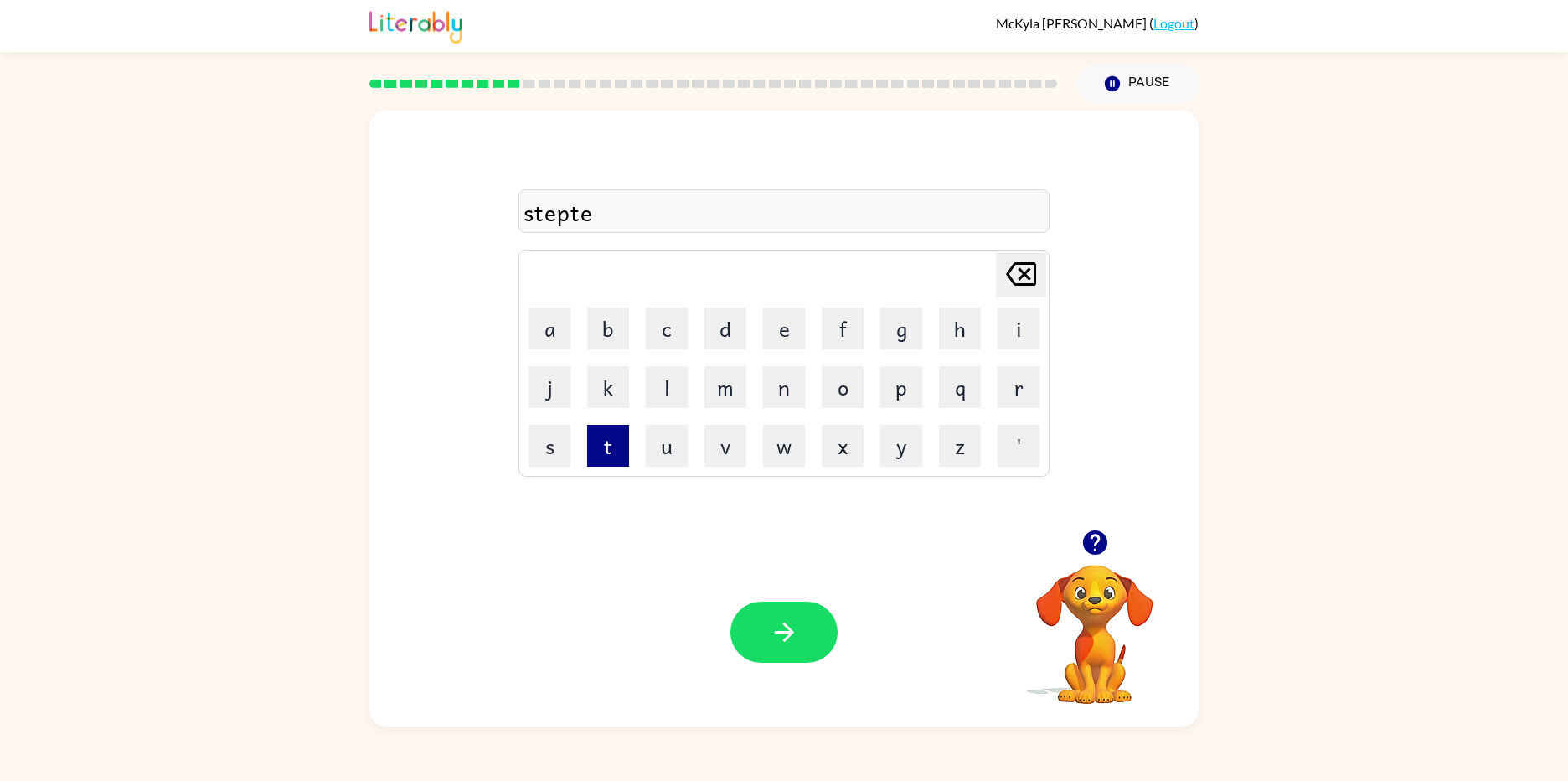
click at [621, 451] on button "t" at bounding box center [607, 445] width 42 height 42
click at [770, 628] on icon "button" at bounding box center [784, 632] width 30 height 30
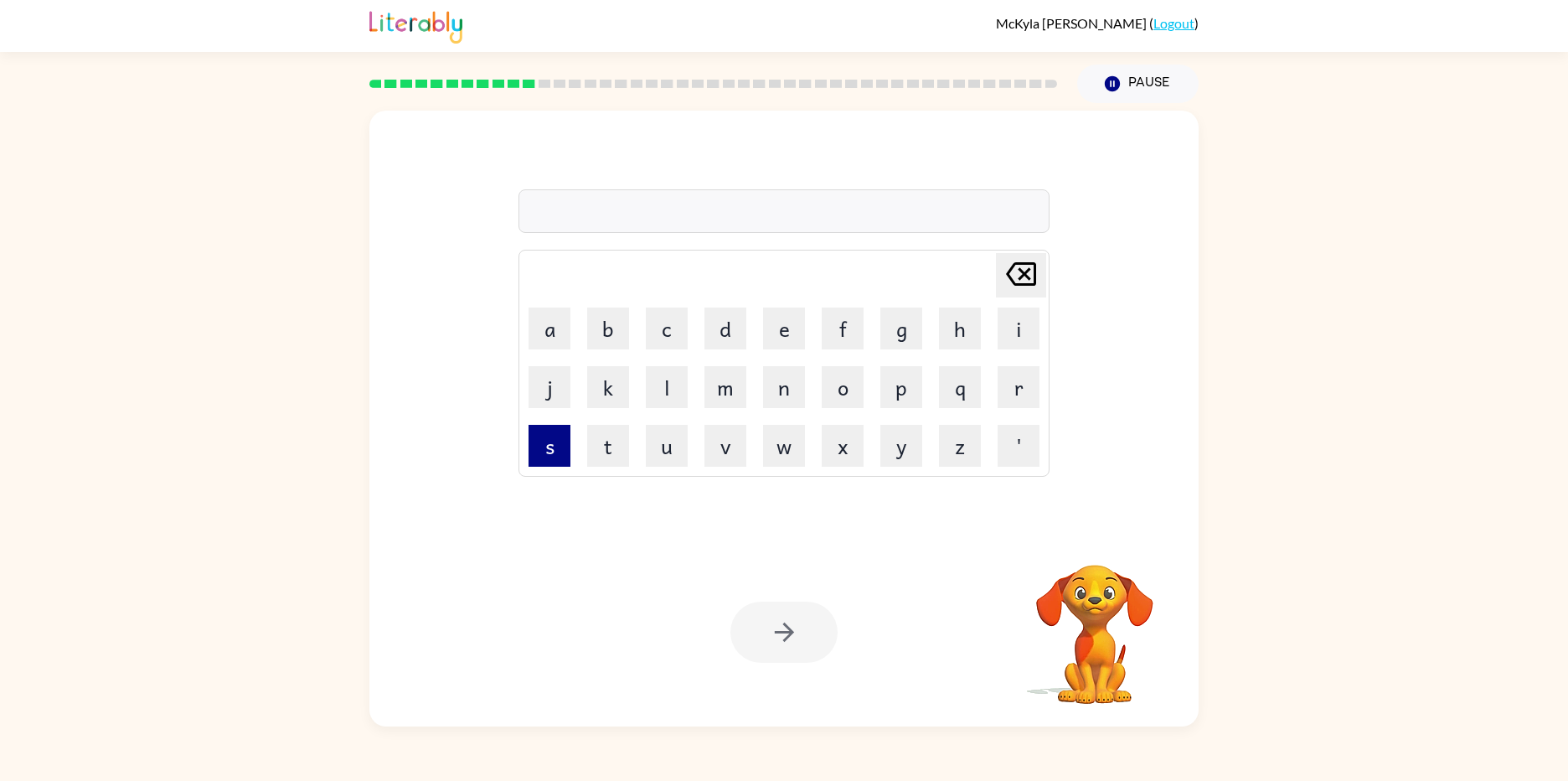
click at [530, 456] on button "s" at bounding box center [549, 445] width 42 height 42
click at [735, 398] on button "m" at bounding box center [724, 387] width 42 height 42
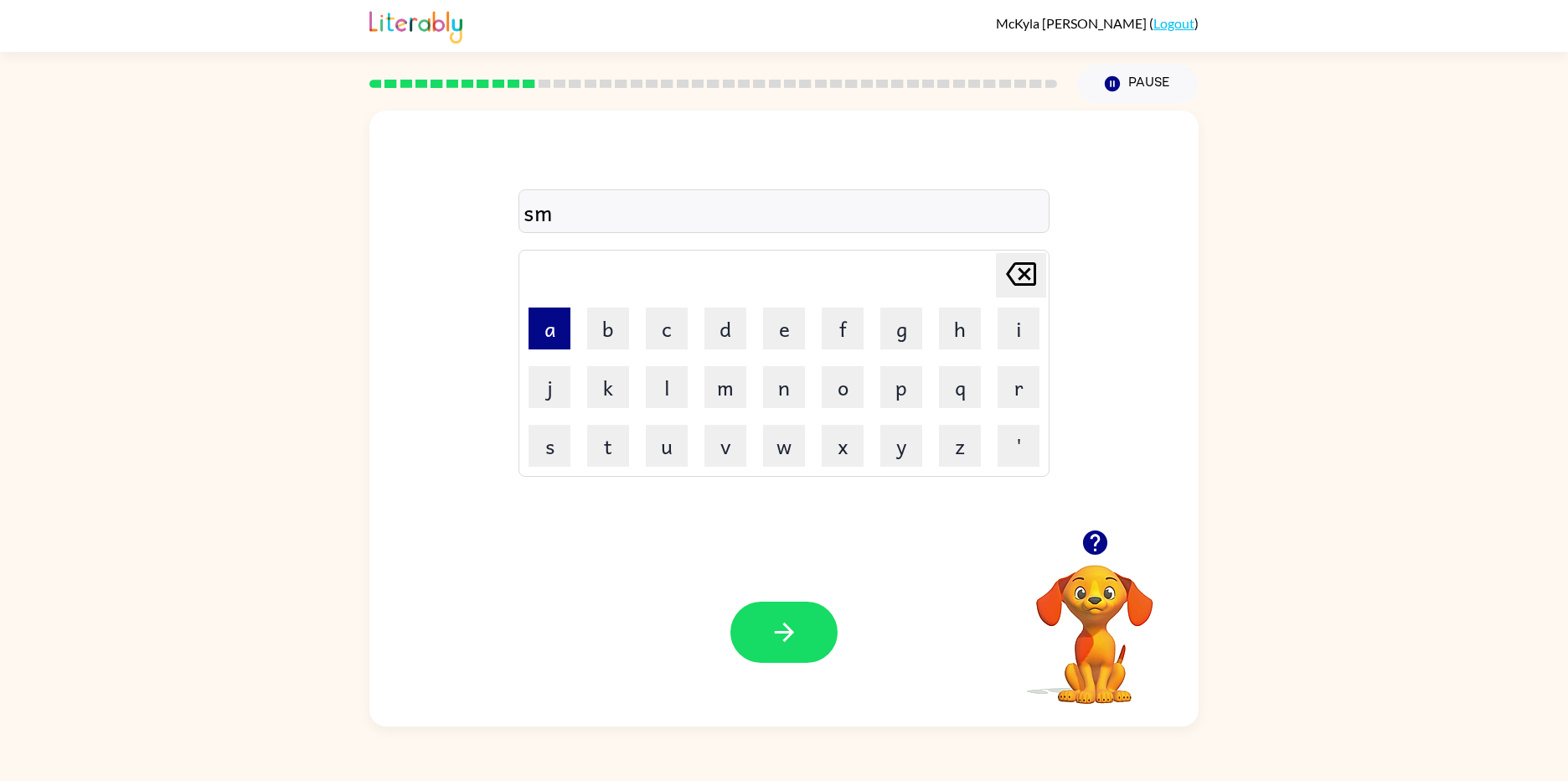
click at [556, 327] on button "a" at bounding box center [549, 328] width 42 height 42
click at [658, 359] on td "l" at bounding box center [666, 387] width 57 height 57
click at [663, 390] on button "l" at bounding box center [666, 387] width 42 height 42
click at [790, 584] on div "Your browser must support playing .mp4 files to use Literably. Please try using…" at bounding box center [784, 632] width 829 height 188
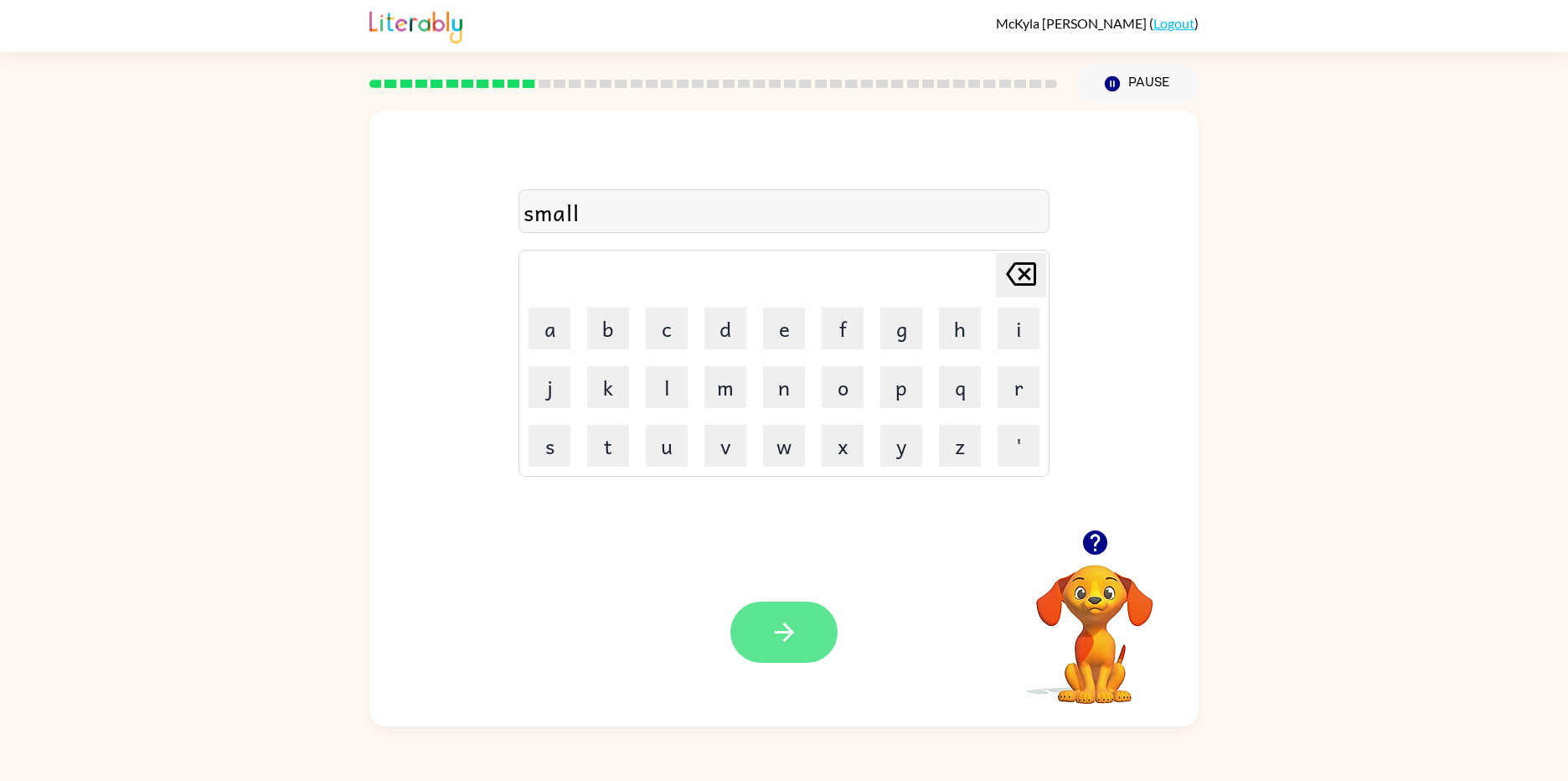
drag, startPoint x: 793, startPoint y: 615, endPoint x: 792, endPoint y: 602, distance: 13.0
click at [793, 613] on button "button" at bounding box center [784, 632] width 107 height 61
click at [554, 439] on button "s" at bounding box center [549, 445] width 42 height 42
click at [606, 439] on button "t" at bounding box center [607, 445] width 42 height 42
click at [545, 317] on button "a" at bounding box center [549, 328] width 42 height 42
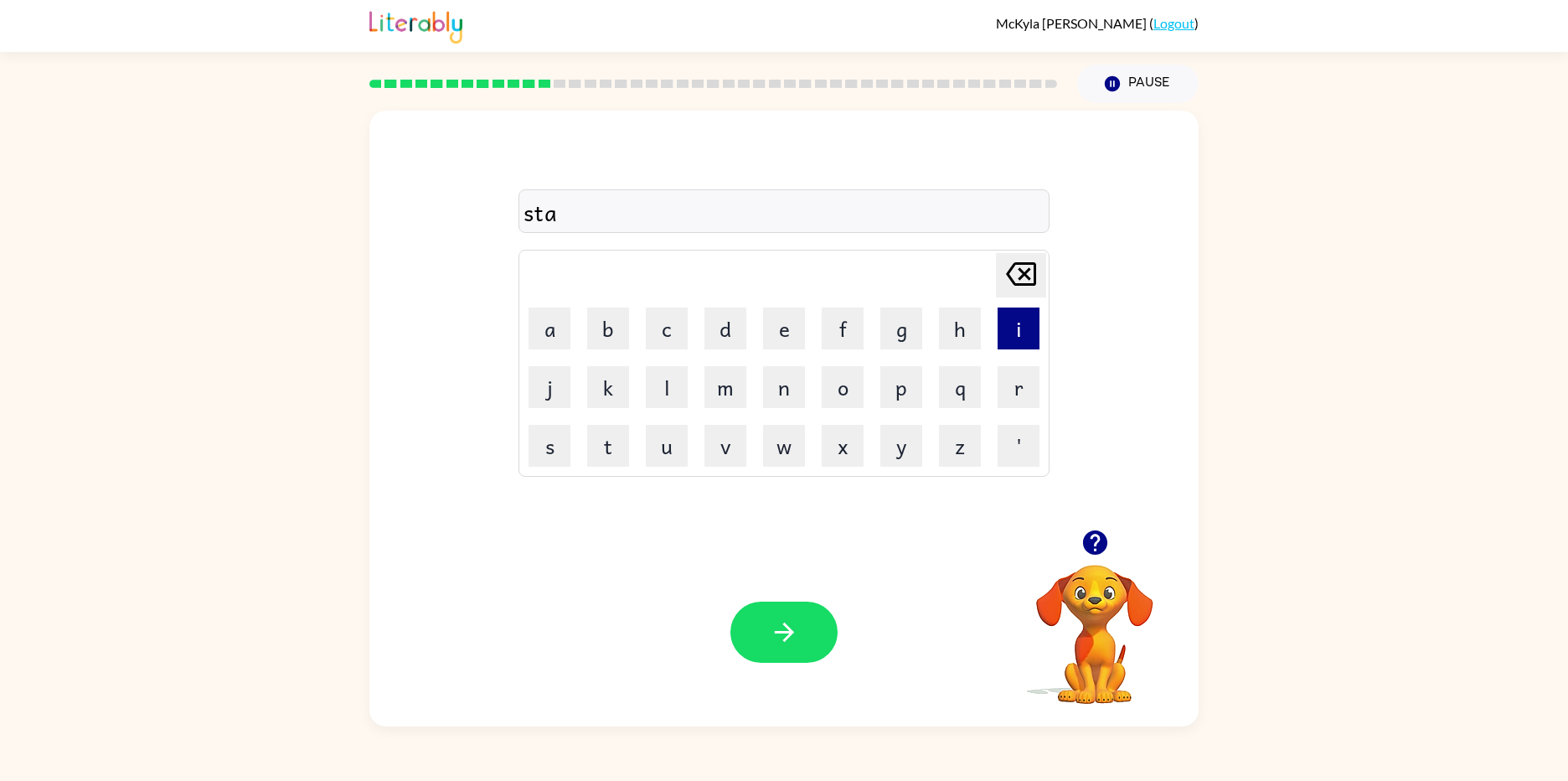
click at [1011, 316] on button "i" at bounding box center [1018, 328] width 42 height 42
click at [797, 391] on button "n" at bounding box center [784, 387] width 42 height 42
click at [628, 386] on button "k" at bounding box center [607, 387] width 42 height 42
click at [758, 615] on button "button" at bounding box center [784, 632] width 107 height 61
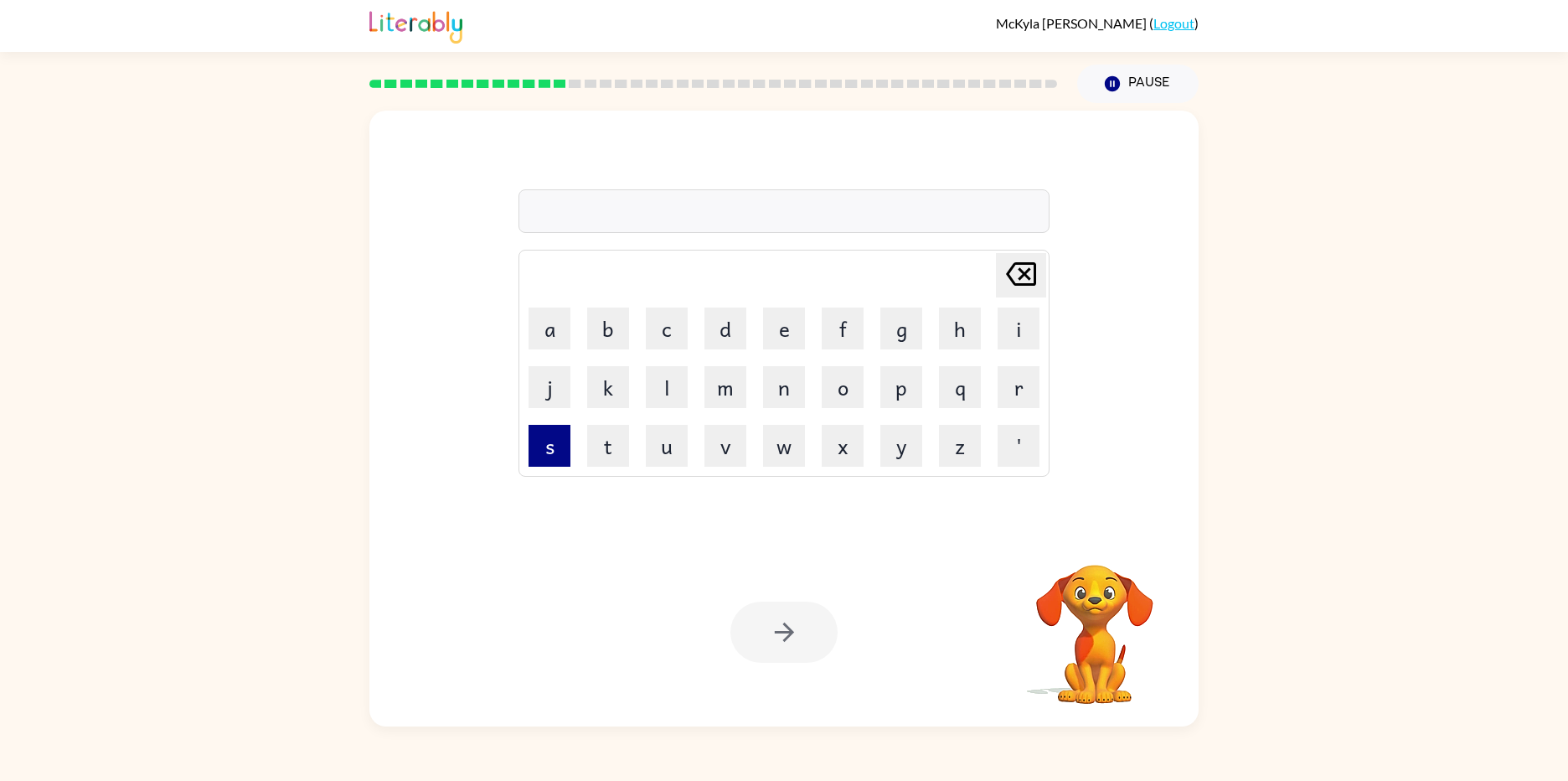
click at [540, 444] on button "s" at bounding box center [549, 445] width 42 height 42
drag, startPoint x: 597, startPoint y: 445, endPoint x: 588, endPoint y: 414, distance: 32.3
click at [597, 443] on button "t" at bounding box center [607, 445] width 42 height 42
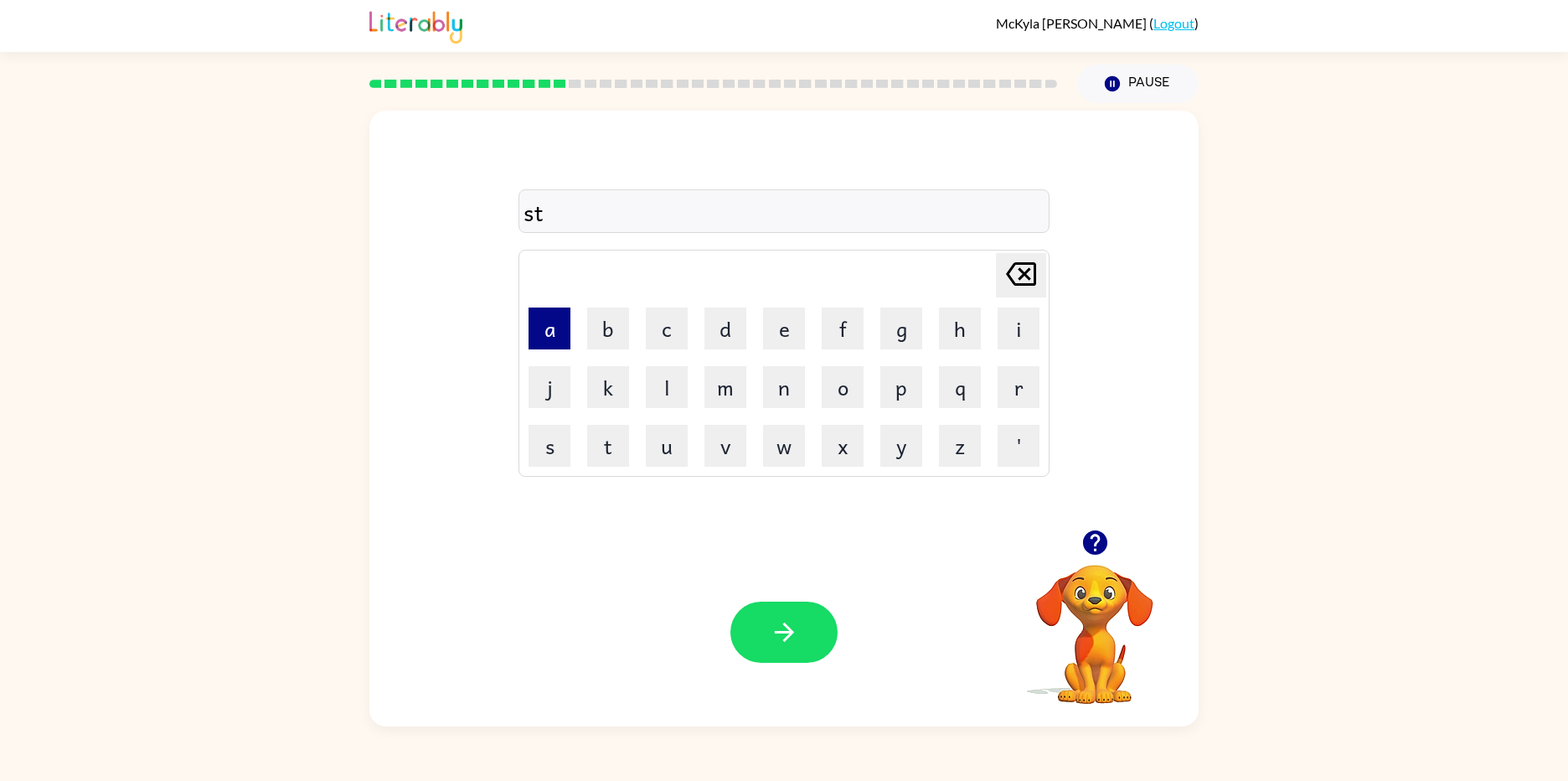
click at [567, 319] on button "a" at bounding box center [549, 328] width 42 height 42
click at [1010, 318] on button "i" at bounding box center [1018, 328] width 42 height 42
click at [779, 392] on button "n" at bounding box center [784, 387] width 42 height 42
click at [814, 615] on button "button" at bounding box center [784, 632] width 107 height 61
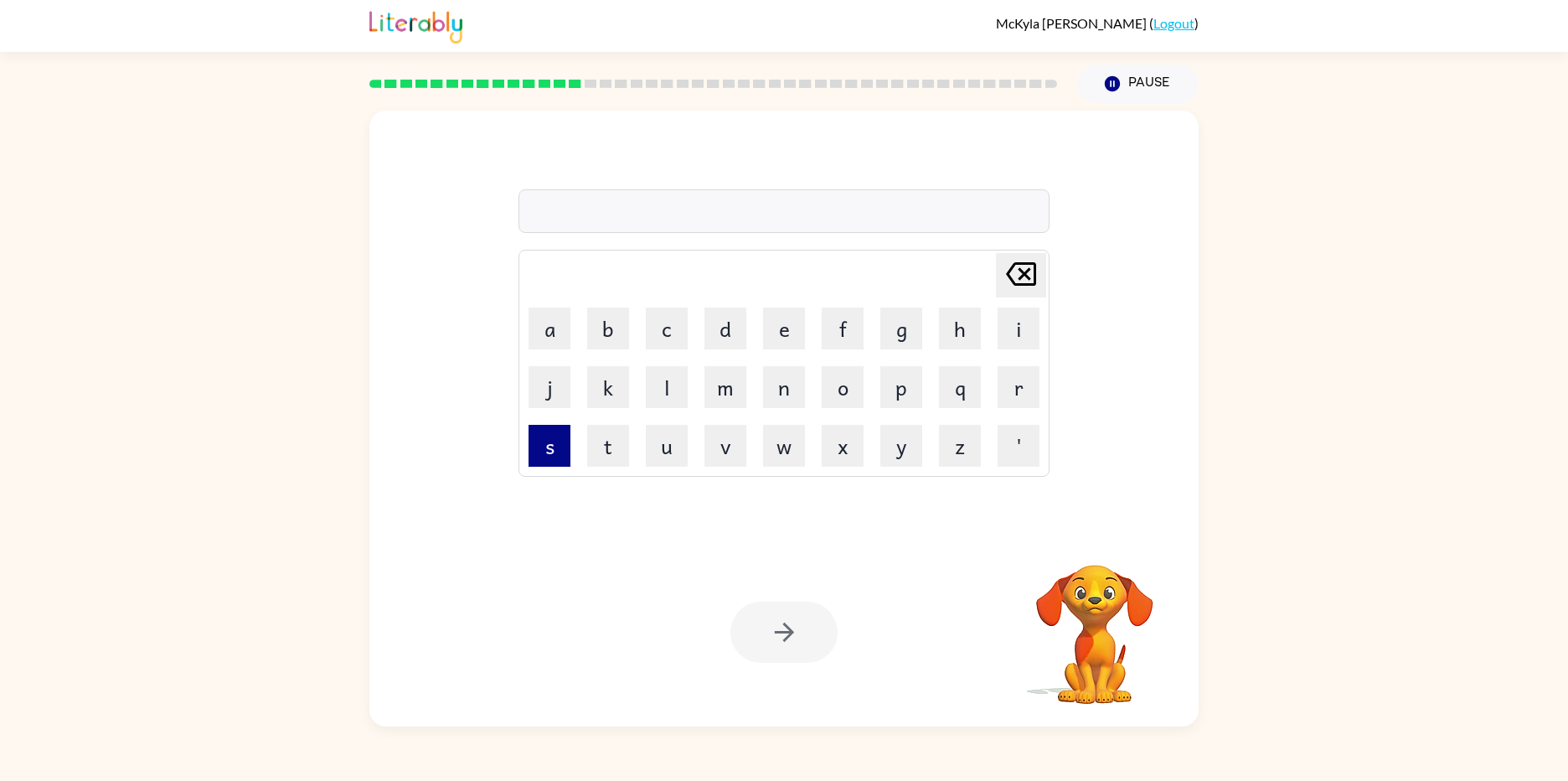
click at [544, 457] on button "s" at bounding box center [549, 445] width 42 height 42
click at [610, 445] on button "t" at bounding box center [607, 445] width 42 height 42
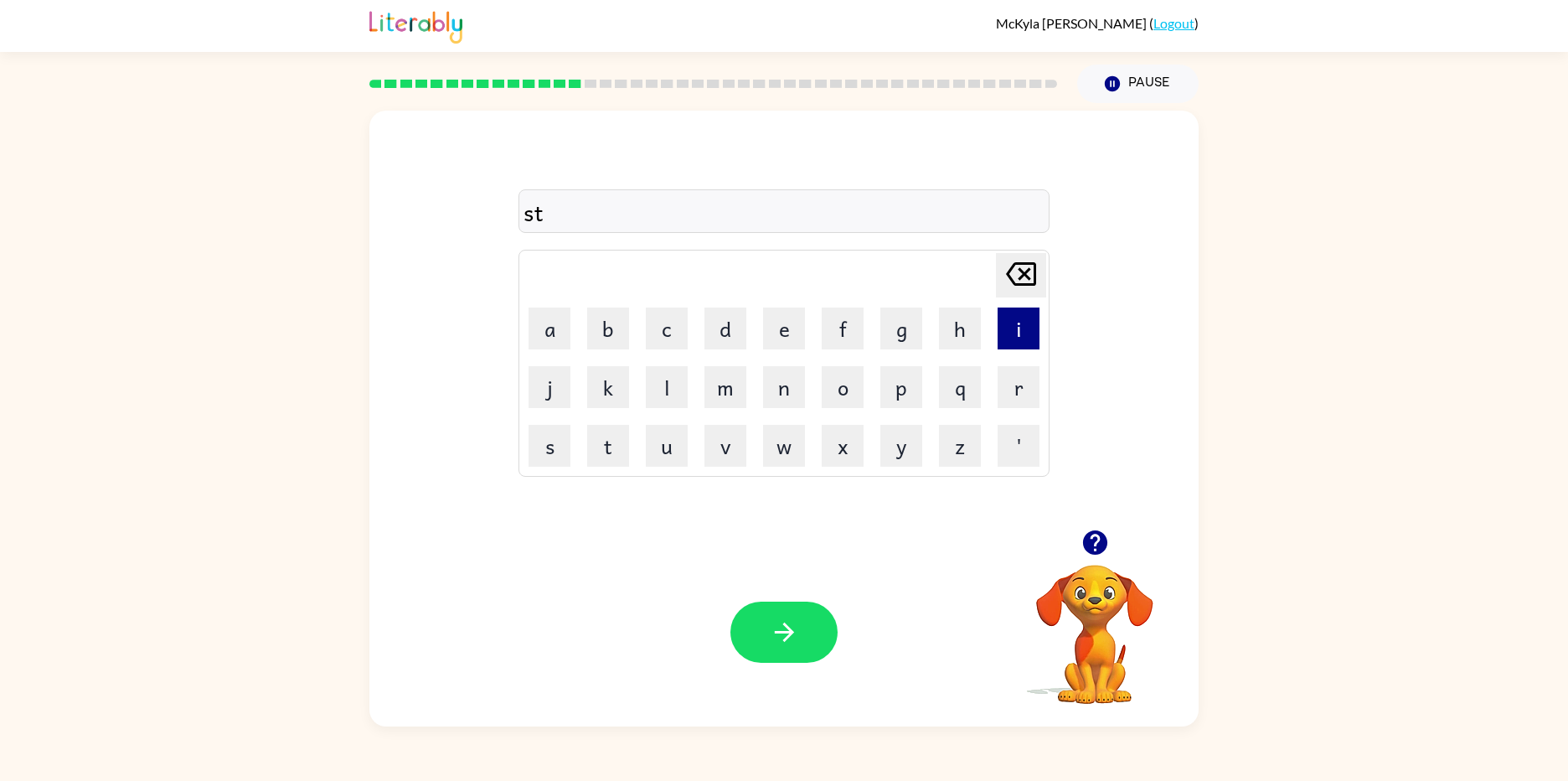
click at [1016, 329] on button "i" at bounding box center [1018, 328] width 42 height 42
click at [785, 336] on button "e" at bounding box center [784, 328] width 42 height 42
click at [731, 335] on button "d" at bounding box center [724, 328] width 42 height 42
click at [824, 631] on button "button" at bounding box center [784, 632] width 107 height 61
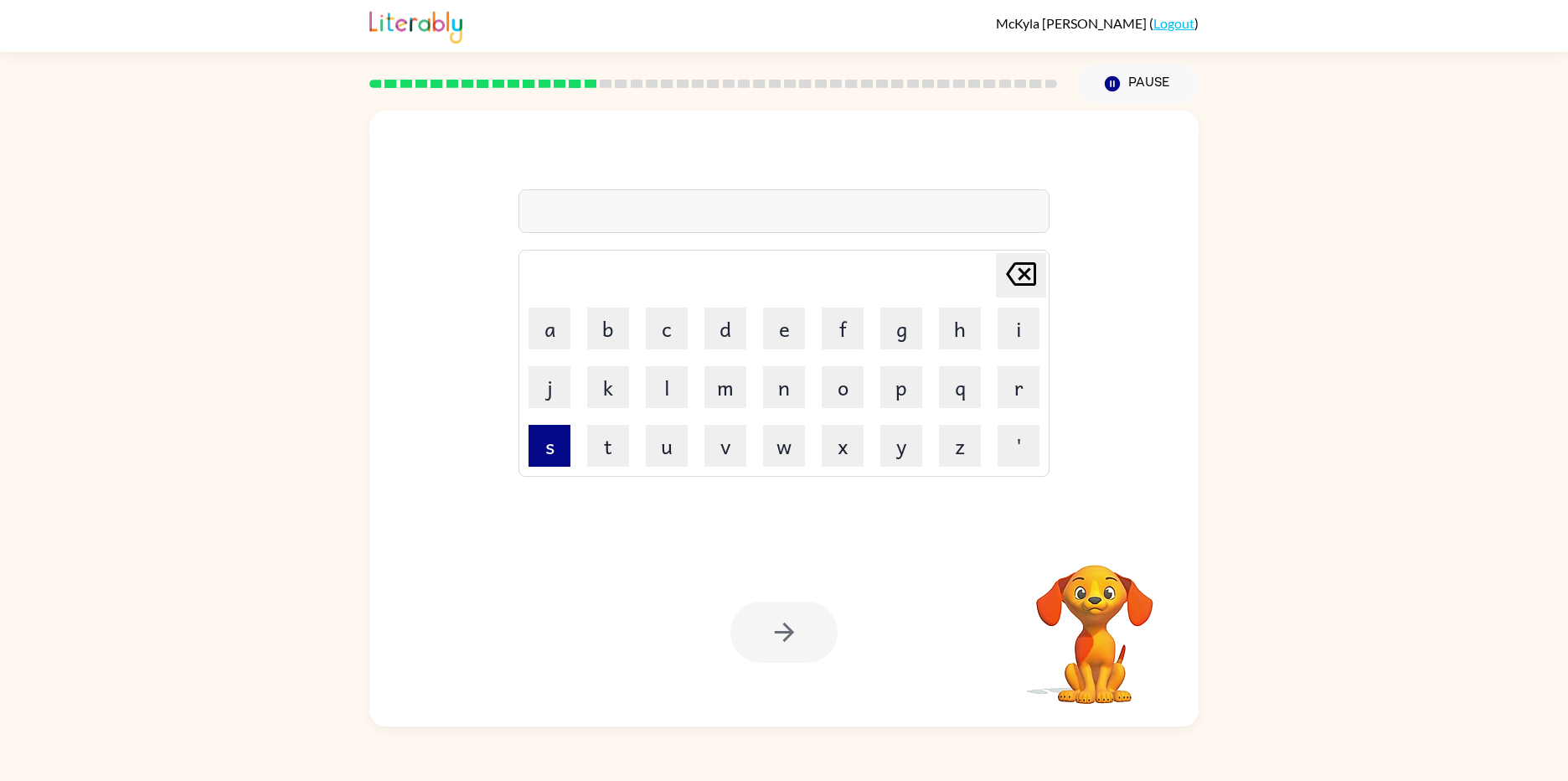
click at [541, 457] on button "s" at bounding box center [549, 445] width 42 height 42
click at [613, 451] on button "t" at bounding box center [607, 445] width 42 height 42
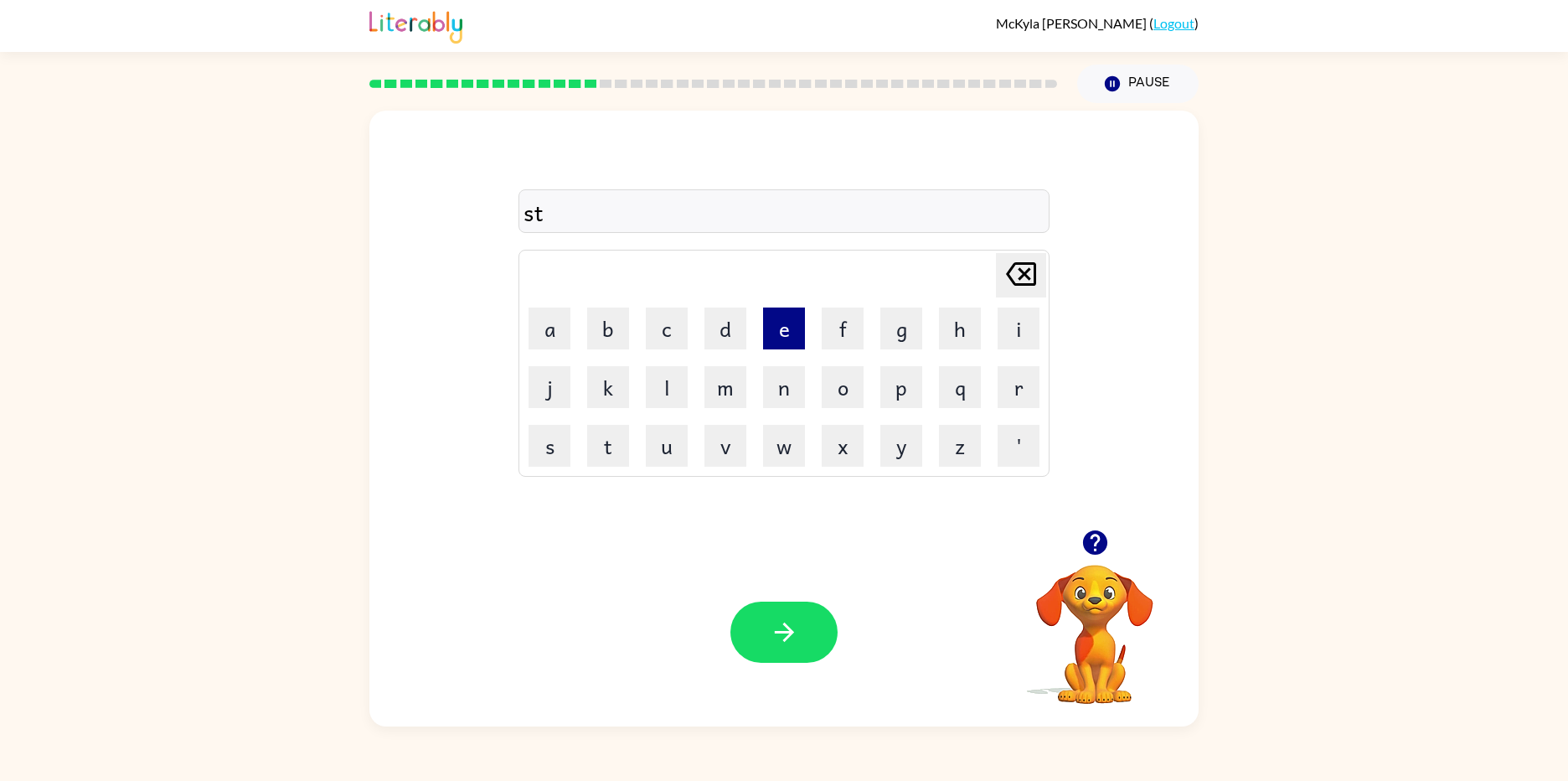
click at [789, 334] on button "e" at bounding box center [784, 328] width 42 height 42
click at [599, 444] on button "t" at bounding box center [607, 445] width 42 height 42
click at [663, 341] on button "c" at bounding box center [666, 328] width 42 height 42
click at [551, 330] on button "a" at bounding box center [549, 328] width 42 height 42
click at [1009, 386] on button "r" at bounding box center [1018, 387] width 42 height 42
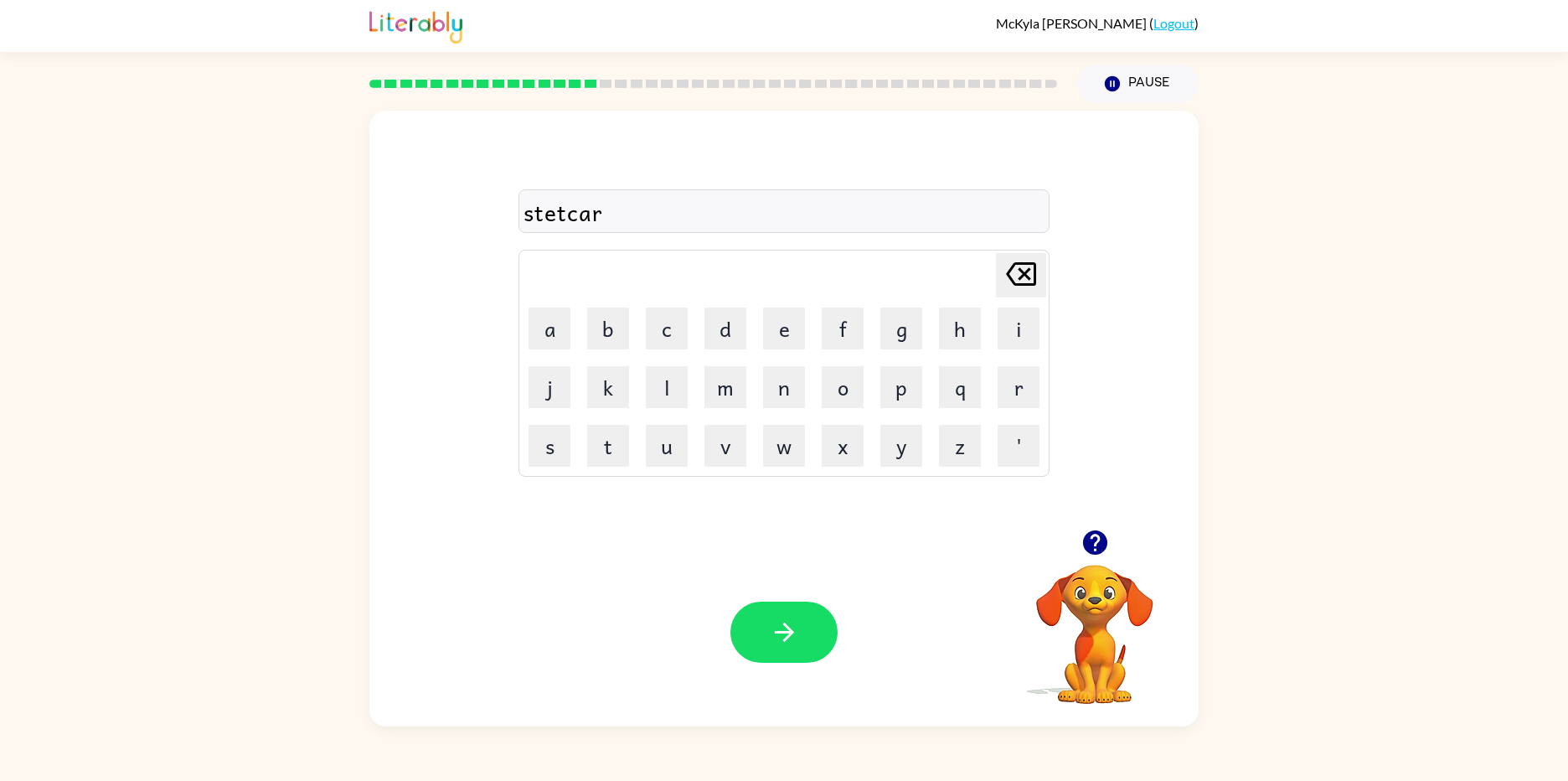
drag, startPoint x: 711, startPoint y: 638, endPoint x: 712, endPoint y: 620, distance: 18.0
click at [710, 635] on div "Your browser must support playing .mp4 files to use Literably. Please try using…" at bounding box center [784, 632] width 829 height 188
click at [789, 620] on icon "button" at bounding box center [784, 632] width 30 height 30
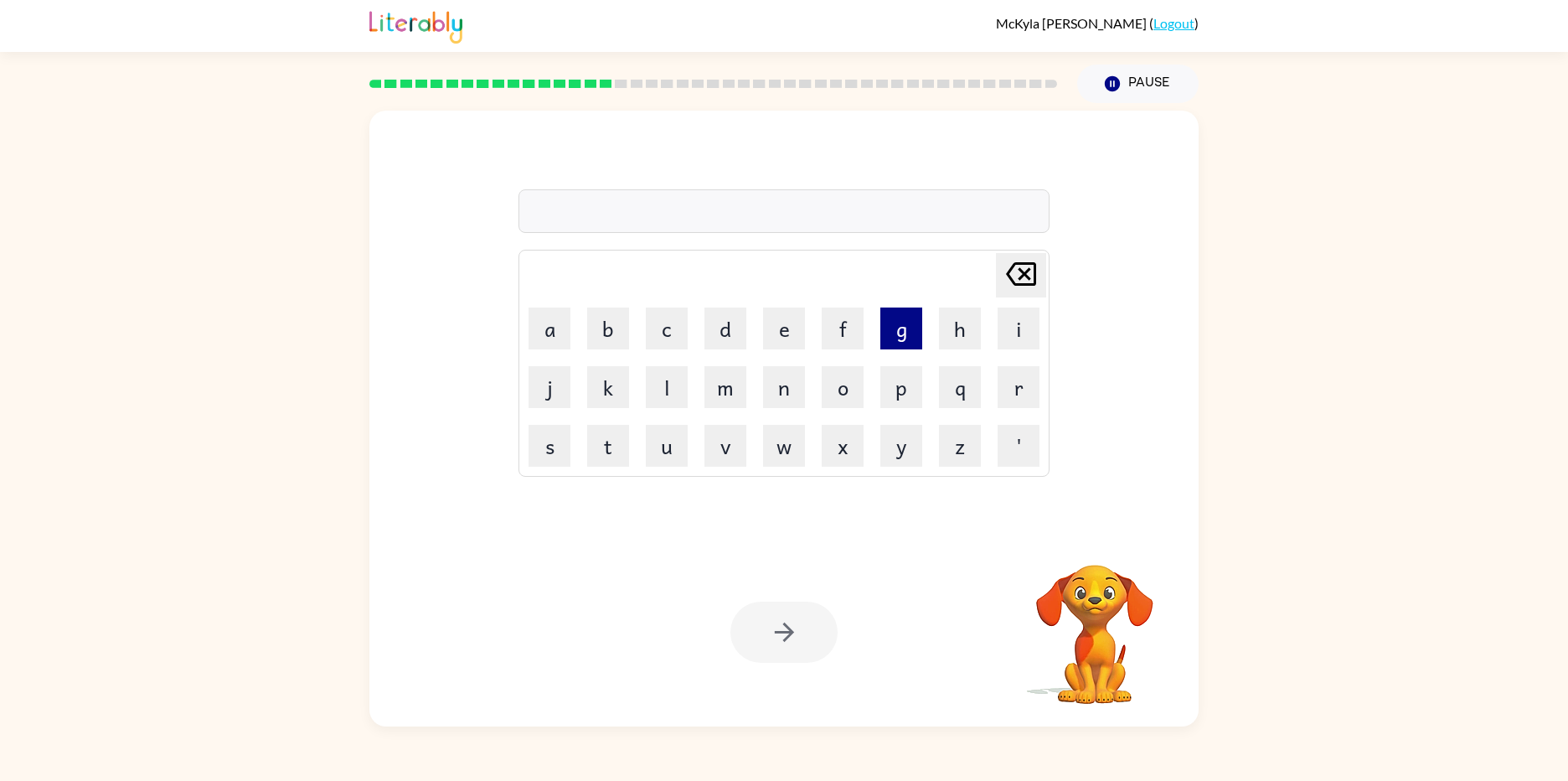
click at [906, 342] on button "g" at bounding box center [901, 328] width 42 height 42
click at [545, 329] on button "a" at bounding box center [549, 328] width 42 height 42
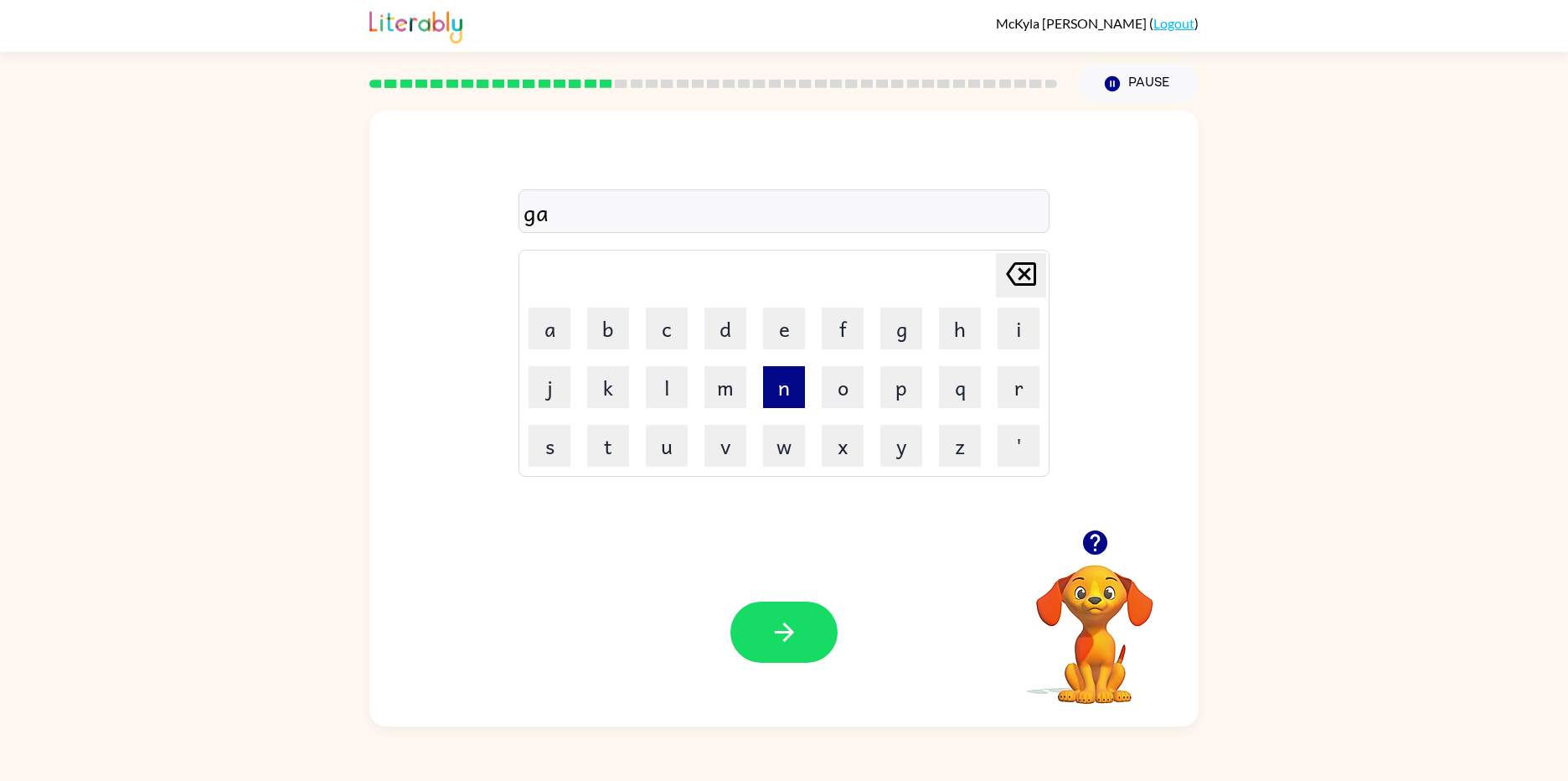
click at [769, 392] on button "n" at bounding box center [784, 387] width 42 height 42
click at [1029, 389] on button "r" at bounding box center [1018, 387] width 42 height 42
click at [1027, 269] on icon "[PERSON_NAME] last character input" at bounding box center [1021, 274] width 41 height 41
click at [852, 399] on button "o" at bounding box center [842, 387] width 42 height 42
drag, startPoint x: 1035, startPoint y: 394, endPoint x: 1027, endPoint y: 403, distance: 12.0
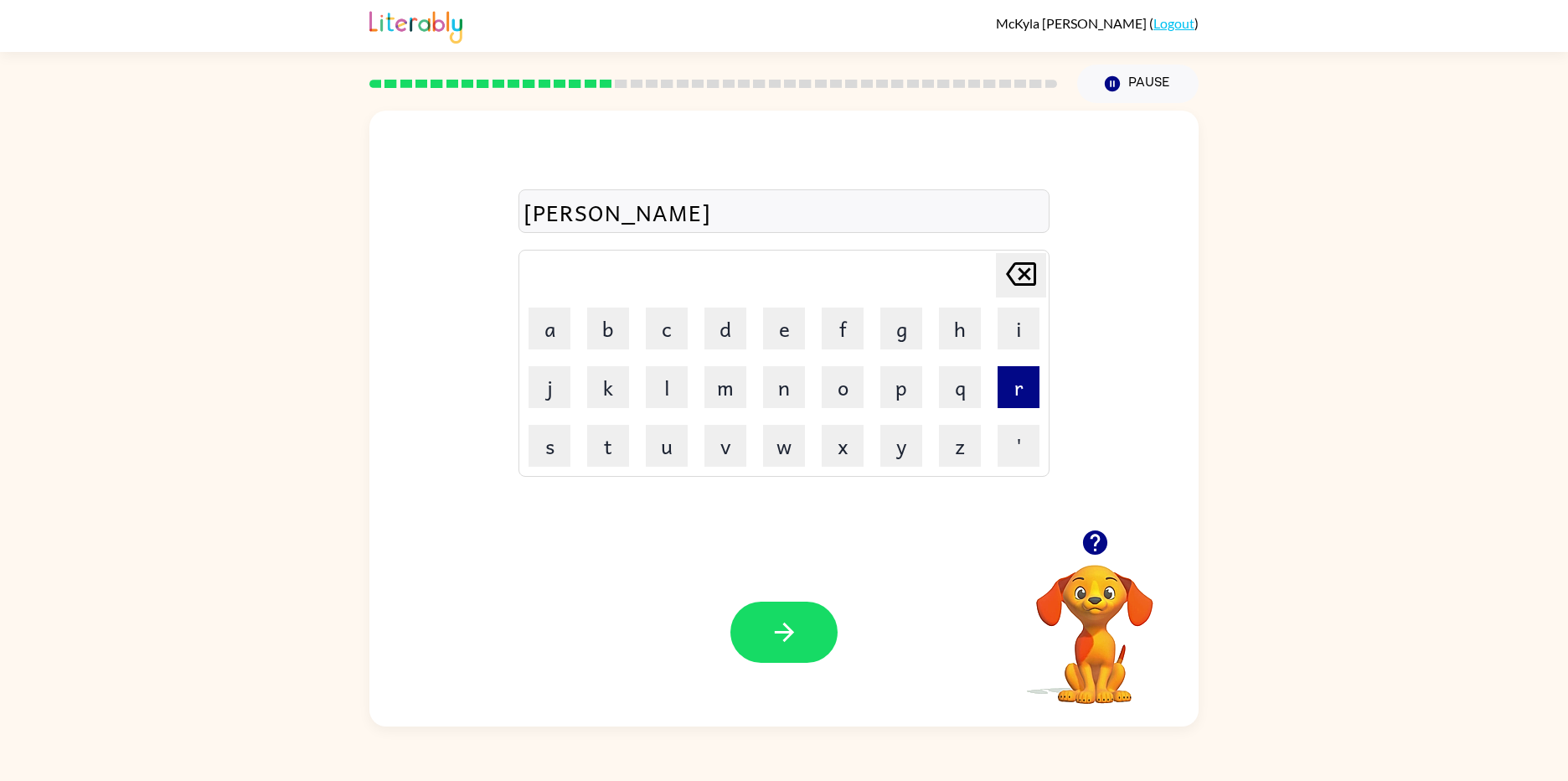
click at [1034, 394] on button "r" at bounding box center [1018, 387] width 42 height 42
click at [756, 640] on button "button" at bounding box center [784, 632] width 107 height 61
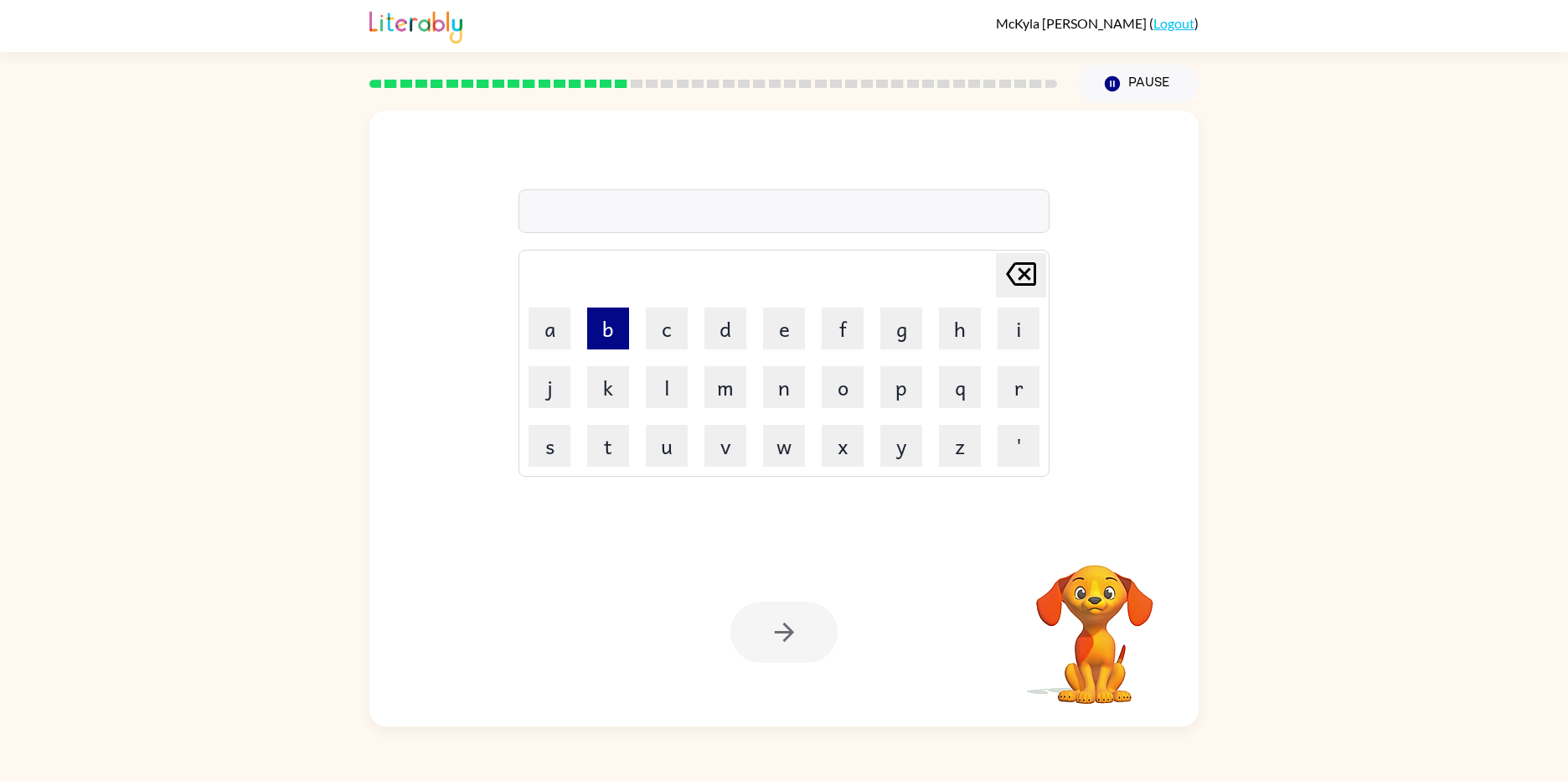
click at [592, 336] on button "b" at bounding box center [607, 328] width 42 height 42
click at [837, 387] on button "o" at bounding box center [842, 387] width 42 height 42
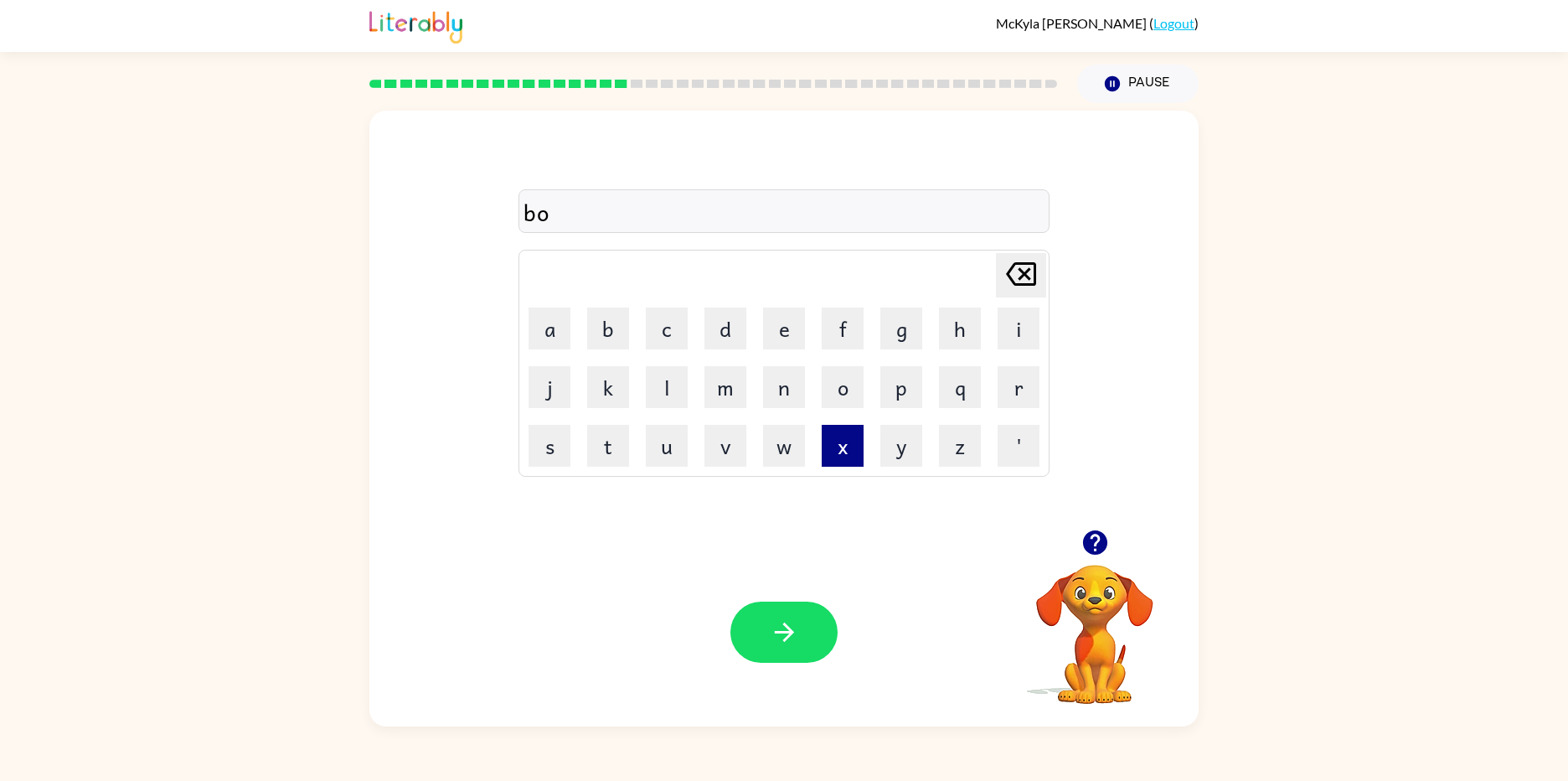
click at [823, 451] on button "x" at bounding box center [842, 445] width 42 height 42
click at [546, 437] on button "s" at bounding box center [549, 445] width 42 height 42
click at [781, 339] on button "e" at bounding box center [784, 328] width 42 height 42
click at [792, 630] on icon "button" at bounding box center [784, 632] width 30 height 30
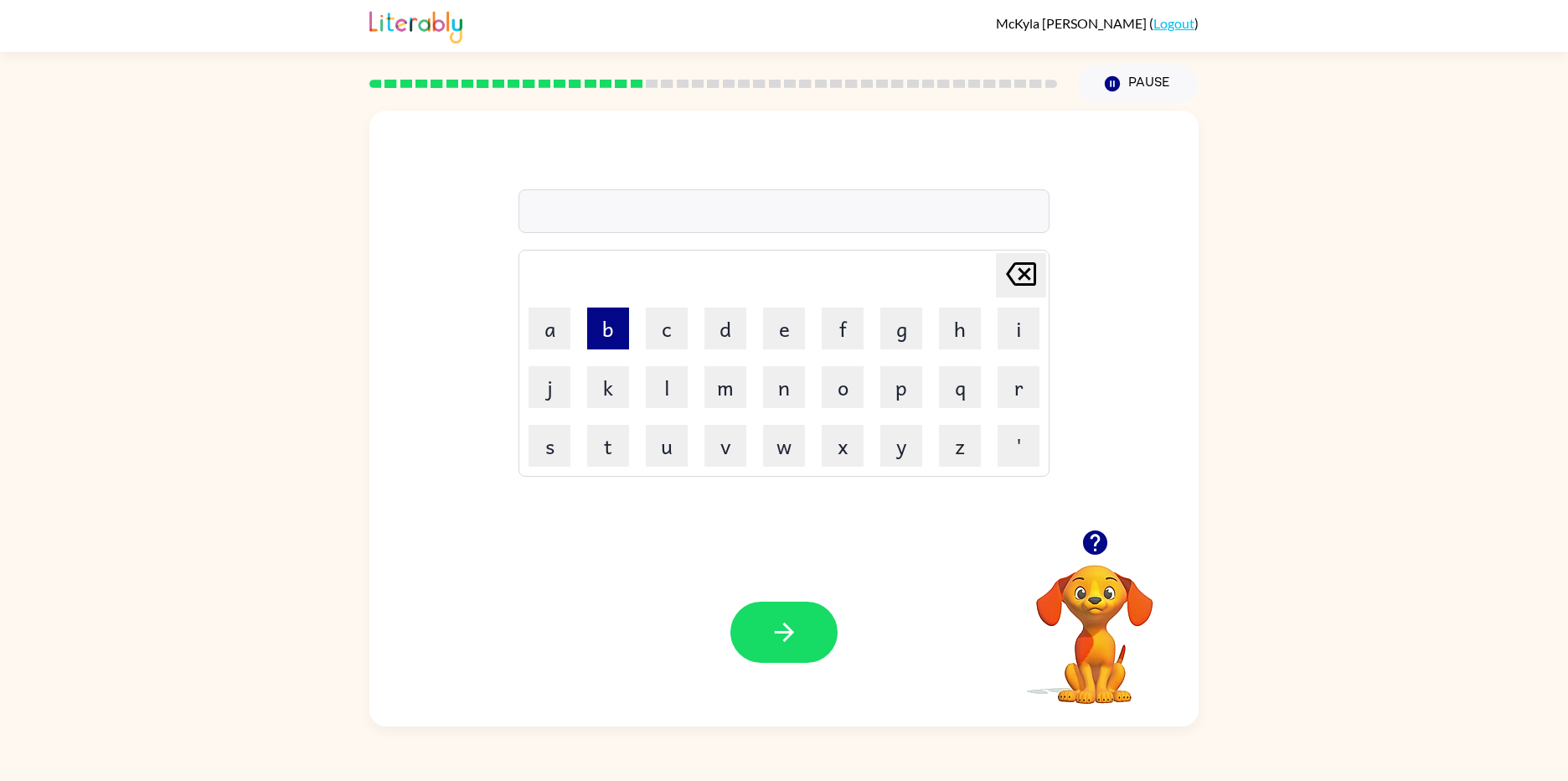
click at [607, 336] on button "b" at bounding box center [607, 328] width 42 height 42
click at [823, 384] on button "o" at bounding box center [842, 387] width 42 height 42
click at [736, 338] on button "d" at bounding box center [724, 328] width 42 height 42
click at [836, 386] on button "o" at bounding box center [842, 387] width 42 height 42
click at [737, 399] on button "m" at bounding box center [724, 387] width 42 height 42
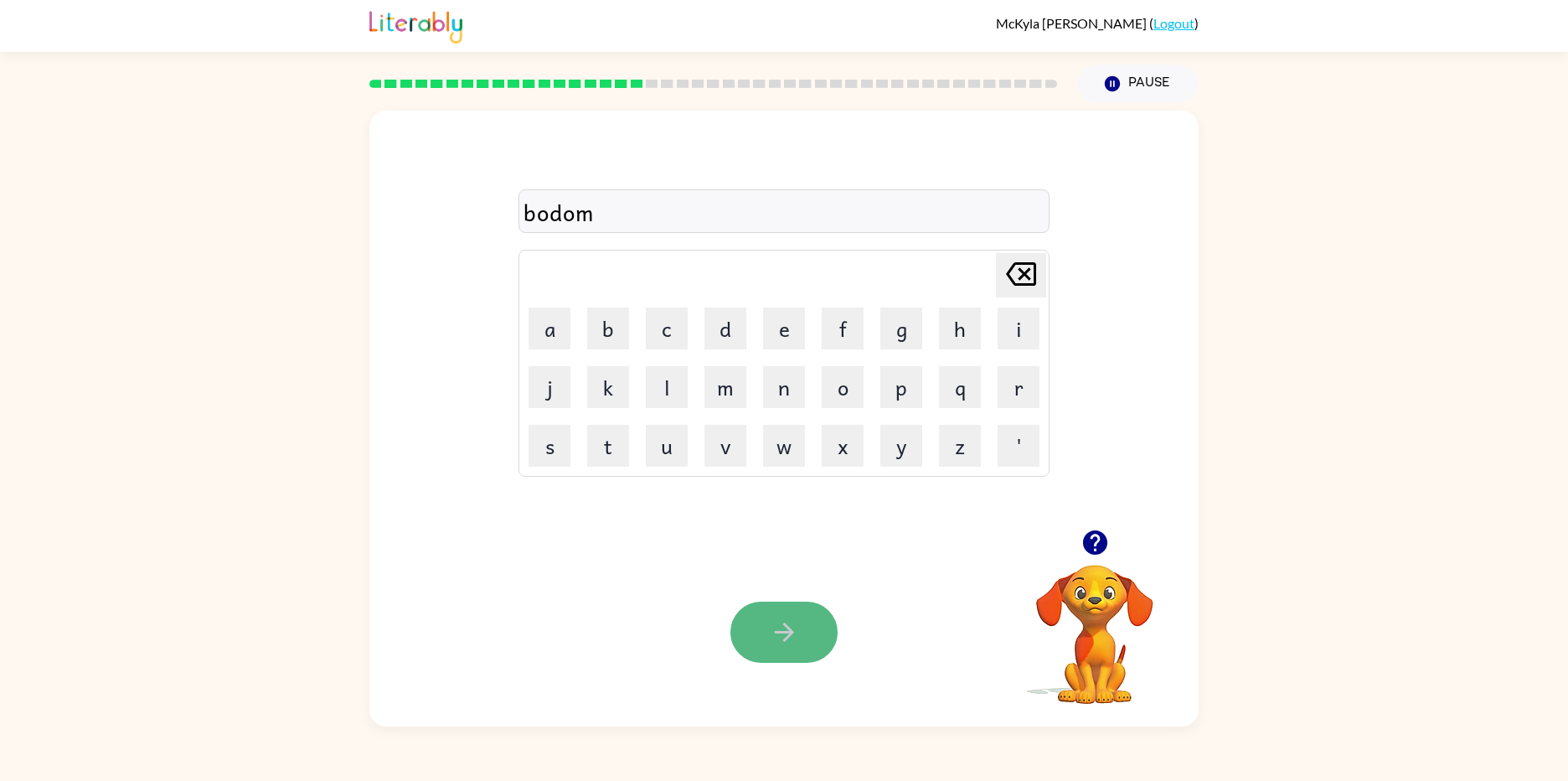
click at [808, 642] on button "button" at bounding box center [784, 632] width 107 height 61
click at [601, 330] on button "b" at bounding box center [607, 328] width 42 height 42
click at [832, 378] on button "o" at bounding box center [842, 387] width 42 height 42
click at [725, 317] on button "d" at bounding box center [724, 328] width 42 height 42
click at [742, 381] on button "m" at bounding box center [724, 387] width 42 height 42
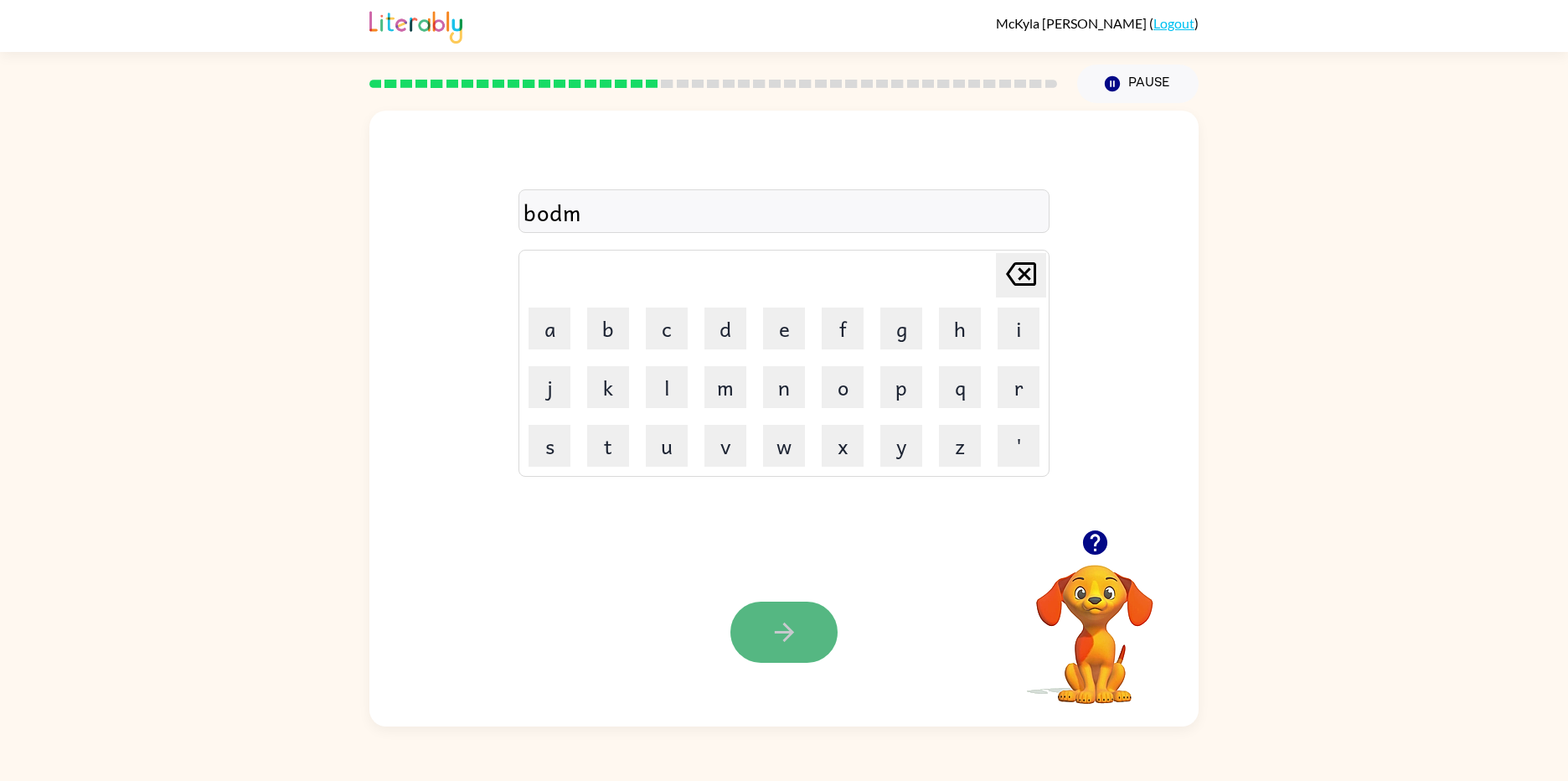
click at [782, 631] on icon "button" at bounding box center [784, 632] width 30 height 30
click at [598, 336] on button "b" at bounding box center [607, 328] width 42 height 42
click at [948, 322] on button "h" at bounding box center [959, 328] width 42 height 42
click at [772, 334] on button "e" at bounding box center [784, 328] width 42 height 42
click at [724, 330] on button "d" at bounding box center [724, 328] width 42 height 42
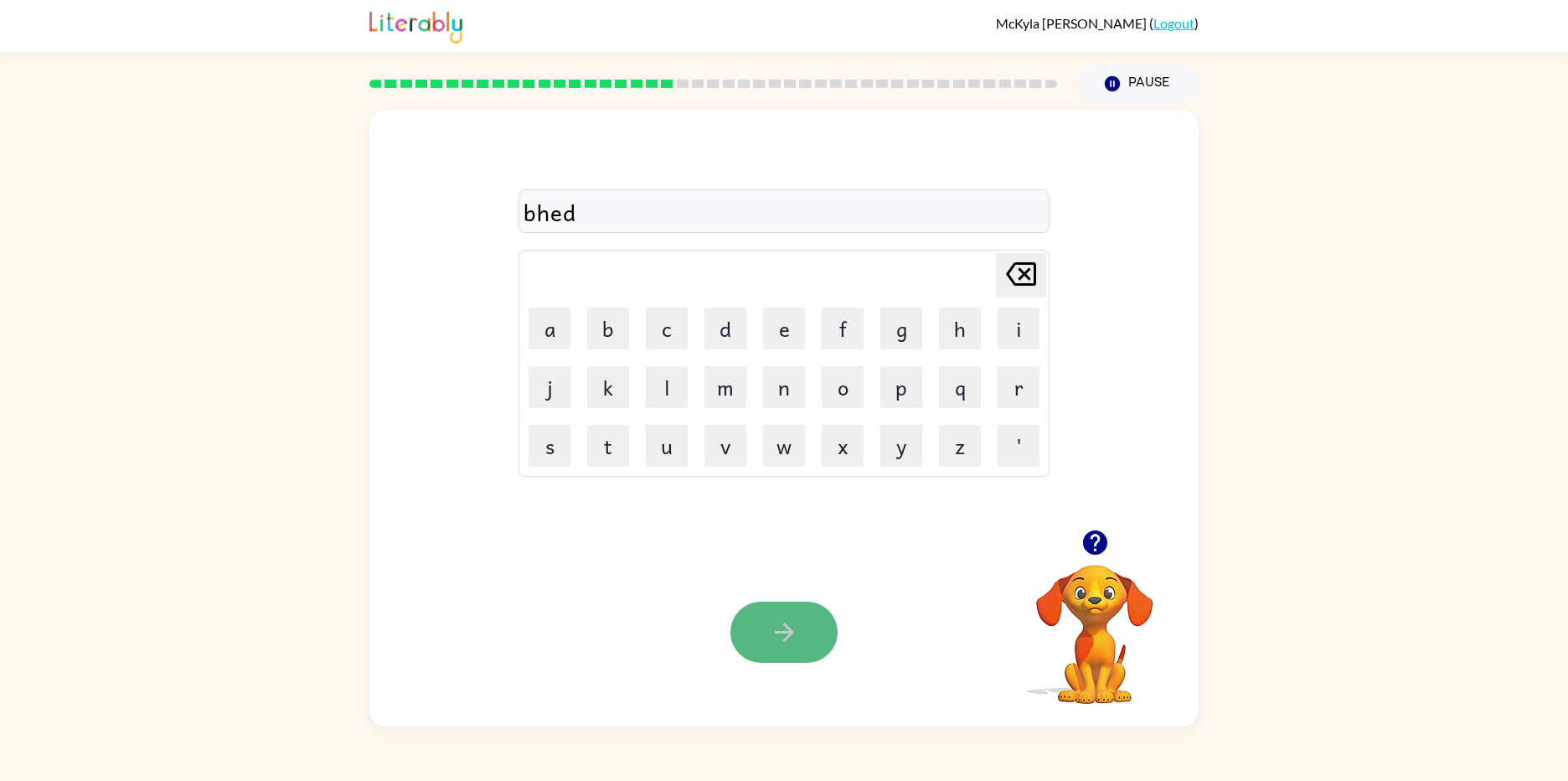
click at [808, 641] on button "button" at bounding box center [784, 632] width 107 height 61
click at [659, 334] on button "c" at bounding box center [666, 328] width 42 height 42
click at [527, 341] on td "a" at bounding box center [549, 329] width 57 height 57
click at [542, 324] on button "a" at bounding box center [549, 328] width 42 height 42
click at [673, 383] on button "l" at bounding box center [666, 387] width 42 height 42
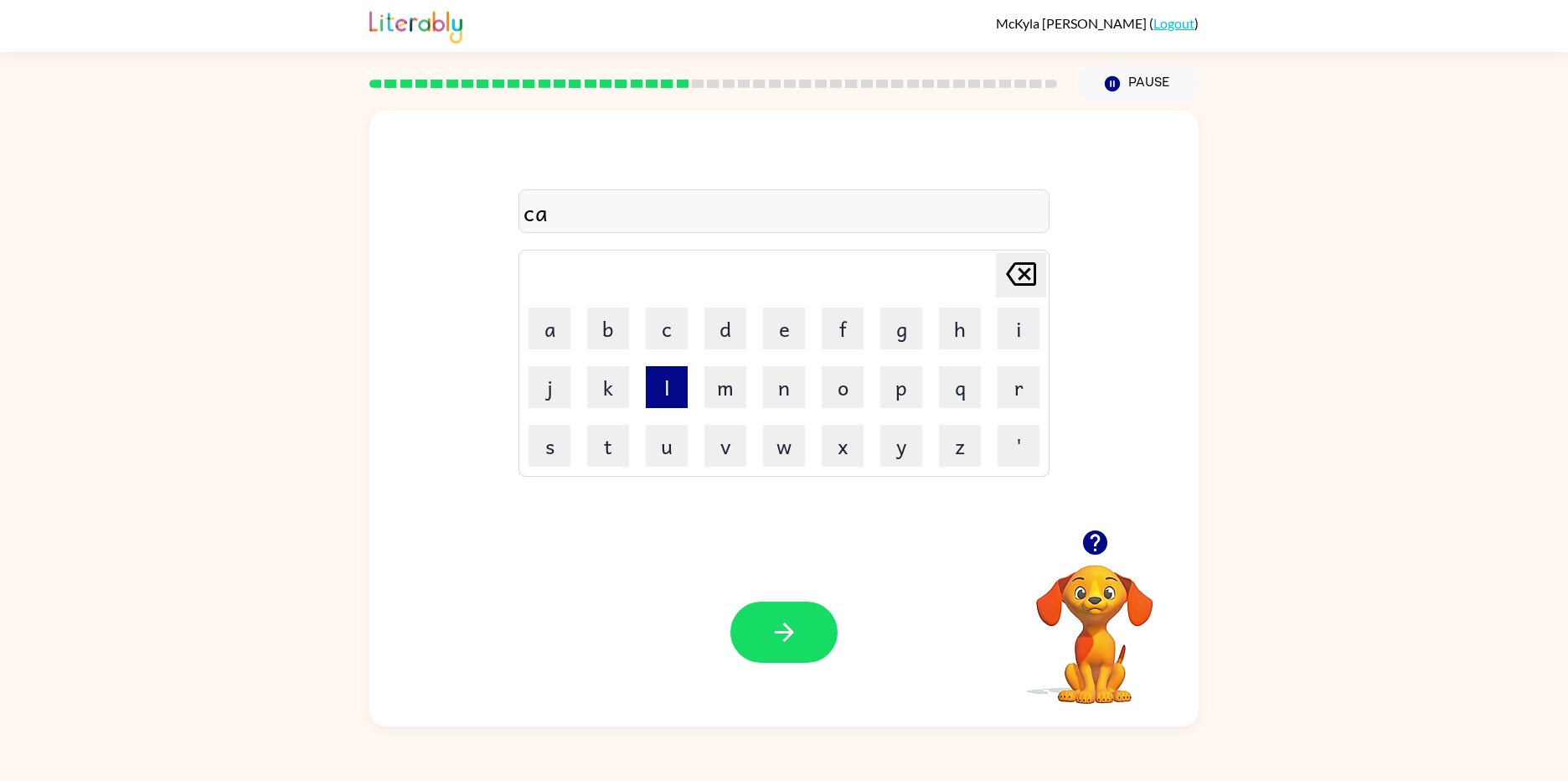
click at [673, 383] on button "l" at bounding box center [666, 387] width 42 height 42
click at [763, 620] on button "button" at bounding box center [784, 632] width 107 height 61
click at [616, 380] on button "k" at bounding box center [607, 387] width 42 height 42
click at [856, 400] on button "o" at bounding box center [842, 387] width 42 height 42
click at [906, 370] on button "p" at bounding box center [901, 387] width 42 height 42
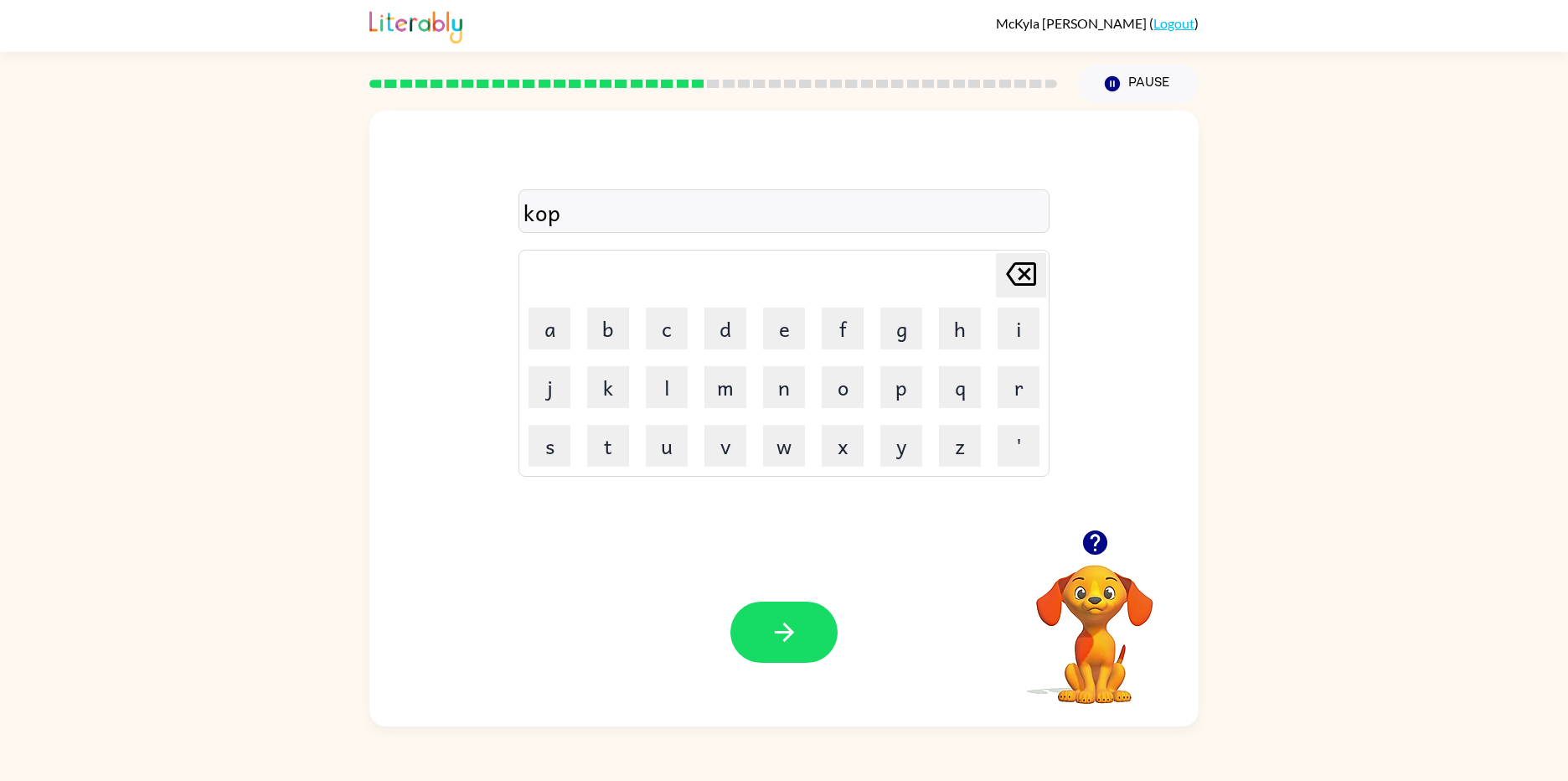
click at [1043, 273] on button "[PERSON_NAME] last character input" at bounding box center [1021, 275] width 50 height 44
click at [664, 342] on button "c" at bounding box center [666, 328] width 42 height 42
click at [860, 398] on button "o" at bounding box center [842, 387] width 42 height 42
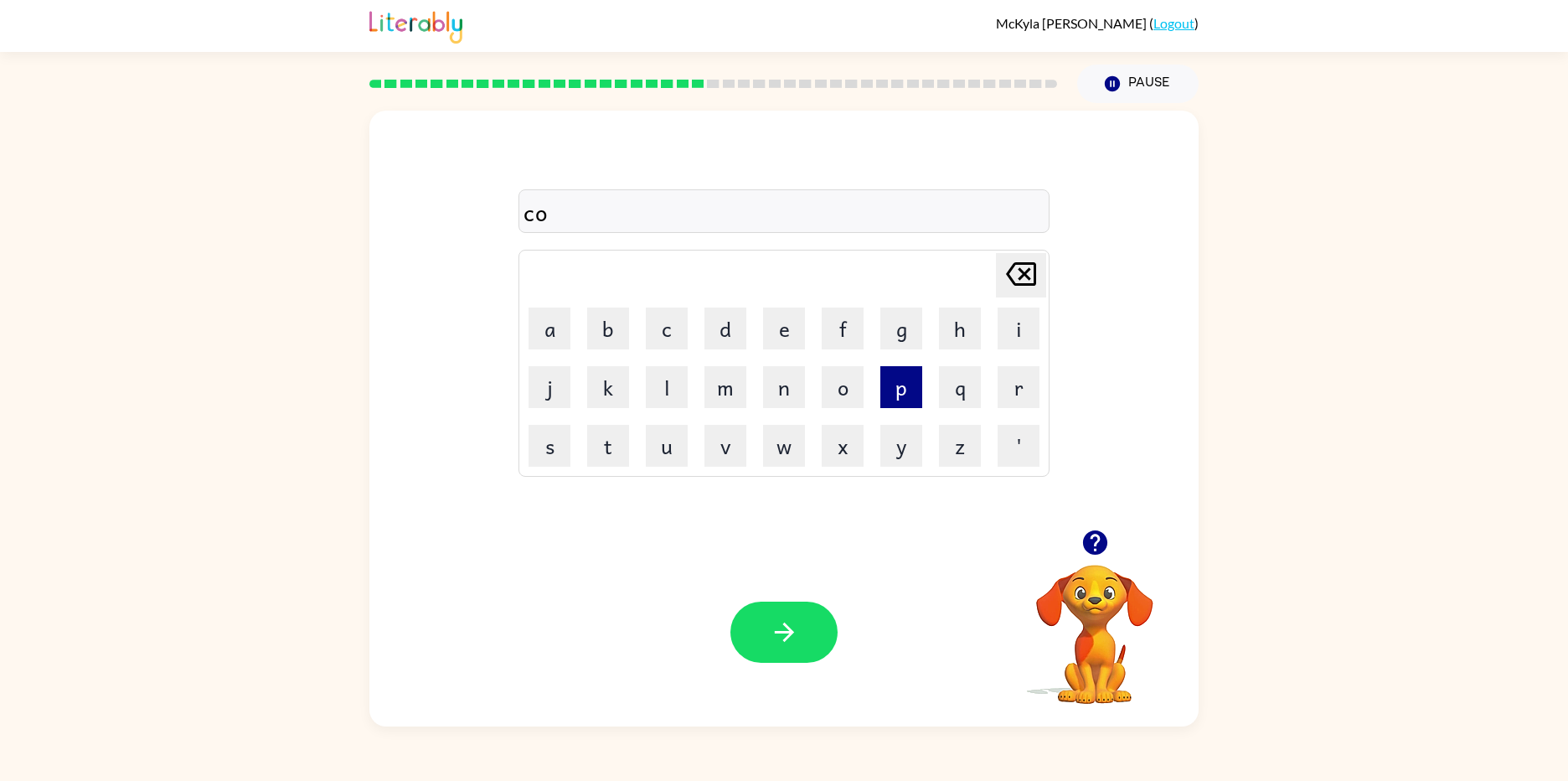
click at [892, 389] on button "p" at bounding box center [901, 387] width 42 height 42
click at [785, 603] on button "button" at bounding box center [784, 632] width 107 height 61
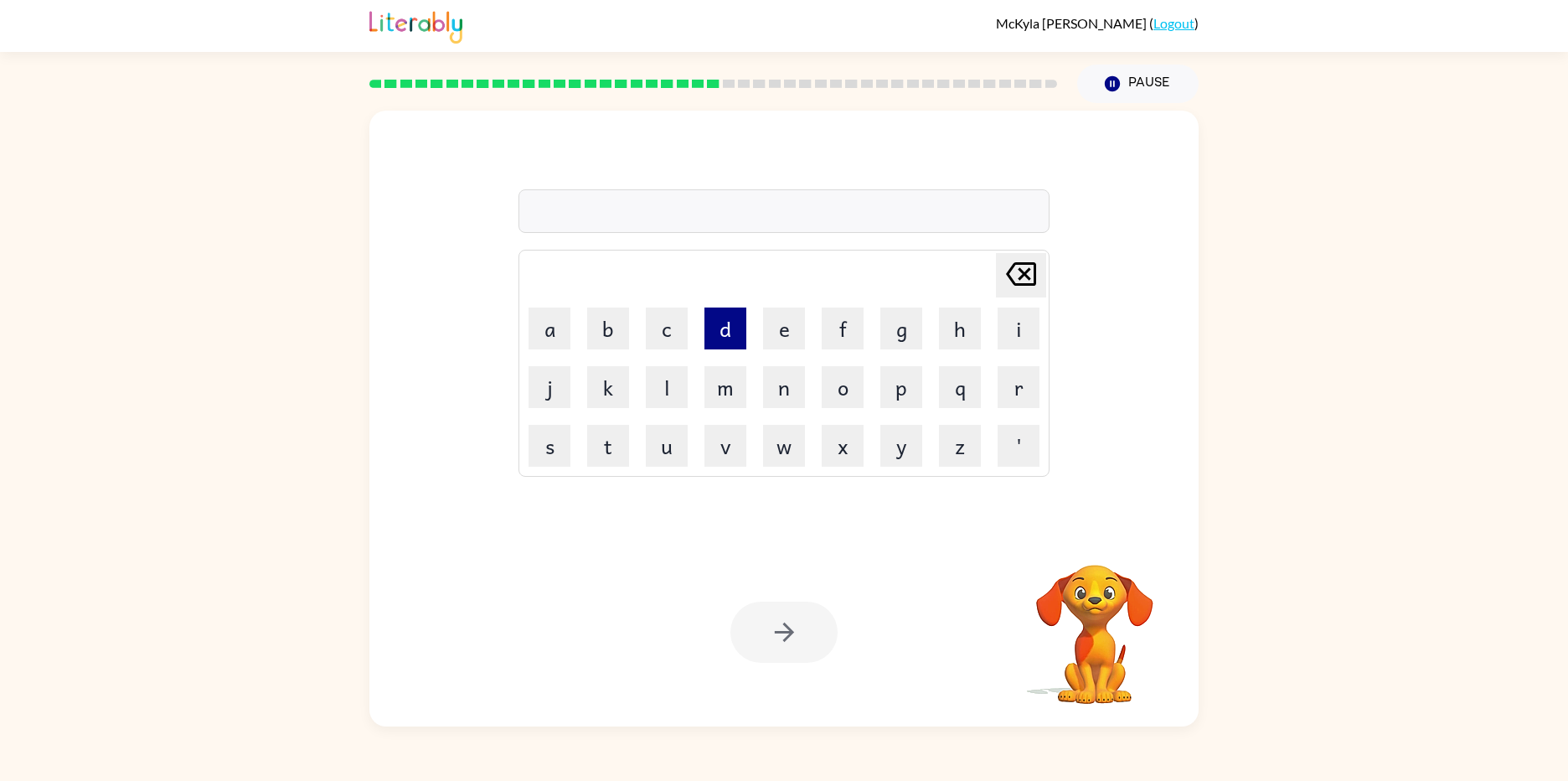
click at [726, 330] on button "d" at bounding box center [724, 328] width 42 height 42
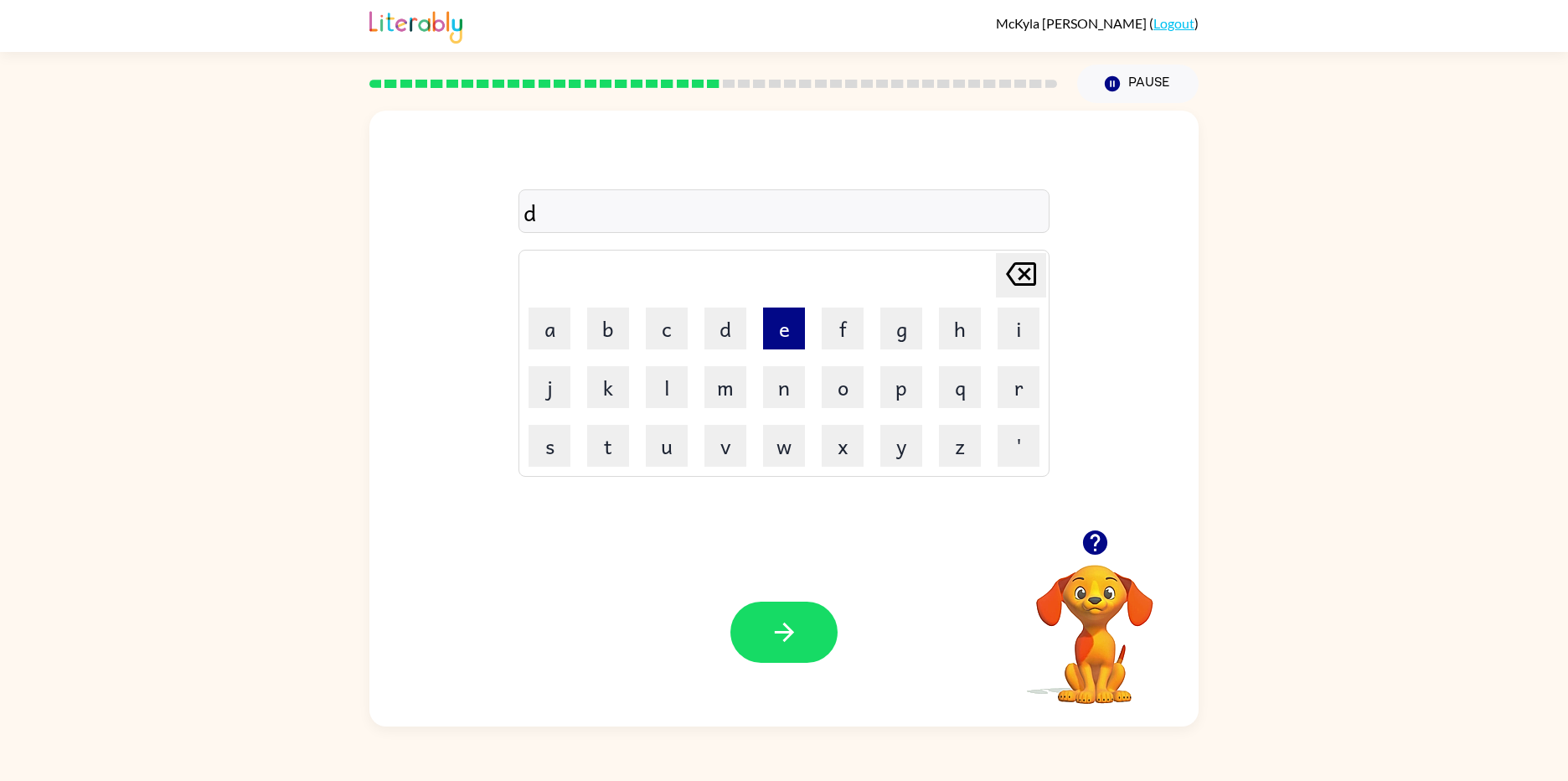
click at [775, 340] on button "e" at bounding box center [784, 328] width 42 height 42
click at [1008, 323] on button "i" at bounding box center [1018, 328] width 42 height 42
click at [1028, 279] on icon "[PERSON_NAME] last character input" at bounding box center [1021, 274] width 41 height 41
click at [779, 332] on button "e" at bounding box center [784, 328] width 42 height 42
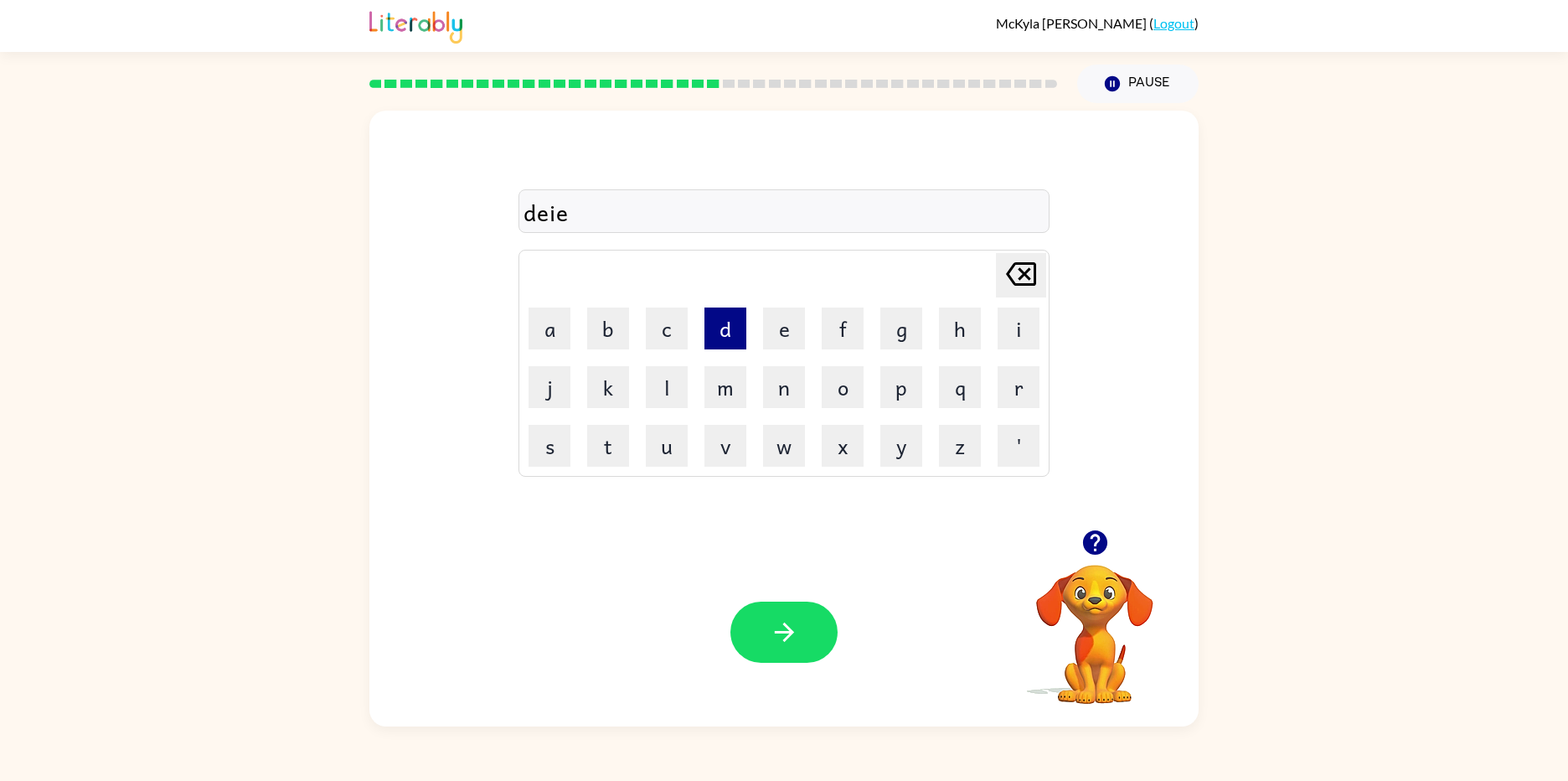
click at [709, 330] on button "d" at bounding box center [724, 328] width 42 height 42
click at [793, 623] on icon "button" at bounding box center [784, 632] width 30 height 30
click at [736, 320] on button "d" at bounding box center [724, 328] width 42 height 42
click at [773, 334] on button "e" at bounding box center [784, 328] width 42 height 42
click at [910, 381] on button "p" at bounding box center [901, 387] width 42 height 42
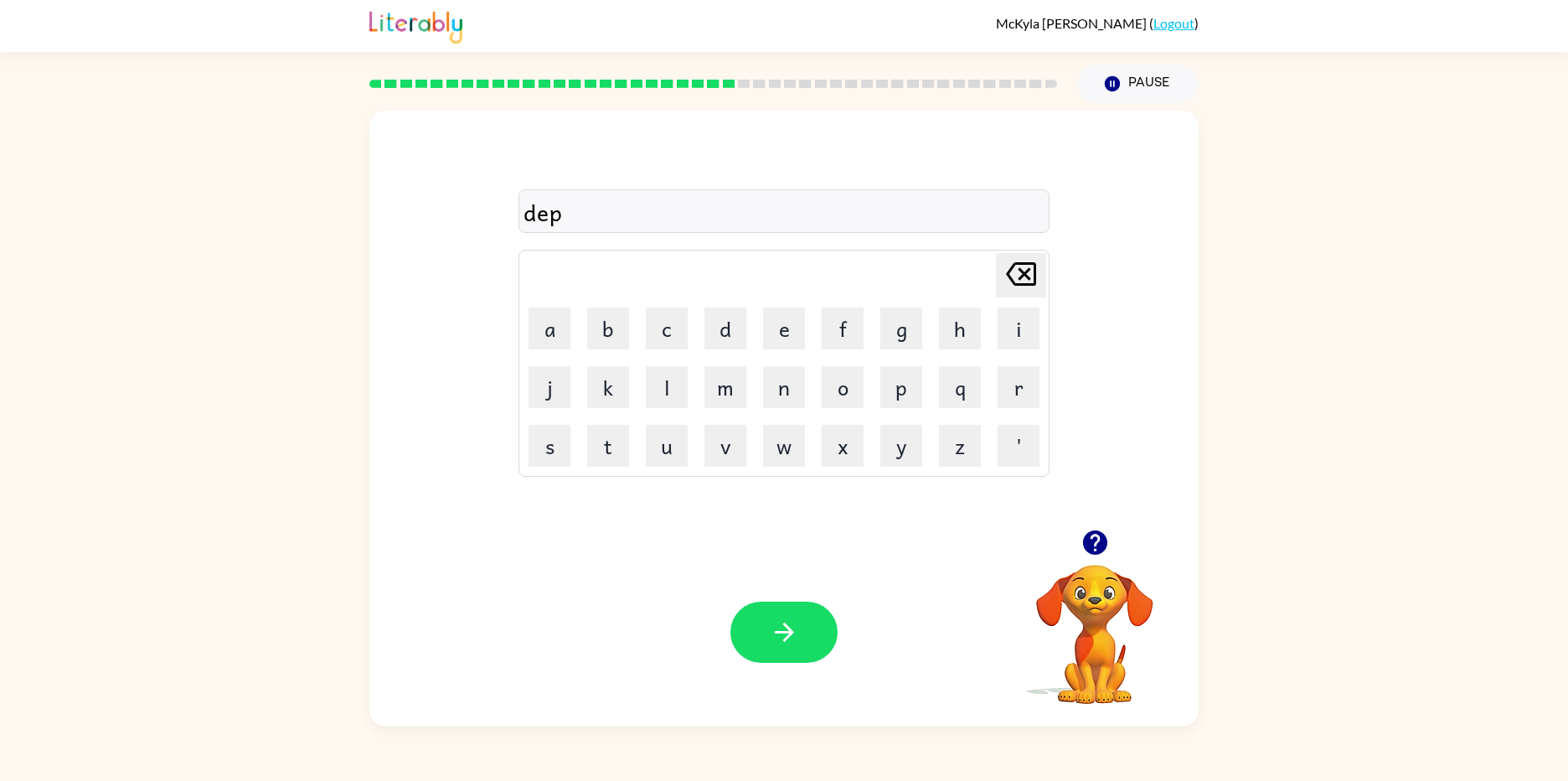
click at [825, 638] on button "button" at bounding box center [784, 632] width 107 height 61
click at [901, 319] on button "g" at bounding box center [901, 328] width 42 height 42
click at [1010, 399] on button "r" at bounding box center [1018, 387] width 42 height 42
click at [550, 343] on button "a" at bounding box center [549, 328] width 42 height 42
click at [648, 378] on button "l" at bounding box center [666, 387] width 42 height 42
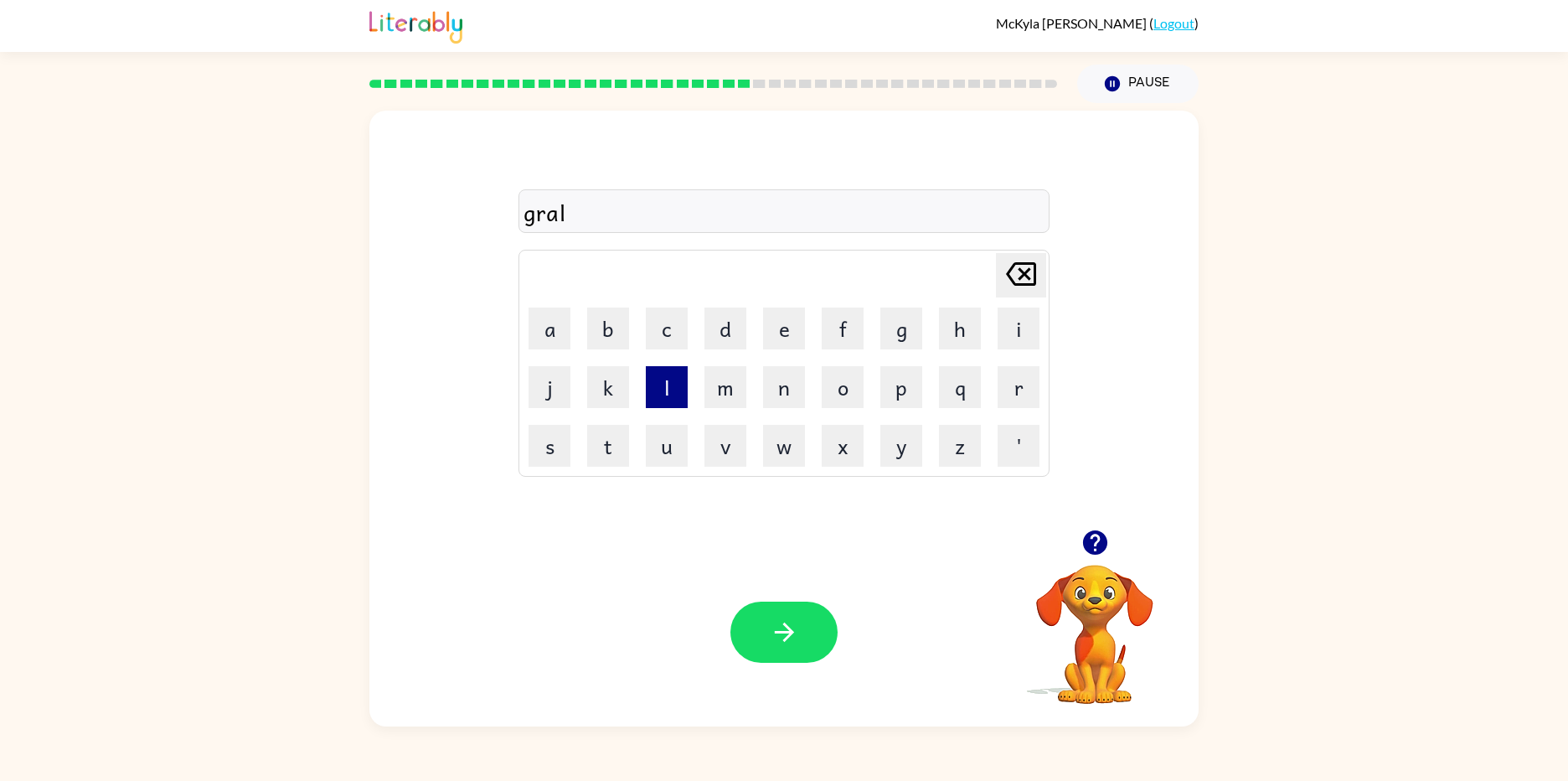
click at [660, 401] on button "l" at bounding box center [666, 387] width 42 height 42
click at [774, 332] on button "e" at bounding box center [784, 328] width 42 height 42
click at [625, 434] on button "t" at bounding box center [607, 445] width 42 height 42
drag, startPoint x: 816, startPoint y: 629, endPoint x: 796, endPoint y: 607, distance: 29.7
click at [812, 629] on button "button" at bounding box center [784, 632] width 107 height 61
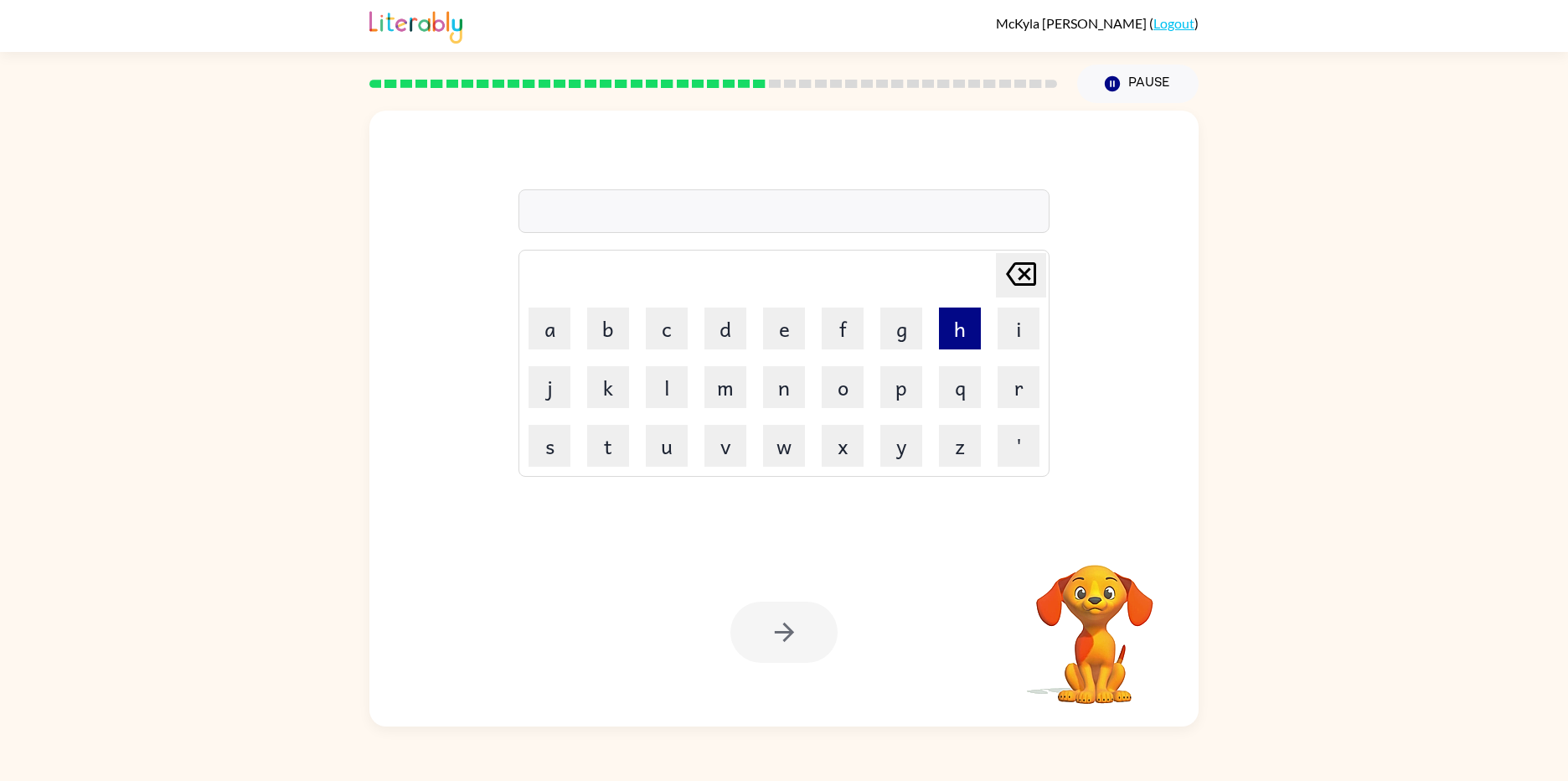
click at [952, 343] on button "h" at bounding box center [959, 328] width 42 height 42
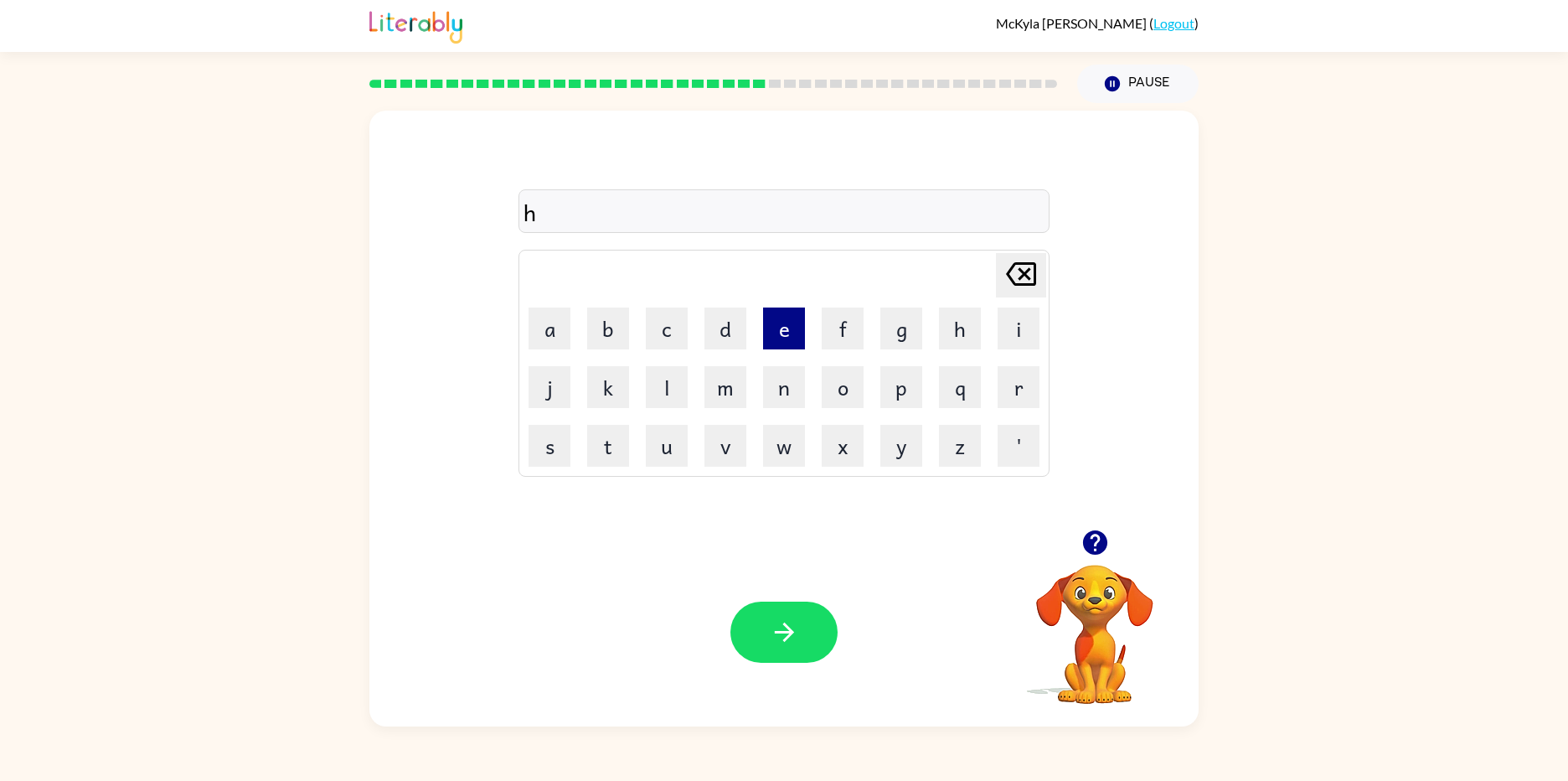
click at [784, 334] on button "e" at bounding box center [784, 328] width 42 height 42
click at [673, 376] on button "l" at bounding box center [666, 387] width 42 height 42
click at [673, 373] on button "l" at bounding box center [666, 387] width 42 height 42
click at [842, 382] on button "o" at bounding box center [842, 387] width 42 height 42
click at [768, 620] on button "button" at bounding box center [784, 632] width 107 height 61
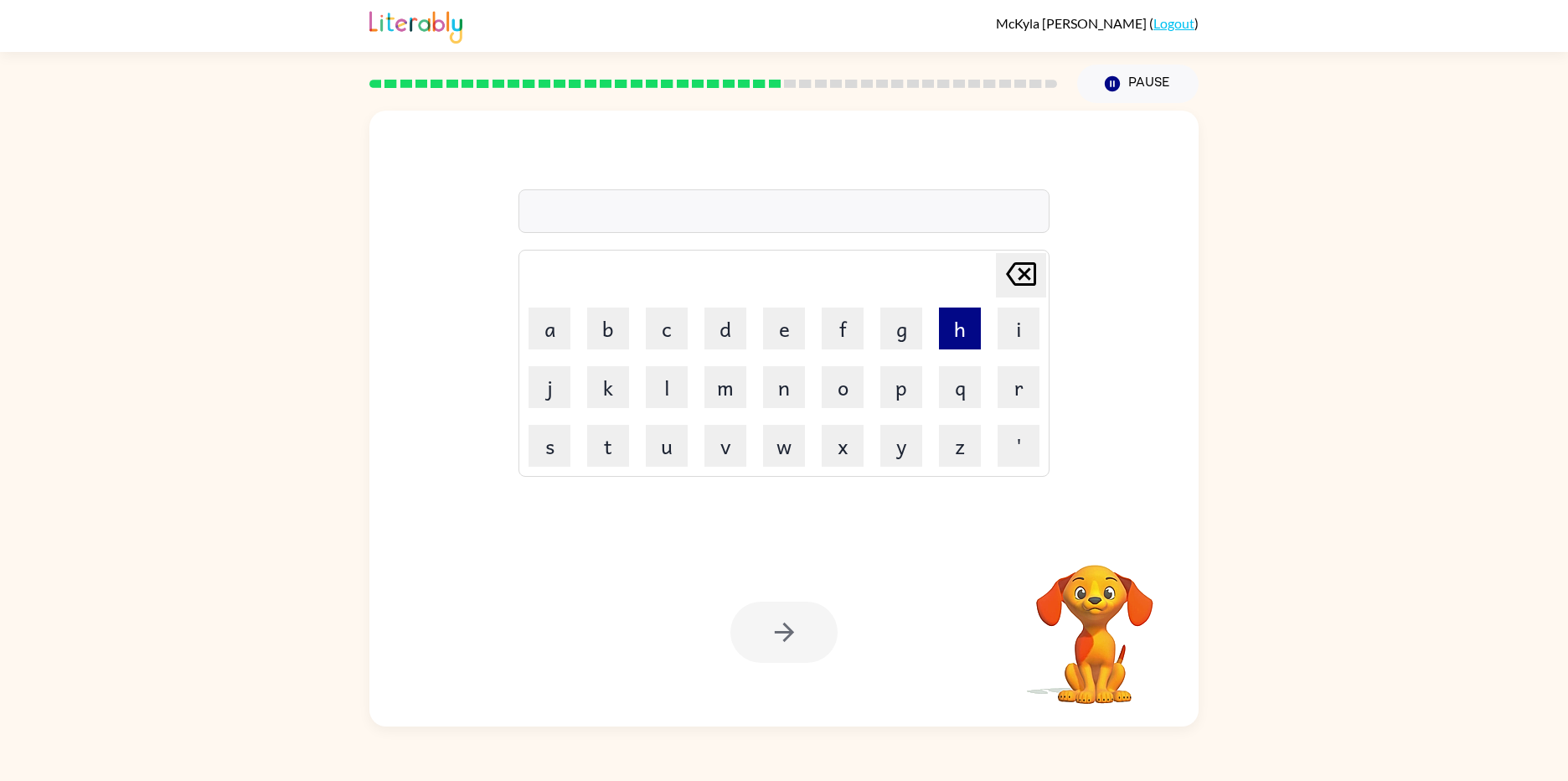
click at [947, 321] on button "h" at bounding box center [959, 328] width 42 height 42
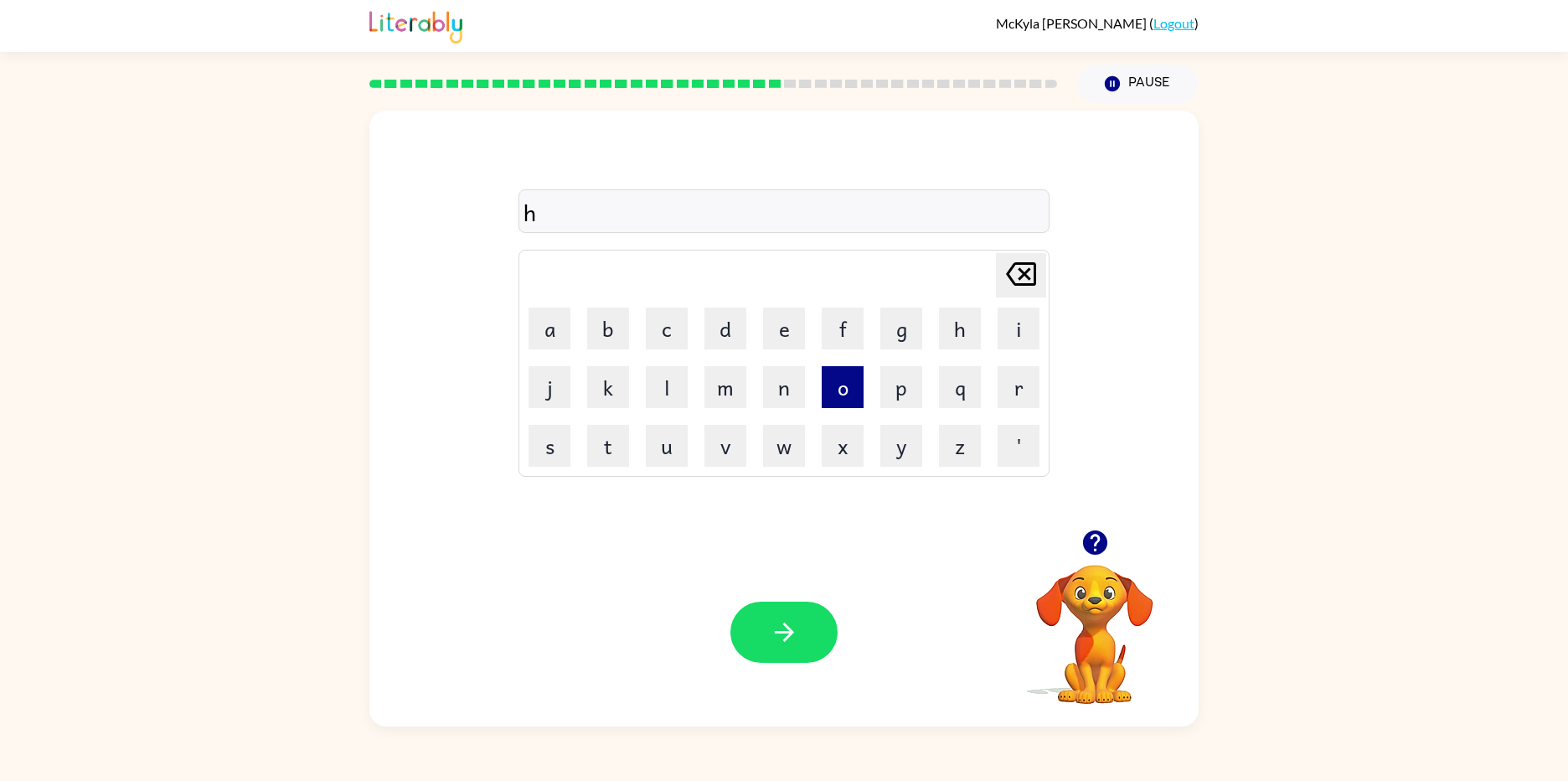
click at [850, 378] on button "o" at bounding box center [842, 387] width 42 height 42
drag, startPoint x: 667, startPoint y: 394, endPoint x: 648, endPoint y: 372, distance: 29.1
click at [661, 381] on button "l" at bounding box center [666, 387] width 42 height 42
click at [559, 327] on button "a" at bounding box center [549, 328] width 42 height 42
click at [953, 335] on button "h" at bounding box center [959, 328] width 42 height 42
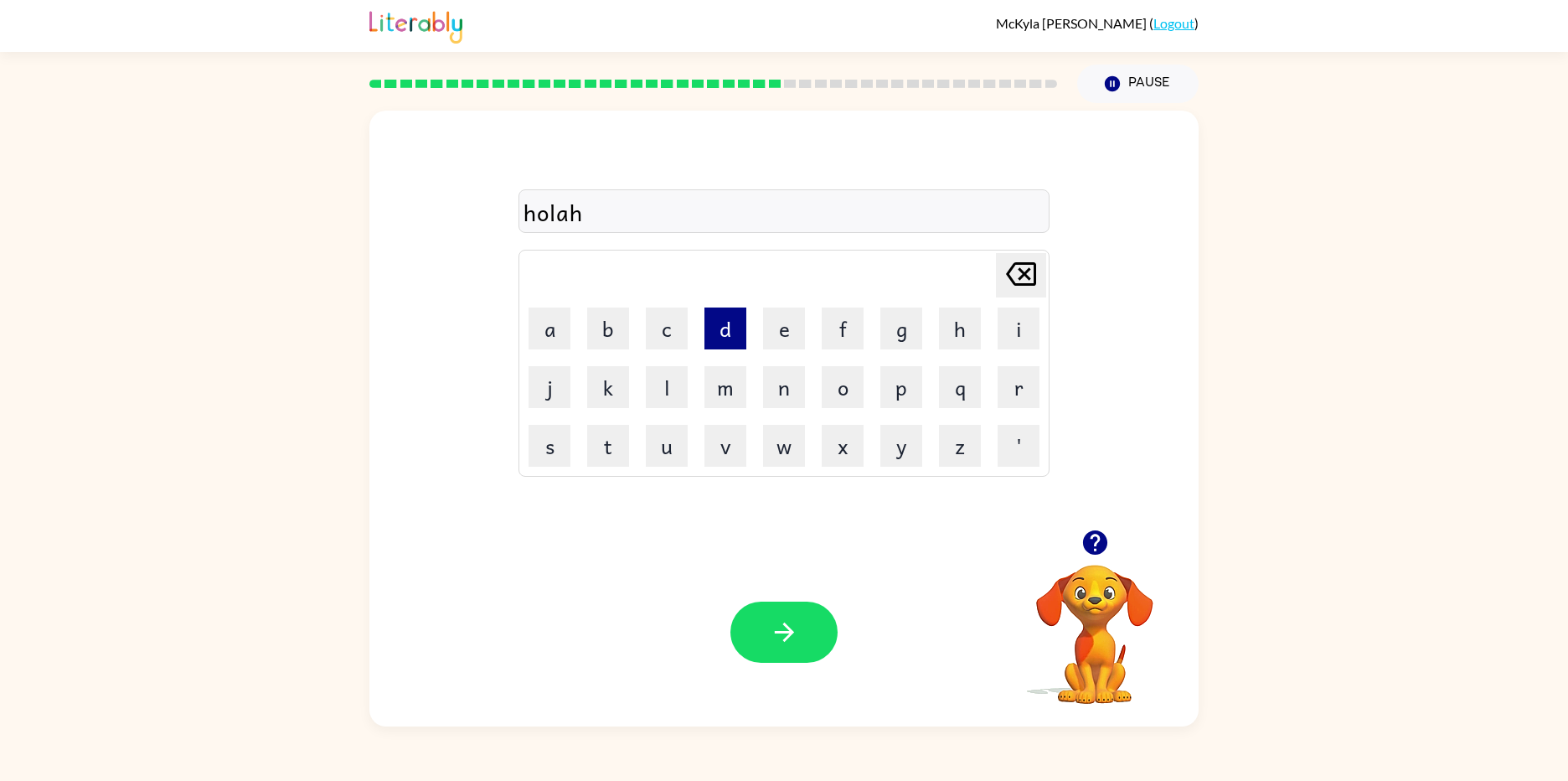
click at [733, 331] on button "d" at bounding box center [724, 328] width 42 height 42
drag, startPoint x: 551, startPoint y: 324, endPoint x: 573, endPoint y: 341, distance: 27.8
click at [554, 325] on button "a" at bounding box center [549, 328] width 42 height 42
click at [886, 446] on button "y" at bounding box center [901, 445] width 42 height 42
click at [756, 616] on button "button" at bounding box center [784, 632] width 107 height 61
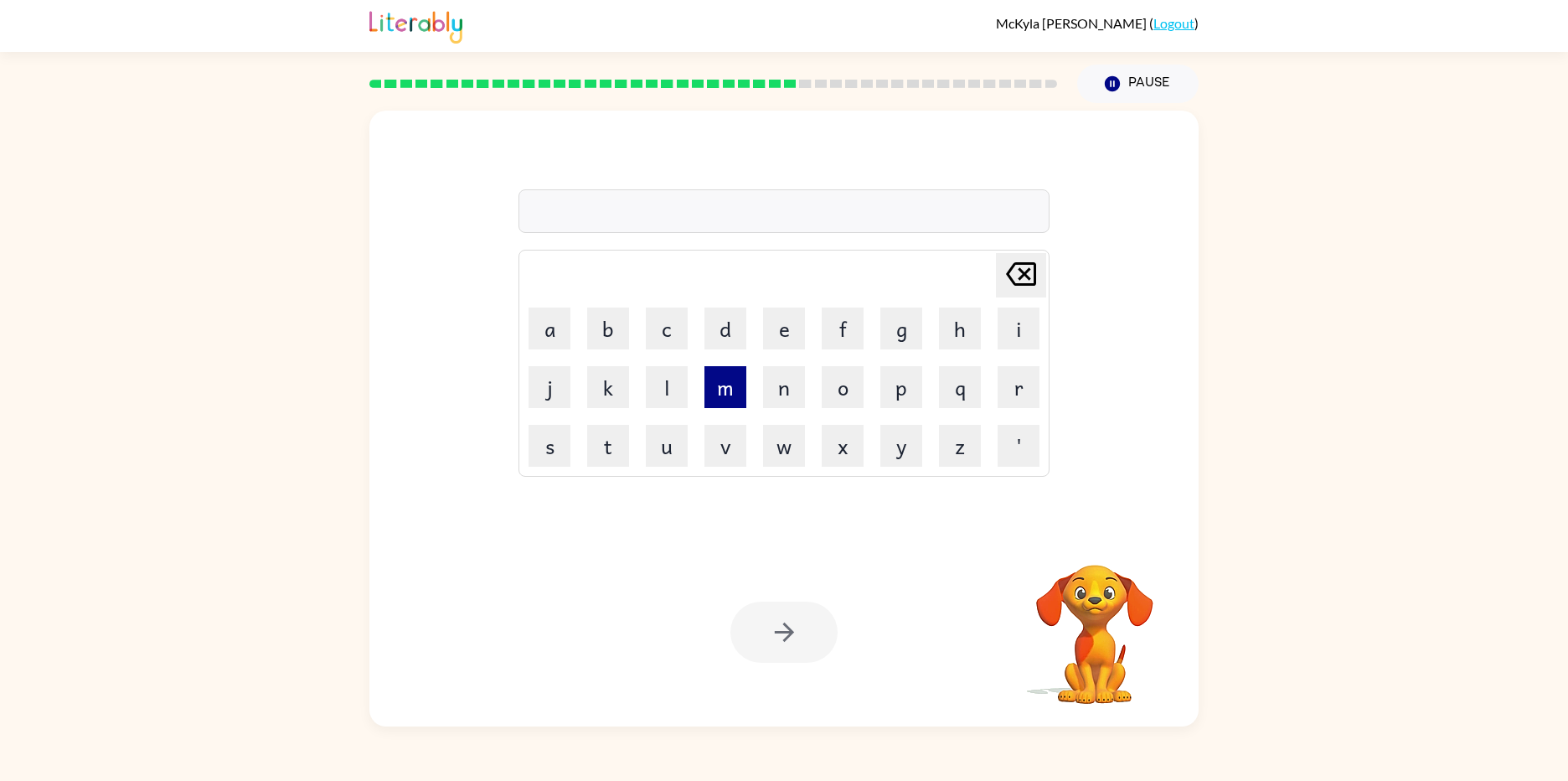
click at [720, 386] on button "m" at bounding box center [724, 387] width 42 height 42
click at [549, 330] on button "a" at bounding box center [549, 328] width 42 height 42
click at [548, 450] on button "s" at bounding box center [549, 445] width 42 height 42
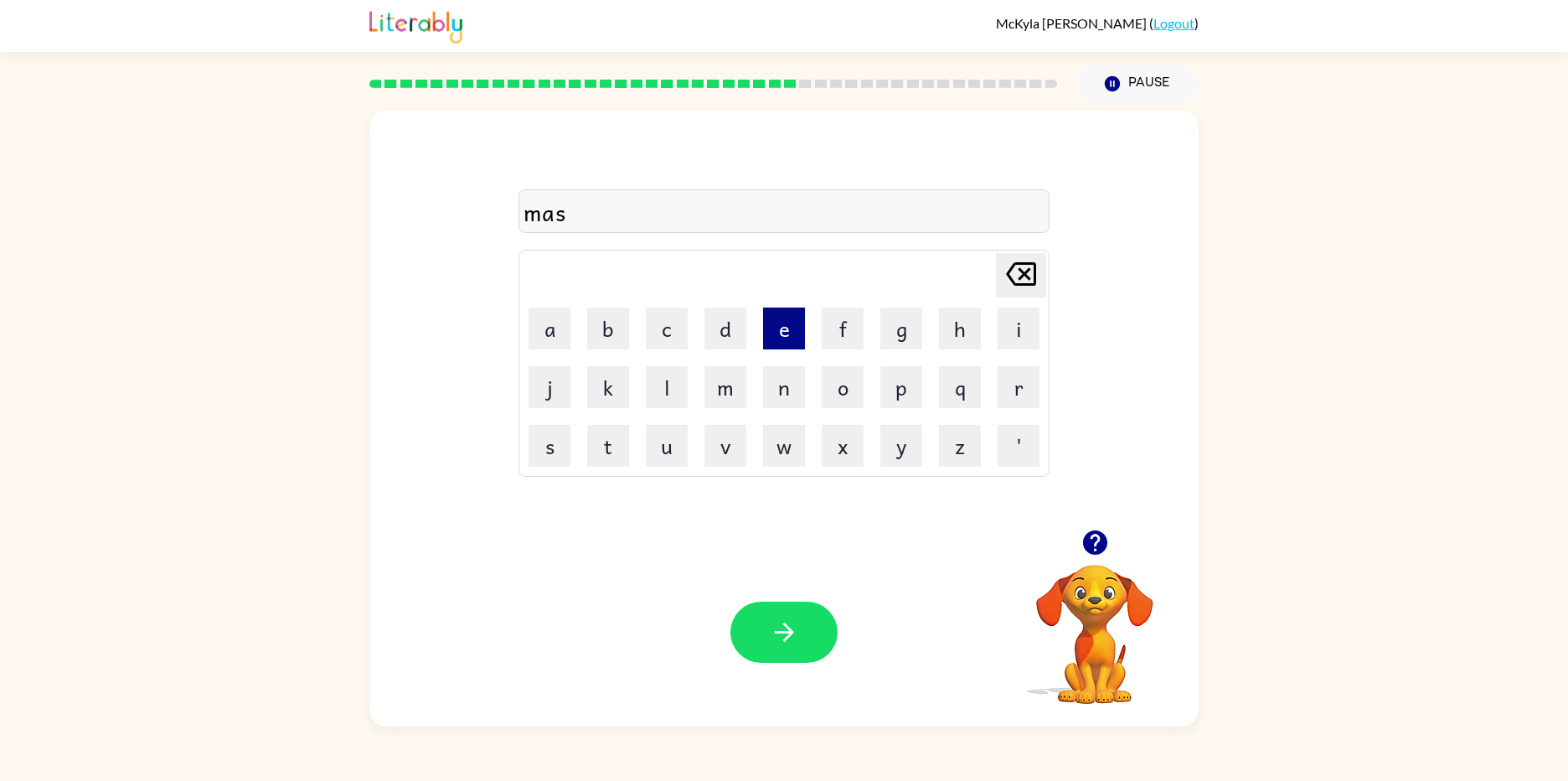
click at [782, 322] on button "e" at bounding box center [784, 328] width 42 height 42
click at [1008, 385] on button "r" at bounding box center [1018, 387] width 42 height 42
click at [893, 383] on button "p" at bounding box center [901, 387] width 42 height 42
click at [776, 334] on button "e" at bounding box center [784, 328] width 42 height 42
click at [556, 449] on button "s" at bounding box center [549, 445] width 42 height 42
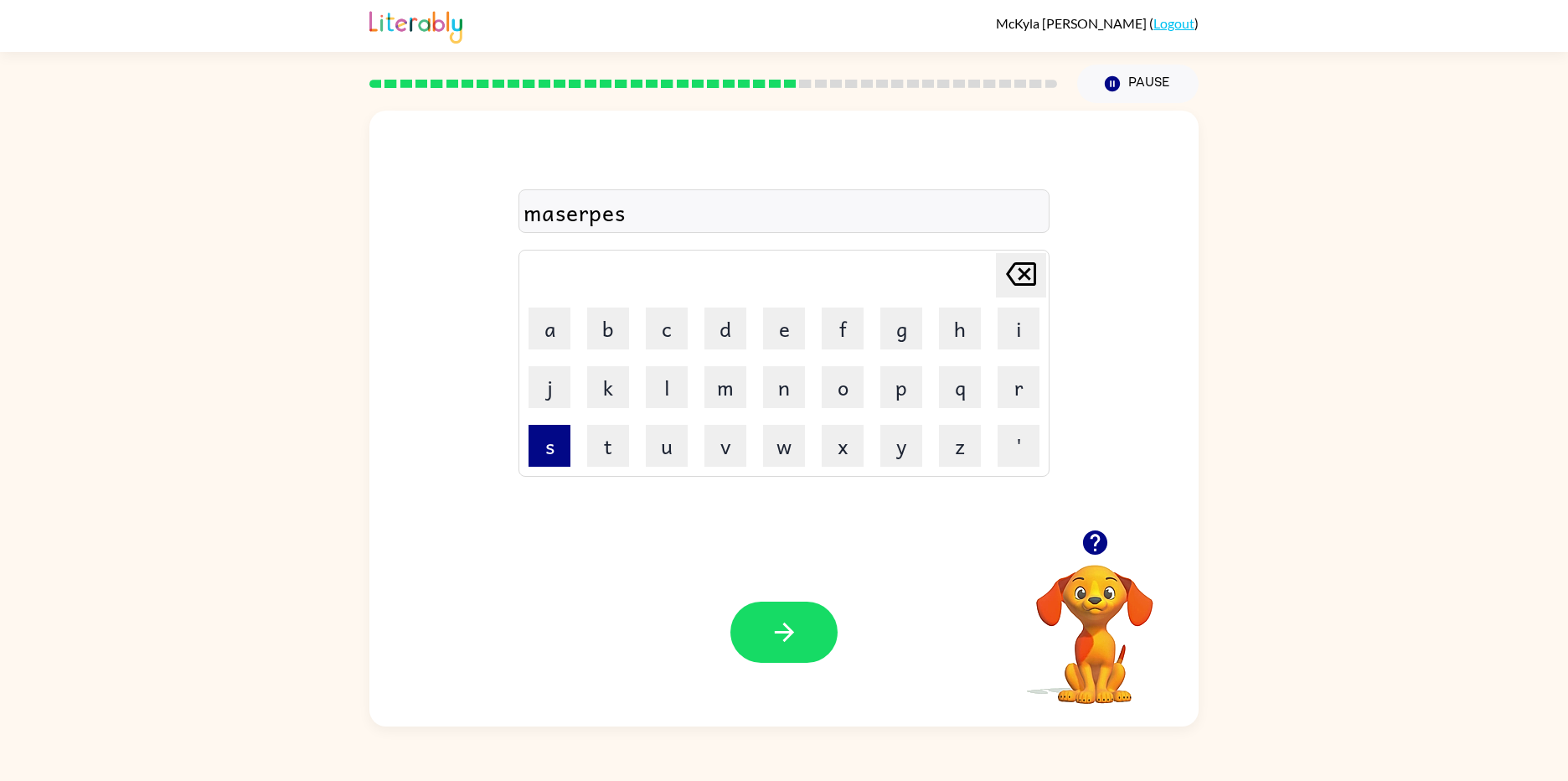
click at [556, 449] on button "s" at bounding box center [549, 445] width 42 height 42
click at [736, 612] on div at bounding box center [784, 632] width 107 height 61
drag, startPoint x: 775, startPoint y: 643, endPoint x: 767, endPoint y: 638, distance: 9.4
click at [767, 639] on button "button" at bounding box center [784, 632] width 107 height 61
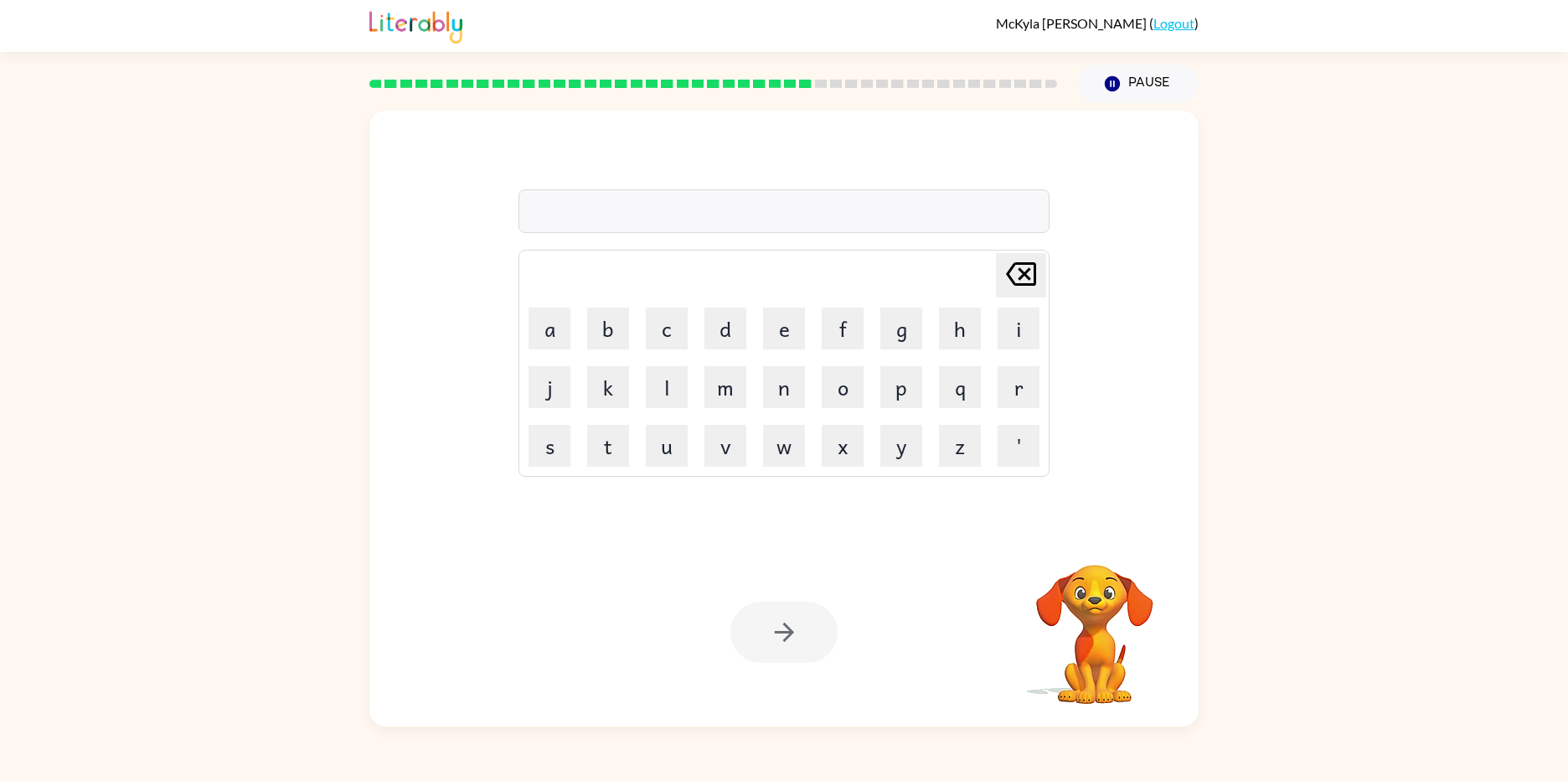
drag, startPoint x: 772, startPoint y: 401, endPoint x: 773, endPoint y: 365, distance: 36.0
click at [773, 376] on button "n" at bounding box center [784, 387] width 42 height 42
drag, startPoint x: 775, startPoint y: 330, endPoint x: 767, endPoint y: 348, distance: 19.7
click at [772, 335] on button "e" at bounding box center [784, 328] width 42 height 42
click at [616, 440] on button "t" at bounding box center [607, 445] width 42 height 42
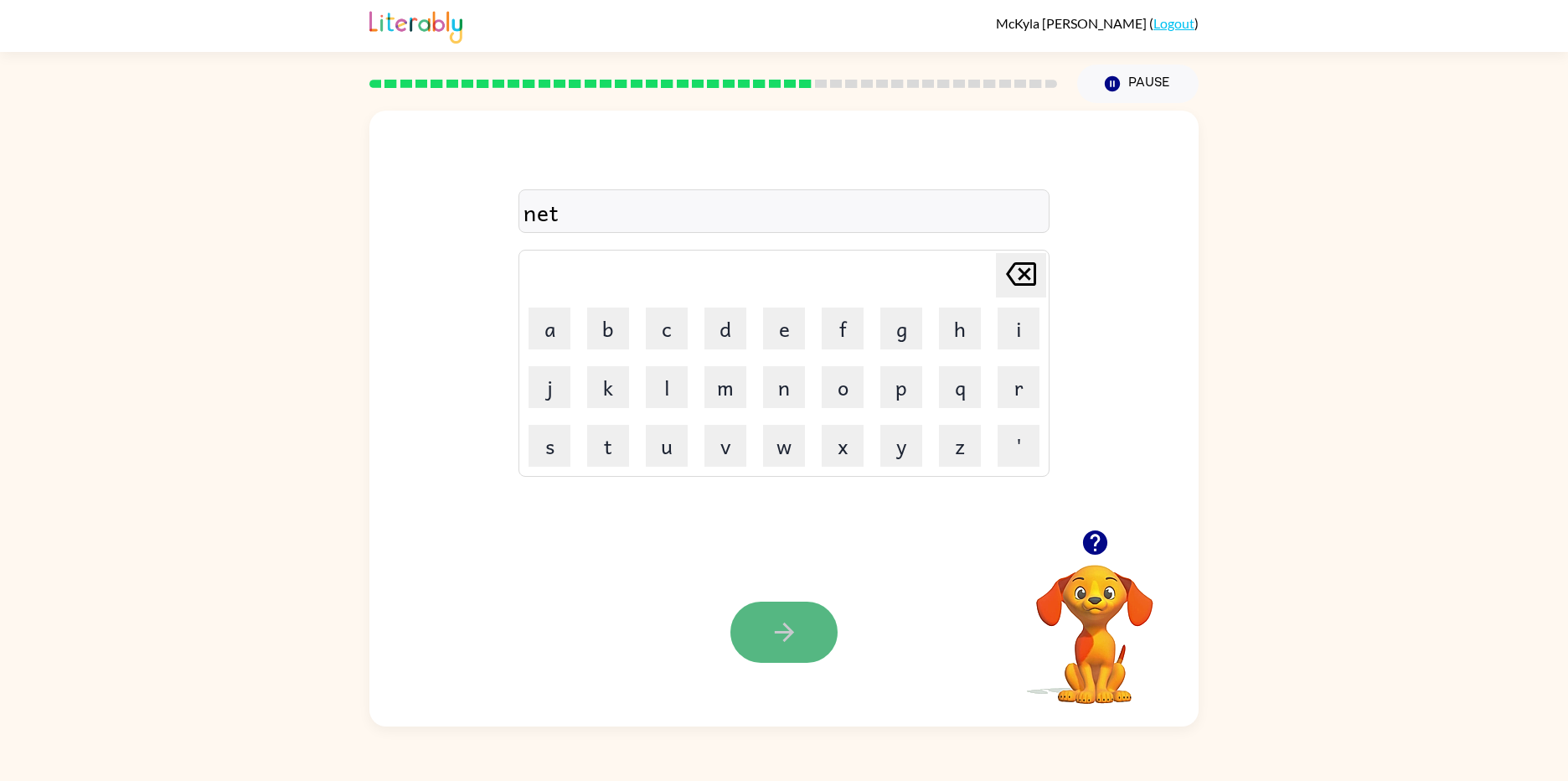
click at [783, 633] on icon "button" at bounding box center [783, 631] width 19 height 19
drag, startPoint x: 902, startPoint y: 394, endPoint x: 914, endPoint y: 389, distance: 13.0
click at [903, 393] on button "p" at bounding box center [901, 387] width 42 height 42
click at [1009, 330] on button "i" at bounding box center [1018, 328] width 42 height 42
click at [776, 399] on button "n" at bounding box center [784, 387] width 42 height 42
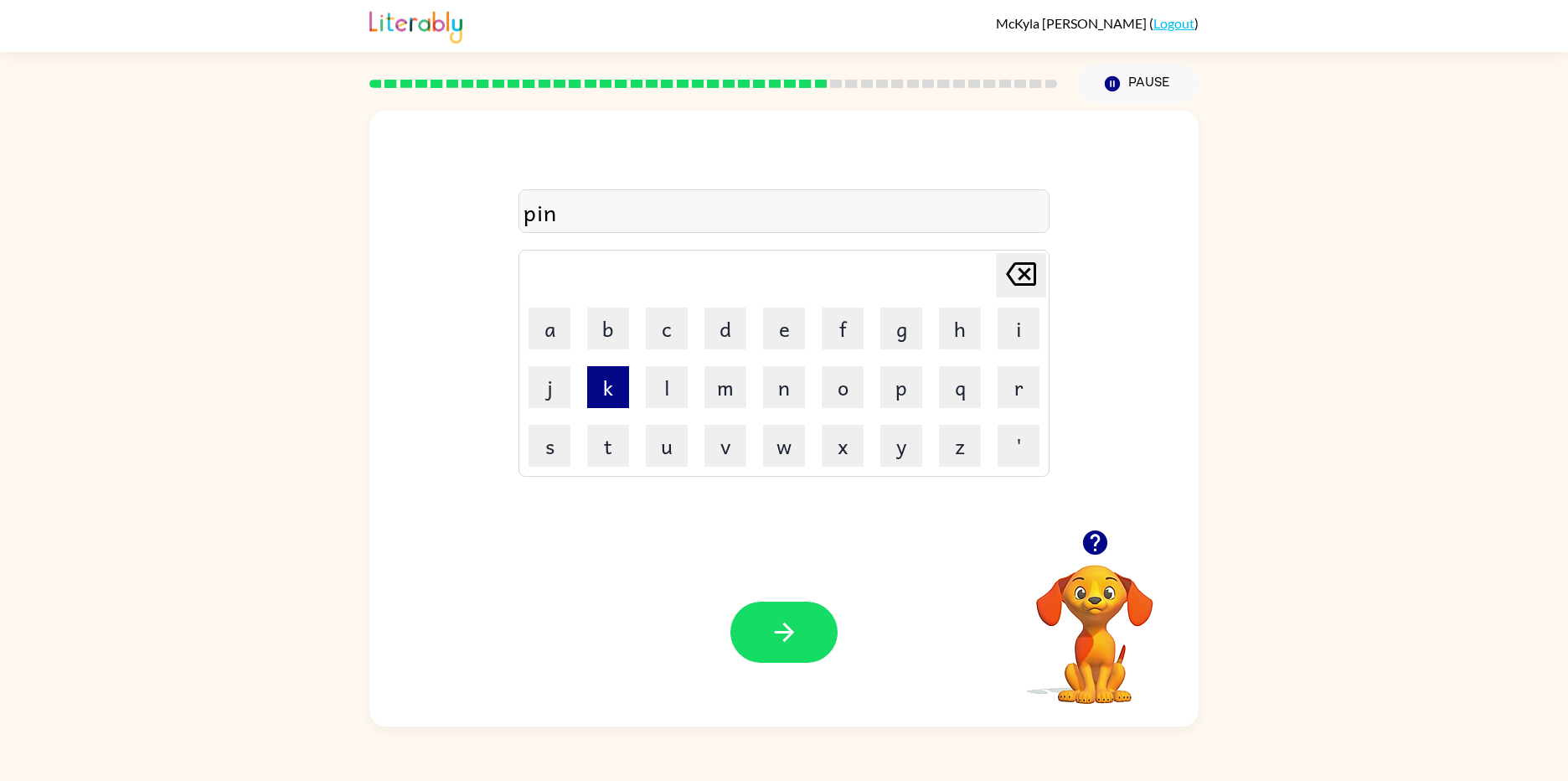
click at [619, 394] on button "k" at bounding box center [607, 387] width 42 height 42
click at [801, 638] on button "button" at bounding box center [784, 632] width 107 height 61
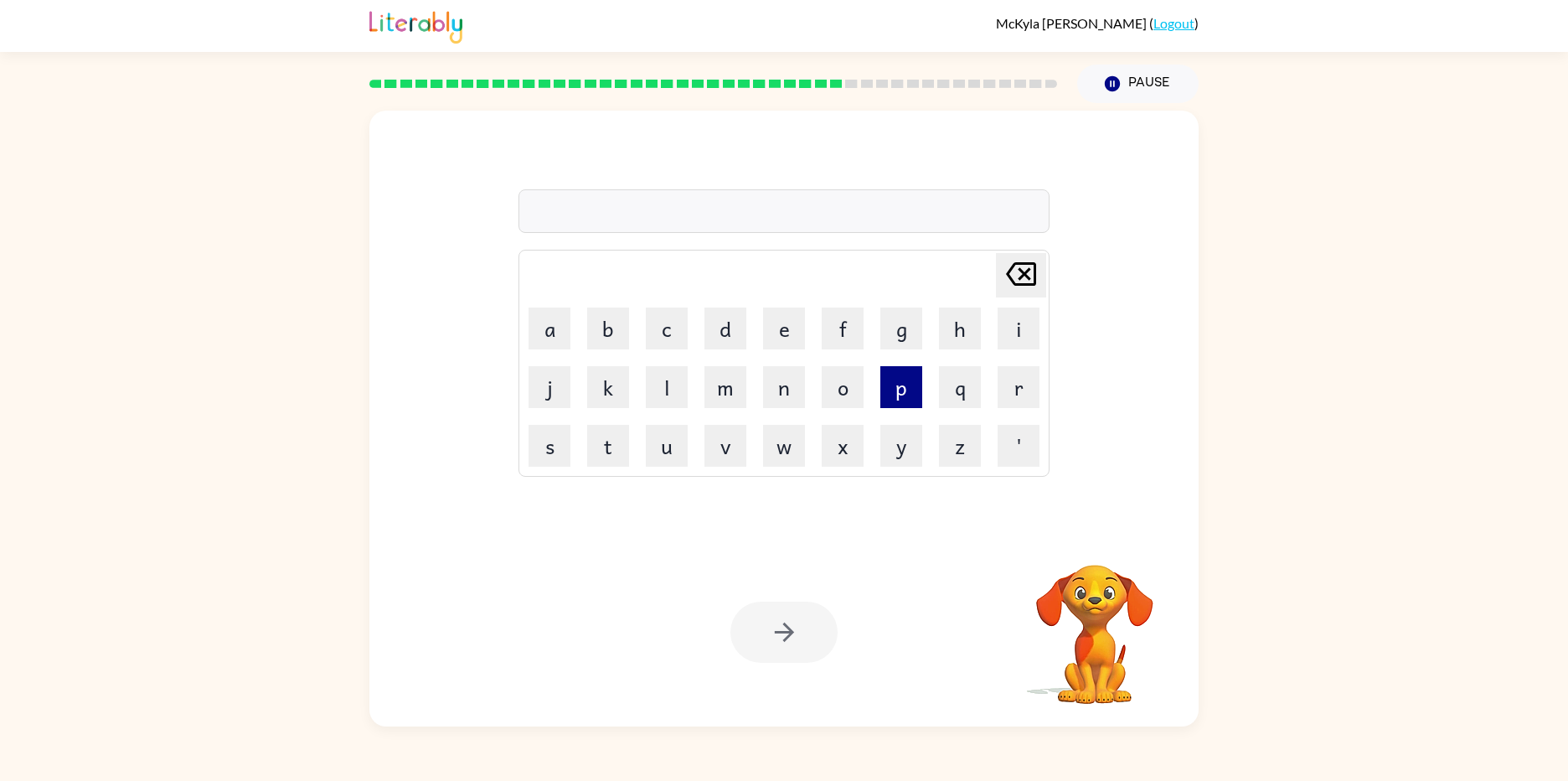
click at [912, 383] on button "p" at bounding box center [901, 387] width 42 height 42
drag, startPoint x: 856, startPoint y: 387, endPoint x: 868, endPoint y: 386, distance: 12.0
click at [868, 386] on td "o" at bounding box center [843, 387] width 57 height 57
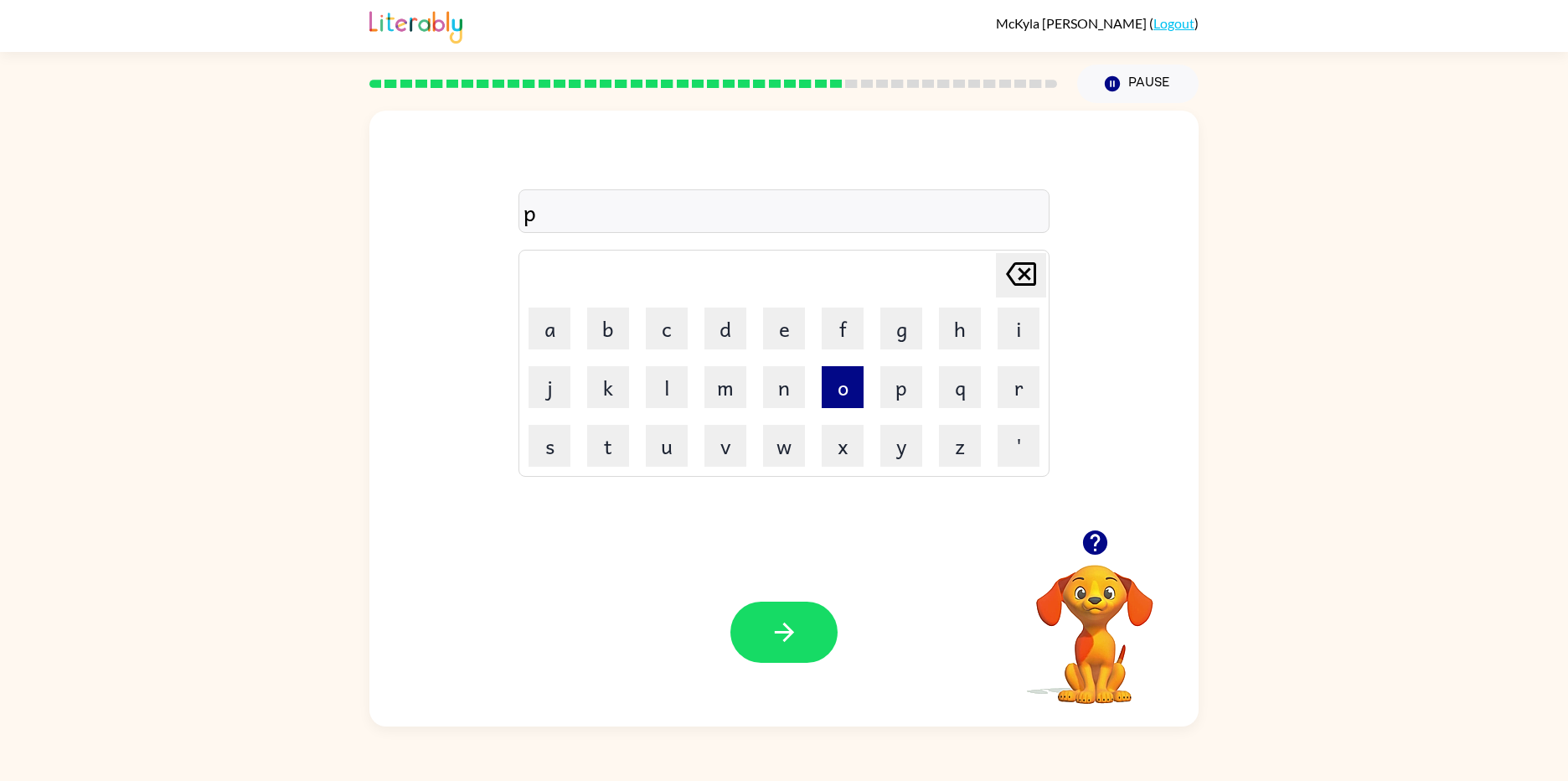
click at [838, 382] on button "o" at bounding box center [842, 387] width 42 height 42
click at [674, 451] on button "u" at bounding box center [666, 445] width 42 height 42
click at [653, 384] on button "l" at bounding box center [666, 387] width 42 height 42
click at [819, 639] on button "button" at bounding box center [784, 632] width 107 height 61
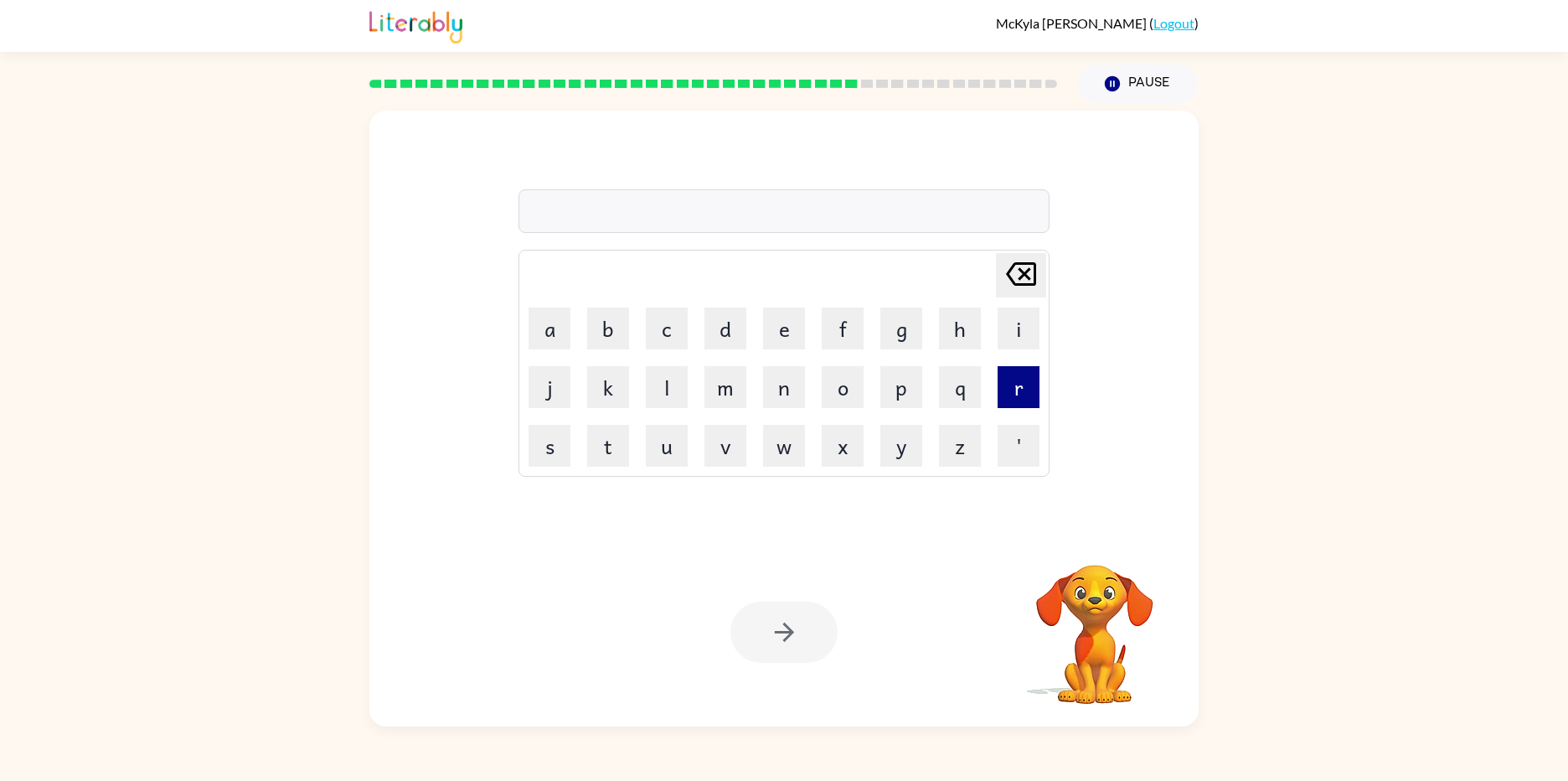
click at [1014, 394] on button "r" at bounding box center [1018, 387] width 42 height 42
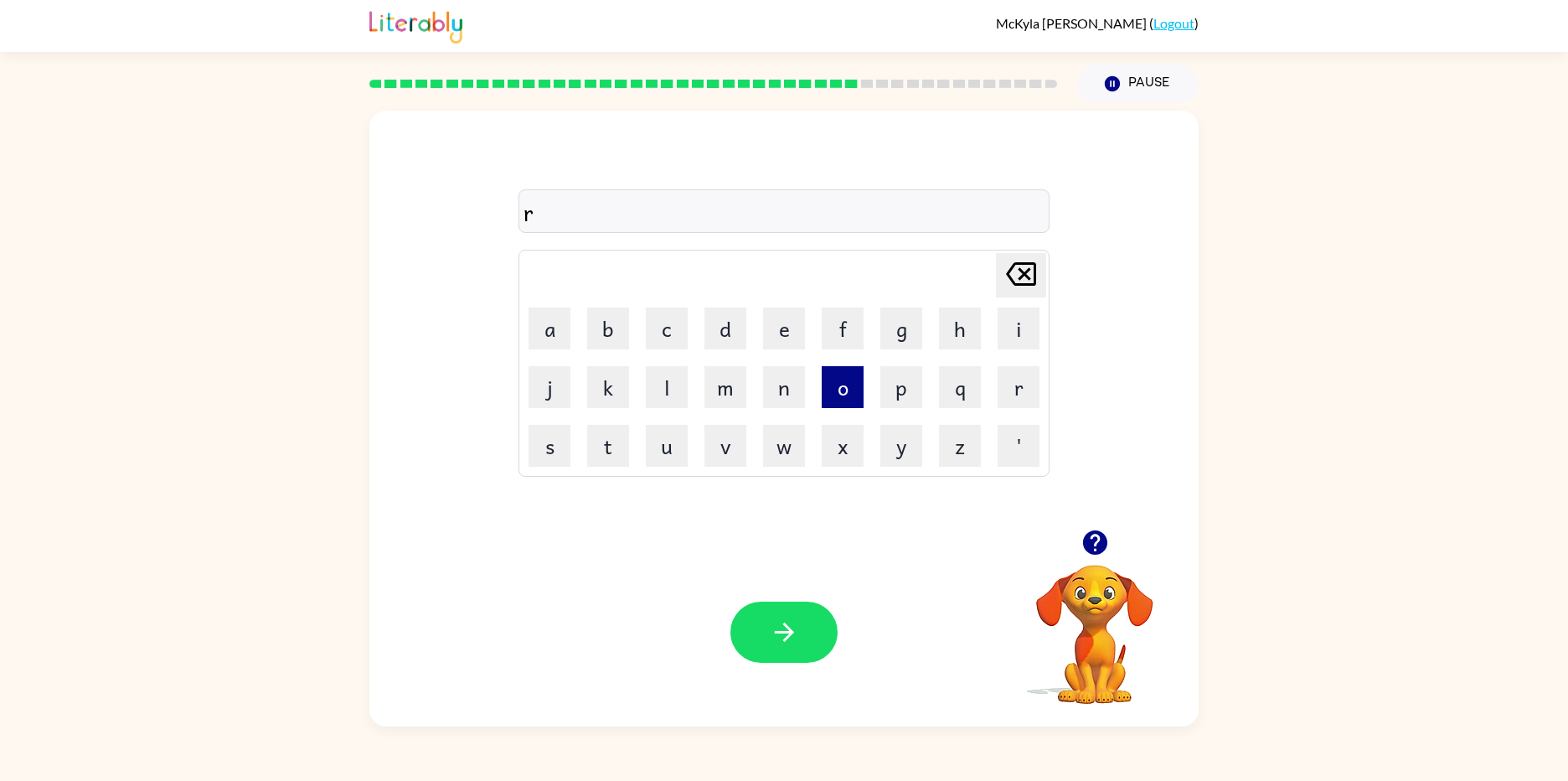
click at [846, 390] on button "o" at bounding box center [842, 387] width 42 height 42
click at [666, 448] on button "u" at bounding box center [666, 445] width 42 height 42
drag, startPoint x: 720, startPoint y: 329, endPoint x: 725, endPoint y: 342, distance: 13.9
click at [722, 334] on button "d" at bounding box center [724, 328] width 42 height 42
click at [814, 635] on button "button" at bounding box center [784, 632] width 107 height 61
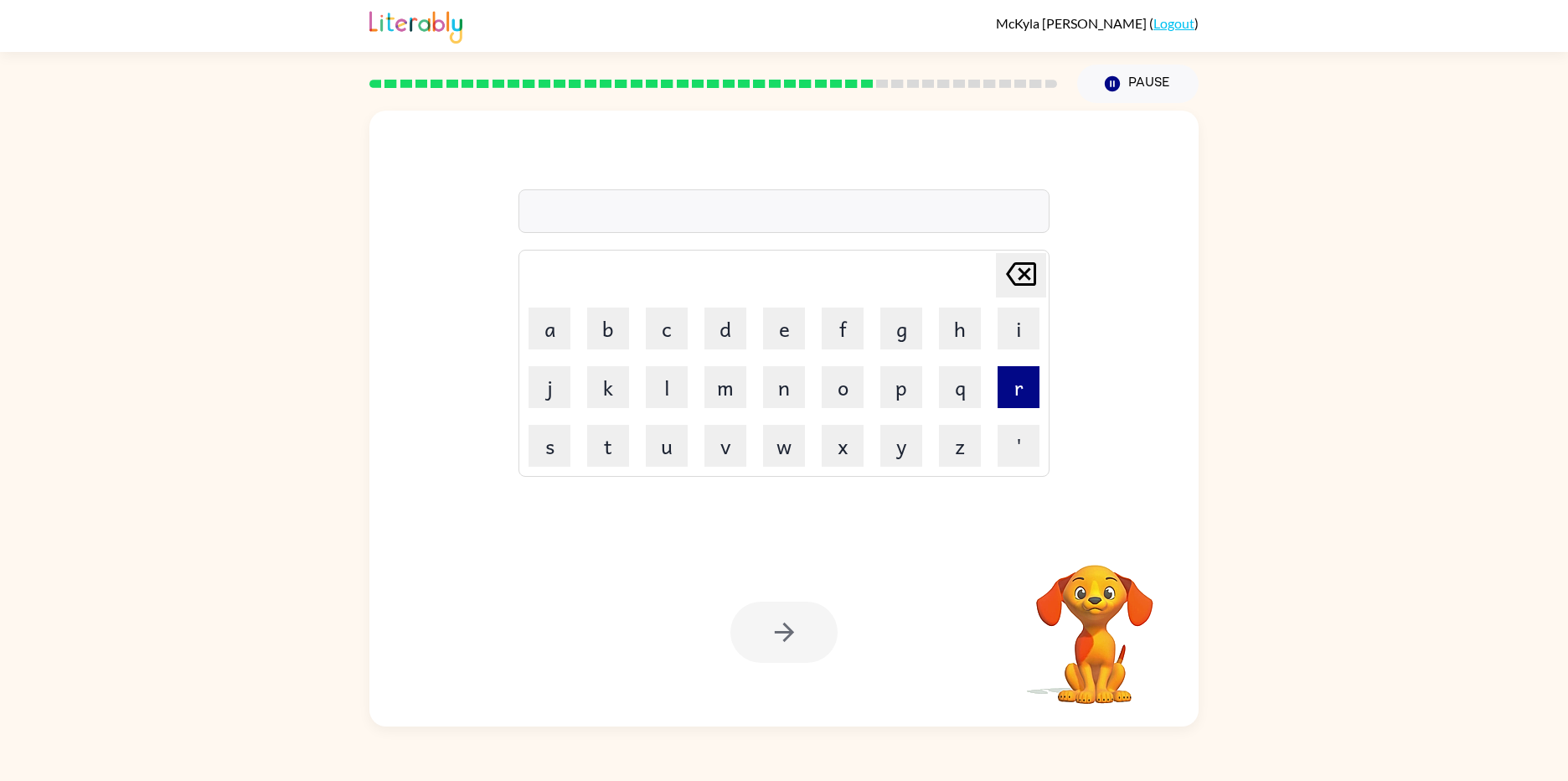
click at [1013, 391] on button "r" at bounding box center [1018, 387] width 42 height 42
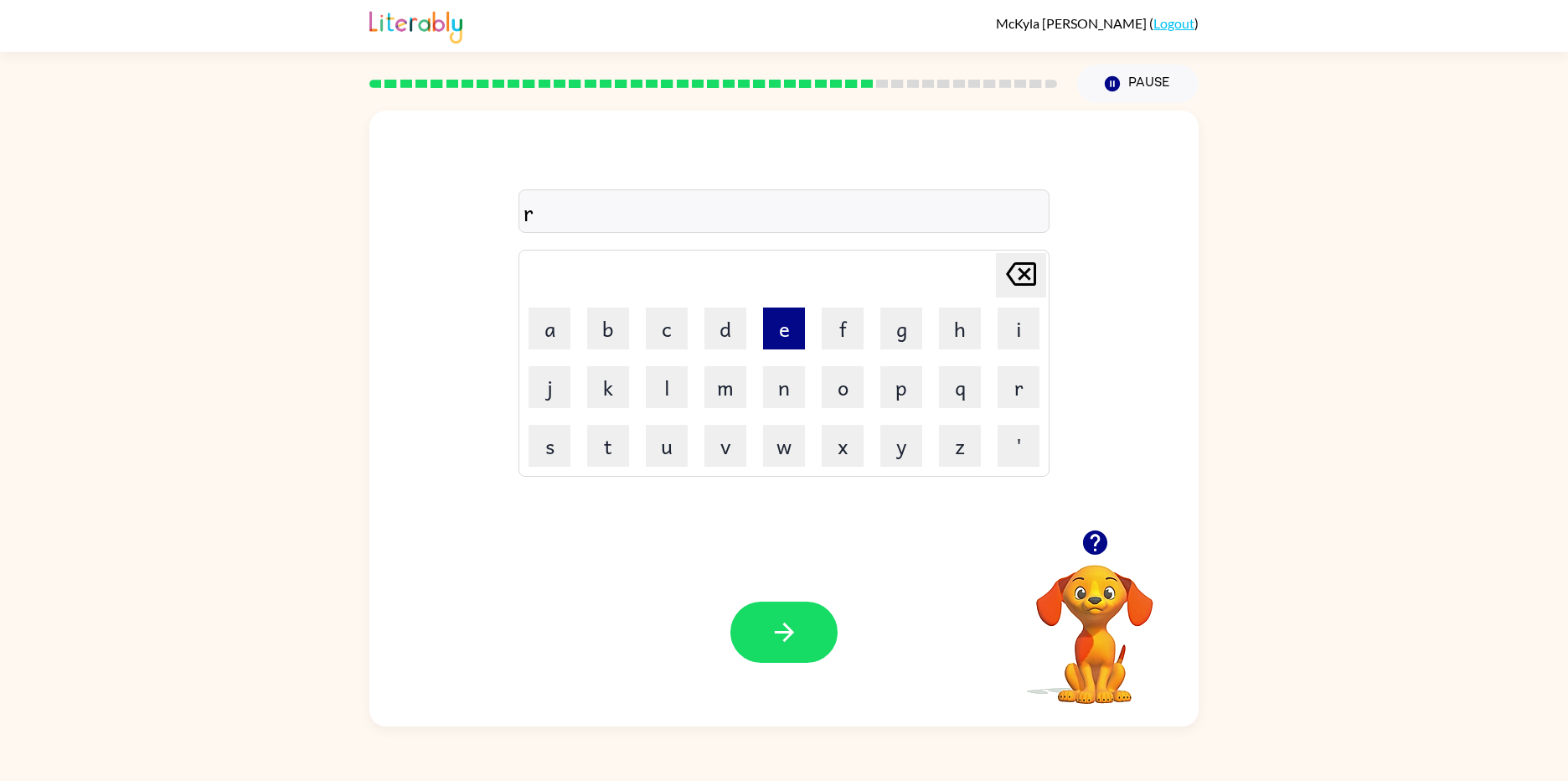
click at [792, 332] on button "e" at bounding box center [784, 328] width 42 height 42
drag, startPoint x: 738, startPoint y: 377, endPoint x: 987, endPoint y: 304, distance: 259.5
click at [743, 376] on button "m" at bounding box center [724, 387] width 42 height 42
click at [1032, 313] on button "i" at bounding box center [1018, 328] width 42 height 42
click at [795, 387] on button "n" at bounding box center [784, 387] width 42 height 42
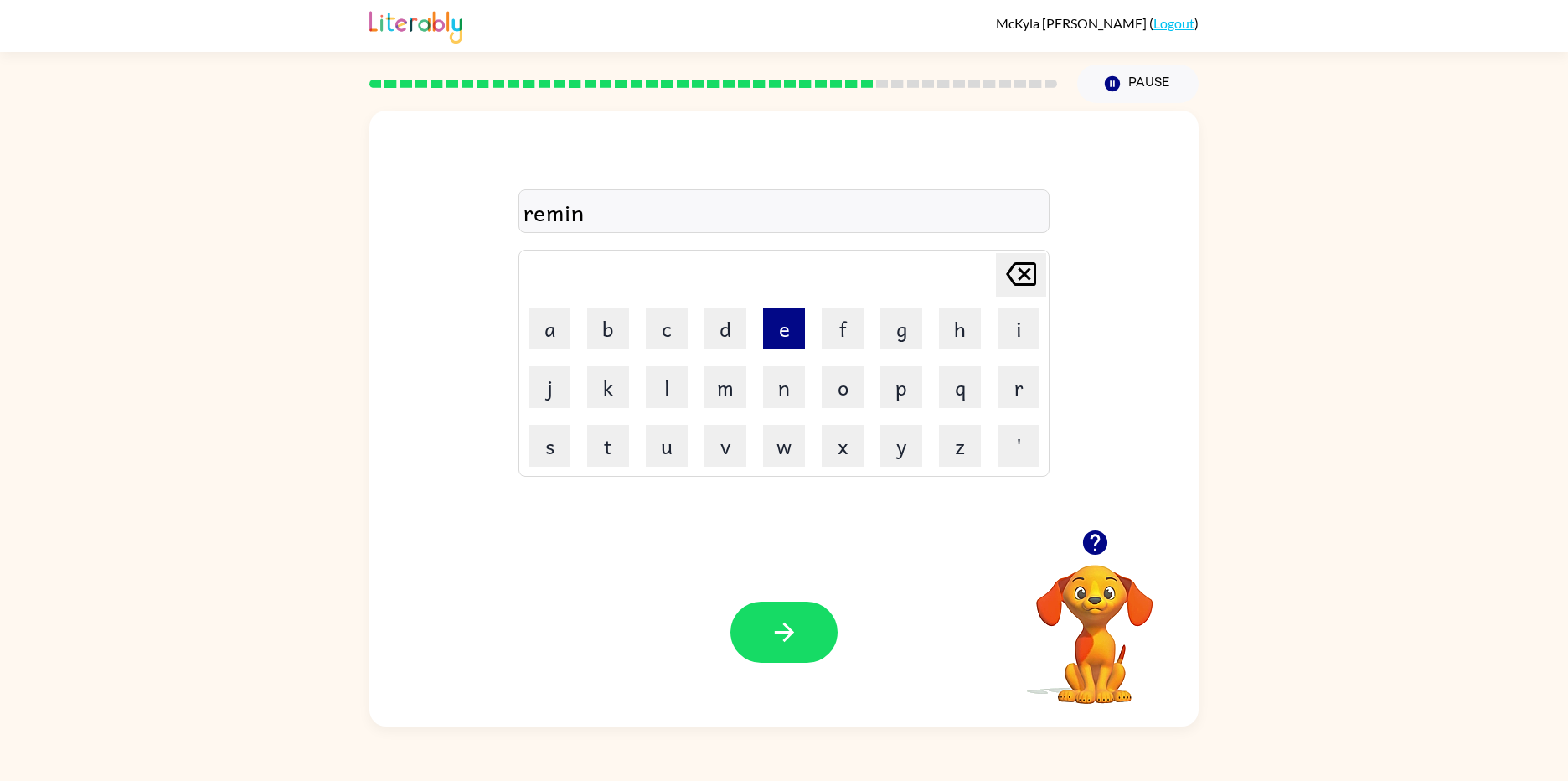
click at [786, 333] on button "e" at bounding box center [784, 328] width 42 height 42
click at [726, 326] on button "d" at bounding box center [724, 328] width 42 height 42
click at [748, 648] on button "button" at bounding box center [784, 632] width 107 height 61
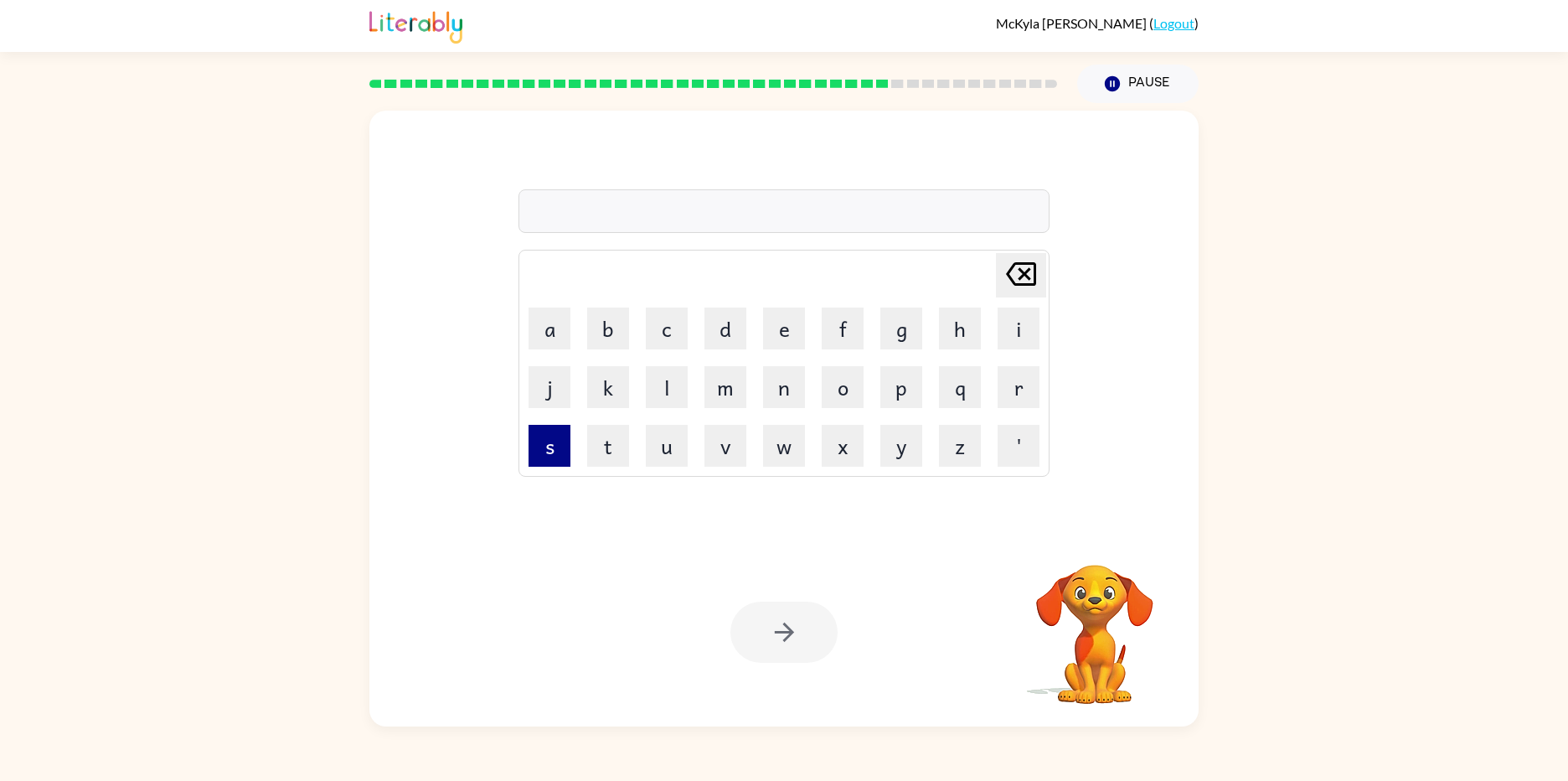
click at [556, 451] on button "s" at bounding box center [549, 445] width 42 height 42
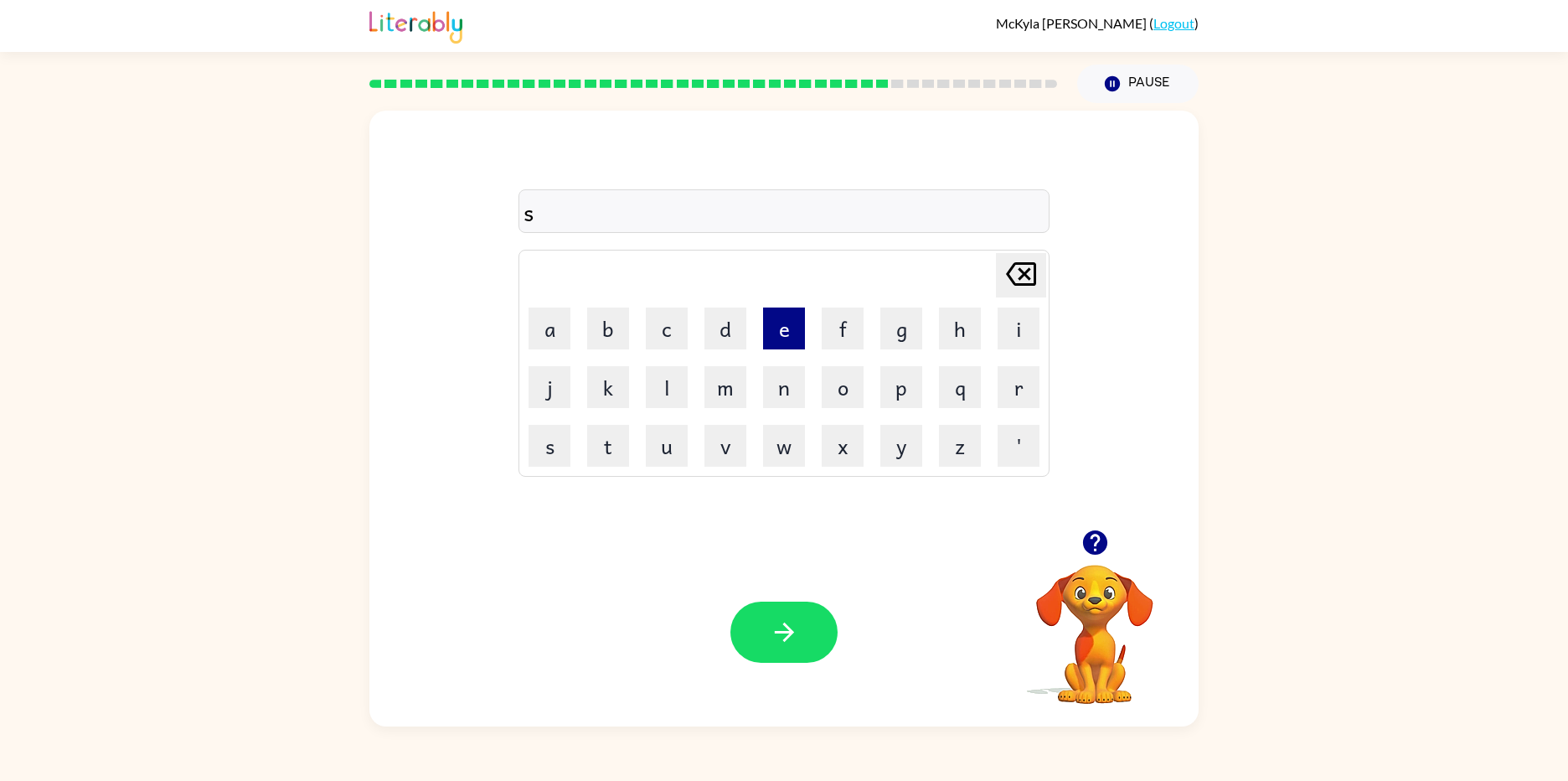
click at [792, 340] on button "e" at bounding box center [784, 328] width 42 height 42
click at [711, 334] on button "d" at bounding box center [724, 328] width 42 height 42
click at [786, 335] on button "e" at bounding box center [784, 328] width 42 height 42
click at [1020, 338] on button "i" at bounding box center [1018, 328] width 42 height 42
drag, startPoint x: 783, startPoint y: 408, endPoint x: 780, endPoint y: 374, distance: 34.1
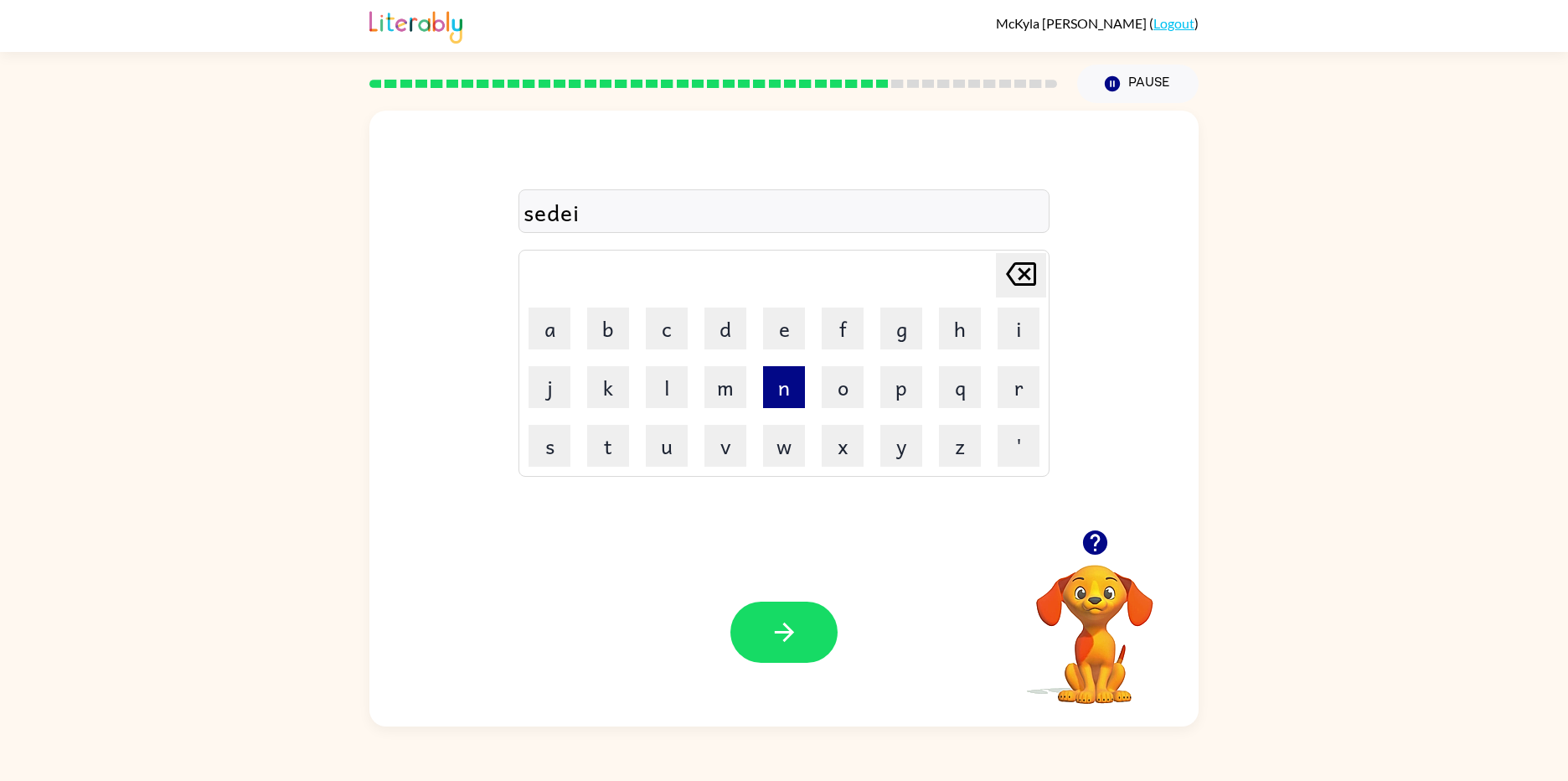
click at [782, 396] on td "n" at bounding box center [784, 387] width 57 height 57
click at [797, 402] on button "n" at bounding box center [784, 387] width 42 height 42
click at [796, 626] on icon "button" at bounding box center [784, 632] width 30 height 30
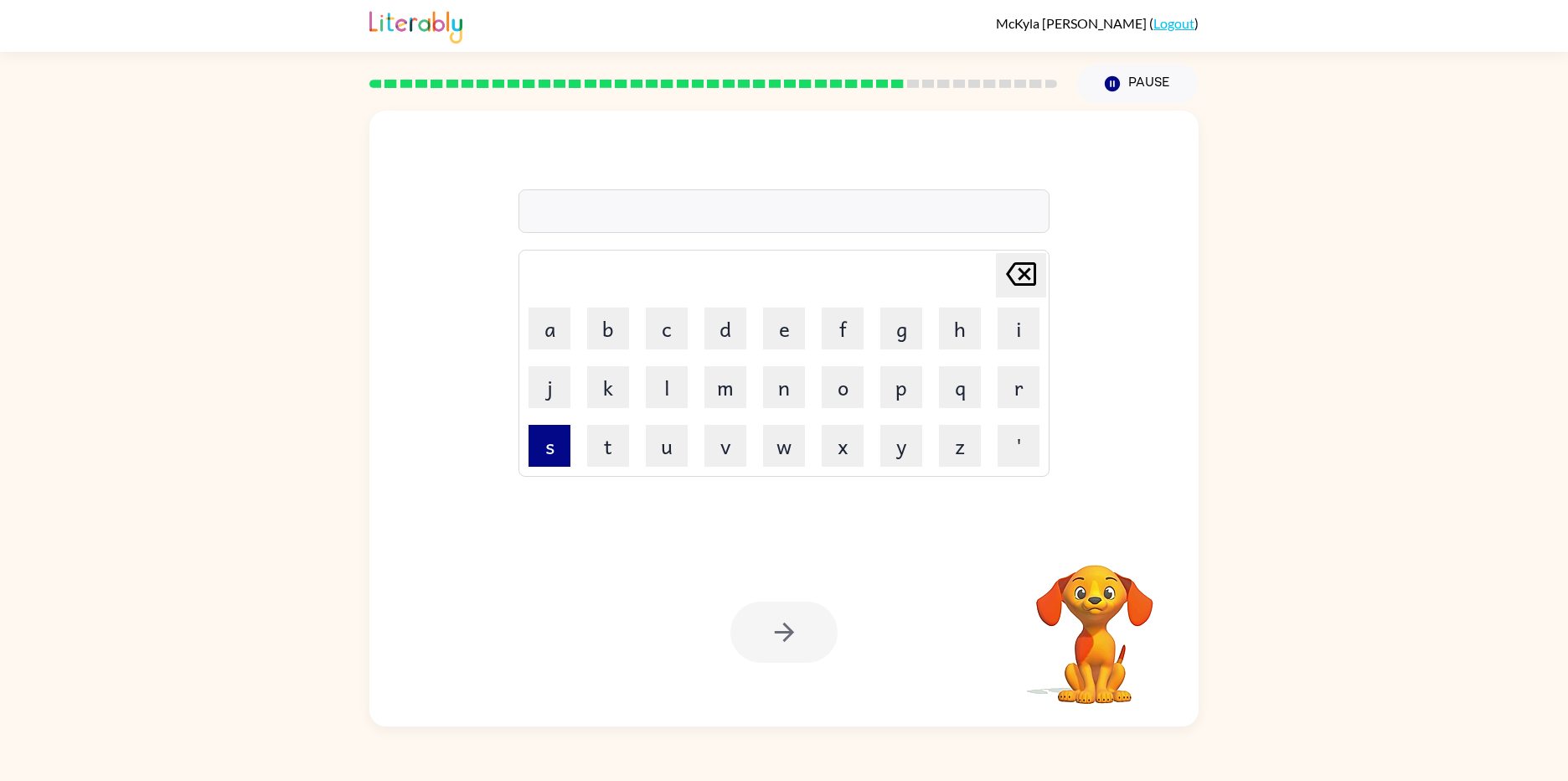
drag, startPoint x: 550, startPoint y: 452, endPoint x: 560, endPoint y: 448, distance: 10.8
click at [551, 451] on button "s" at bounding box center [549, 445] width 42 height 42
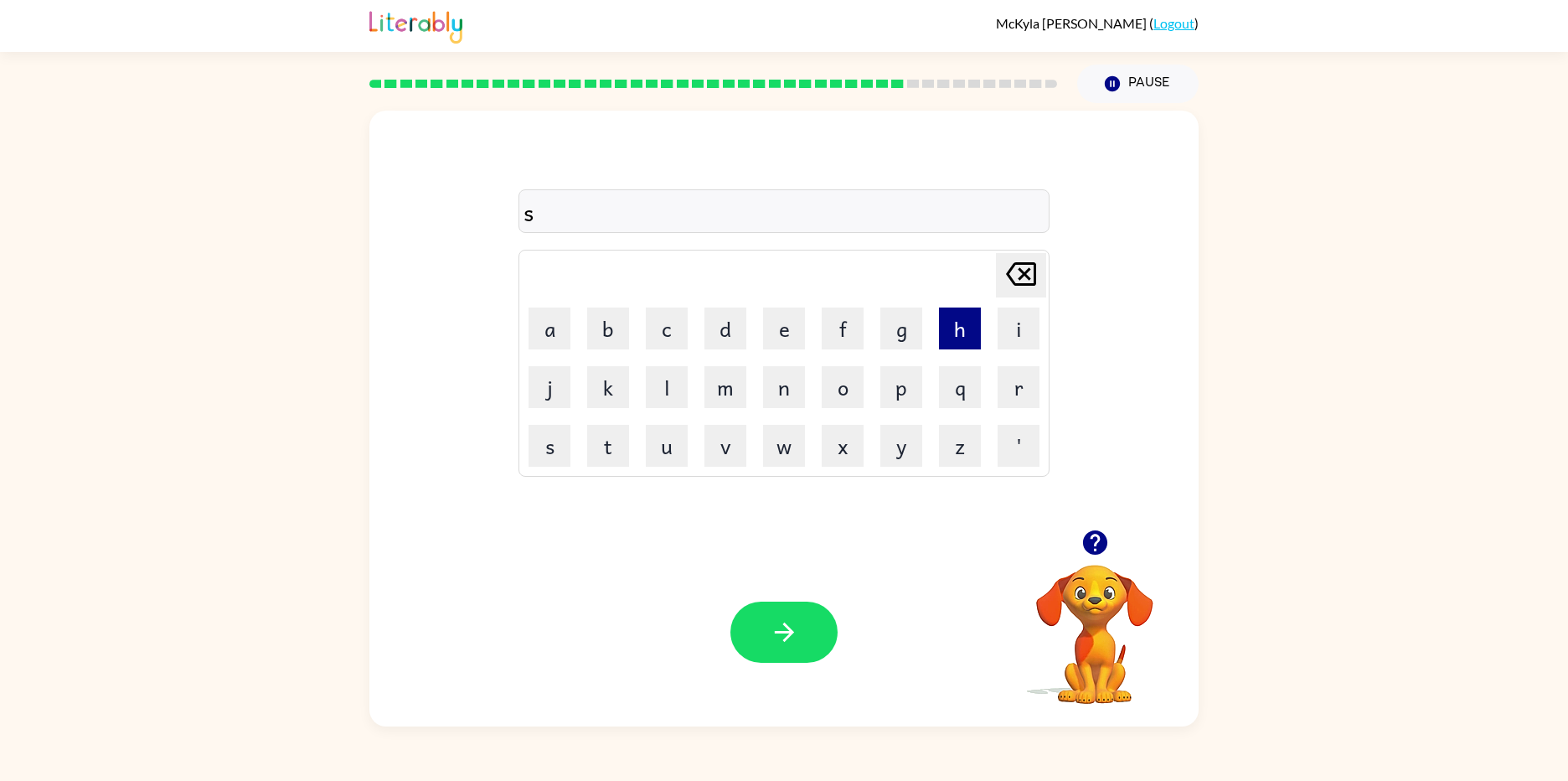
click at [953, 341] on button "h" at bounding box center [959, 328] width 42 height 42
click at [851, 385] on button "o" at bounding box center [842, 387] width 42 height 42
drag, startPoint x: 1007, startPoint y: 328, endPoint x: 846, endPoint y: 401, distance: 176.8
click at [970, 344] on tr "a b c d e f g h i" at bounding box center [784, 329] width 526 height 57
click at [777, 403] on button "n" at bounding box center [784, 387] width 42 height 42
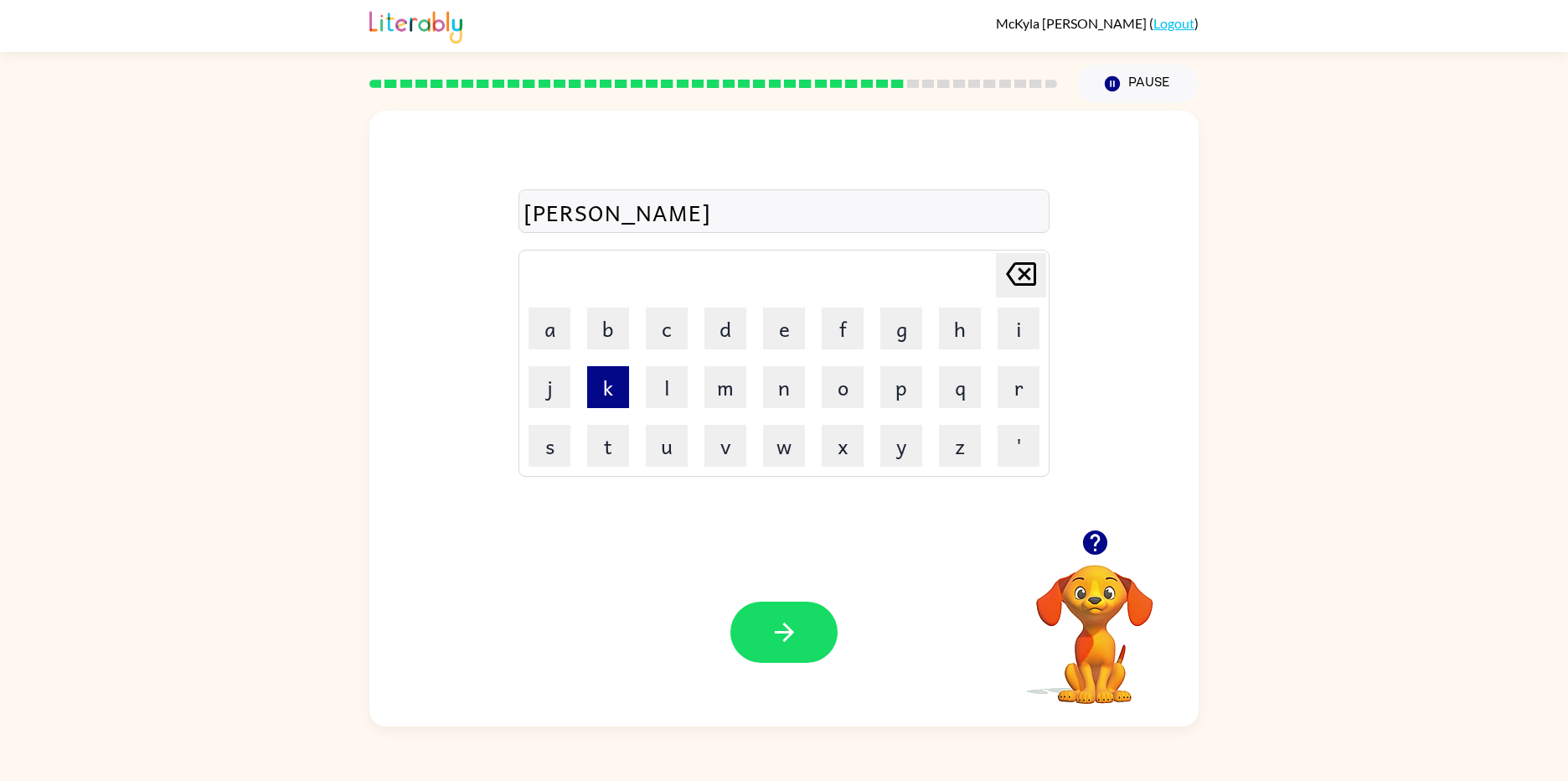
click at [628, 397] on button "k" at bounding box center [607, 387] width 42 height 42
click at [820, 632] on button "button" at bounding box center [784, 632] width 107 height 61
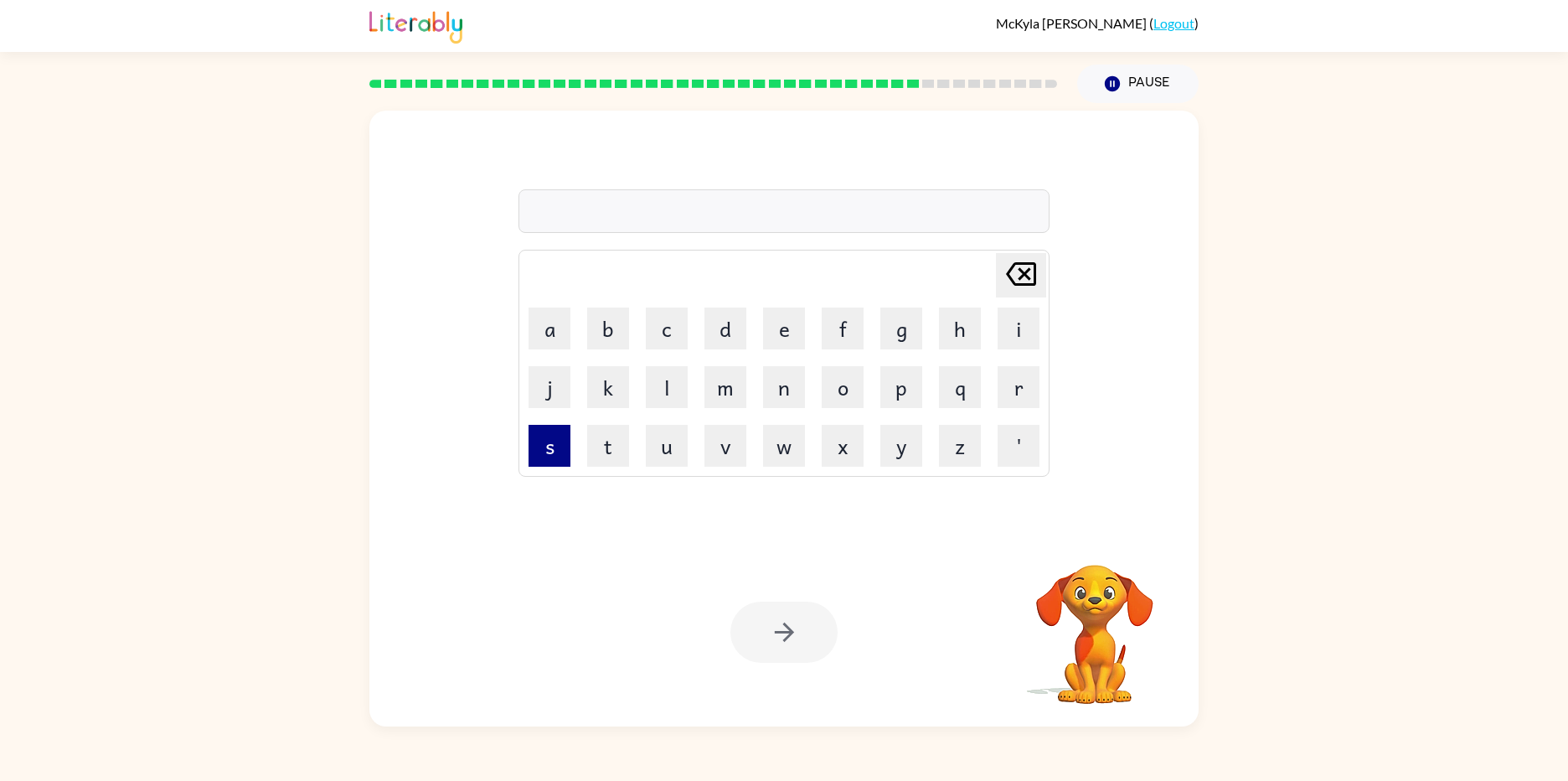
click at [566, 437] on button "s" at bounding box center [549, 445] width 42 height 42
click at [1000, 376] on button "r" at bounding box center [1018, 387] width 42 height 42
click at [581, 318] on td "b" at bounding box center [608, 329] width 57 height 57
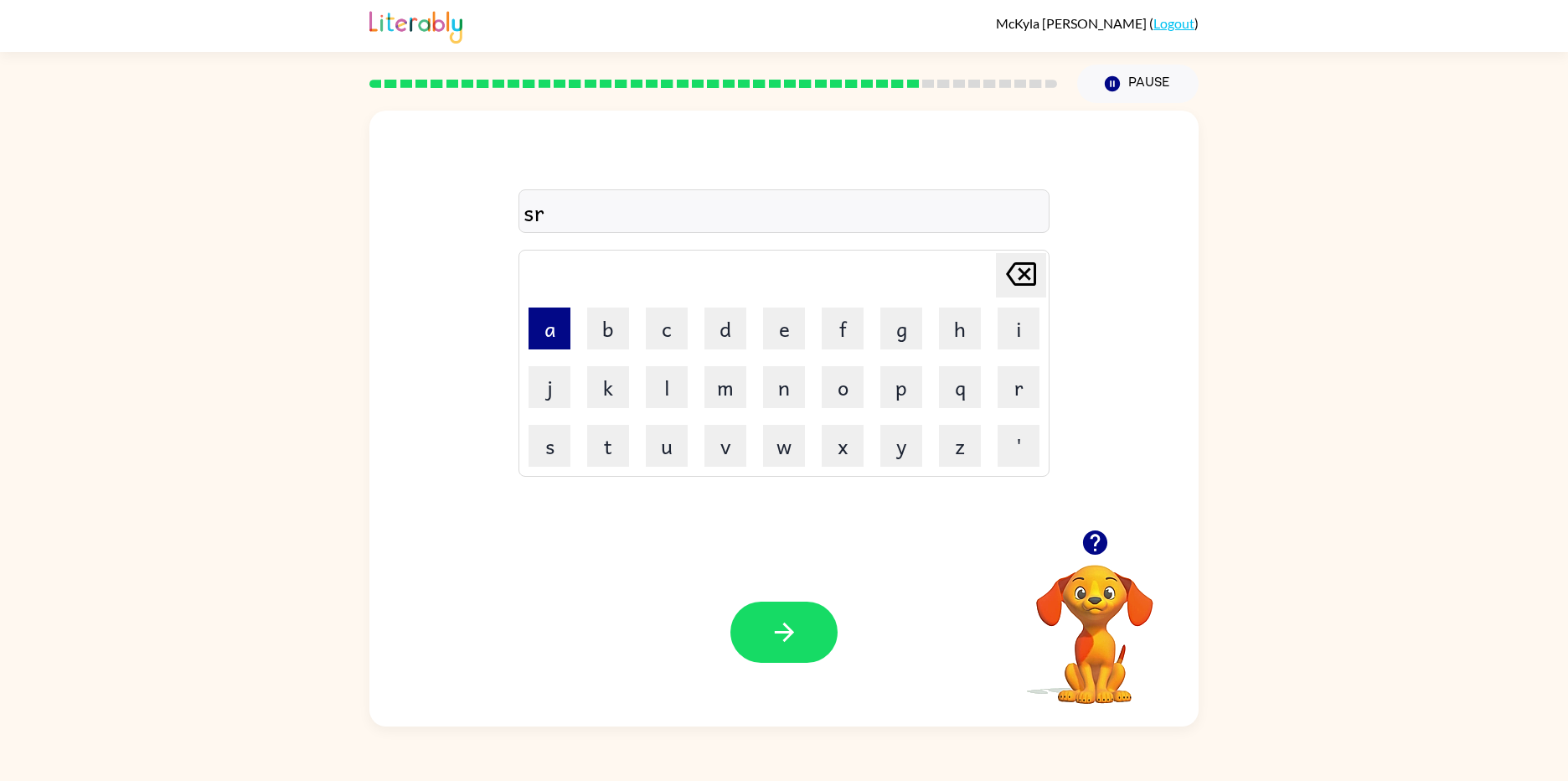
click at [565, 329] on button "a" at bounding box center [549, 328] width 42 height 42
click at [607, 368] on button "k" at bounding box center [607, 387] width 42 height 42
click at [573, 436] on td "s" at bounding box center [549, 446] width 57 height 57
click at [539, 458] on button "s" at bounding box center [549, 445] width 42 height 42
click at [747, 626] on button "button" at bounding box center [784, 632] width 107 height 61
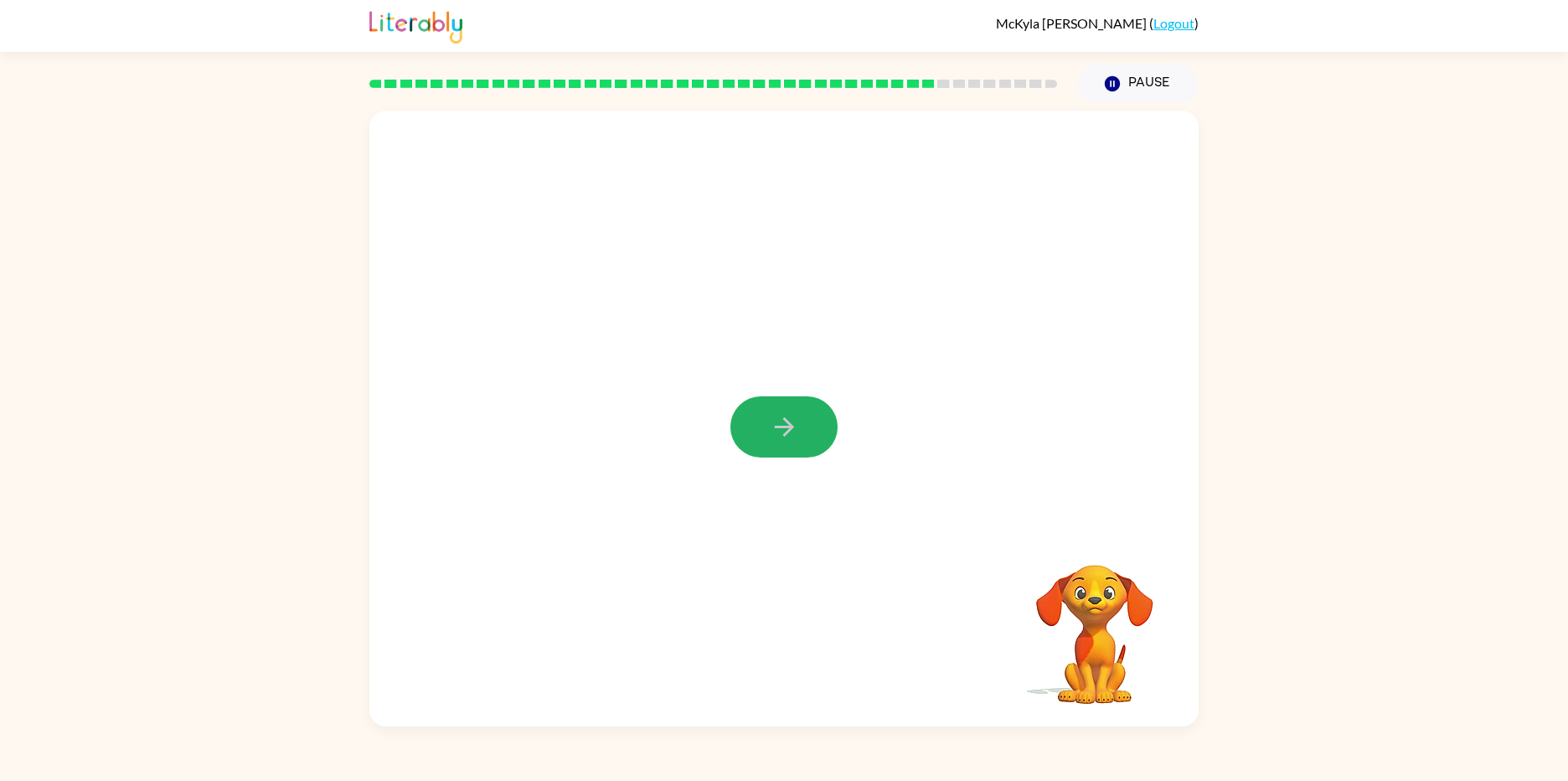
drag, startPoint x: 816, startPoint y: 429, endPoint x: 825, endPoint y: 428, distance: 9.1
click at [825, 428] on button "button" at bounding box center [784, 427] width 107 height 61
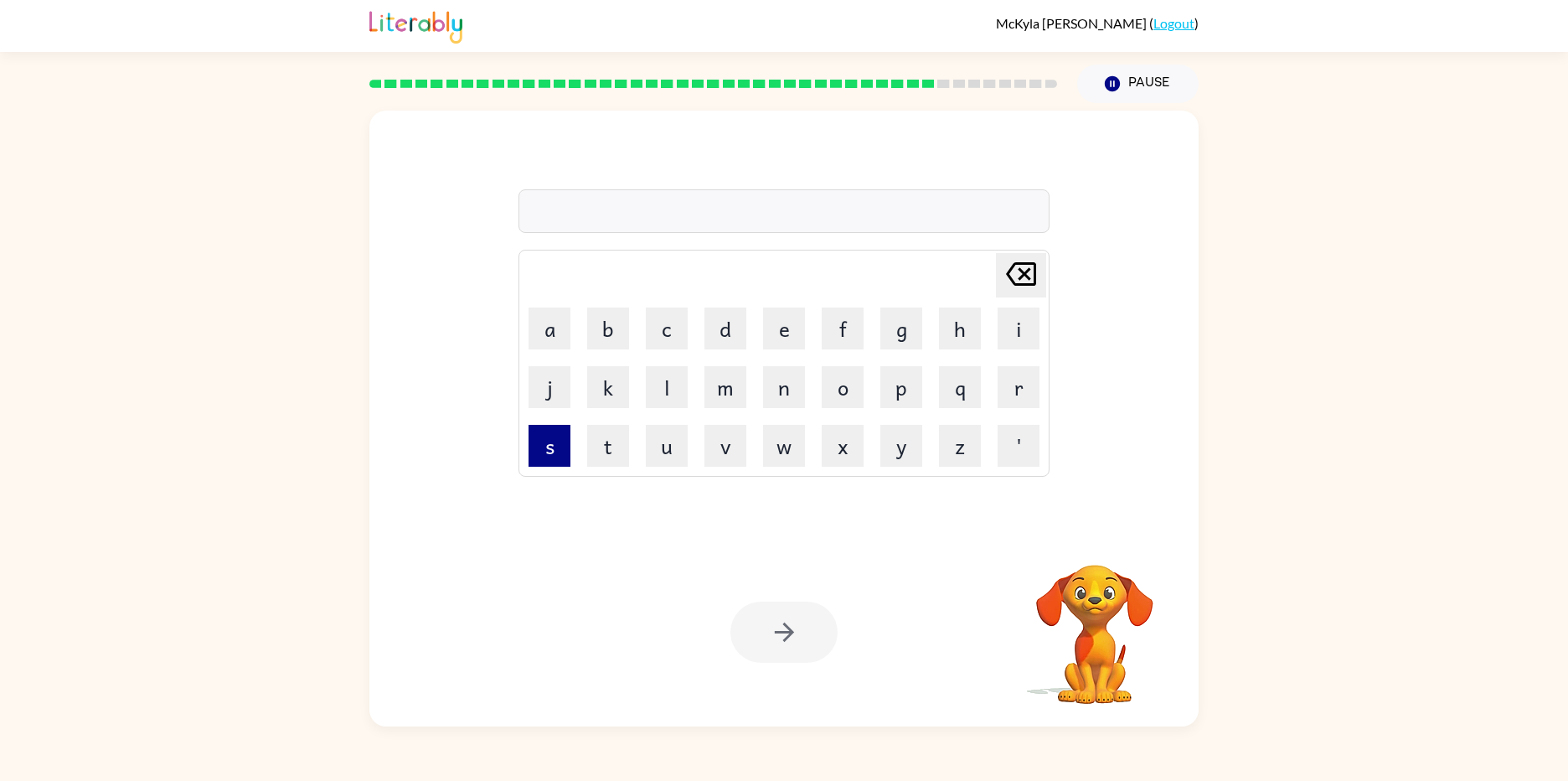
click at [540, 451] on button "s" at bounding box center [549, 445] width 42 height 42
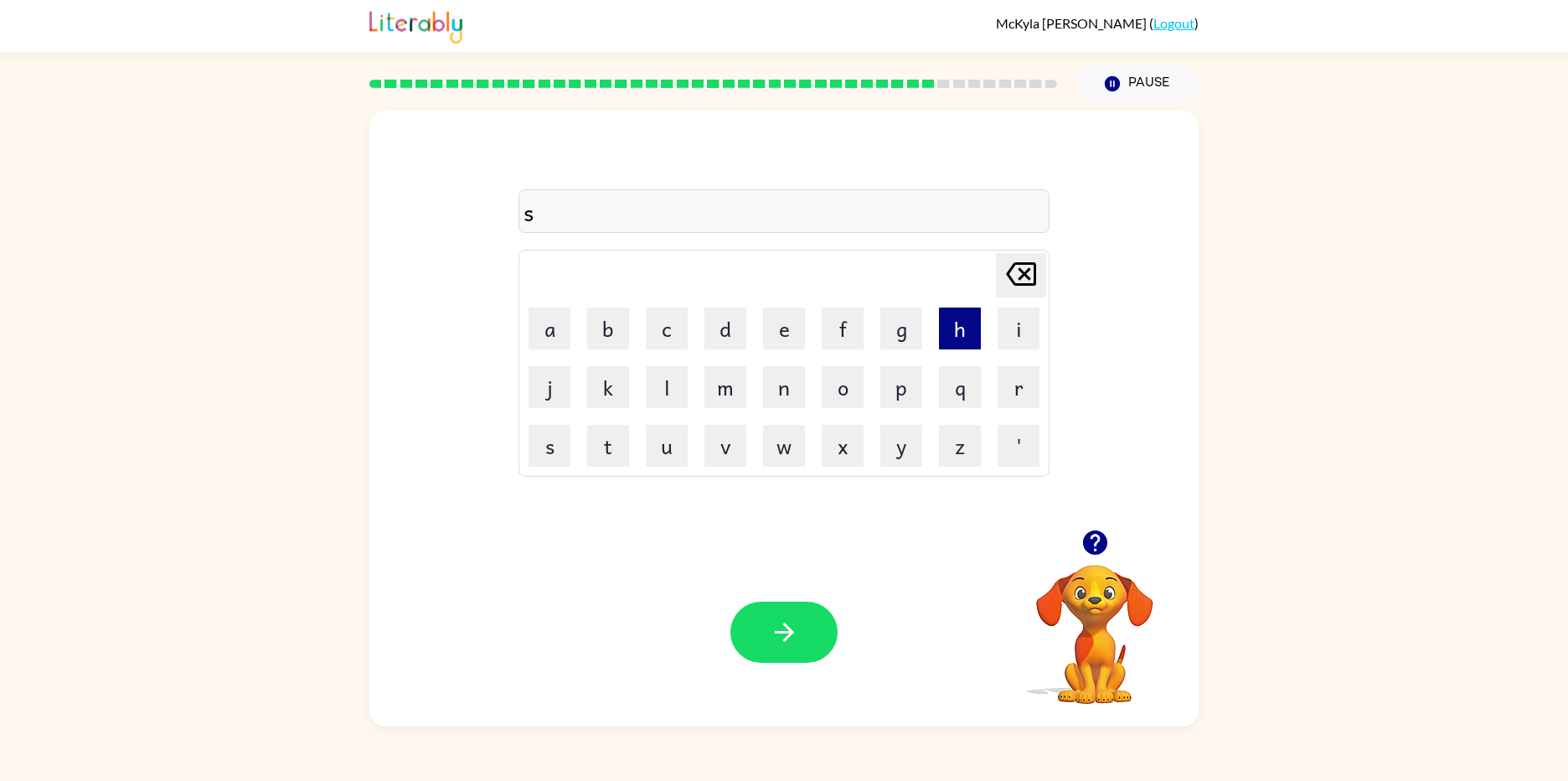
click at [952, 317] on button "h" at bounding box center [959, 328] width 42 height 42
click at [533, 325] on button "a" at bounding box center [549, 328] width 42 height 42
click at [742, 328] on button "d" at bounding box center [724, 328] width 42 height 42
click at [817, 636] on button "button" at bounding box center [784, 632] width 107 height 61
click at [609, 465] on button "t" at bounding box center [607, 445] width 42 height 42
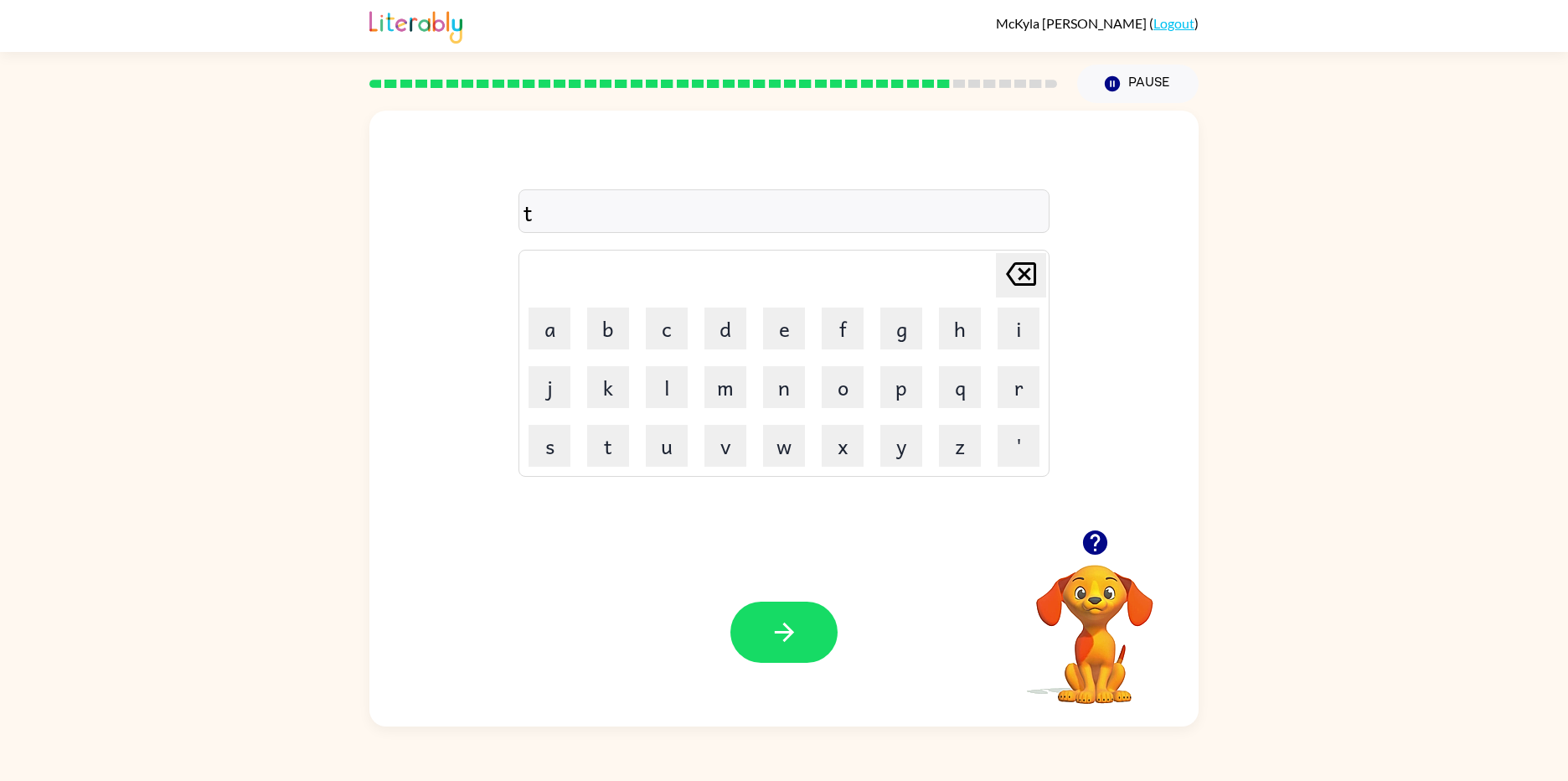
click at [645, 463] on td "u" at bounding box center [666, 446] width 57 height 57
click at [657, 451] on button "u" at bounding box center [666, 445] width 42 height 42
click at [1022, 380] on button "r" at bounding box center [1018, 387] width 42 height 42
click at [770, 344] on button "e" at bounding box center [784, 328] width 42 height 42
click at [720, 339] on button "d" at bounding box center [724, 328] width 42 height 42
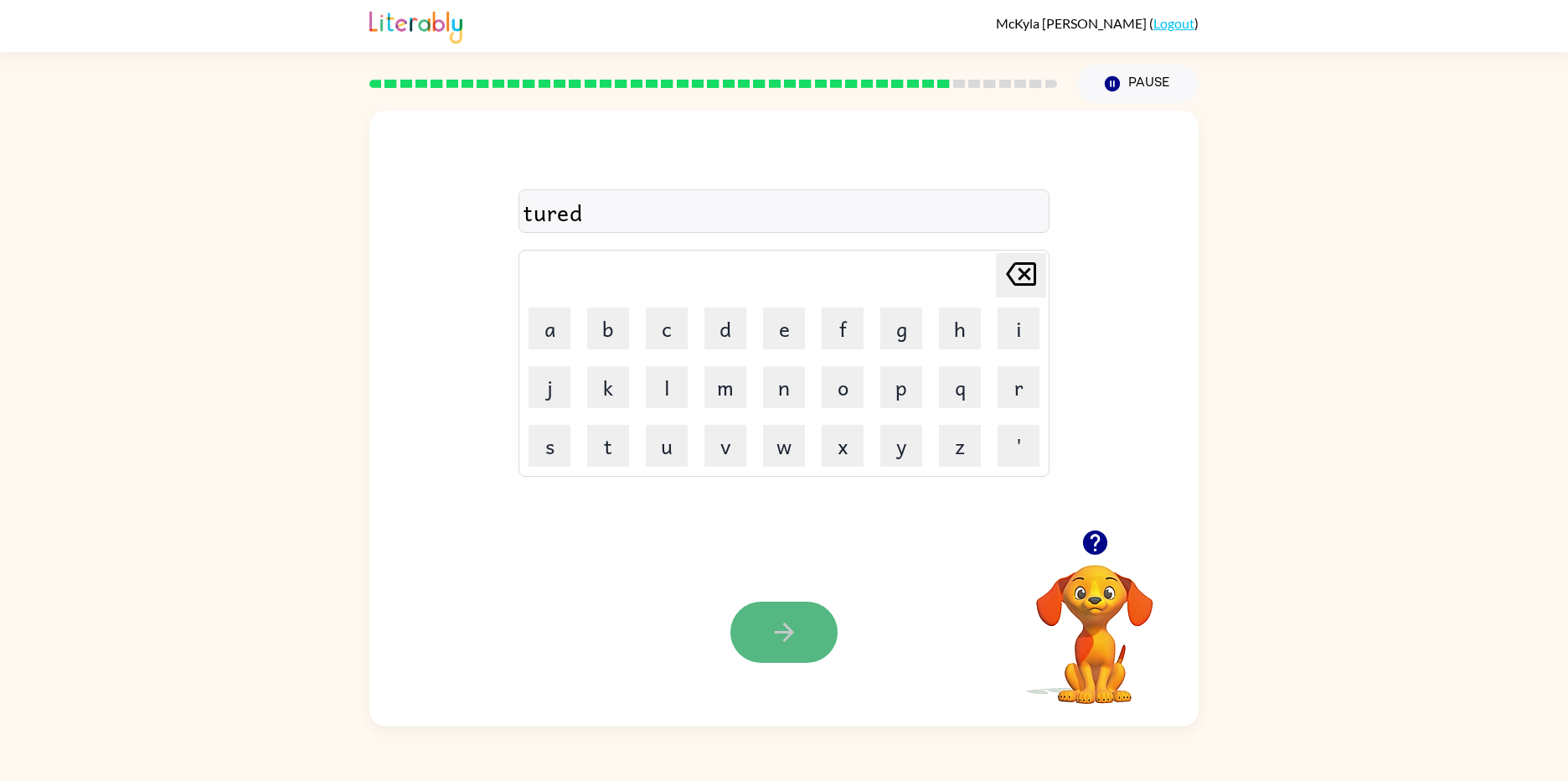
click at [815, 625] on button "button" at bounding box center [784, 632] width 107 height 61
click at [905, 333] on button "g" at bounding box center [901, 328] width 42 height 42
click at [542, 336] on button "a" at bounding box center [549, 328] width 42 height 42
click at [848, 322] on button "f" at bounding box center [842, 328] width 42 height 42
click at [792, 326] on button "e" at bounding box center [784, 328] width 42 height 42
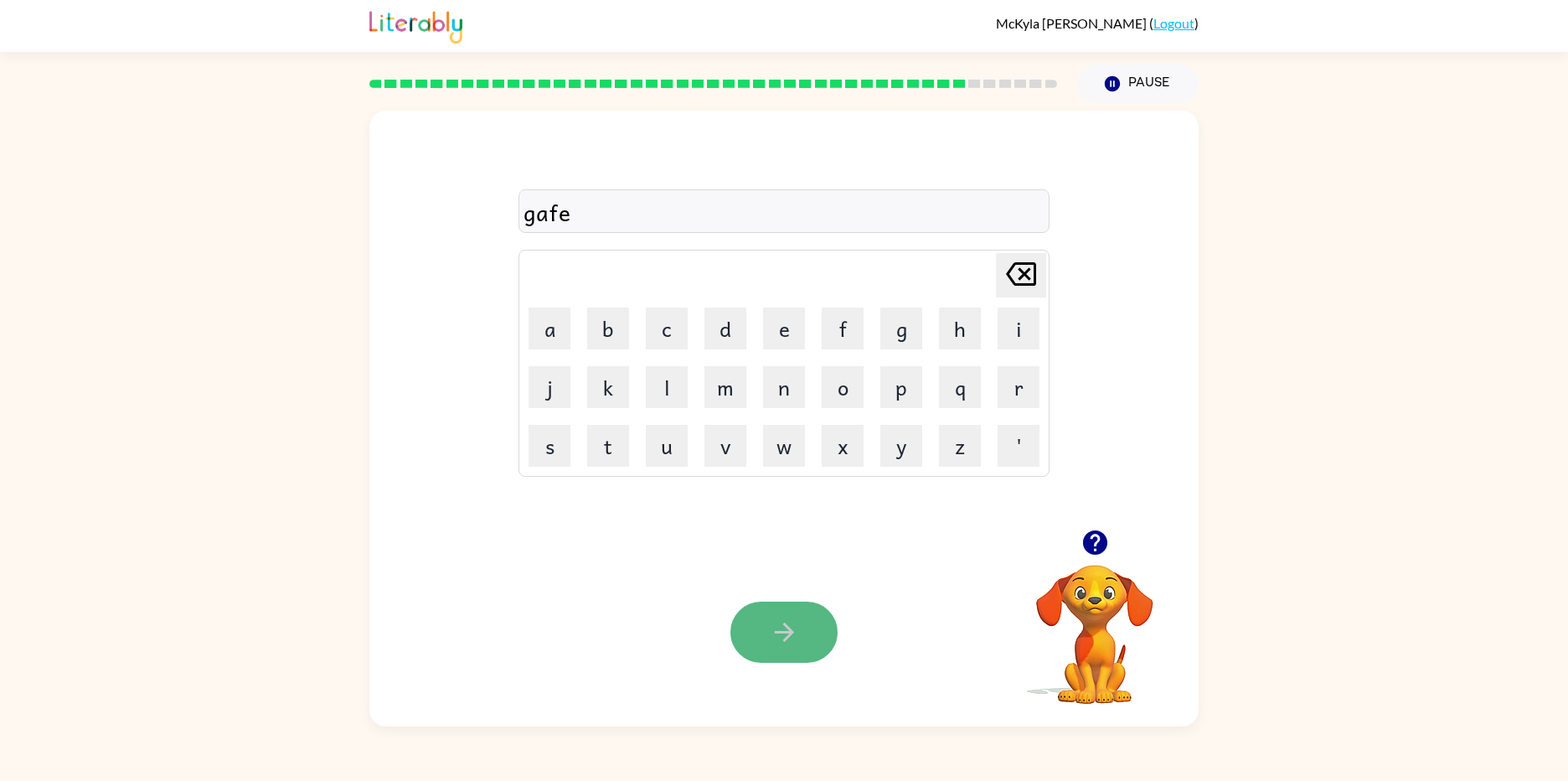
click at [817, 636] on button "button" at bounding box center [784, 632] width 107 height 61
click at [656, 338] on button "c" at bounding box center [666, 328] width 42 height 42
click at [661, 383] on button "l" at bounding box center [666, 387] width 42 height 42
click at [567, 333] on button "a" at bounding box center [549, 328] width 42 height 42
click at [566, 439] on button "s" at bounding box center [549, 445] width 42 height 42
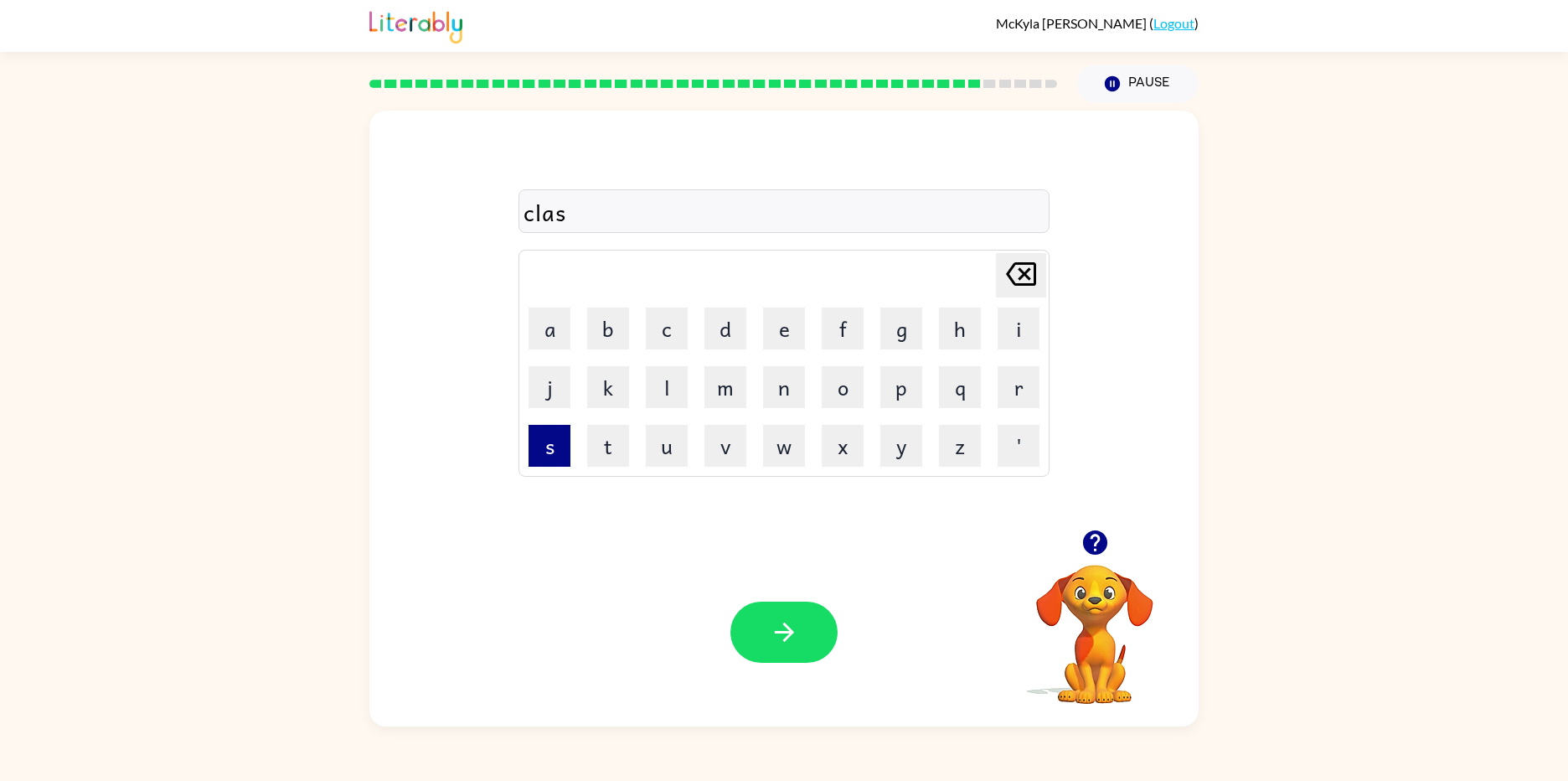
click at [566, 439] on button "s" at bounding box center [549, 445] width 42 height 42
click at [748, 636] on button "button" at bounding box center [784, 632] width 107 height 61
click at [606, 448] on button "t" at bounding box center [607, 445] width 42 height 42
click at [543, 346] on button "a" at bounding box center [549, 328] width 42 height 42
click at [907, 398] on button "p" at bounding box center [901, 387] width 42 height 42
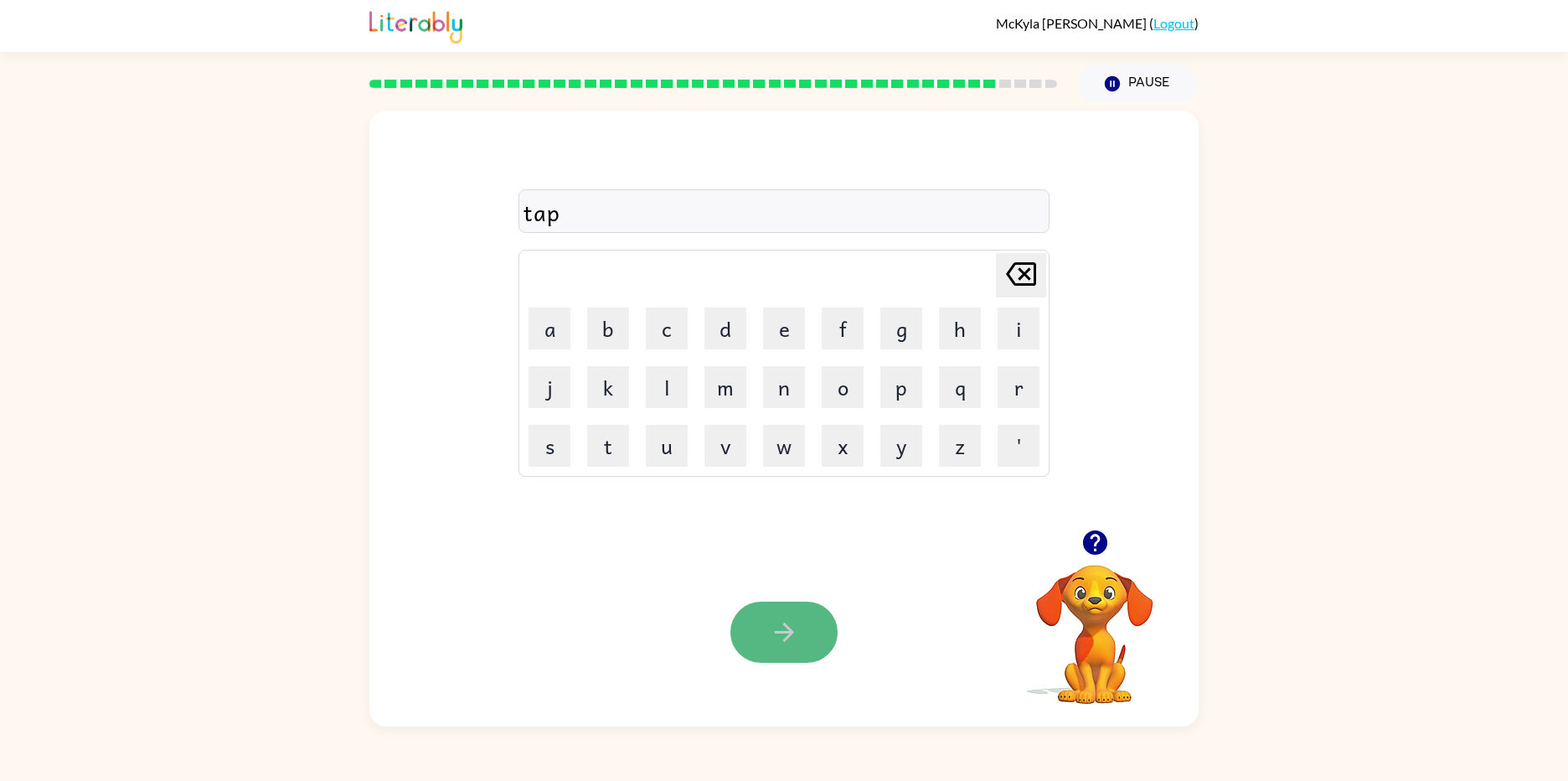
click at [821, 630] on button "button" at bounding box center [784, 632] width 107 height 61
click at [712, 449] on button "v" at bounding box center [724, 445] width 42 height 42
click at [851, 386] on button "o" at bounding box center [842, 387] width 42 height 42
click at [736, 401] on button "m" at bounding box center [724, 387] width 42 height 42
click at [772, 627] on icon "button" at bounding box center [784, 632] width 30 height 30
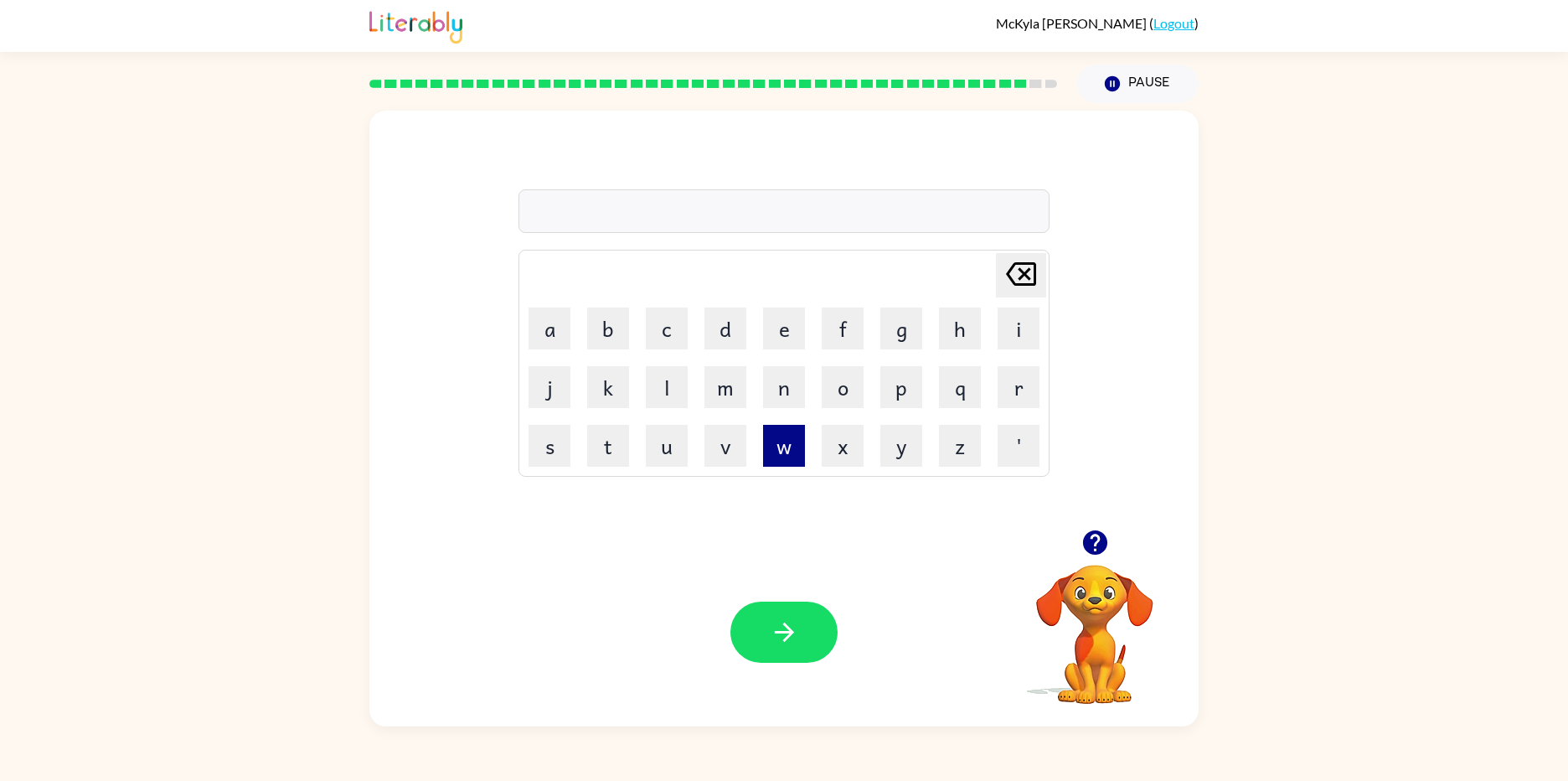
click at [776, 446] on button "w" at bounding box center [784, 445] width 42 height 42
click at [768, 322] on button "e" at bounding box center [784, 328] width 42 height 42
click at [965, 458] on button "z" at bounding box center [959, 445] width 42 height 42
click at [835, 620] on button "button" at bounding box center [784, 632] width 107 height 61
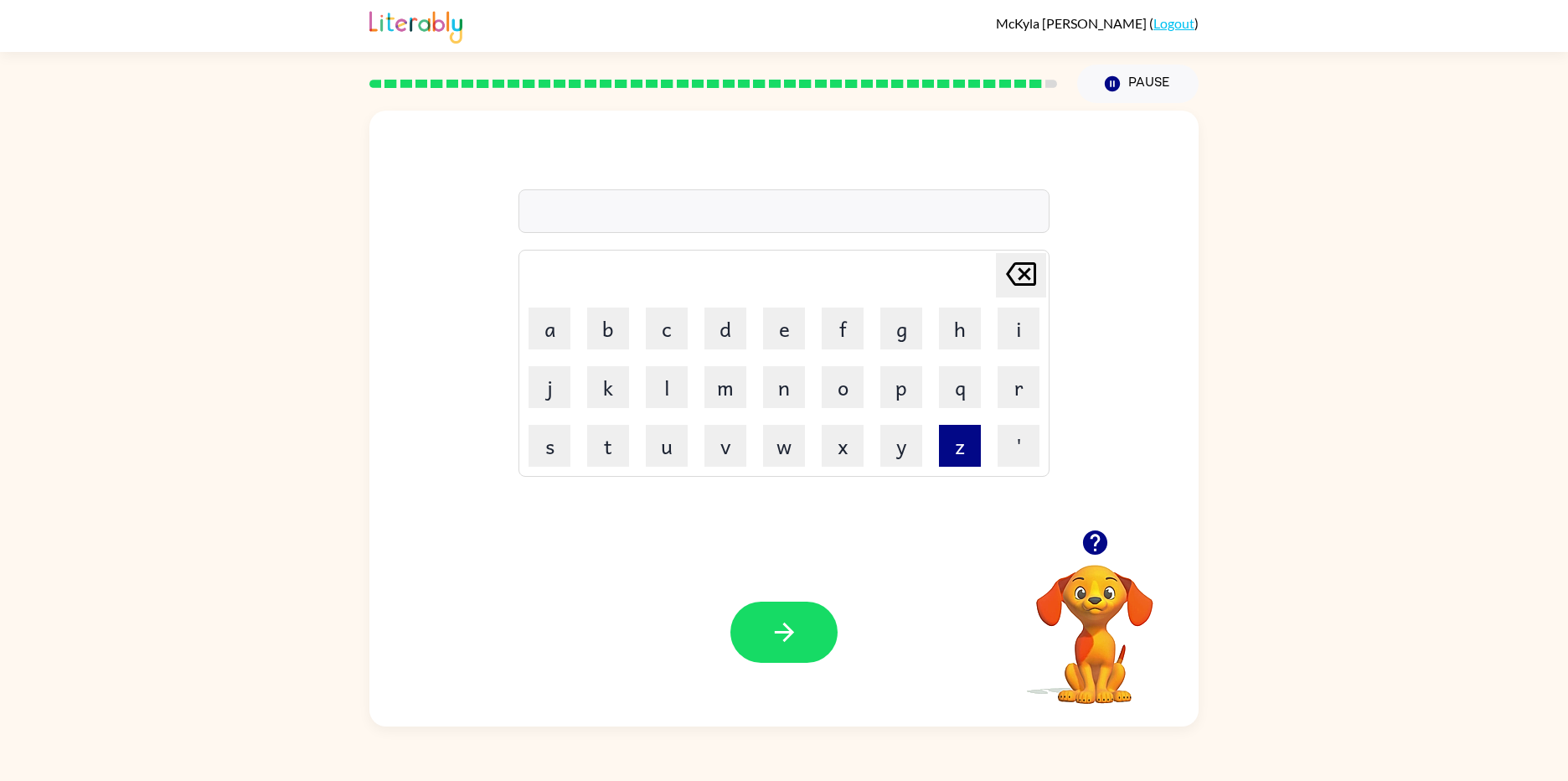
click at [973, 445] on button "z" at bounding box center [959, 445] width 42 height 42
click at [828, 382] on button "o" at bounding box center [842, 387] width 42 height 42
click at [765, 452] on button "w" at bounding box center [784, 445] width 42 height 42
click at [541, 316] on button "a" at bounding box center [549, 328] width 42 height 42
click at [952, 332] on button "h" at bounding box center [959, 328] width 42 height 42
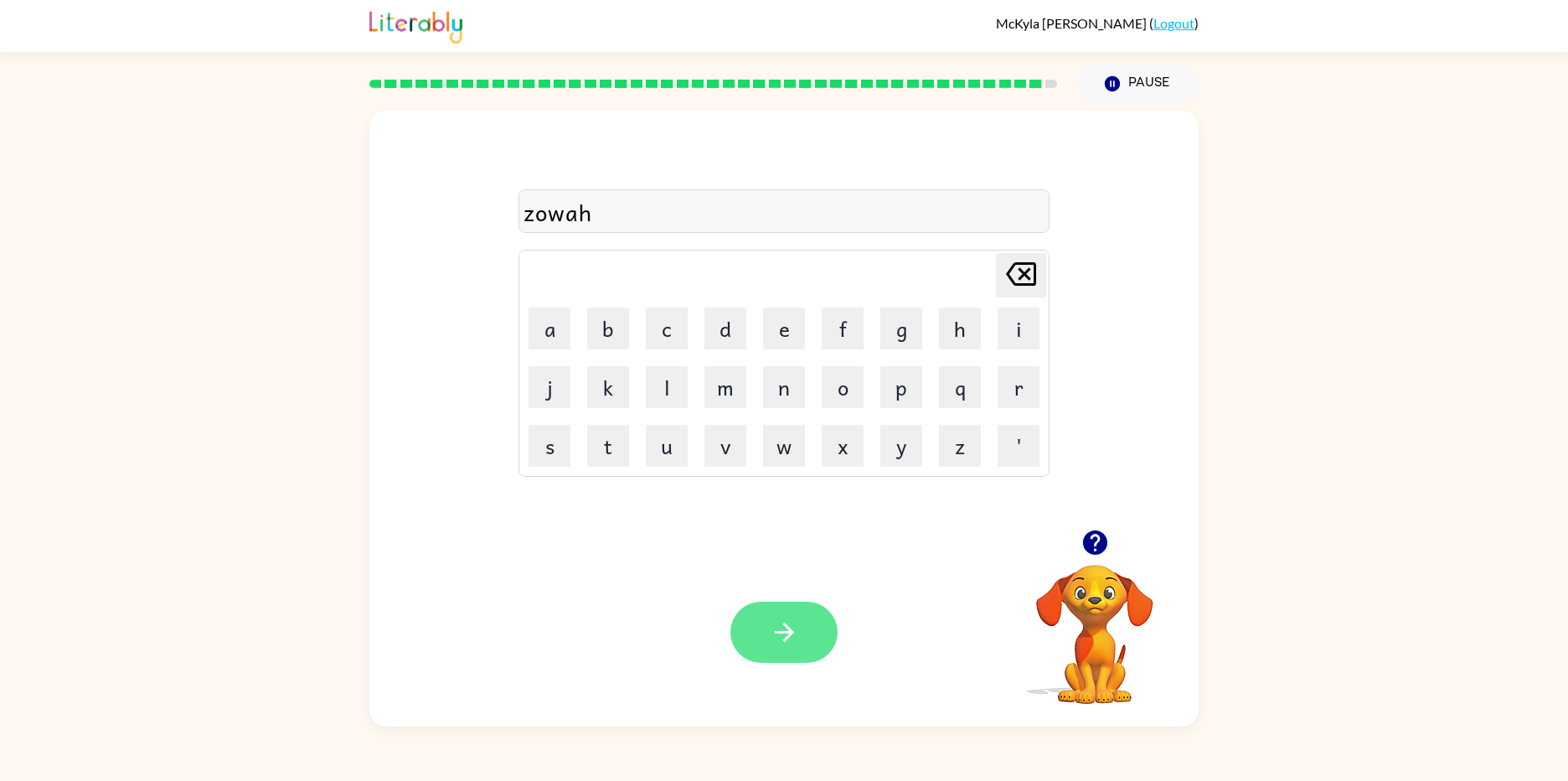
click at [831, 623] on button "button" at bounding box center [784, 632] width 107 height 61
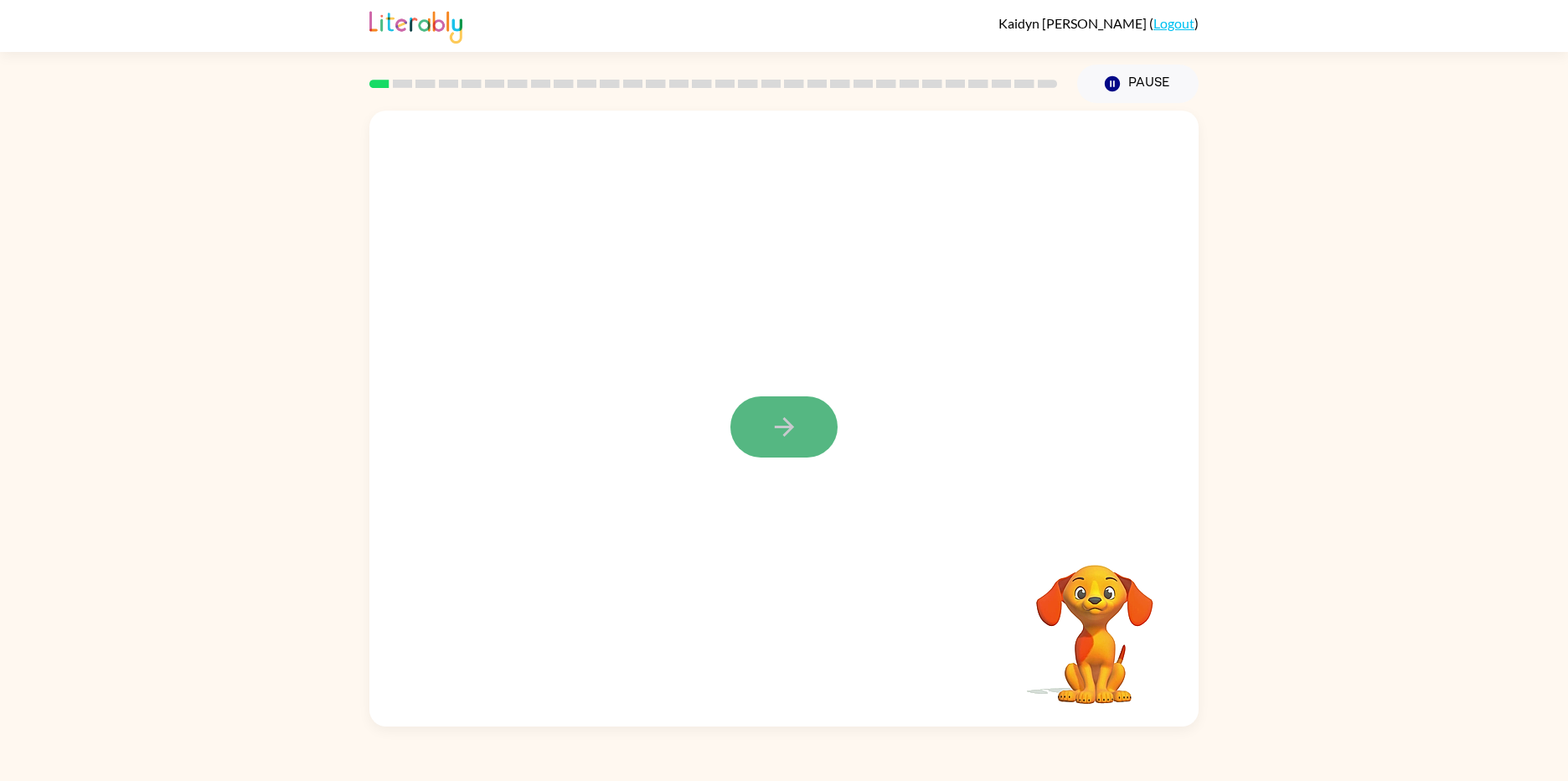
click at [800, 426] on button "button" at bounding box center [784, 427] width 107 height 61
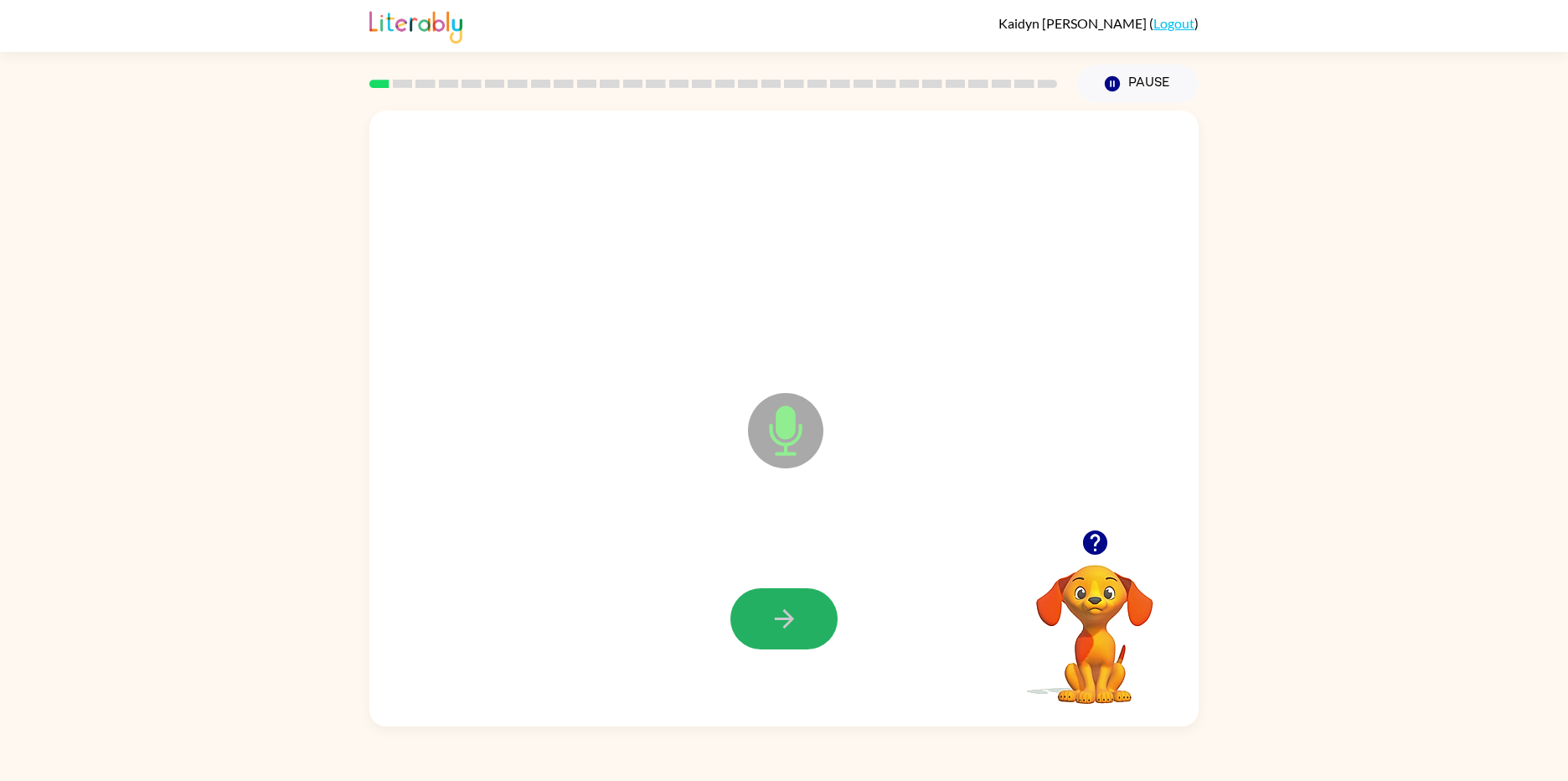
drag, startPoint x: 790, startPoint y: 619, endPoint x: 807, endPoint y: 617, distance: 17.1
click at [807, 617] on button "button" at bounding box center [784, 619] width 107 height 61
drag, startPoint x: 807, startPoint y: 617, endPoint x: 706, endPoint y: 392, distance: 246.6
click at [706, 392] on div "Microphone The Microphone is here when it is your turn to talk" at bounding box center [784, 418] width 829 height 616
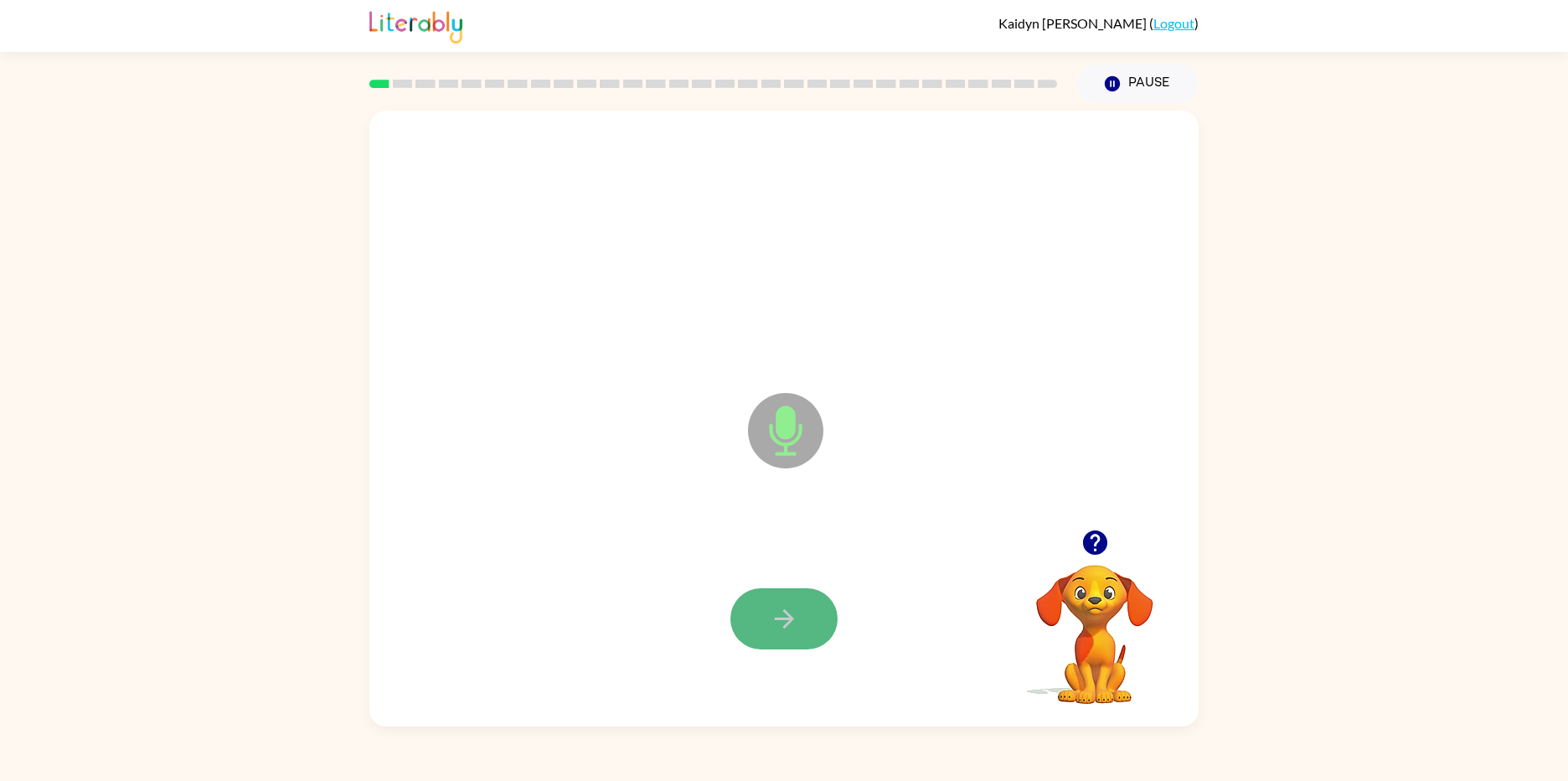
click at [742, 602] on button "button" at bounding box center [784, 619] width 107 height 61
click at [736, 603] on button "button" at bounding box center [784, 619] width 107 height 61
click at [737, 603] on button "button" at bounding box center [784, 619] width 107 height 61
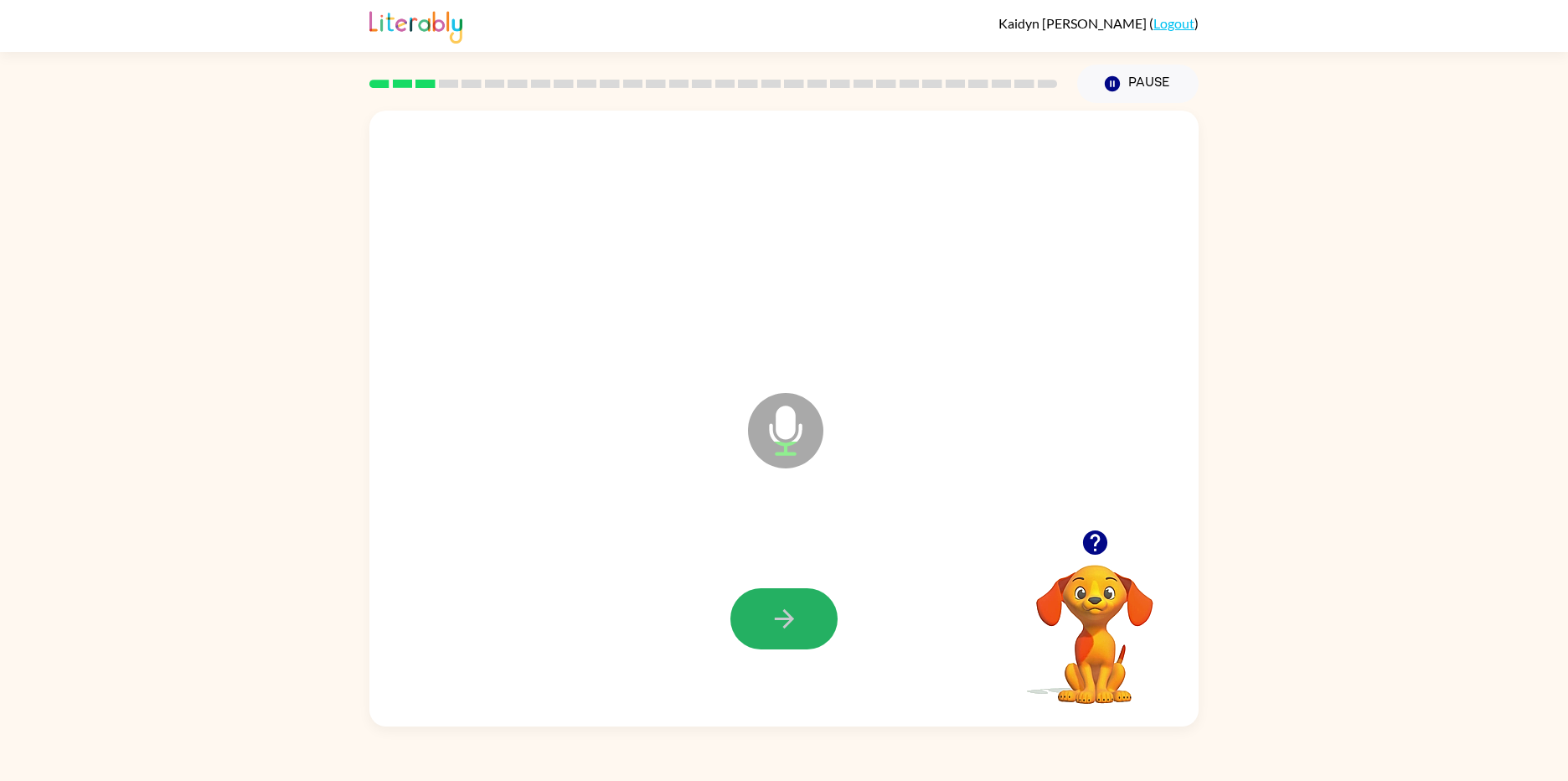
click at [737, 603] on button "button" at bounding box center [784, 619] width 107 height 61
drag, startPoint x: 737, startPoint y: 603, endPoint x: 766, endPoint y: 599, distance: 29.3
click at [766, 599] on button "button" at bounding box center [784, 619] width 107 height 61
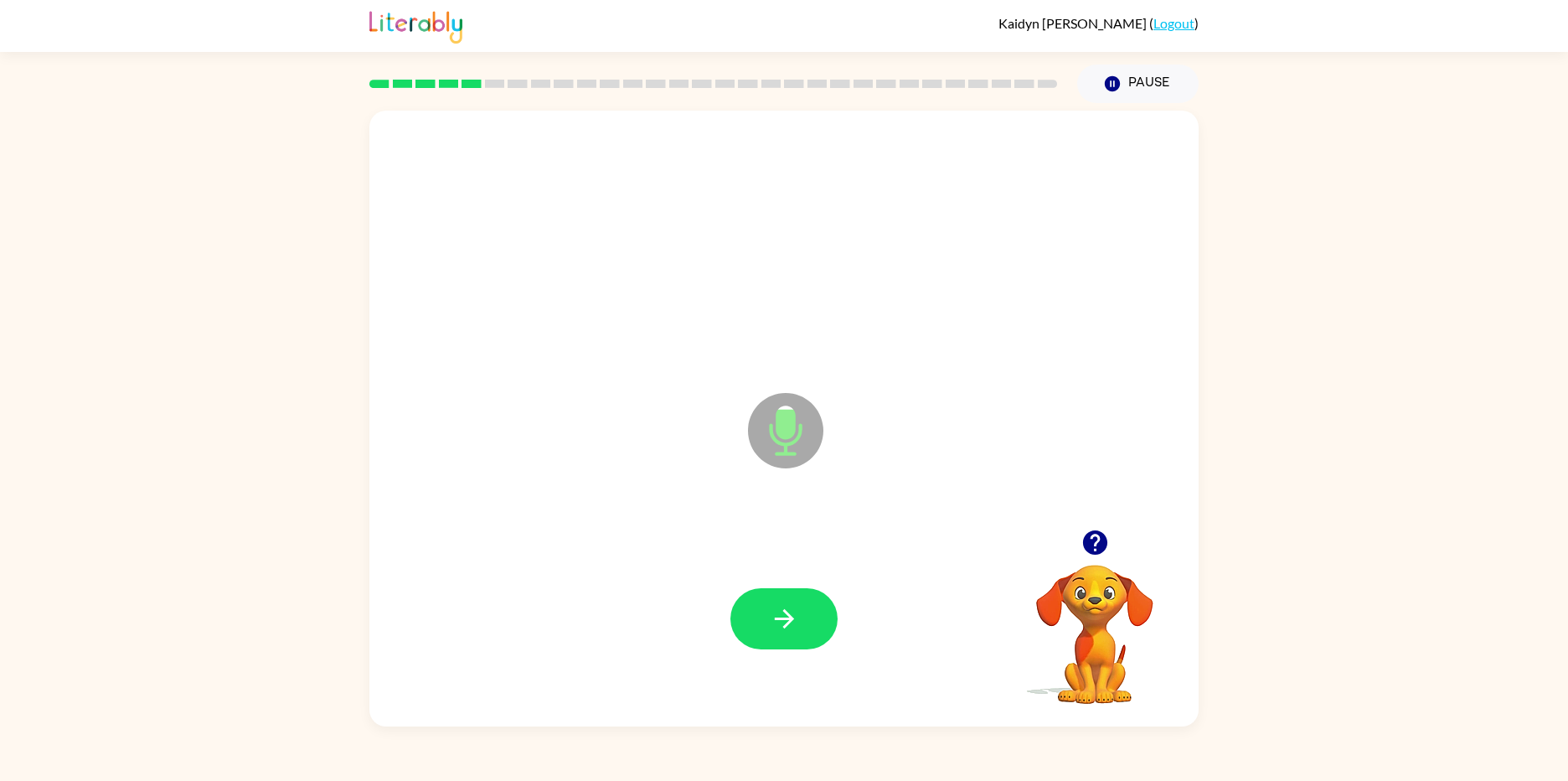
drag, startPoint x: 1088, startPoint y: 539, endPoint x: 1121, endPoint y: 532, distance: 33.7
click at [1121, 532] on div at bounding box center [1094, 542] width 167 height 42
drag, startPoint x: 1082, startPoint y: 560, endPoint x: 1065, endPoint y: 580, distance: 26.2
click at [1065, 580] on div "Your browser must support playing .mp4 files to use Literably. Please try using…" at bounding box center [1094, 613] width 167 height 186
drag, startPoint x: 1074, startPoint y: 511, endPoint x: 1076, endPoint y: 550, distance: 39.1
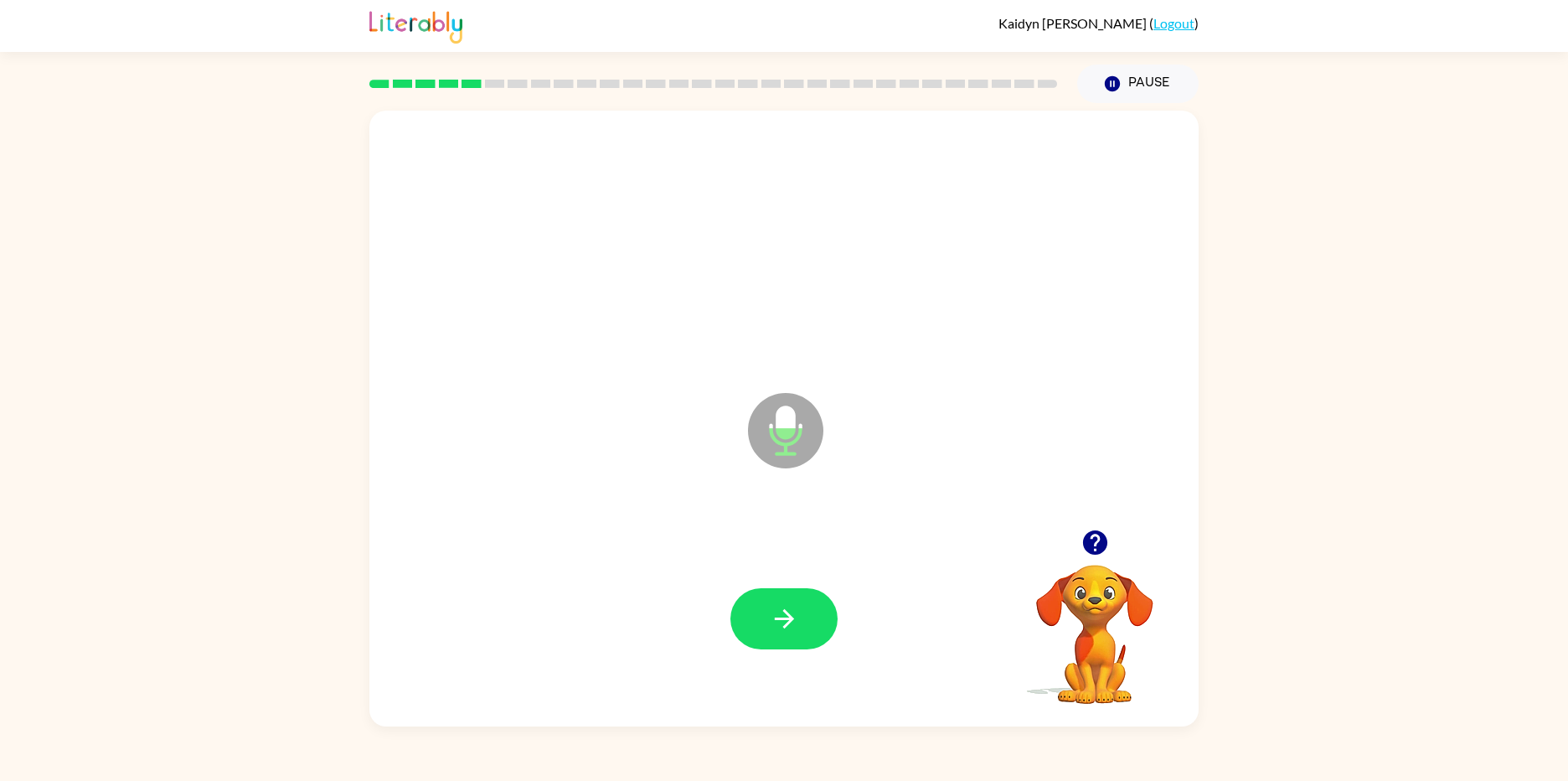
click at [1076, 550] on div "Microphone The Microphone is here when it is your turn to talk Your browser mus…" at bounding box center [784, 418] width 829 height 616
click at [1076, 550] on button "button" at bounding box center [1095, 542] width 42 height 42
drag, startPoint x: 785, startPoint y: 614, endPoint x: 795, endPoint y: 614, distance: 10.0
click at [795, 614] on icon "button" at bounding box center [784, 619] width 30 height 30
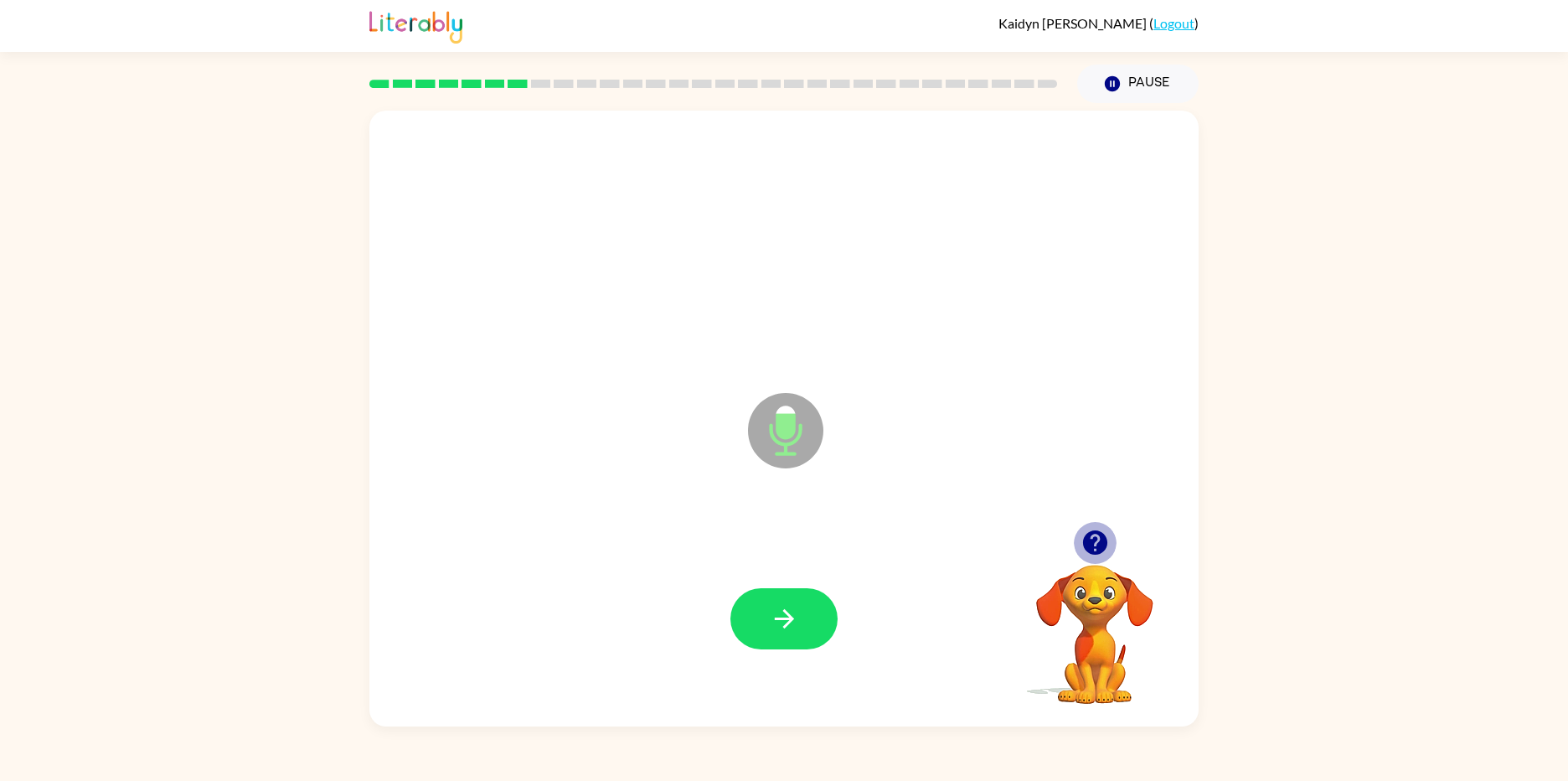
click at [1089, 530] on icon "button" at bounding box center [1095, 543] width 30 height 30
click at [1081, 541] on icon "button" at bounding box center [1095, 543] width 30 height 30
click at [791, 606] on icon "button" at bounding box center [784, 619] width 30 height 30
drag, startPoint x: 791, startPoint y: 606, endPoint x: 779, endPoint y: 608, distance: 12.2
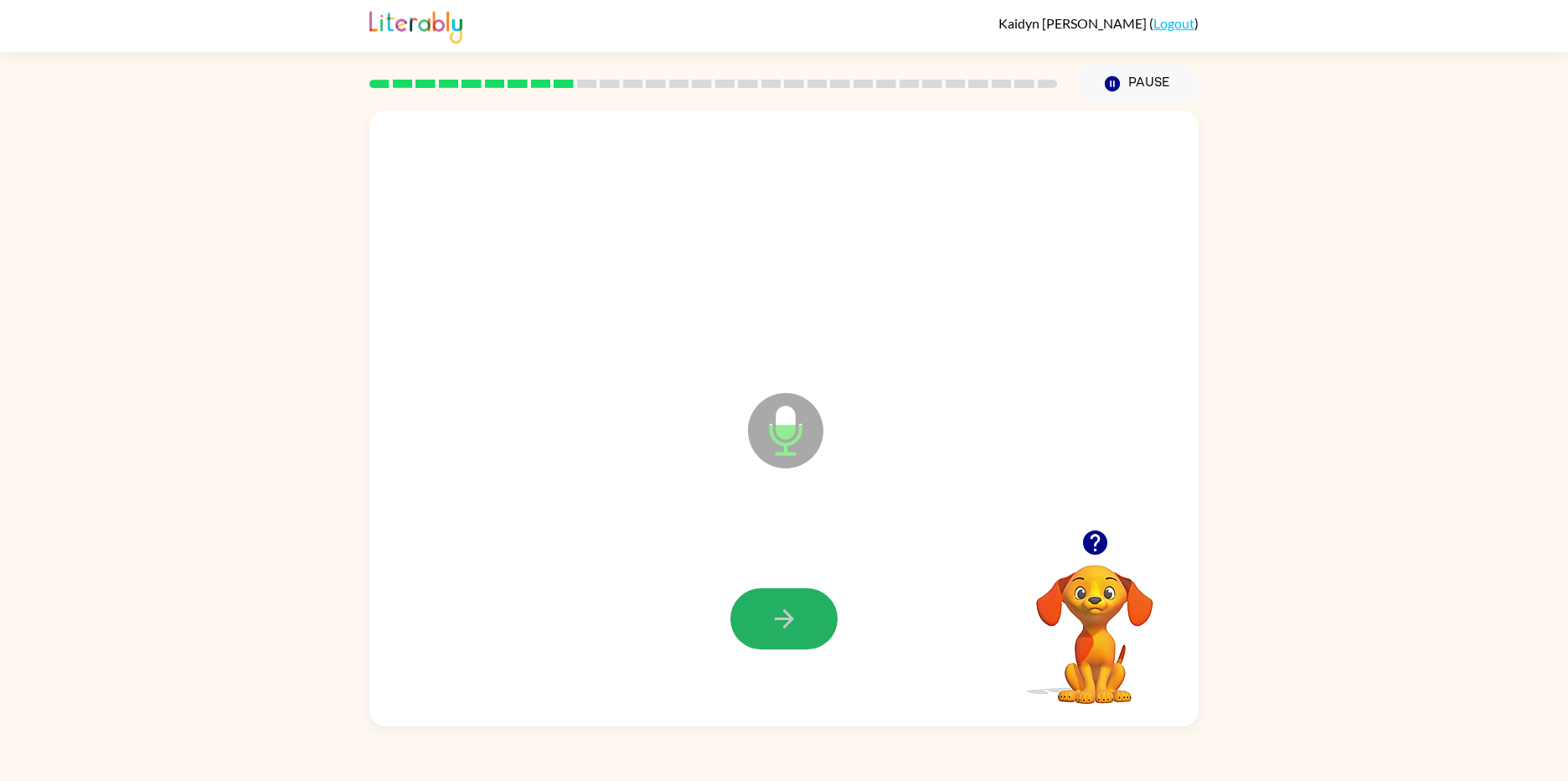
click at [779, 608] on icon "button" at bounding box center [784, 619] width 30 height 30
click at [1094, 545] on icon "button" at bounding box center [1095, 543] width 30 height 30
click at [763, 611] on button "button" at bounding box center [784, 619] width 107 height 61
click at [1088, 558] on button "button" at bounding box center [1095, 542] width 42 height 42
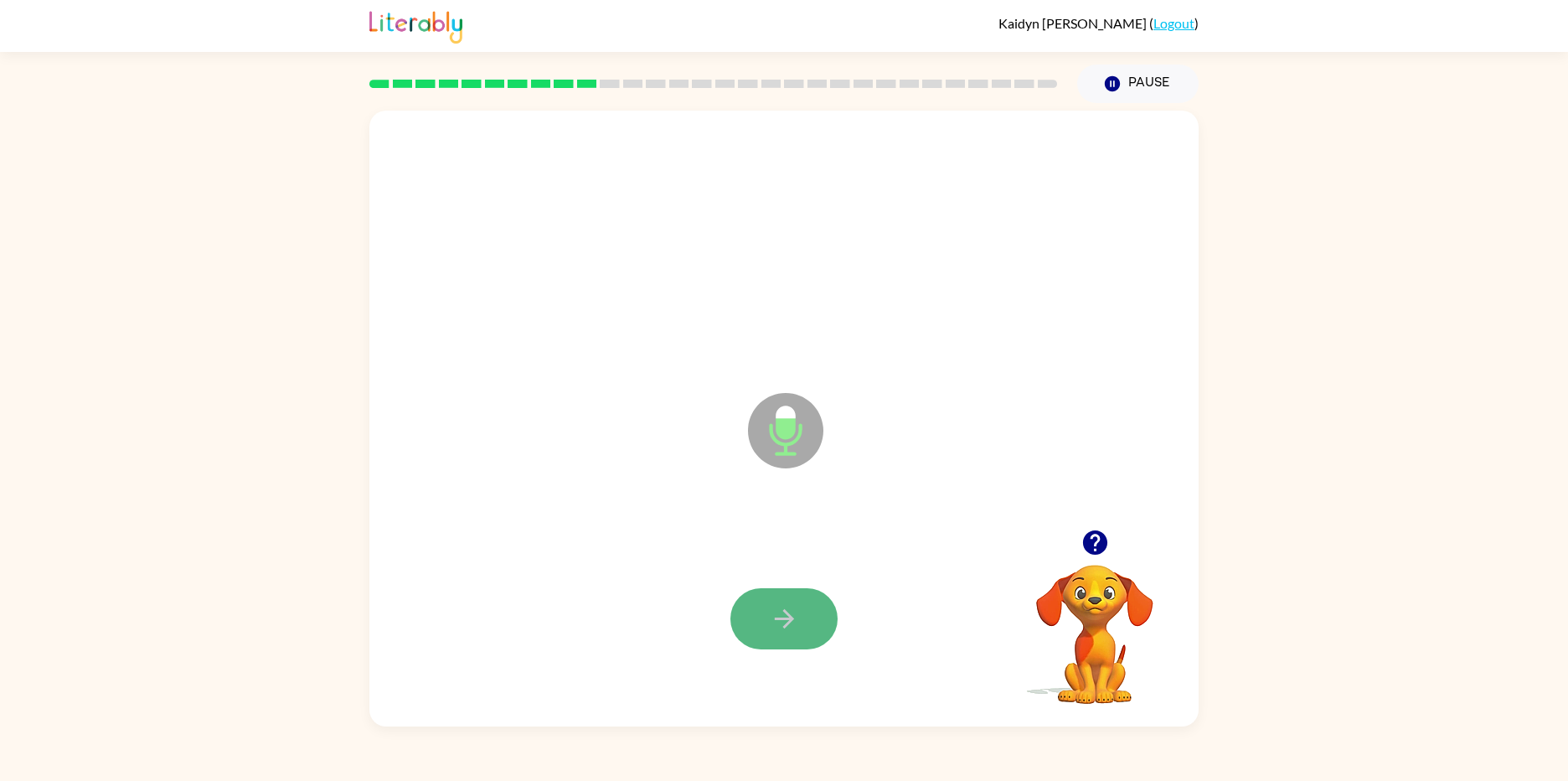
click at [740, 617] on button "button" at bounding box center [784, 619] width 107 height 61
click at [736, 615] on button "button" at bounding box center [784, 619] width 107 height 61
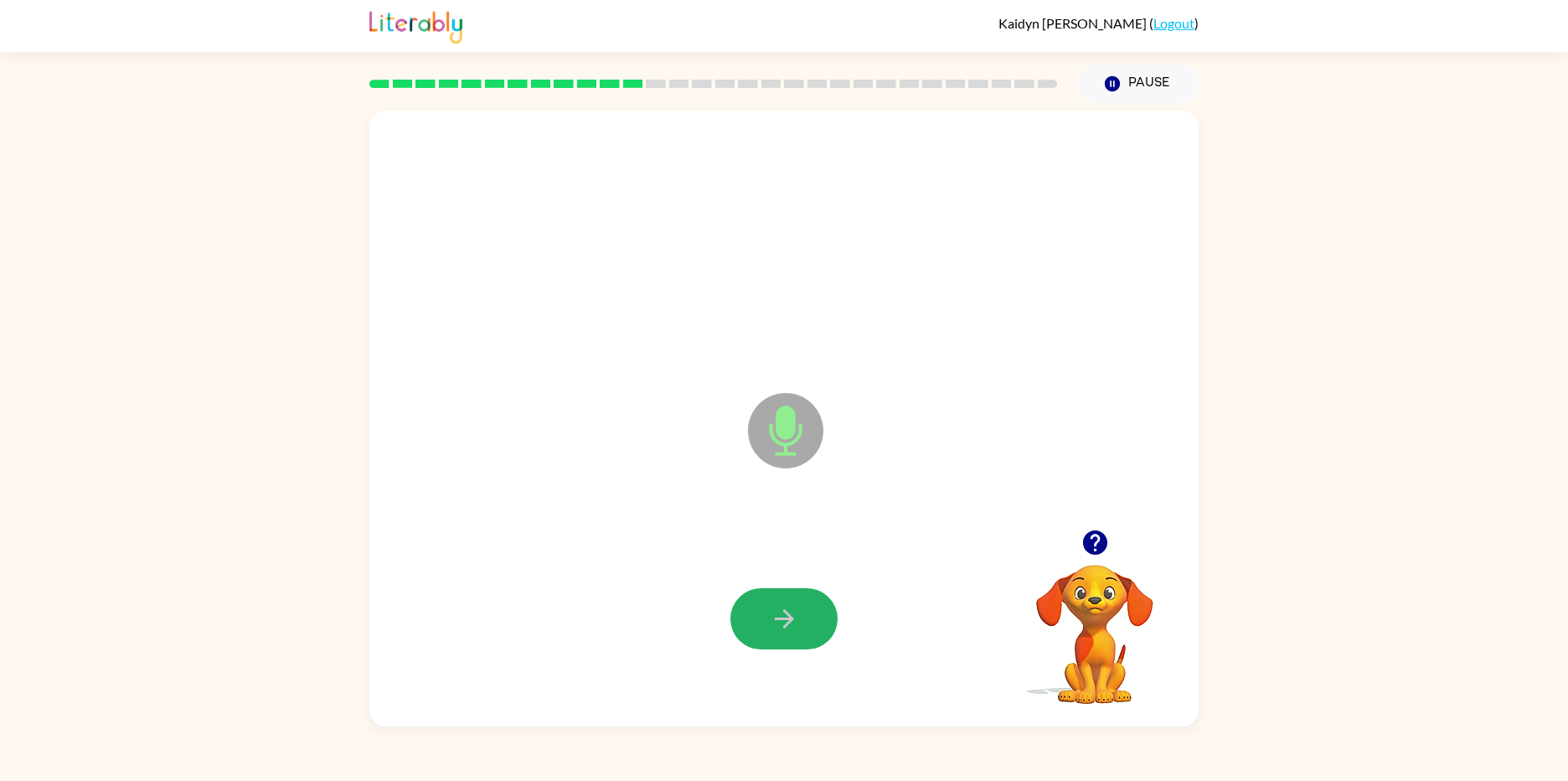
click at [736, 615] on button "button" at bounding box center [784, 619] width 107 height 61
drag, startPoint x: 736, startPoint y: 615, endPoint x: 1094, endPoint y: 575, distance: 360.2
click at [1094, 575] on div "Microphone The Microphone is here when it is your turn to talk Your browser mus…" at bounding box center [784, 418] width 829 height 616
click at [765, 618] on button "button" at bounding box center [784, 619] width 107 height 61
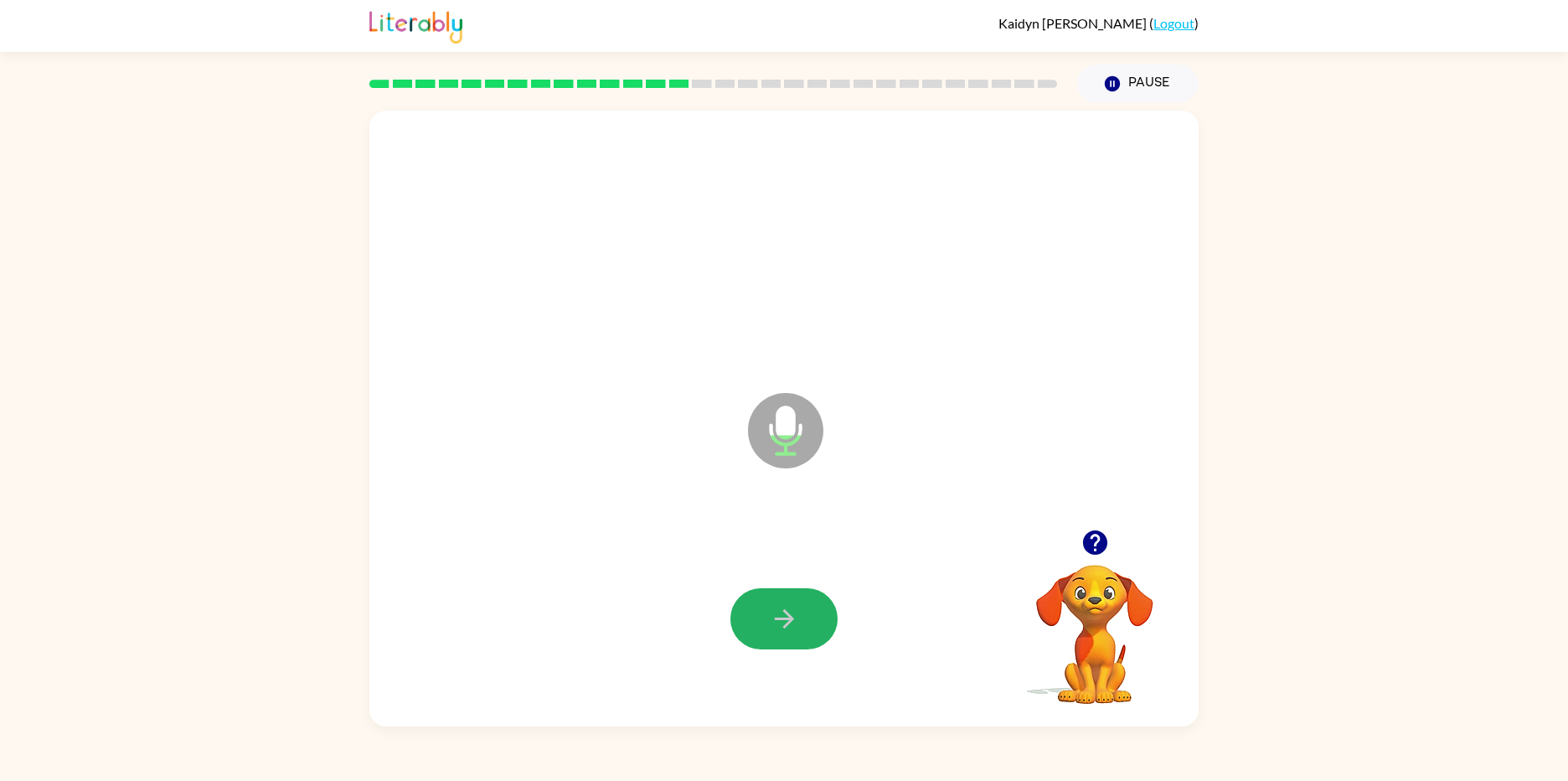
click at [765, 618] on button "button" at bounding box center [784, 619] width 107 height 61
drag, startPoint x: 765, startPoint y: 618, endPoint x: 878, endPoint y: 605, distance: 113.7
click at [878, 605] on div at bounding box center [784, 619] width 796 height 183
click at [816, 611] on button "button" at bounding box center [784, 619] width 107 height 61
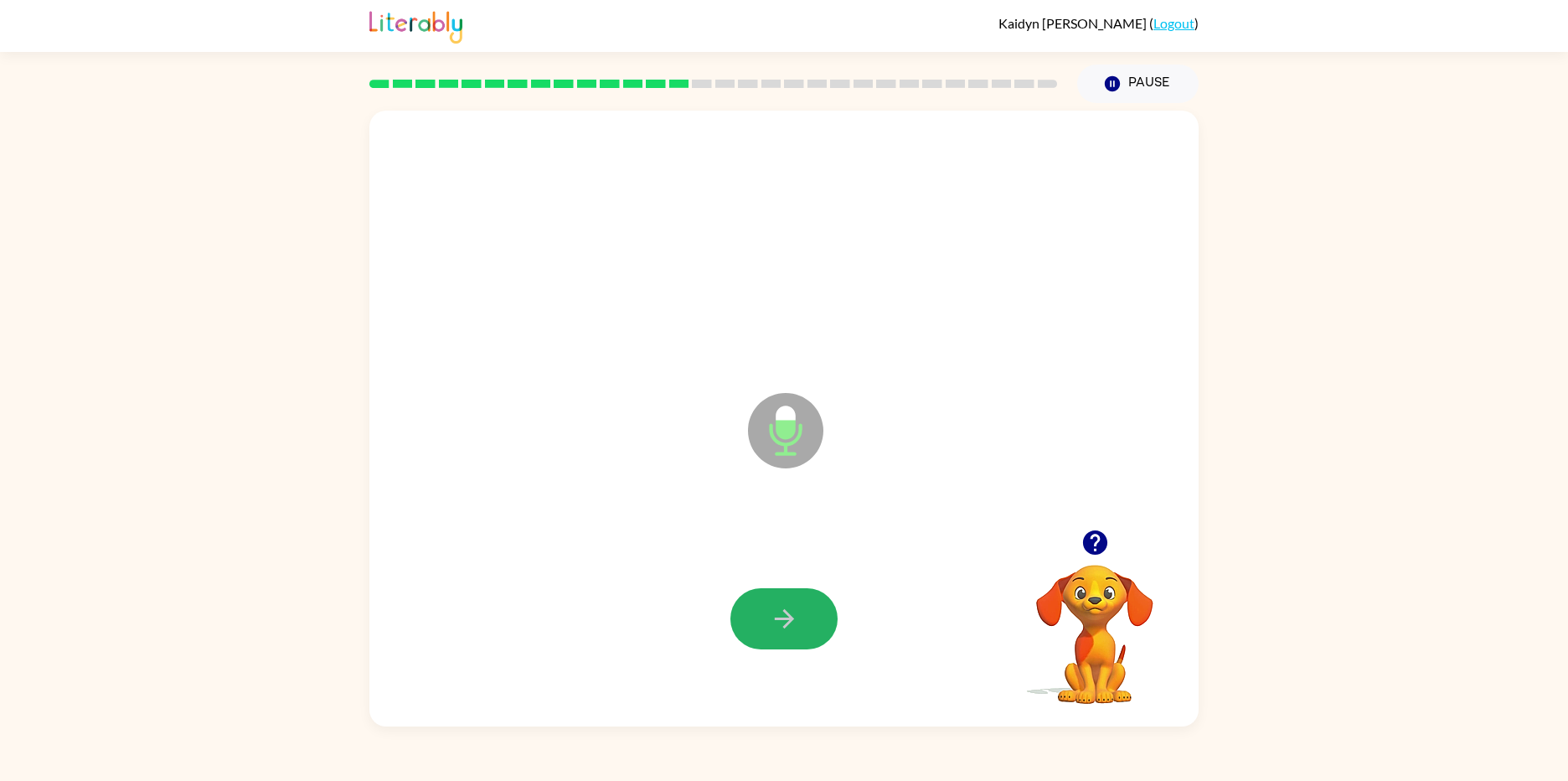
click at [816, 611] on button "button" at bounding box center [784, 619] width 107 height 61
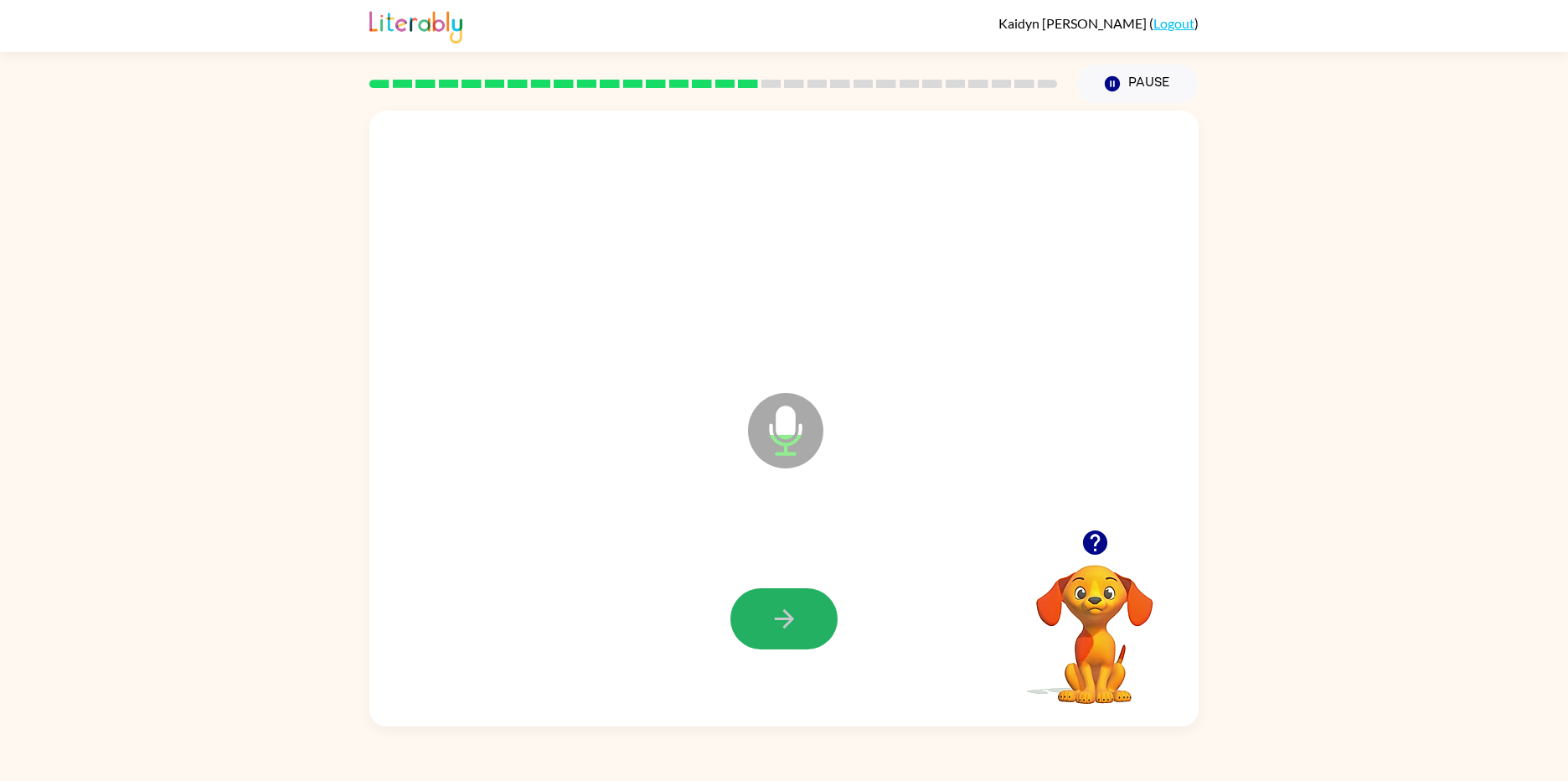
drag, startPoint x: 816, startPoint y: 611, endPoint x: 847, endPoint y: 621, distance: 32.6
click at [847, 621] on div at bounding box center [784, 619] width 796 height 183
click at [790, 611] on button "button" at bounding box center [784, 619] width 107 height 61
click at [800, 624] on button "button" at bounding box center [784, 619] width 107 height 61
drag, startPoint x: 800, startPoint y: 624, endPoint x: 819, endPoint y: 619, distance: 19.6
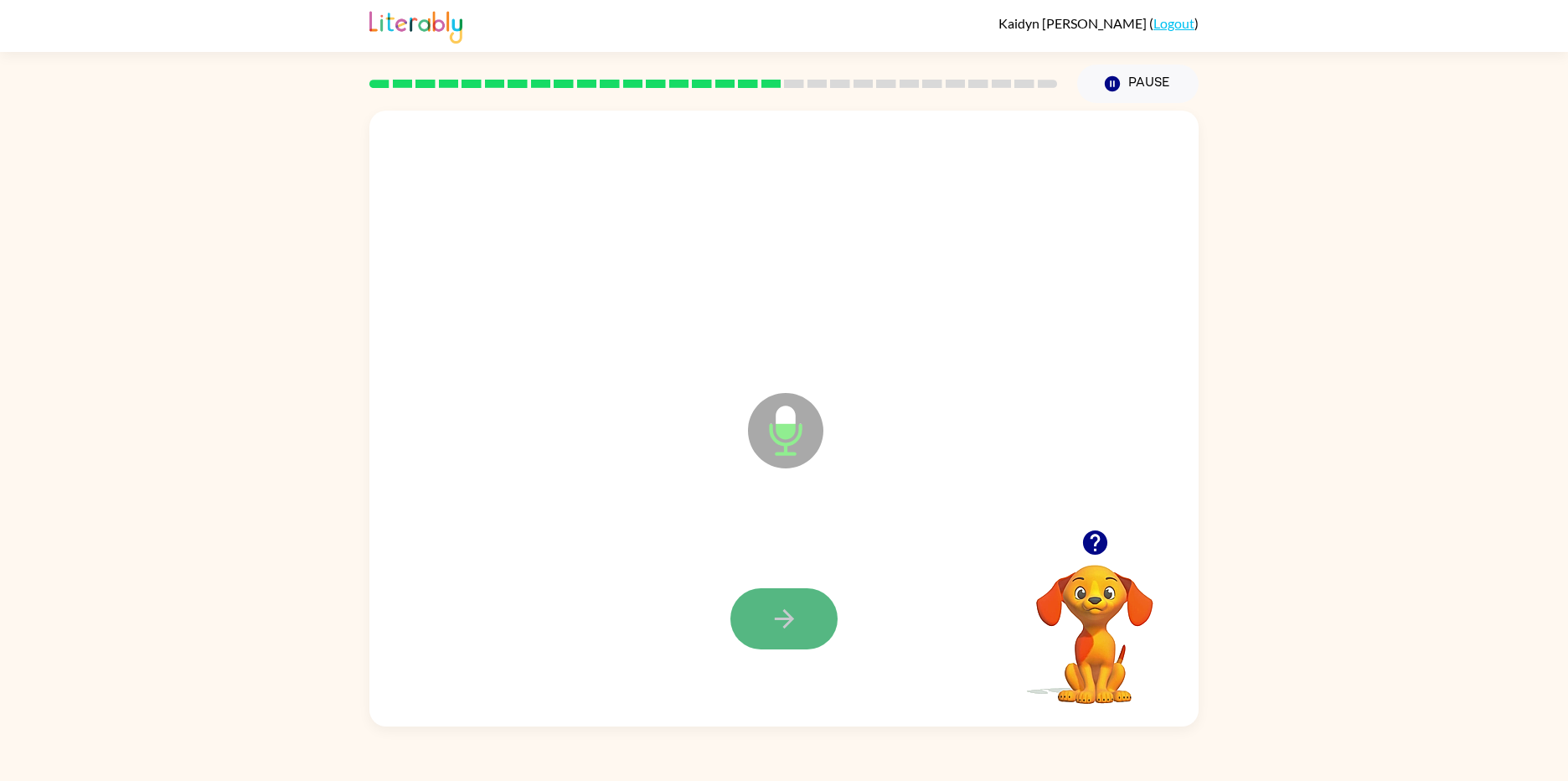
click at [819, 619] on button "button" at bounding box center [784, 619] width 107 height 61
click at [818, 619] on button "button" at bounding box center [784, 619] width 107 height 61
drag, startPoint x: 818, startPoint y: 619, endPoint x: 839, endPoint y: 617, distance: 21.1
click at [839, 617] on div at bounding box center [784, 619] width 796 height 183
click at [837, 617] on div at bounding box center [784, 619] width 796 height 183
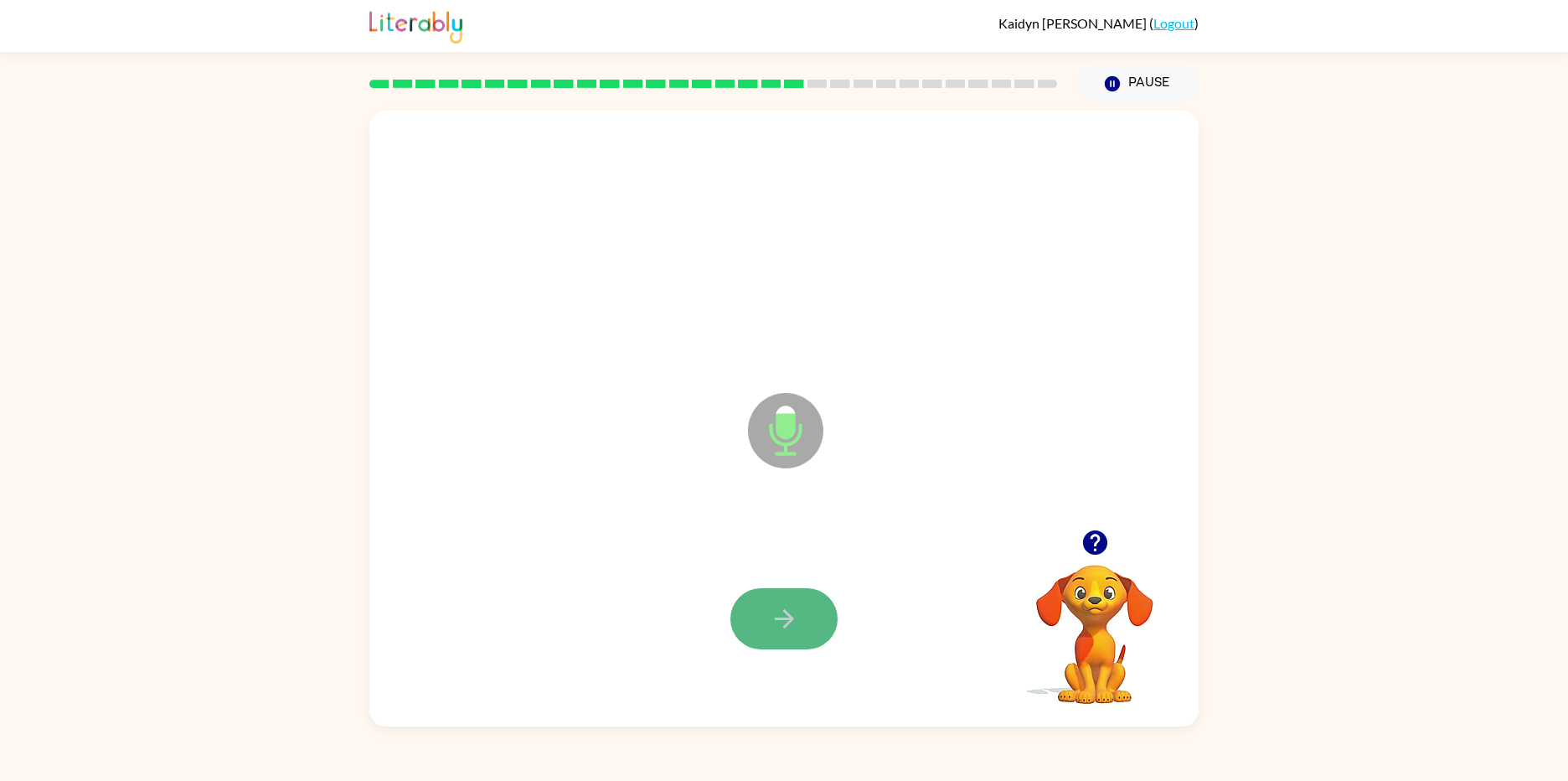
click at [808, 618] on button "button" at bounding box center [784, 619] width 107 height 61
click at [1096, 534] on icon "button" at bounding box center [1094, 542] width 24 height 24
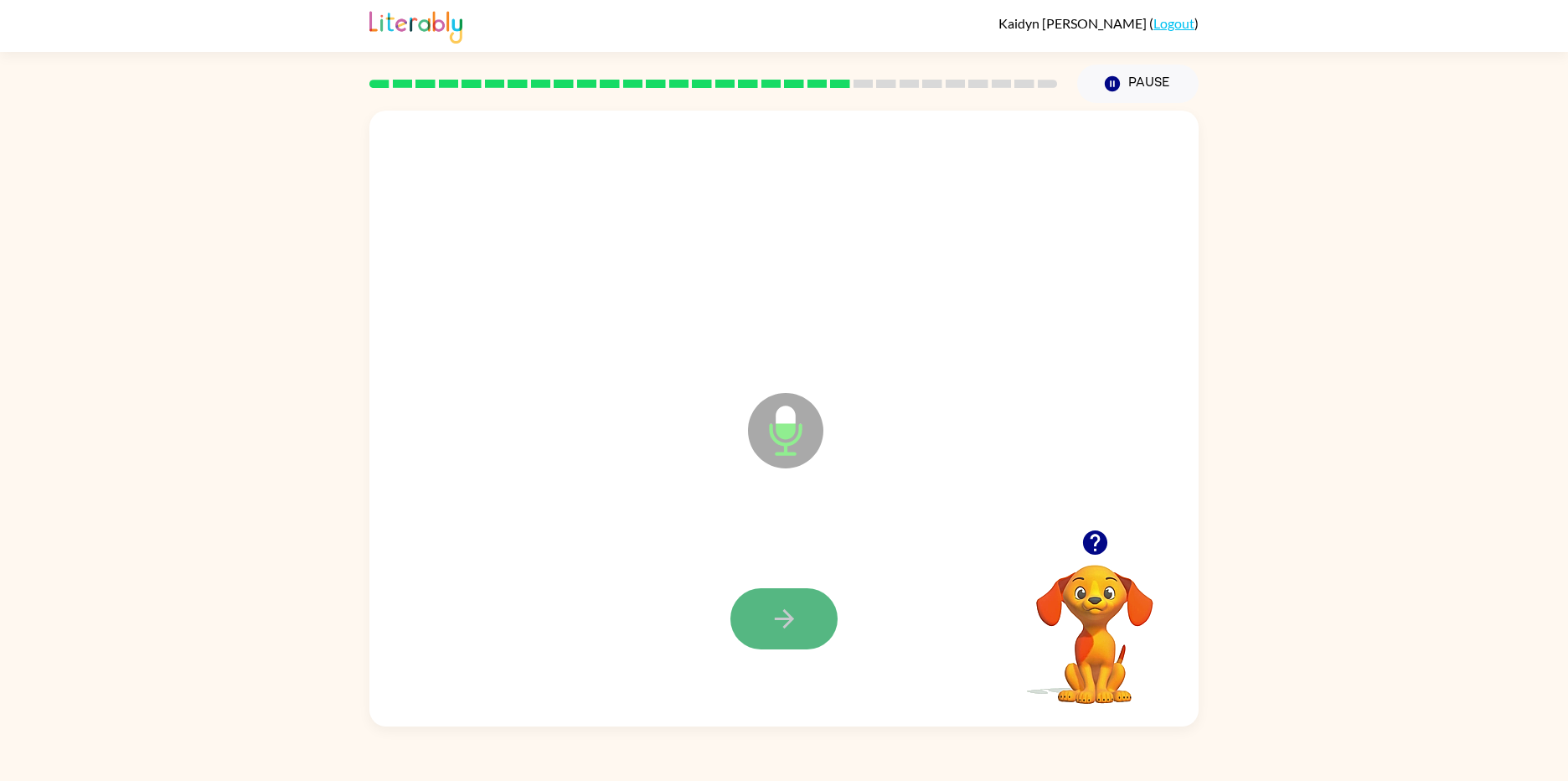
click at [805, 639] on button "button" at bounding box center [784, 619] width 107 height 61
drag, startPoint x: 805, startPoint y: 639, endPoint x: 648, endPoint y: 657, distance: 158.0
click at [648, 657] on div at bounding box center [784, 619] width 796 height 183
click at [739, 604] on button "button" at bounding box center [784, 619] width 107 height 61
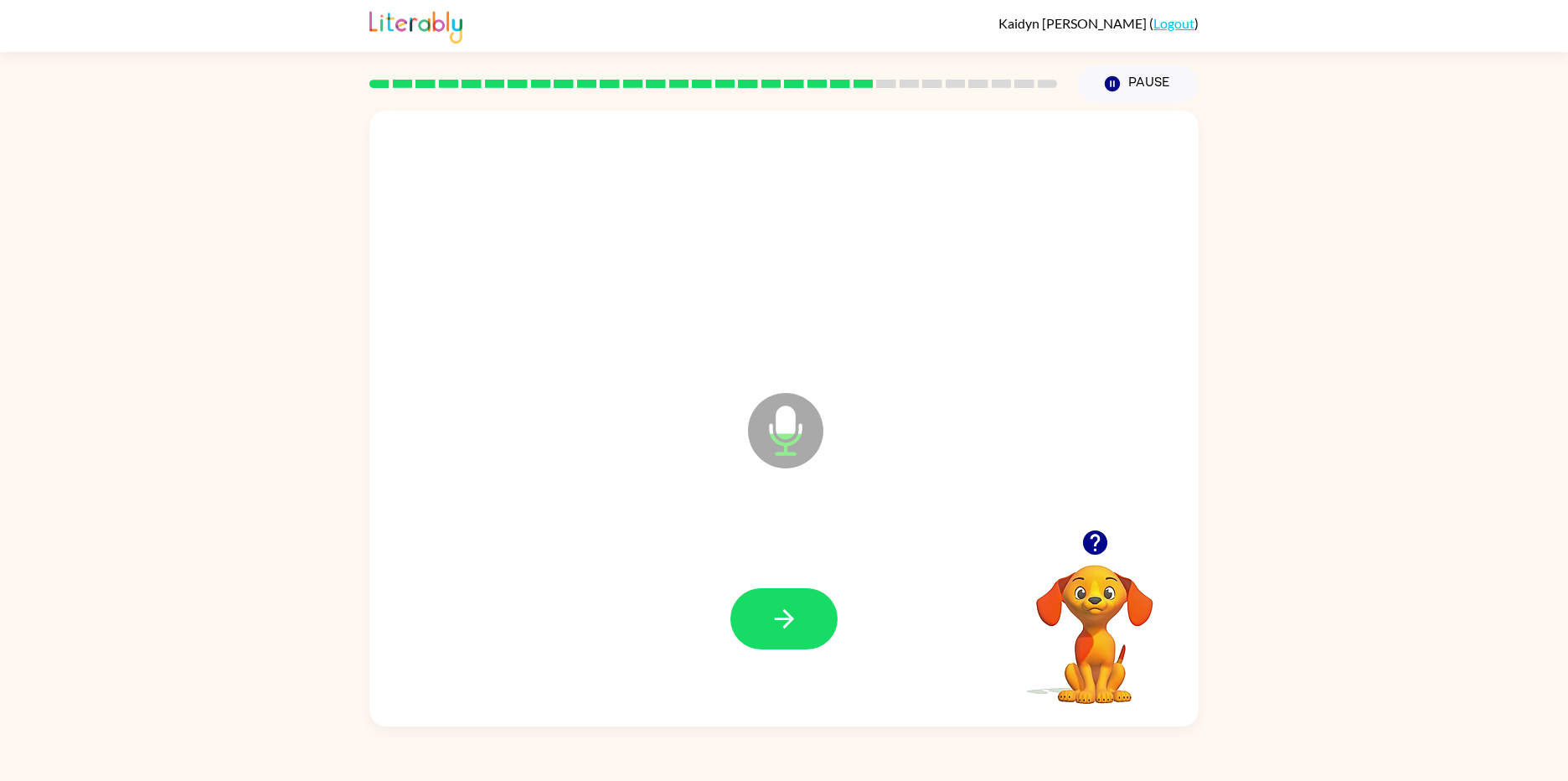
click at [739, 604] on button "button" at bounding box center [784, 619] width 107 height 61
drag, startPoint x: 739, startPoint y: 604, endPoint x: 767, endPoint y: 602, distance: 28.1
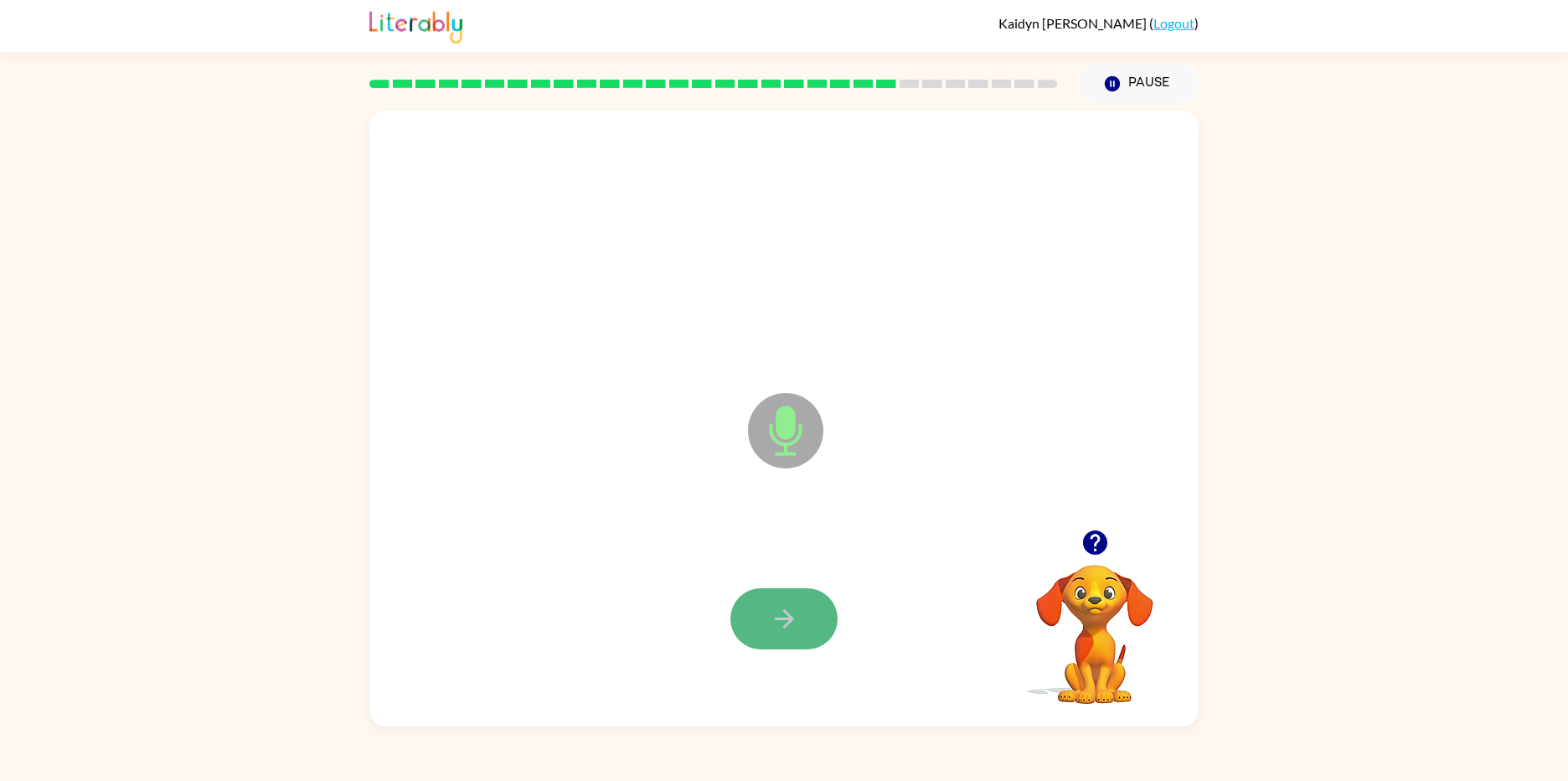
click at [767, 602] on button "button" at bounding box center [784, 619] width 107 height 61
click at [773, 601] on button "button" at bounding box center [784, 619] width 107 height 61
drag, startPoint x: 773, startPoint y: 601, endPoint x: 802, endPoint y: 598, distance: 29.2
click at [801, 598] on button "button" at bounding box center [784, 619] width 107 height 61
drag, startPoint x: 802, startPoint y: 598, endPoint x: 825, endPoint y: 594, distance: 23.3
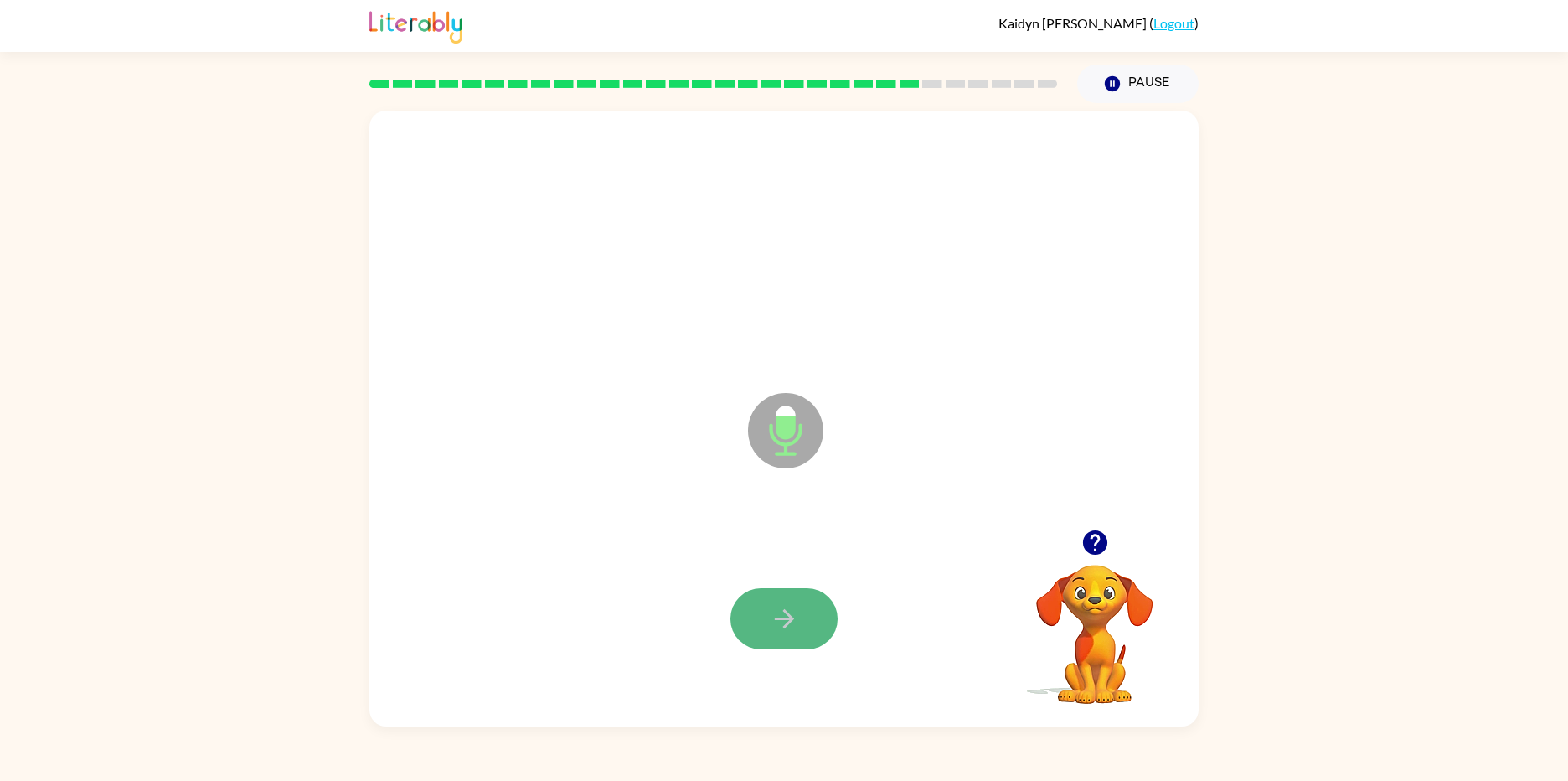
click at [825, 594] on button "button" at bounding box center [784, 619] width 107 height 61
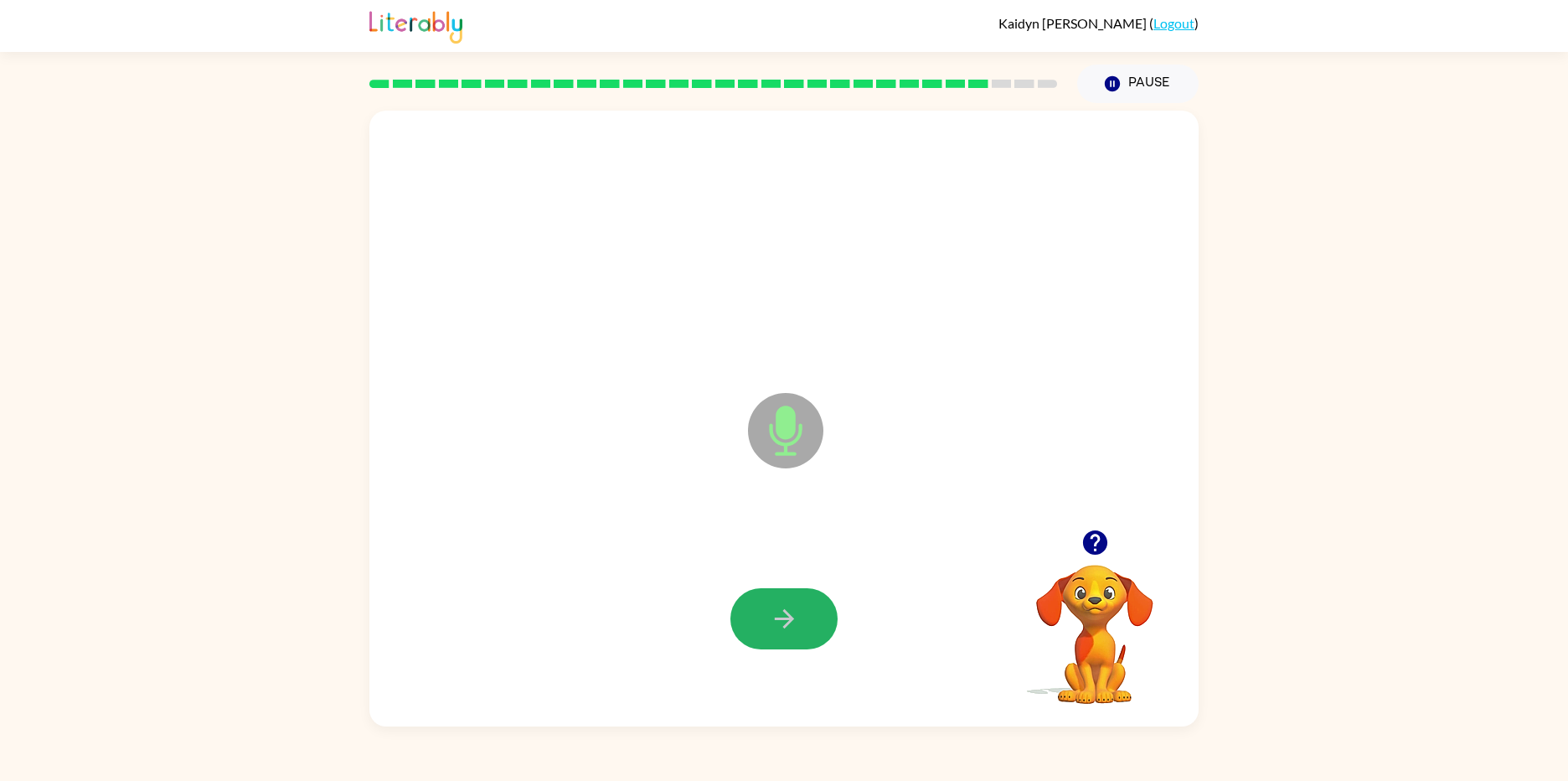
click at [825, 594] on button "button" at bounding box center [784, 619] width 107 height 61
click at [1101, 544] on icon "button" at bounding box center [1094, 542] width 24 height 24
click at [822, 618] on button "button" at bounding box center [784, 619] width 107 height 61
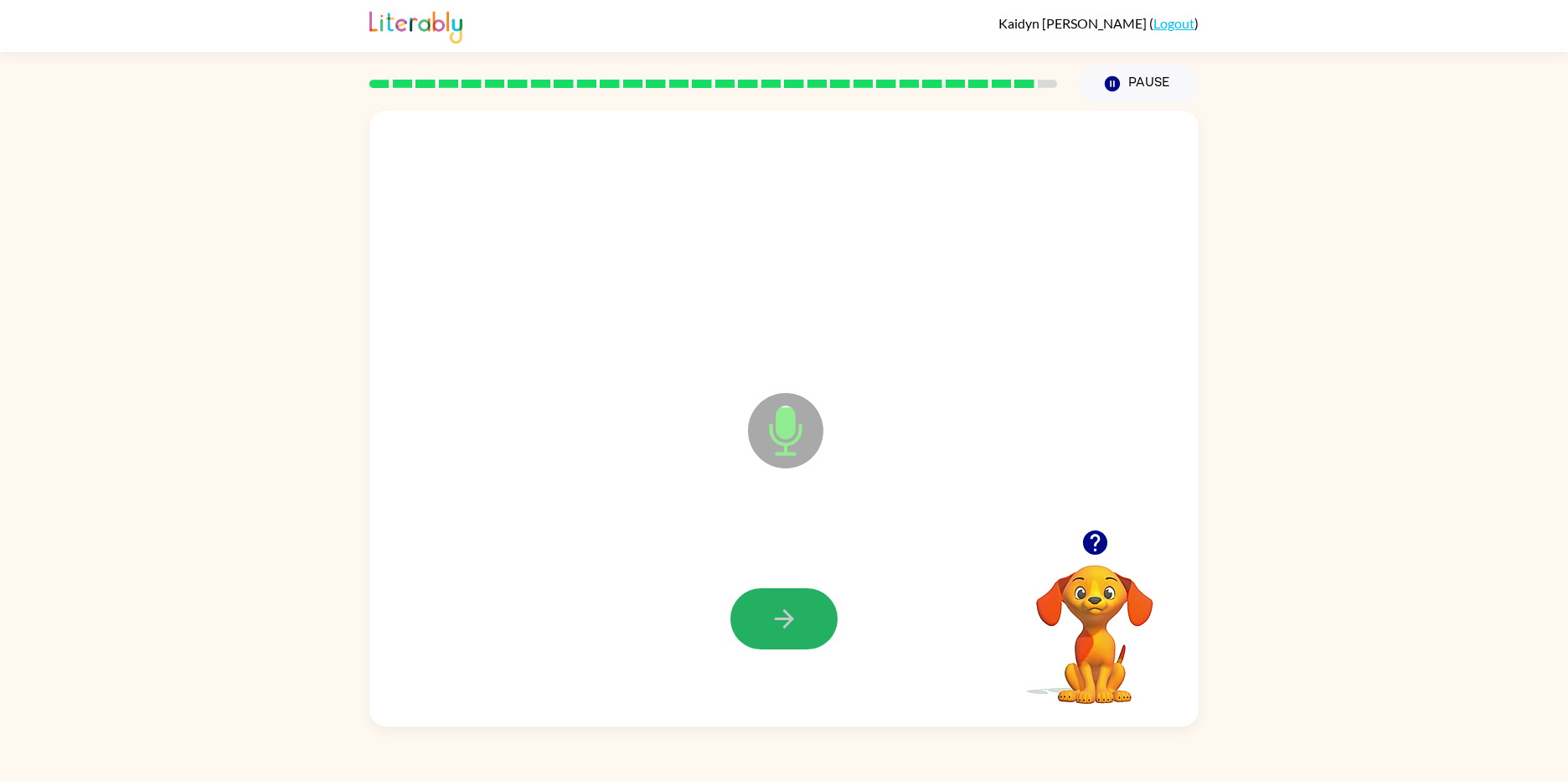
click at [822, 618] on button "button" at bounding box center [784, 619] width 107 height 61
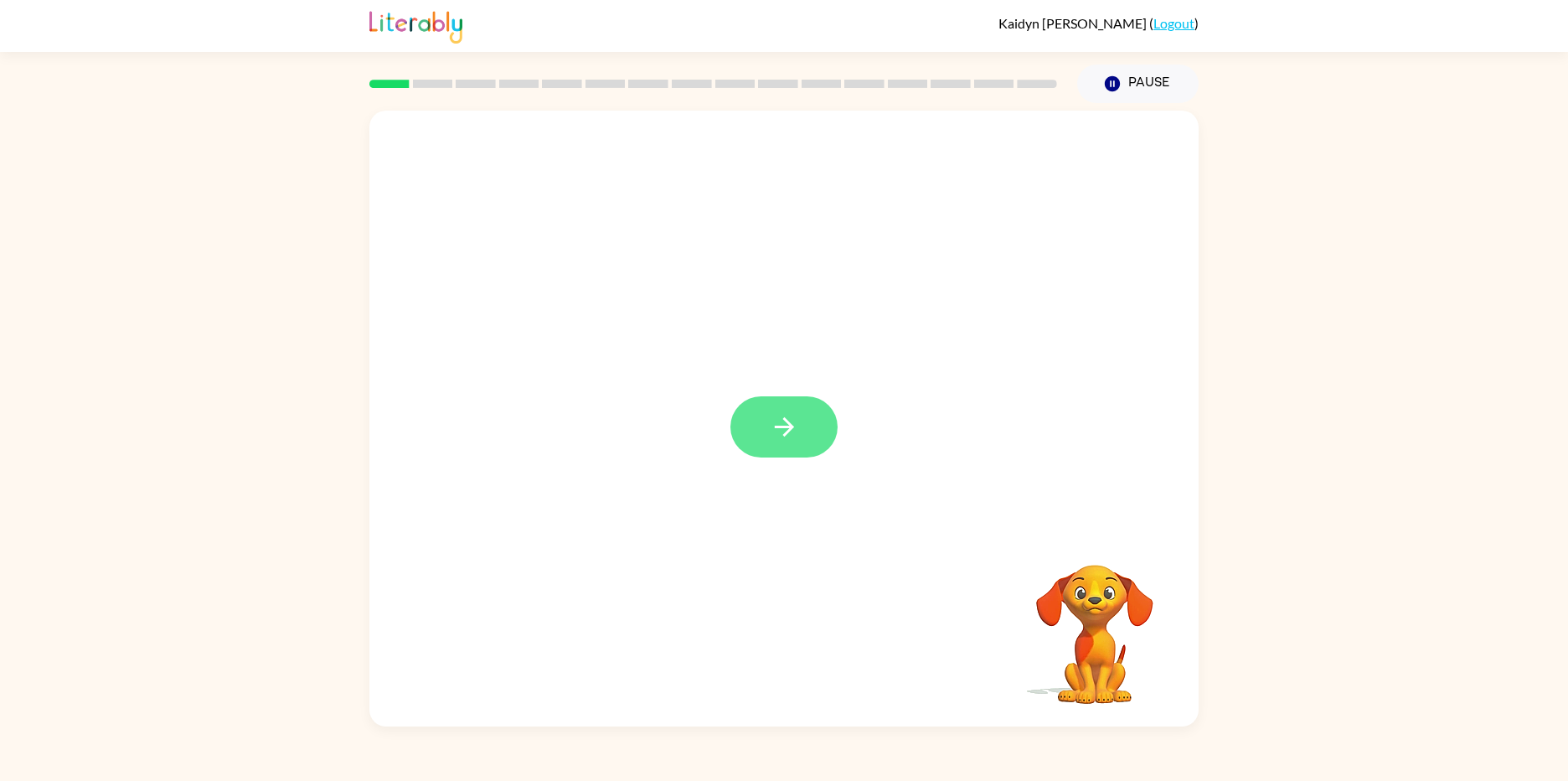
click at [747, 419] on button "button" at bounding box center [784, 427] width 107 height 61
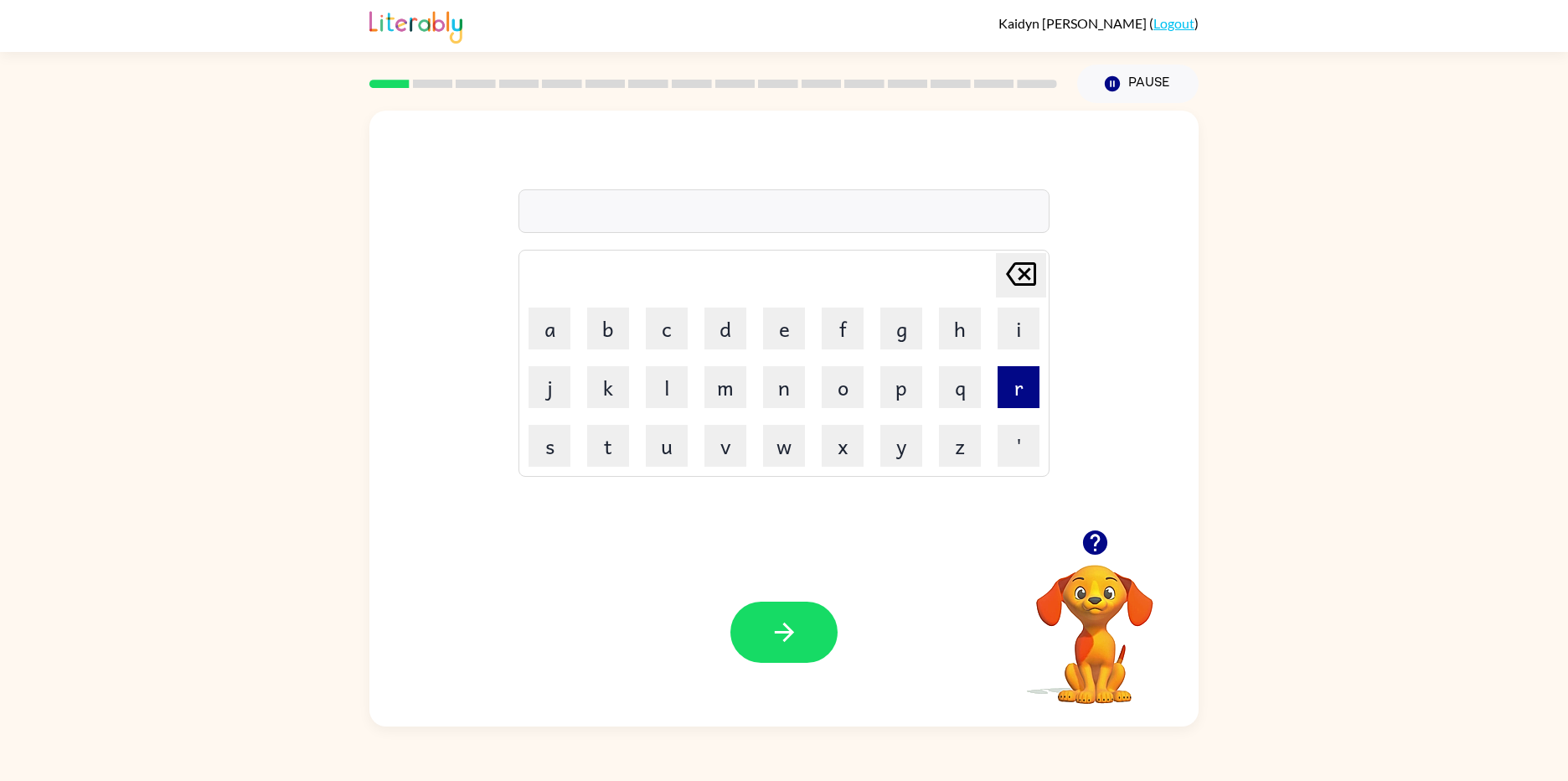
click at [1019, 390] on button "r" at bounding box center [1018, 387] width 42 height 42
click at [790, 342] on button "e" at bounding box center [784, 328] width 42 height 42
click at [539, 349] on button "a" at bounding box center [549, 328] width 42 height 42
click at [683, 336] on button "c" at bounding box center [666, 328] width 42 height 42
click at [610, 459] on button "t" at bounding box center [607, 445] width 42 height 42
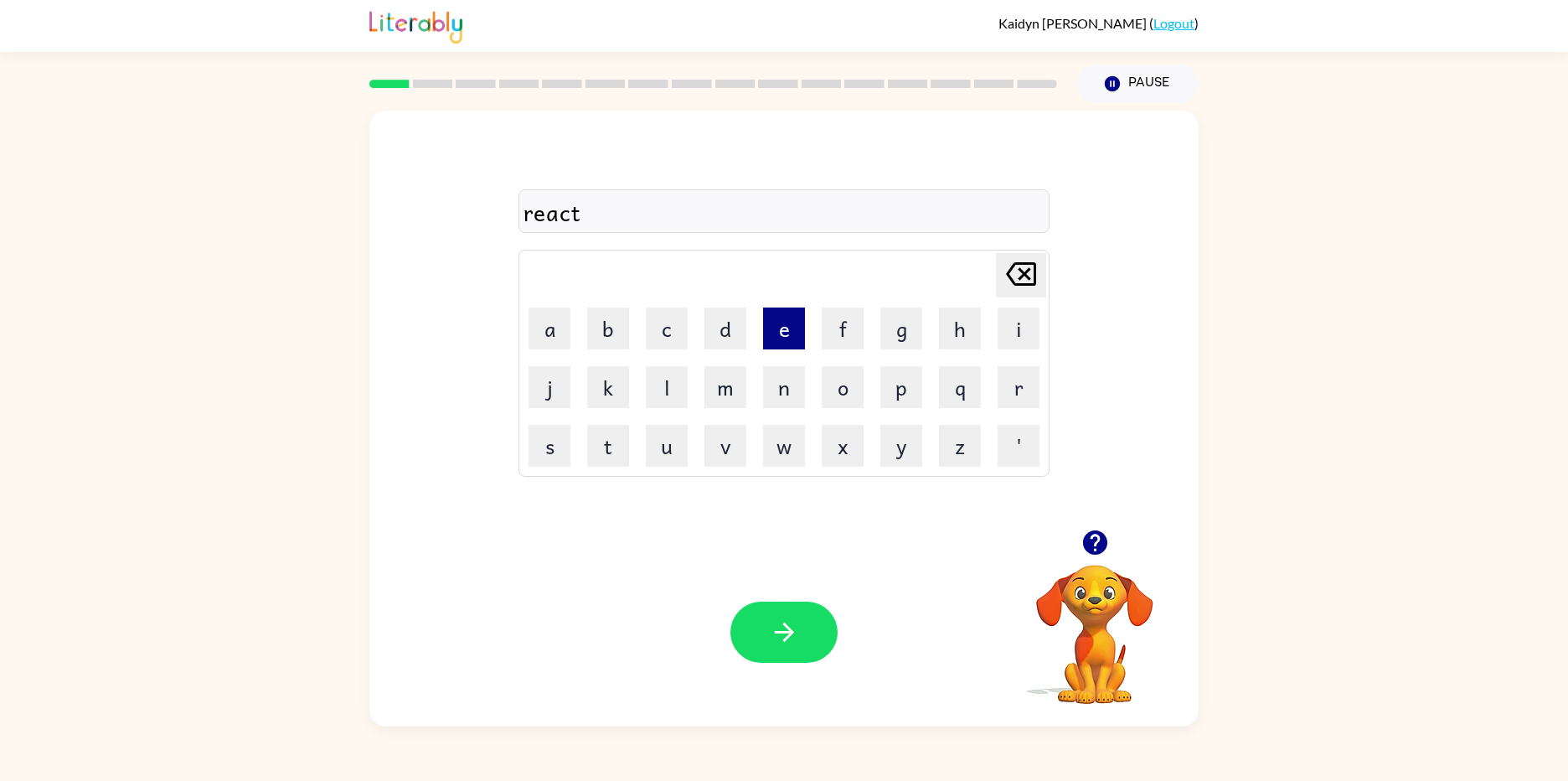
click at [787, 330] on button "e" at bounding box center [784, 328] width 42 height 42
click at [734, 337] on button "d" at bounding box center [724, 328] width 42 height 42
click at [824, 620] on button "button" at bounding box center [784, 632] width 107 height 61
click at [904, 332] on button "g" at bounding box center [901, 328] width 42 height 42
click at [647, 399] on button "l" at bounding box center [666, 387] width 42 height 42
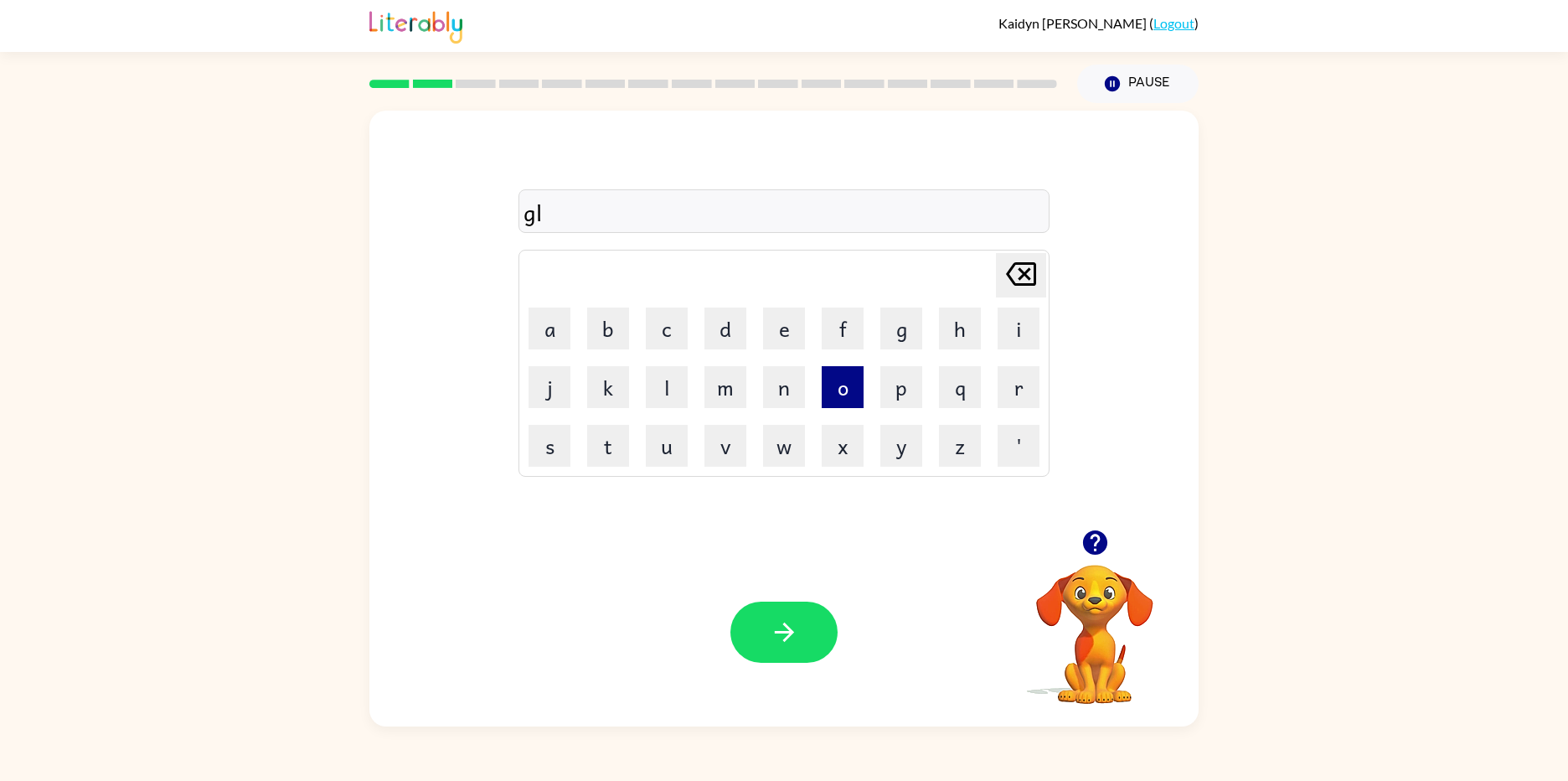
click at [826, 379] on button "o" at bounding box center [842, 387] width 42 height 42
click at [792, 439] on button "w" at bounding box center [784, 445] width 42 height 42
click at [784, 643] on icon "button" at bounding box center [784, 632] width 30 height 30
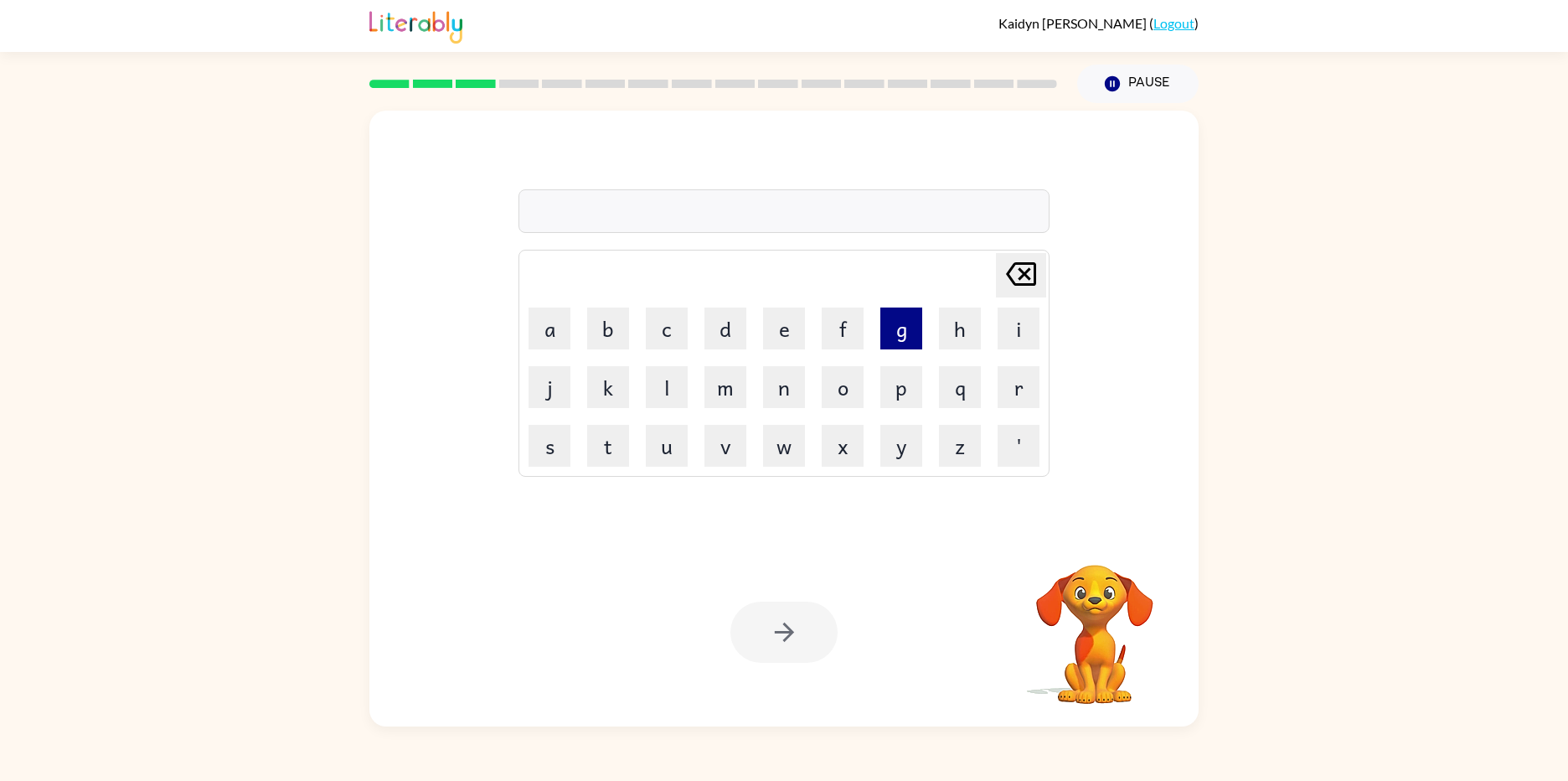
click at [912, 324] on button "g" at bounding box center [901, 328] width 42 height 42
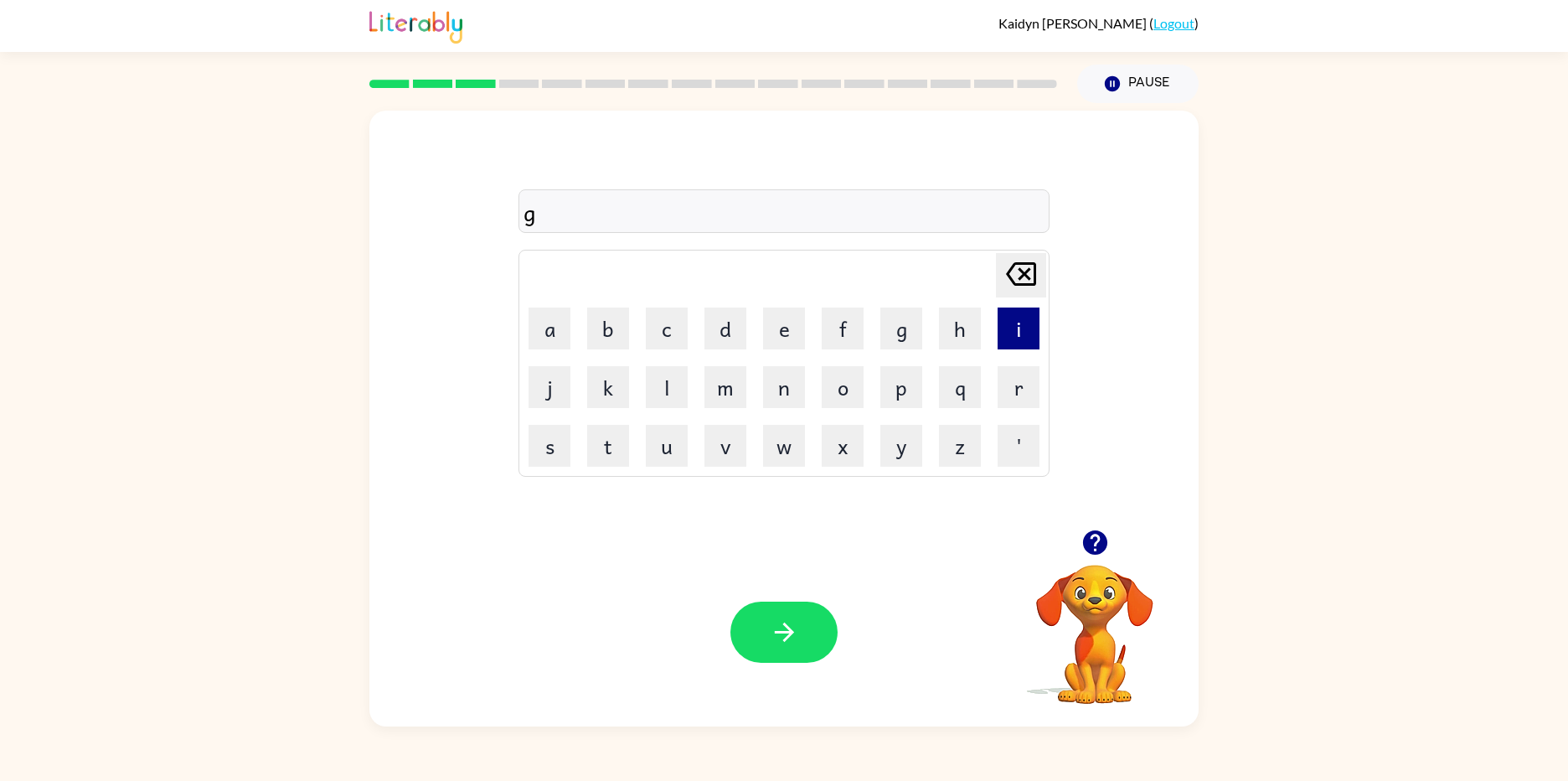
click at [1003, 331] on button "i" at bounding box center [1018, 328] width 42 height 42
click at [766, 384] on button "n" at bounding box center [784, 387] width 42 height 42
click at [916, 311] on button "g" at bounding box center [901, 328] width 42 height 42
click at [770, 343] on button "e" at bounding box center [784, 328] width 42 height 42
click at [1017, 385] on button "r" at bounding box center [1018, 387] width 42 height 42
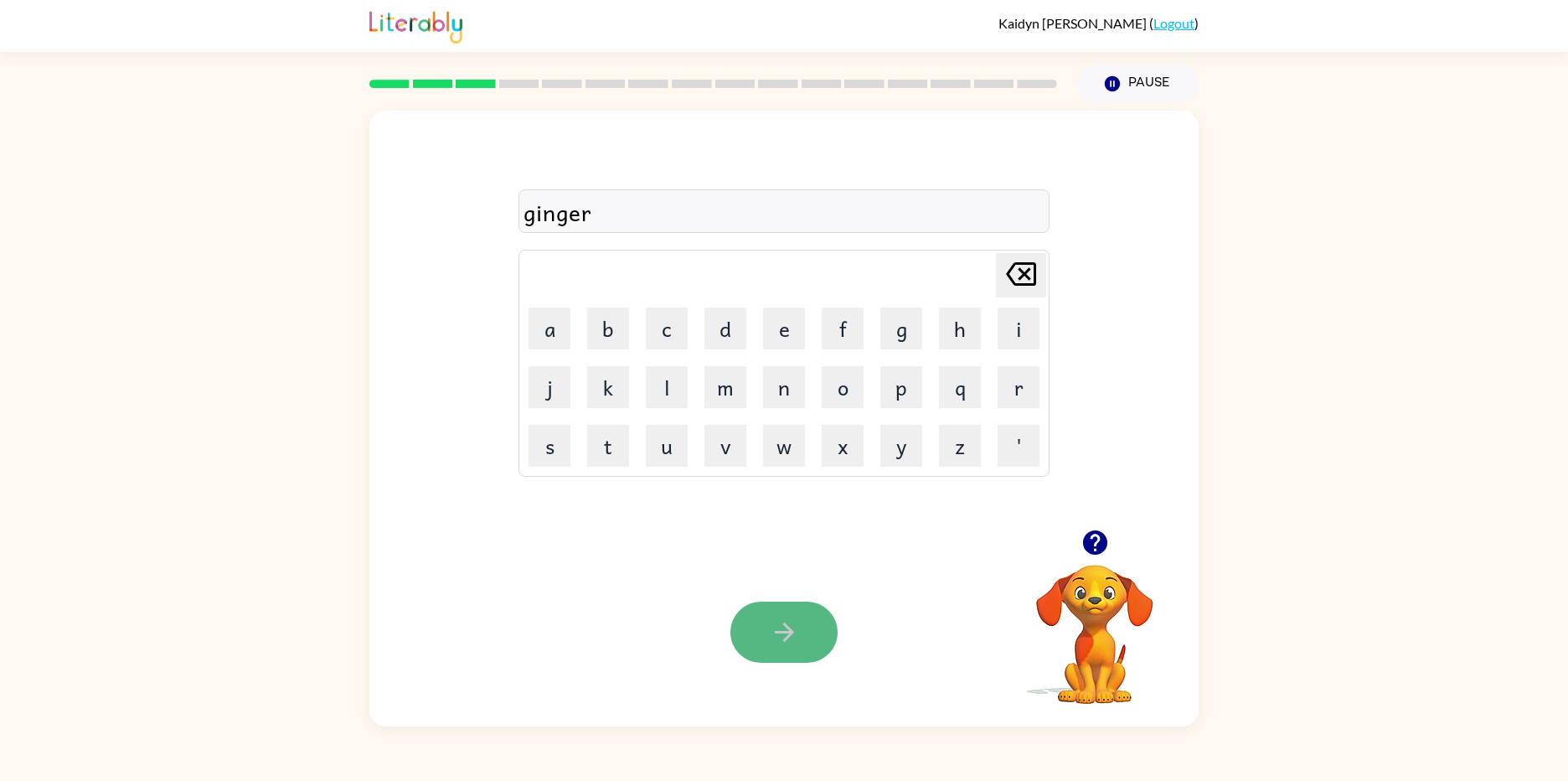
click at [778, 615] on button "button" at bounding box center [784, 632] width 107 height 61
click at [602, 325] on button "b" at bounding box center [607, 328] width 42 height 42
click at [671, 378] on button "l" at bounding box center [666, 387] width 42 height 42
click at [1015, 272] on icon "[PERSON_NAME] last character input" at bounding box center [1021, 274] width 41 height 41
click at [846, 390] on button "o" at bounding box center [842, 387] width 42 height 42
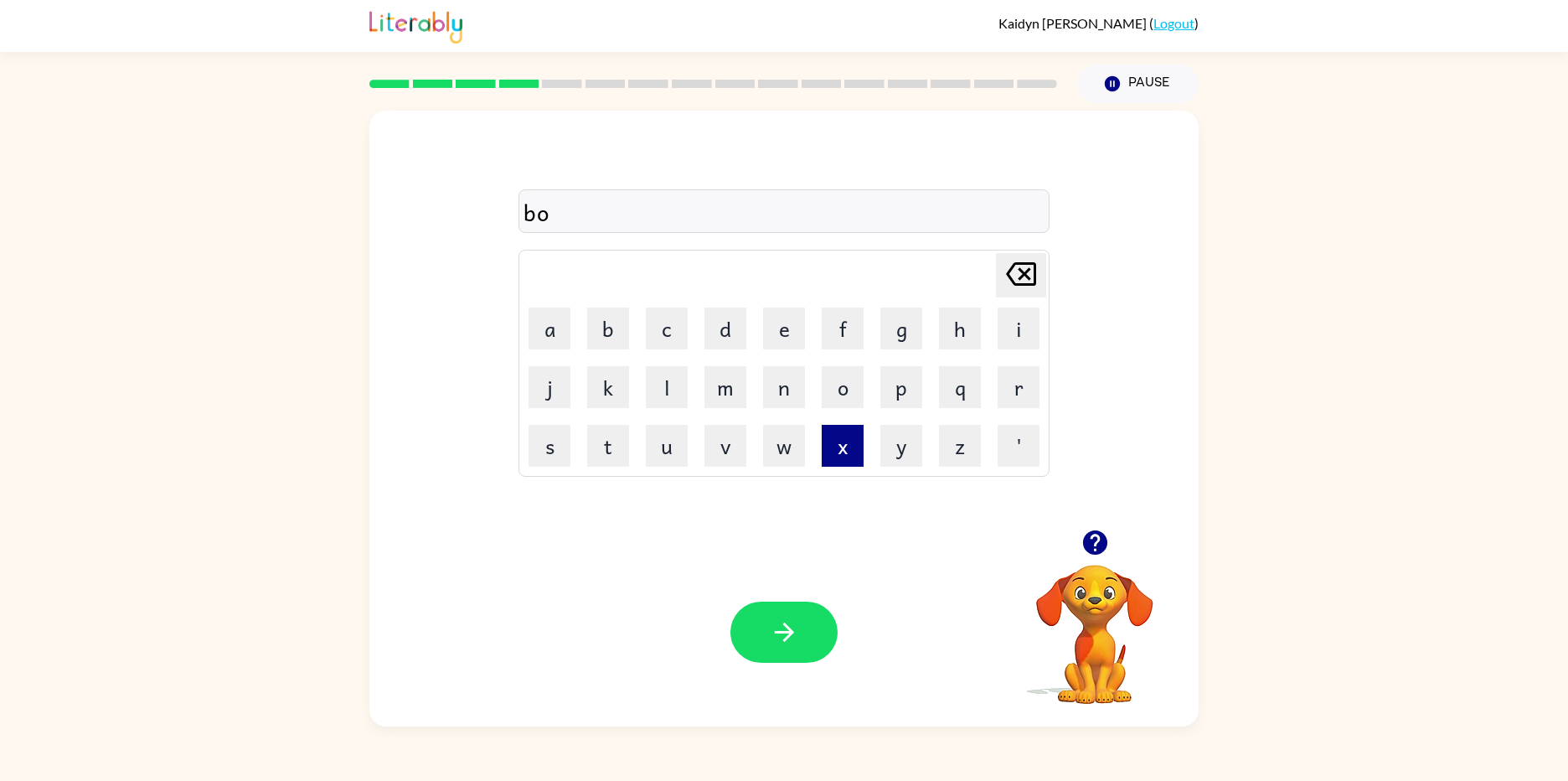
drag, startPoint x: 848, startPoint y: 450, endPoint x: 858, endPoint y: 449, distance: 10.0
click at [857, 449] on button "x" at bounding box center [842, 445] width 42 height 42
click at [858, 449] on button "x" at bounding box center [842, 445] width 42 height 42
drag, startPoint x: 1013, startPoint y: 269, endPoint x: 1022, endPoint y: 273, distance: 9.8
click at [1018, 269] on icon "[PERSON_NAME] last character input" at bounding box center [1021, 274] width 41 height 41
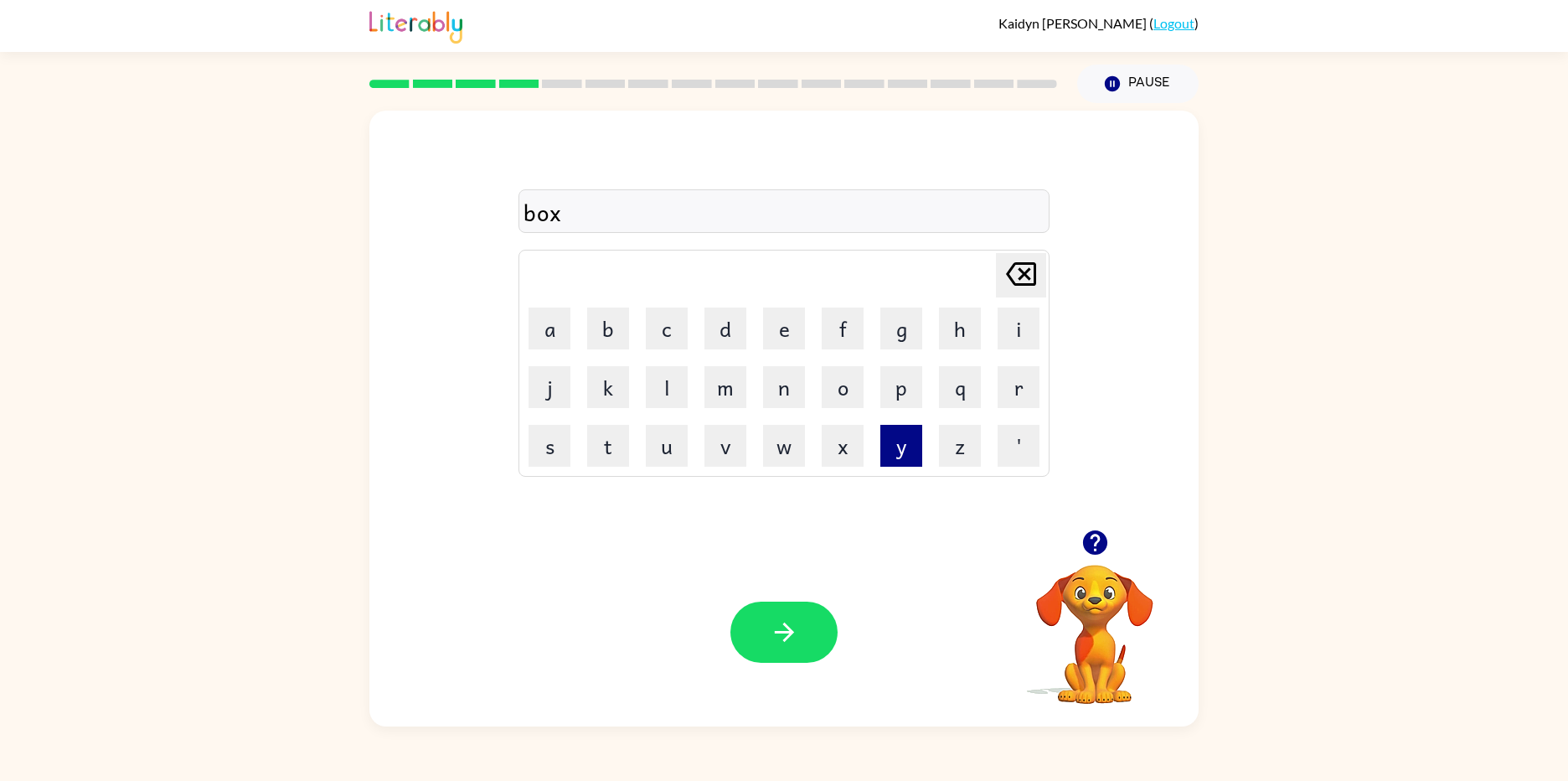
click at [883, 451] on button "y" at bounding box center [901, 445] width 42 height 42
click at [771, 625] on icon "button" at bounding box center [784, 632] width 30 height 30
click at [670, 340] on button "c" at bounding box center [666, 328] width 42 height 42
click at [856, 403] on button "o" at bounding box center [842, 387] width 42 height 42
click at [1003, 407] on button "r" at bounding box center [1018, 387] width 42 height 42
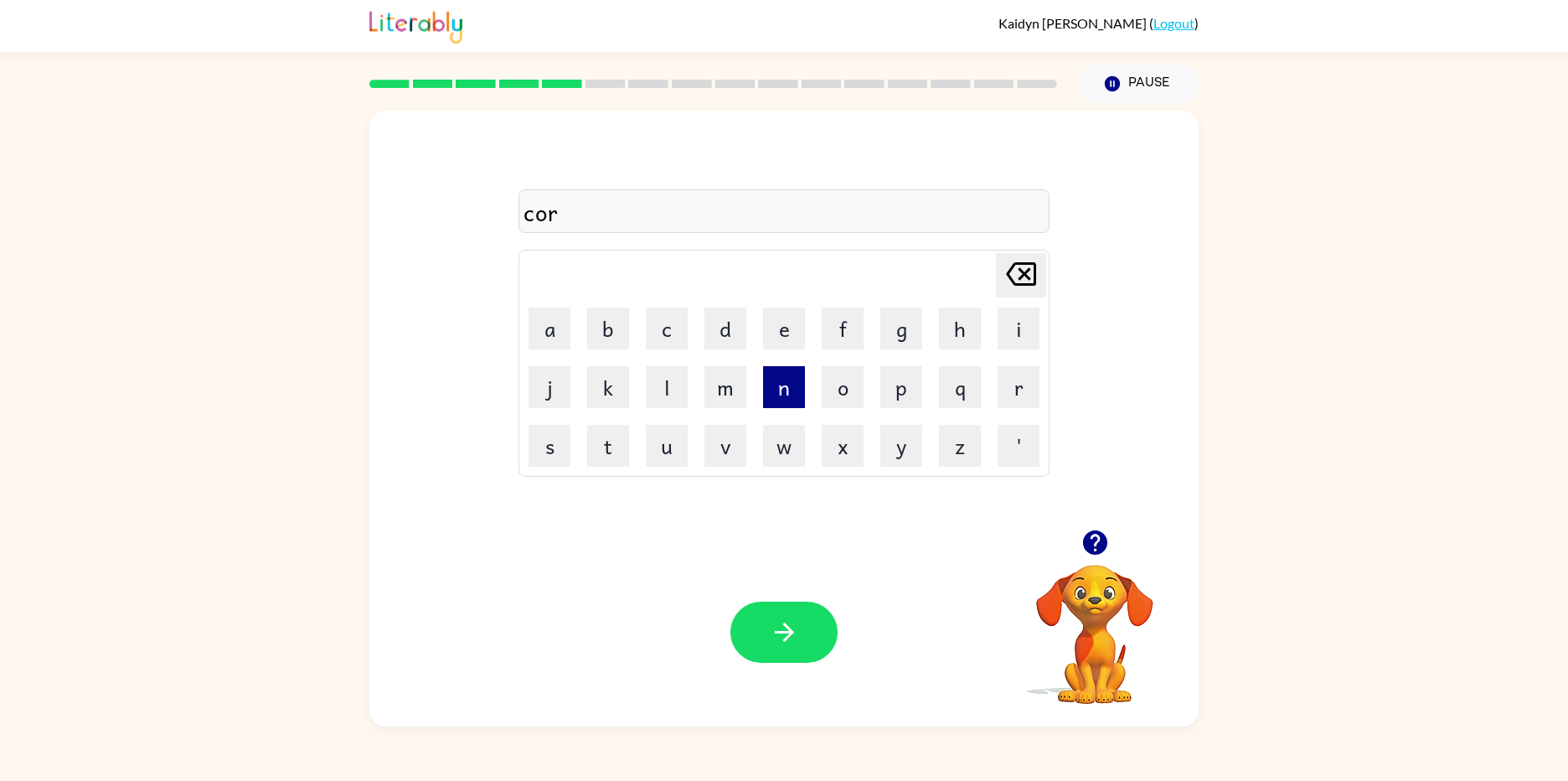
click at [774, 393] on button "n" at bounding box center [784, 387] width 42 height 42
click at [823, 624] on button "button" at bounding box center [784, 632] width 107 height 61
click at [656, 327] on button "c" at bounding box center [666, 328] width 42 height 42
click at [826, 401] on button "o" at bounding box center [842, 387] width 42 height 42
click at [537, 323] on button "a" at bounding box center [549, 328] width 42 height 42
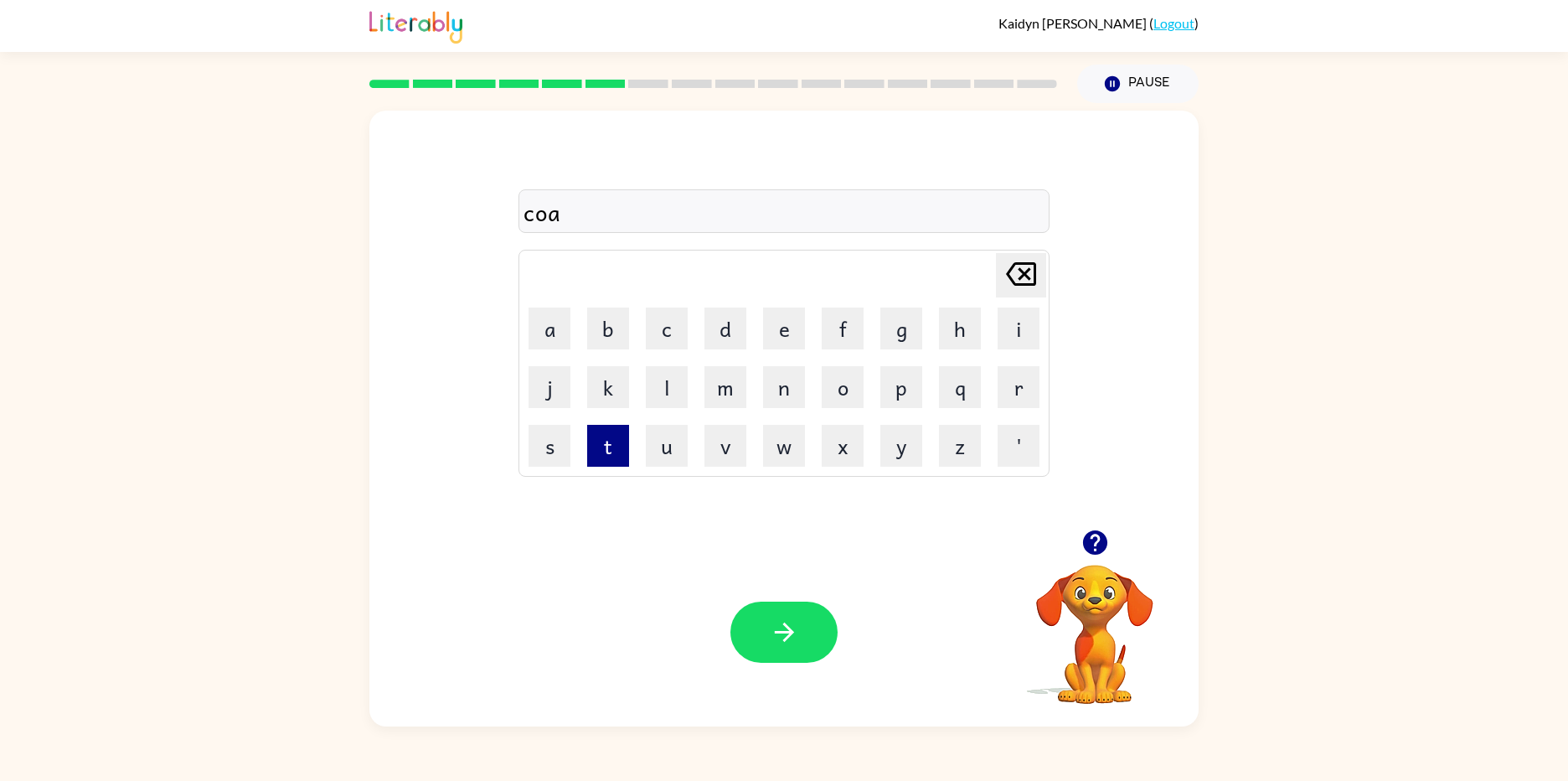
click at [617, 446] on button "t" at bounding box center [607, 445] width 42 height 42
click at [797, 619] on icon "button" at bounding box center [784, 632] width 30 height 30
click at [775, 402] on button "n" at bounding box center [784, 387] width 42 height 42
click at [777, 321] on button "e" at bounding box center [784, 328] width 42 height 42
click at [777, 333] on button "e" at bounding box center [784, 328] width 42 height 42
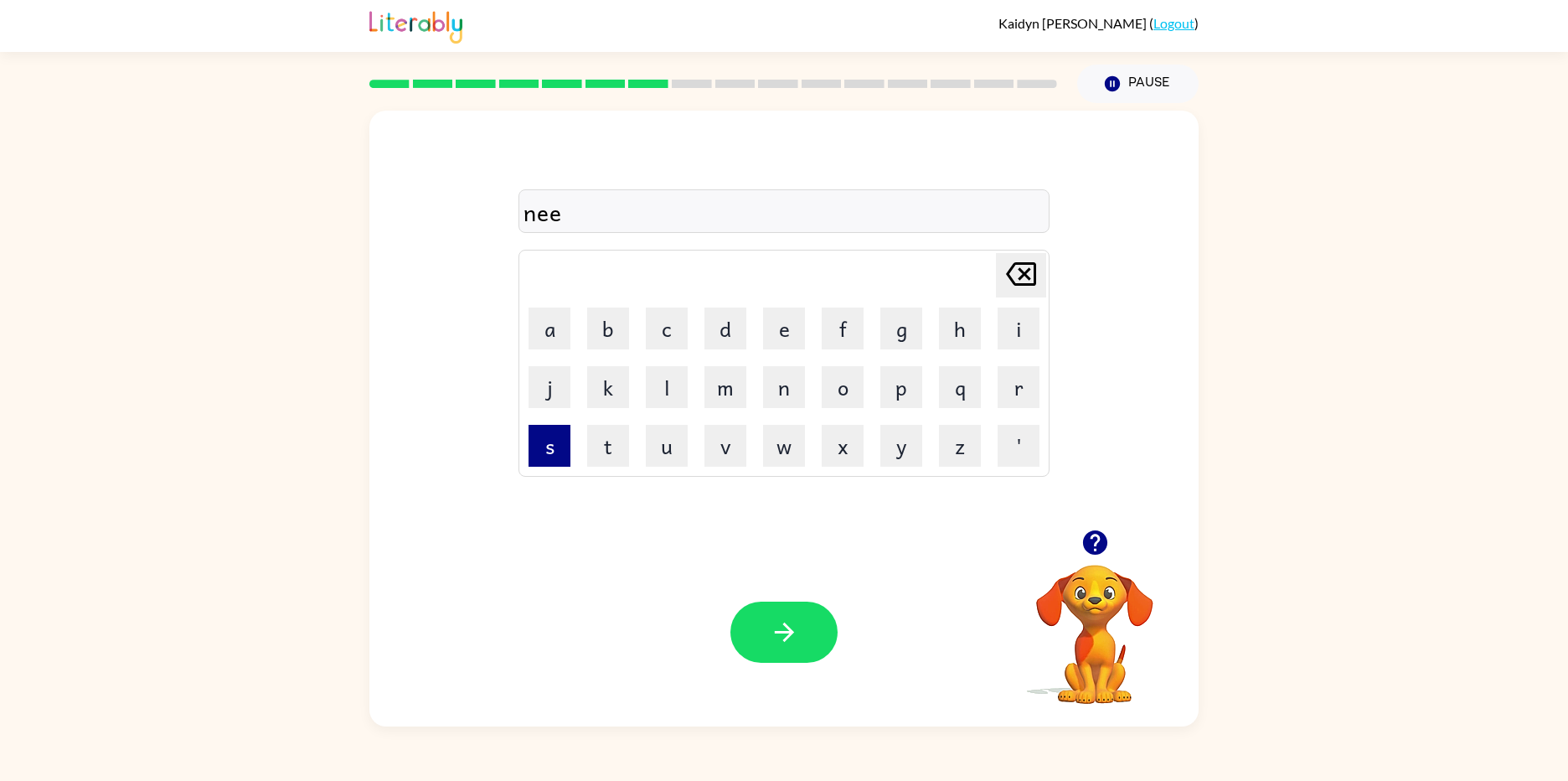
click at [545, 439] on button "s" at bounding box center [549, 445] width 42 height 42
click at [783, 333] on button "e" at bounding box center [784, 328] width 42 height 42
click at [790, 625] on icon "button" at bounding box center [784, 632] width 30 height 30
click at [899, 386] on button "p" at bounding box center [901, 387] width 42 height 42
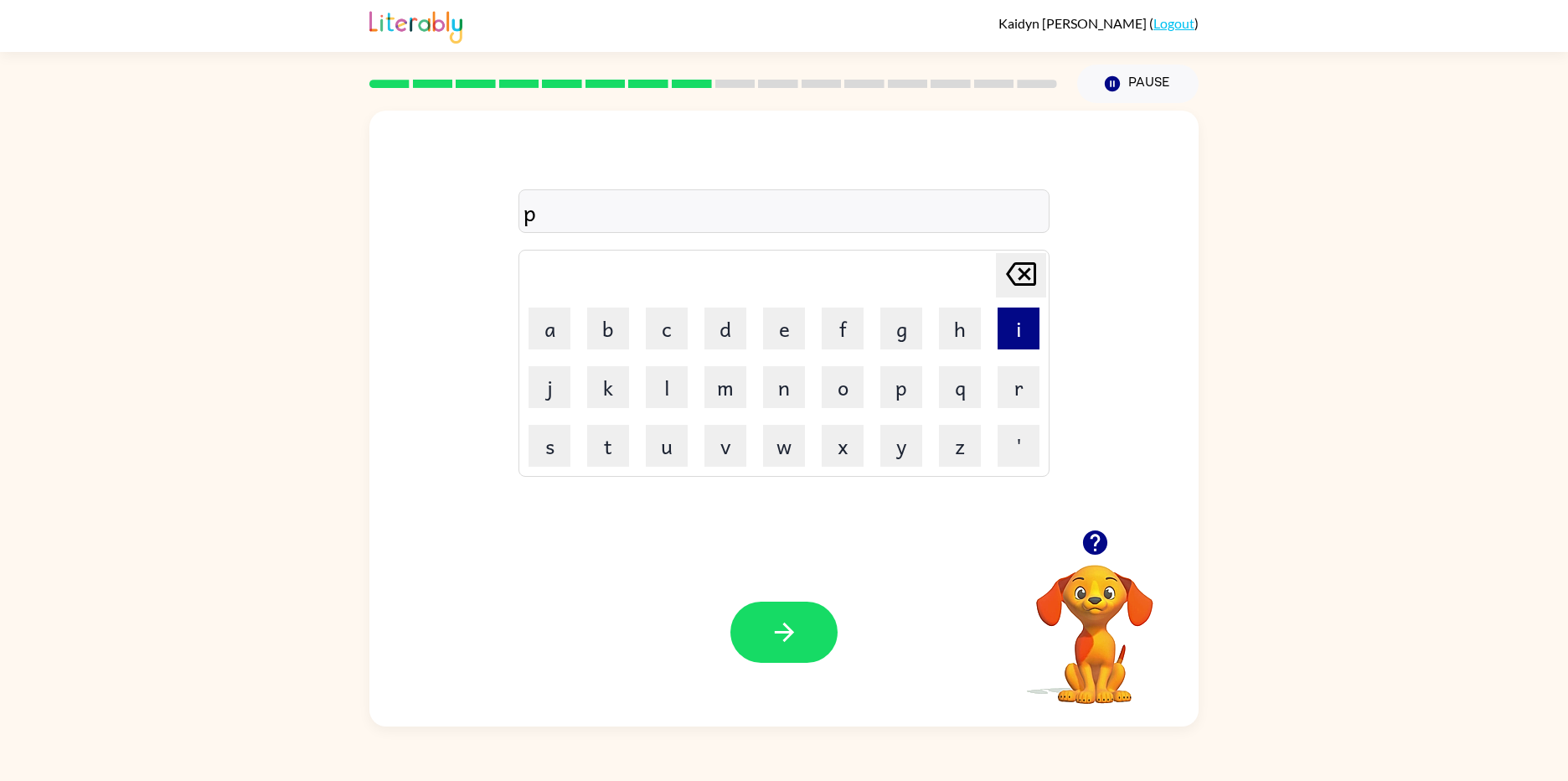
click at [1026, 313] on button "i" at bounding box center [1018, 328] width 42 height 42
click at [785, 315] on button "e" at bounding box center [784, 328] width 42 height 42
click at [1015, 403] on button "r" at bounding box center [1018, 387] width 42 height 42
click at [747, 624] on button "button" at bounding box center [784, 632] width 107 height 61
click at [671, 330] on button "c" at bounding box center [666, 328] width 42 height 42
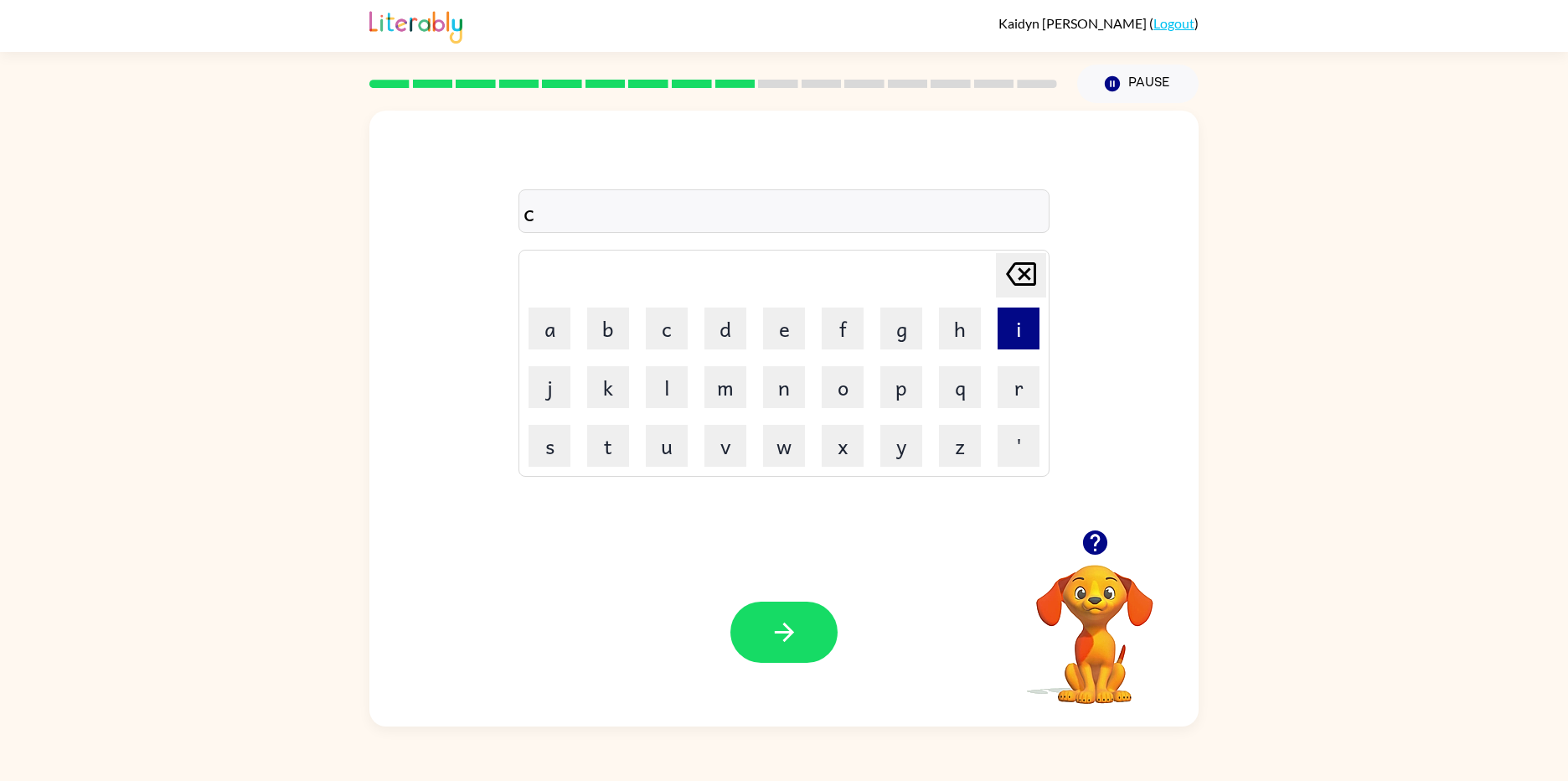
click at [1011, 348] on button "i" at bounding box center [1018, 328] width 42 height 42
click at [1004, 381] on button "r" at bounding box center [1018, 387] width 42 height 42
click at [667, 309] on button "c" at bounding box center [666, 328] width 42 height 42
click at [660, 441] on button "u" at bounding box center [666, 445] width 42 height 42
click at [545, 440] on button "s" at bounding box center [549, 445] width 42 height 42
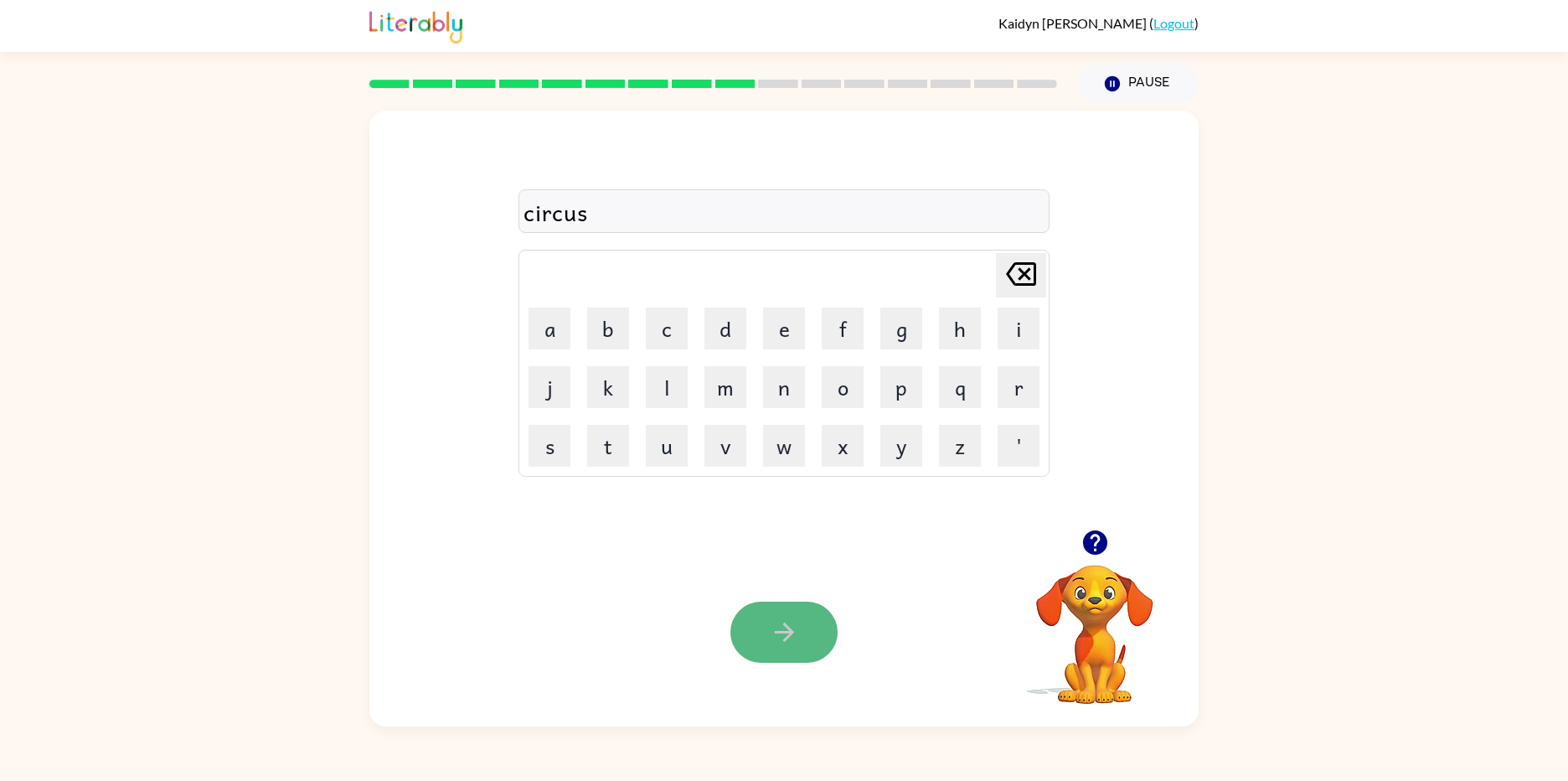
click at [774, 631] on icon "button" at bounding box center [784, 632] width 30 height 30
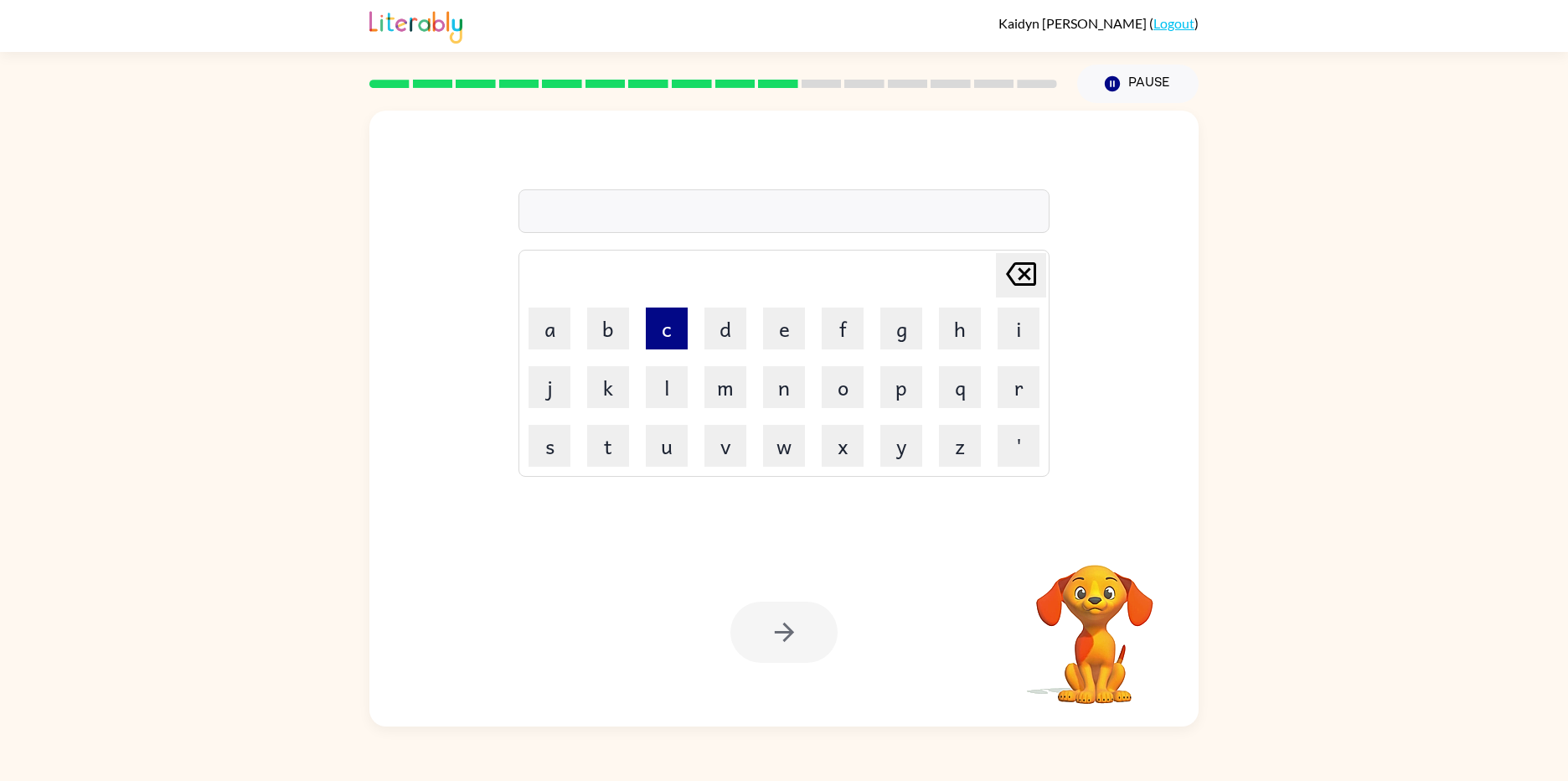
click at [674, 312] on button "c" at bounding box center [666, 328] width 42 height 42
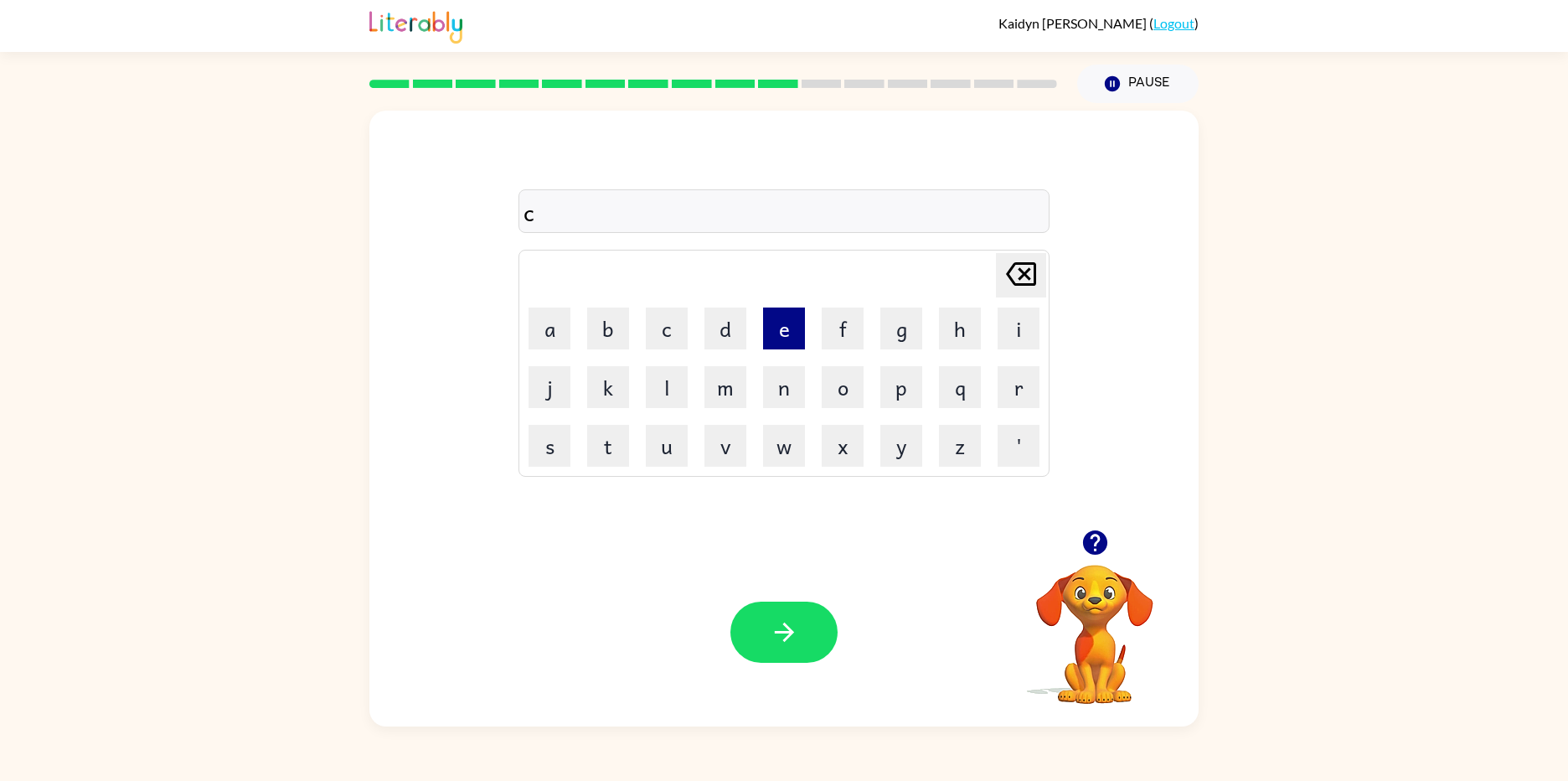
click at [796, 340] on button "e" at bounding box center [784, 328] width 42 height 42
click at [787, 403] on button "n" at bounding box center [784, 387] width 42 height 42
click at [615, 439] on button "t" at bounding box center [607, 445] width 42 height 42
click at [765, 327] on button "e" at bounding box center [784, 328] width 42 height 42
click at [1014, 381] on button "r" at bounding box center [1018, 387] width 42 height 42
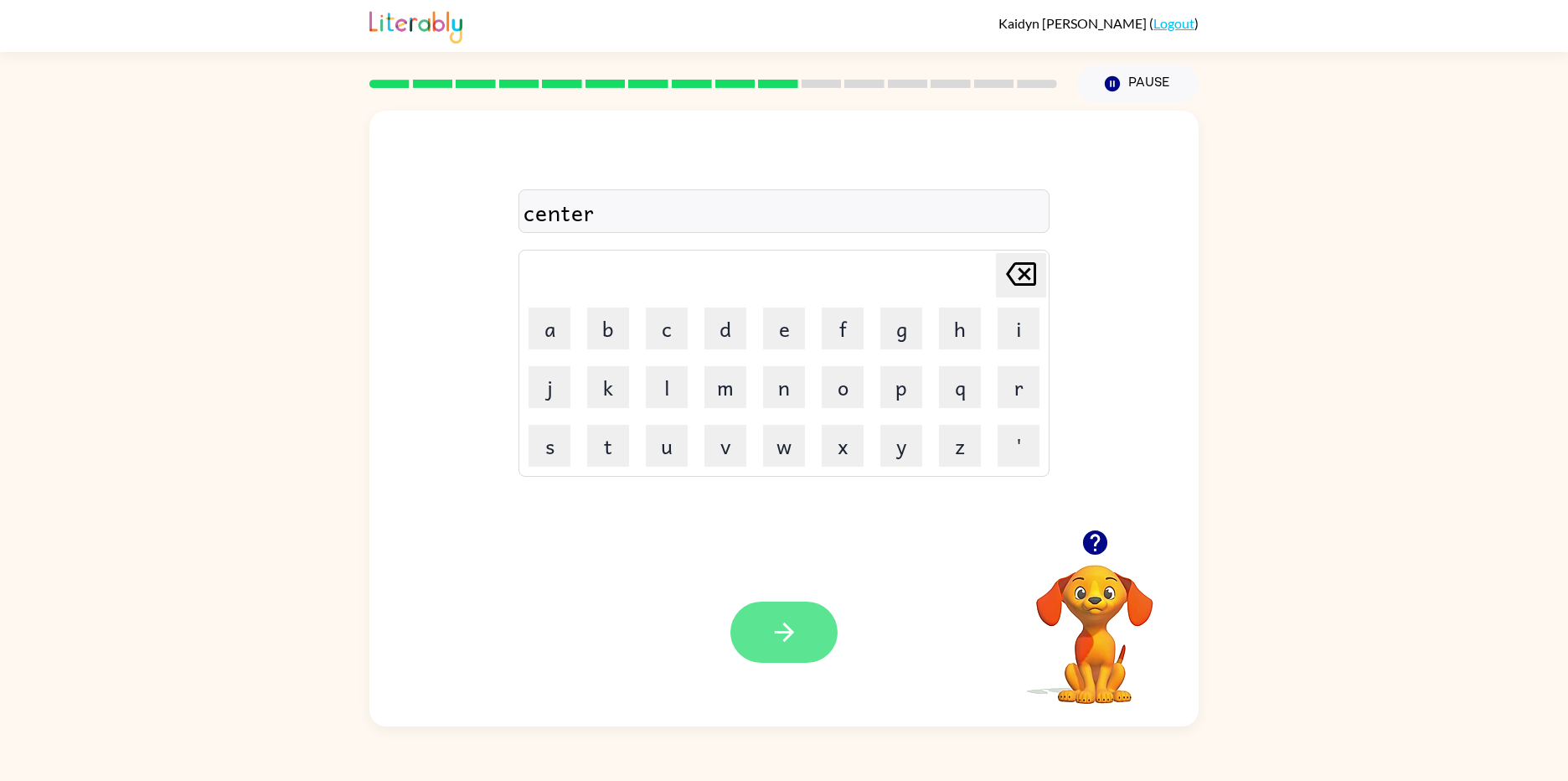
click at [772, 625] on icon "button" at bounding box center [784, 632] width 30 height 30
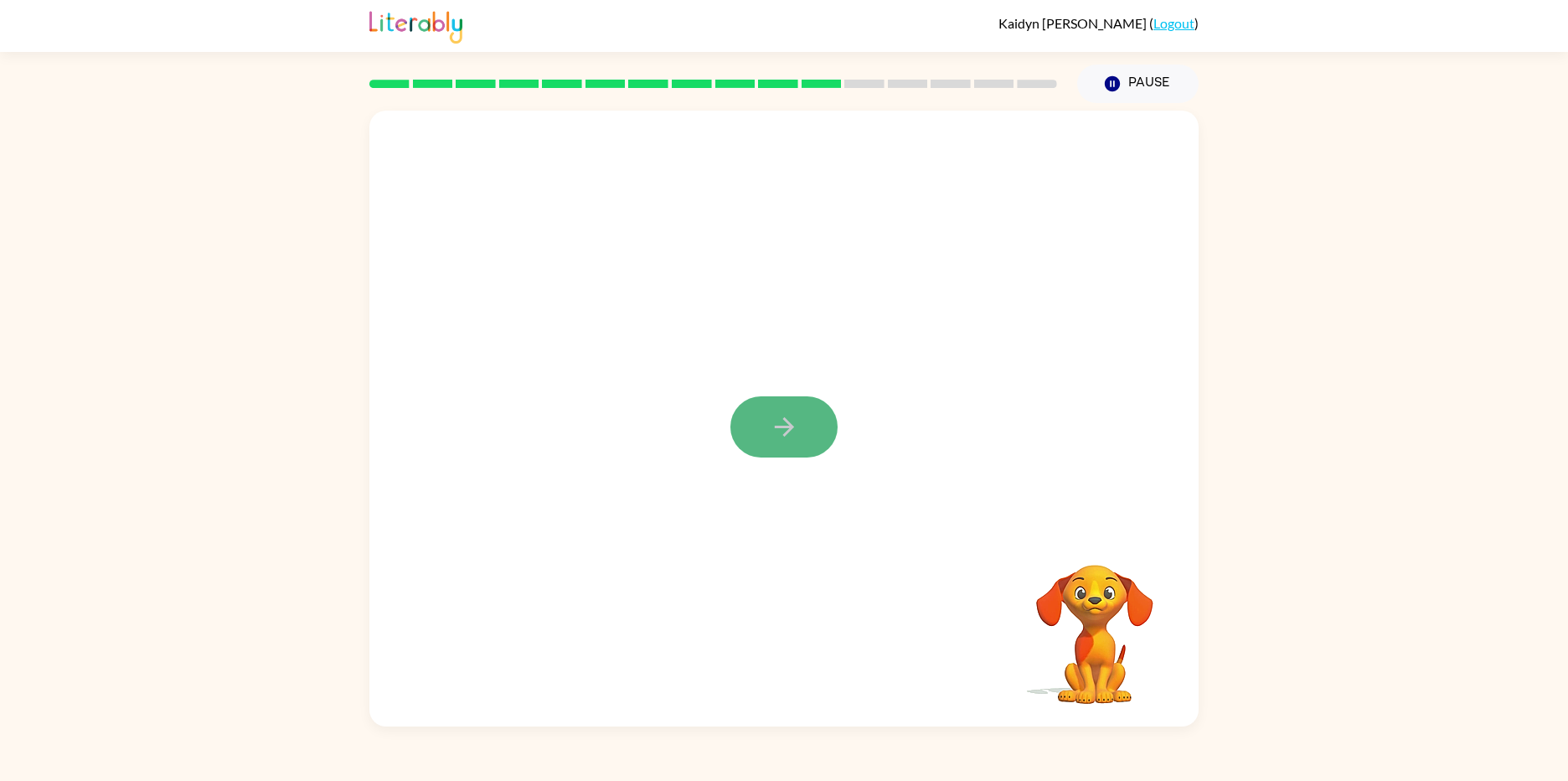
click at [765, 430] on button "button" at bounding box center [784, 427] width 107 height 61
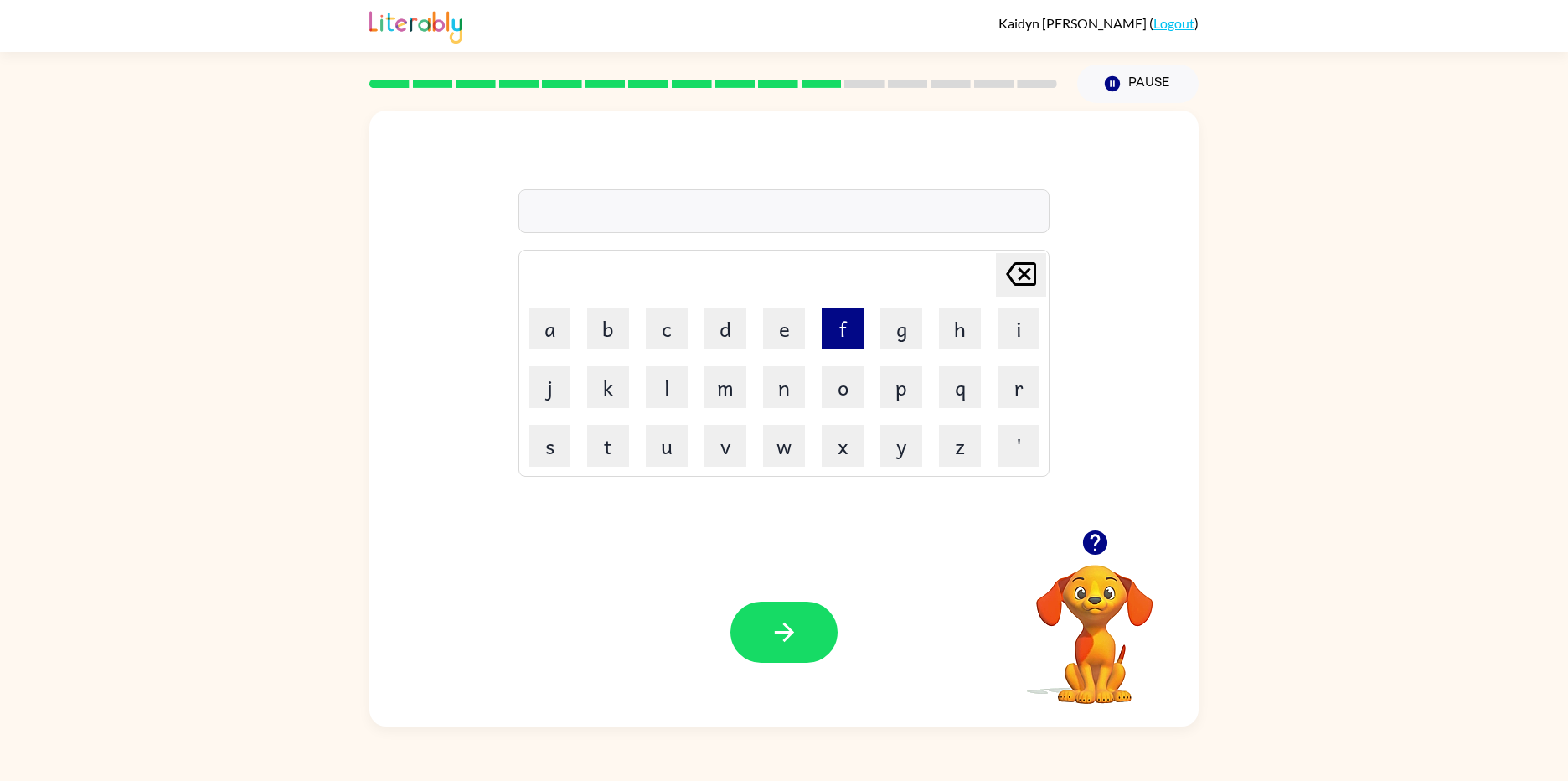
click at [829, 329] on button "f" at bounding box center [842, 328] width 42 height 42
click at [1027, 349] on button "i" at bounding box center [1018, 328] width 42 height 42
click at [535, 440] on button "s" at bounding box center [549, 445] width 42 height 42
click at [939, 332] on button "h" at bounding box center [959, 328] width 42 height 42
click at [798, 640] on icon "button" at bounding box center [784, 632] width 30 height 30
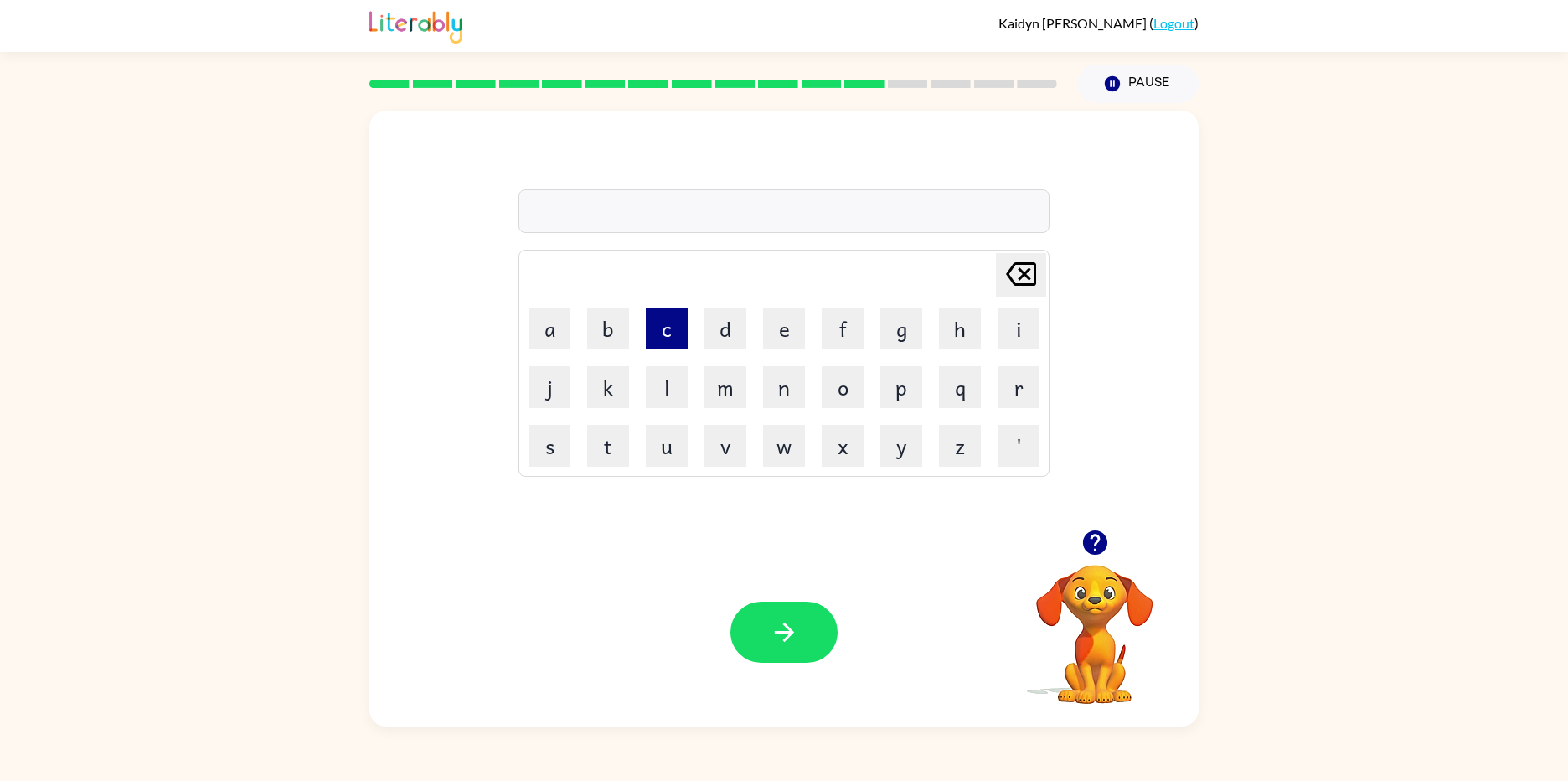
click at [648, 336] on button "c" at bounding box center [666, 328] width 42 height 42
click at [546, 313] on button "a" at bounding box center [549, 328] width 42 height 42
click at [588, 452] on button "t" at bounding box center [607, 445] width 42 height 42
click at [964, 333] on button "h" at bounding box center [959, 328] width 42 height 42
click at [786, 626] on icon "button" at bounding box center [783, 631] width 19 height 19
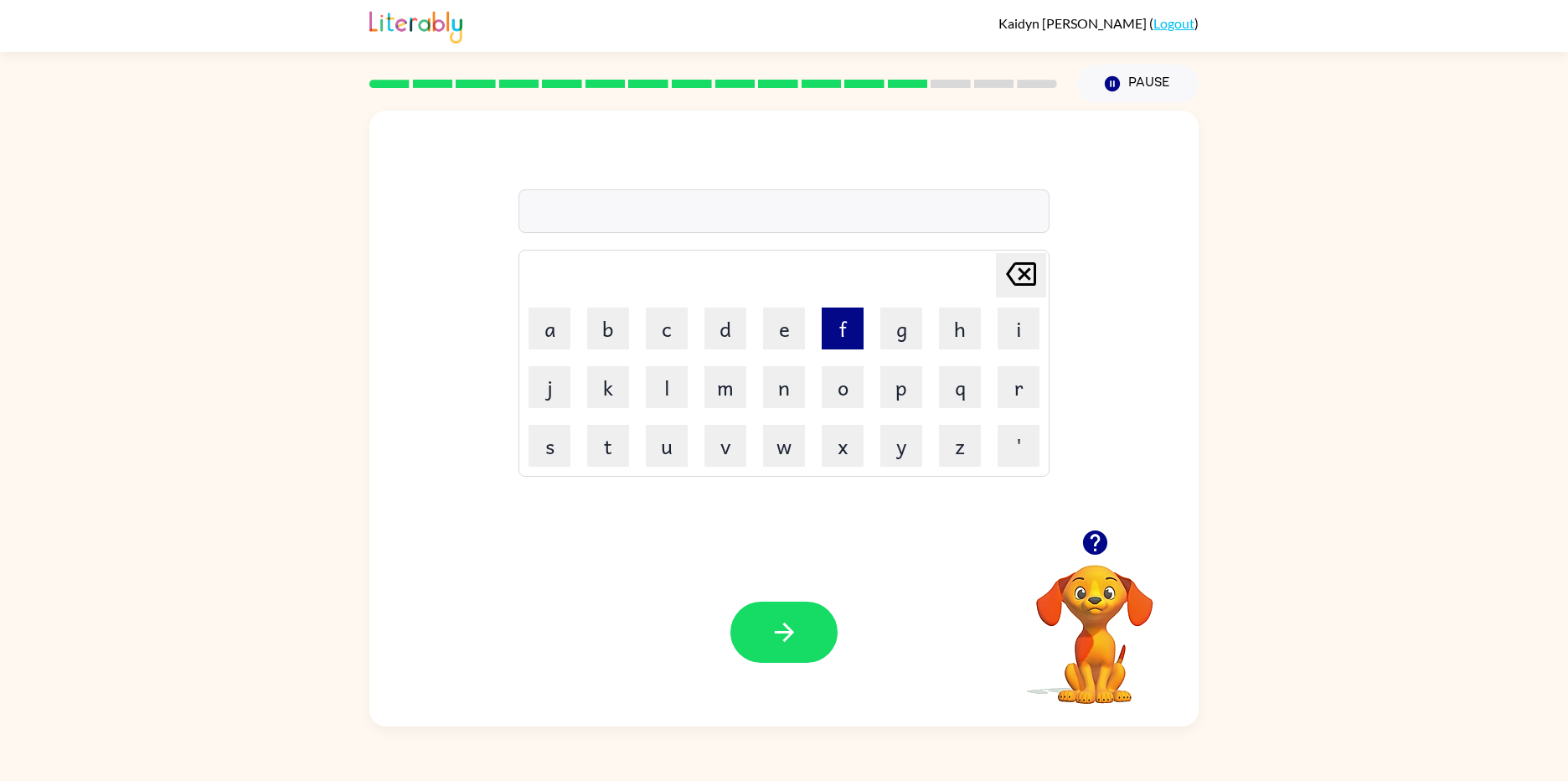
click at [850, 321] on button "f" at bounding box center [842, 328] width 42 height 42
click at [655, 445] on button "u" at bounding box center [666, 445] width 42 height 42
click at [723, 378] on button "m" at bounding box center [724, 387] width 42 height 42
click at [811, 629] on button "button" at bounding box center [784, 632] width 107 height 61
click at [768, 451] on button "w" at bounding box center [784, 445] width 42 height 42
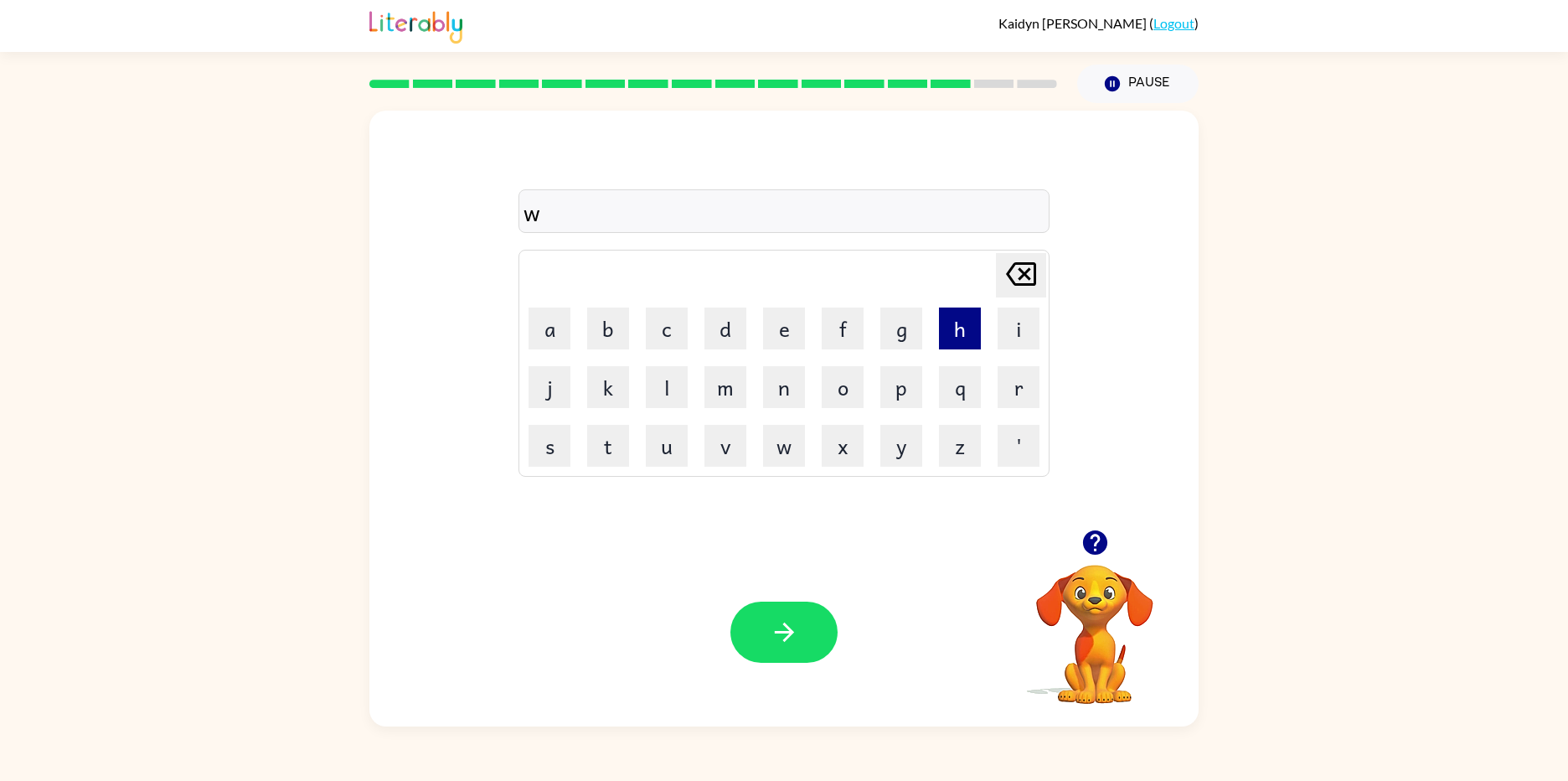
click at [957, 314] on button "h" at bounding box center [959, 328] width 42 height 42
click at [802, 329] on button "e" at bounding box center [784, 328] width 42 height 42
click at [1013, 346] on button "i" at bounding box center [1018, 328] width 42 height 42
click at [798, 331] on button "e" at bounding box center [784, 328] width 42 height 42
click at [562, 451] on button "s" at bounding box center [549, 445] width 42 height 42
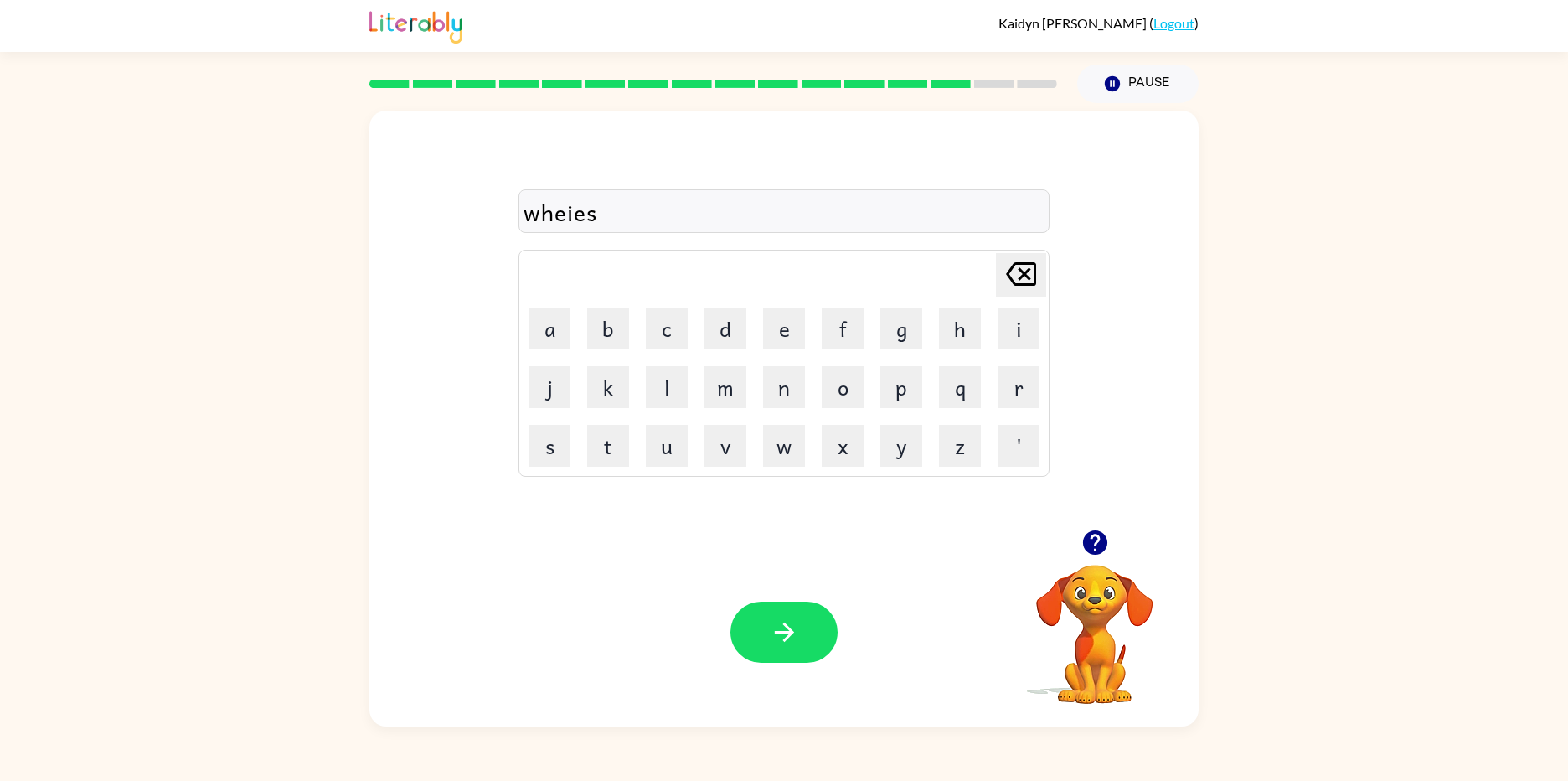
click at [789, 597] on div "Your browser must support playing .mp4 files to use Literably. Please try using…" at bounding box center [784, 632] width 829 height 188
click at [795, 655] on button "button" at bounding box center [784, 632] width 107 height 61
click at [1085, 532] on icon "button" at bounding box center [1095, 543] width 30 height 30
click at [550, 463] on button "s" at bounding box center [549, 445] width 42 height 42
click at [537, 326] on button "a" at bounding box center [549, 328] width 42 height 42
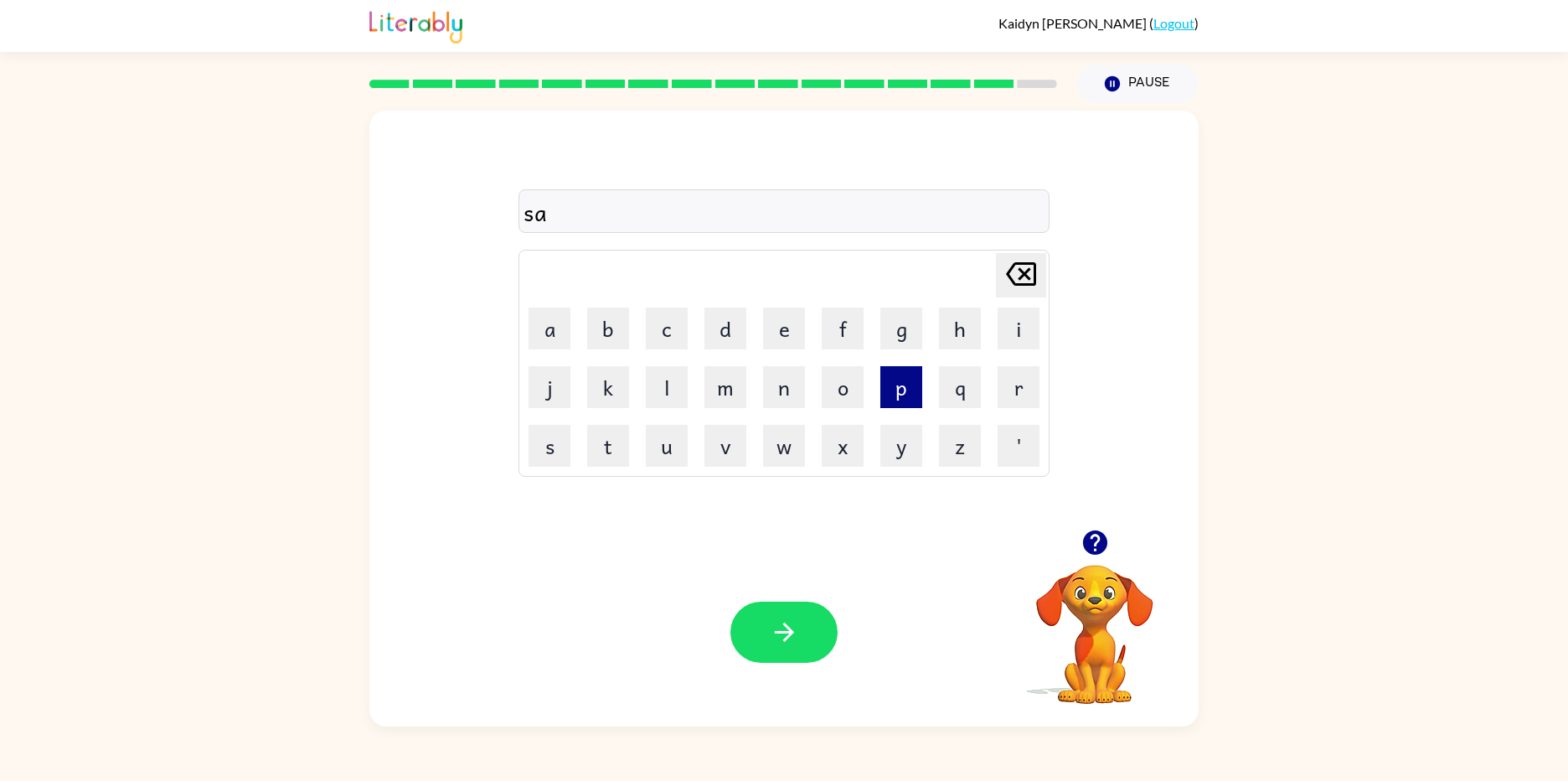
click at [900, 393] on button "p" at bounding box center [901, 387] width 42 height 42
click at [792, 638] on icon "button" at bounding box center [784, 632] width 30 height 30
